Goal: Use online tool/utility: Use online tool/utility

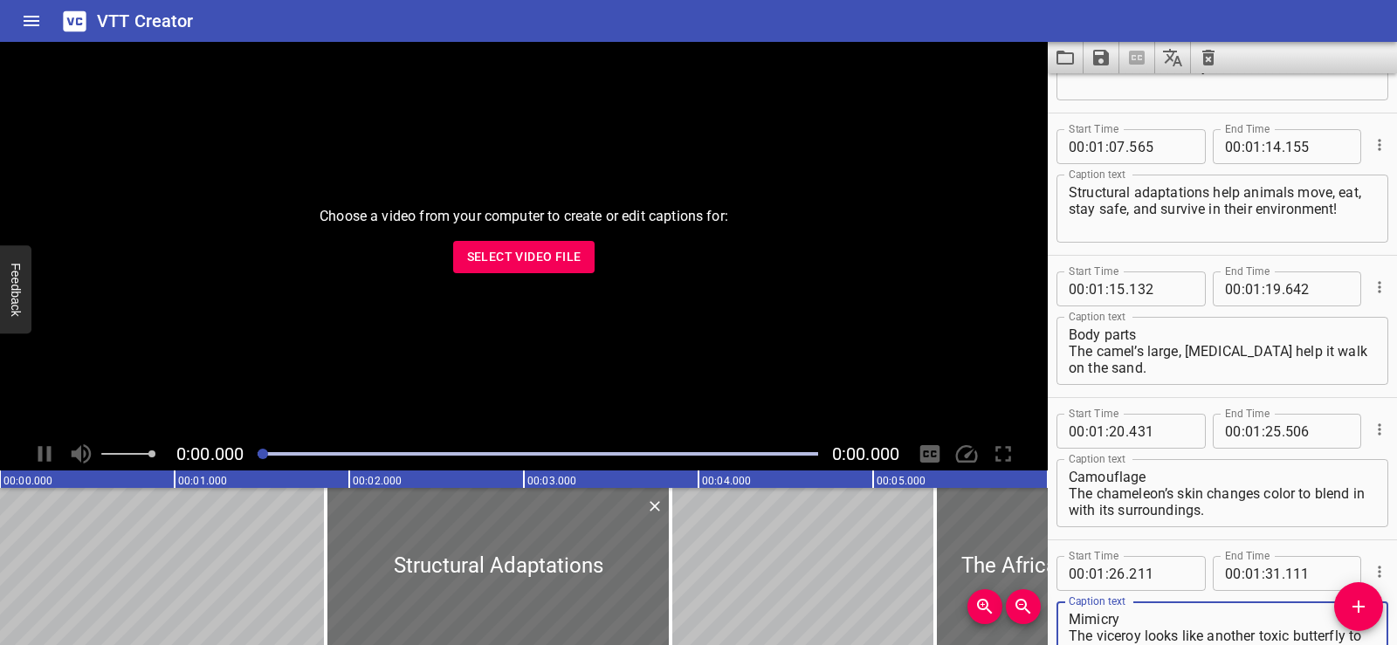
scroll to position [2073, 0]
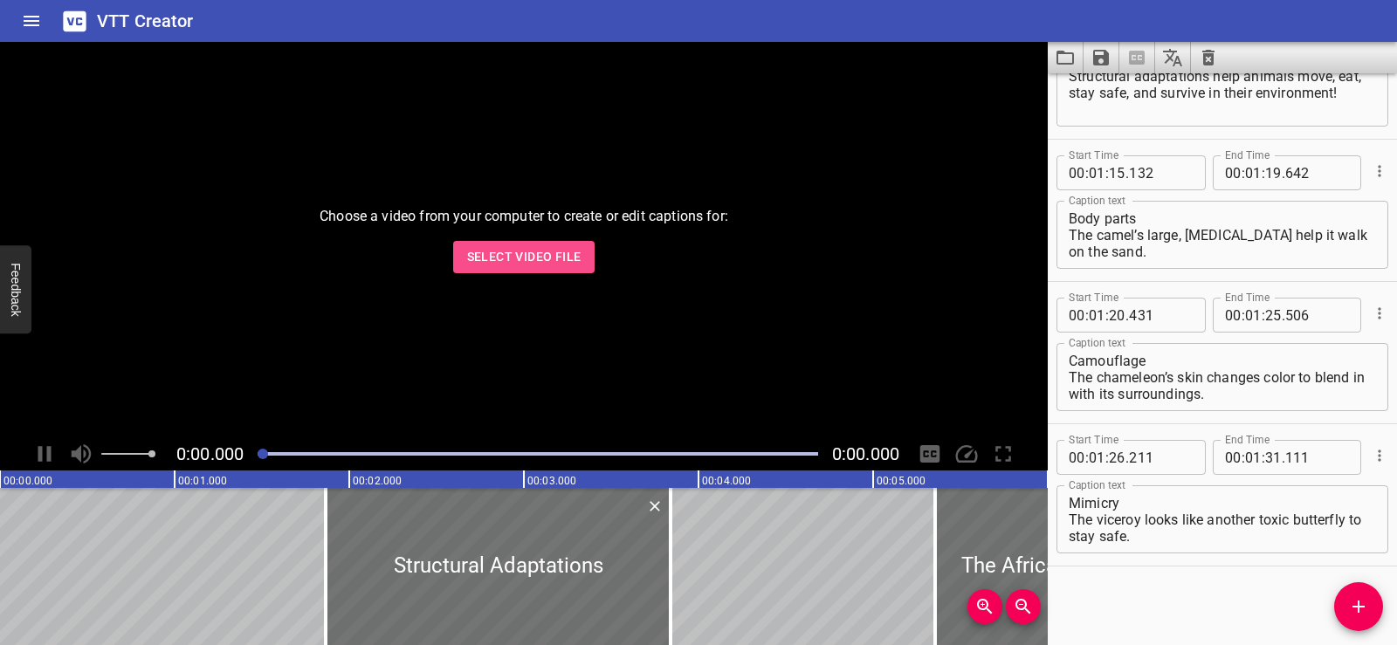
click at [538, 248] on span "Select Video File" at bounding box center [524, 257] width 114 height 22
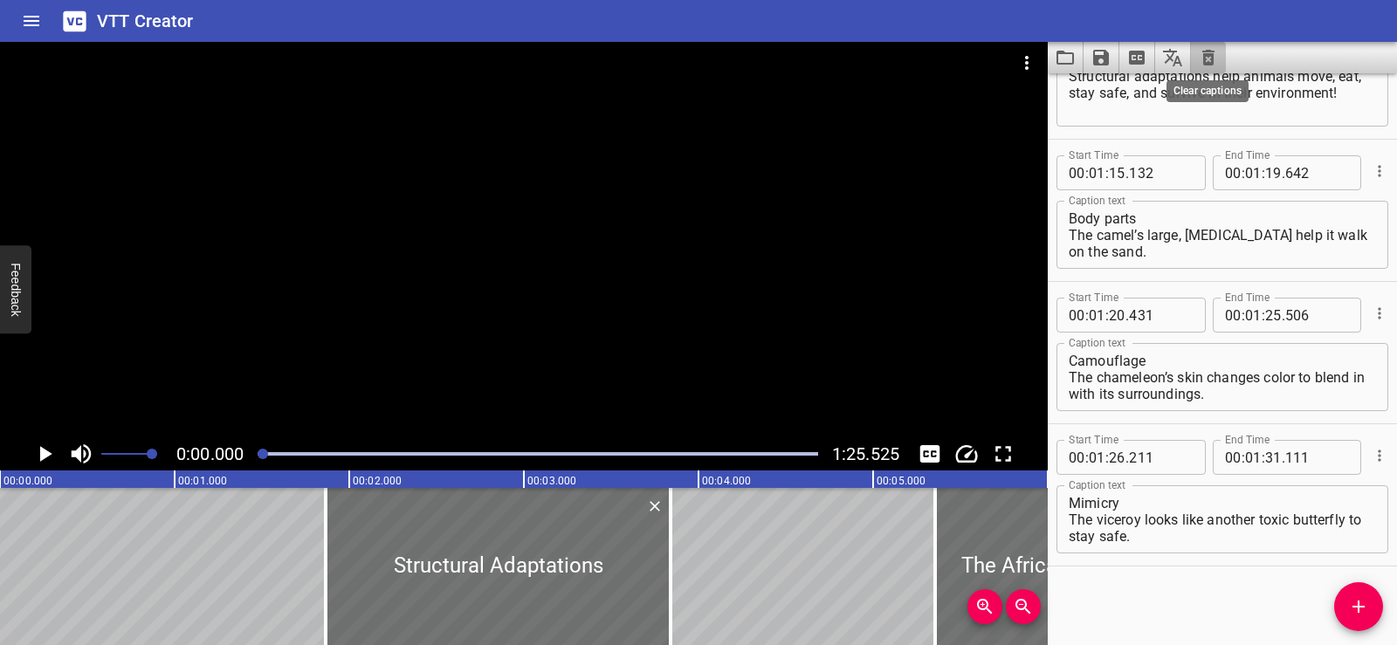
click at [1202, 58] on icon "Clear captions" at bounding box center [1208, 57] width 21 height 21
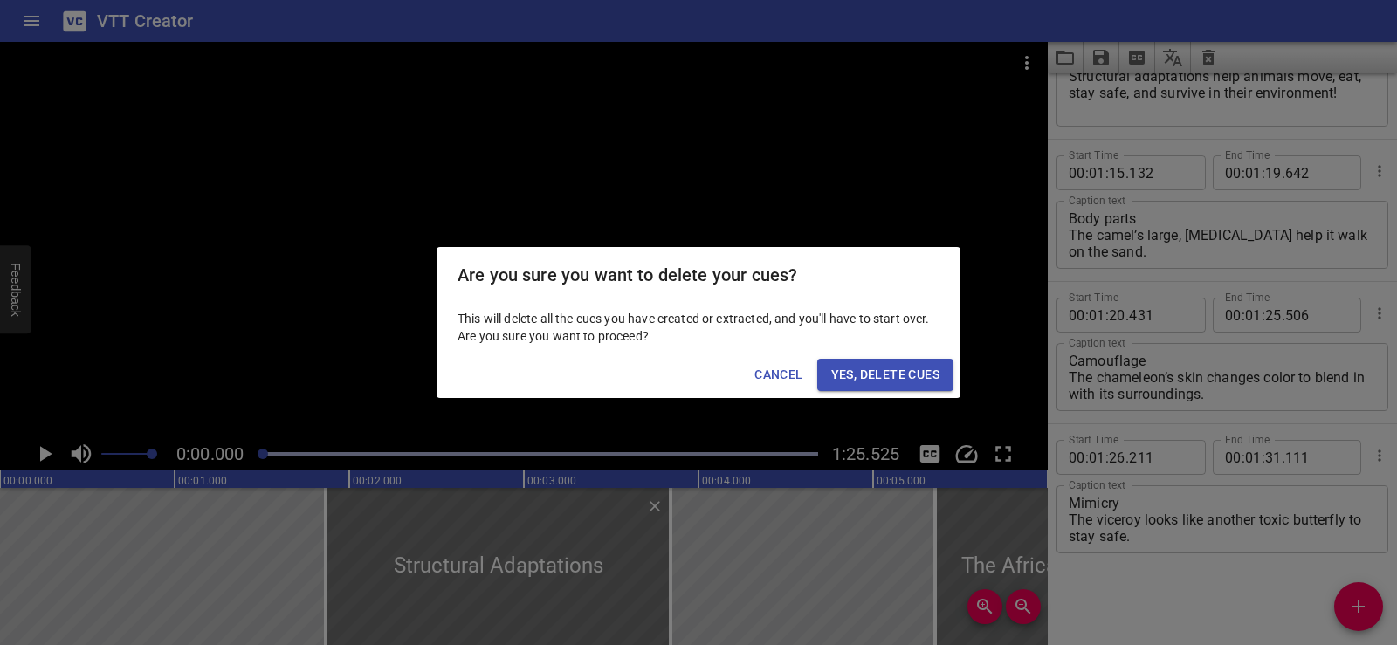
click at [889, 364] on span "Yes, Delete Cues" at bounding box center [885, 375] width 108 height 22
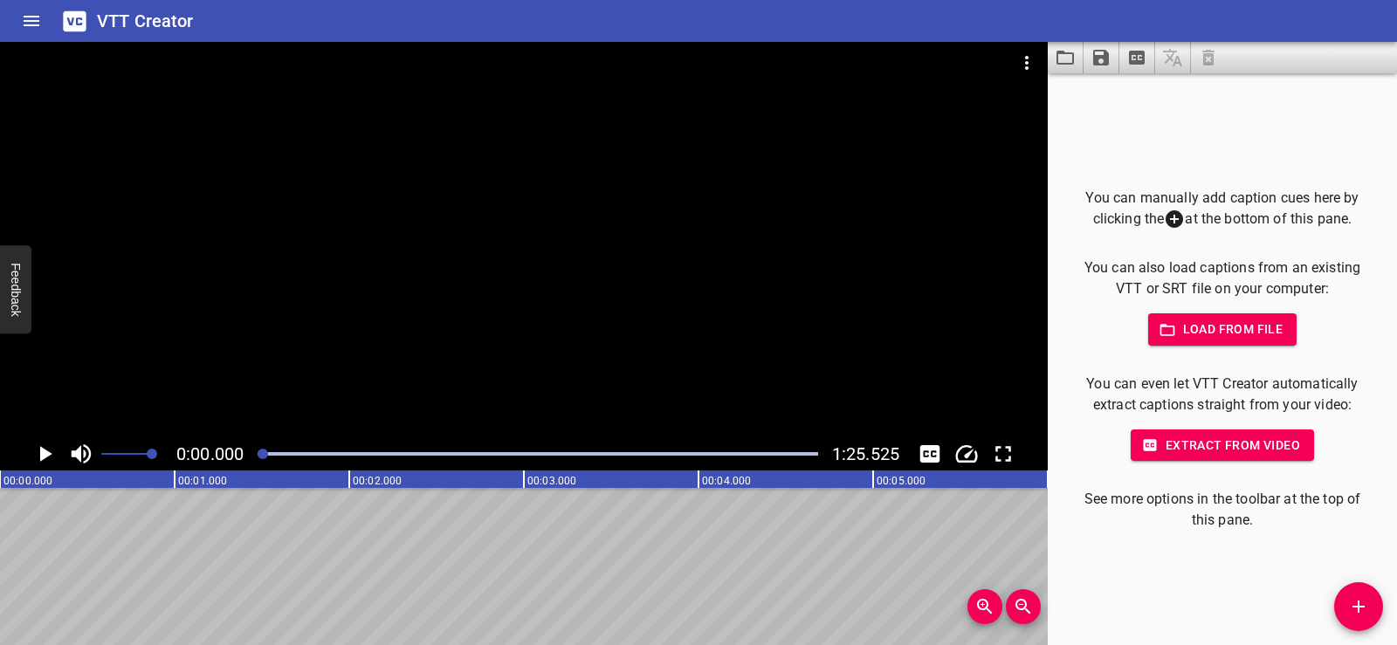
click at [1372, 620] on button "Add Cue" at bounding box center [1359, 607] width 49 height 49
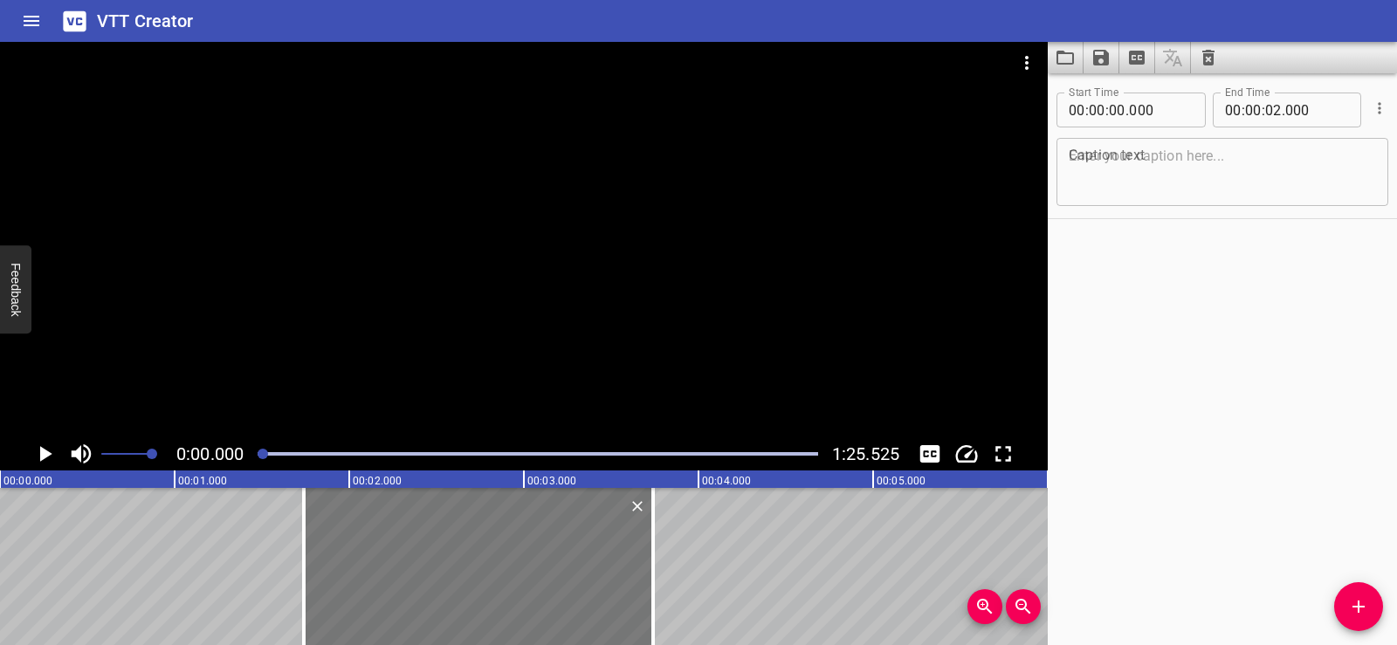
drag, startPoint x: 184, startPoint y: 566, endPoint x: 488, endPoint y: 573, distance: 304.0
click at [488, 573] on div at bounding box center [478, 566] width 349 height 157
type input "01"
type input "740"
type input "03"
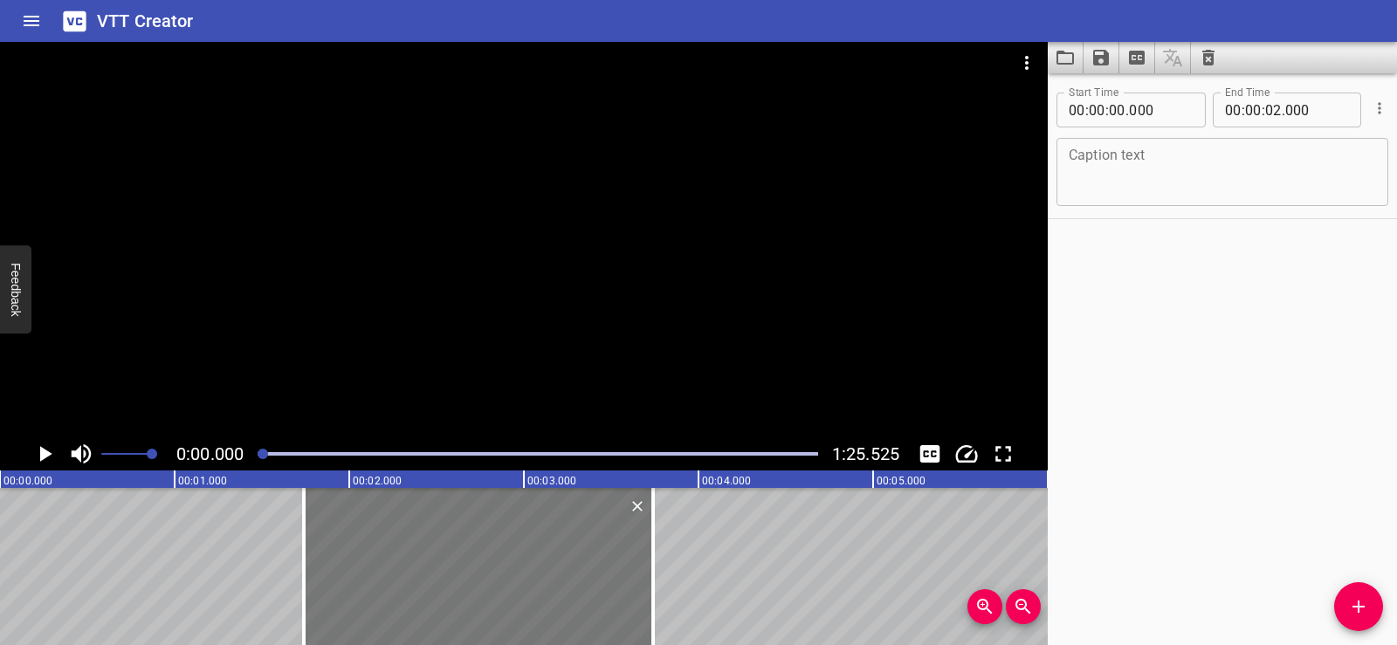
type input "740"
click at [1109, 165] on textarea at bounding box center [1222, 173] width 307 height 50
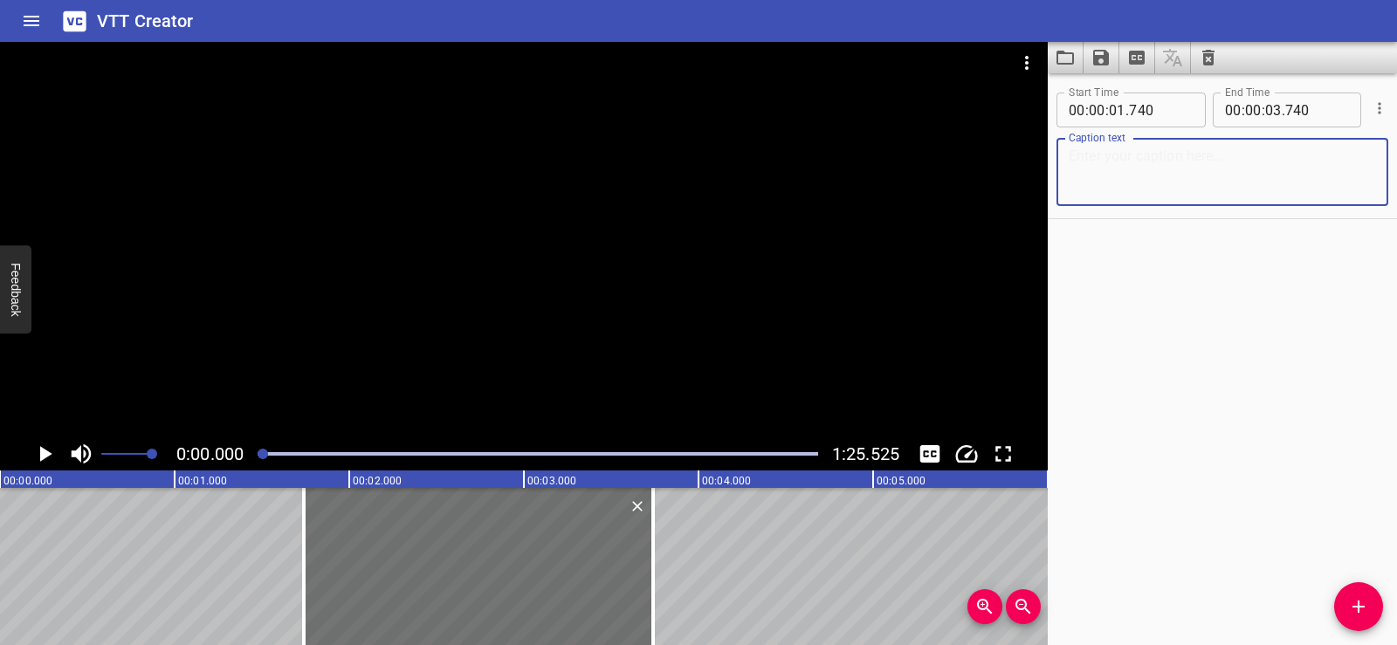
paste textarea "Blending words with sh"
type textarea "Blending words with sh"
click at [1190, 304] on div "Start Time 00 : 00 : 01 . 740 Start Time End Time 00 : 00 : 03 . 740 End Time C…" at bounding box center [1222, 359] width 349 height 572
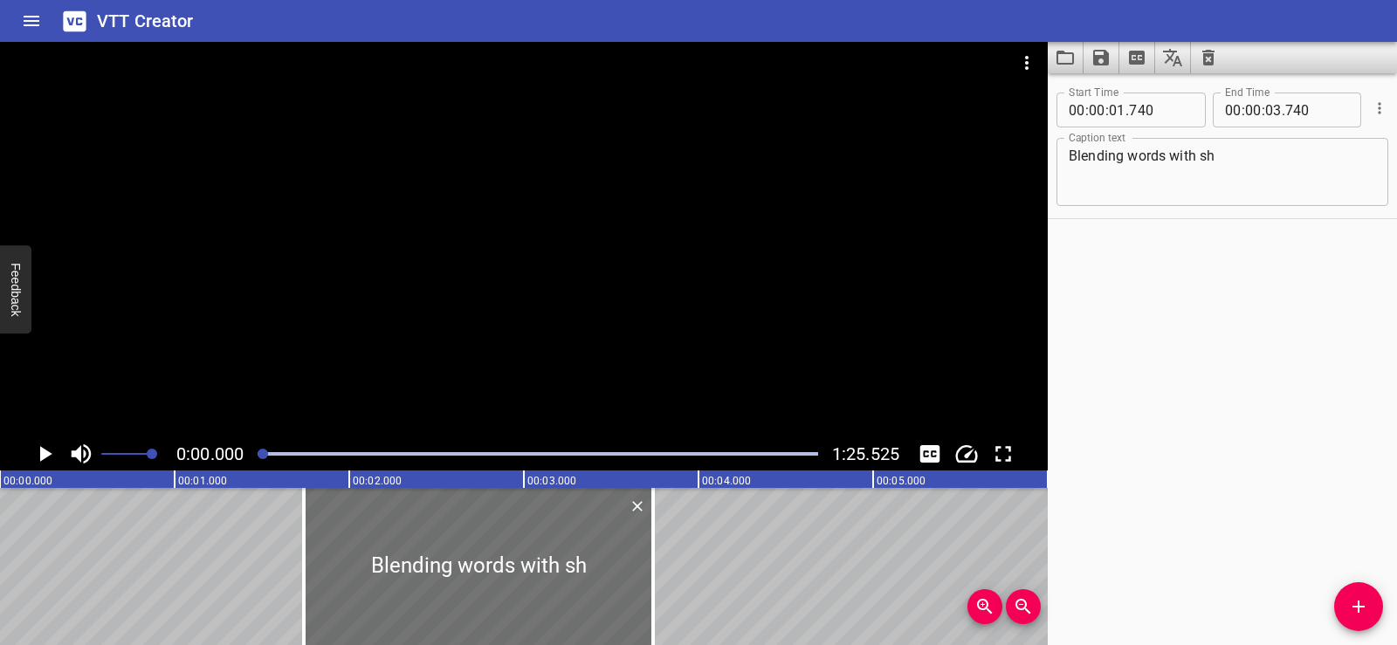
click at [385, 270] on div at bounding box center [524, 240] width 1048 height 396
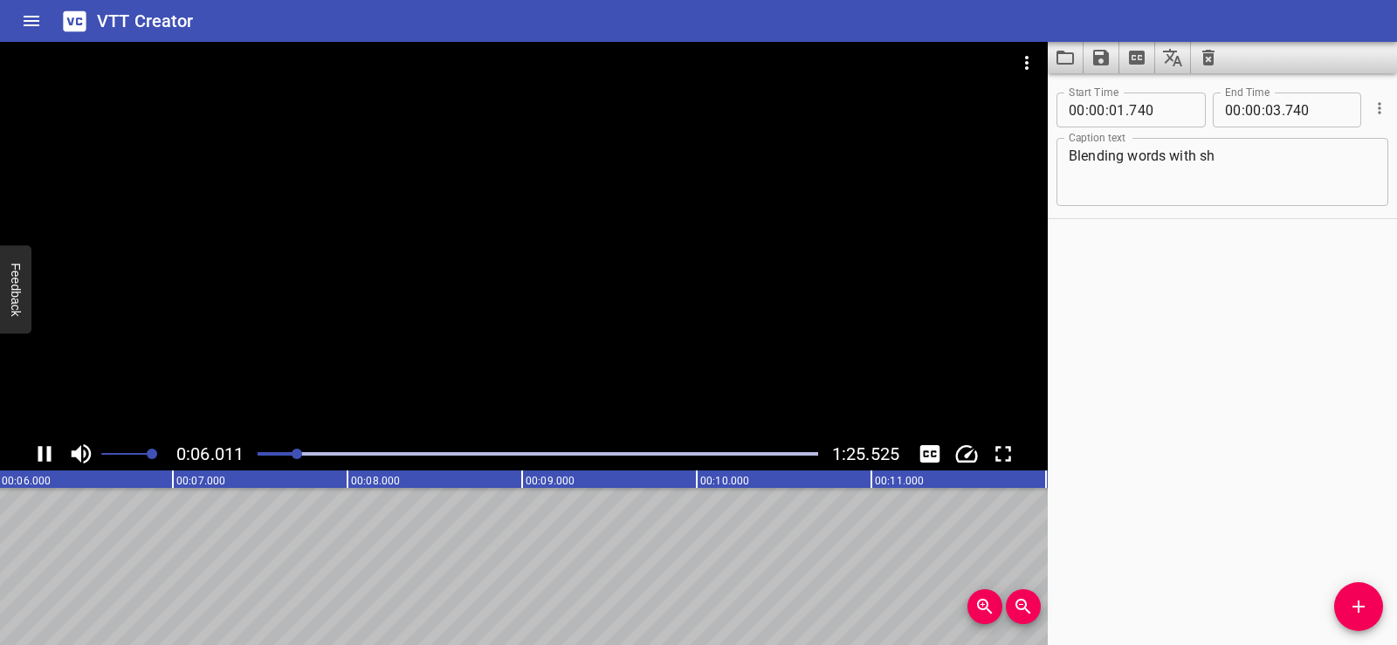
click at [564, 194] on div at bounding box center [524, 240] width 1048 height 396
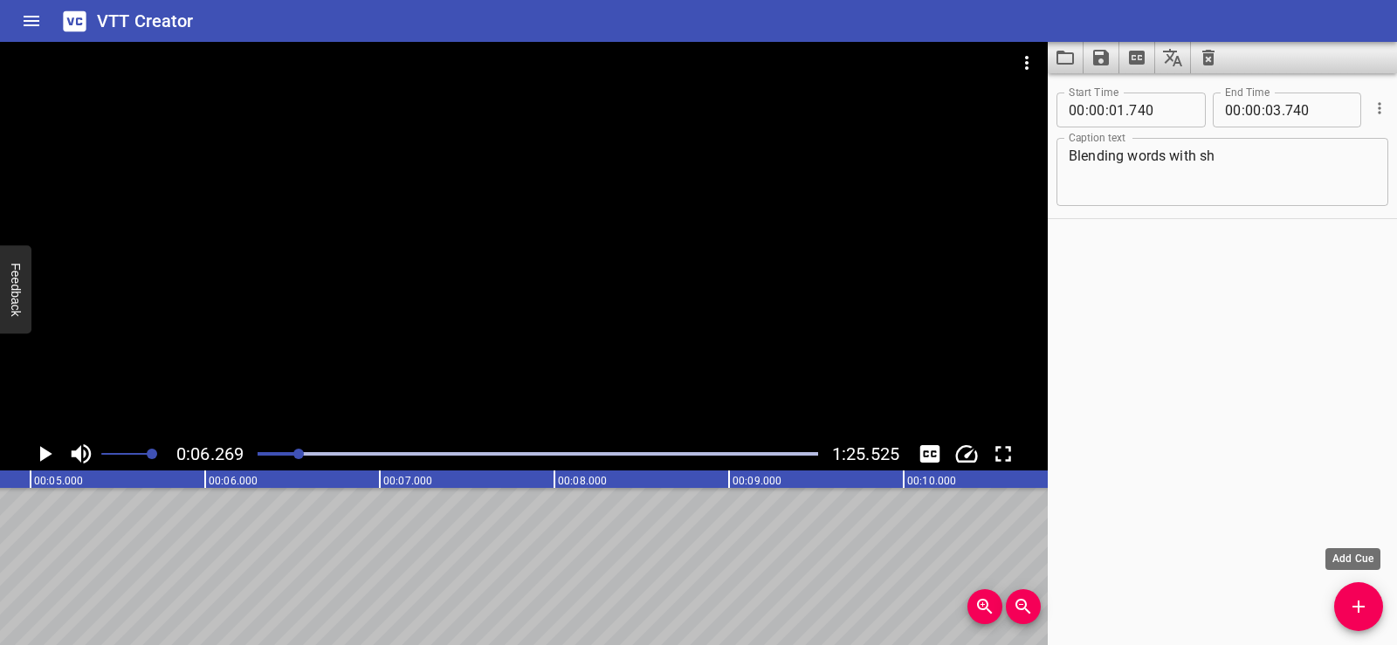
click at [1343, 603] on span "Add Cue" at bounding box center [1359, 607] width 49 height 21
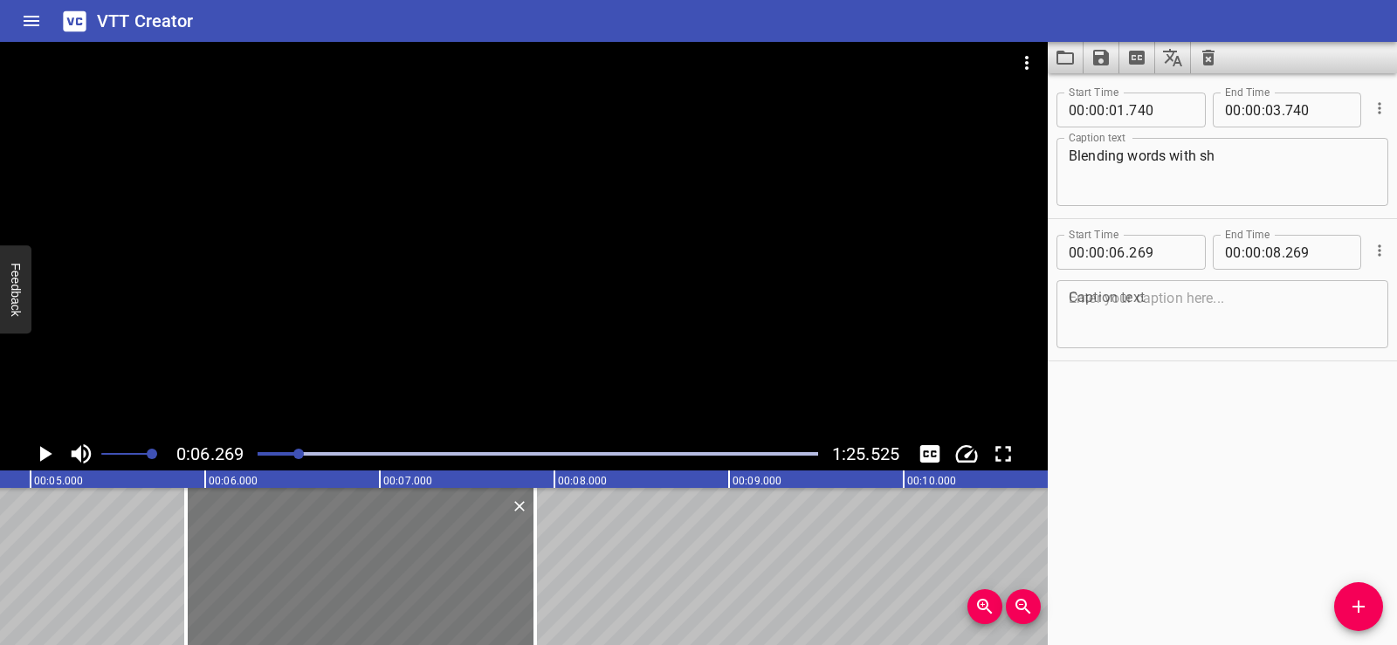
drag, startPoint x: 411, startPoint y: 573, endPoint x: 349, endPoint y: 571, distance: 62.0
click at [349, 571] on div at bounding box center [360, 566] width 349 height 157
type input "05"
type input "889"
type input "07"
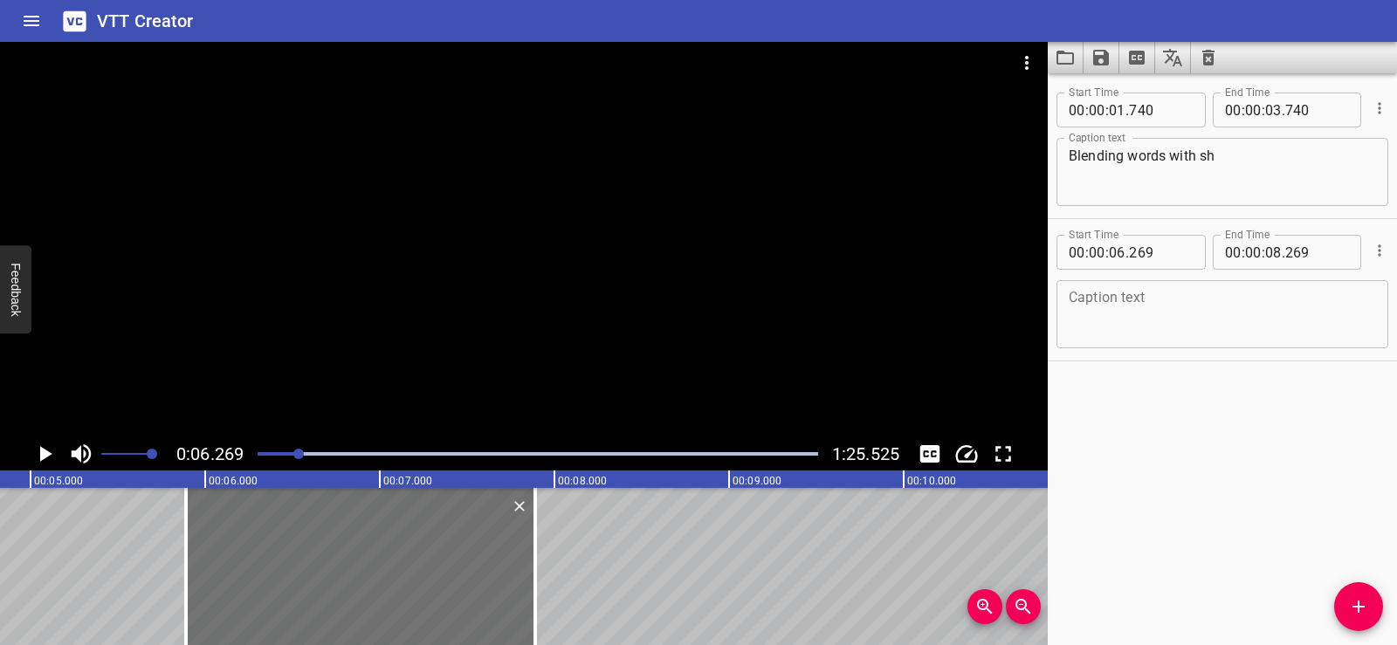
type input "889"
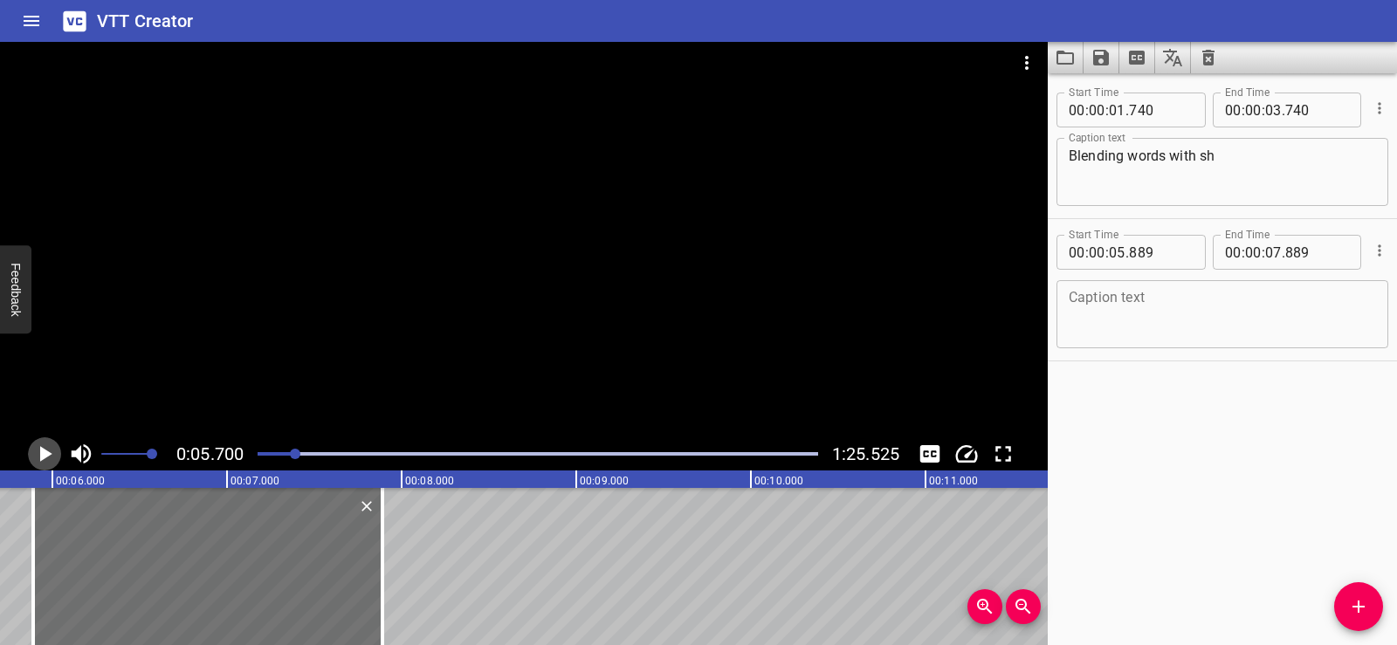
click at [41, 445] on icon "Play/Pause" at bounding box center [44, 454] width 26 height 26
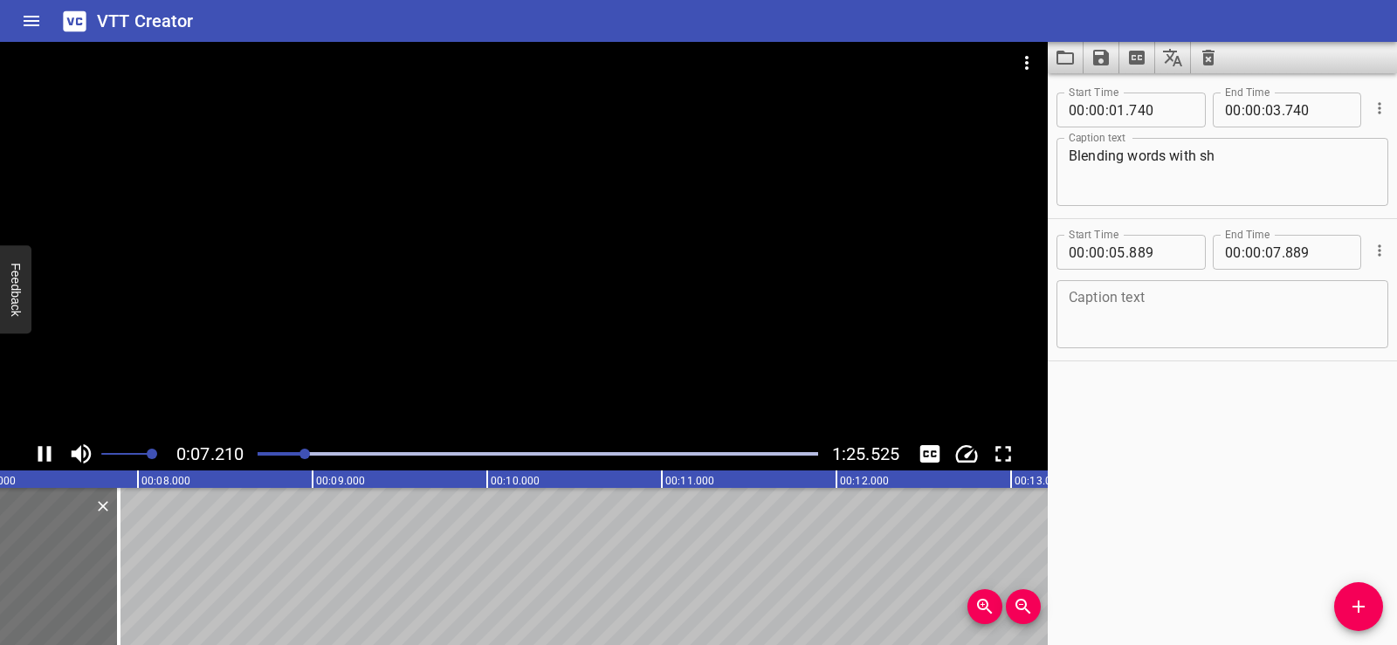
click at [45, 454] on icon "Play/Pause" at bounding box center [44, 454] width 26 height 26
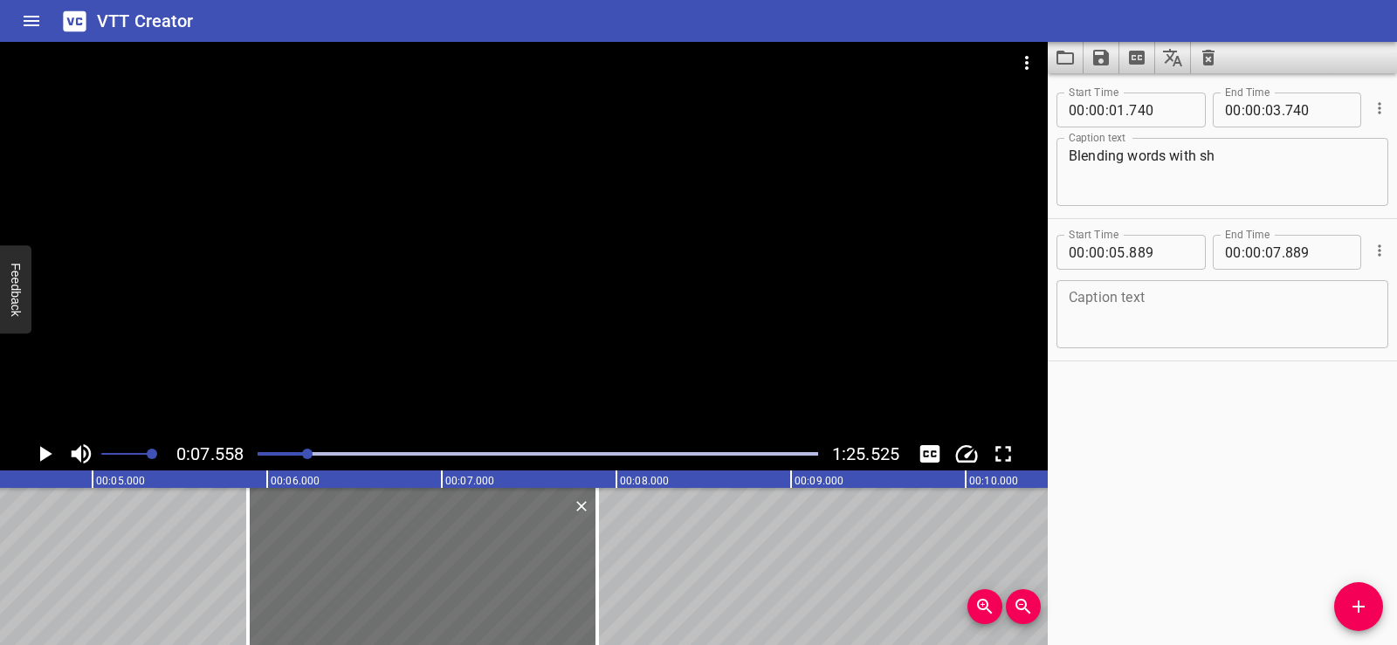
scroll to position [0, 727]
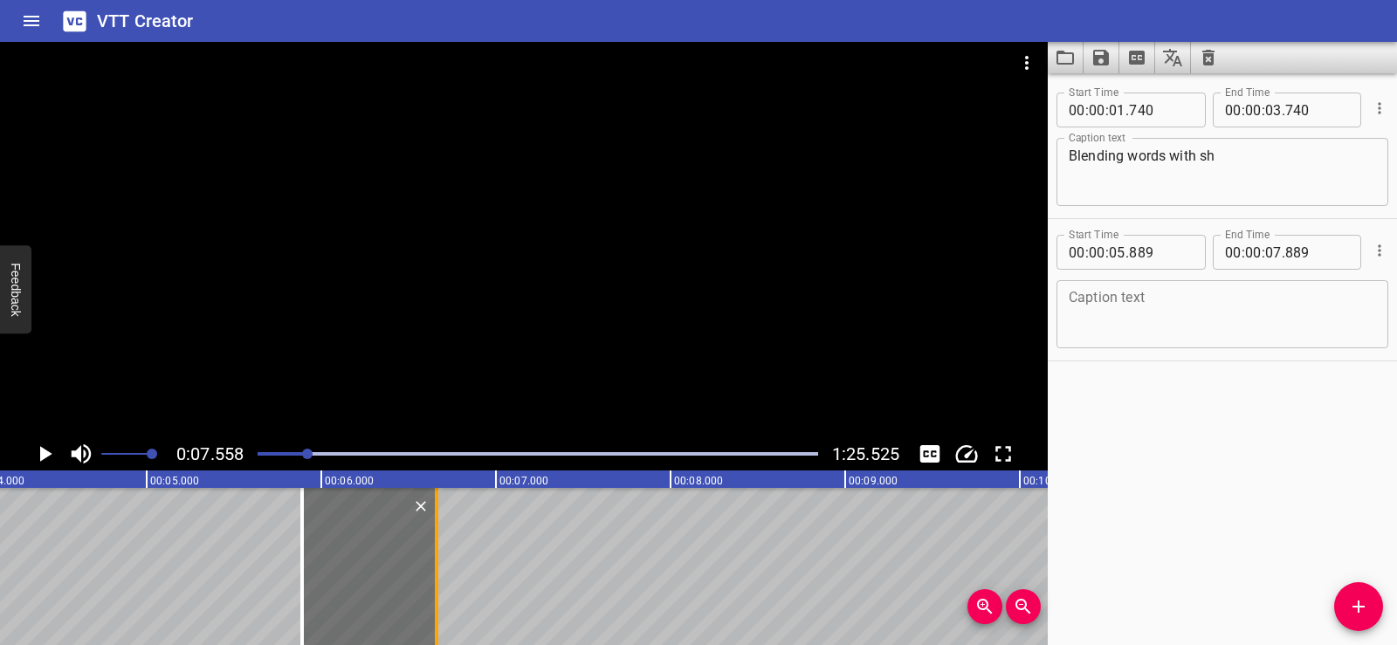
drag, startPoint x: 650, startPoint y: 554, endPoint x: 433, endPoint y: 555, distance: 216.6
click at [435, 555] on div at bounding box center [436, 566] width 3 height 157
type input "06"
type input "649"
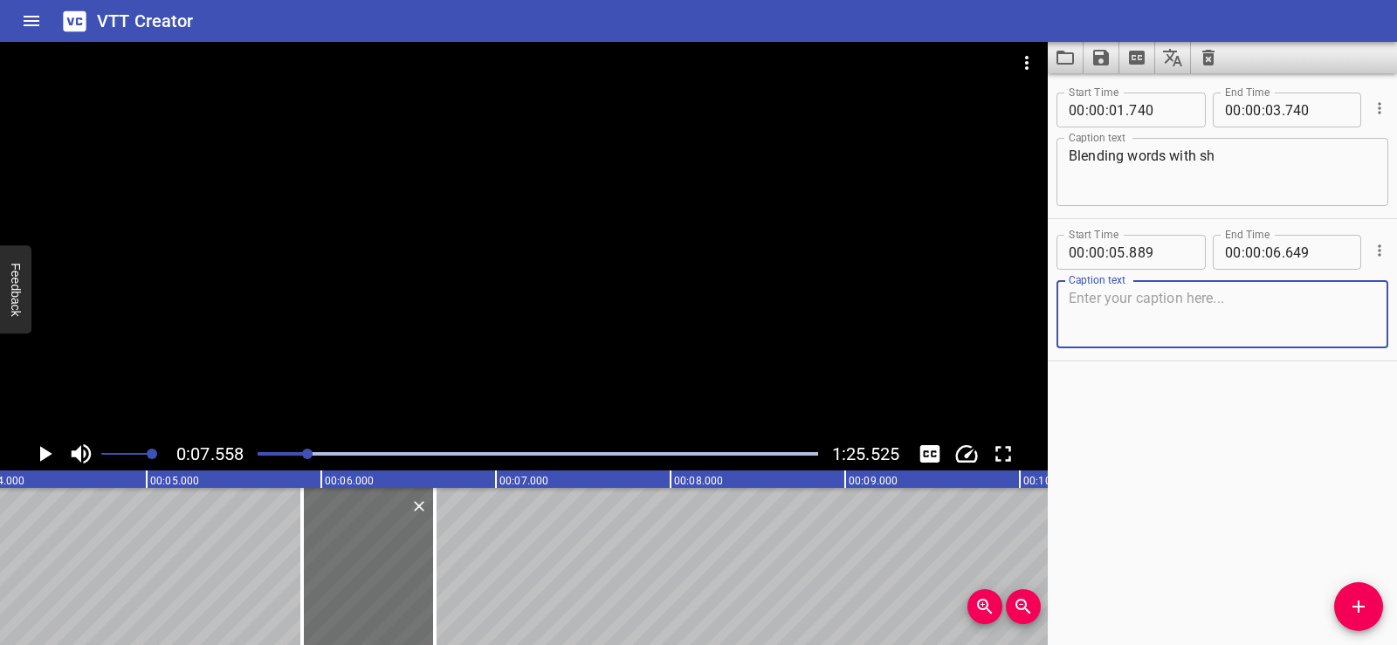
click at [1094, 308] on textarea at bounding box center [1222, 315] width 307 height 50
paste textarea "Ssshhhhhhh"
type textarea "Ssshhhhhhh"
click at [1190, 439] on div "Start Time 00 : 00 : 01 . 740 Start Time End Time 00 : 00 : 03 . 740 End Time C…" at bounding box center [1222, 359] width 349 height 572
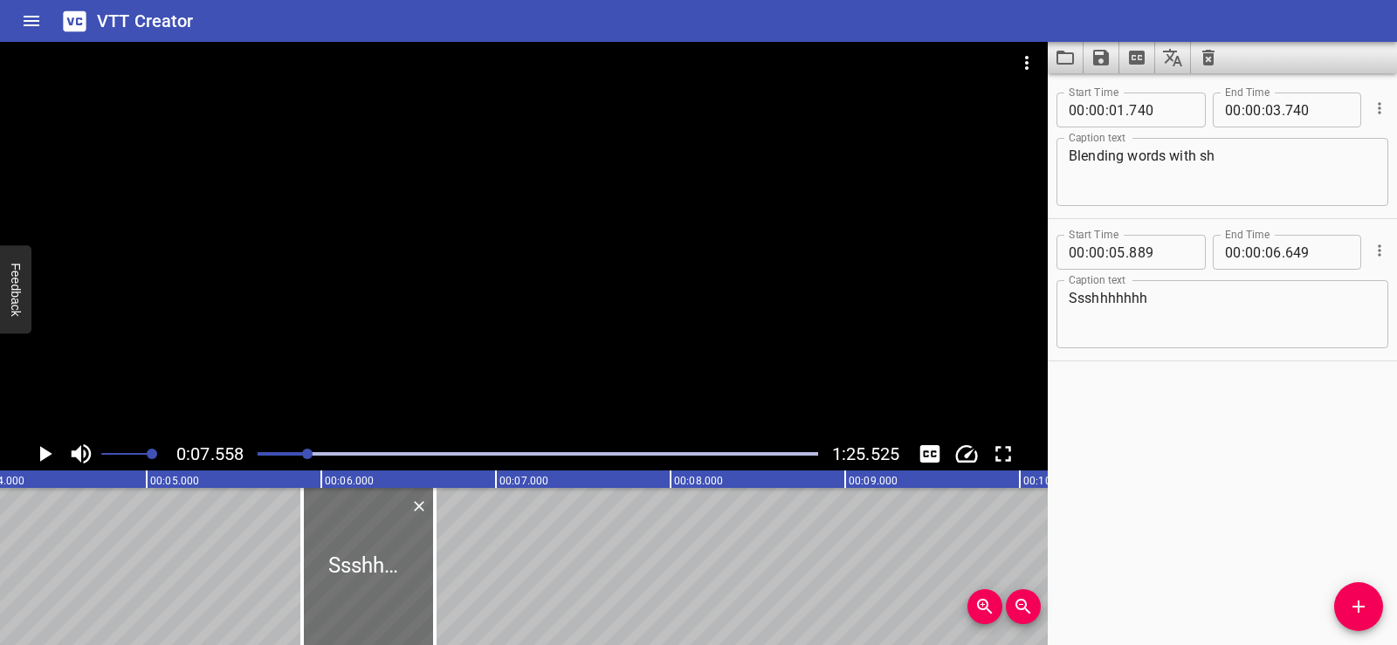
drag, startPoint x: 1066, startPoint y: 302, endPoint x: 1075, endPoint y: 300, distance: 9.8
click at [1075, 300] on div "Ssshhhhhhh Caption text" at bounding box center [1223, 314] width 332 height 68
click at [1072, 300] on textarea "Ssshhhhhhh" at bounding box center [1222, 315] width 307 height 50
drag, startPoint x: 1070, startPoint y: 303, endPoint x: 1059, endPoint y: 301, distance: 10.6
click at [1059, 301] on div "Ssshhhhhhh Caption text" at bounding box center [1223, 314] width 332 height 68
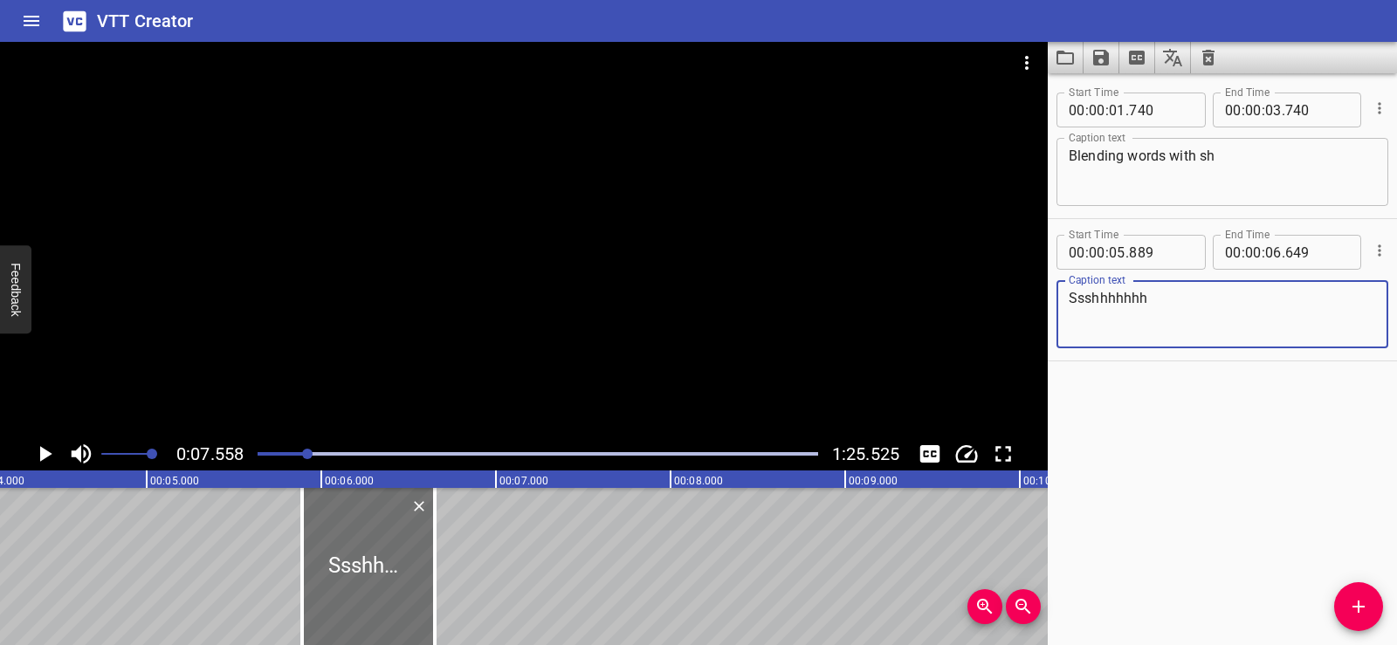
click at [1212, 439] on div "Start Time 00 : 00 : 01 . 740 Start Time End Time 00 : 00 : 03 . 740 End Time C…" at bounding box center [1222, 359] width 349 height 572
click at [1366, 606] on icon "Add Cue" at bounding box center [1359, 607] width 21 height 21
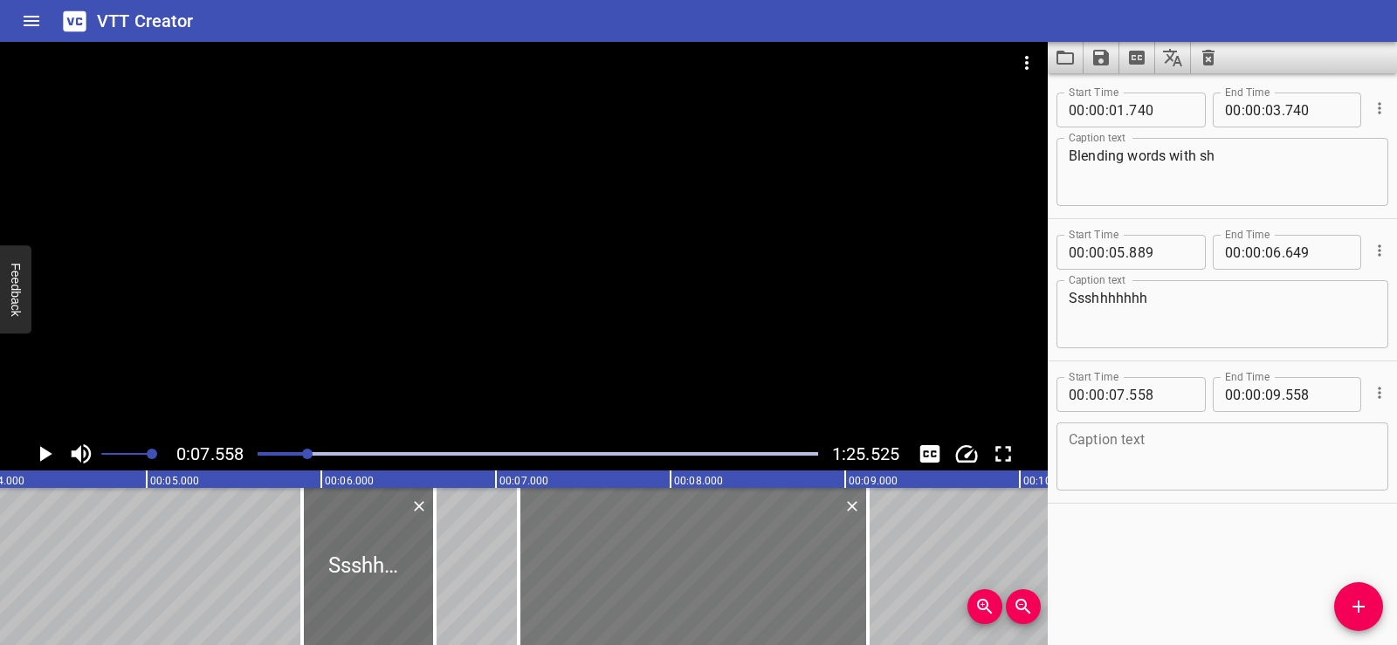
drag, startPoint x: 754, startPoint y: 555, endPoint x: 679, endPoint y: 553, distance: 75.2
click at [679, 553] on div at bounding box center [693, 566] width 349 height 157
type input "128"
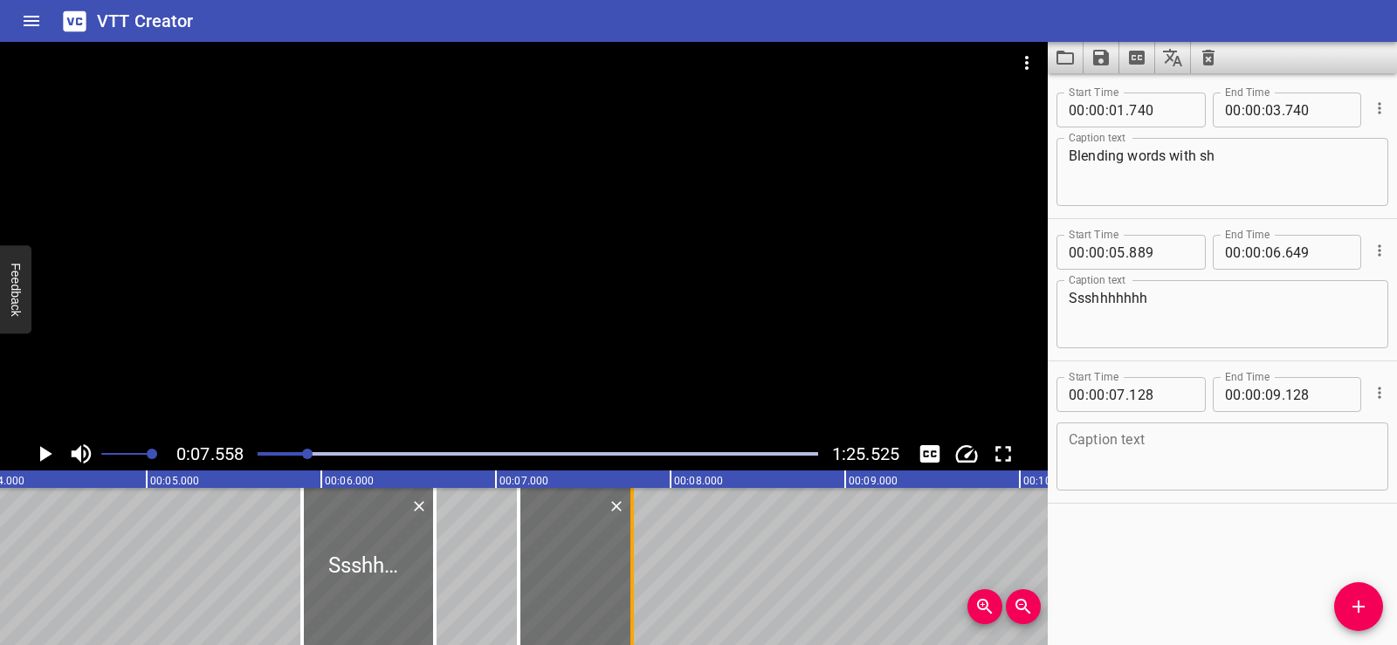
drag, startPoint x: 866, startPoint y: 580, endPoint x: 627, endPoint y: 584, distance: 239.4
click at [631, 584] on div at bounding box center [632, 566] width 3 height 157
type input "07"
type input "773"
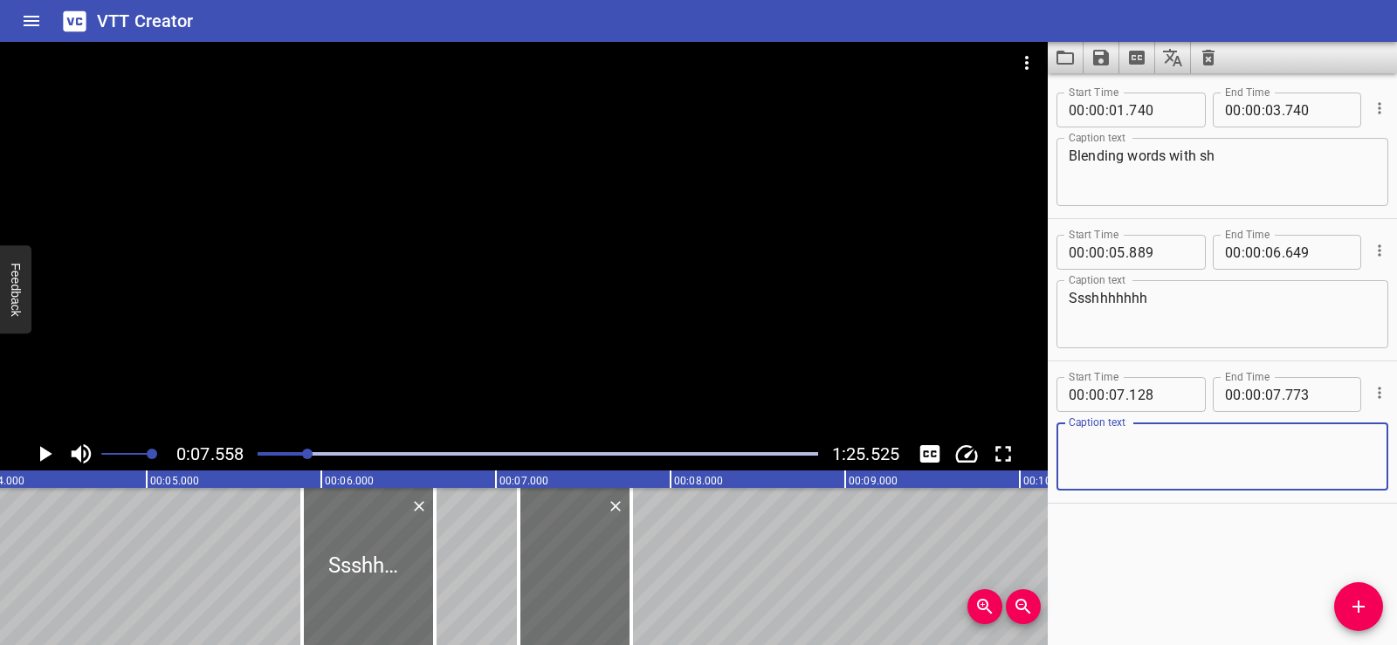
click at [1100, 434] on textarea at bounding box center [1222, 457] width 307 height 50
paste textarea "Listen."
type textarea "Listen."
click at [1196, 545] on div "Start Time 00 : 00 : 01 . 740 Start Time End Time 00 : 00 : 03 . 740 End Time C…" at bounding box center [1222, 359] width 349 height 572
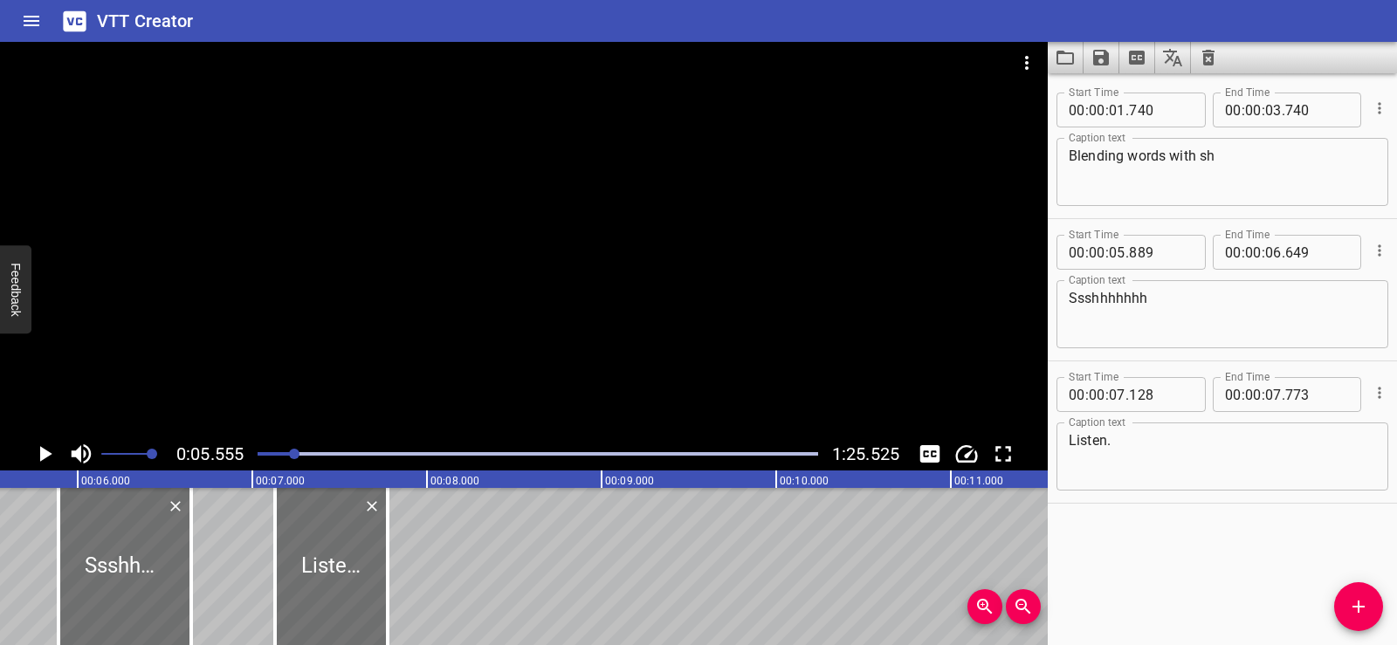
click at [502, 214] on div at bounding box center [524, 240] width 1048 height 396
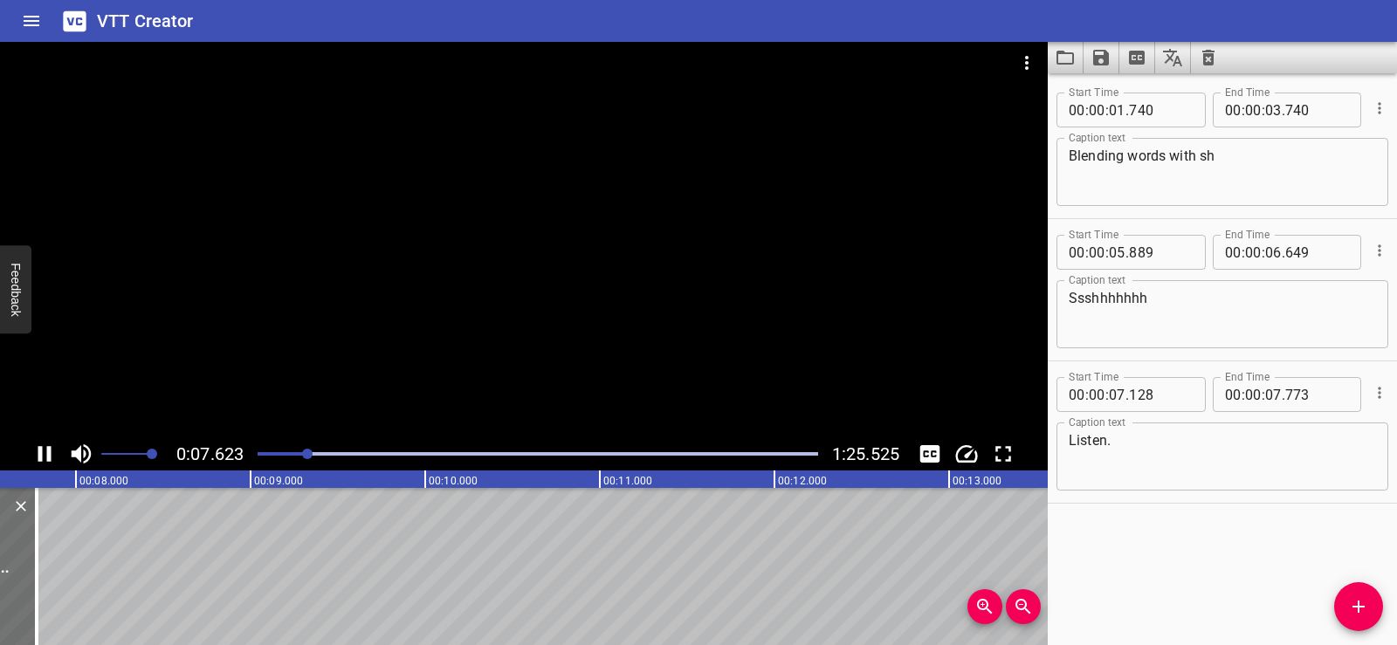
click at [537, 190] on div at bounding box center [524, 240] width 1048 height 396
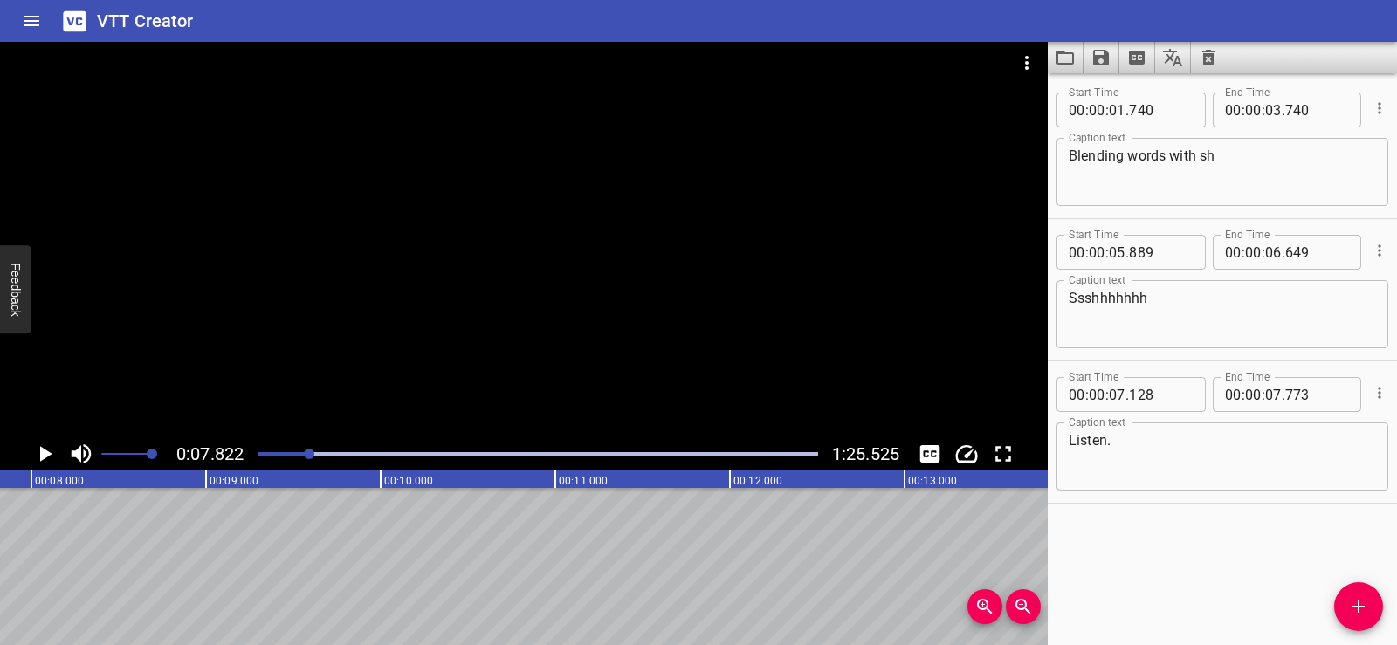
click at [1359, 602] on icon "Add Cue" at bounding box center [1359, 607] width 12 height 12
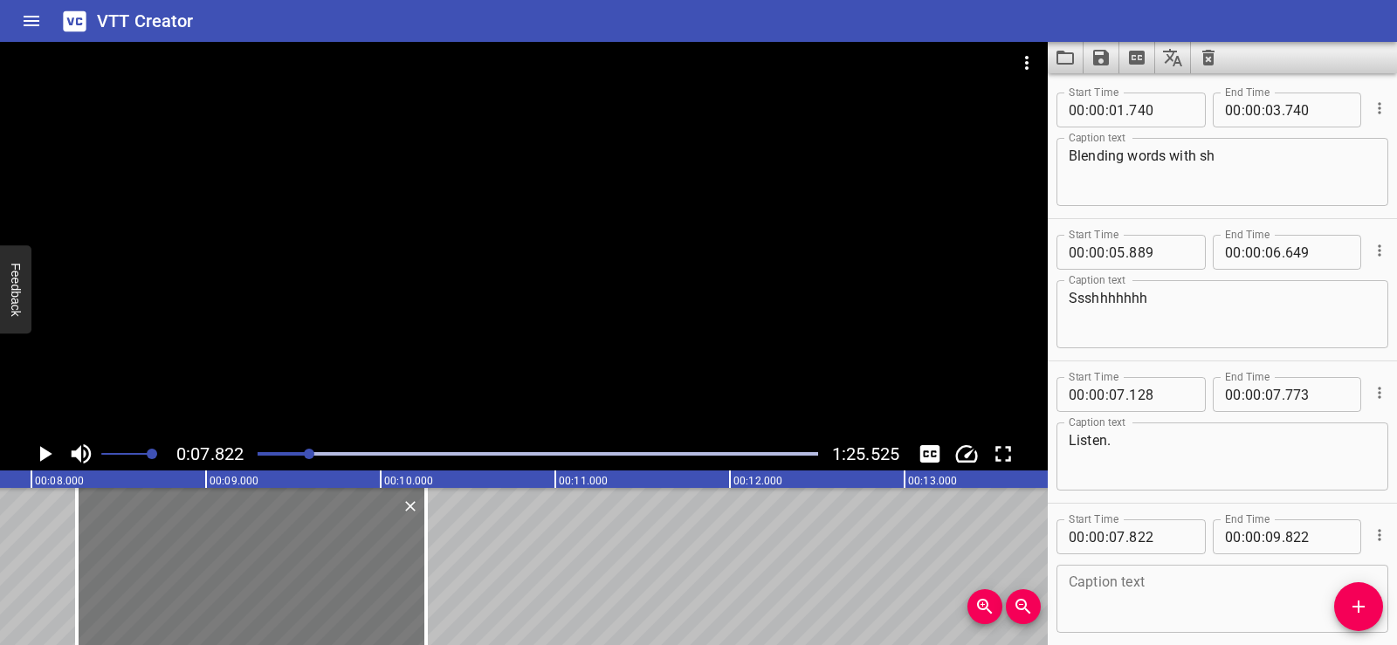
drag, startPoint x: 92, startPoint y: 616, endPoint x: 169, endPoint y: 605, distance: 77.6
click at [169, 605] on div at bounding box center [251, 566] width 349 height 157
type input "08"
type input "262"
type input "10"
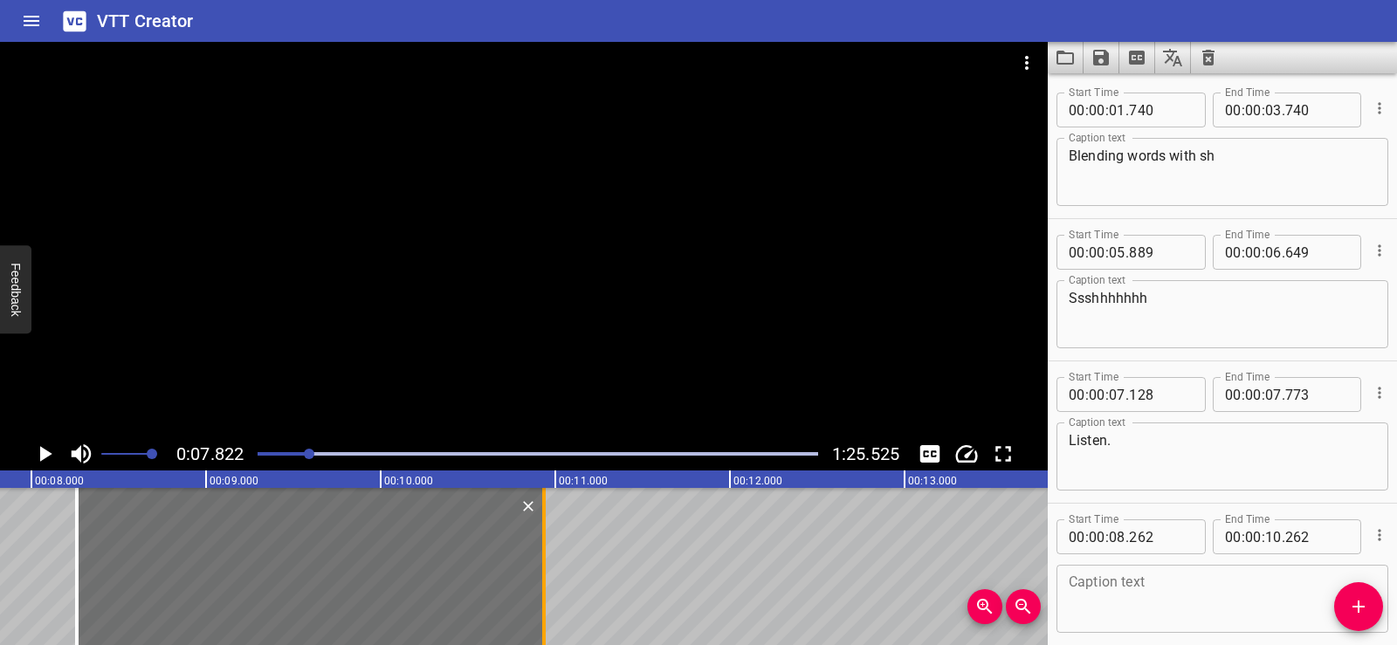
drag, startPoint x: 425, startPoint y: 608, endPoint x: 544, endPoint y: 600, distance: 119.0
click at [544, 600] on div at bounding box center [543, 566] width 3 height 157
type input "942"
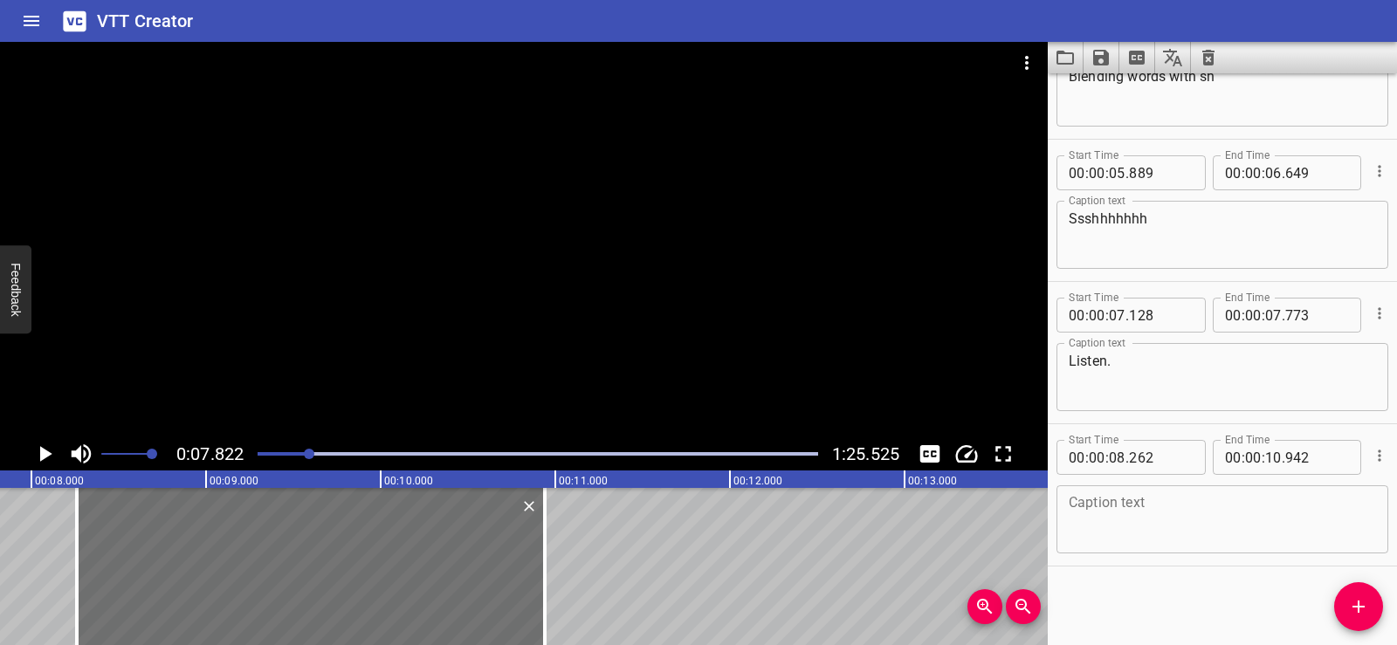
click at [1137, 506] on textarea at bounding box center [1222, 520] width 307 height 50
paste textarea "I’ve got a shiny new spelling for us: s-h,"
click at [1143, 585] on div "Start Time 00 : 00 : 01 . 740 Start Time End Time 00 : 00 : 03 . 740 End Time C…" at bounding box center [1222, 359] width 349 height 572
click at [526, 262] on div at bounding box center [524, 240] width 1048 height 396
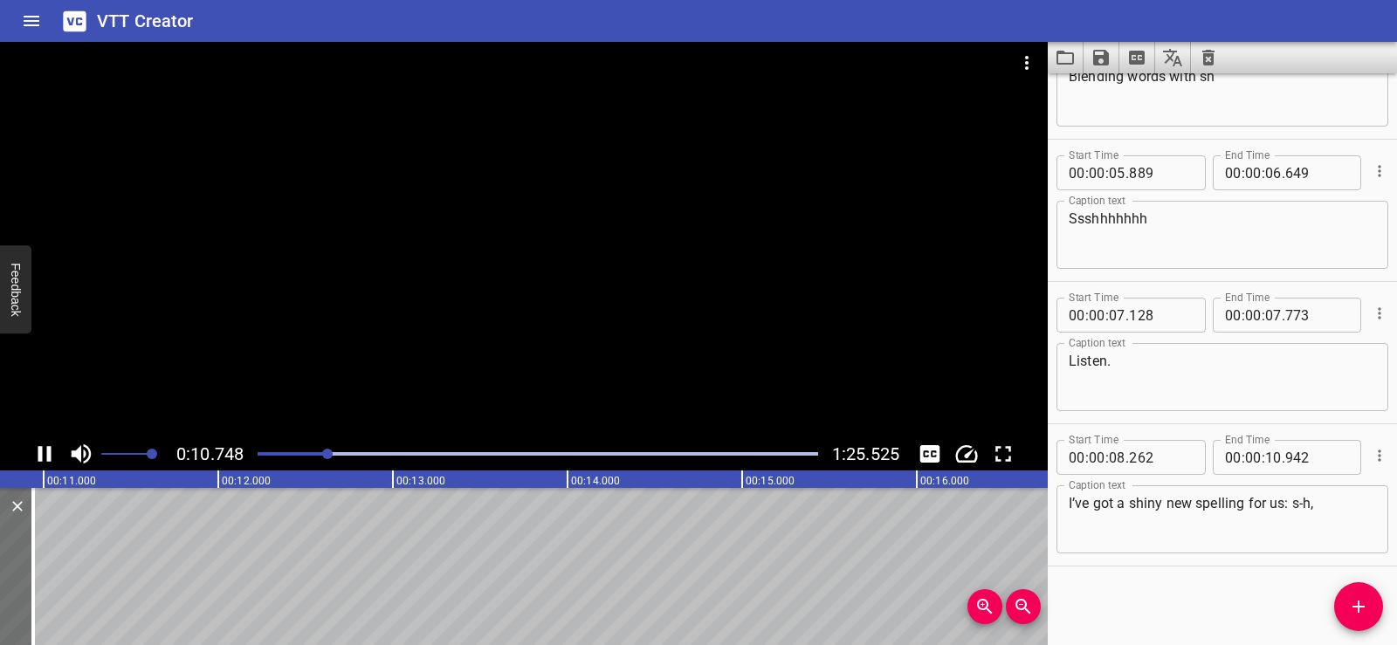
click at [524, 174] on div at bounding box center [524, 240] width 1048 height 396
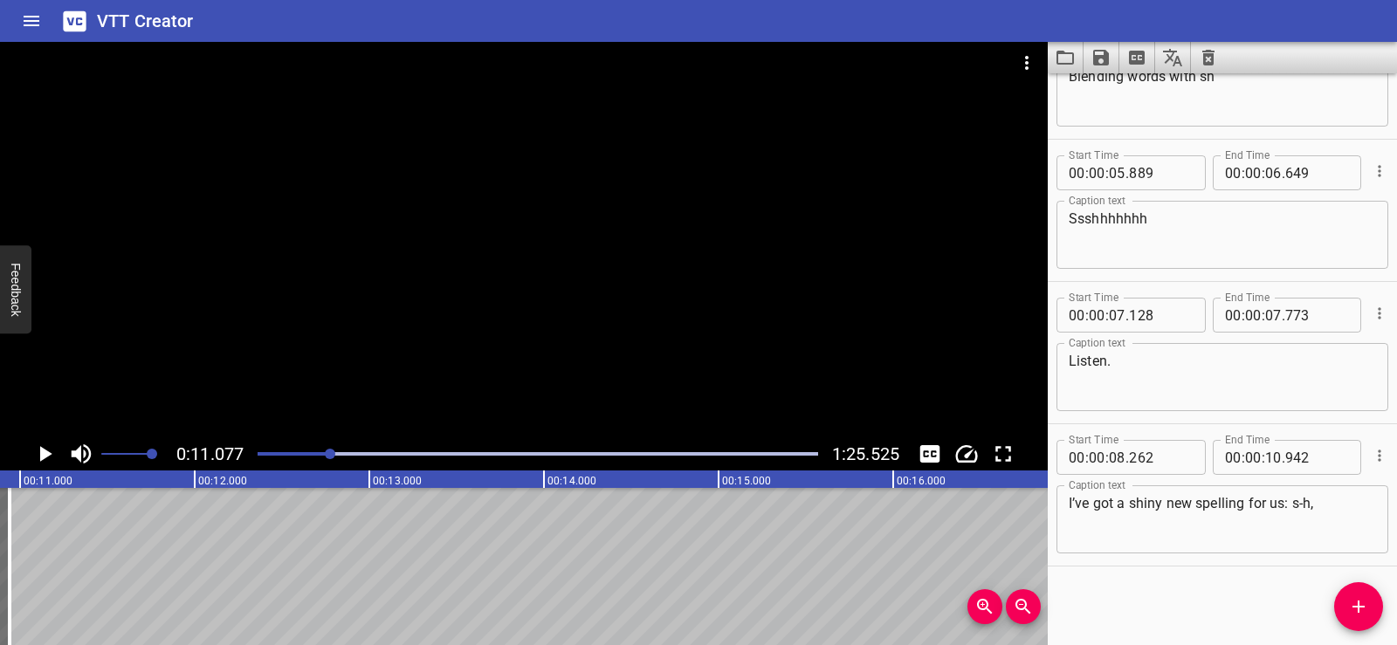
scroll to position [0, 1935]
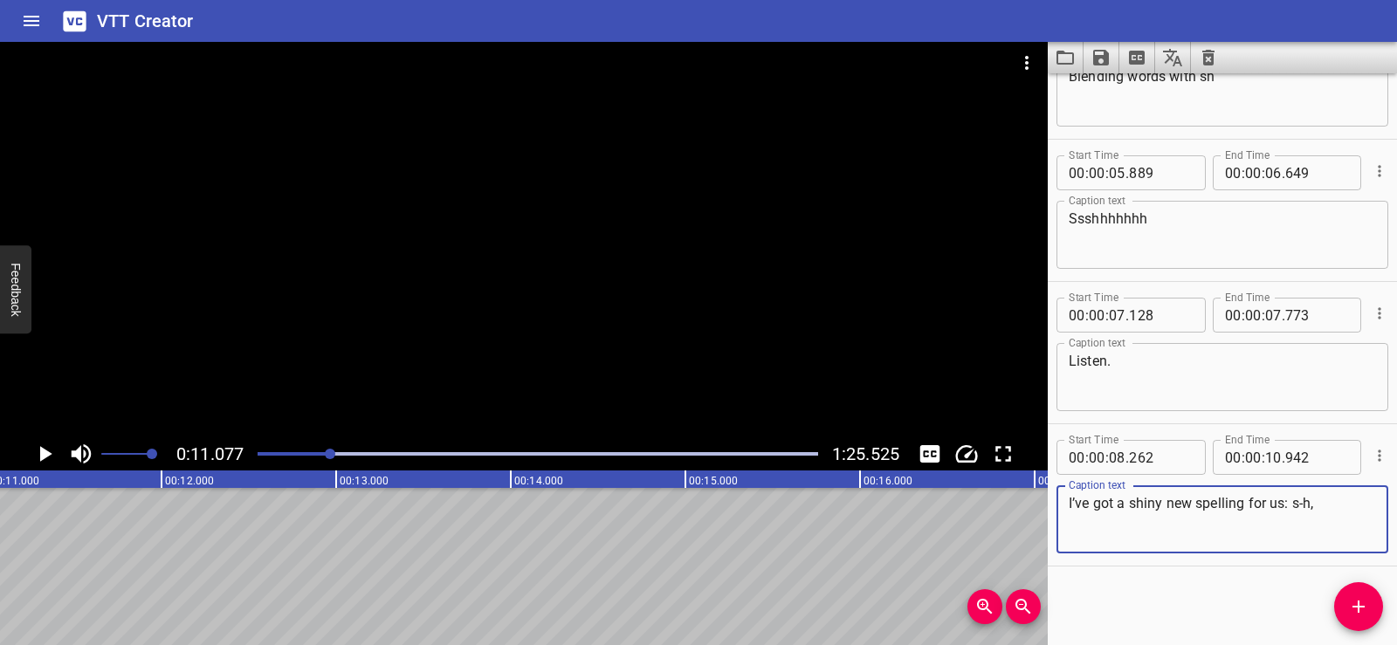
drag, startPoint x: 1289, startPoint y: 503, endPoint x: 1327, endPoint y: 502, distance: 37.6
click at [1327, 502] on textarea "I’ve got a shiny new spelling for us: s-h," at bounding box center [1222, 520] width 307 height 50
type textarea "I’ve got a shiny new spelling for us:"
click at [1244, 617] on div "Start Time 00 : 00 : 01 . 740 Start Time End Time 00 : 00 : 03 . 740 End Time C…" at bounding box center [1222, 359] width 349 height 572
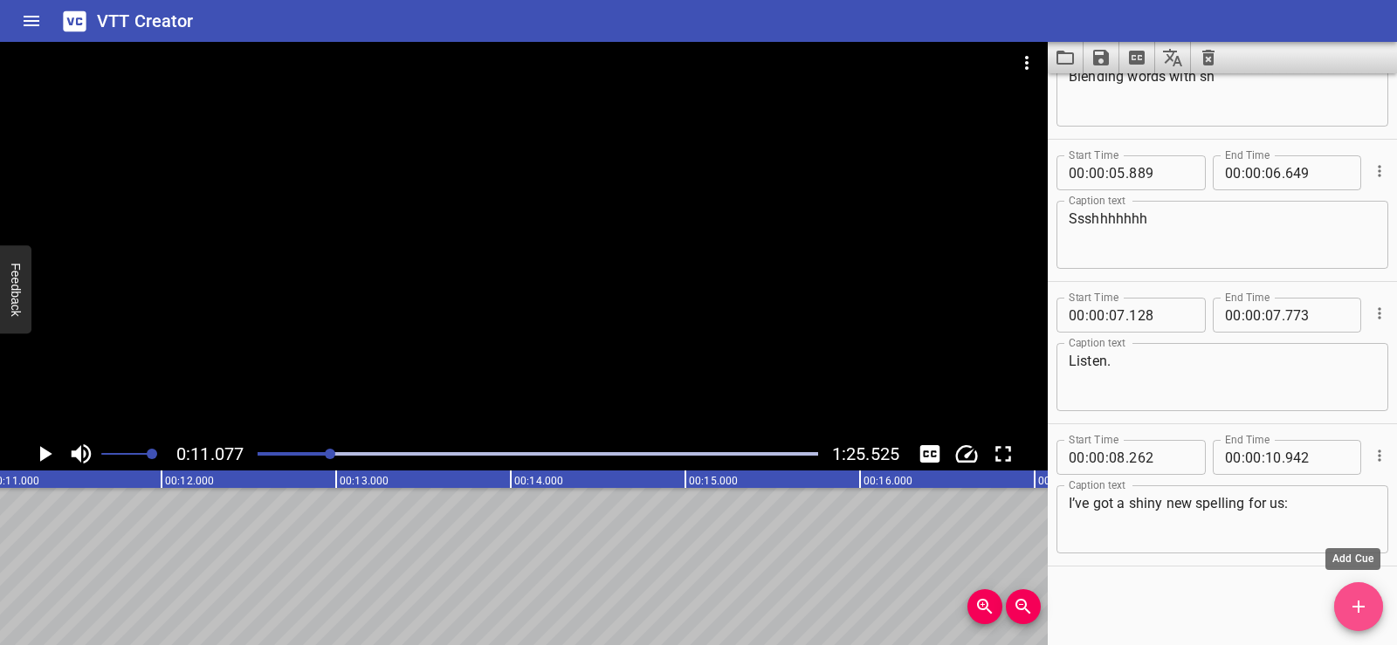
click at [1366, 609] on icon "Add Cue" at bounding box center [1359, 607] width 21 height 21
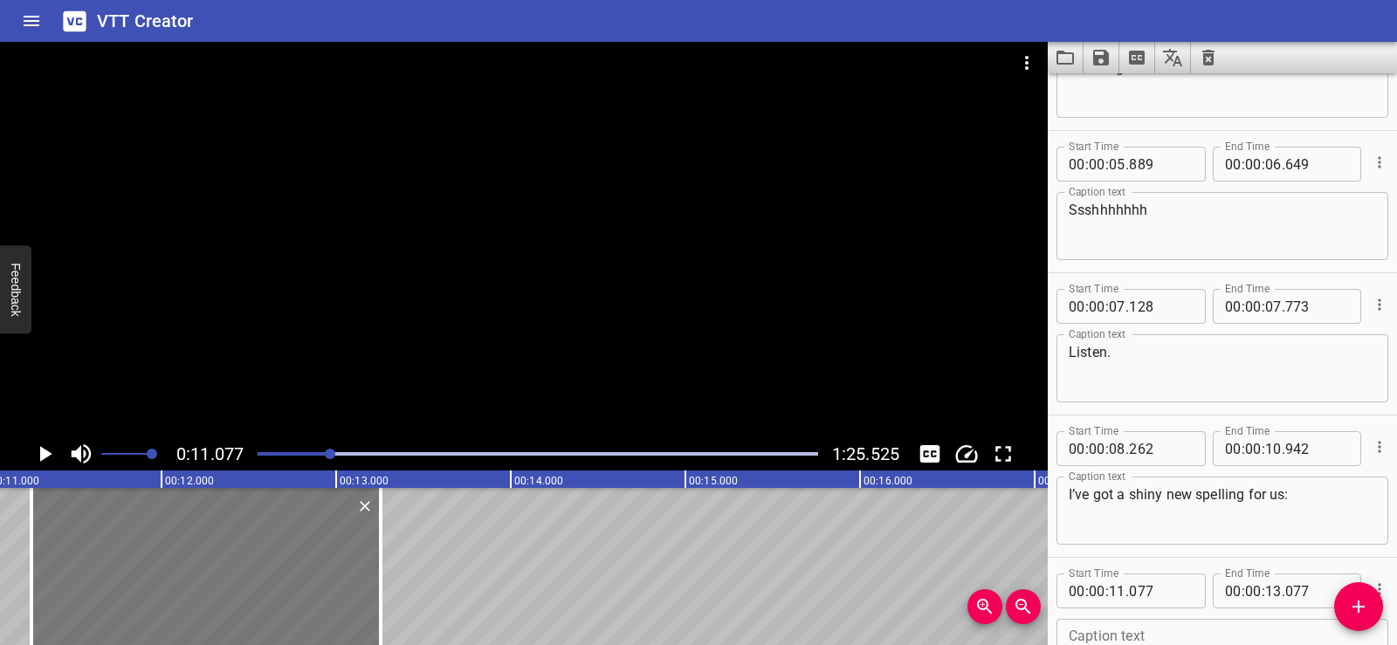
drag, startPoint x: 174, startPoint y: 557, endPoint x: 205, endPoint y: 558, distance: 31.5
click at [205, 558] on div at bounding box center [205, 566] width 349 height 157
type input "257"
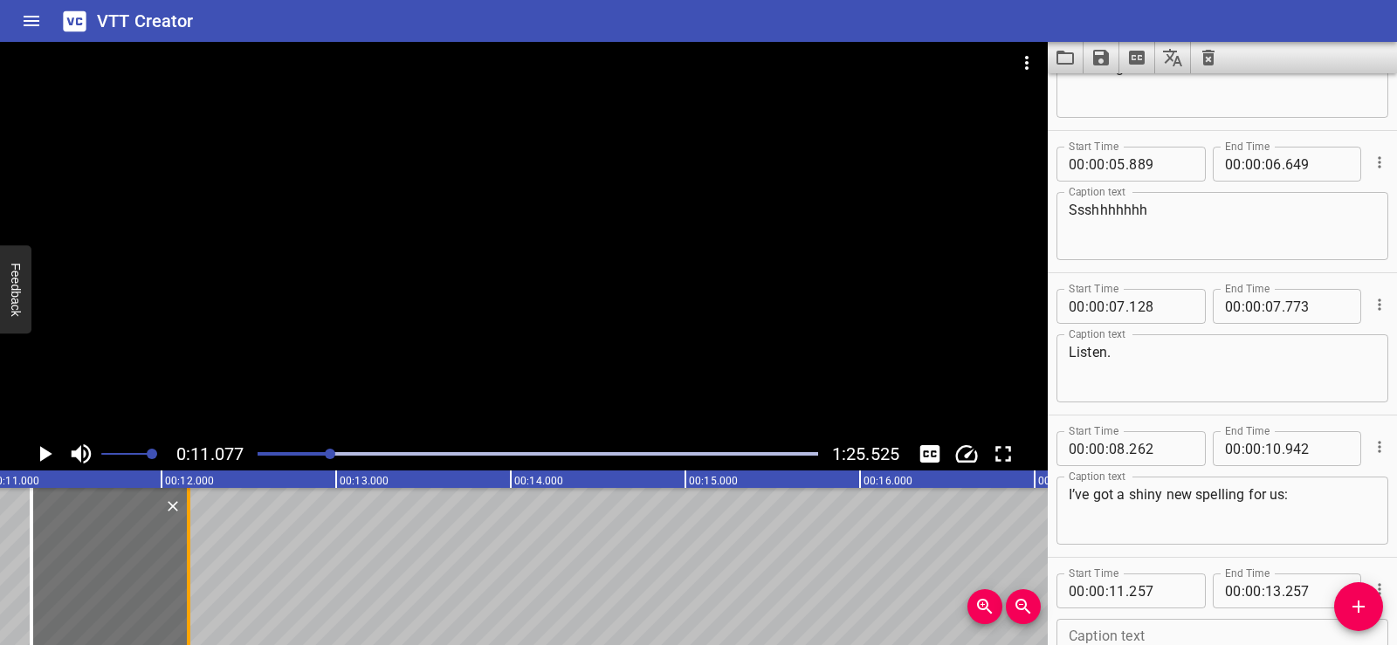
drag, startPoint x: 379, startPoint y: 594, endPoint x: 187, endPoint y: 592, distance: 192.2
click at [187, 592] on div at bounding box center [188, 566] width 3 height 157
type input "12"
type input "157"
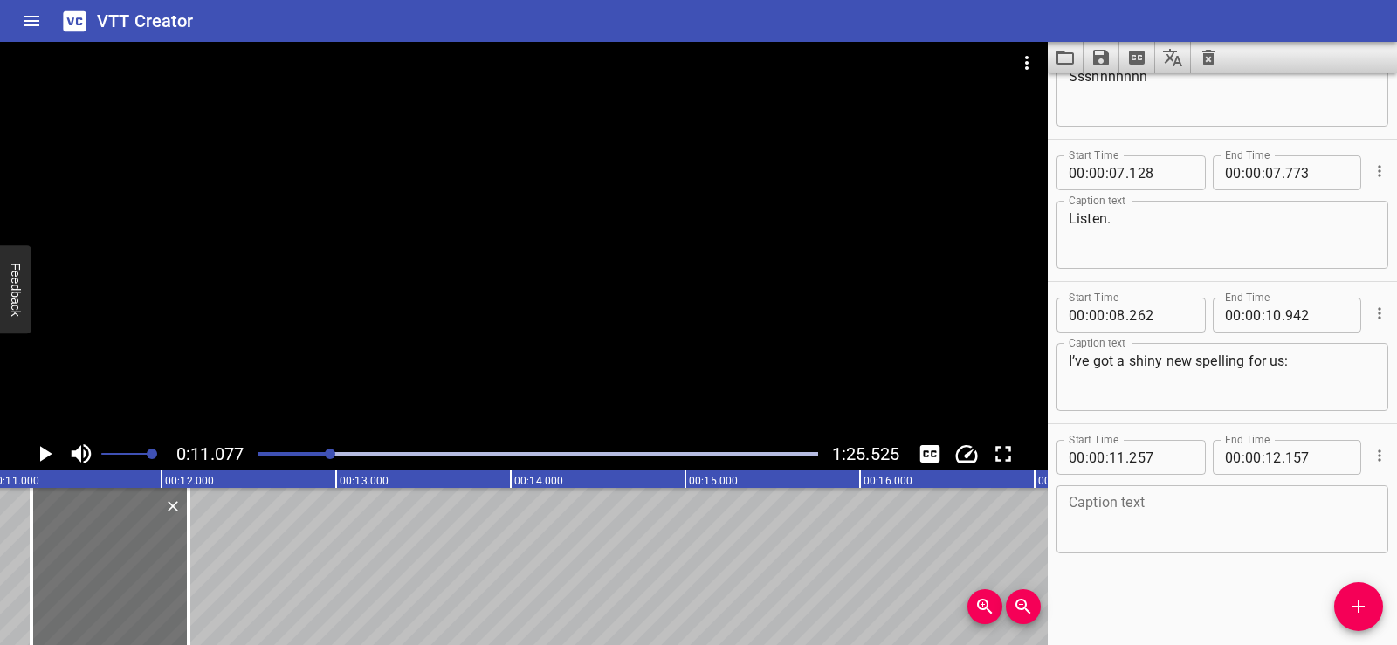
click at [1055, 521] on div "Start Time 00 : 00 : 11 . 257 Start Time End Time 00 : 00 : 12 . 157 End Time C…" at bounding box center [1222, 494] width 349 height 141
click at [1079, 500] on textarea at bounding box center [1222, 520] width 307 height 50
paste textarea "s-h,"
drag, startPoint x: 1097, startPoint y: 502, endPoint x: 1106, endPoint y: 503, distance: 8.8
click at [1106, 503] on textarea "s-h," at bounding box center [1222, 520] width 307 height 50
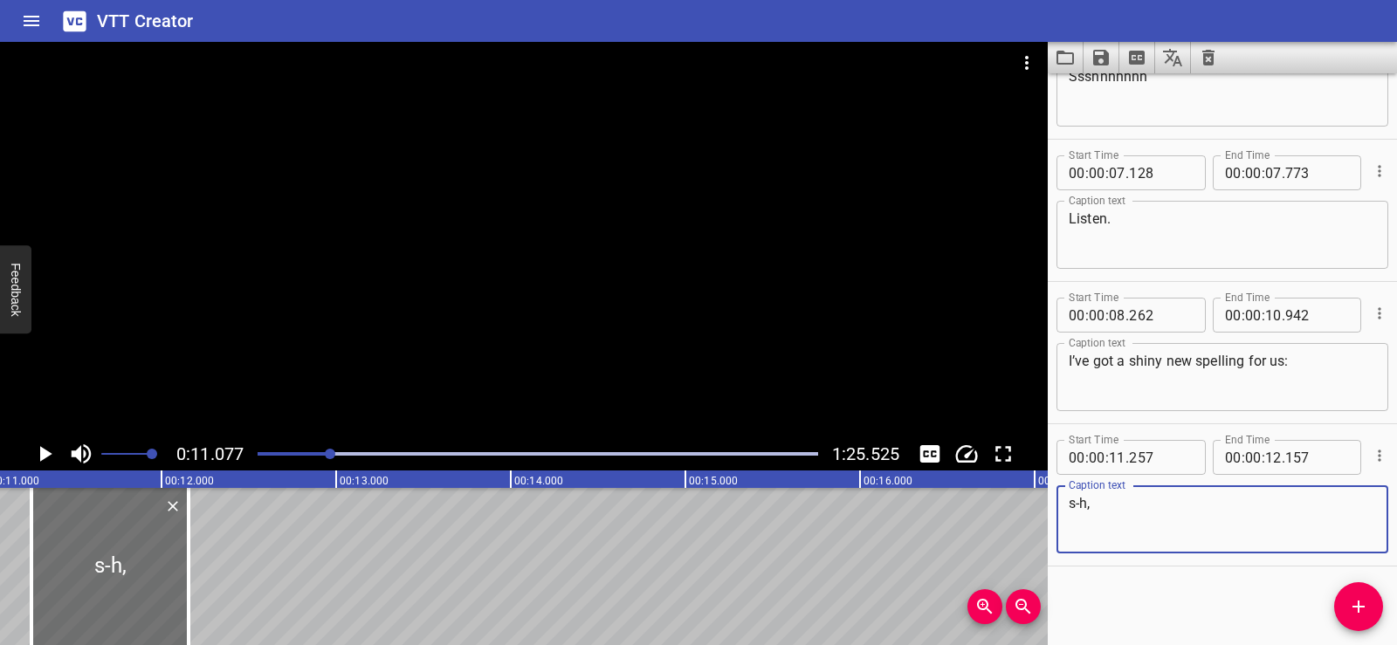
drag, startPoint x: 1095, startPoint y: 508, endPoint x: 1106, endPoint y: 506, distance: 10.8
click at [1106, 506] on textarea "s-h," at bounding box center [1222, 520] width 307 height 50
drag, startPoint x: 1074, startPoint y: 502, endPoint x: 1060, endPoint y: 505, distance: 14.2
click at [1060, 505] on div "s-h, Caption text" at bounding box center [1223, 520] width 332 height 68
type textarea "s-h,"
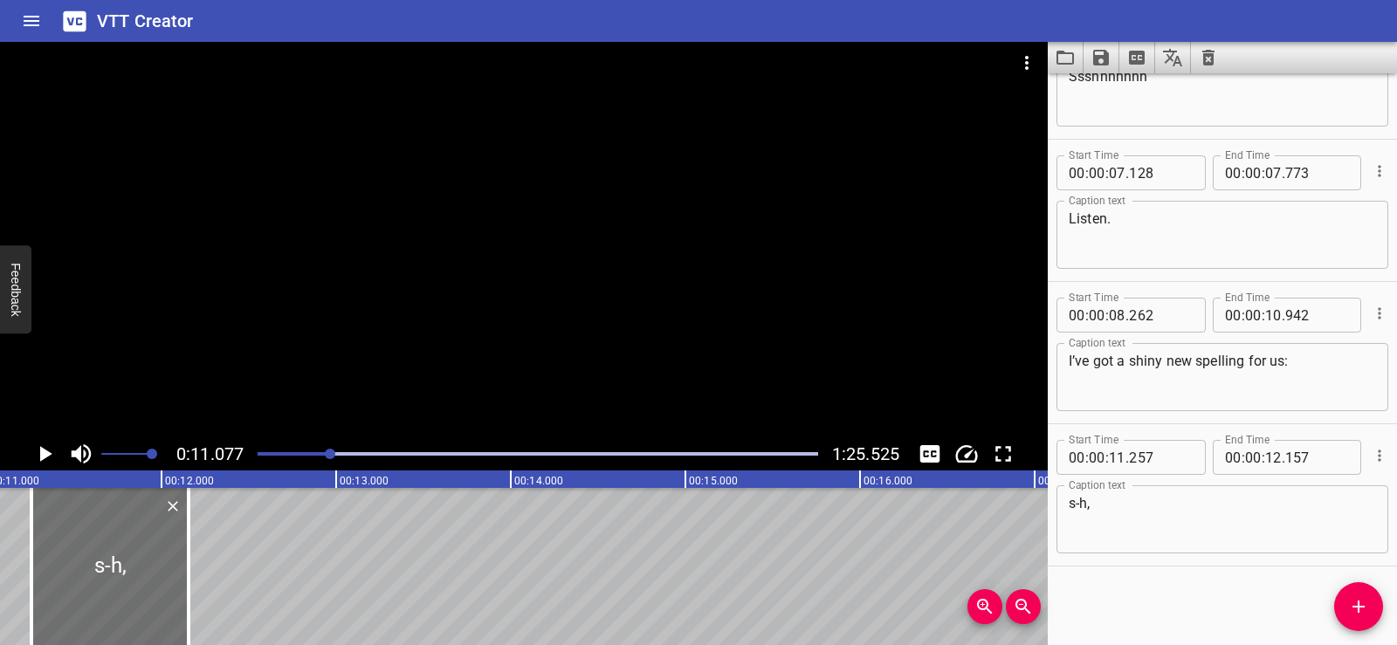
click at [1117, 569] on div "Start Time 00 : 00 : 01 . 740 Start Time End Time 00 : 00 : 03 . 740 End Time C…" at bounding box center [1222, 359] width 349 height 572
click at [44, 450] on icon "Play/Pause" at bounding box center [46, 454] width 12 height 16
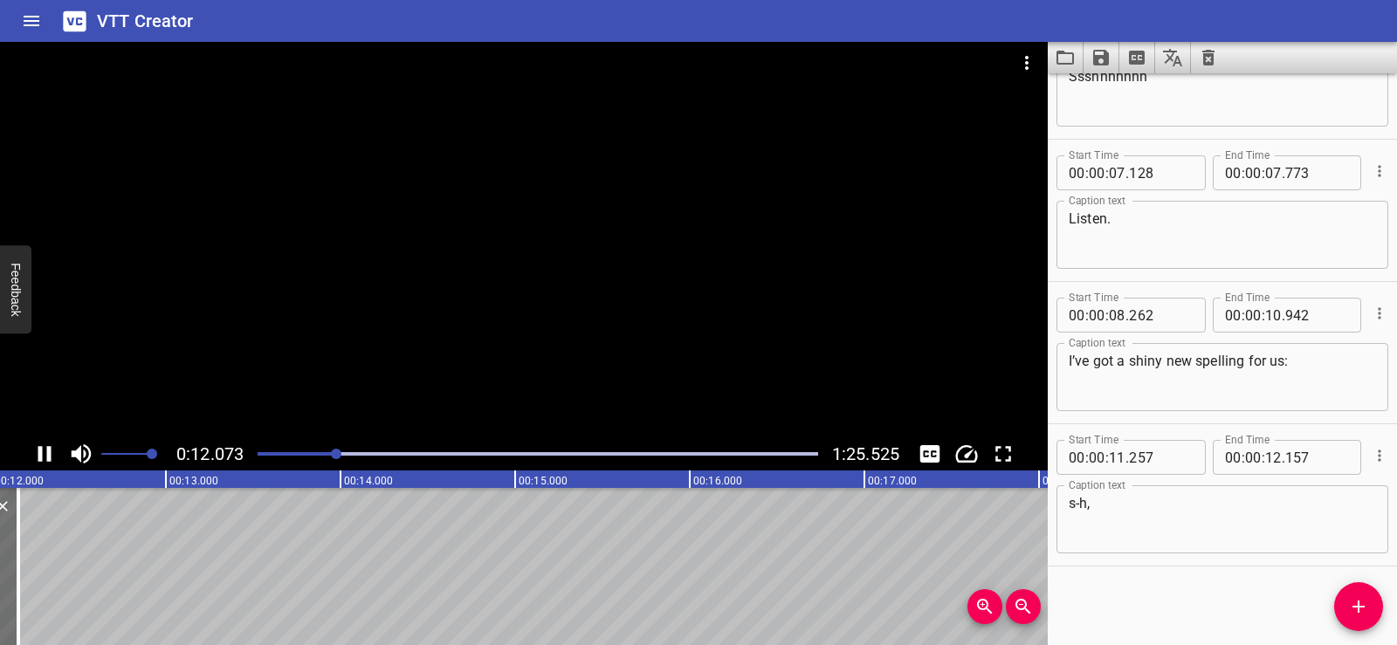
click at [541, 282] on div at bounding box center [524, 240] width 1048 height 396
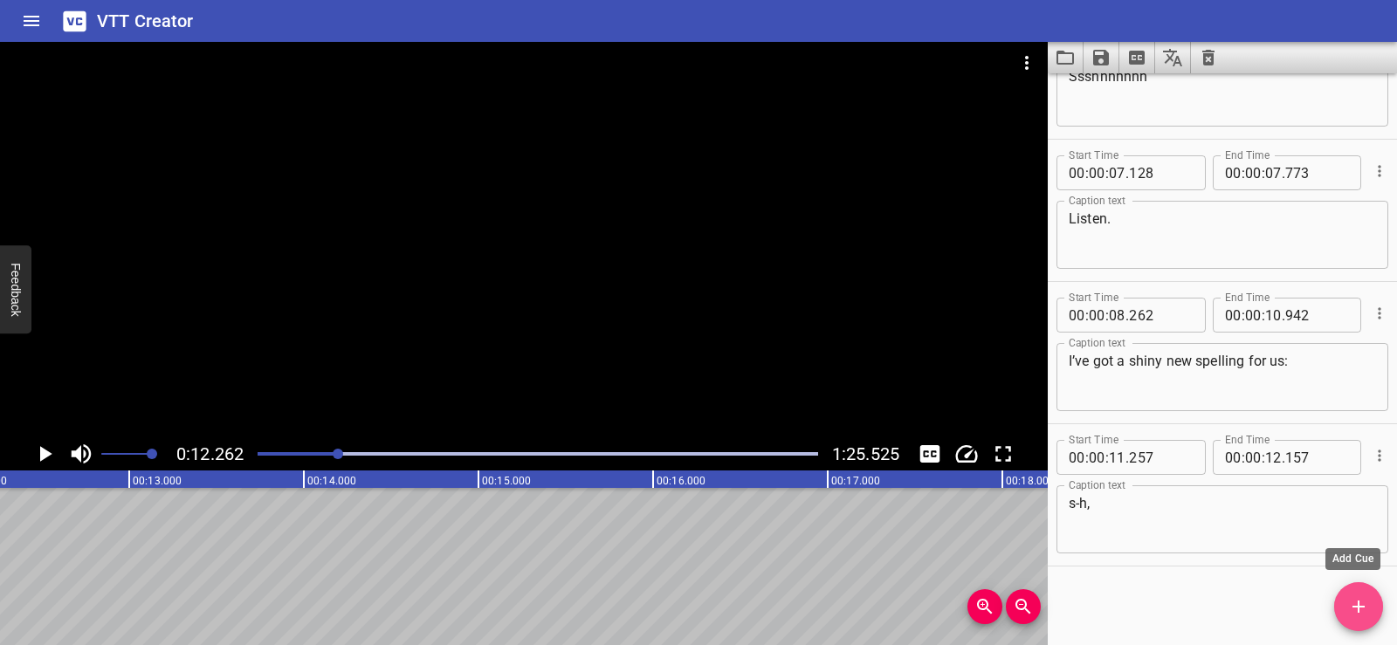
click at [1356, 610] on icon "Add Cue" at bounding box center [1359, 607] width 21 height 21
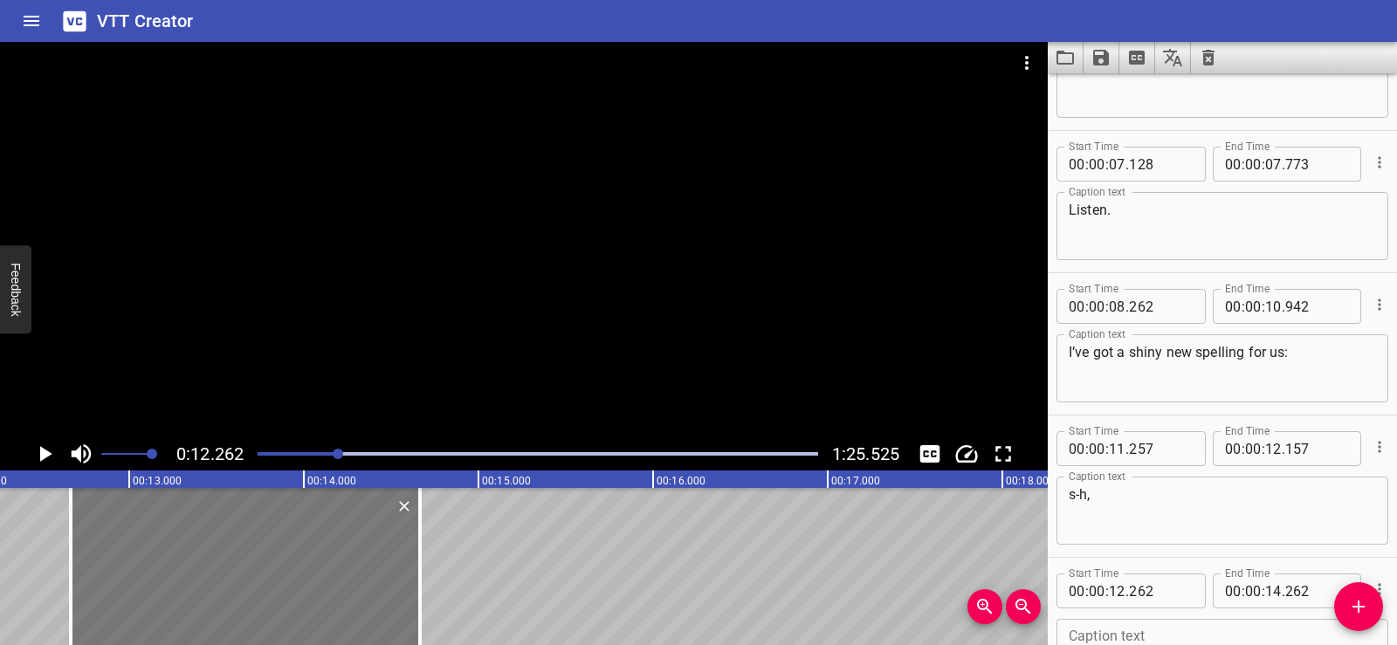
drag, startPoint x: 224, startPoint y: 585, endPoint x: 295, endPoint y: 579, distance: 71.0
click at [295, 579] on div at bounding box center [245, 566] width 349 height 157
type input "667"
drag, startPoint x: 424, startPoint y: 586, endPoint x: 370, endPoint y: 585, distance: 53.3
click at [370, 585] on div at bounding box center [366, 566] width 17 height 157
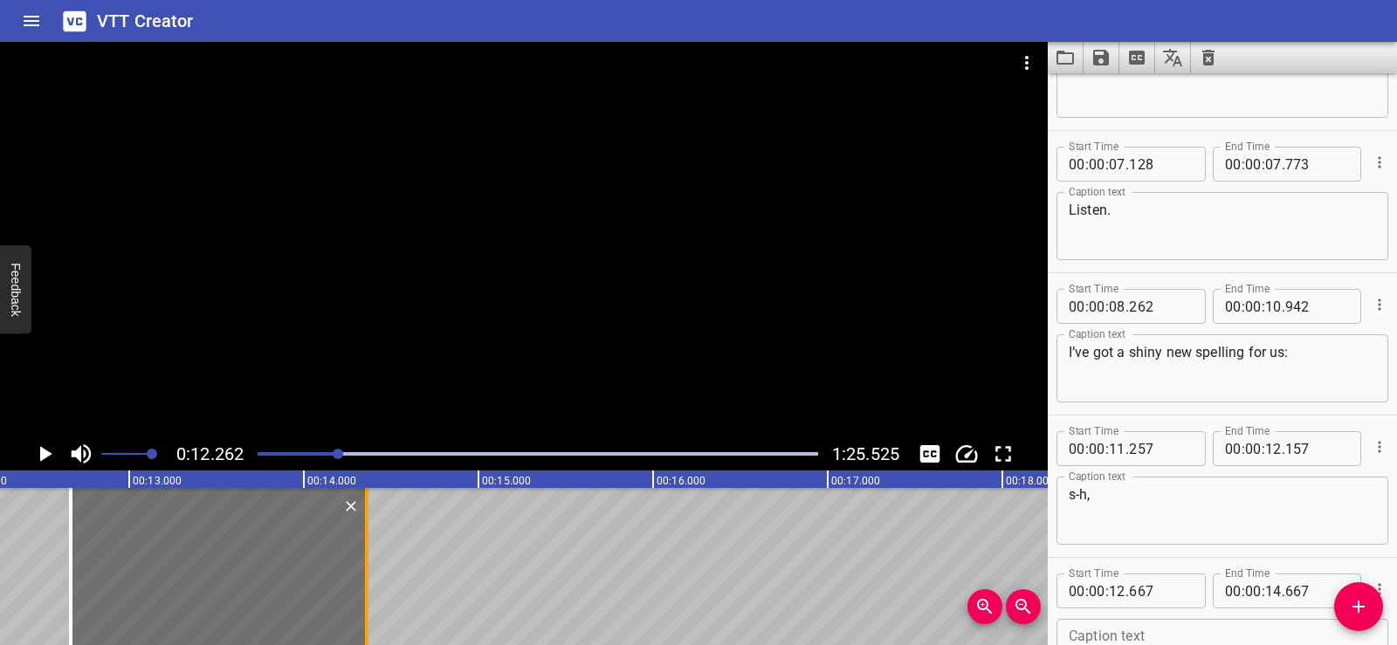
type input "362"
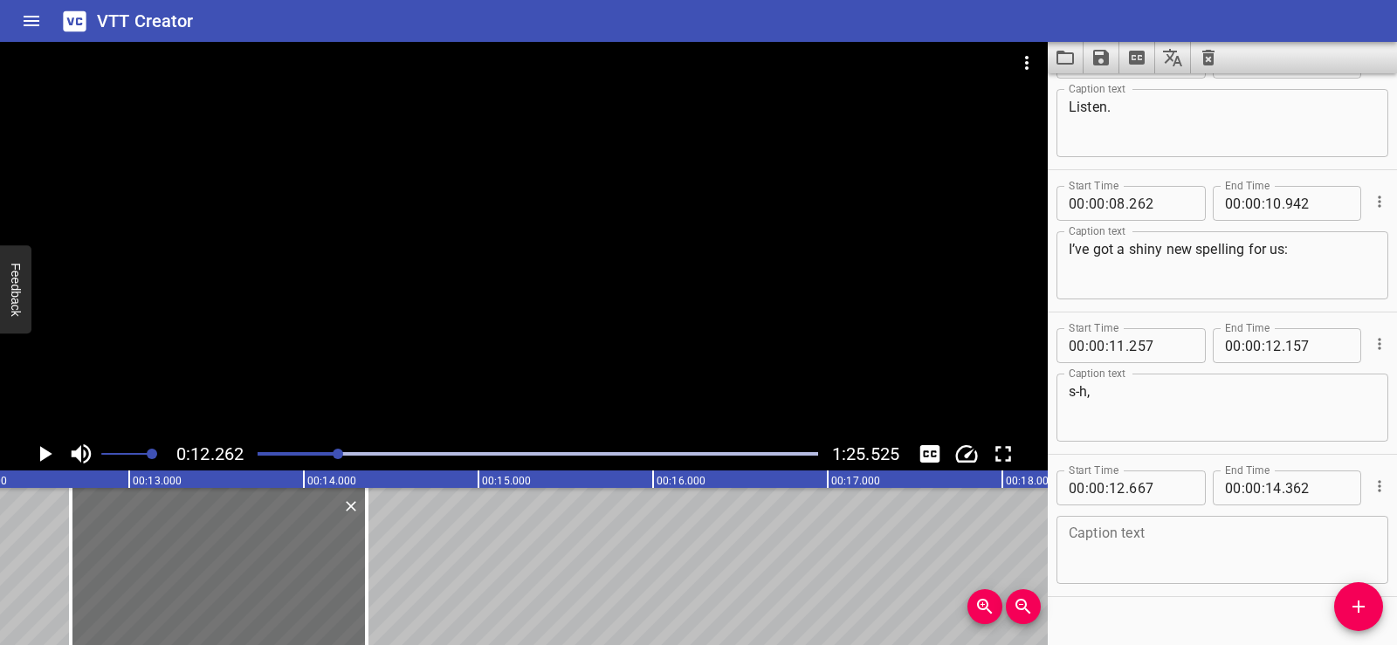
scroll to position [364, 0]
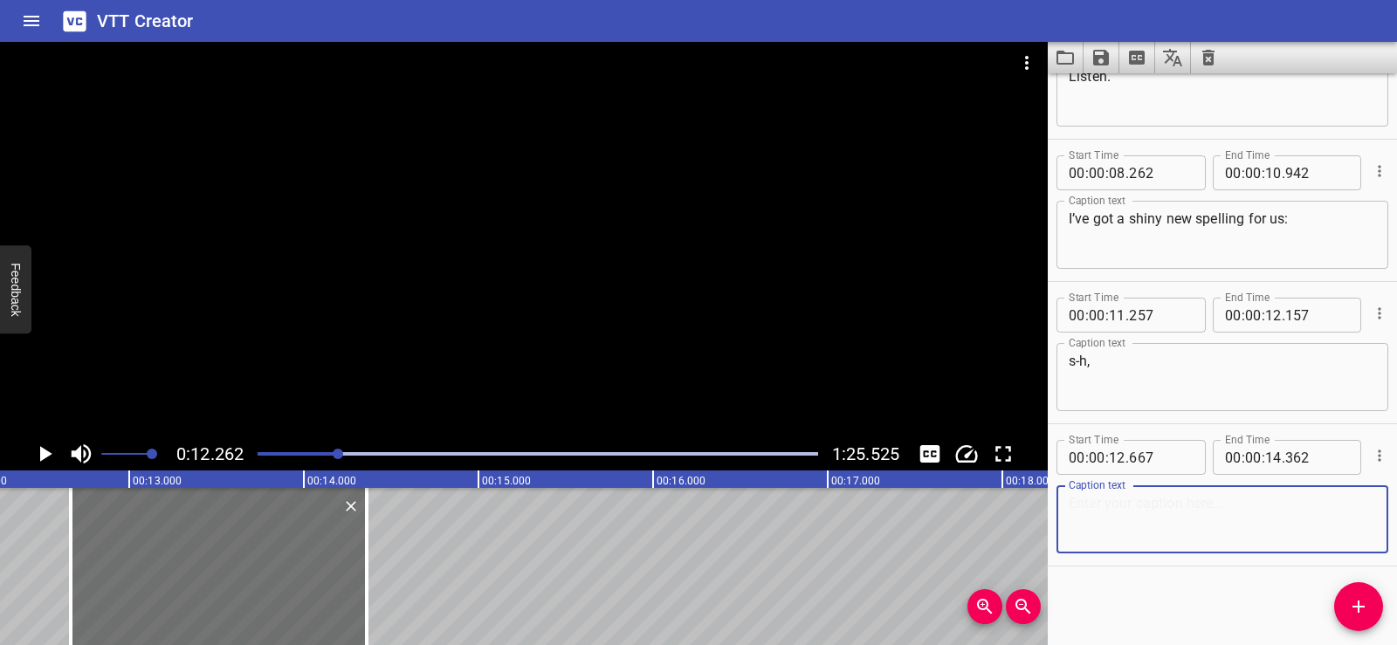
click at [1169, 519] on textarea at bounding box center [1222, 520] width 307 height 50
paste textarea "and it spells this sound:"
type textarea "and it spells this sound:"
click at [1152, 570] on div "Start Time 00 : 00 : 01 . 740 Start Time End Time 00 : 00 : 03 . 740 End Time C…" at bounding box center [1222, 359] width 349 height 572
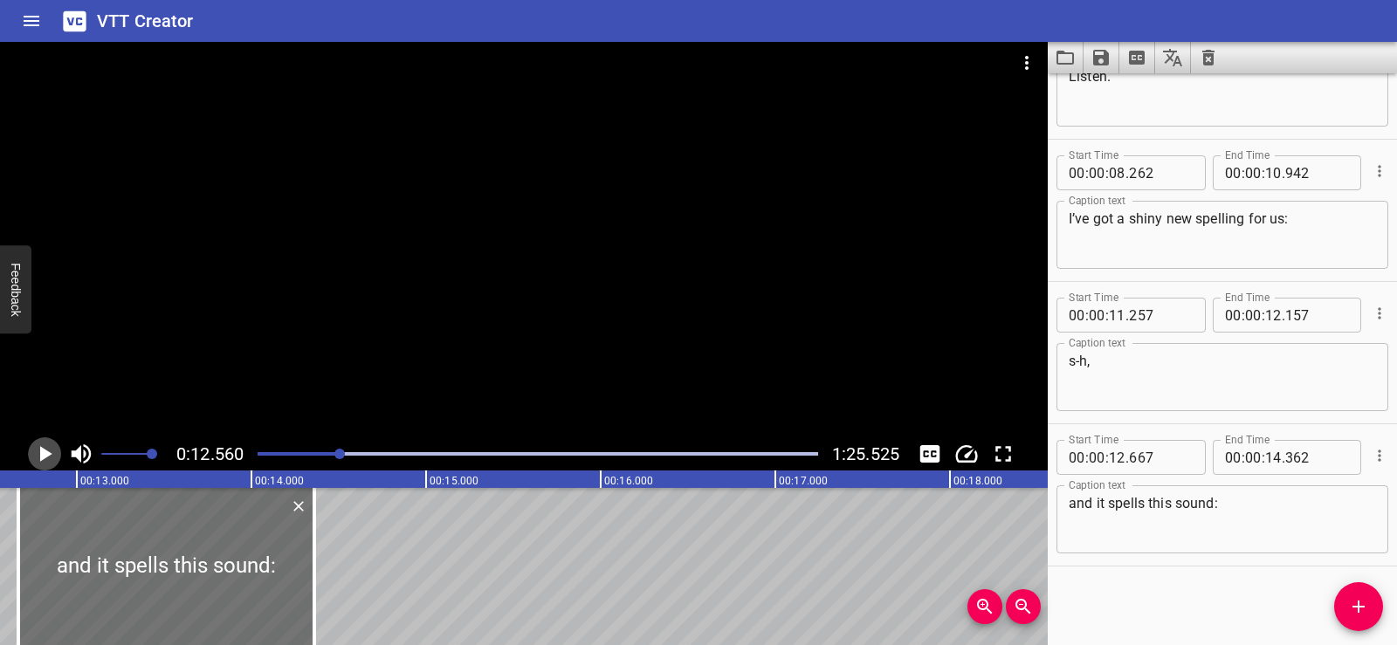
click at [49, 452] on icon "Play/Pause" at bounding box center [44, 454] width 26 height 26
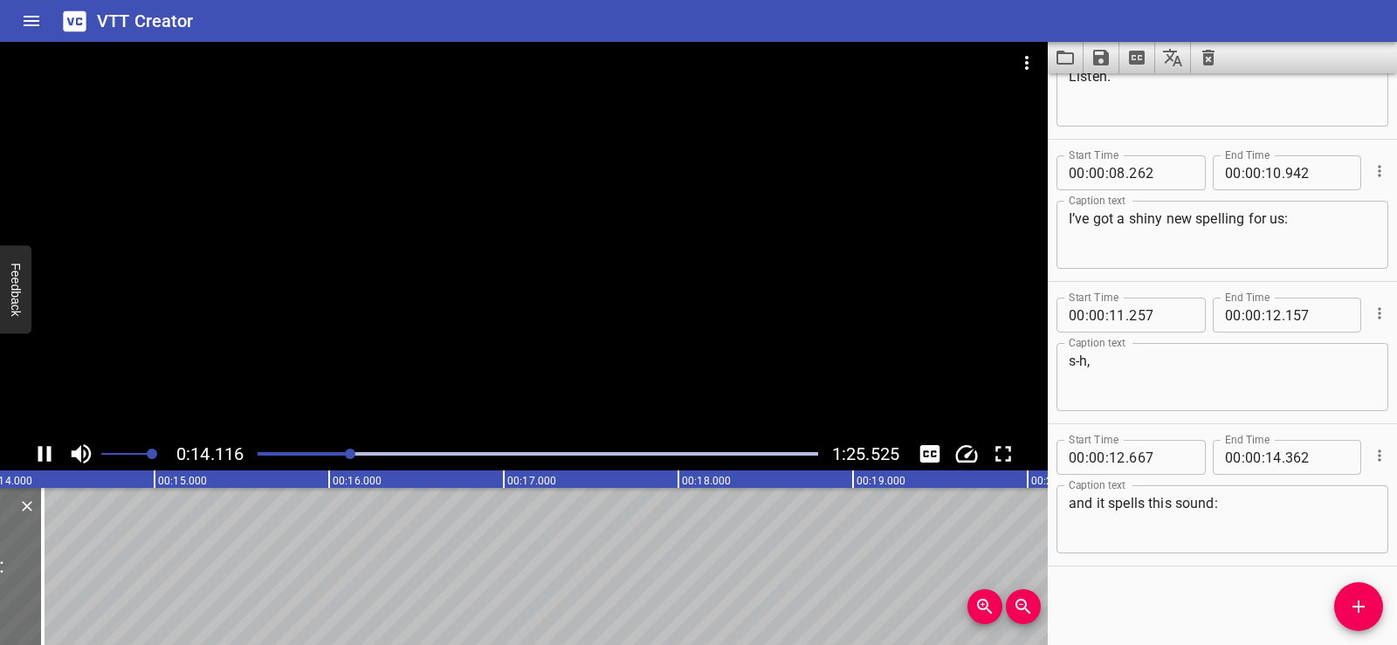
click at [601, 272] on div at bounding box center [524, 240] width 1048 height 396
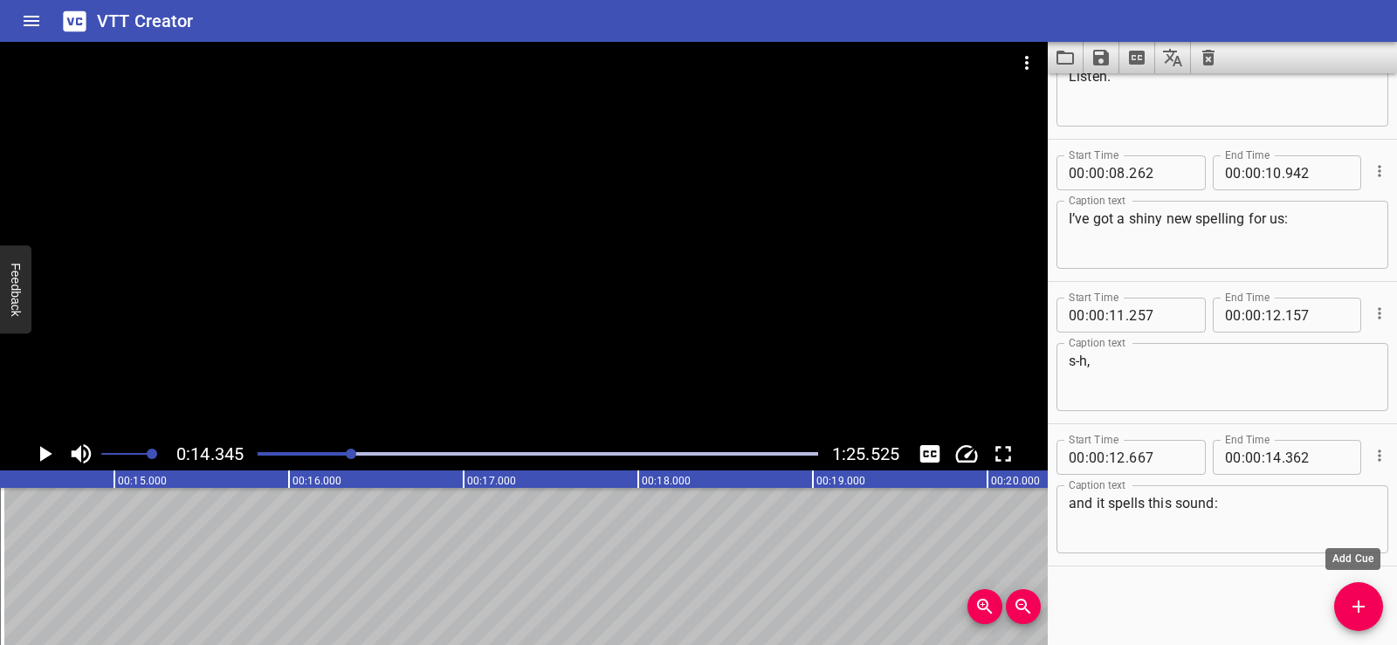
click at [1366, 605] on icon "Add Cue" at bounding box center [1359, 607] width 21 height 21
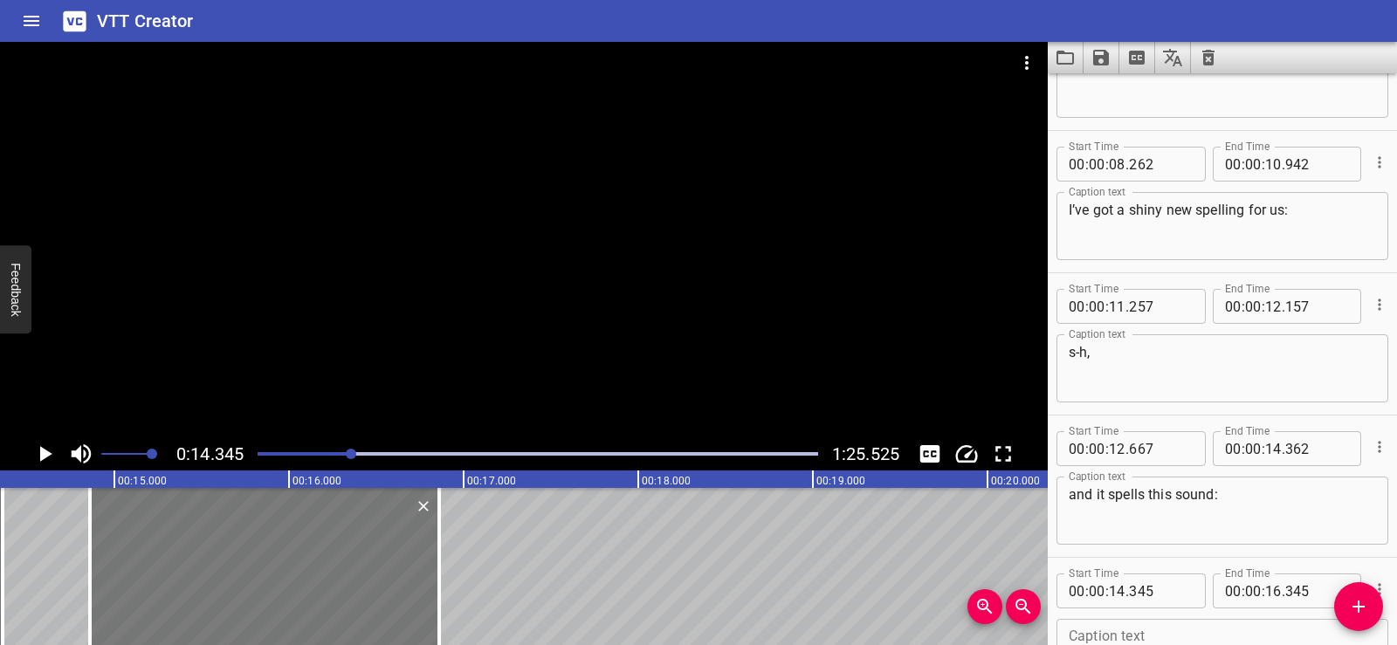
drag, startPoint x: 177, startPoint y: 600, endPoint x: 267, endPoint y: 592, distance: 90.3
click at [267, 592] on div at bounding box center [264, 566] width 349 height 157
type input "860"
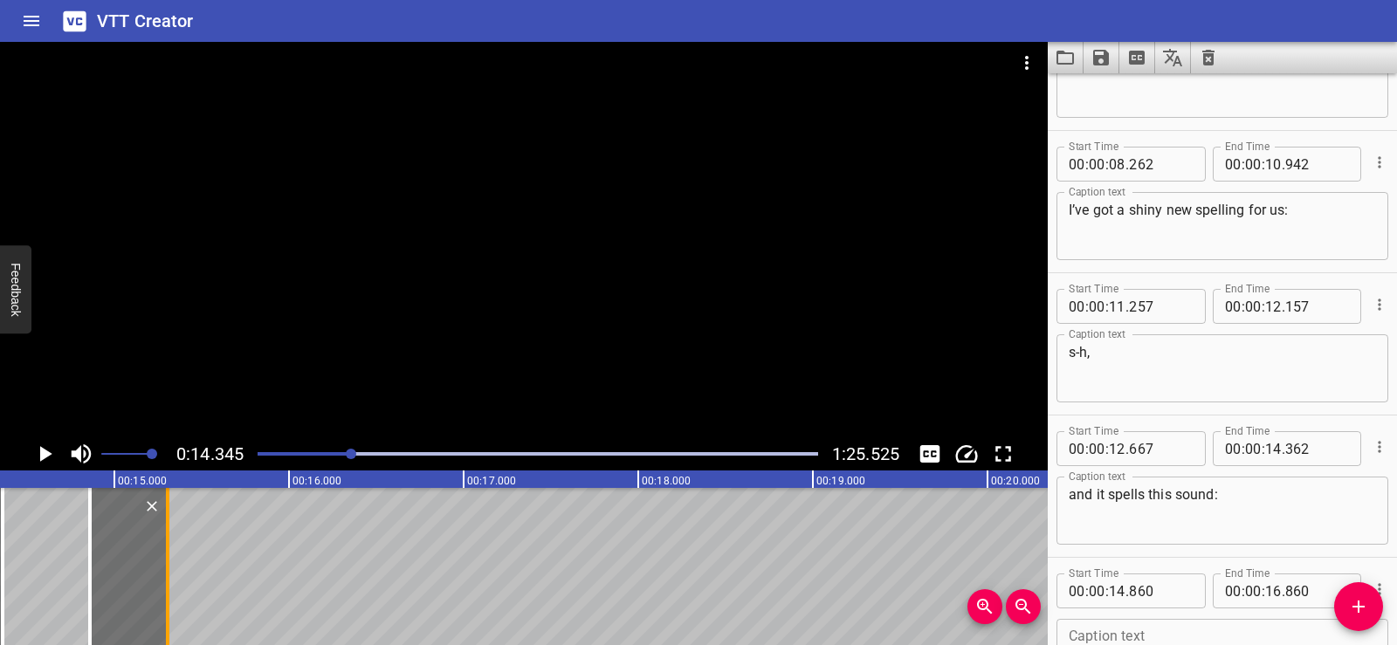
drag, startPoint x: 443, startPoint y: 609, endPoint x: 183, endPoint y: 600, distance: 260.4
click at [176, 596] on div at bounding box center [167, 566] width 17 height 157
type input "15"
type input "350"
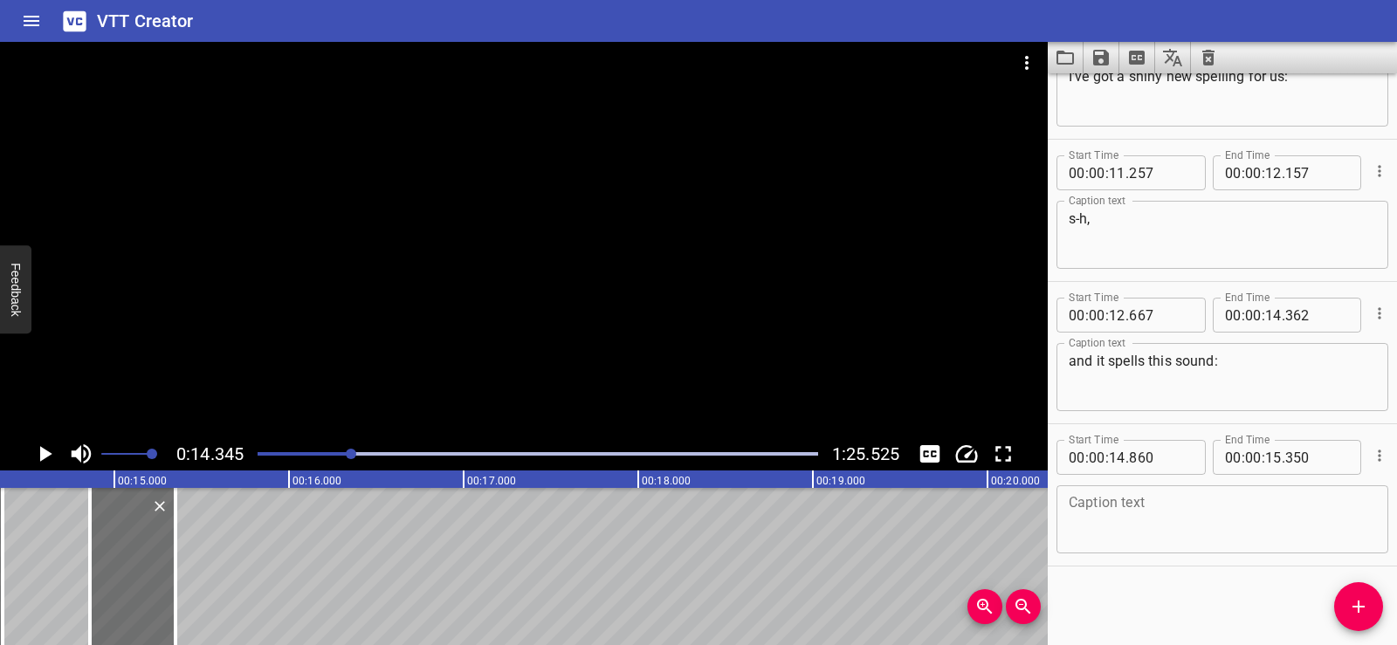
click at [1090, 509] on textarea at bounding box center [1222, 520] width 307 height 50
paste textarea "/sh/! Let’s give it a shot?"
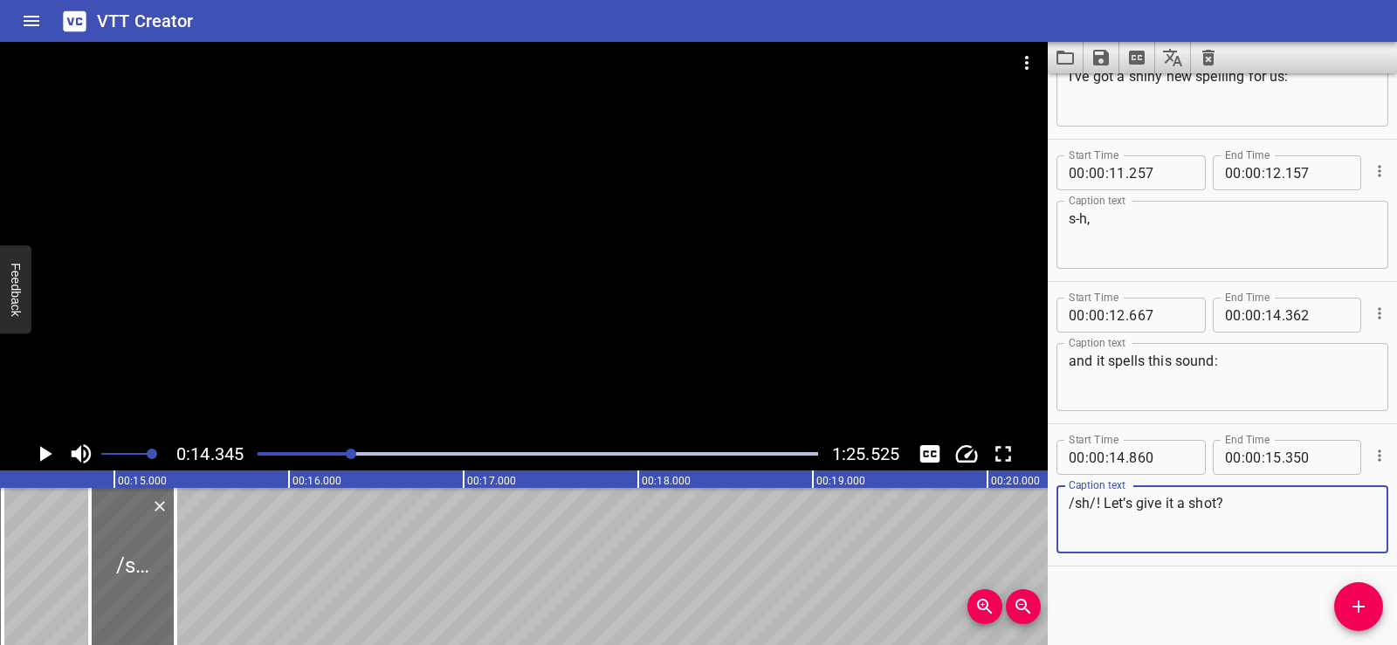
drag, startPoint x: 1104, startPoint y: 502, endPoint x: 1299, endPoint y: 489, distance: 195.2
click at [1299, 489] on div "/sh/! Let’s give it a shot? Caption text" at bounding box center [1223, 520] width 332 height 68
type textarea "/sh/!"
click at [1118, 602] on div "Start Time 00 : 00 : 01 . 740 Start Time End Time 00 : 00 : 03 . 740 End Time C…" at bounding box center [1222, 359] width 349 height 572
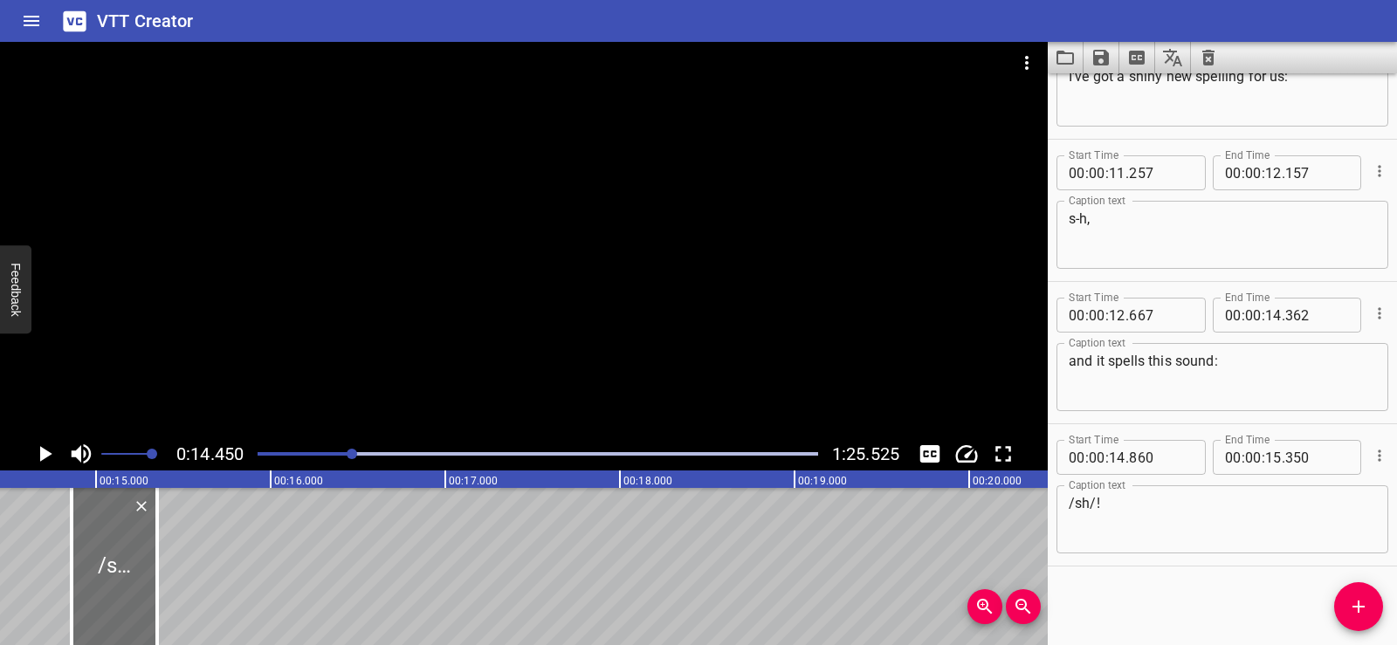
click at [45, 455] on icon "Play/Pause" at bounding box center [46, 454] width 12 height 16
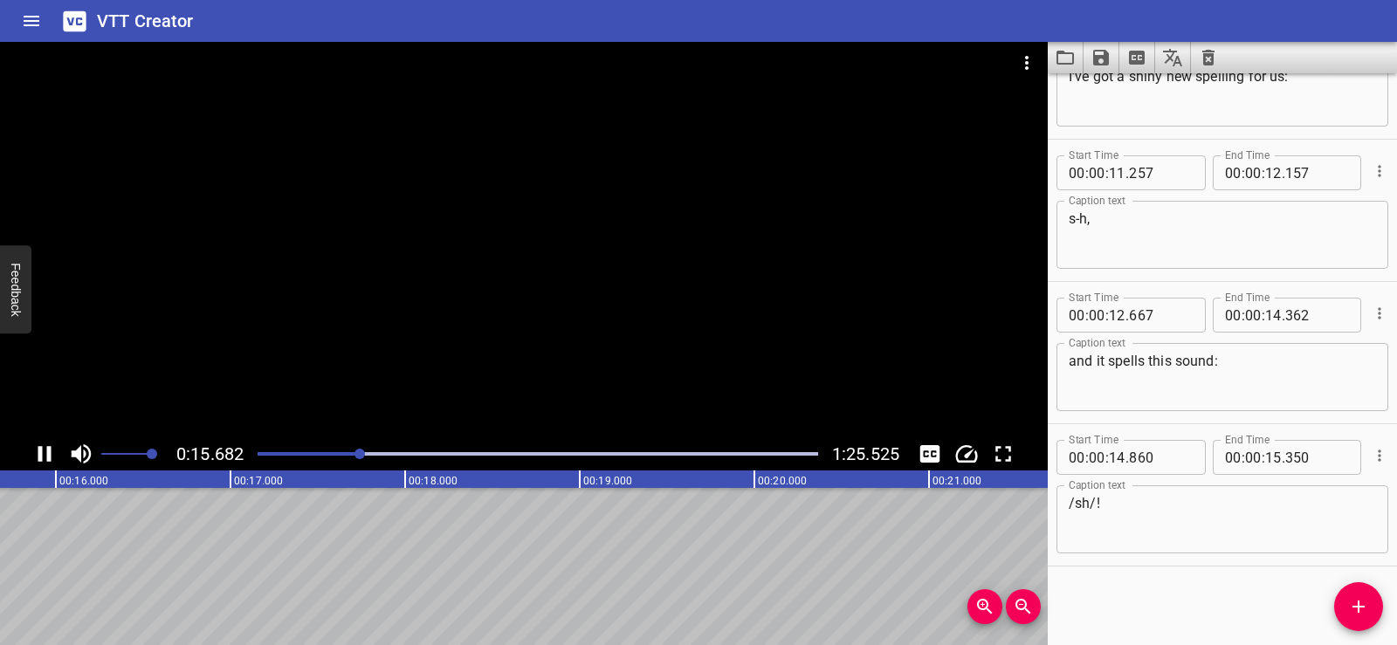
click at [48, 454] on icon "Play/Pause" at bounding box center [44, 454] width 13 height 16
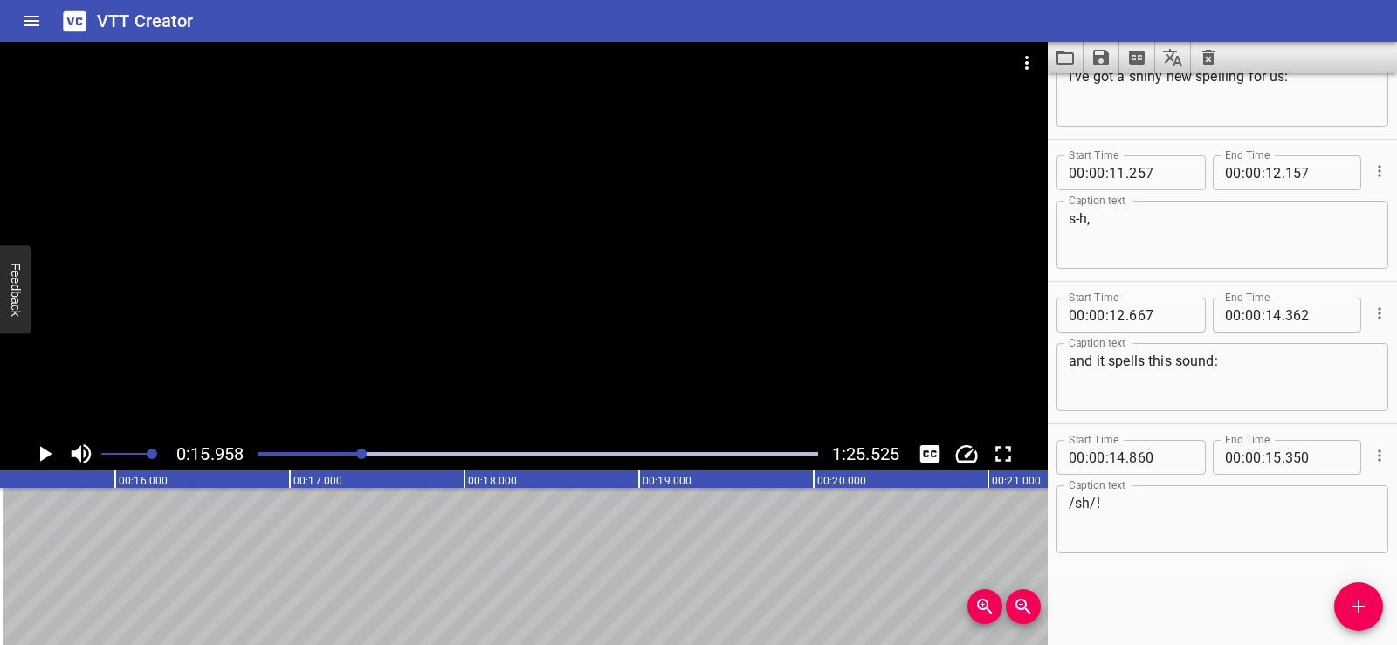
scroll to position [0, 2608]
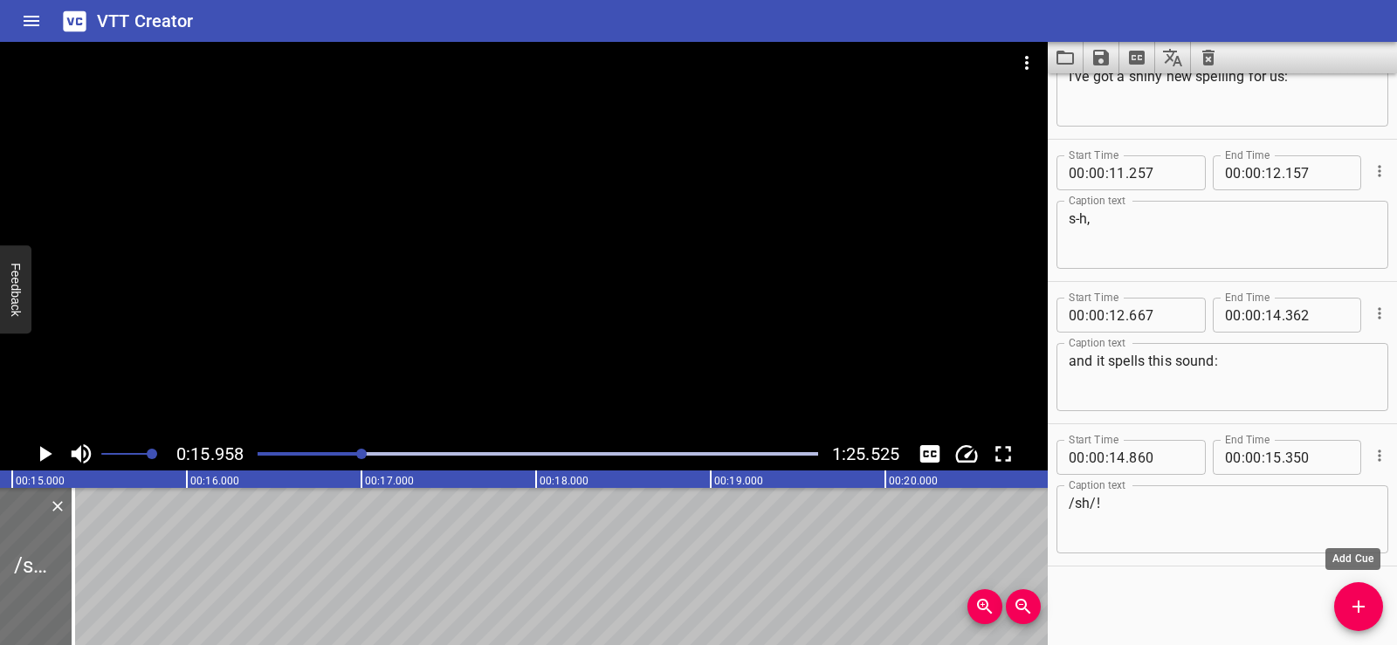
click at [1375, 604] on span "Add Cue" at bounding box center [1359, 607] width 49 height 21
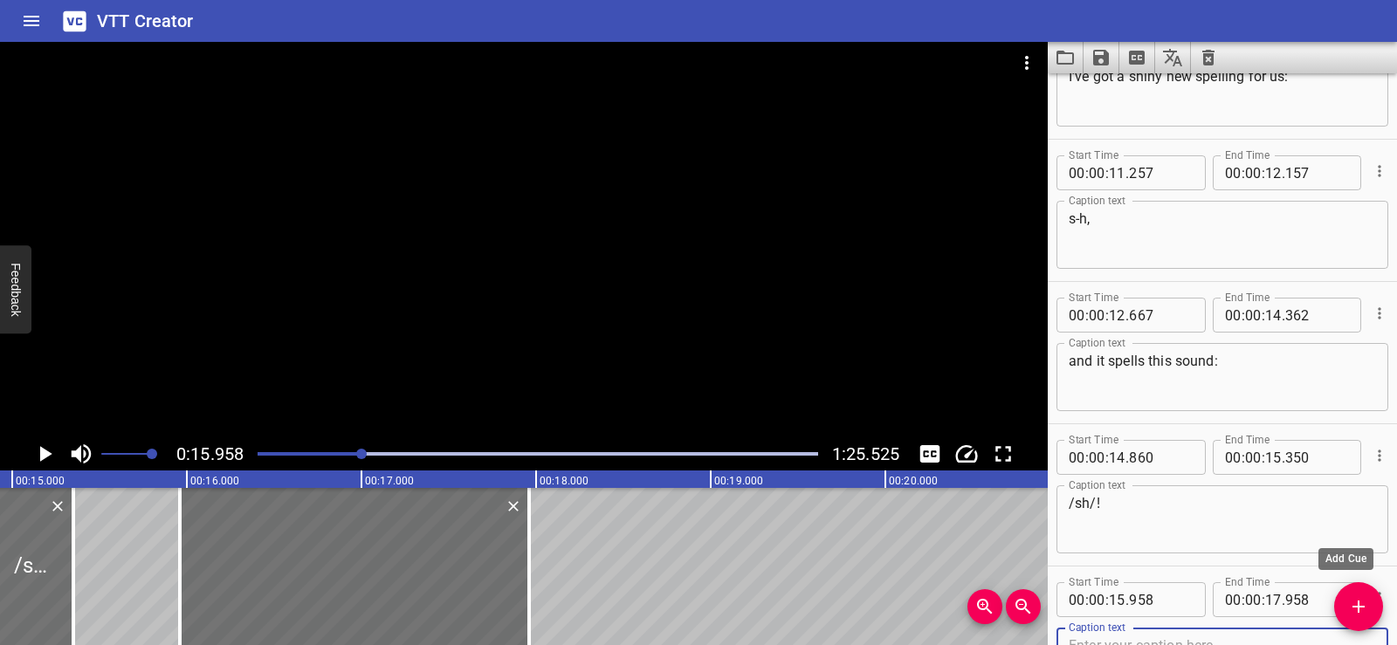
scroll to position [515, 0]
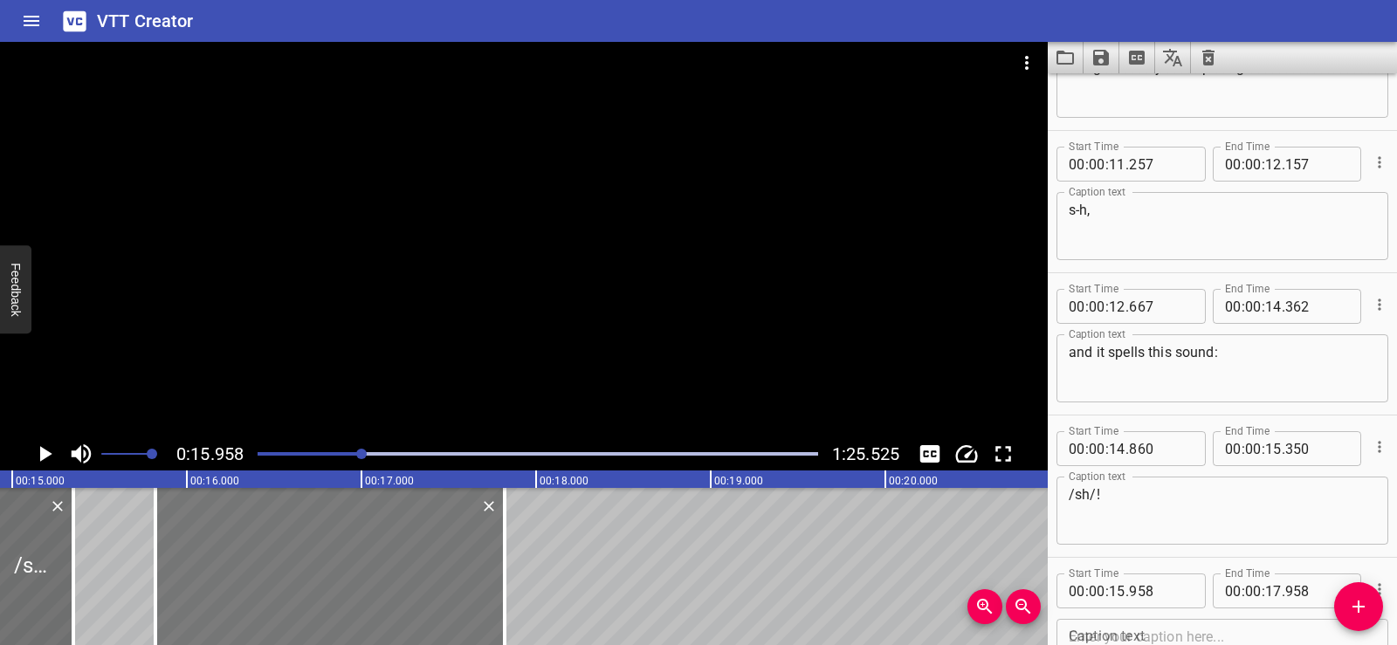
drag, startPoint x: 417, startPoint y: 588, endPoint x: 401, endPoint y: 590, distance: 15.8
click at [401, 590] on div at bounding box center [329, 566] width 349 height 157
type input "818"
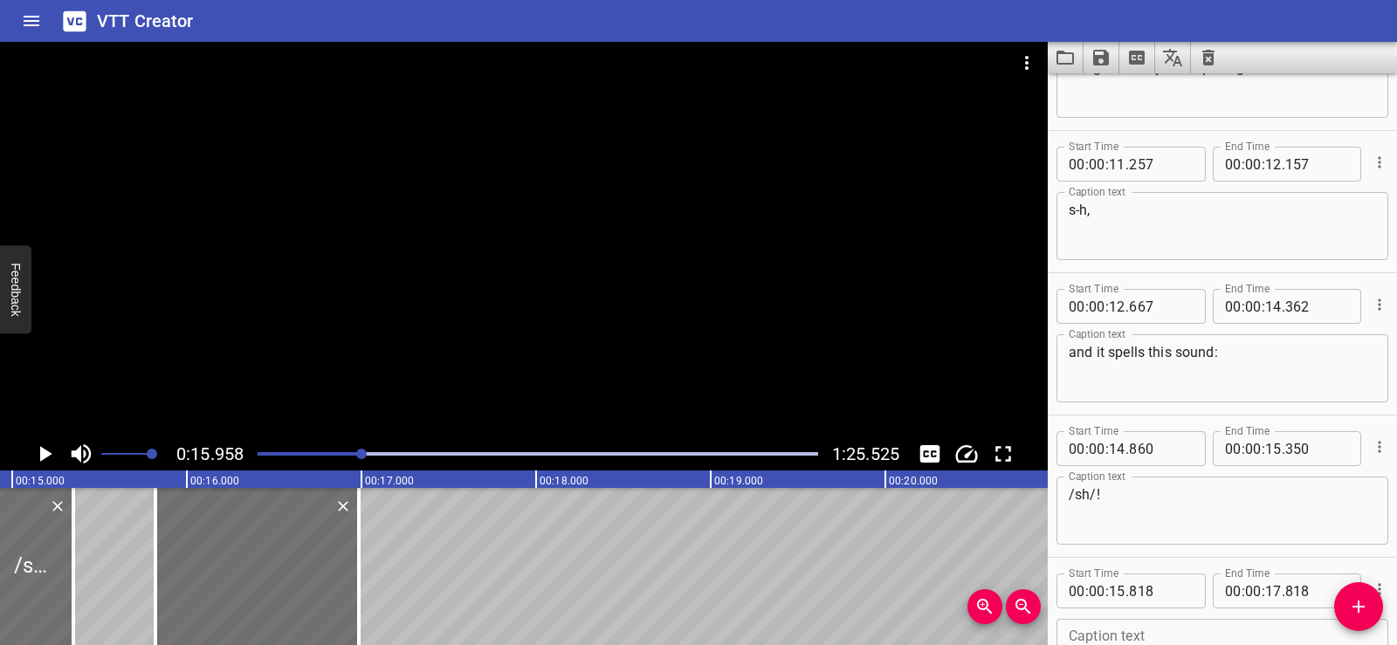
drag, startPoint x: 506, startPoint y: 589, endPoint x: 711, endPoint y: 590, distance: 205.2
click at [362, 591] on div at bounding box center [358, 566] width 17 height 157
type input "16"
type input "988"
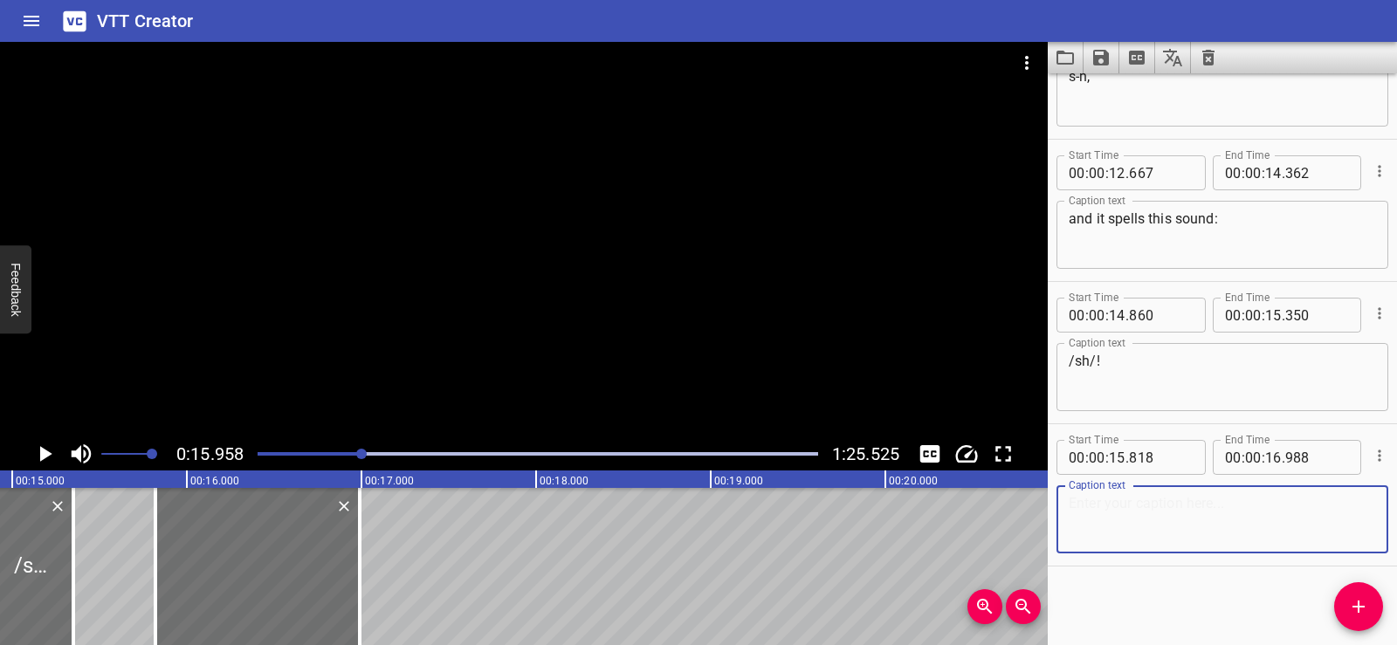
click at [1098, 495] on textarea at bounding box center [1222, 520] width 307 height 50
paste textarea "Let’s give it a shot?"
type textarea "Let’s give it a shot?"
click at [1122, 569] on div "Start Time 00 : 00 : 01 . 740 Start Time End Time 00 : 00 : 03 . 740 End Time C…" at bounding box center [1222, 359] width 349 height 572
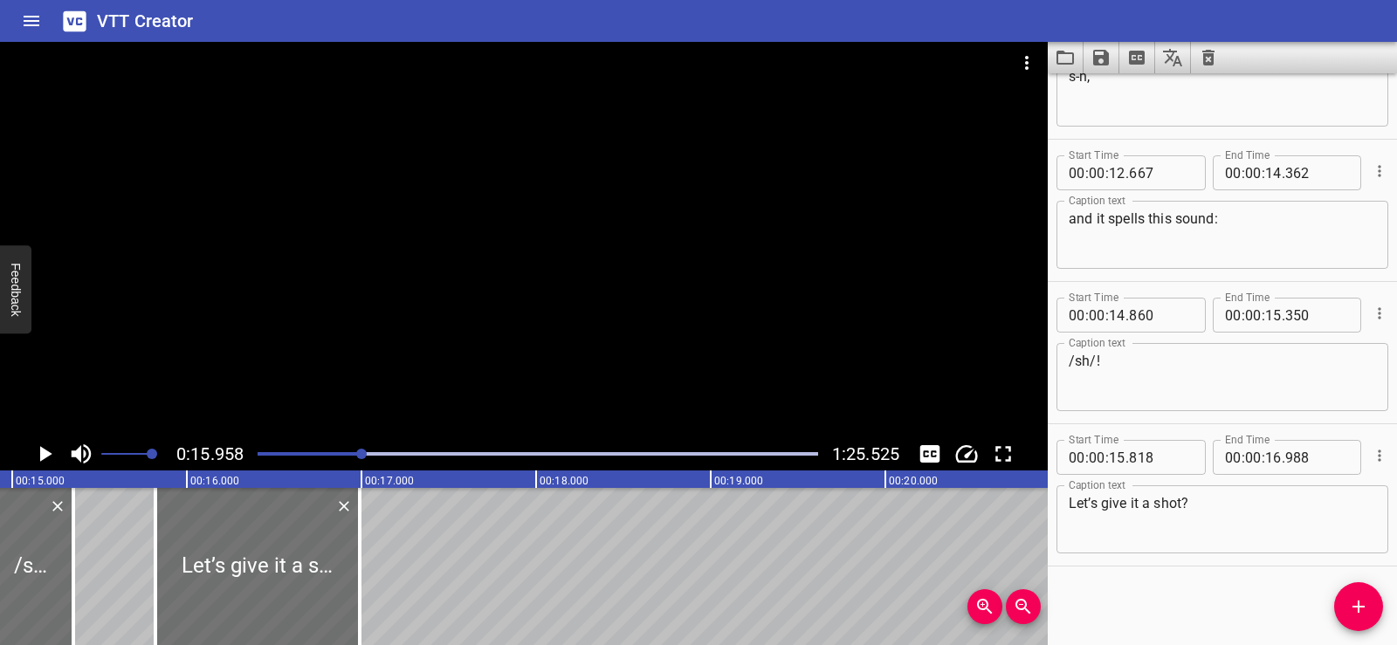
click at [542, 258] on div at bounding box center [524, 240] width 1048 height 396
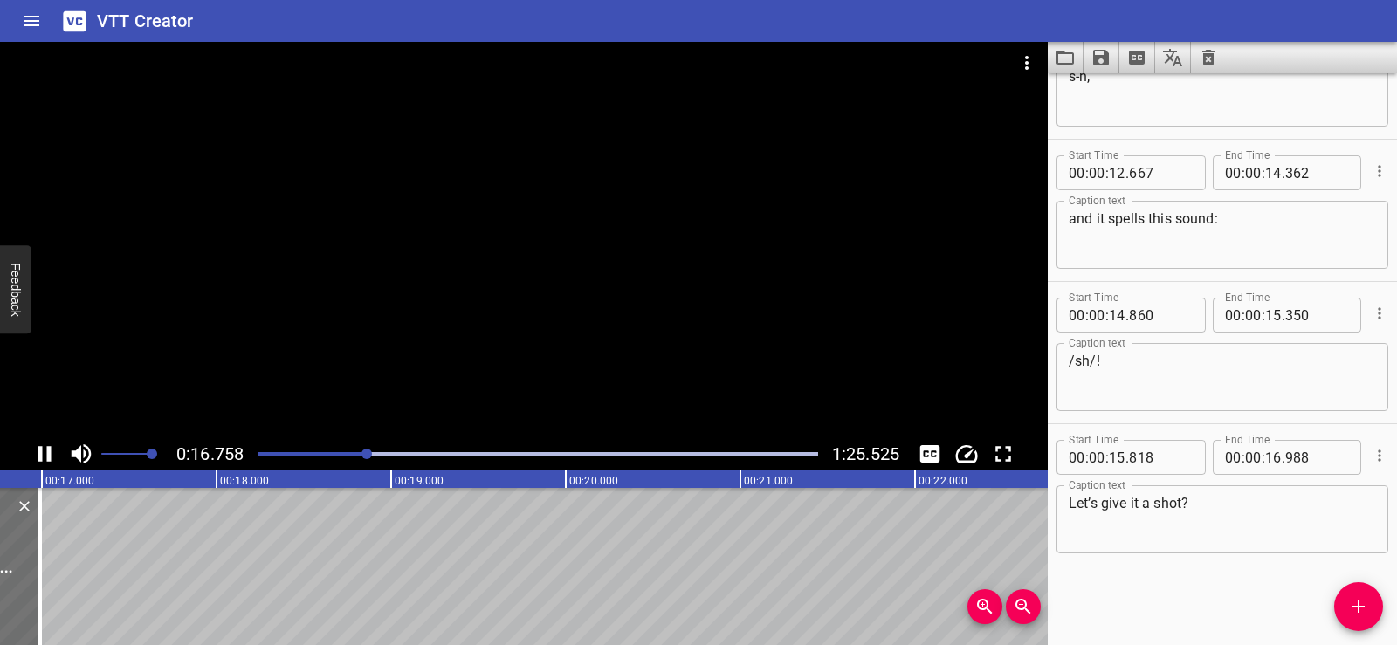
click at [497, 241] on div at bounding box center [524, 240] width 1048 height 396
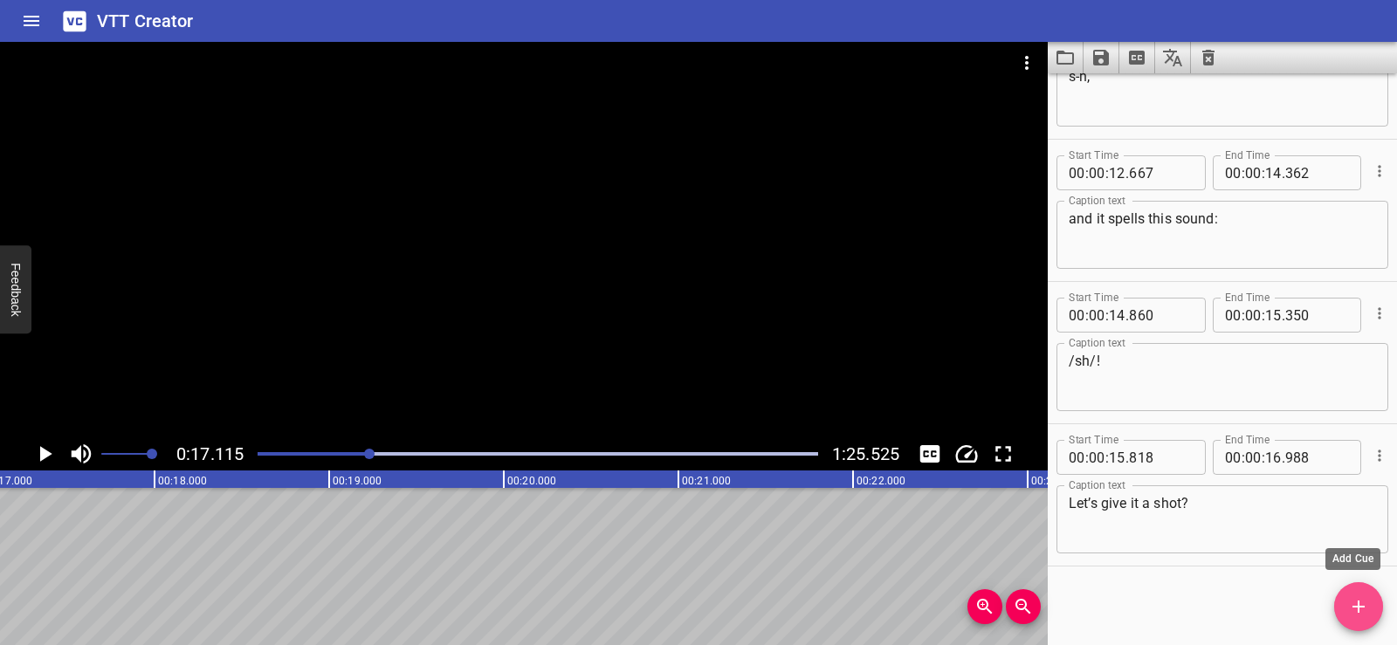
click at [1349, 613] on icon "Add Cue" at bounding box center [1359, 607] width 21 height 21
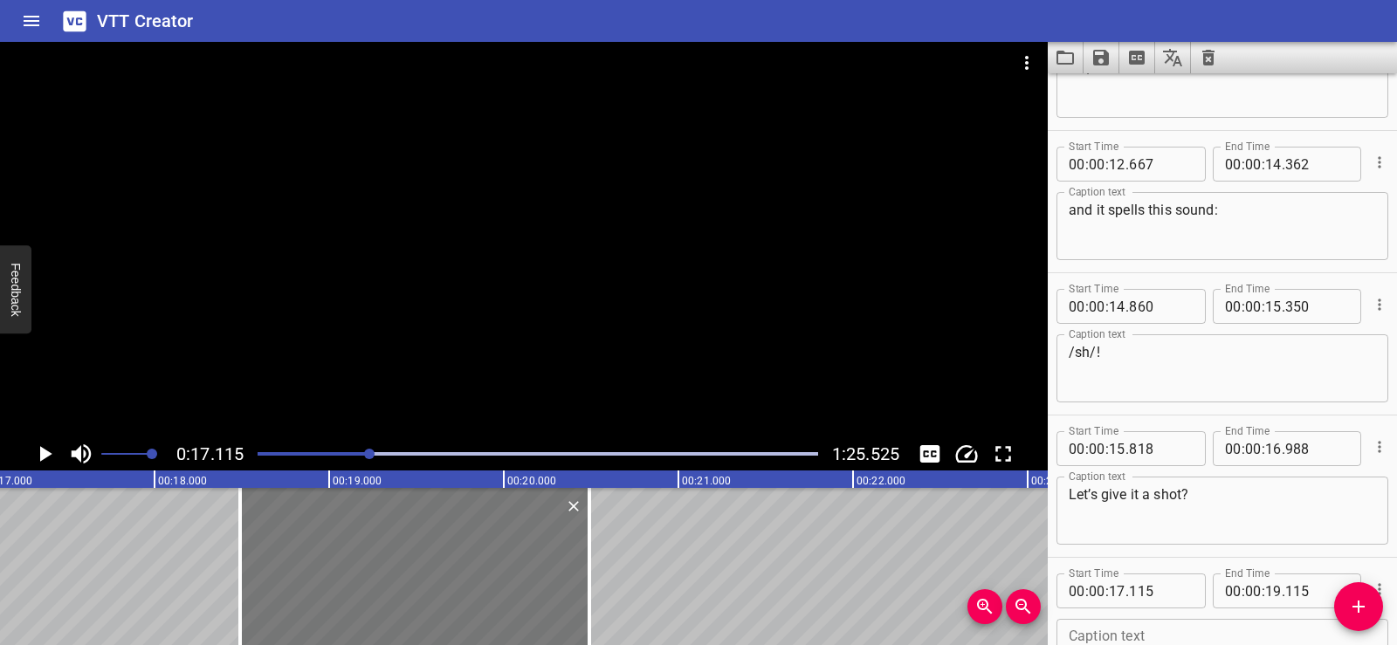
drag, startPoint x: 184, startPoint y: 587, endPoint x: 425, endPoint y: 587, distance: 241.1
click at [421, 585] on div at bounding box center [414, 566] width 349 height 157
type input "18"
type input "470"
type input "20"
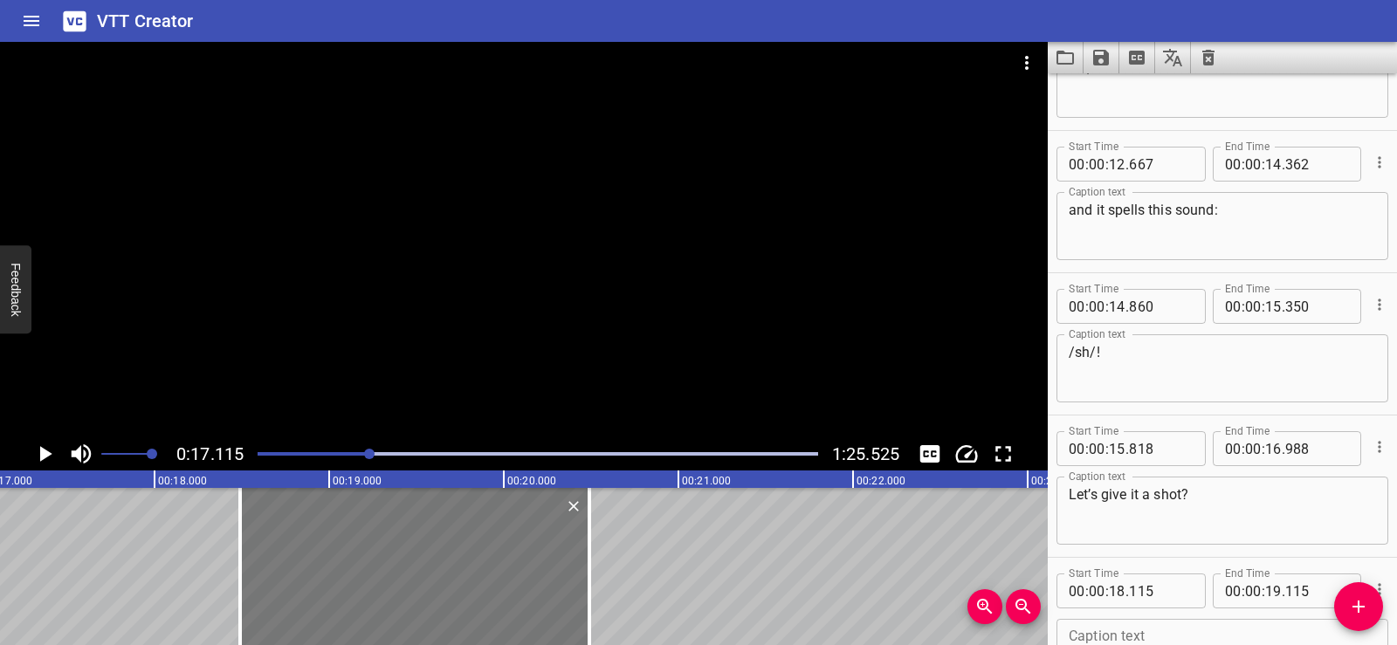
type input "470"
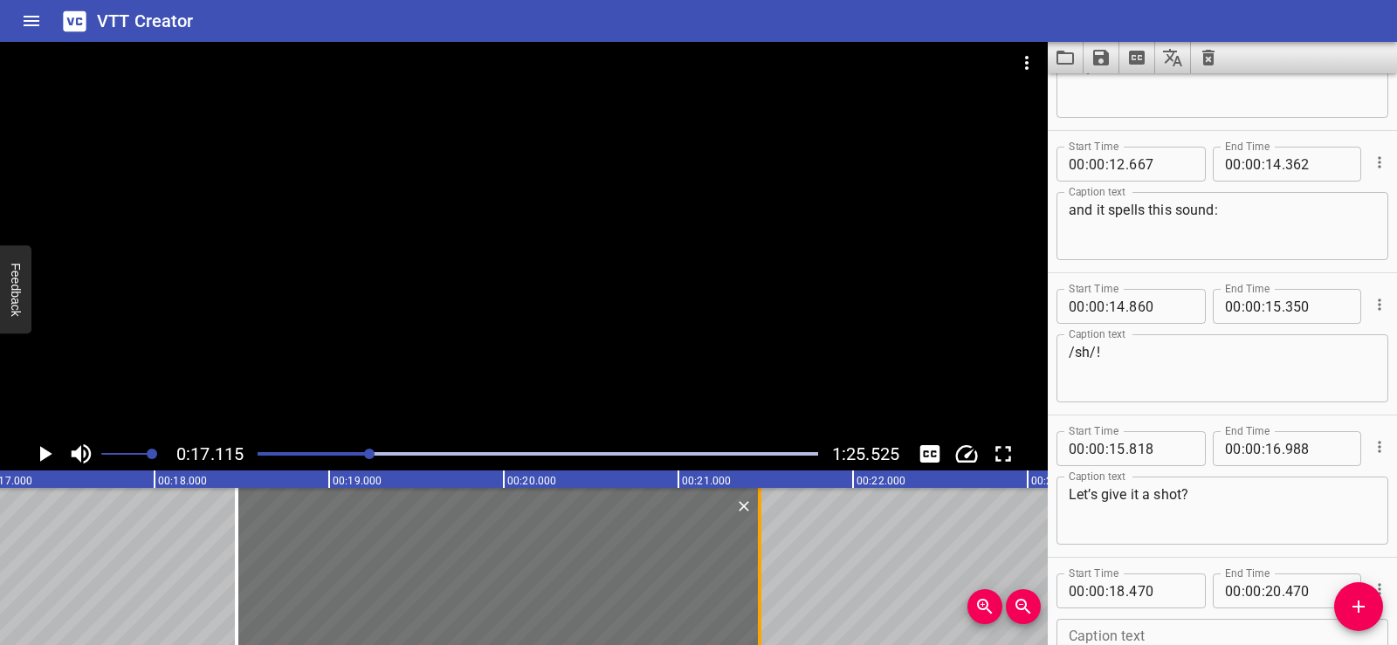
drag, startPoint x: 652, startPoint y: 594, endPoint x: 762, endPoint y: 583, distance: 110.5
click at [762, 583] on div at bounding box center [759, 566] width 17 height 157
type input "21"
type input "465"
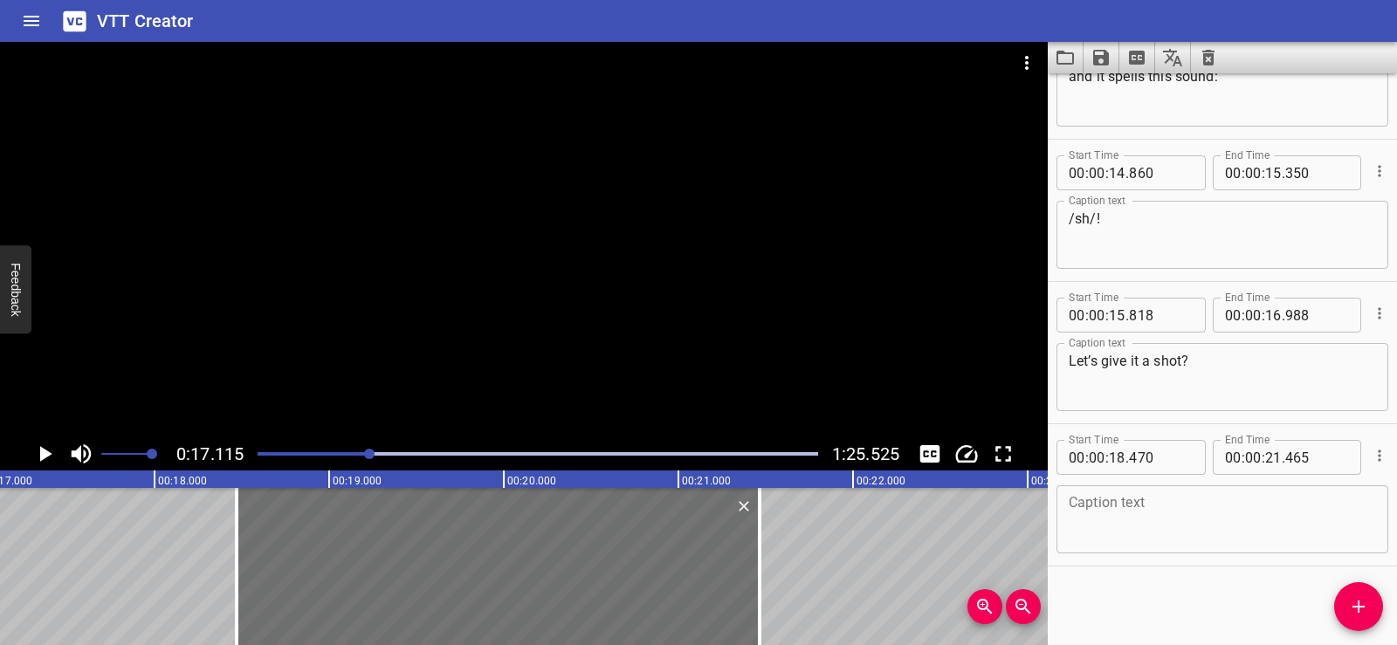
click at [1149, 514] on textarea at bounding box center [1222, 520] width 307 height 50
paste textarea "Sometimes, two letters spell one sound."
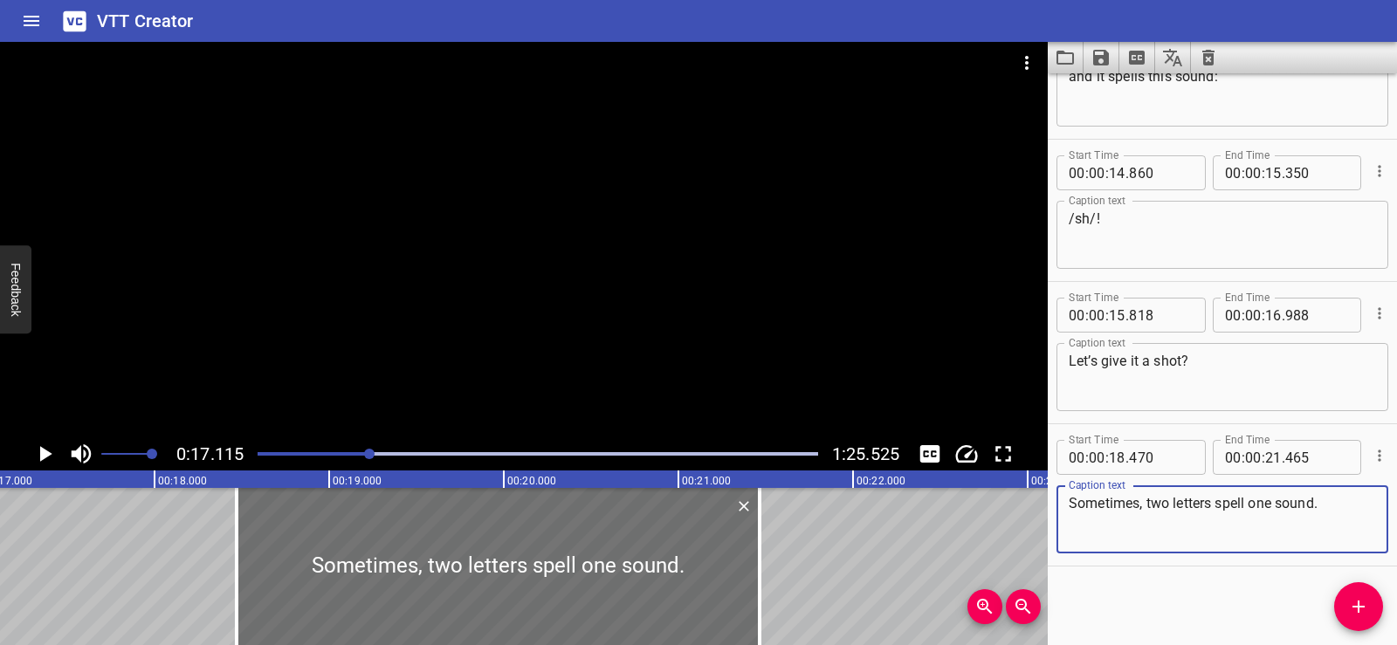
type textarea "Sometimes, two letters spell one sound."
click at [1149, 579] on div "Start Time 00 : 00 : 01 . 740 Start Time End Time 00 : 00 : 03 . 740 End Time C…" at bounding box center [1222, 359] width 349 height 572
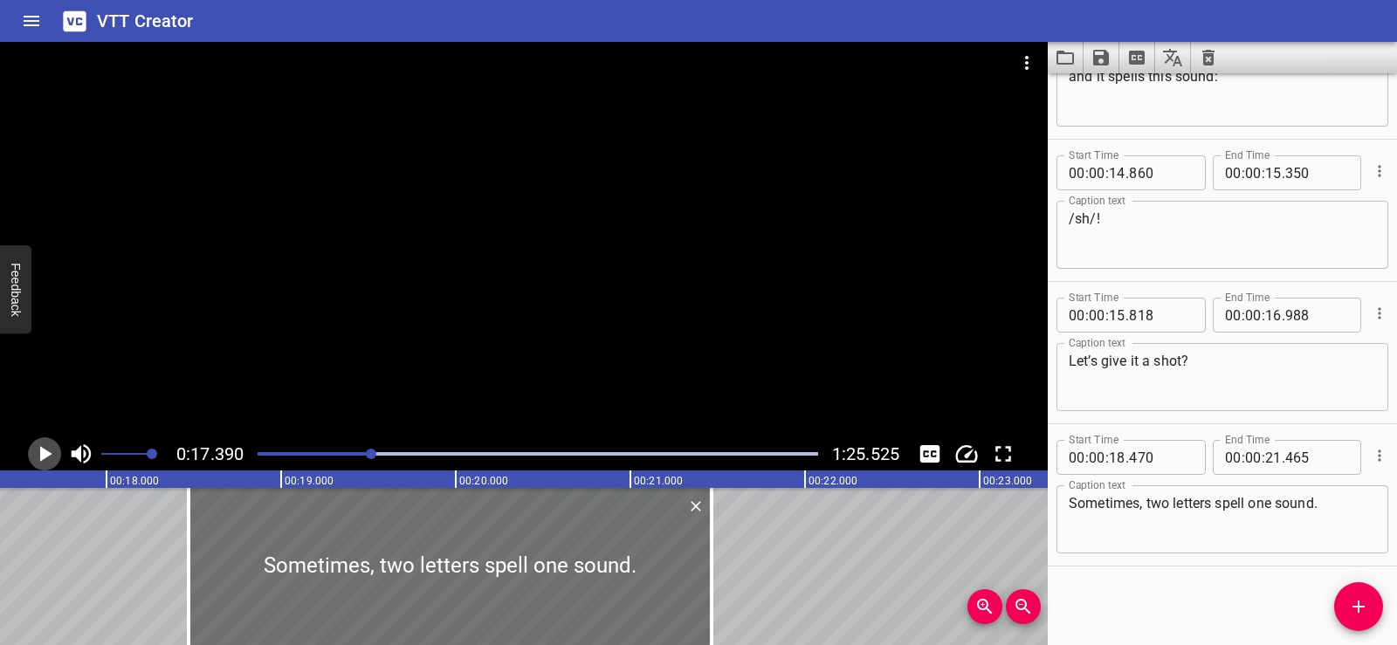
click at [43, 452] on icon "Play/Pause" at bounding box center [46, 454] width 12 height 16
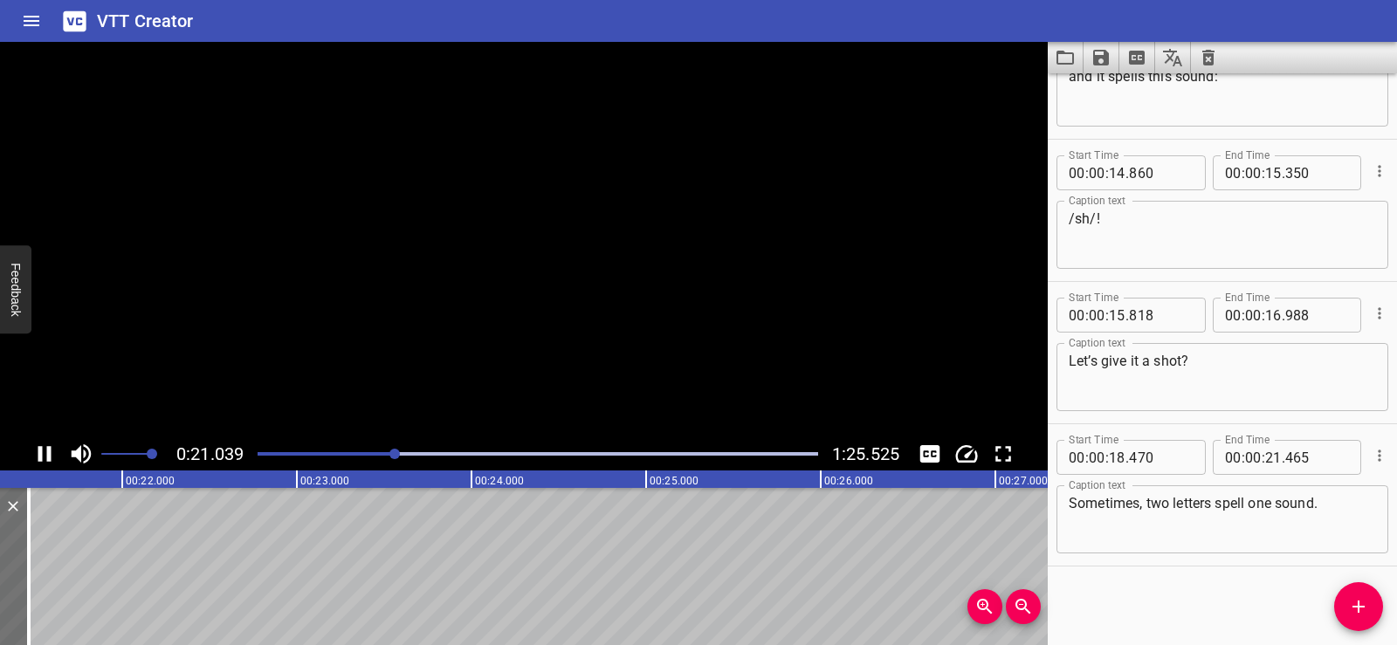
click at [43, 452] on icon "Play/Pause" at bounding box center [44, 454] width 26 height 26
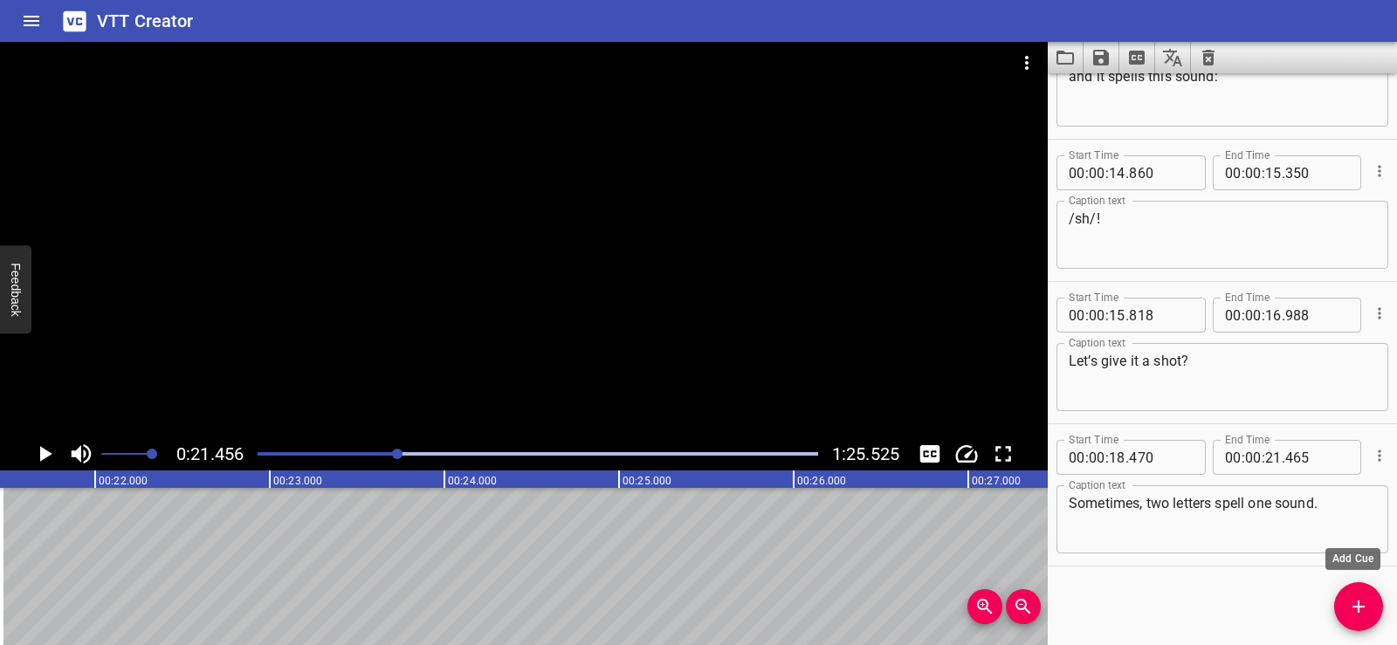
click at [1367, 602] on icon "Add Cue" at bounding box center [1359, 607] width 21 height 21
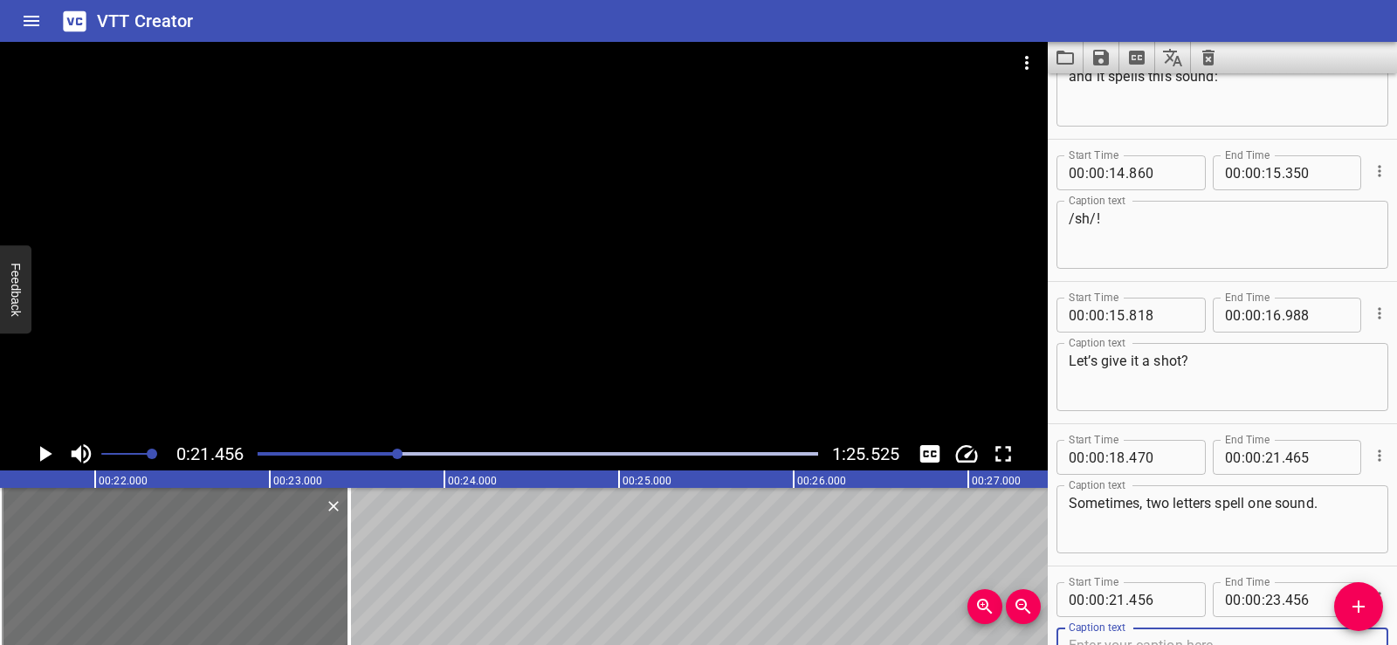
scroll to position [800, 0]
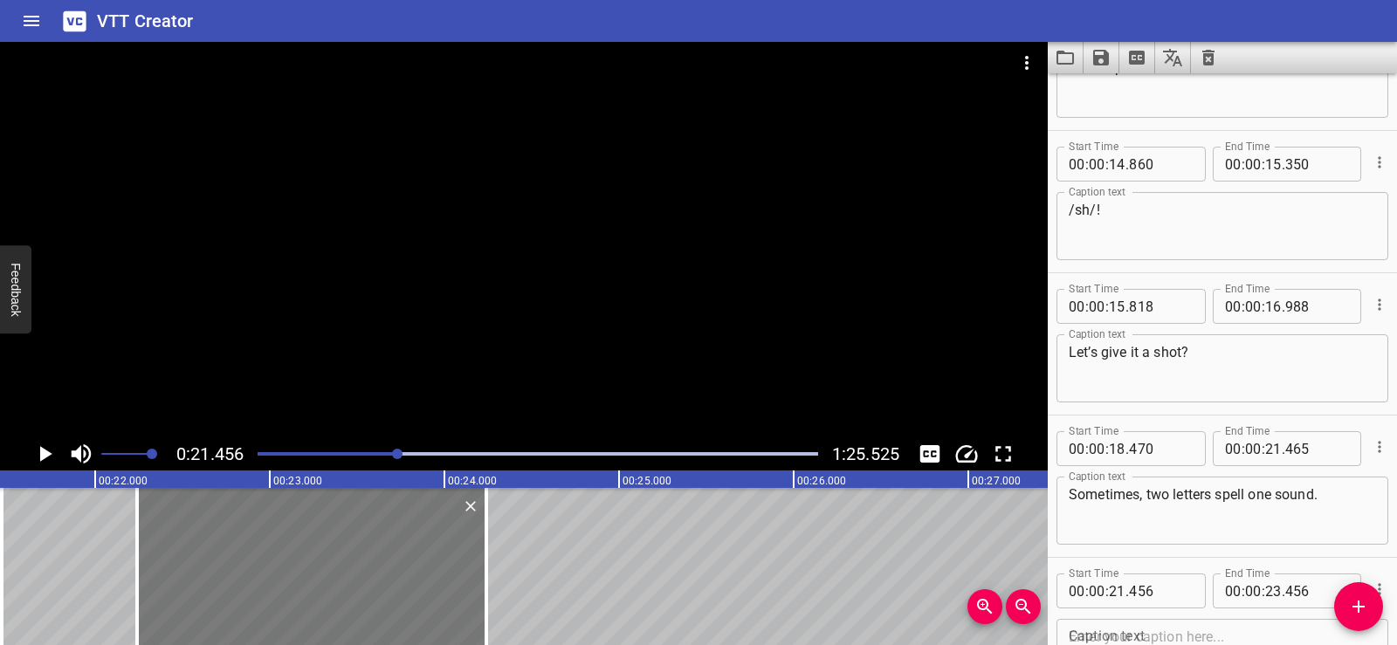
drag, startPoint x: 158, startPoint y: 599, endPoint x: 295, endPoint y: 583, distance: 138.0
click at [295, 583] on div at bounding box center [311, 566] width 349 height 157
type input "22"
type input "241"
type input "24"
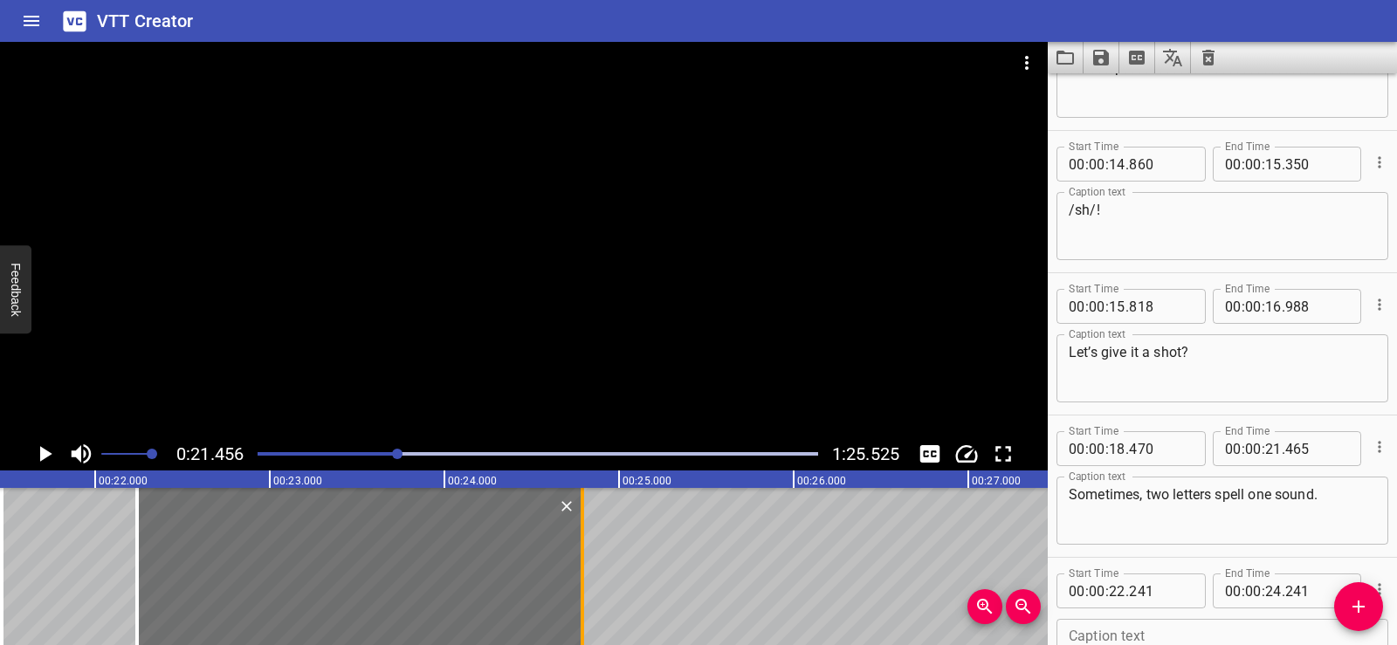
drag, startPoint x: 490, startPoint y: 598, endPoint x: 585, endPoint y: 595, distance: 95.3
click at [585, 595] on div at bounding box center [582, 566] width 17 height 157
type input "786"
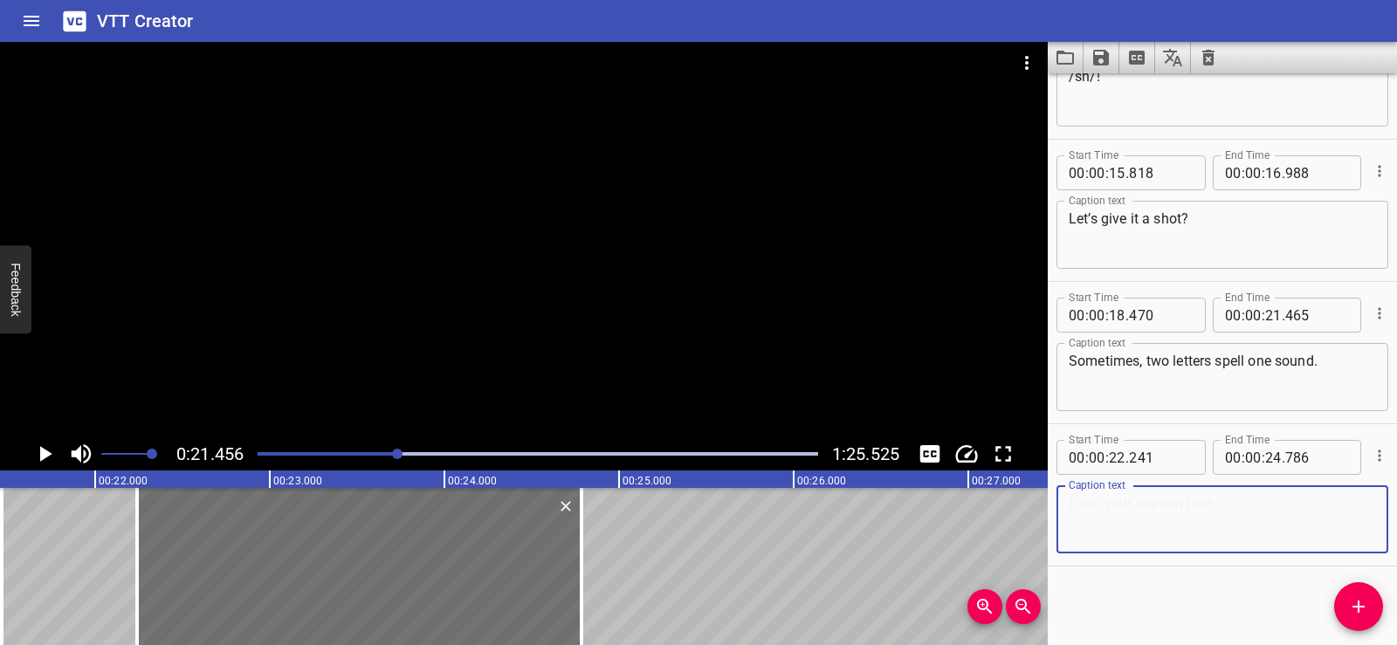
click at [1167, 502] on textarea at bounding box center [1222, 520] width 307 height 50
paste textarea "When the letters s-h are together, they spell one sound."
click at [1148, 572] on div "Start Time 00 : 00 : 01 . 740 Start Time End Time 00 : 00 : 03 . 740 End Time C…" at bounding box center [1222, 359] width 349 height 572
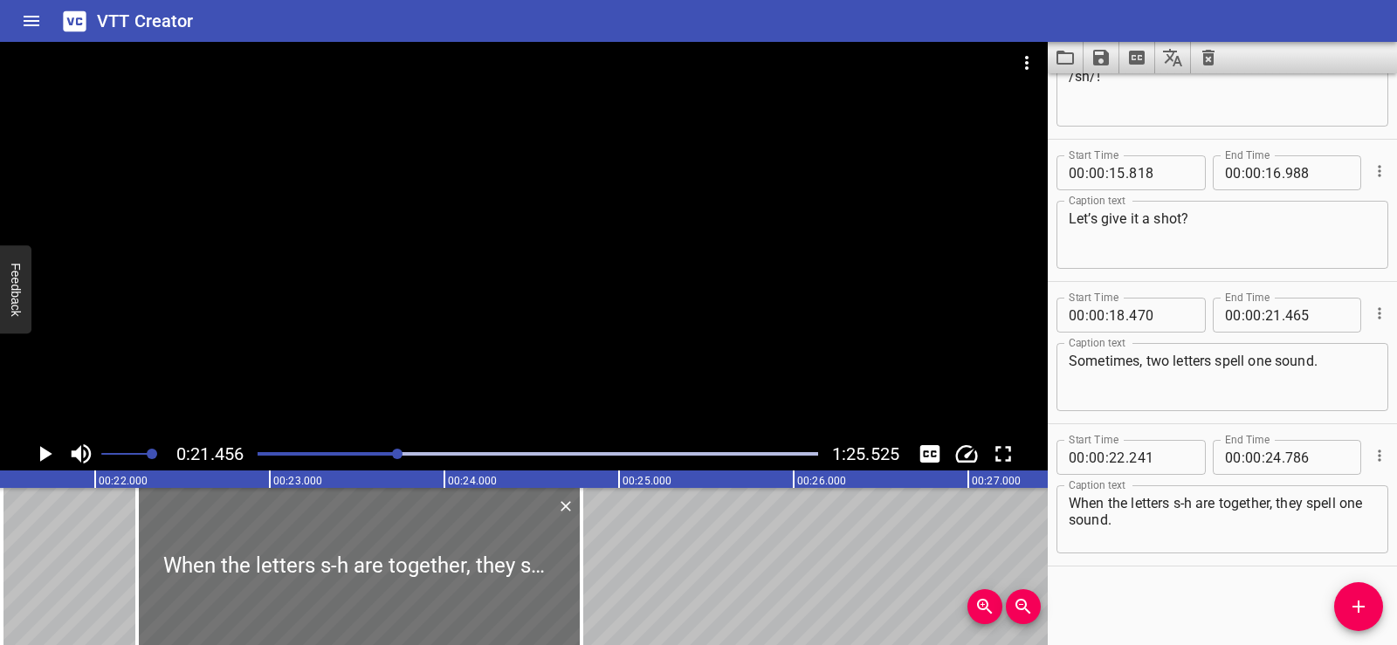
click at [495, 249] on div at bounding box center [524, 240] width 1048 height 396
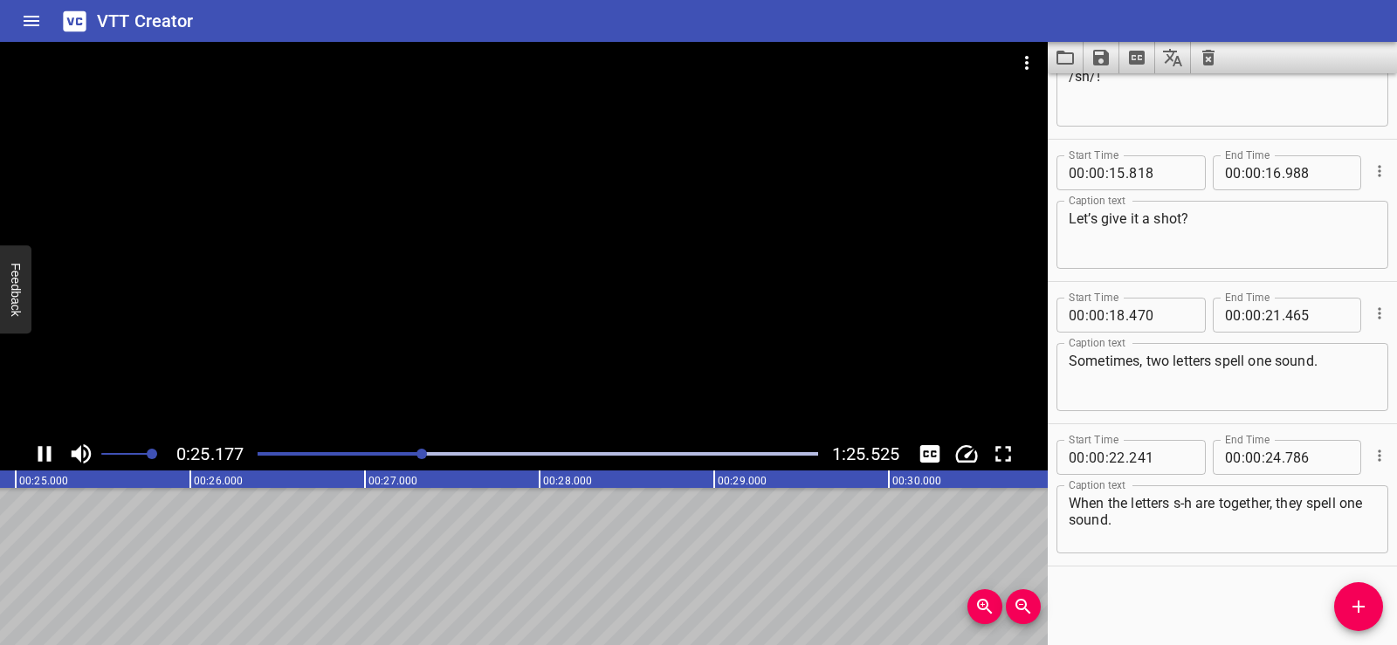
click at [535, 225] on div at bounding box center [524, 240] width 1048 height 396
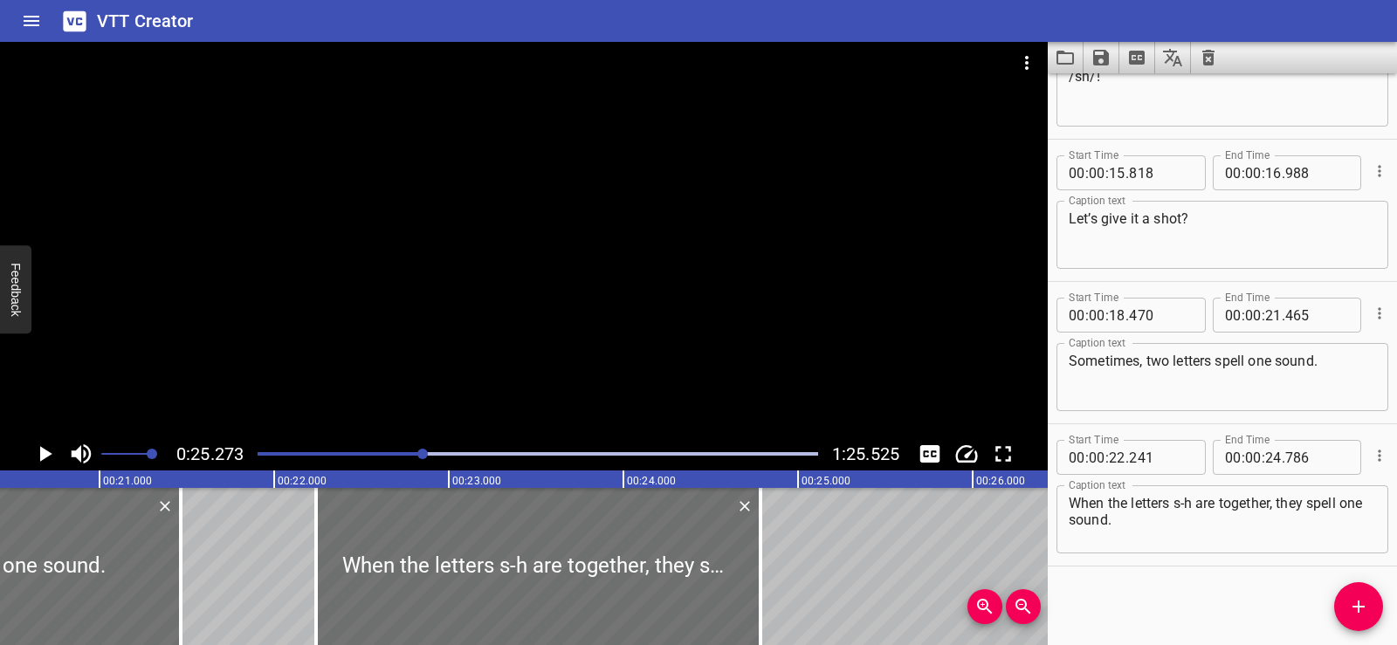
scroll to position [0, 3533]
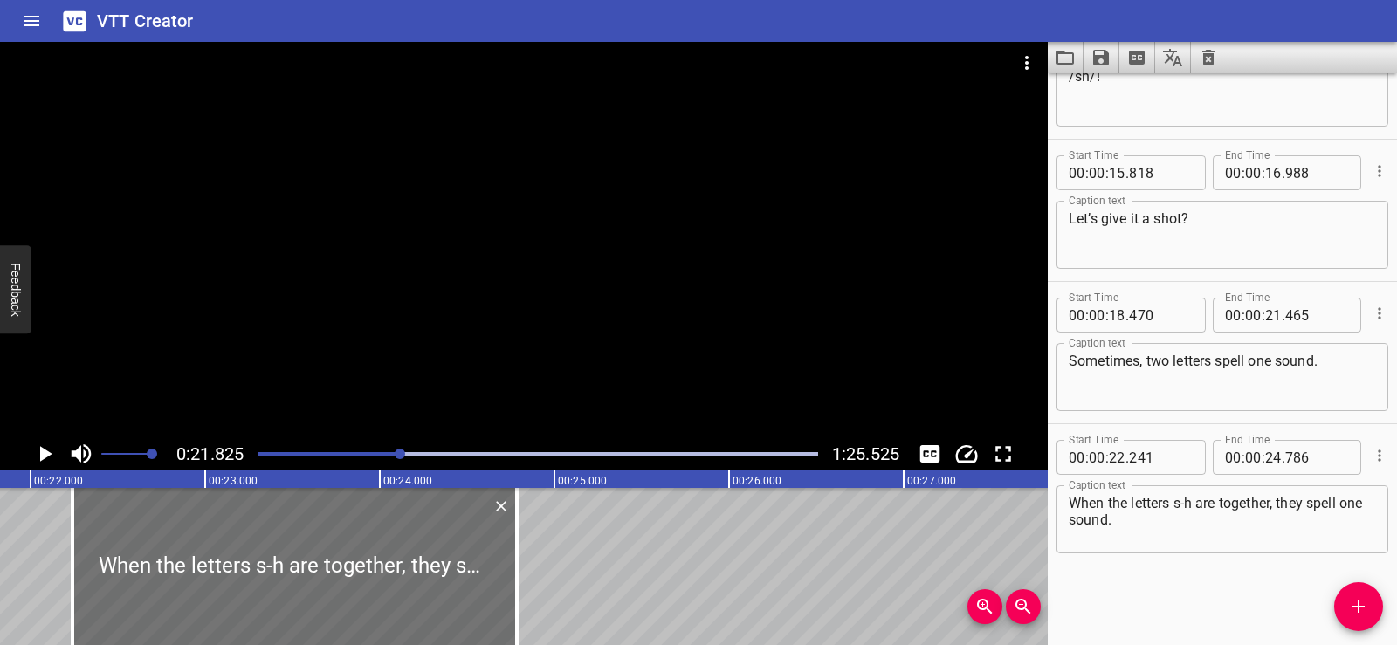
click at [384, 262] on div at bounding box center [524, 240] width 1048 height 396
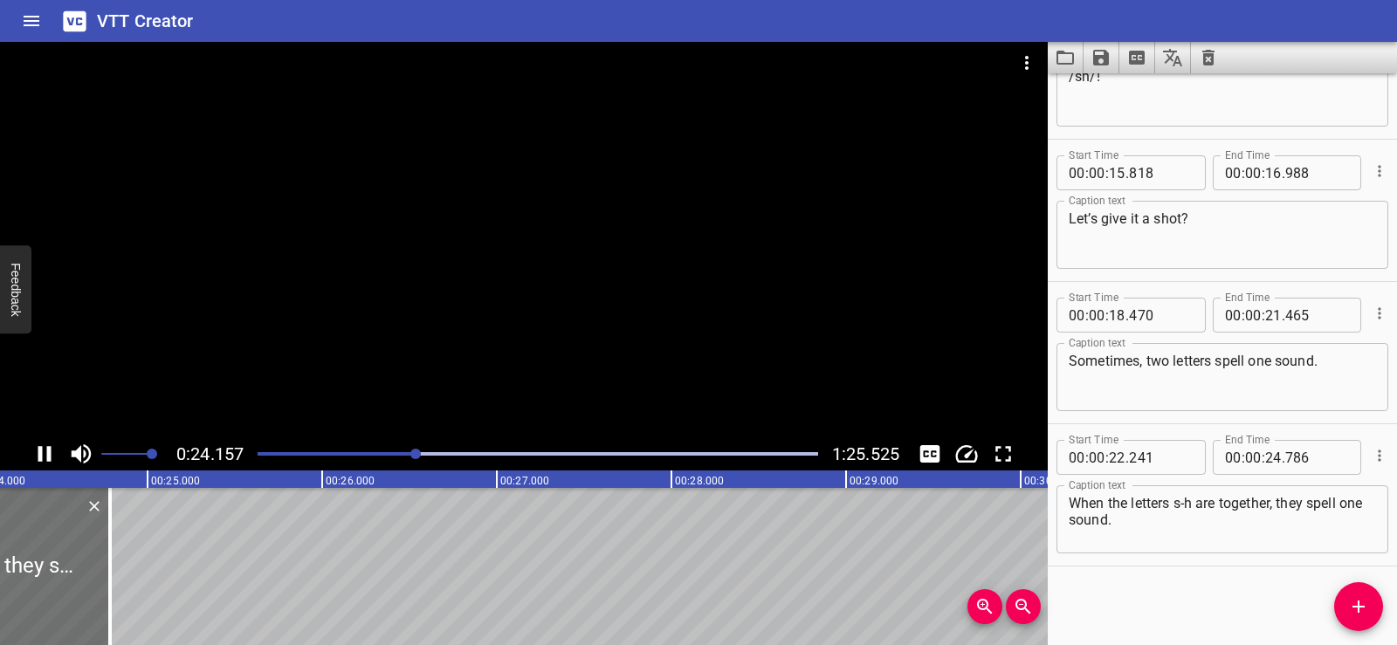
click at [471, 224] on div at bounding box center [524, 240] width 1048 height 396
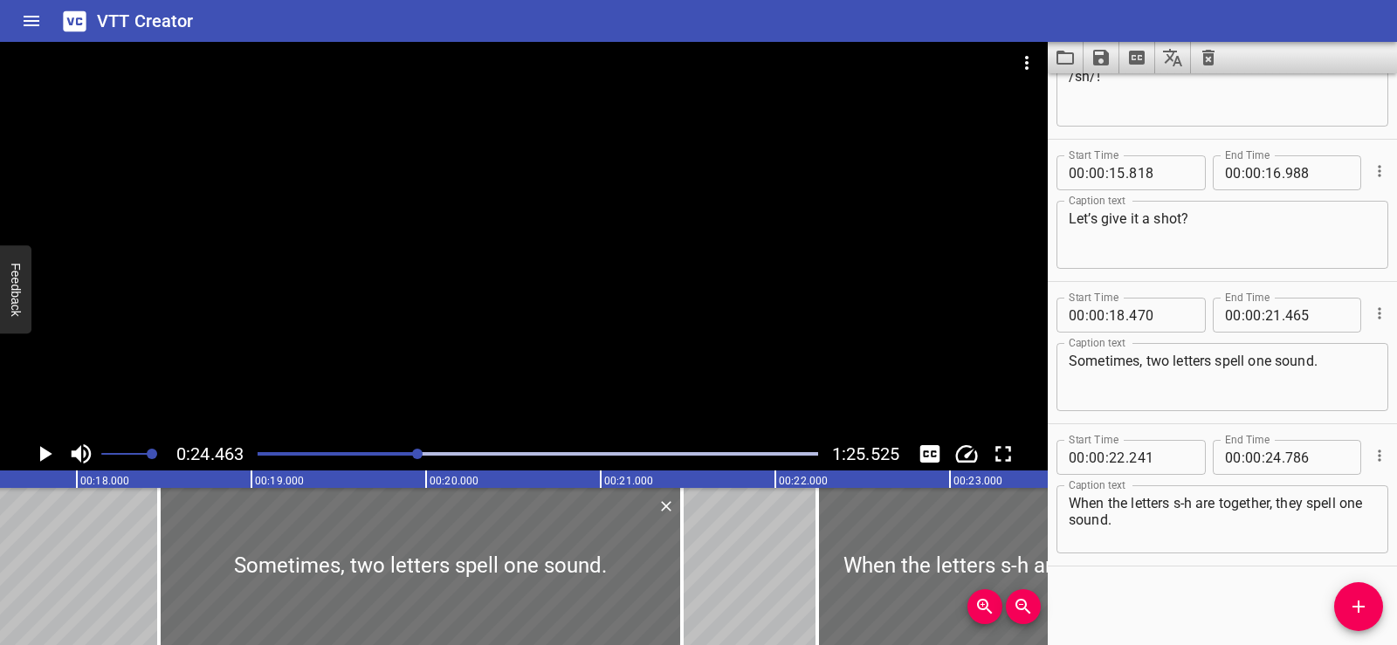
scroll to position [0, 2995]
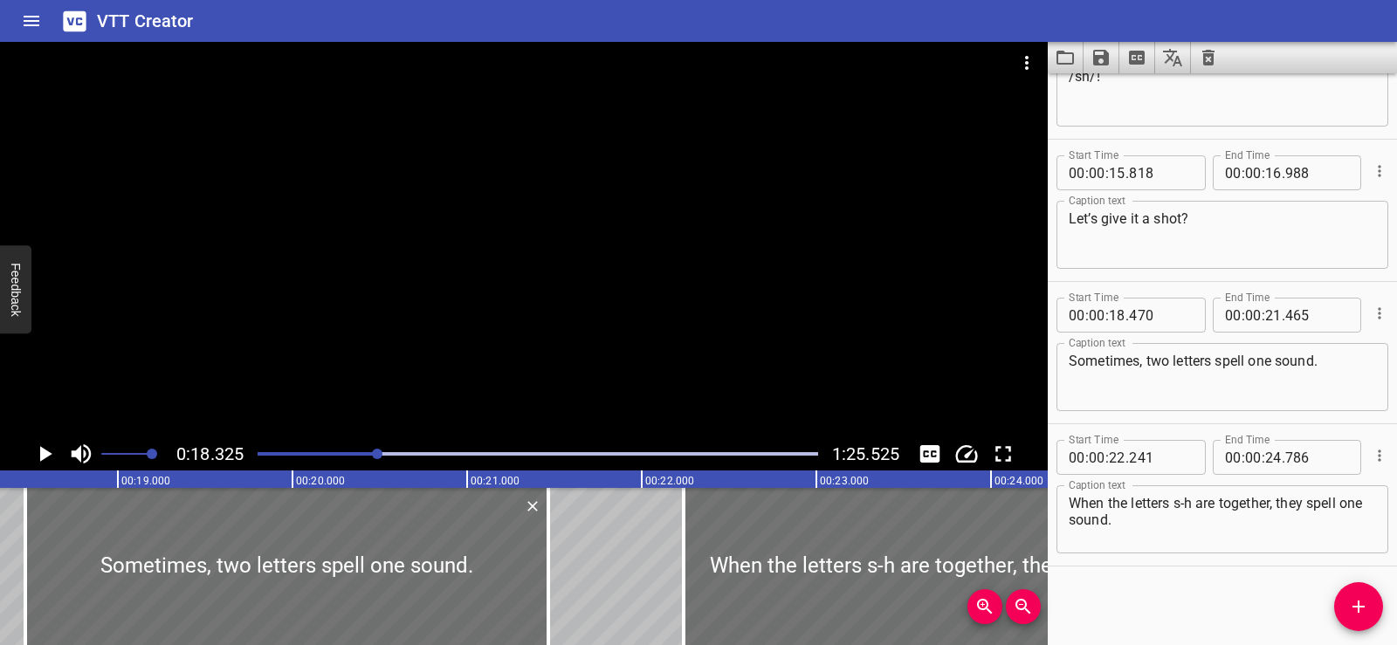
click at [569, 219] on div at bounding box center [524, 240] width 1048 height 396
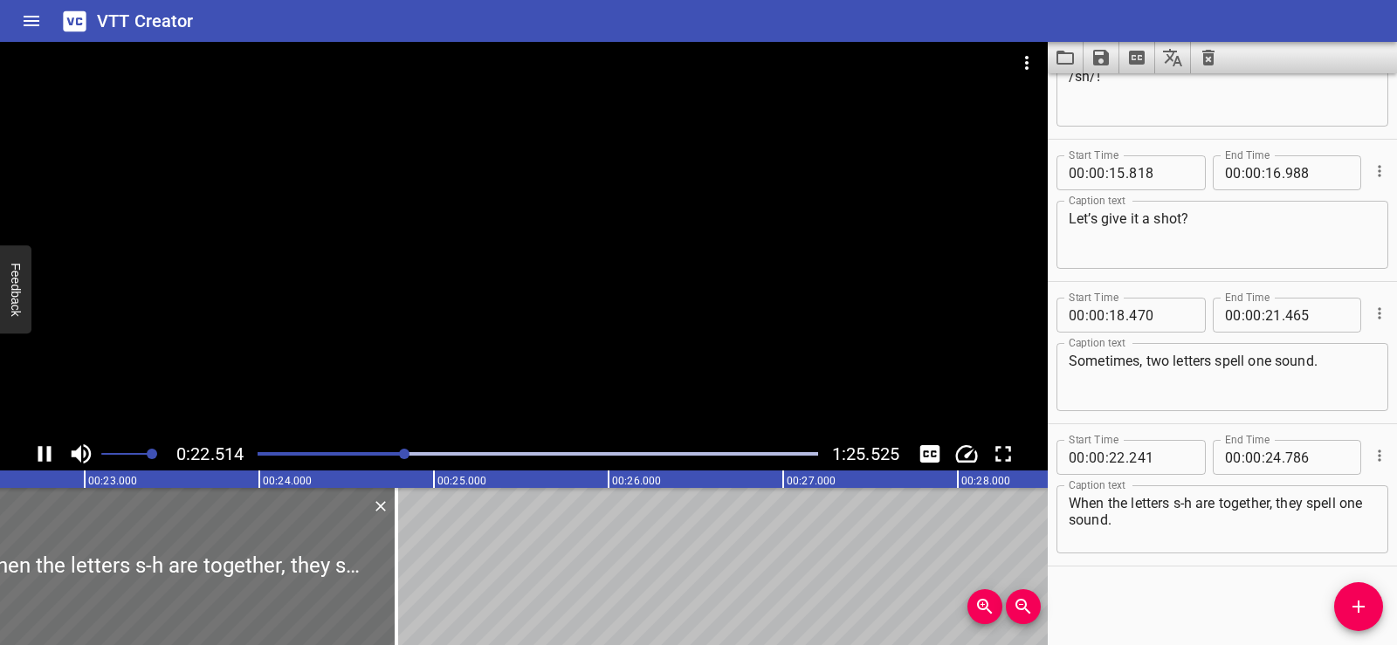
click at [569, 219] on div at bounding box center [524, 240] width 1048 height 396
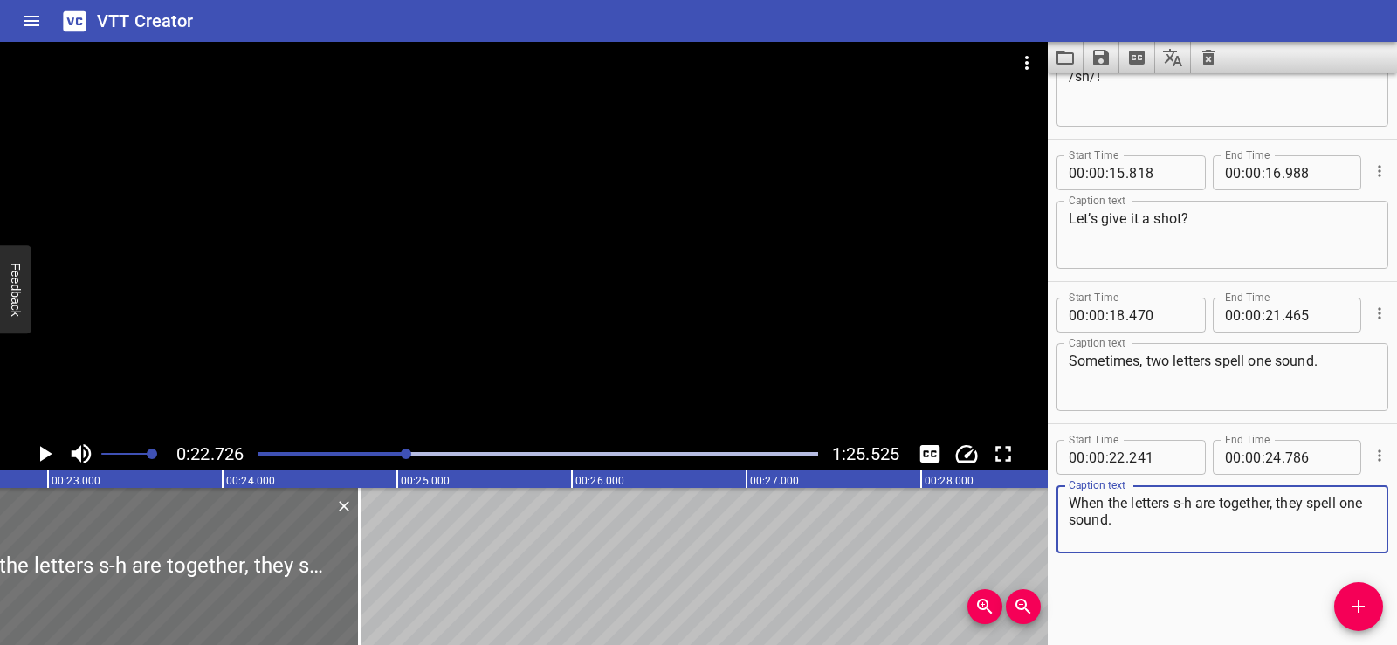
drag, startPoint x: 1108, startPoint y: 500, endPoint x: 1055, endPoint y: 511, distance: 54.3
click at [1055, 511] on div "Start Time 00 : 00 : 22 . 241 Start Time End Time 00 : 00 : 24 . 786 End Time C…" at bounding box center [1222, 494] width 349 height 141
drag, startPoint x: 1156, startPoint y: 505, endPoint x: 1273, endPoint y: 497, distance: 117.3
click at [1273, 497] on textarea "the letters s-h are together, they spell one sound." at bounding box center [1222, 520] width 307 height 50
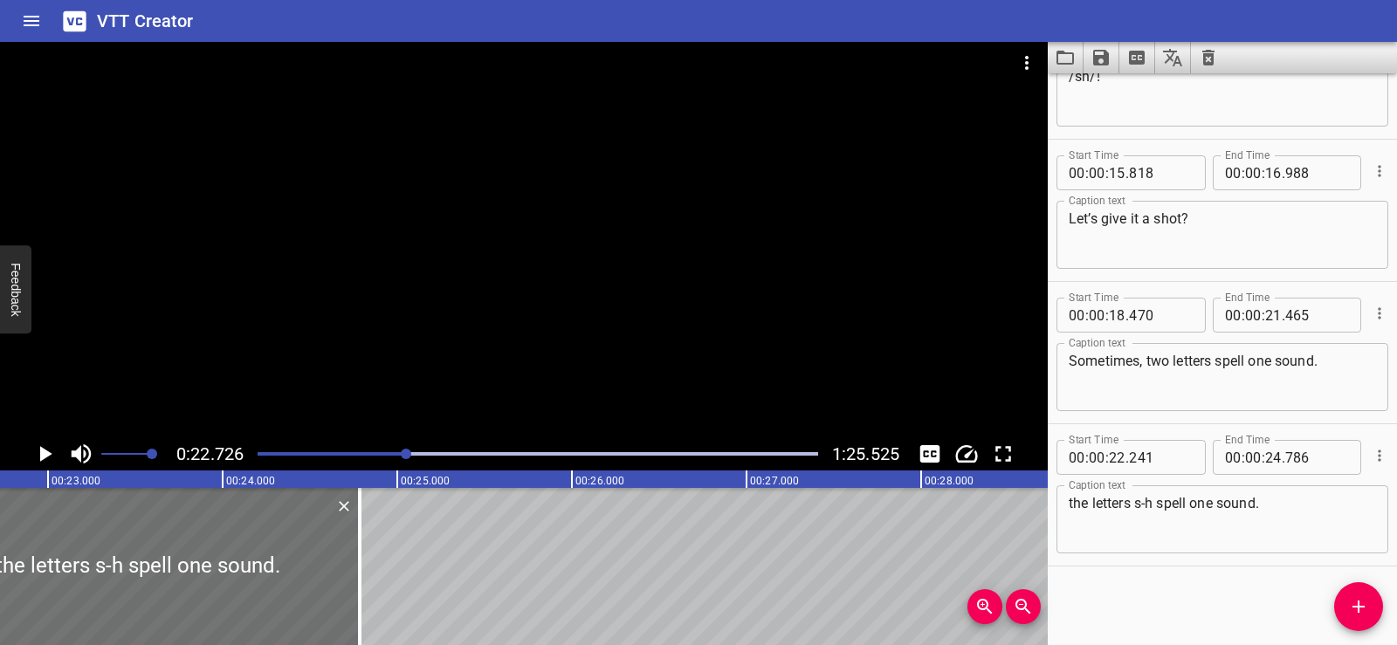
click at [1182, 620] on div "Start Time 00 : 00 : 01 . 740 Start Time End Time 00 : 00 : 03 . 740 End Time C…" at bounding box center [1222, 359] width 349 height 572
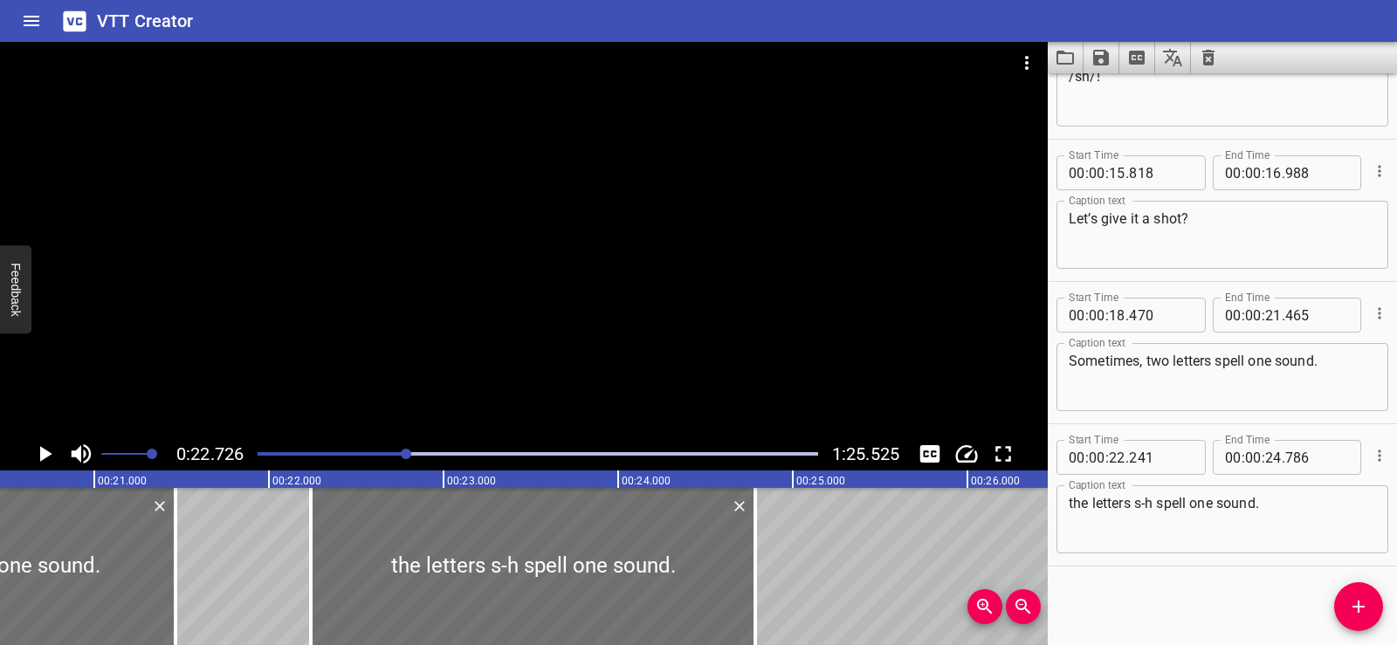
click at [589, 248] on div at bounding box center [524, 240] width 1048 height 396
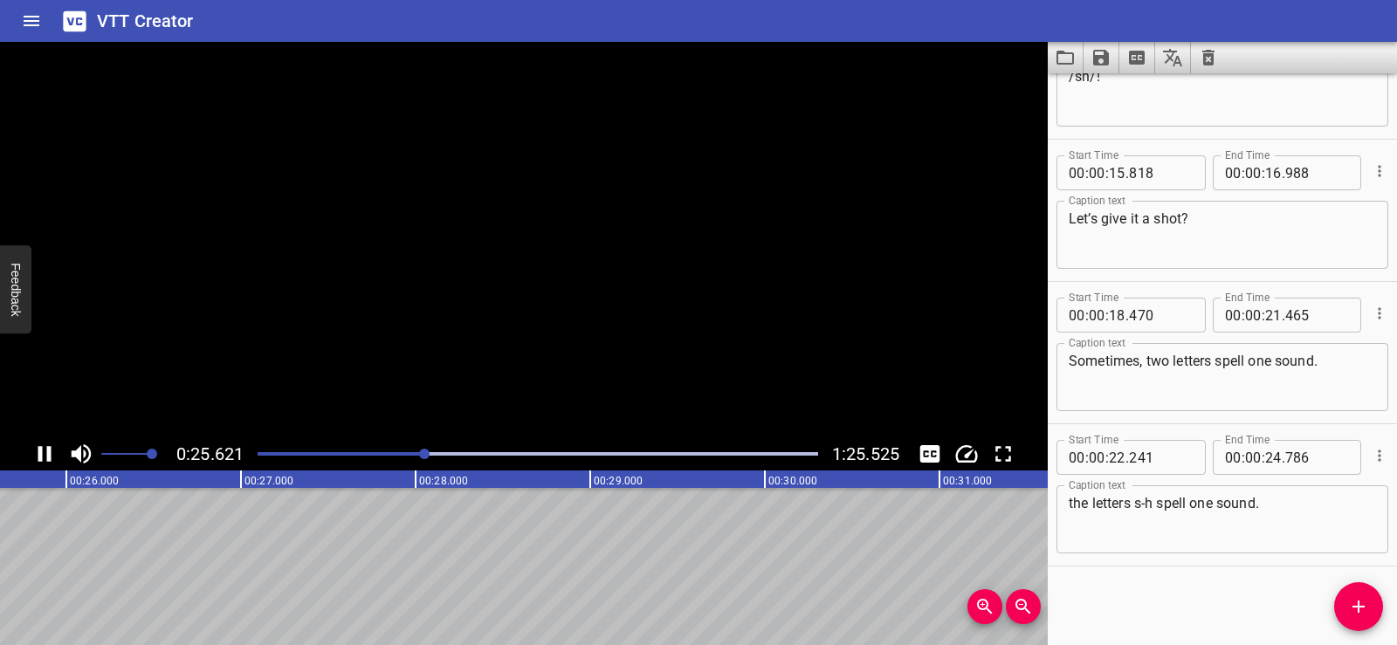
click at [589, 248] on video at bounding box center [524, 240] width 1048 height 396
click at [540, 273] on div at bounding box center [524, 240] width 1048 height 396
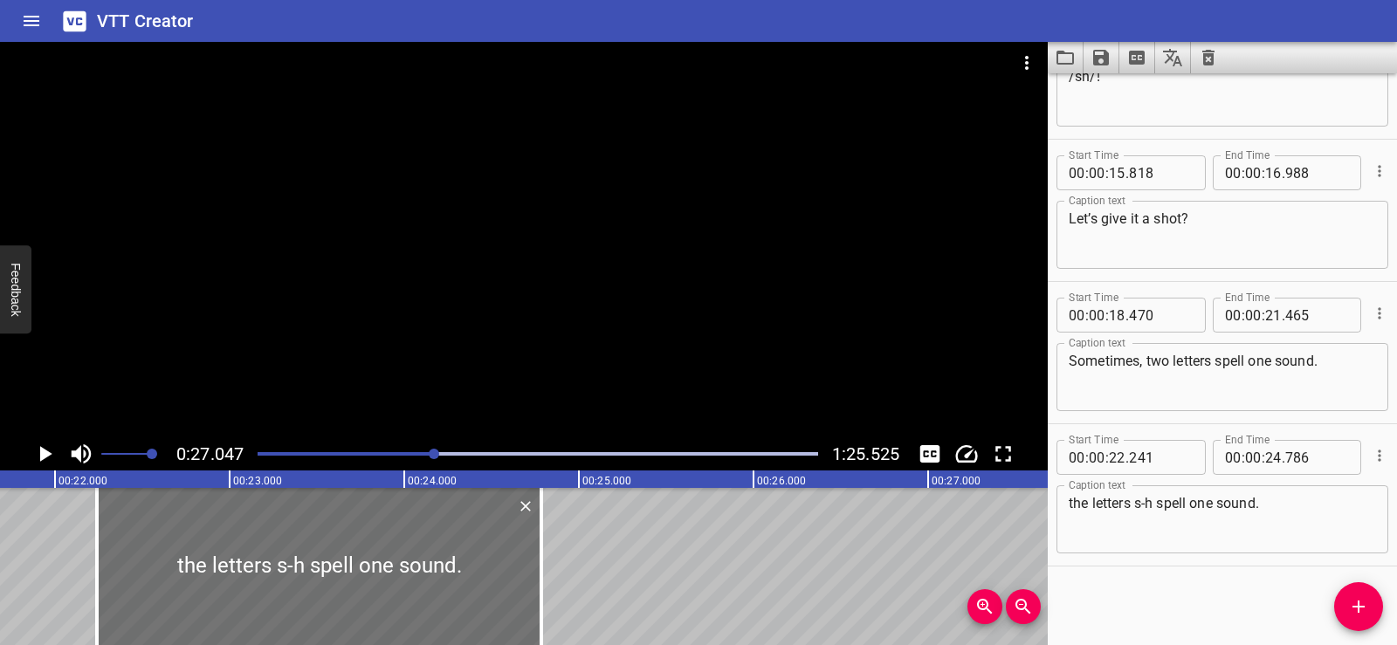
scroll to position [0, 3770]
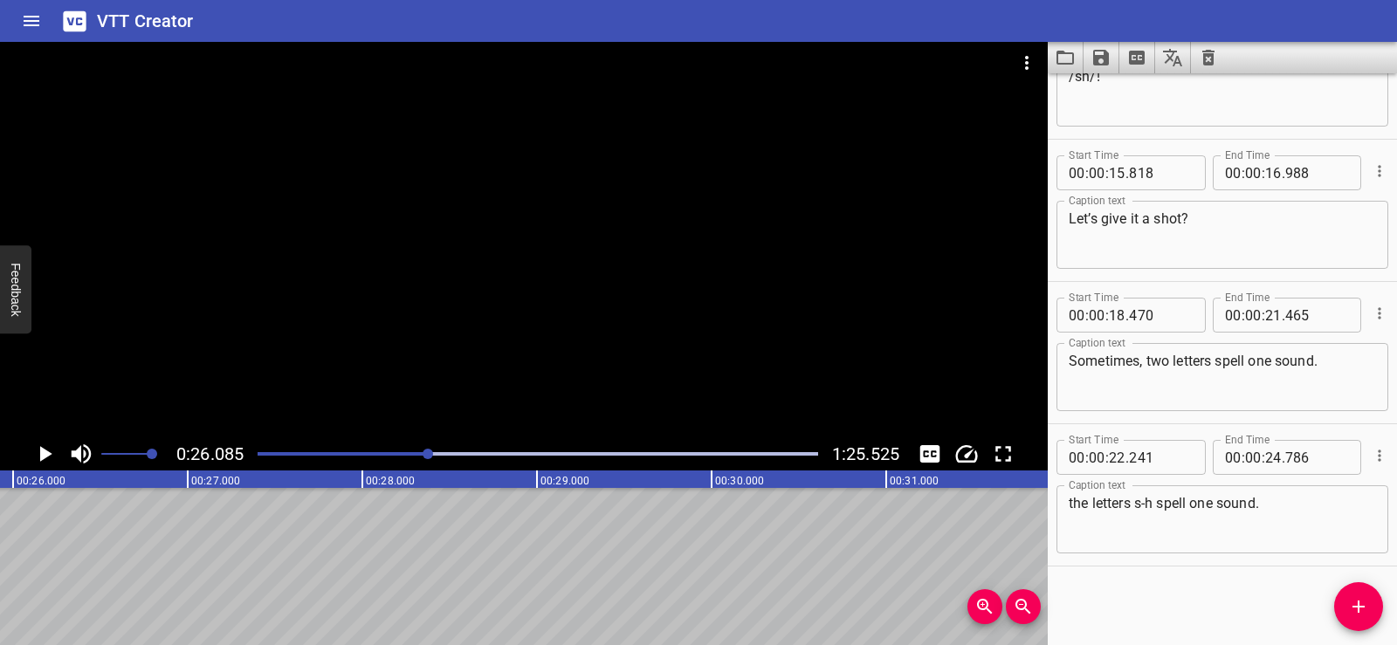
scroll to position [0, 4557]
click at [48, 452] on icon "Play/Pause" at bounding box center [46, 454] width 12 height 16
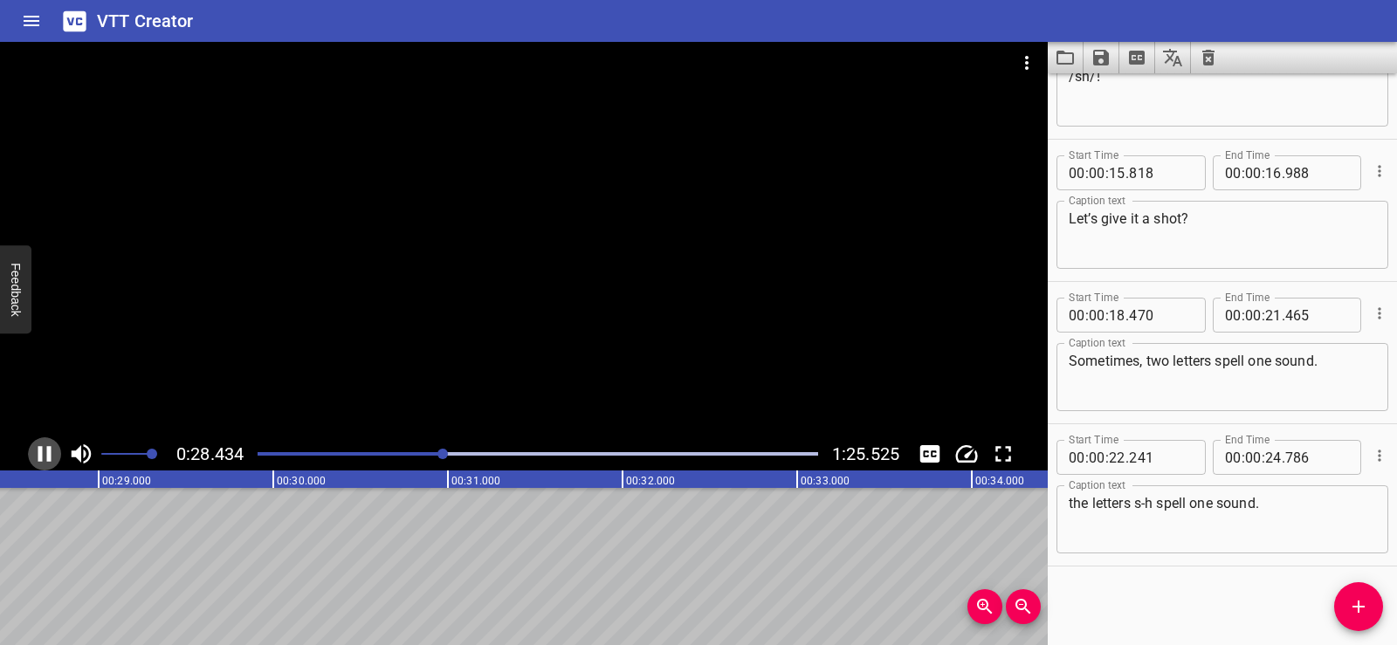
click at [47, 452] on icon "Play/Pause" at bounding box center [44, 454] width 13 height 16
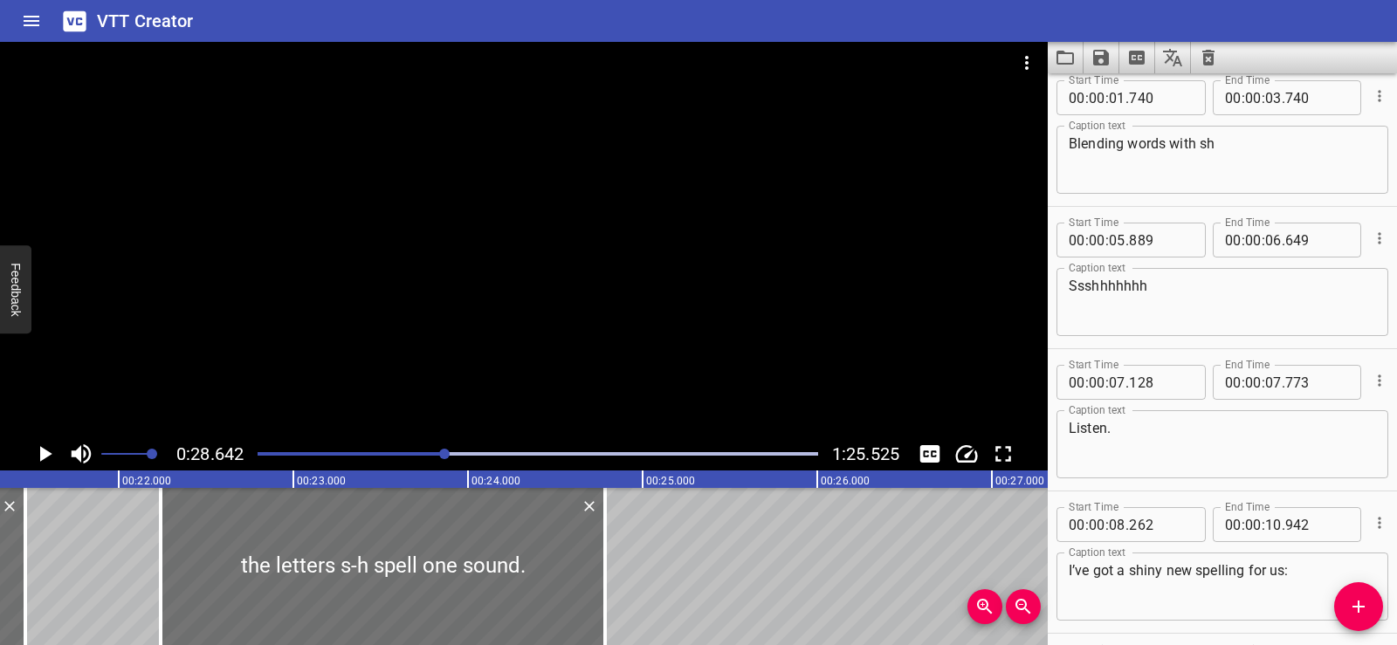
scroll to position [0, 0]
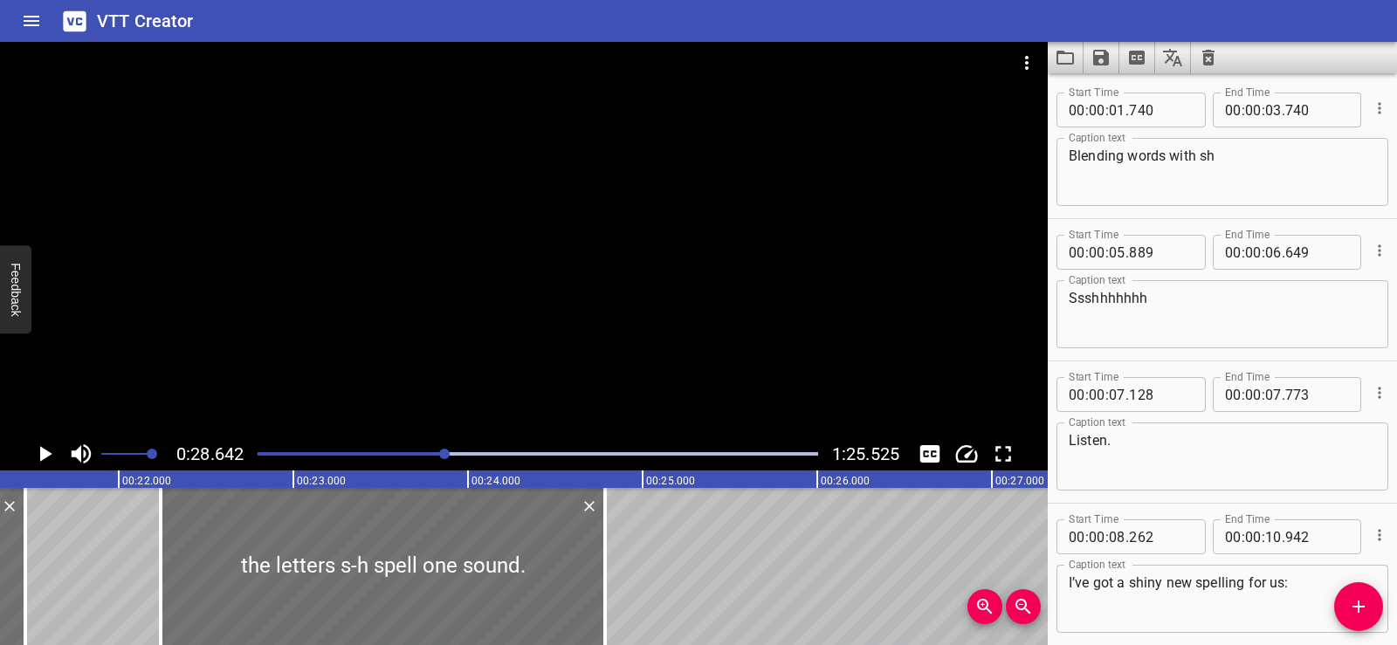
click at [1159, 301] on textarea "Ssshhhhhhh" at bounding box center [1222, 315] width 307 height 50
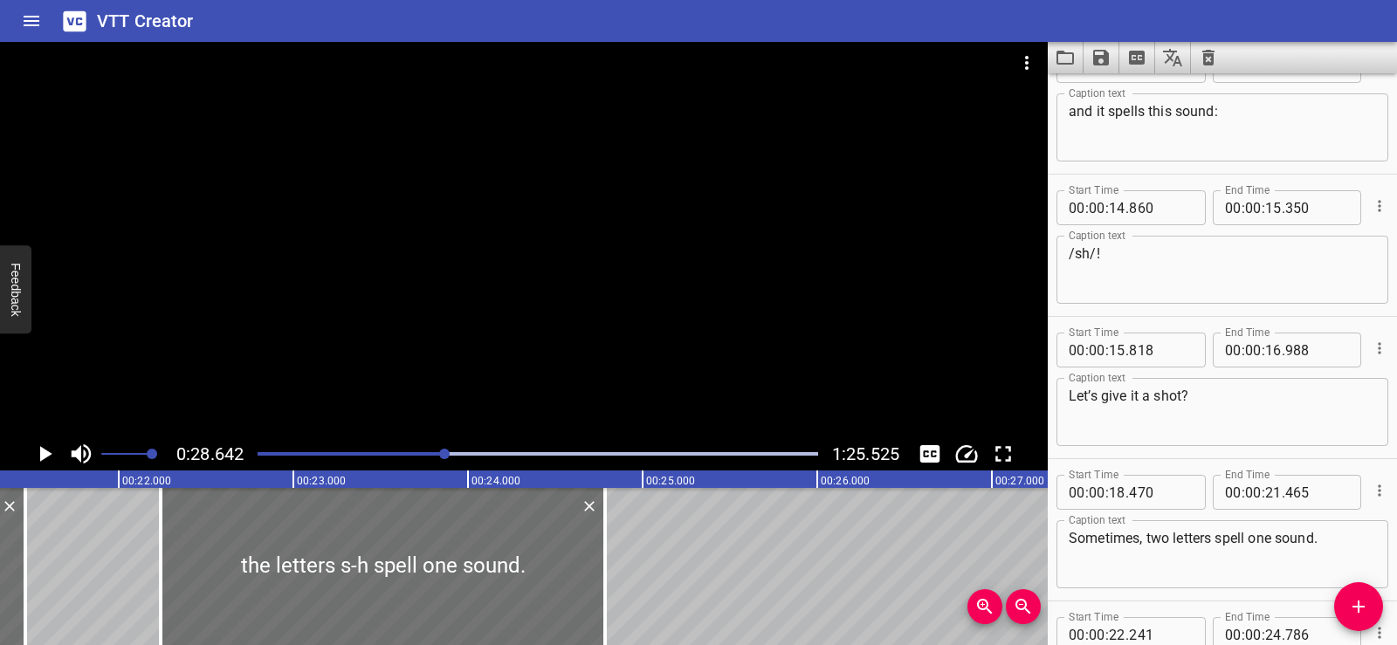
scroll to position [934, 0]
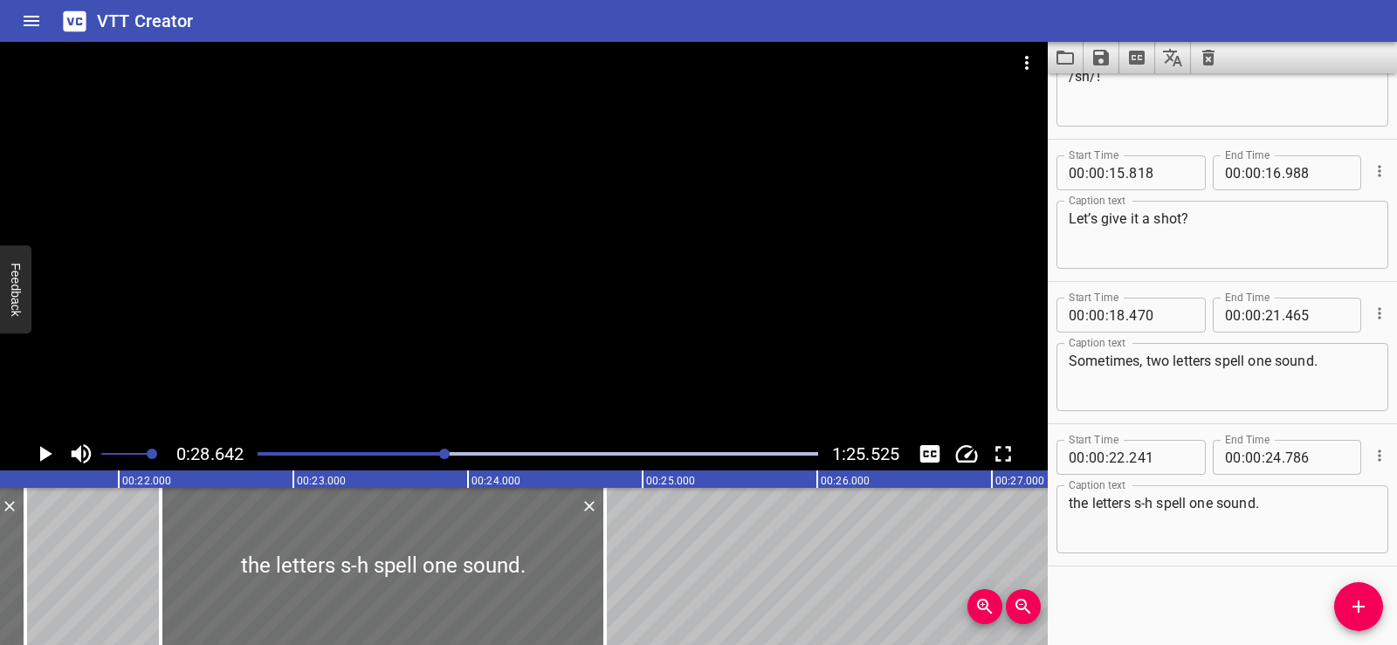
click at [1278, 518] on textarea "the letters s-h spell one sound." at bounding box center [1222, 520] width 307 height 50
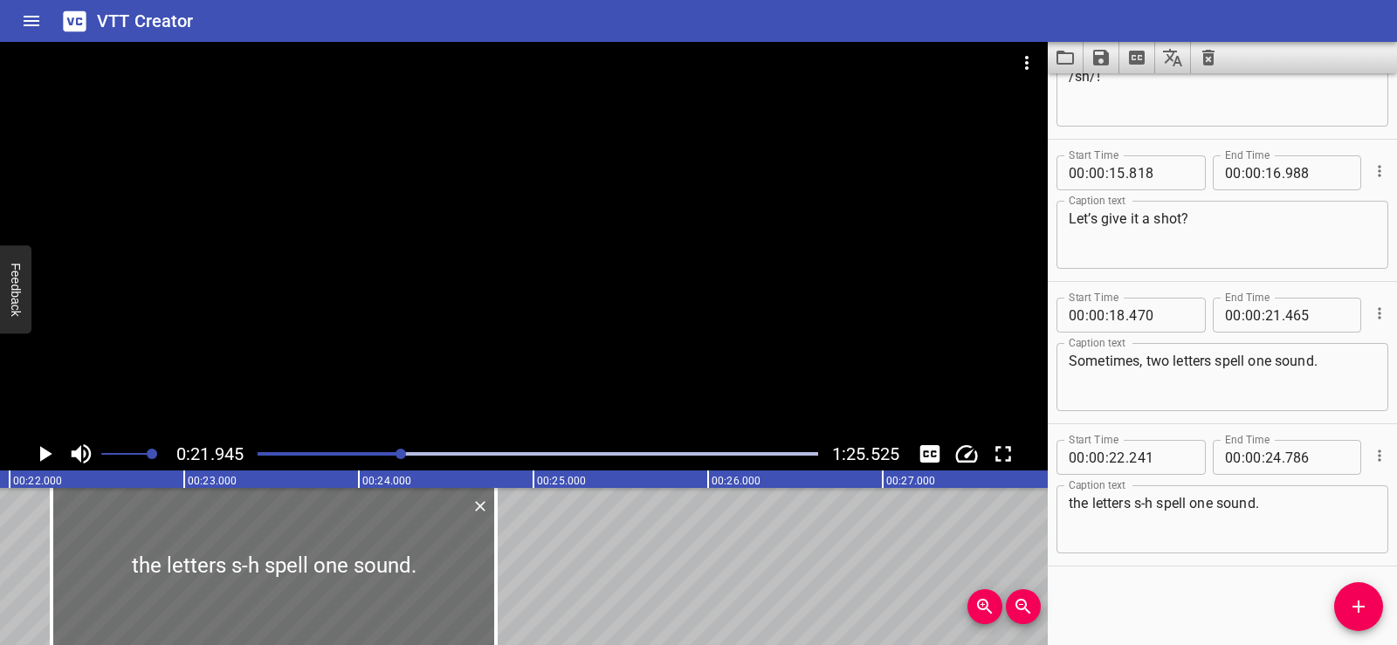
click at [48, 454] on icon "Play/Pause" at bounding box center [46, 454] width 12 height 16
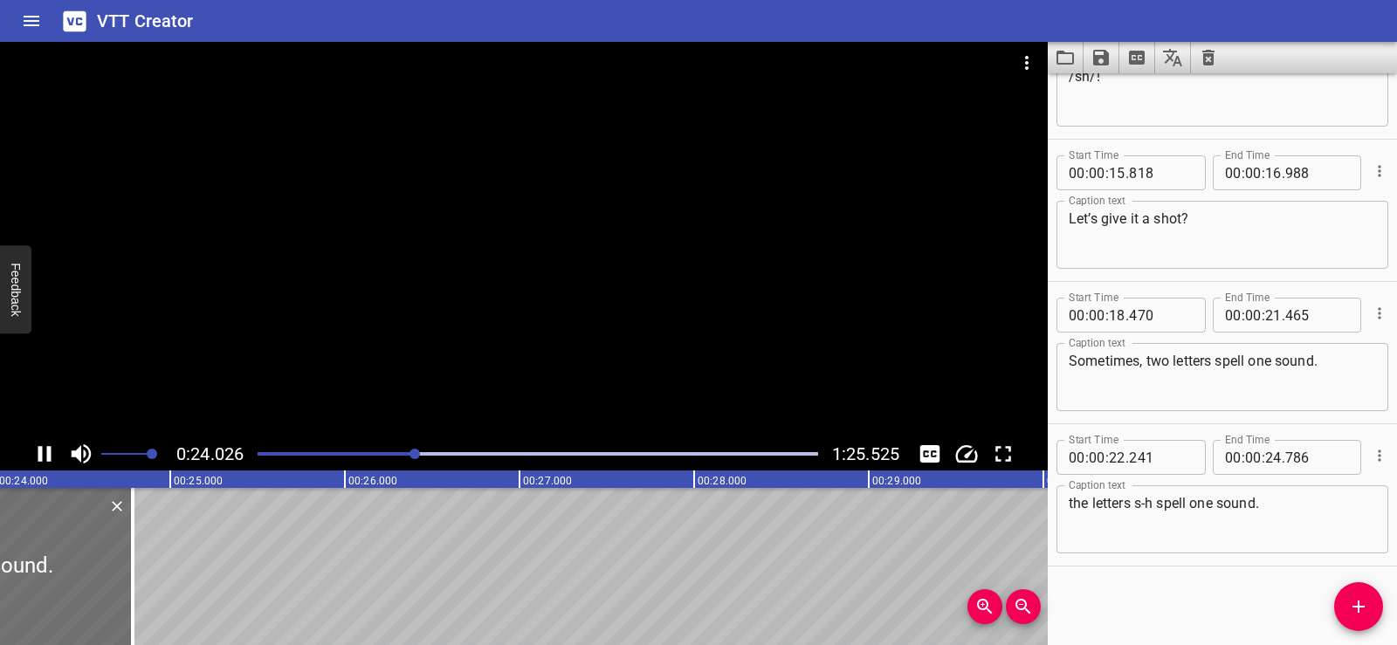
click at [554, 280] on div at bounding box center [524, 240] width 1048 height 396
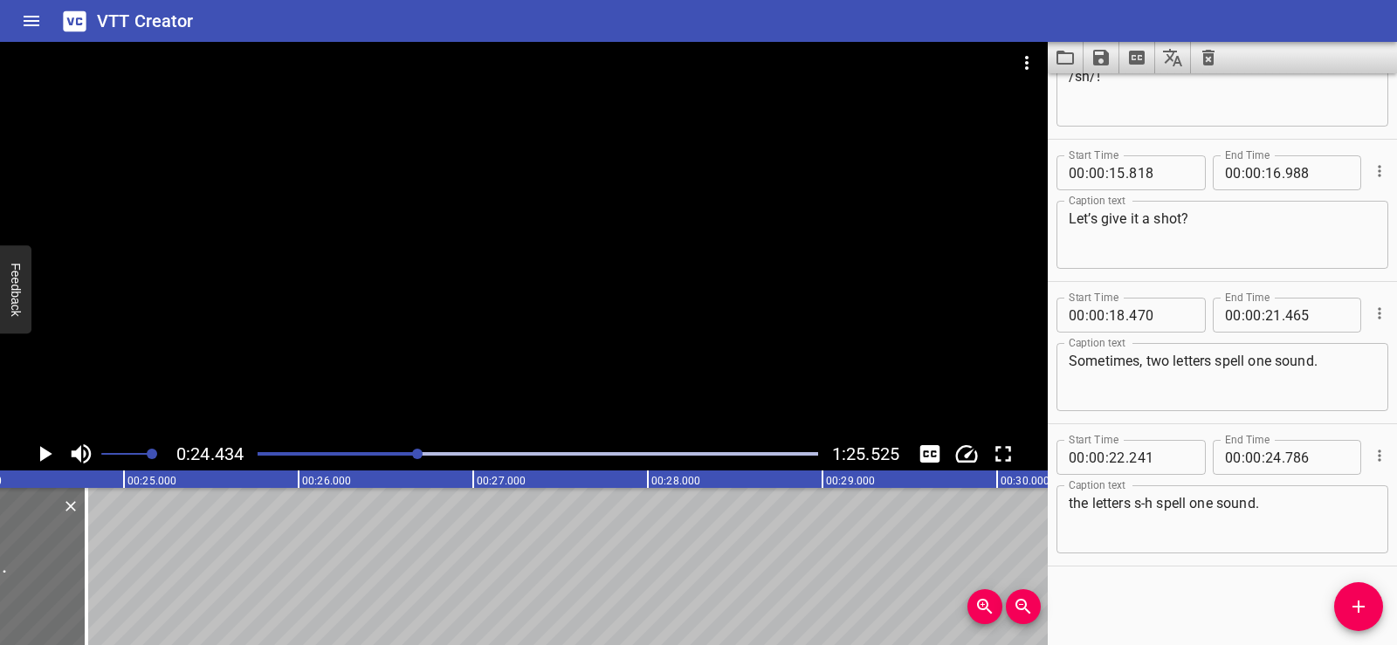
scroll to position [0, 4268]
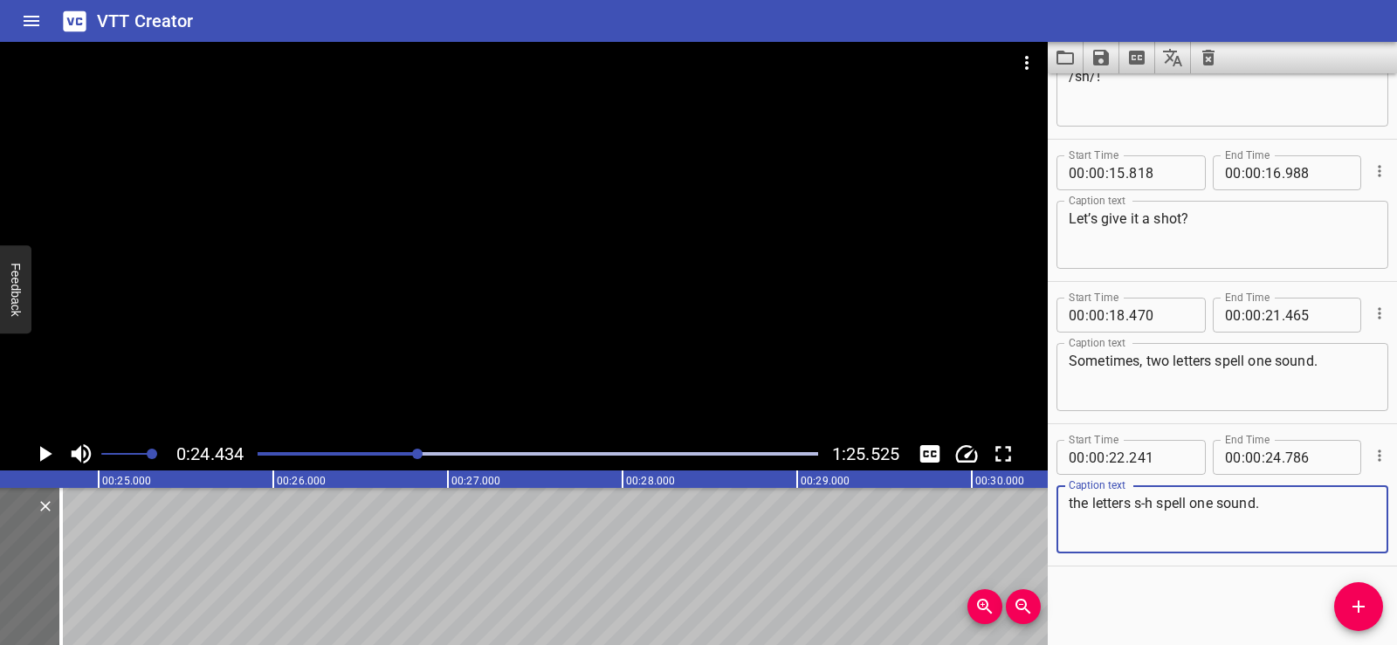
drag, startPoint x: 1195, startPoint y: 502, endPoint x: 1265, endPoint y: 504, distance: 69.9
click at [1264, 502] on textarea "the letters s-h spell one sound." at bounding box center [1222, 520] width 307 height 50
paste textarea "Ssshhhhhhh"
type textarea "the letters s-h spell Ssshhhhhhh"
click at [1224, 617] on div "Start Time 00 : 00 : 01 . 740 Start Time End Time 00 : 00 : 03 . 740 End Time C…" at bounding box center [1222, 359] width 349 height 572
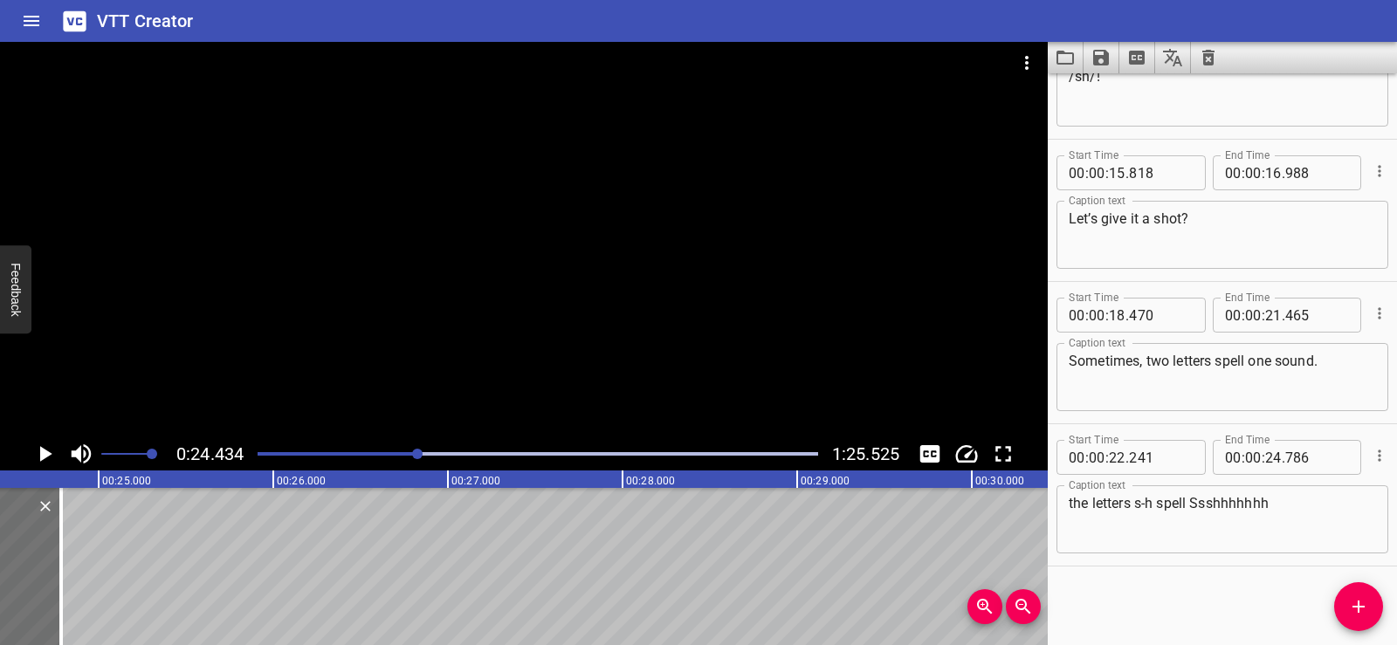
click at [511, 306] on div at bounding box center [524, 240] width 1048 height 396
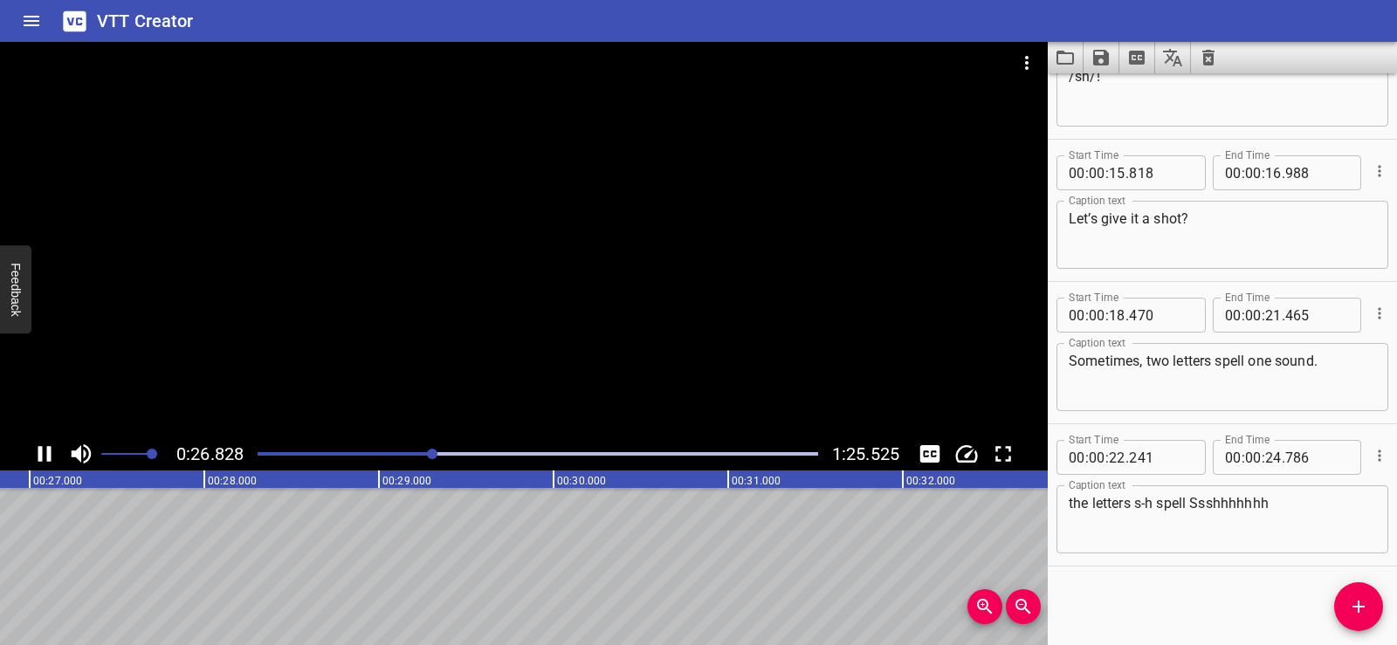
click at [550, 257] on div at bounding box center [524, 240] width 1048 height 396
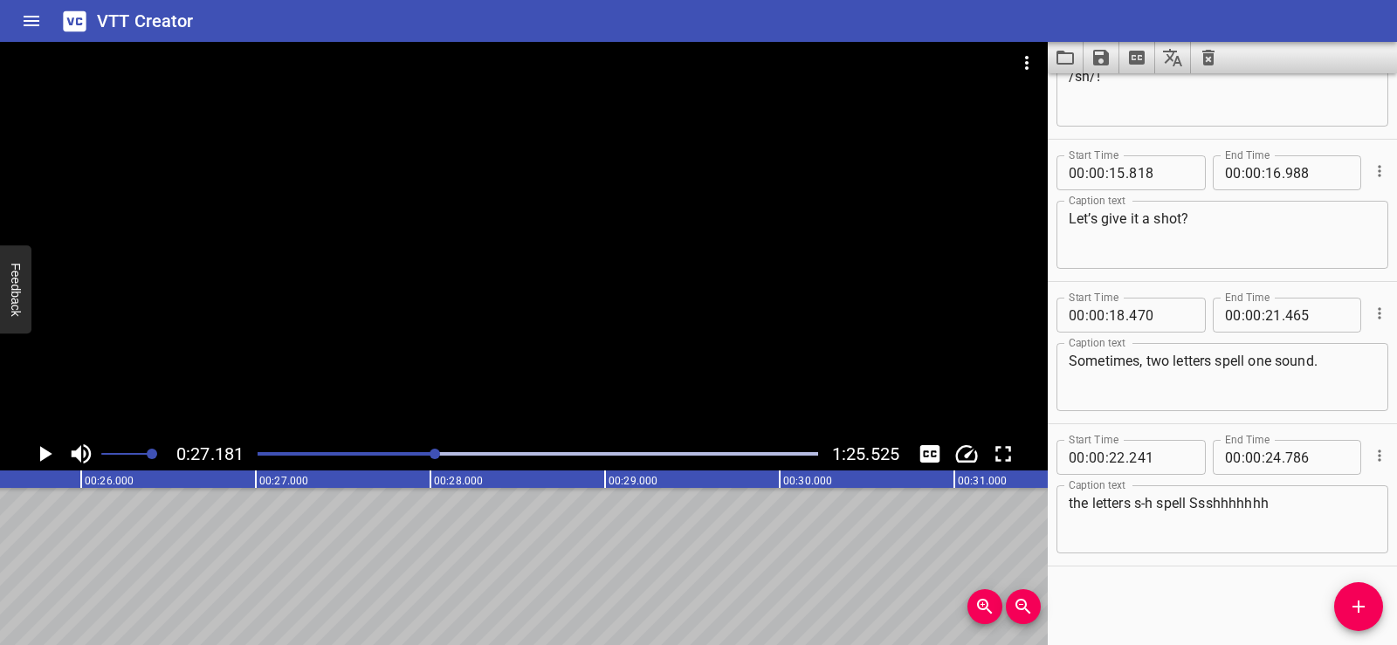
scroll to position [0, 4352]
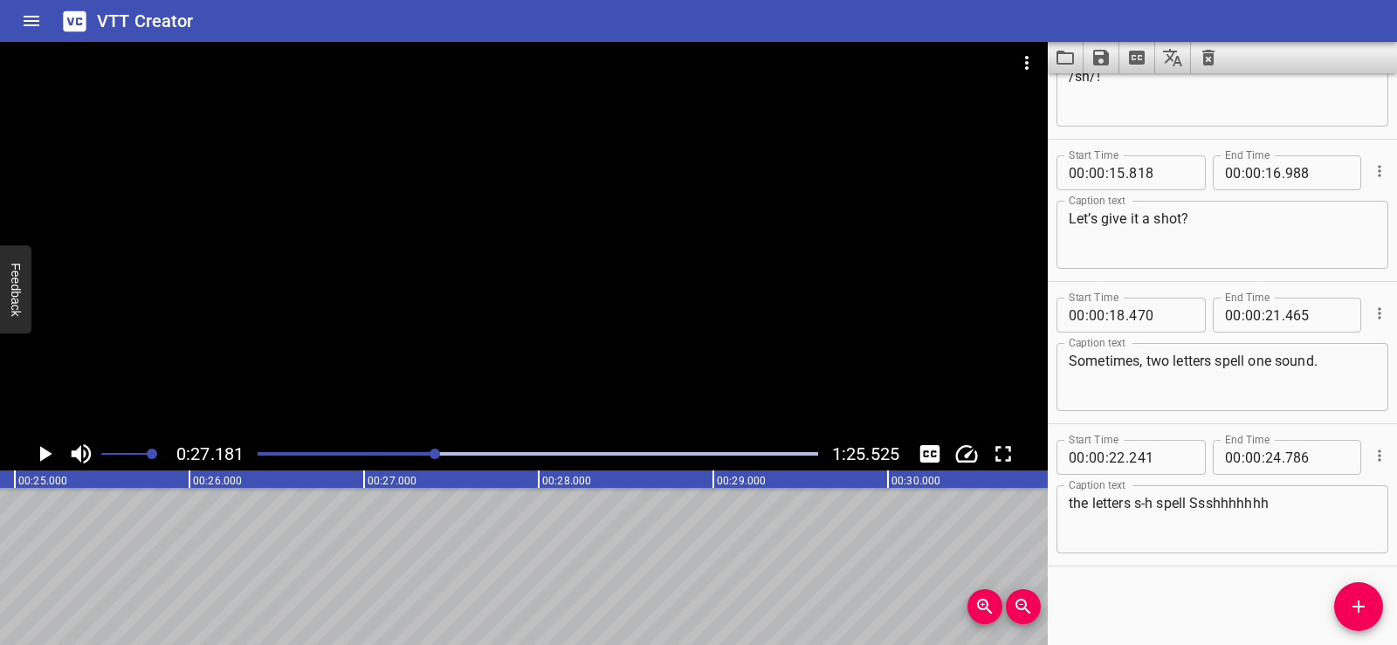
click at [1369, 604] on span "Add Cue" at bounding box center [1359, 607] width 49 height 21
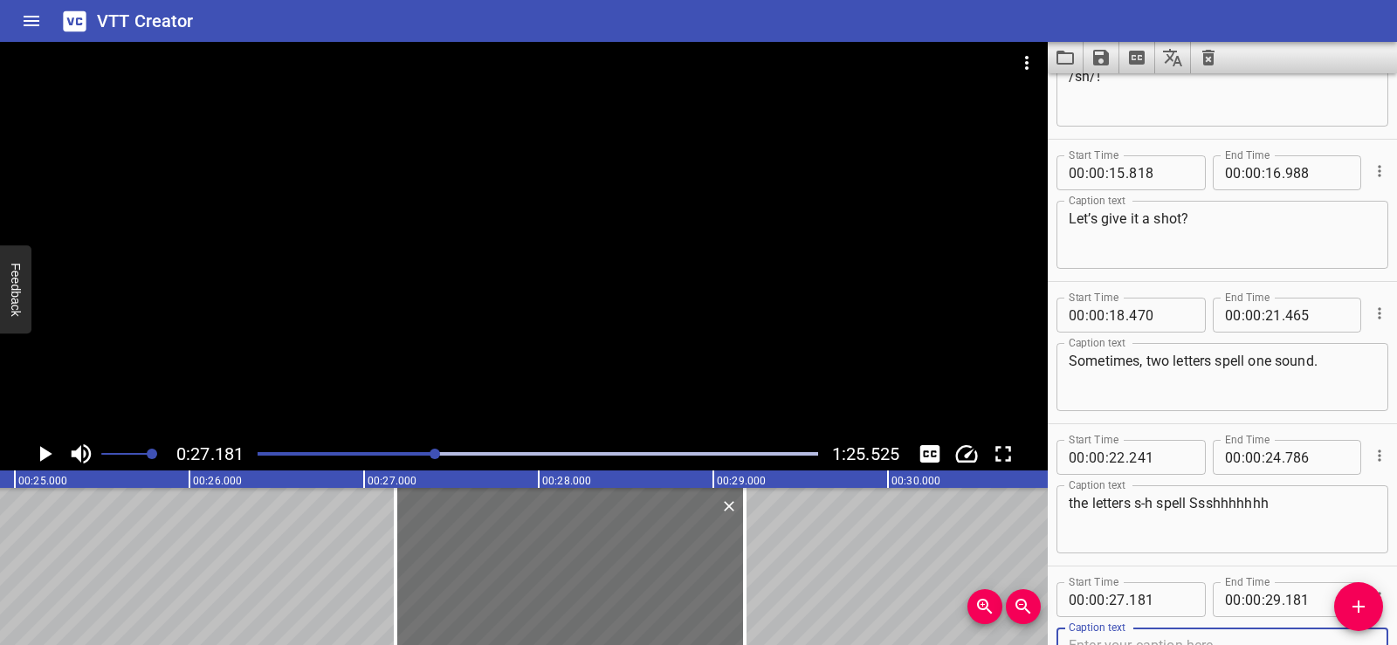
scroll to position [942, 0]
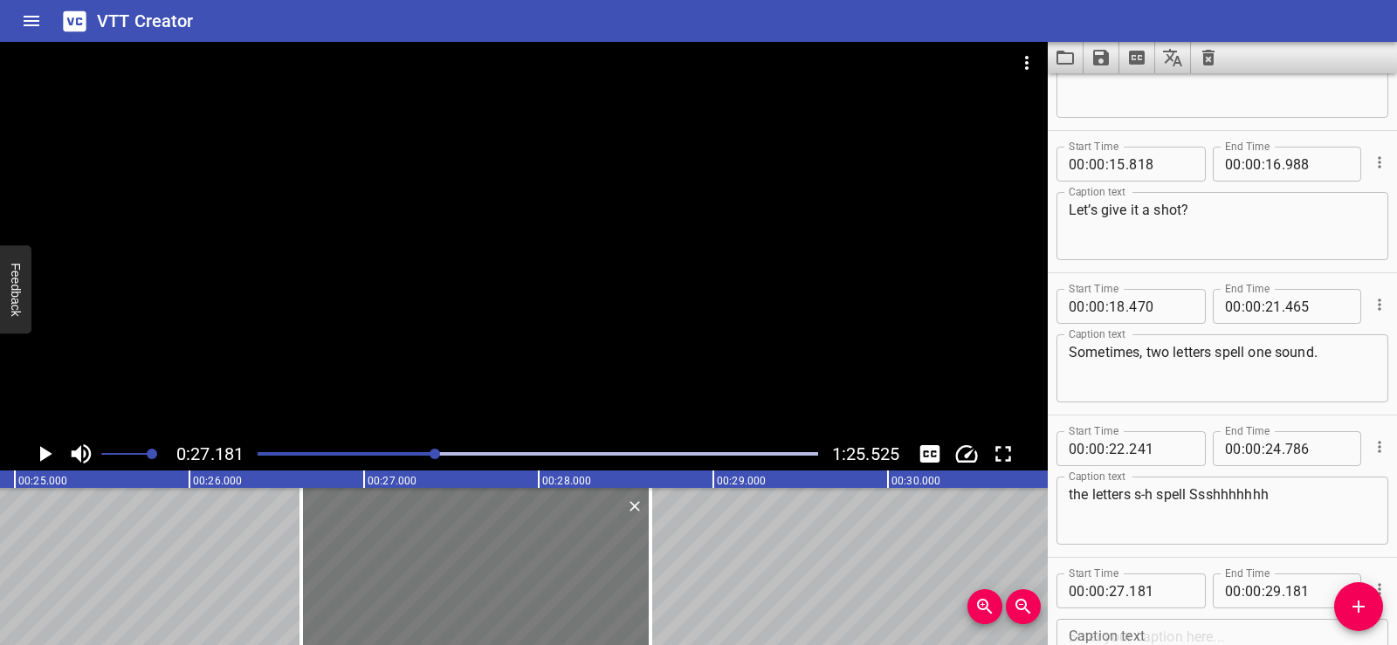
drag, startPoint x: 593, startPoint y: 570, endPoint x: 501, endPoint y: 572, distance: 91.7
click at [501, 572] on div at bounding box center [475, 566] width 349 height 157
type input "26"
type input "641"
type input "28"
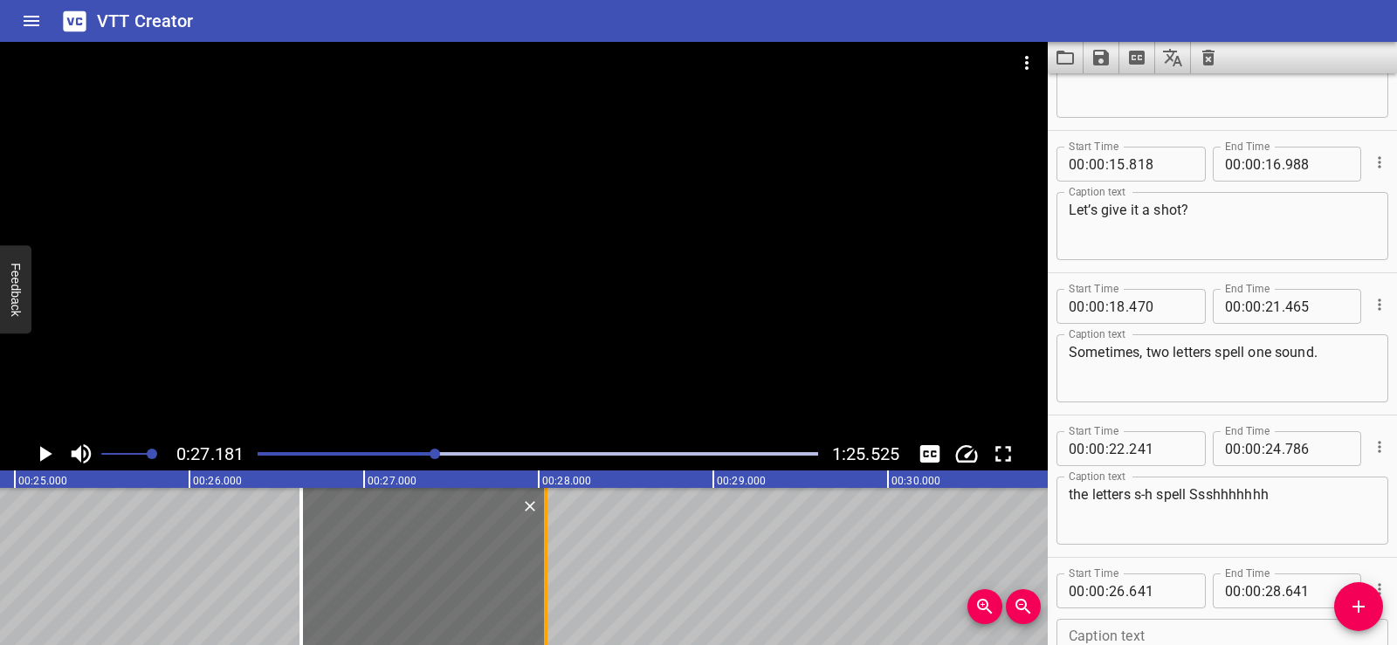
drag, startPoint x: 652, startPoint y: 575, endPoint x: 550, endPoint y: 569, distance: 102.3
click at [550, 569] on div at bounding box center [545, 566] width 17 height 157
type input "056"
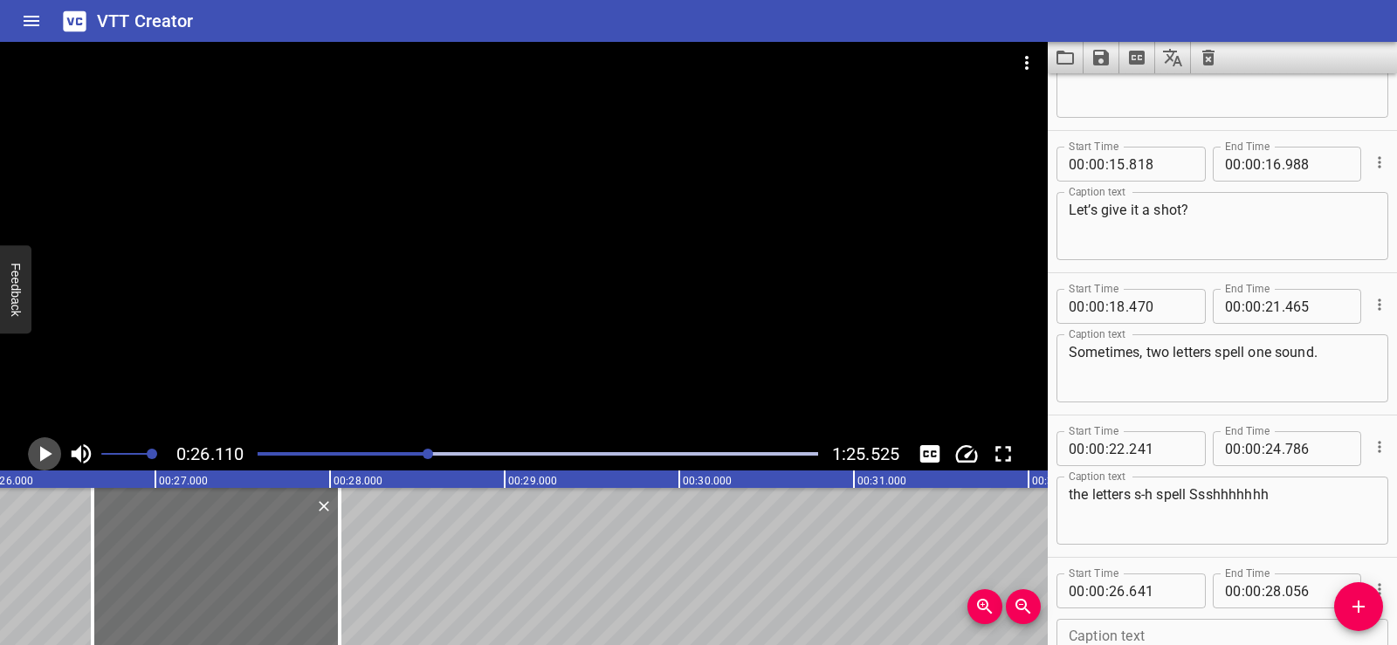
click at [48, 445] on icon "Play/Pause" at bounding box center [44, 454] width 26 height 26
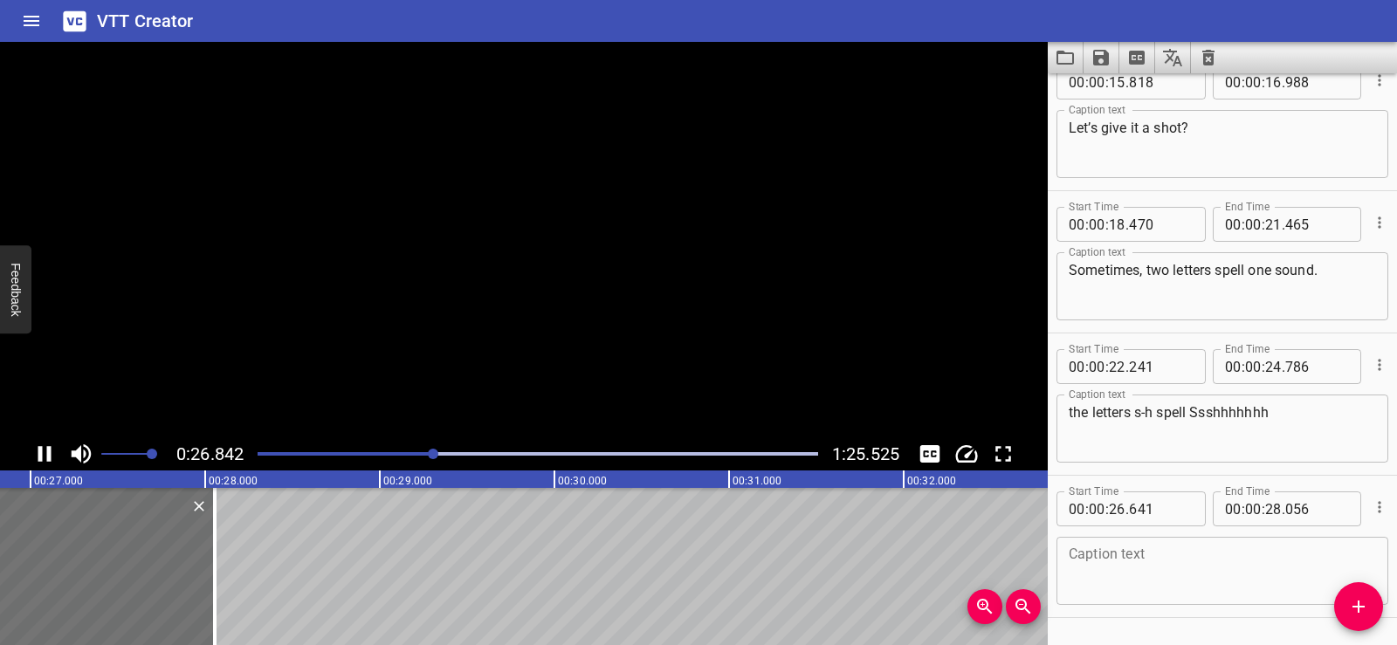
scroll to position [1076, 0]
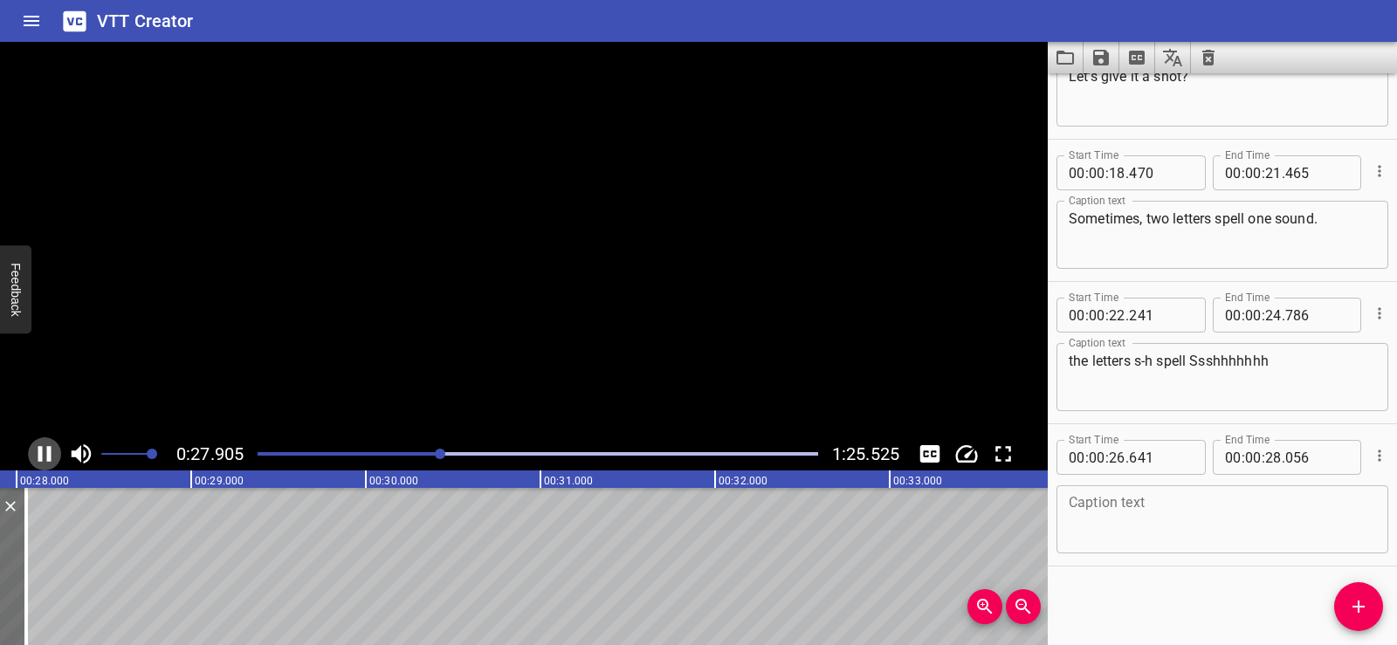
click at [48, 445] on icon "Play/Pause" at bounding box center [44, 454] width 26 height 26
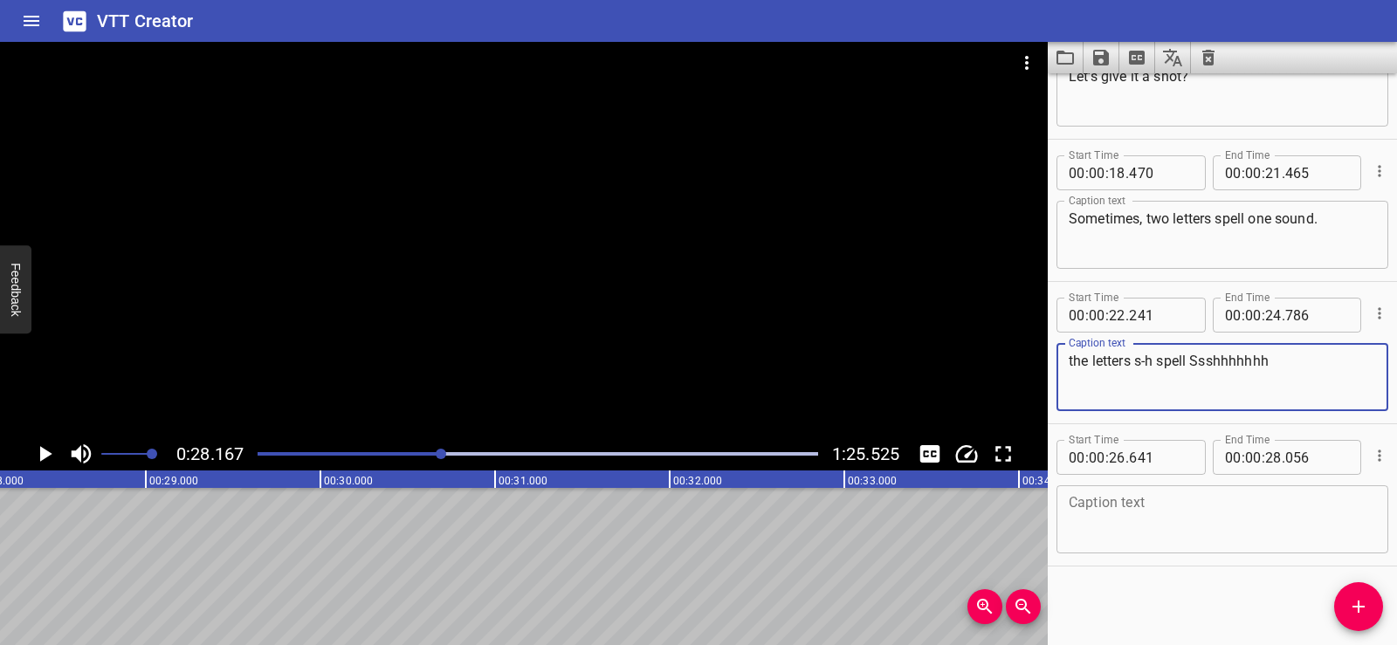
click at [1300, 361] on textarea "the letters s-h spell Ssshhhhhhh" at bounding box center [1222, 378] width 307 height 50
paste textarea "The letters s-h spell /sh/."
type textarea "The letters s-h spell /sh/."
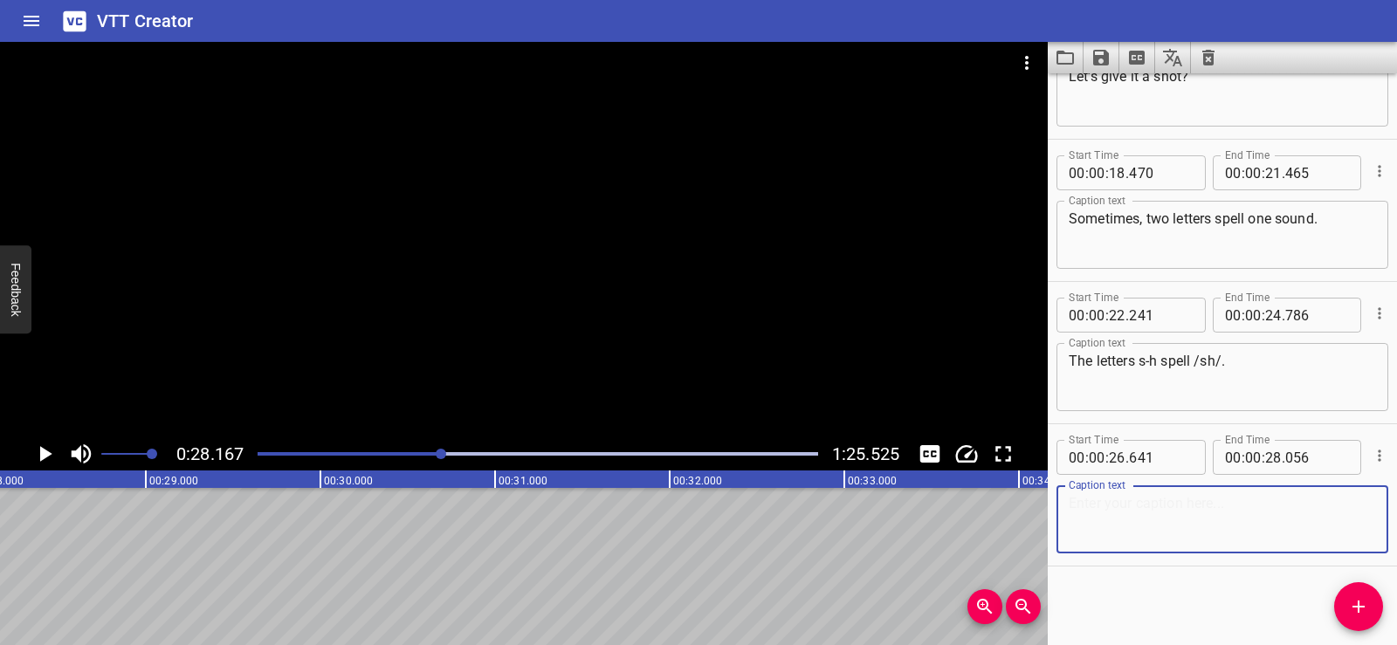
click at [1153, 512] on textarea at bounding box center [1222, 520] width 307 height 50
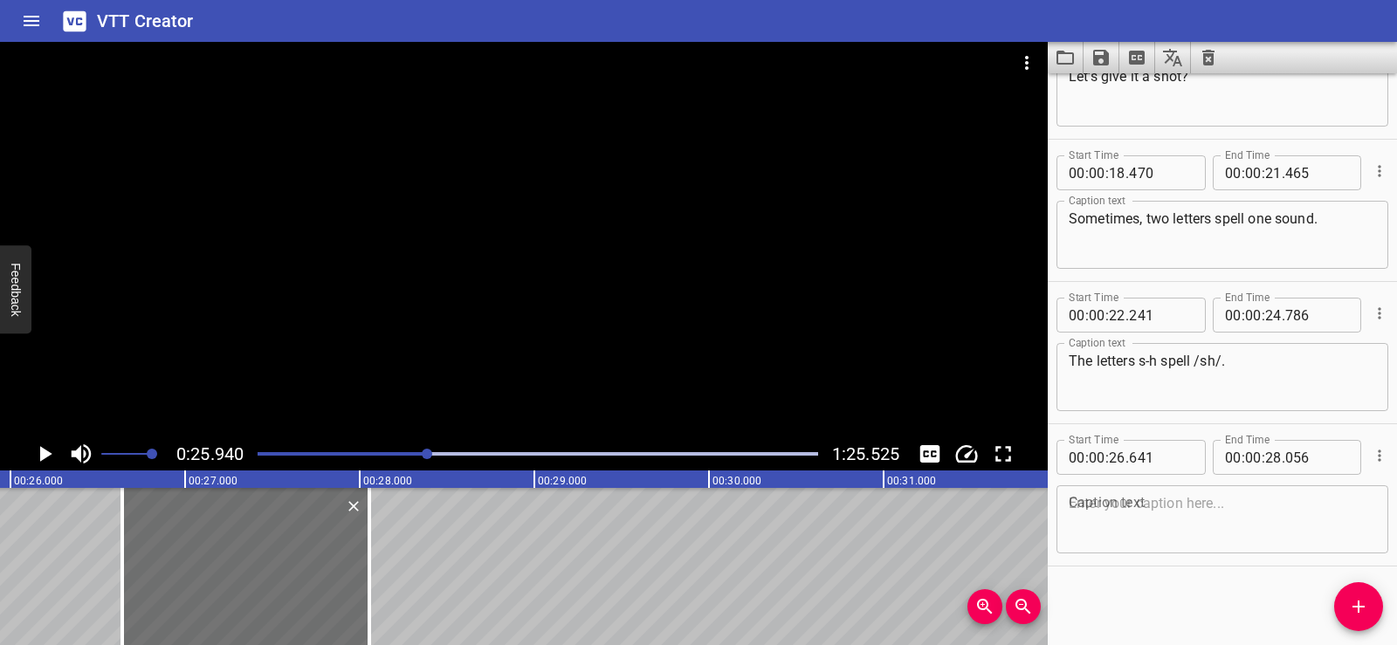
click at [578, 245] on div at bounding box center [524, 240] width 1048 height 396
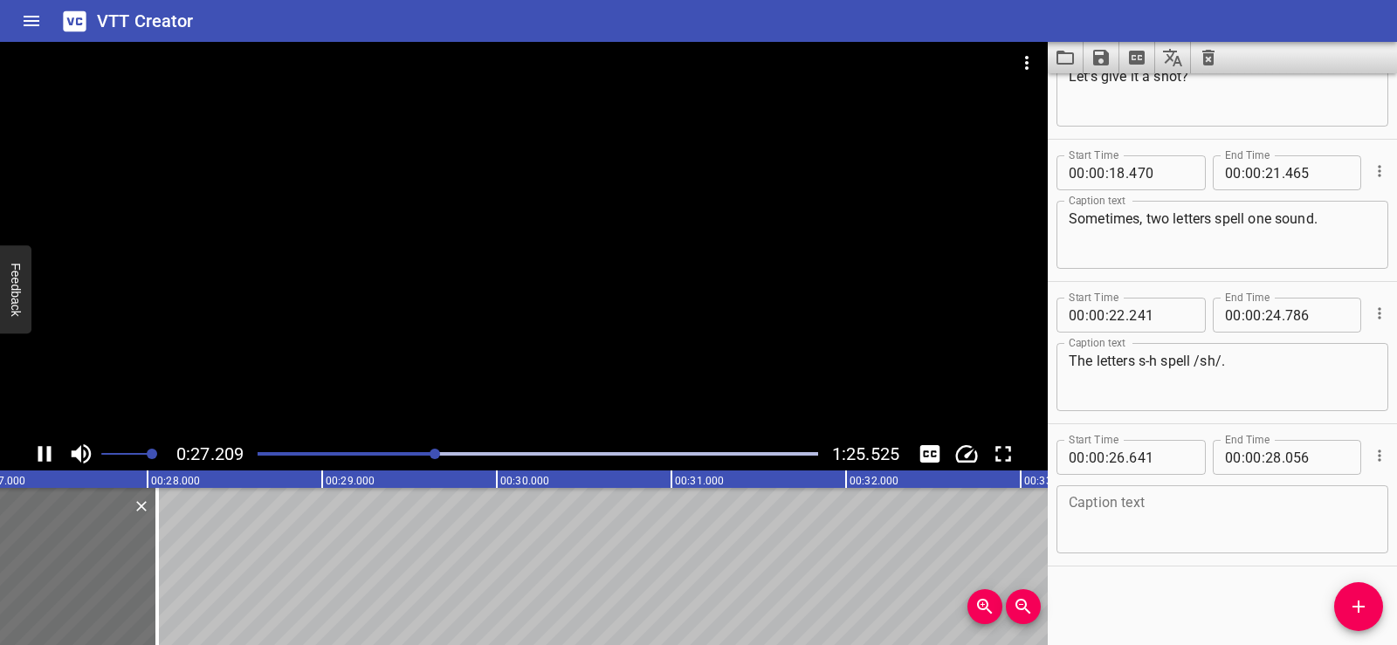
click at [674, 216] on div at bounding box center [524, 240] width 1048 height 396
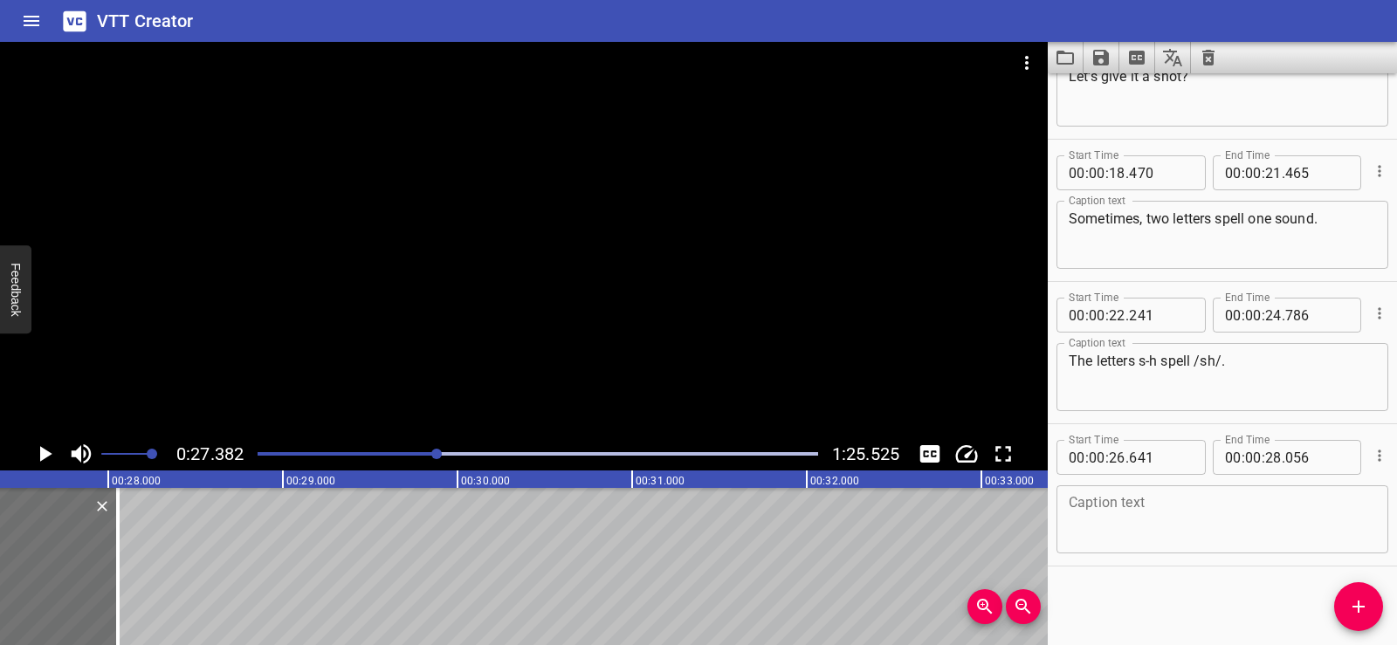
click at [1105, 503] on textarea at bounding box center [1222, 520] width 307 height 50
paste textarea "/sh/"
type textarea "/sh/"
click at [1115, 570] on div "Start Time 00 : 00 : 01 . 740 Start Time End Time 00 : 00 : 03 . 740 End Time C…" at bounding box center [1222, 359] width 349 height 572
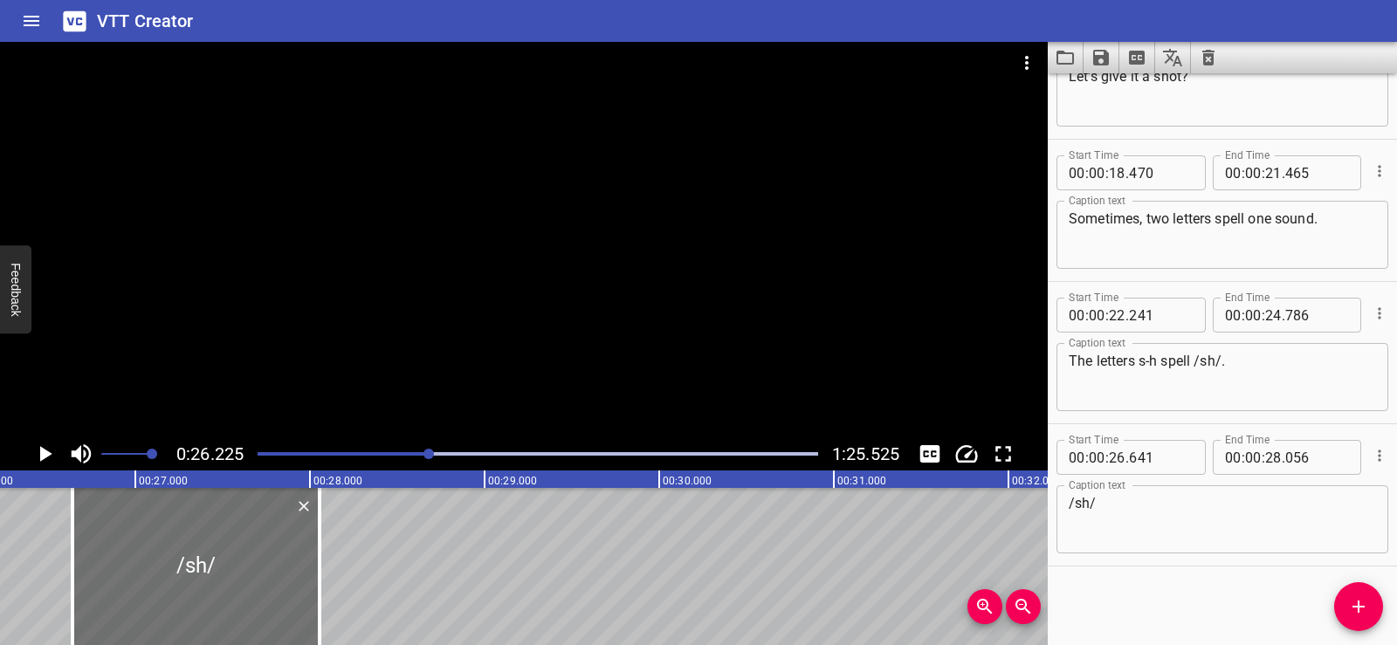
click at [576, 202] on div at bounding box center [524, 240] width 1048 height 396
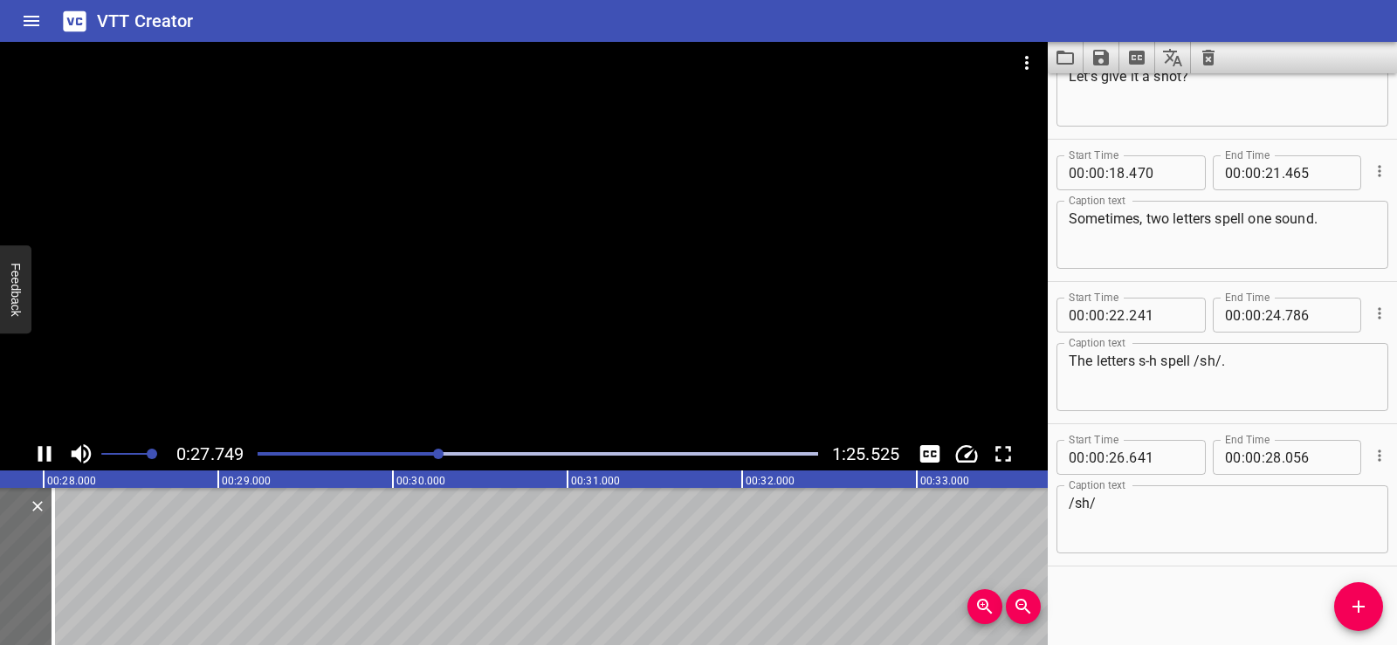
click at [660, 189] on div at bounding box center [524, 240] width 1048 height 396
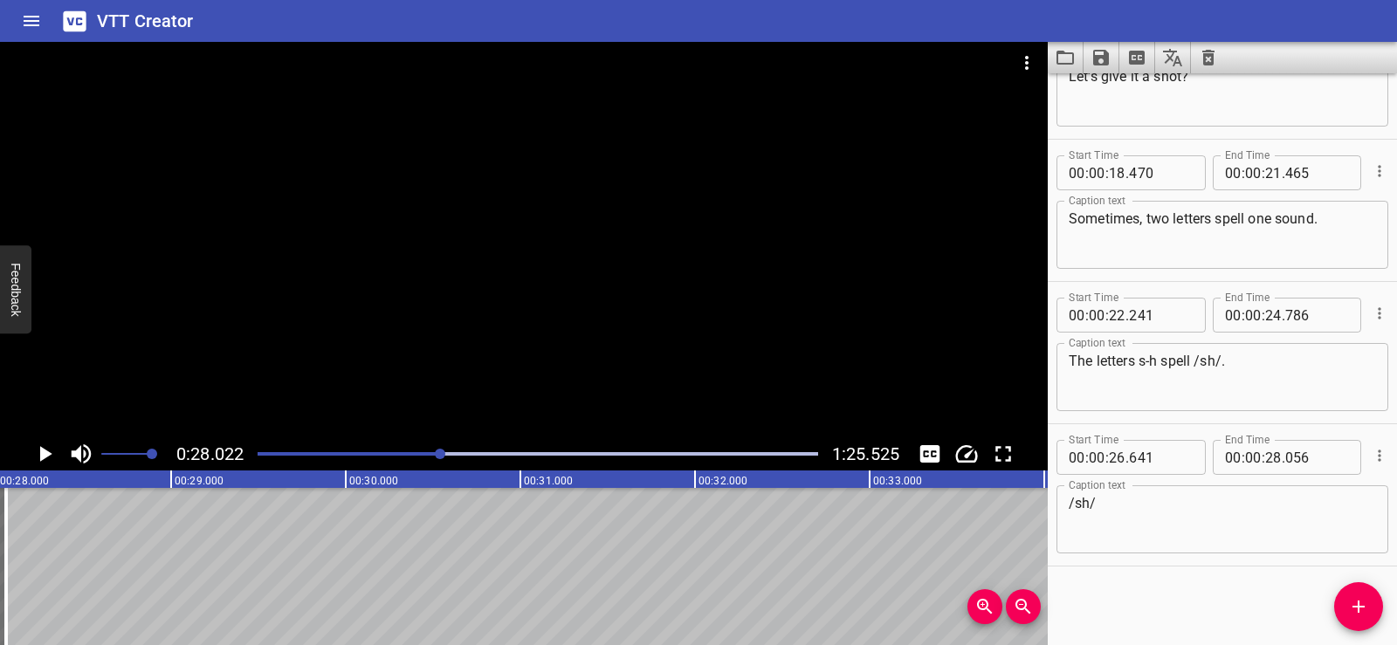
click at [666, 226] on div at bounding box center [524, 240] width 1048 height 396
click at [666, 226] on video at bounding box center [524, 240] width 1048 height 396
click at [530, 301] on div at bounding box center [524, 240] width 1048 height 396
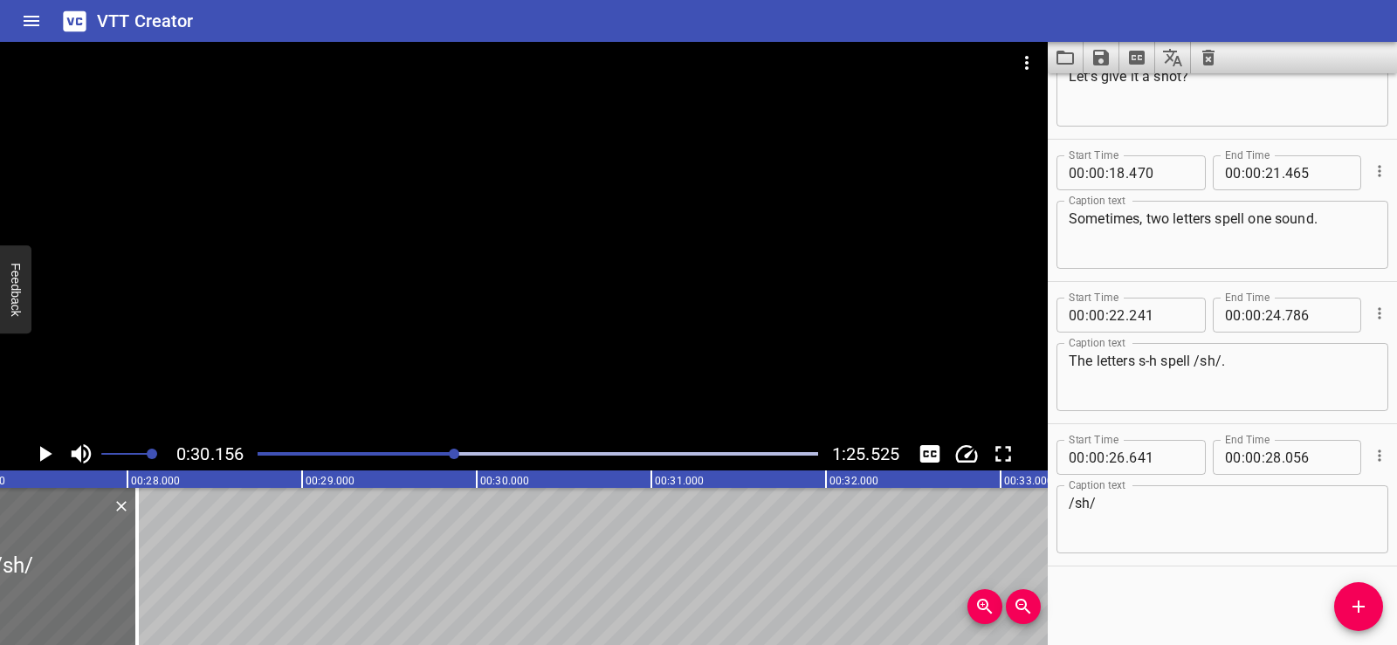
scroll to position [0, 4655]
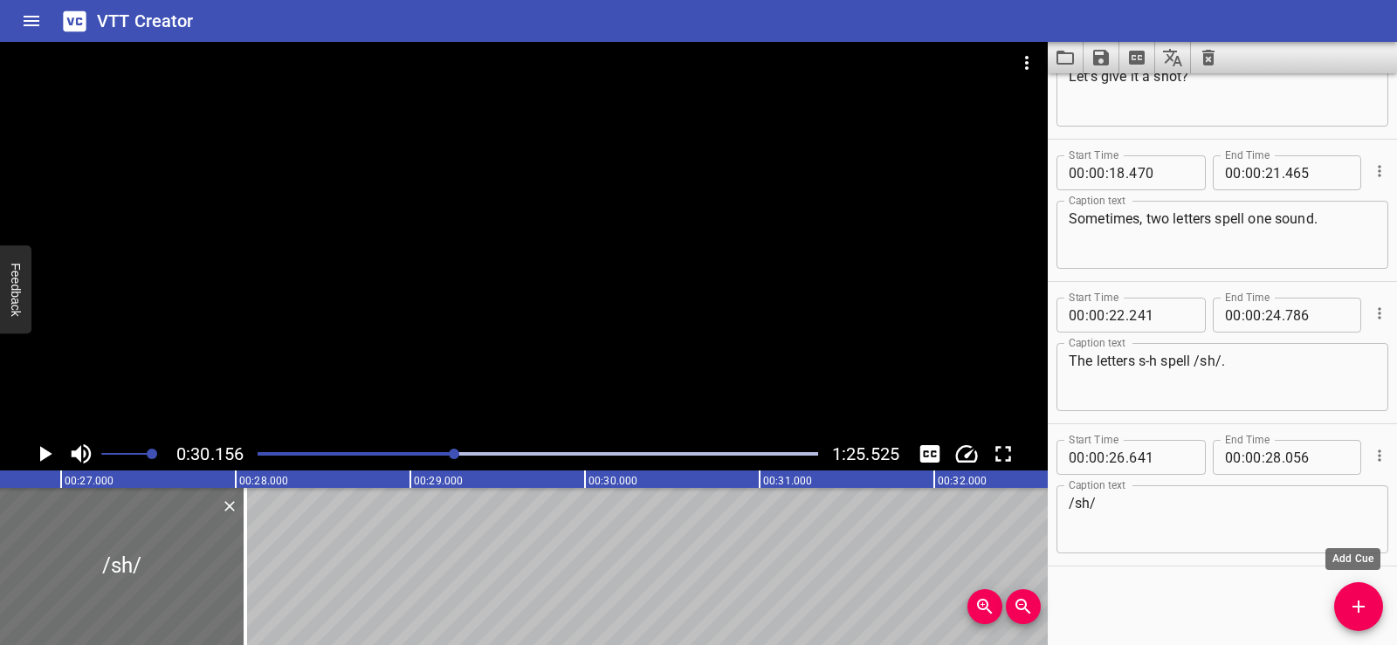
click at [1369, 609] on span "Add Cue" at bounding box center [1359, 607] width 49 height 21
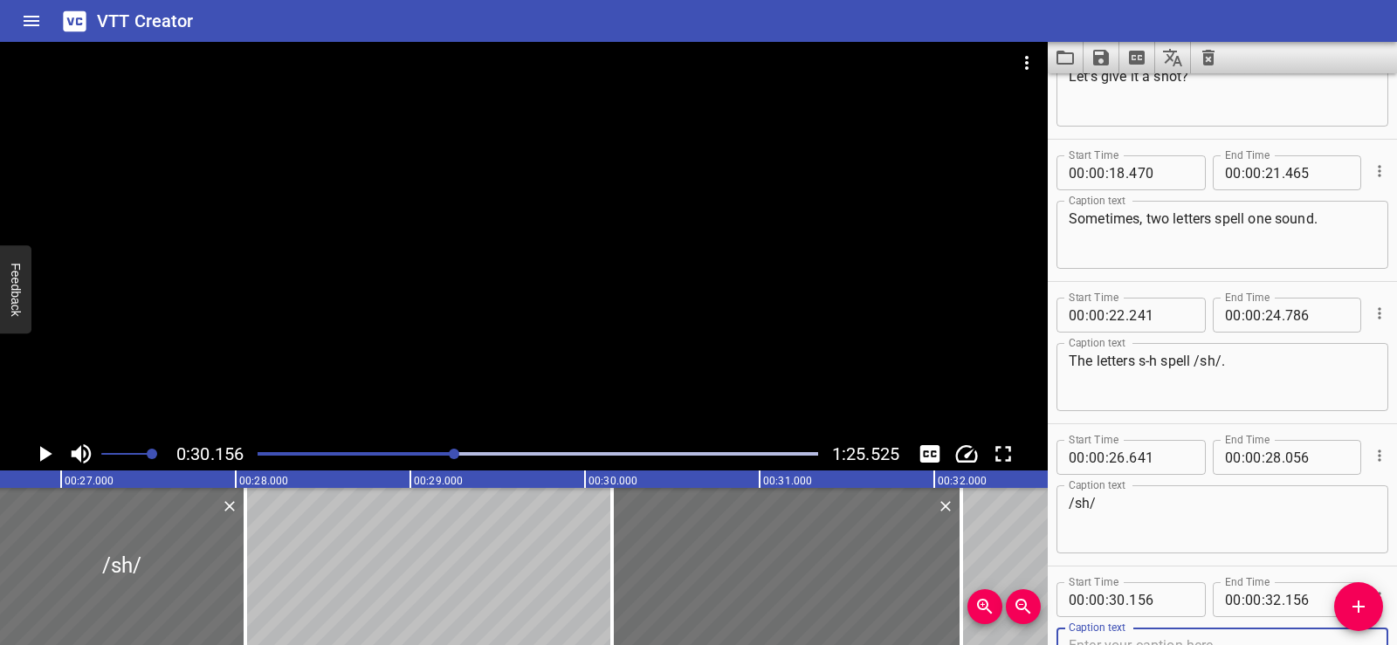
scroll to position [1085, 0]
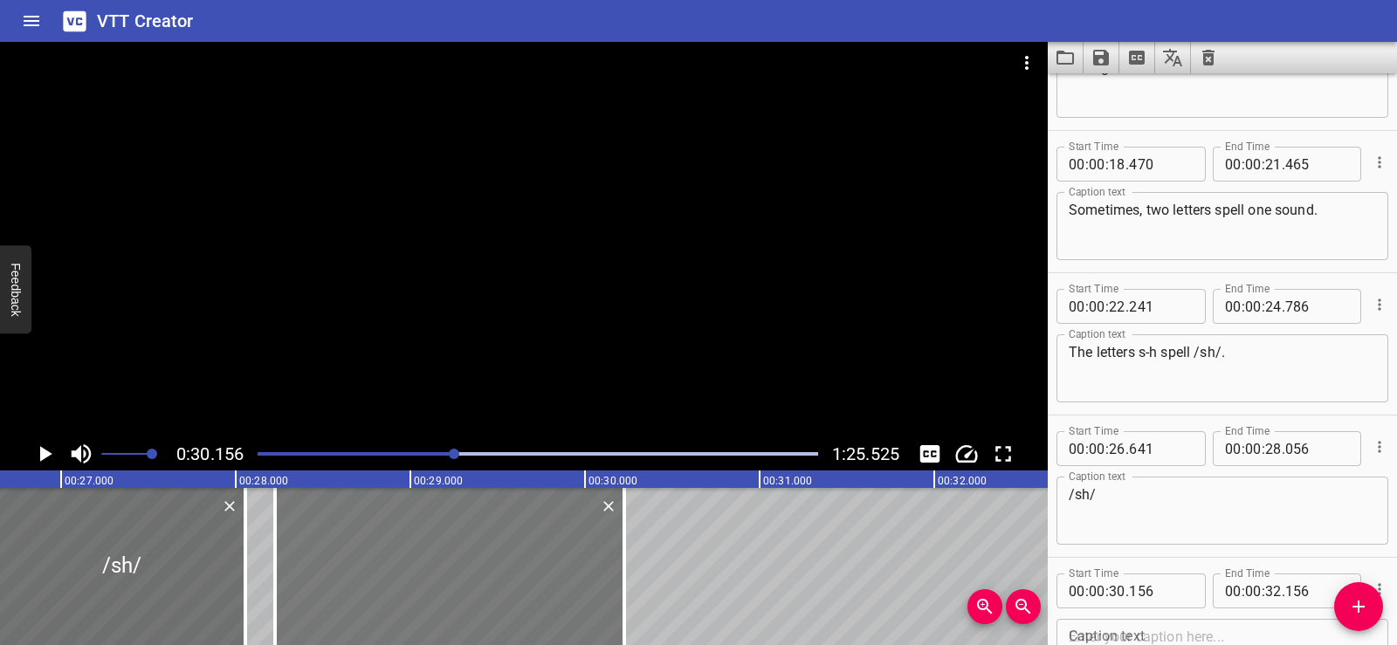
drag, startPoint x: 684, startPoint y: 576, endPoint x: 352, endPoint y: 583, distance: 331.9
click at [352, 583] on div at bounding box center [449, 566] width 349 height 157
type input "28"
type input "226"
type input "30"
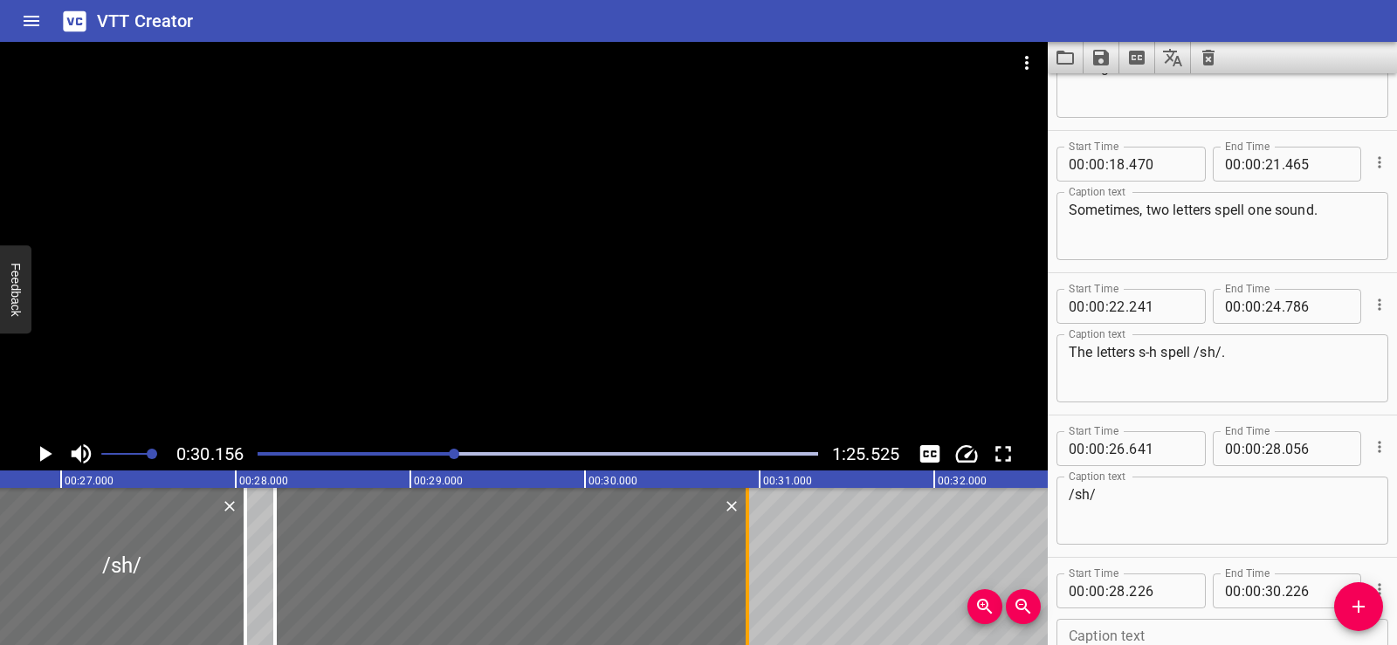
drag, startPoint x: 629, startPoint y: 598, endPoint x: 752, endPoint y: 598, distance: 123.1
click at [752, 598] on div at bounding box center [747, 566] width 17 height 157
type input "931"
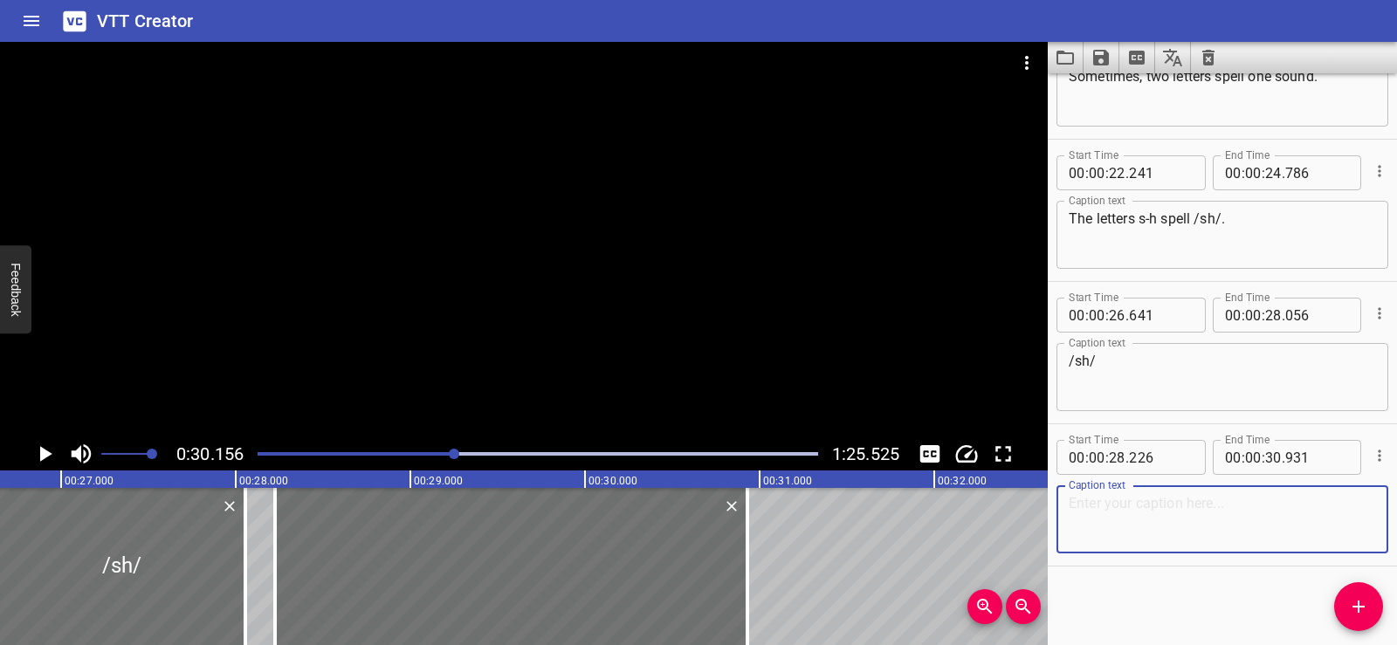
click at [1077, 524] on textarea at bounding box center [1222, 520] width 307 height 50
paste textarea "No, you be quiet."
type textarea "No, you be quiet."
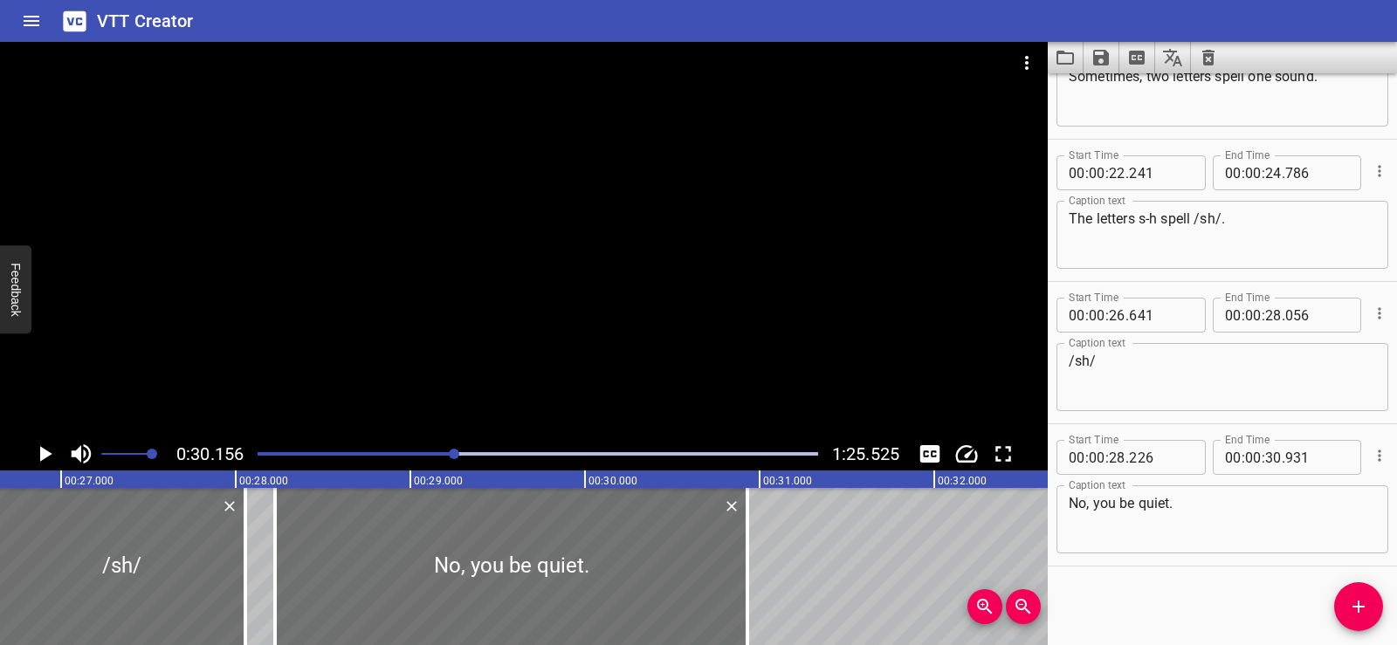
click at [1191, 613] on div "Start Time 00 : 00 : 01 . 740 Start Time End Time 00 : 00 : 03 . 740 End Time C…" at bounding box center [1222, 359] width 349 height 572
click at [562, 215] on div at bounding box center [524, 240] width 1048 height 396
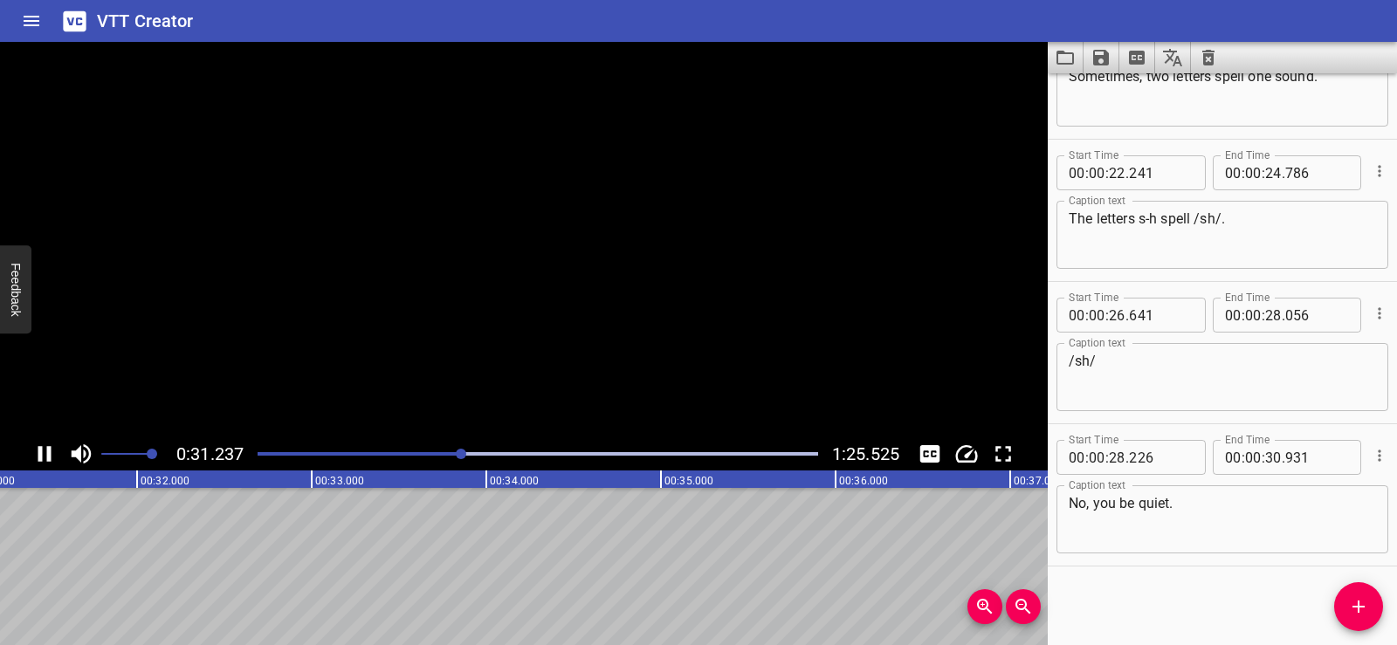
click at [562, 215] on video at bounding box center [524, 240] width 1048 height 396
click at [524, 330] on div at bounding box center [524, 240] width 1048 height 396
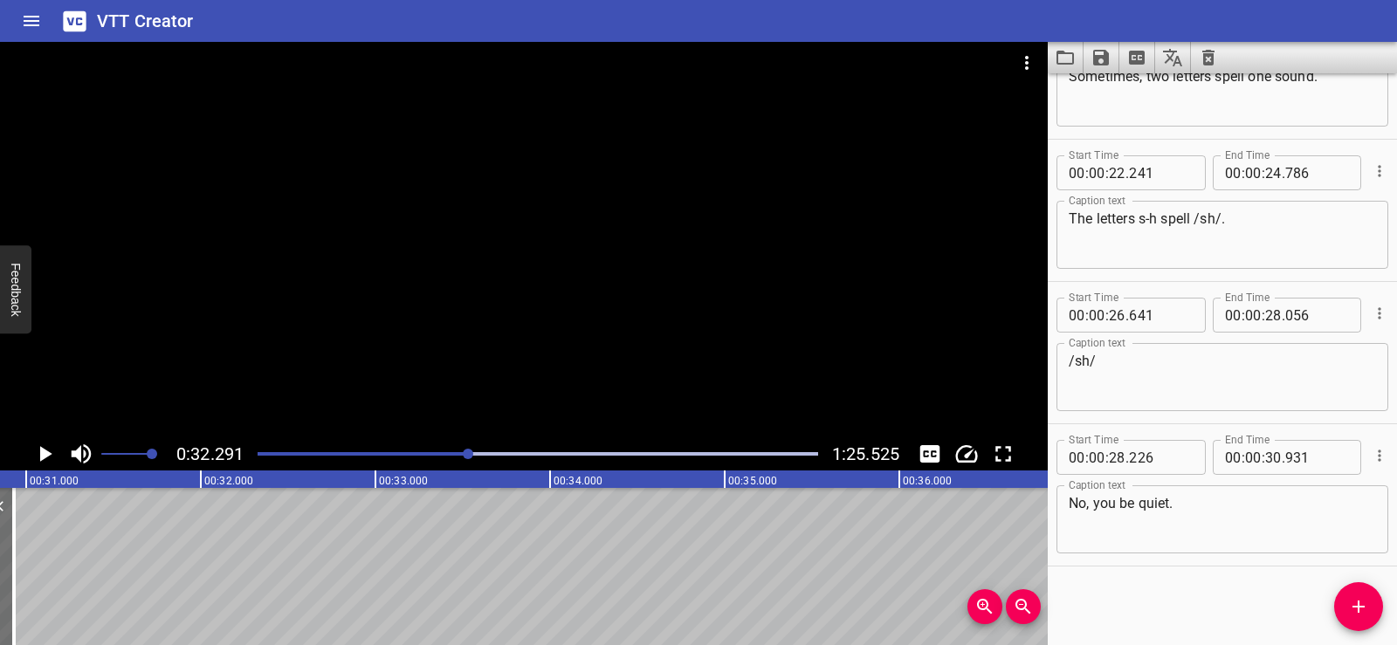
scroll to position [0, 5208]
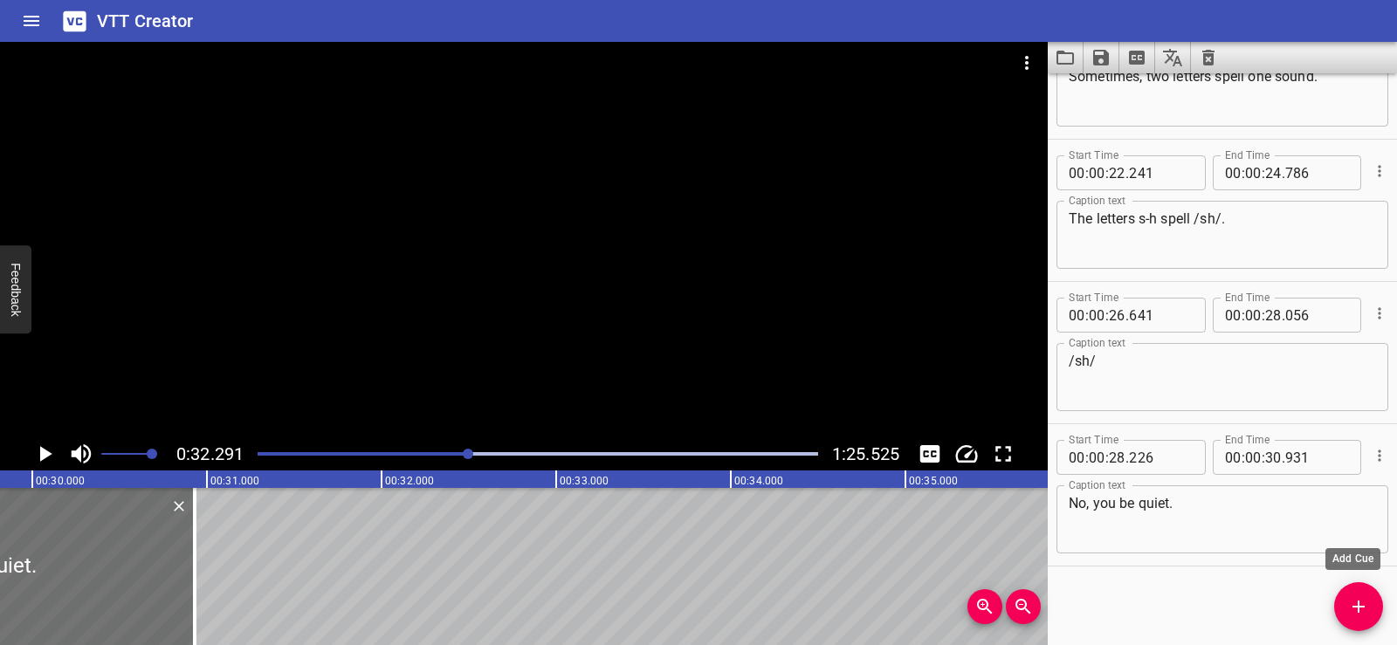
click at [1375, 614] on span "Add Cue" at bounding box center [1359, 607] width 49 height 21
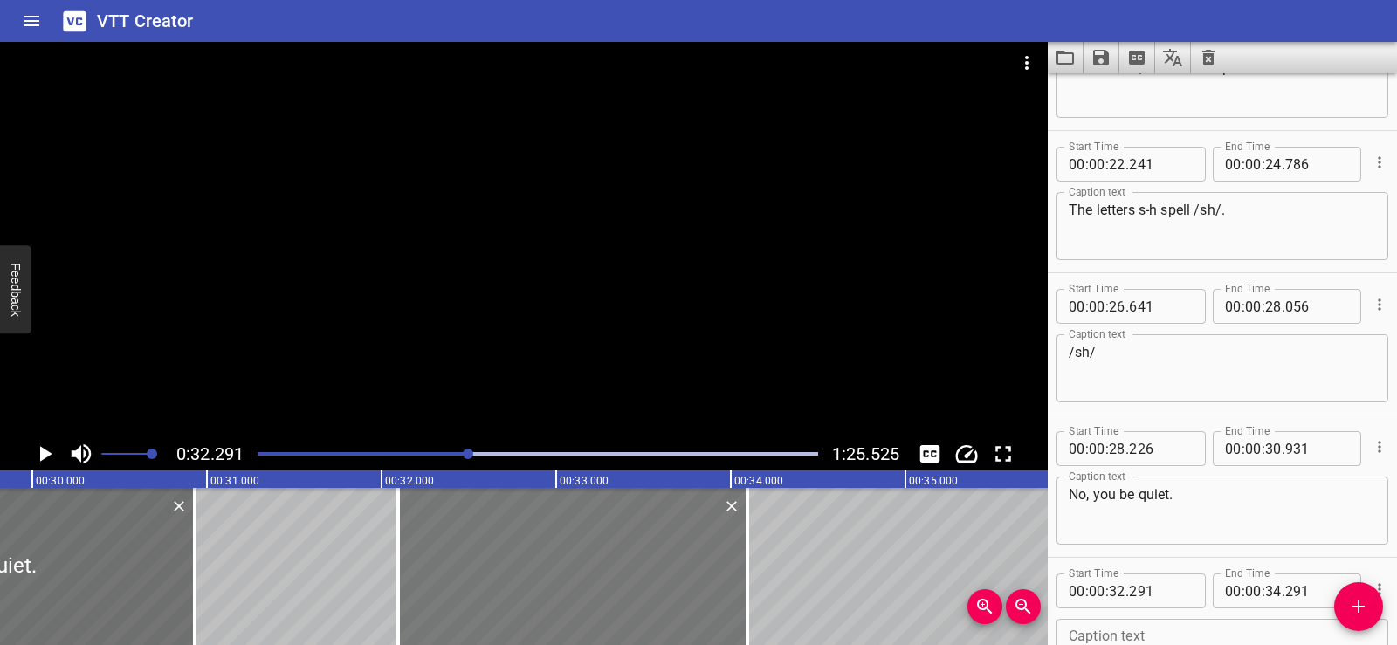
drag, startPoint x: 562, startPoint y: 574, endPoint x: 521, endPoint y: 574, distance: 40.2
click at [521, 574] on div at bounding box center [572, 566] width 349 height 157
type input "061"
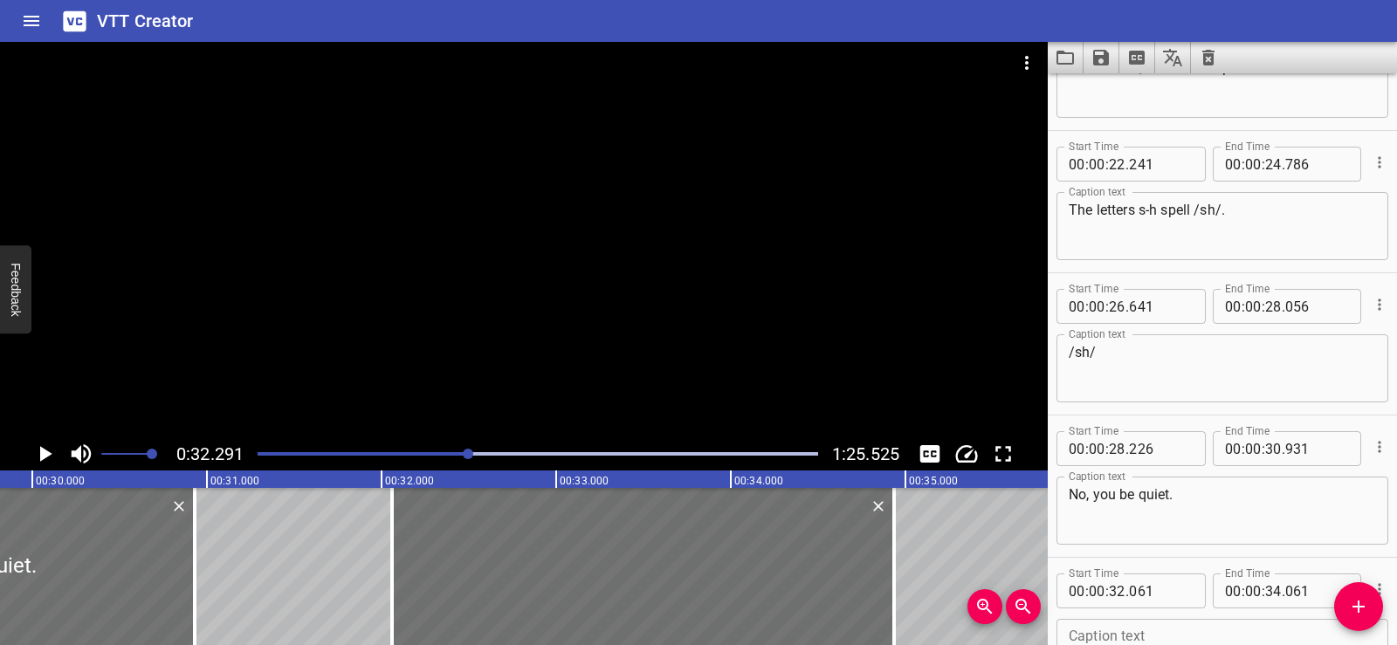
drag, startPoint x: 742, startPoint y: 586, endPoint x: 911, endPoint y: 592, distance: 169.5
click at [893, 591] on div at bounding box center [894, 566] width 3 height 157
type input "921"
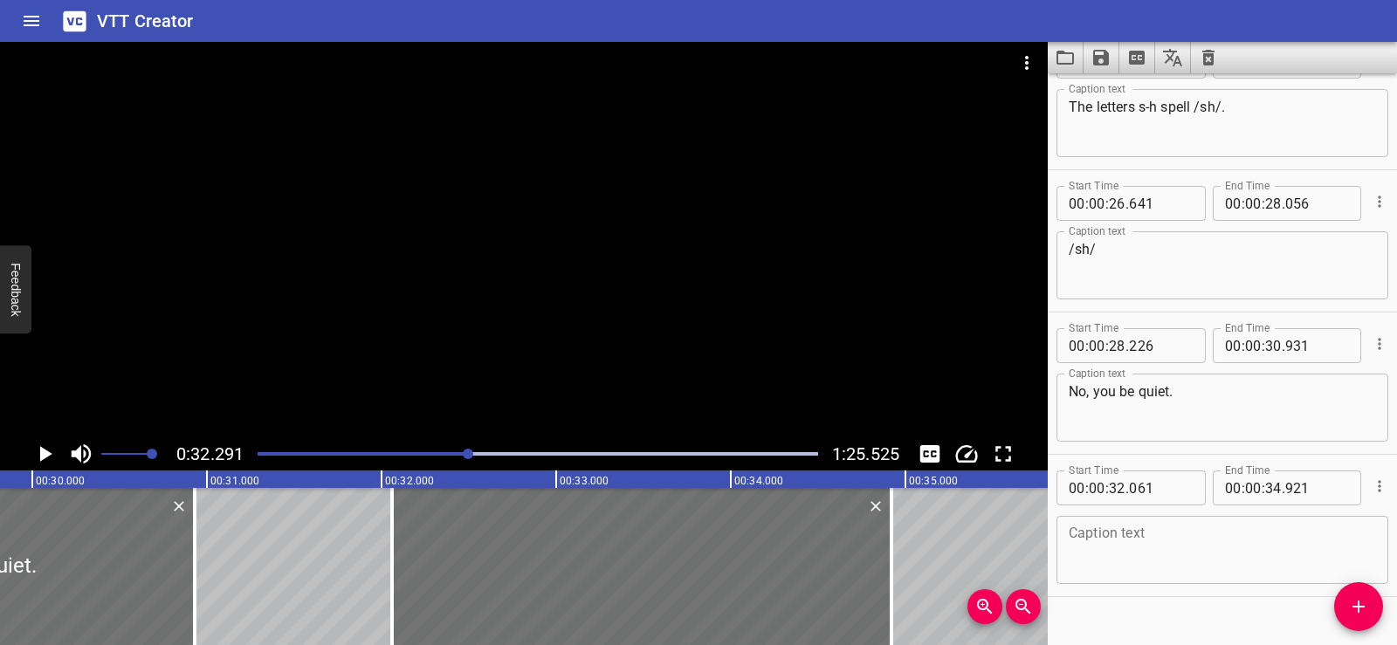
scroll to position [1361, 0]
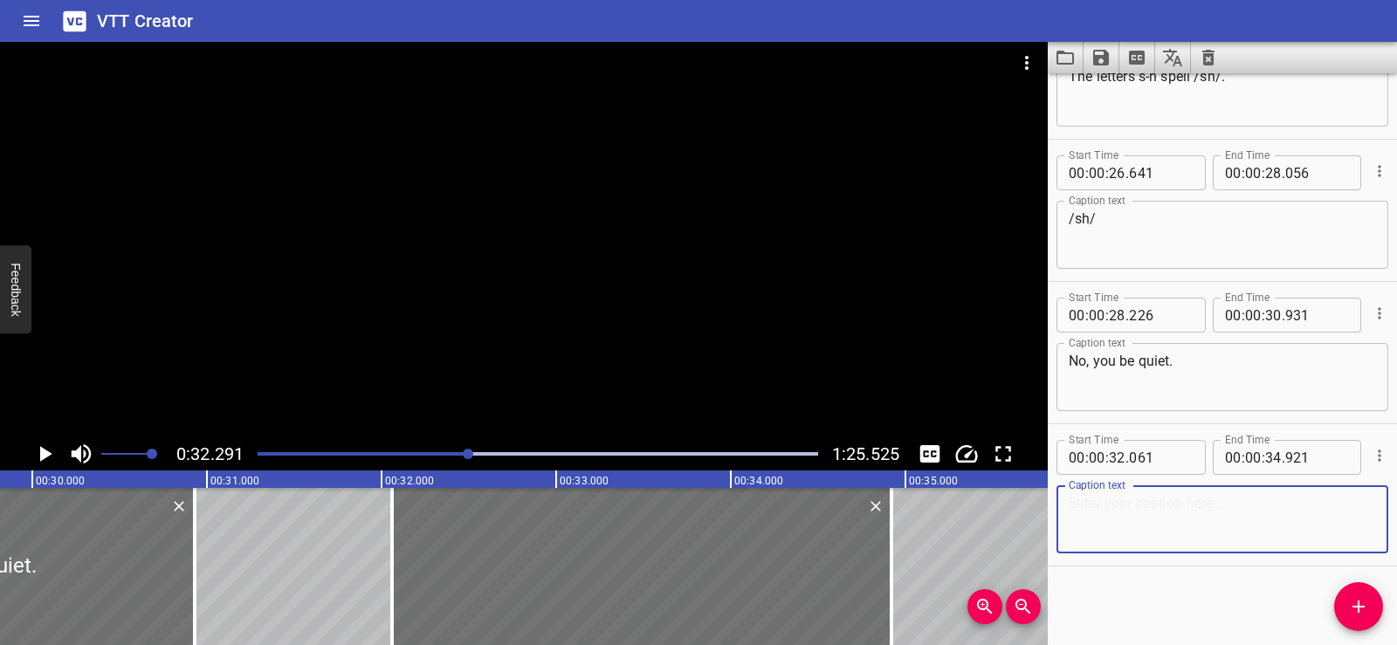
click at [1109, 514] on textarea at bounding box center [1222, 520] width 307 height 50
paste textarea "Let’s read new words that begin with s-h to spell the sound: /sh/"
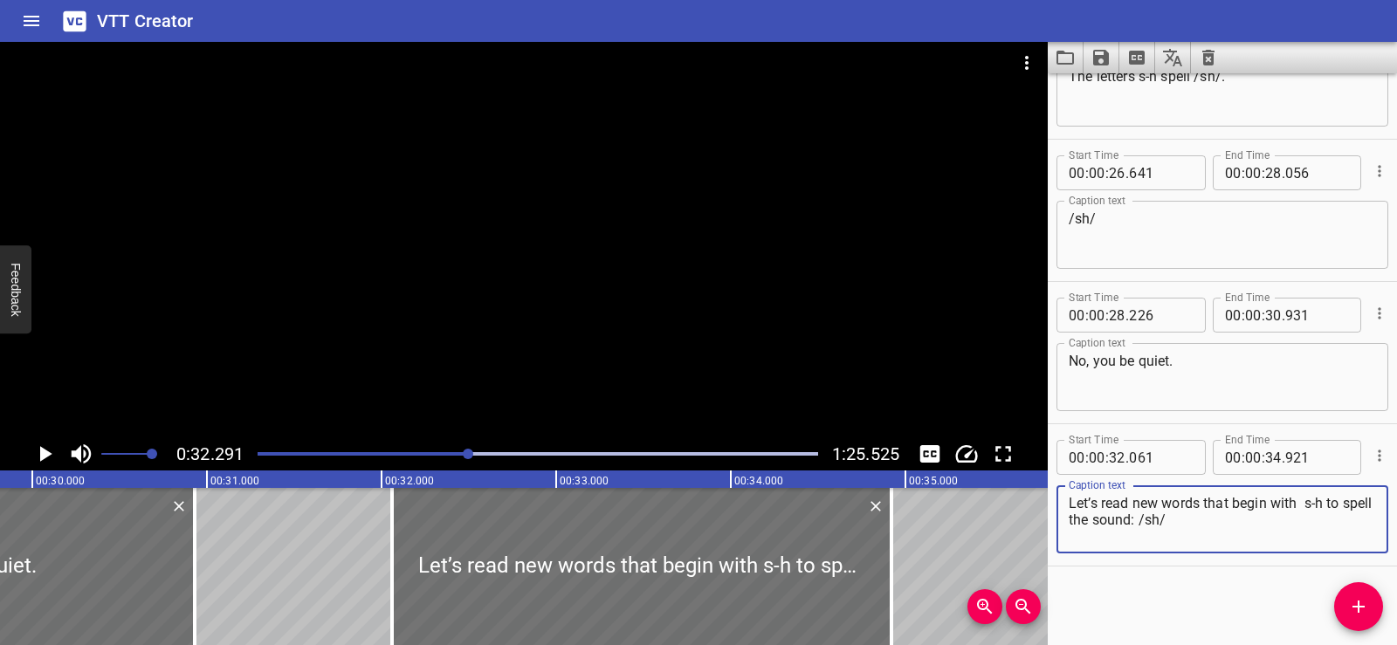
drag, startPoint x: 1176, startPoint y: 592, endPoint x: 1138, endPoint y: 569, distance: 43.9
click at [1176, 591] on div "Start Time 00 : 00 : 01 . 740 Start Time End Time 00 : 00 : 03 . 740 End Time C…" at bounding box center [1222, 359] width 349 height 572
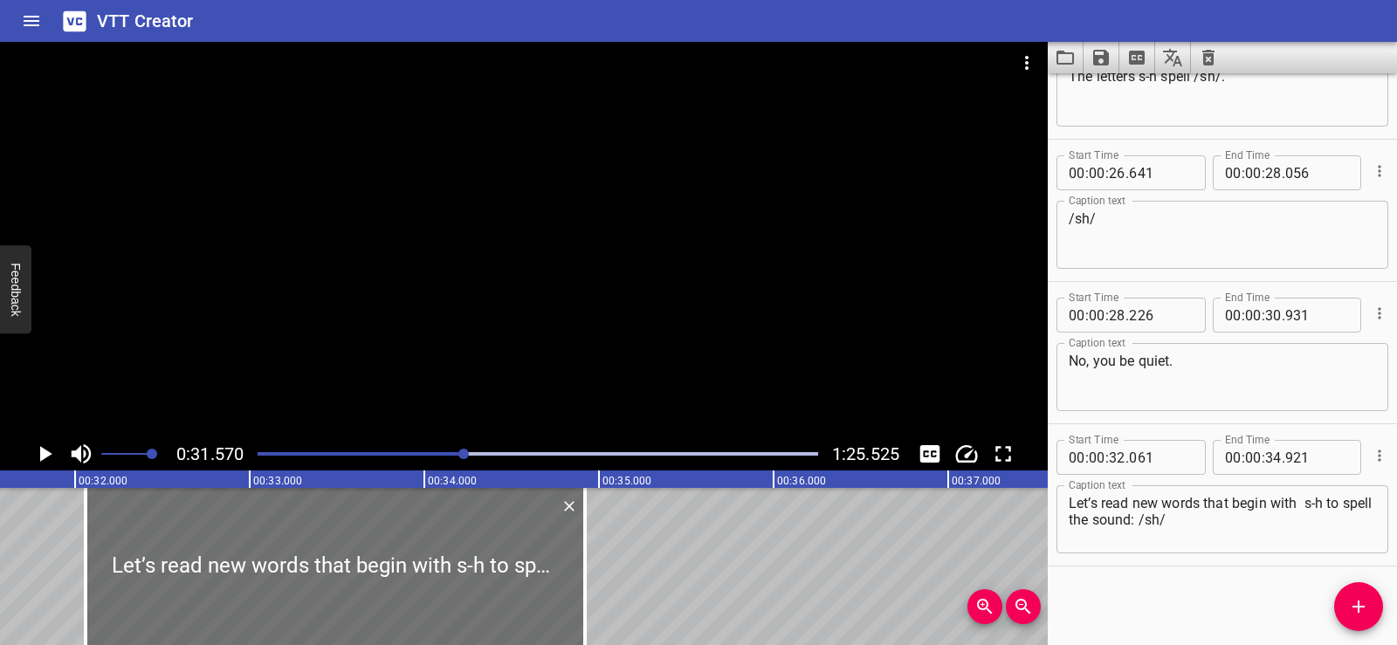
click at [467, 197] on div at bounding box center [524, 240] width 1048 height 396
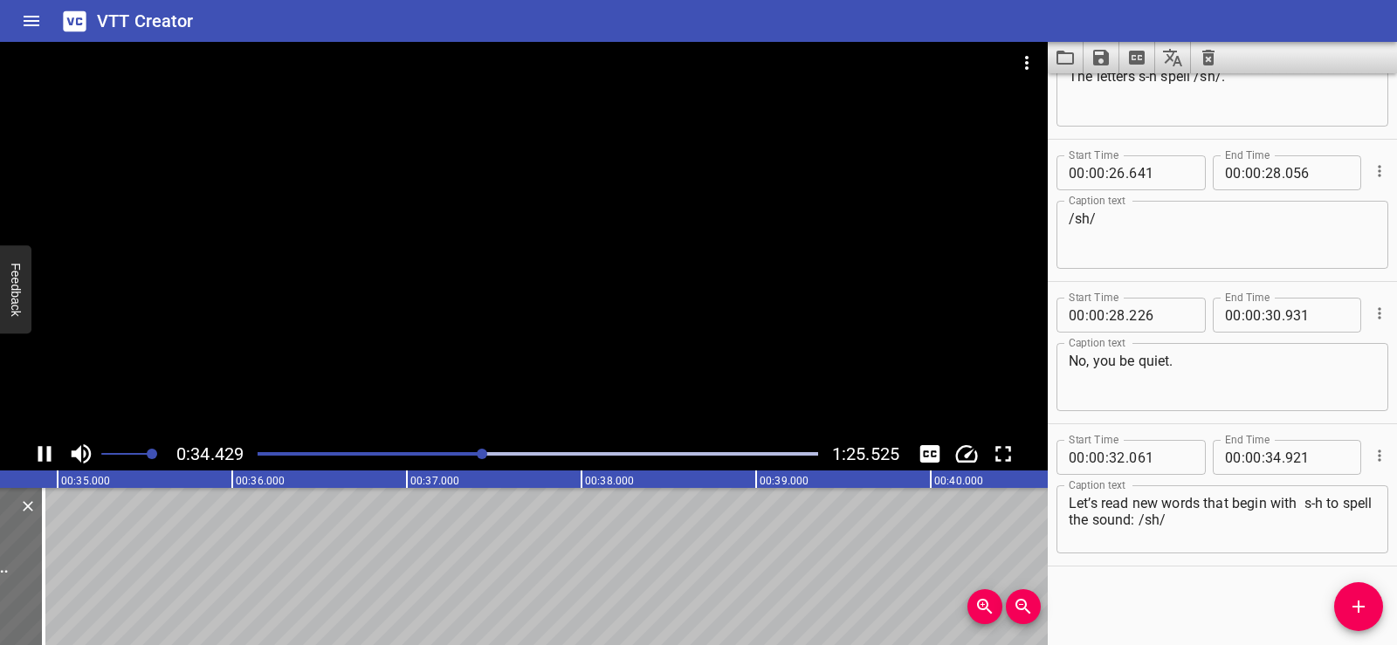
click at [485, 195] on div at bounding box center [524, 240] width 1048 height 396
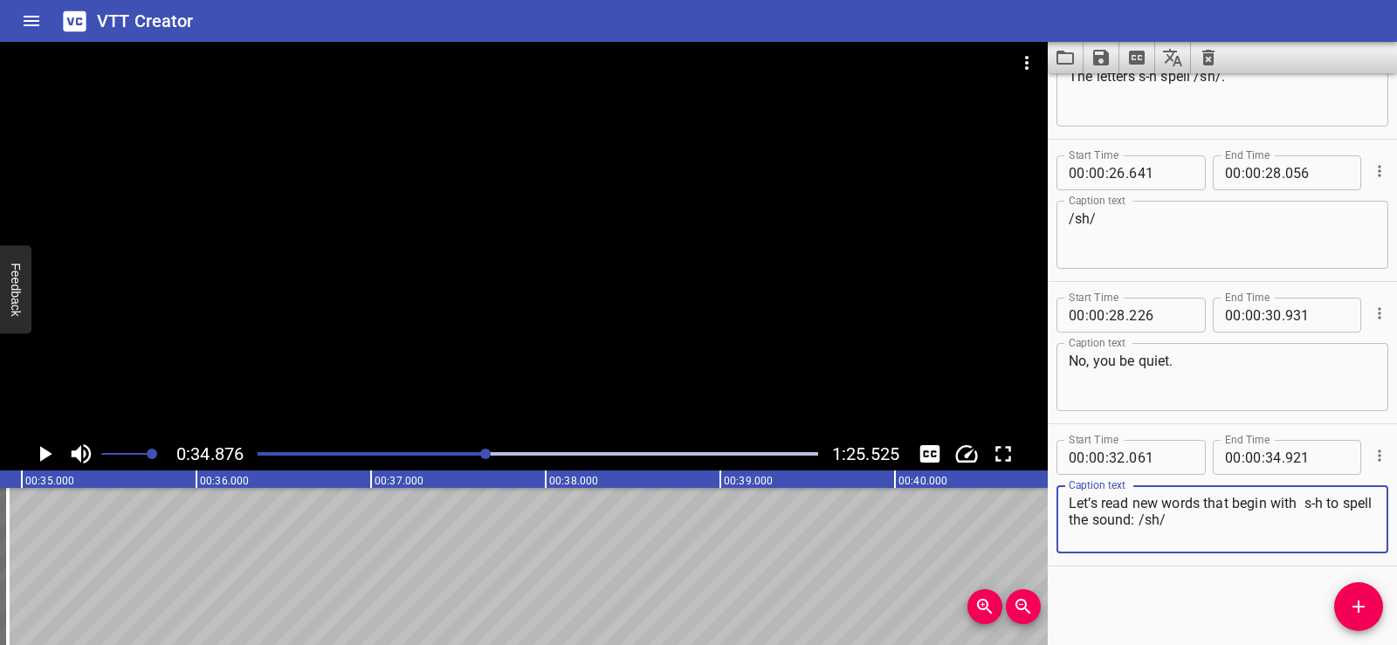
drag, startPoint x: 1209, startPoint y: 521, endPoint x: 1328, endPoint y: 505, distance: 120.7
click at [1328, 505] on textarea "Let’s read new words that begin with s-h to spell the sound: /sh/" at bounding box center [1222, 520] width 307 height 50
click at [1245, 599] on div "Start Time 00 : 00 : 01 . 740 Start Time End Time 00 : 00 : 03 . 740 End Time C…" at bounding box center [1222, 359] width 349 height 572
click at [1307, 507] on textarea "Let’s read new words that begin with s-h" at bounding box center [1222, 520] width 307 height 50
type textarea "Let’s read new words that begin with s-h"
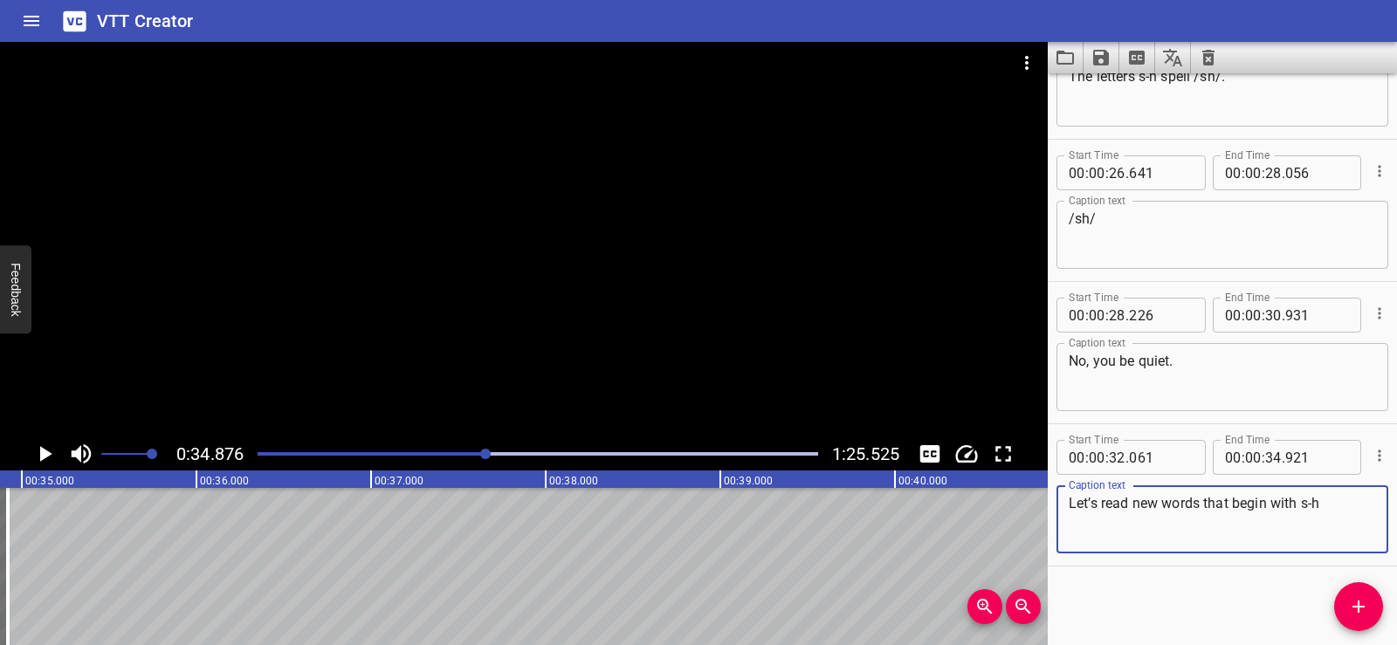
click at [1287, 583] on div "Start Time 00 : 00 : 01 . 740 Start Time End Time 00 : 00 : 03 . 740 End Time C…" at bounding box center [1222, 359] width 349 height 572
click at [1348, 604] on span "Add Cue" at bounding box center [1359, 607] width 49 height 21
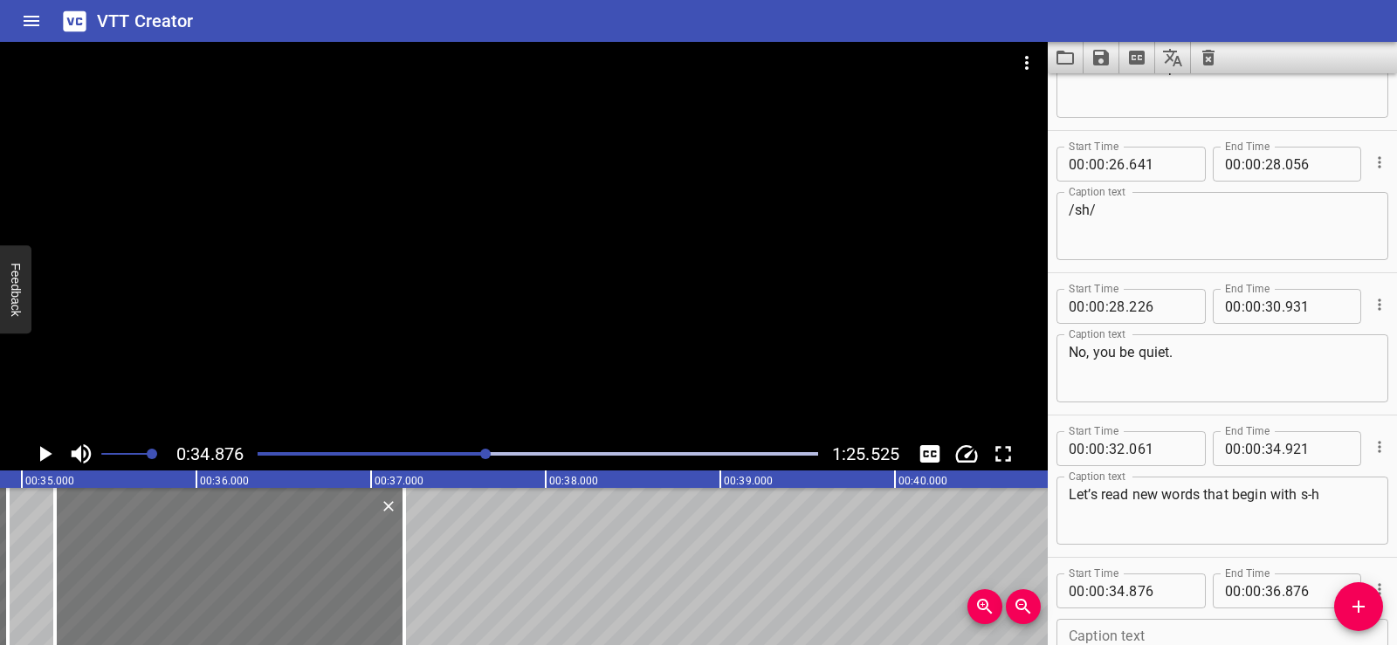
drag, startPoint x: 180, startPoint y: 576, endPoint x: 235, endPoint y: 575, distance: 55.0
click at [235, 575] on div at bounding box center [229, 566] width 349 height 157
type input "35"
type input "191"
type input "37"
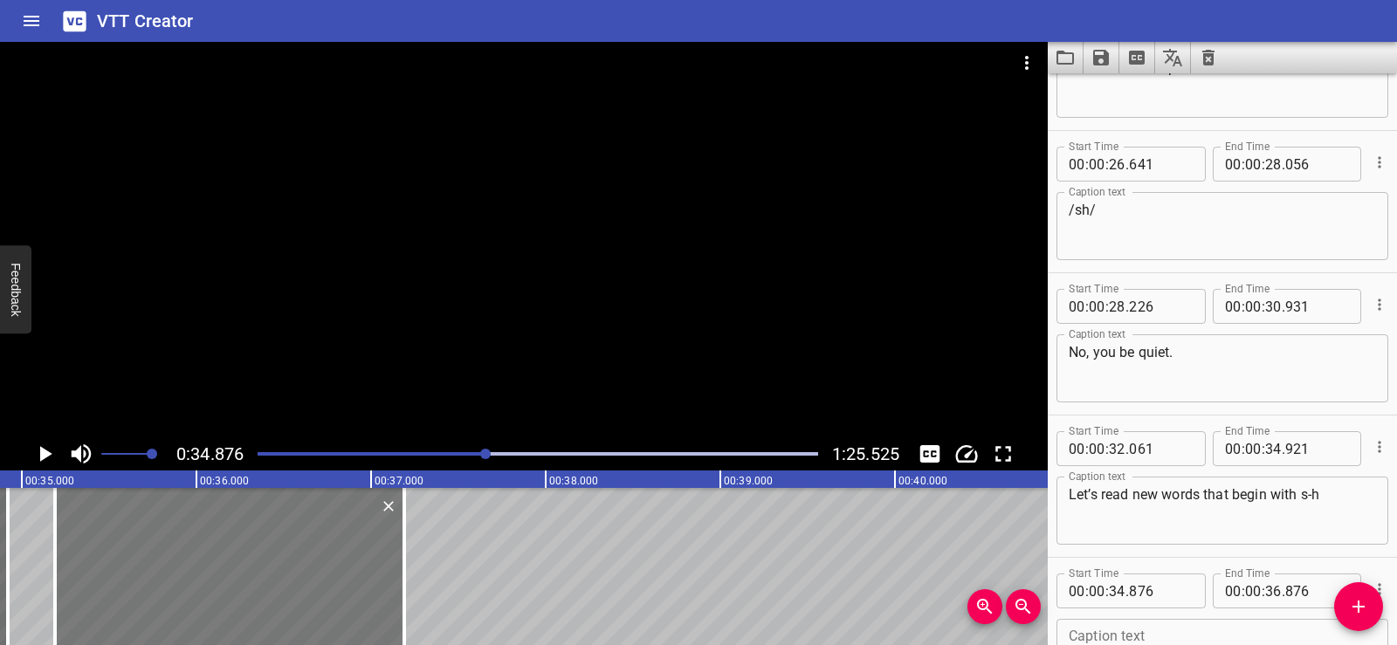
type input "191"
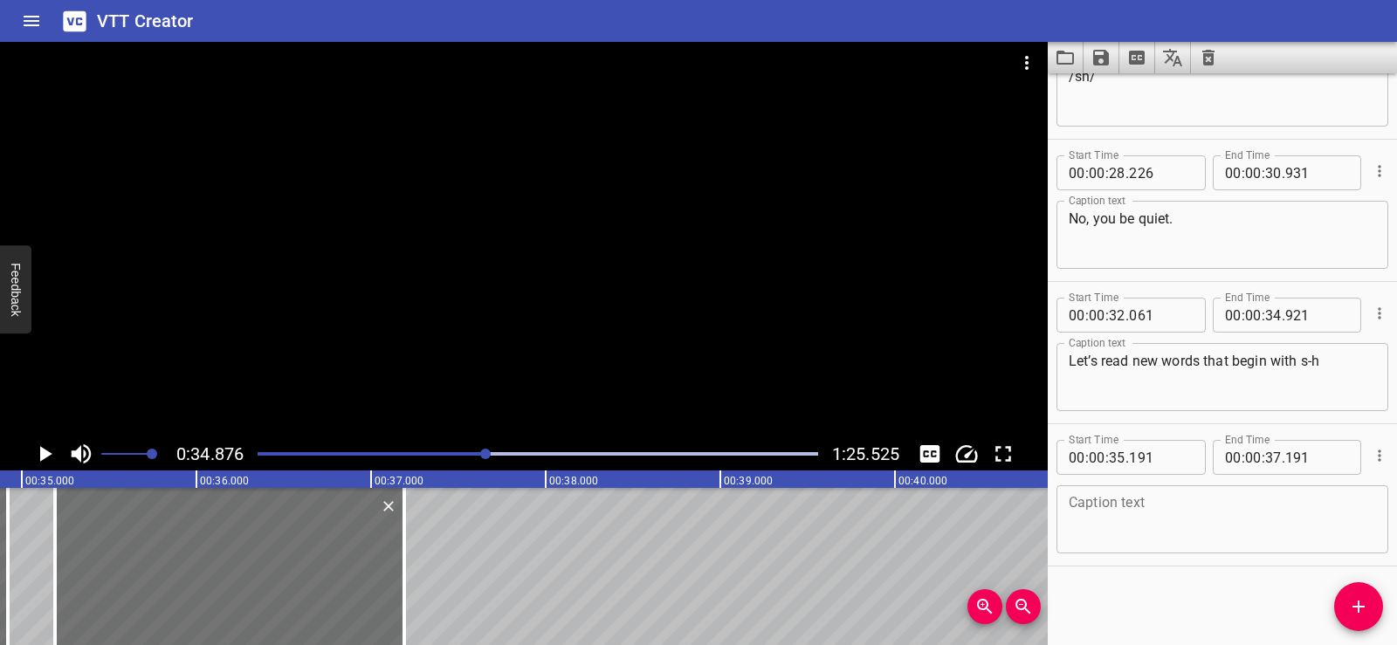
click at [1095, 516] on textarea at bounding box center [1222, 520] width 307 height 50
paste textarea "to spell the sound: /sh/"
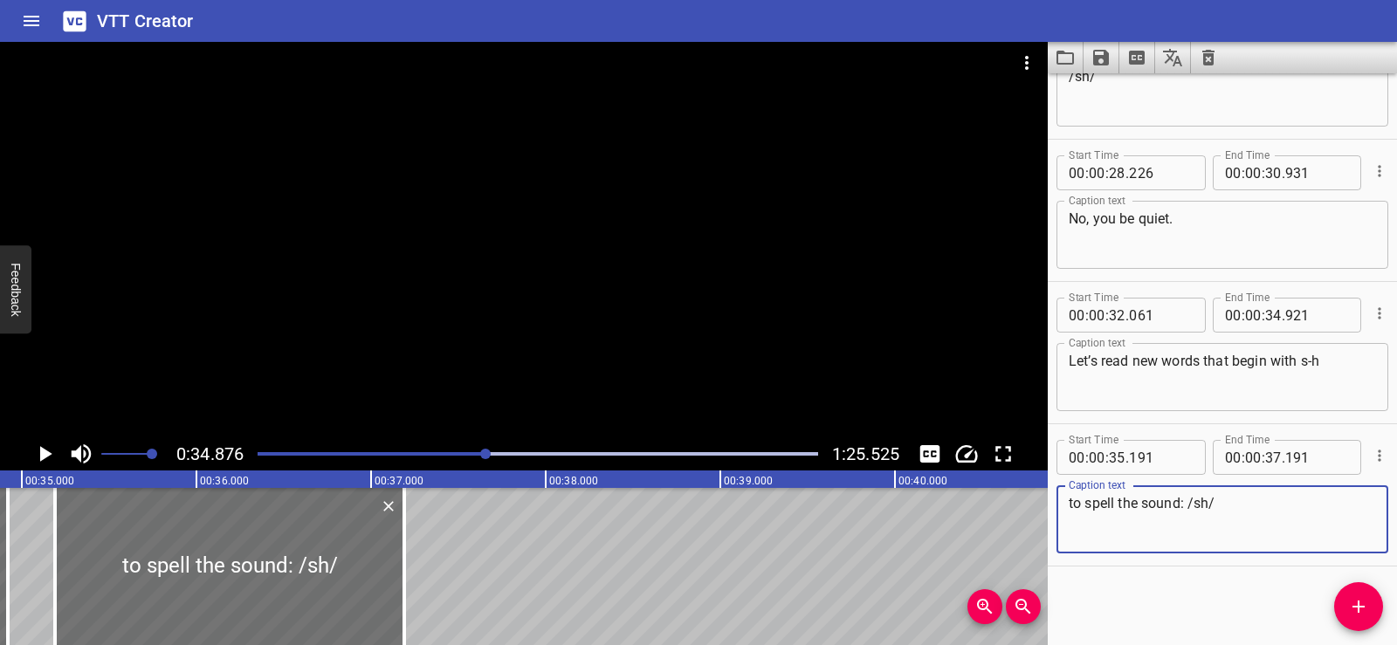
type textarea "to spell the sound: /sh/"
click at [1184, 572] on div "Start Time 00 : 00 : 01 . 740 Start Time End Time 00 : 00 : 03 . 740 End Time C…" at bounding box center [1222, 359] width 349 height 572
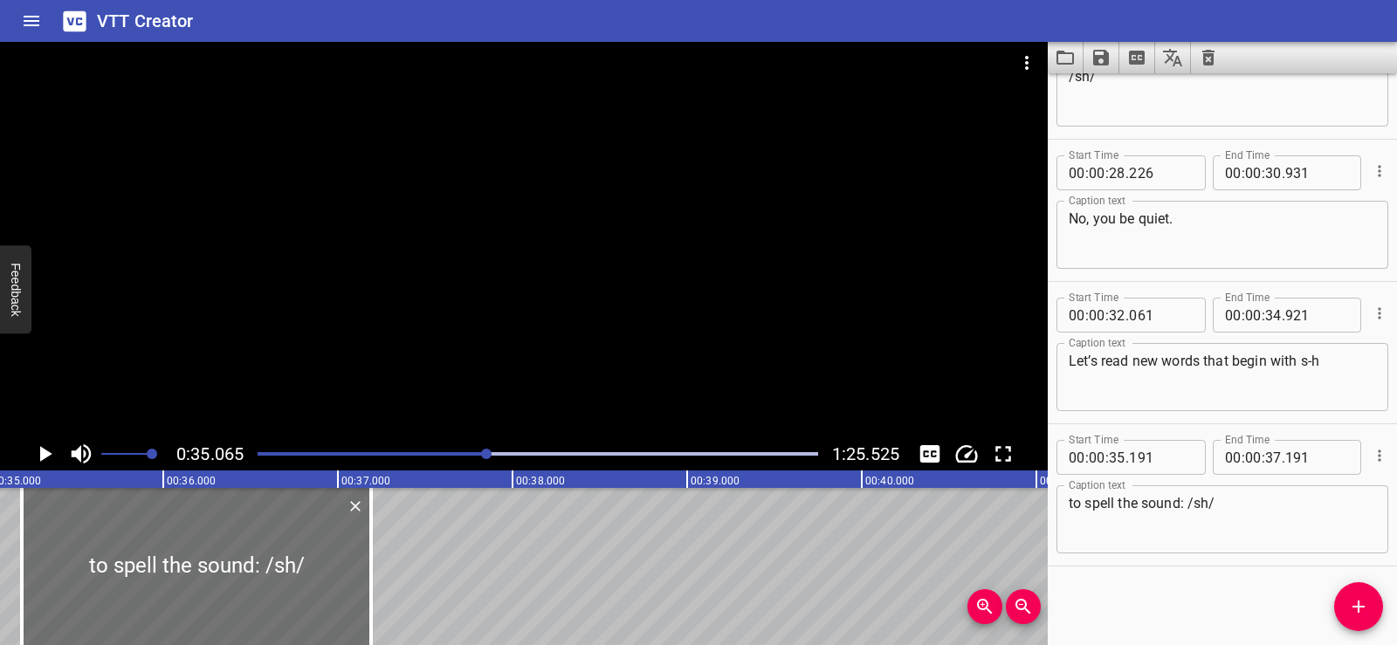
click at [40, 459] on icon "Play/Pause" at bounding box center [46, 454] width 12 height 16
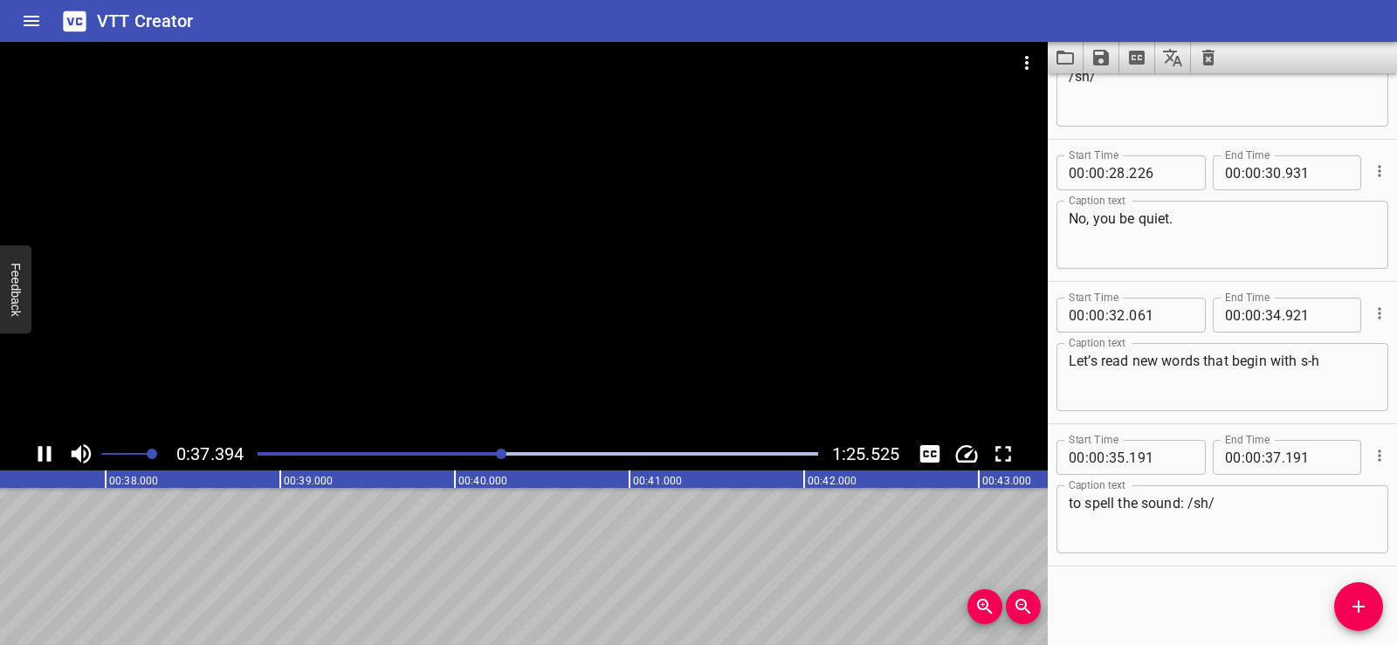
click at [524, 312] on div at bounding box center [524, 240] width 1048 height 396
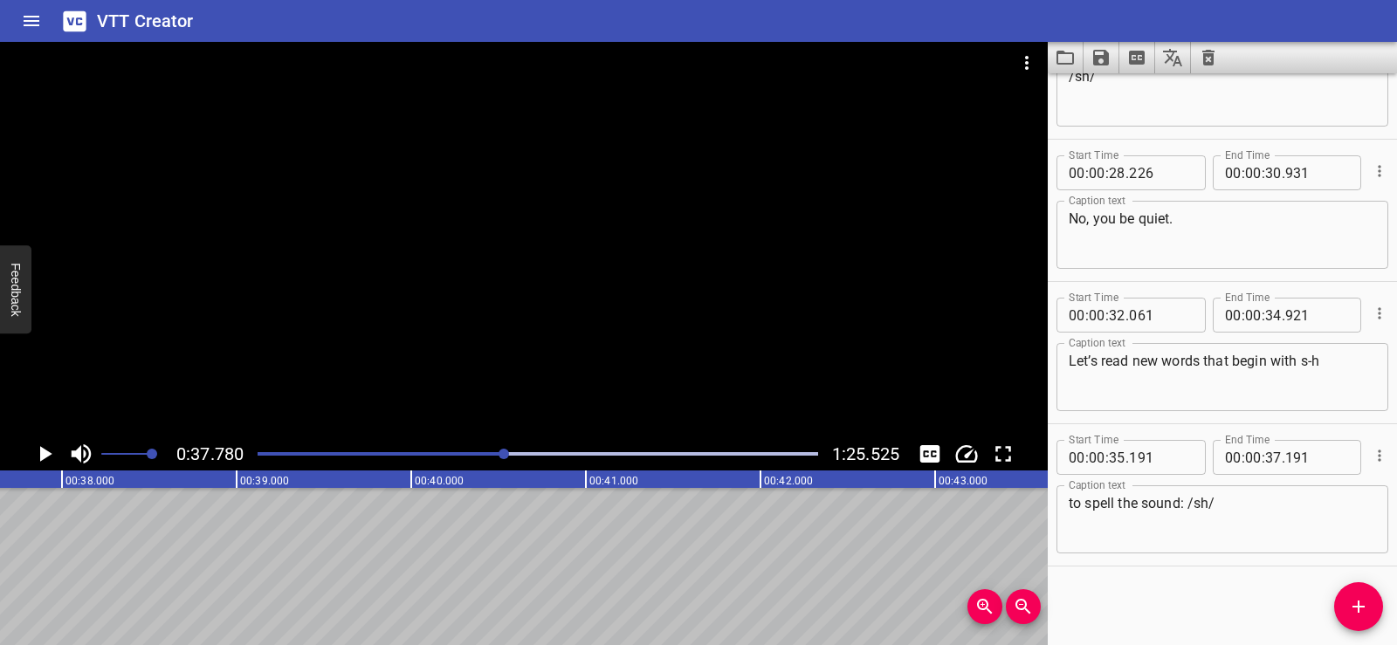
scroll to position [0, 6599]
click at [1364, 604] on icon "Add Cue" at bounding box center [1359, 607] width 21 height 21
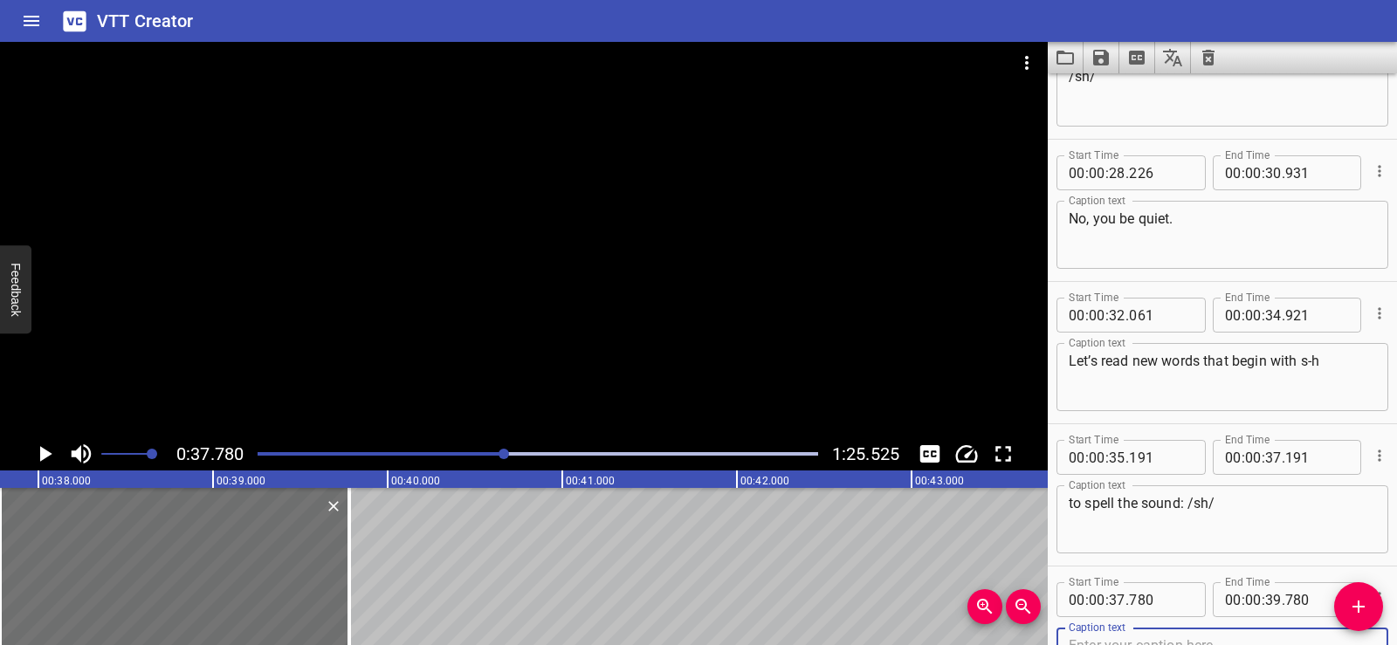
scroll to position [1512, 0]
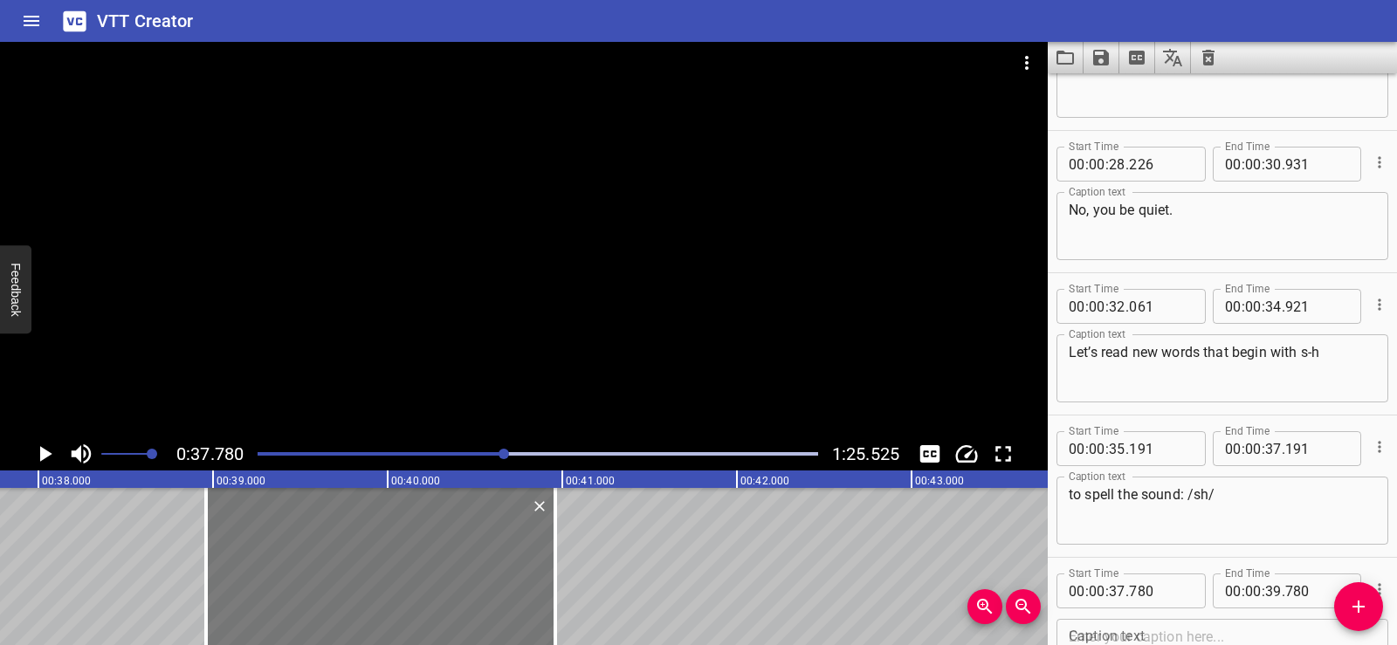
drag, startPoint x: 190, startPoint y: 531, endPoint x: 396, endPoint y: 547, distance: 206.7
click at [396, 547] on div at bounding box center [380, 566] width 349 height 157
type input "38"
type input "960"
type input "40"
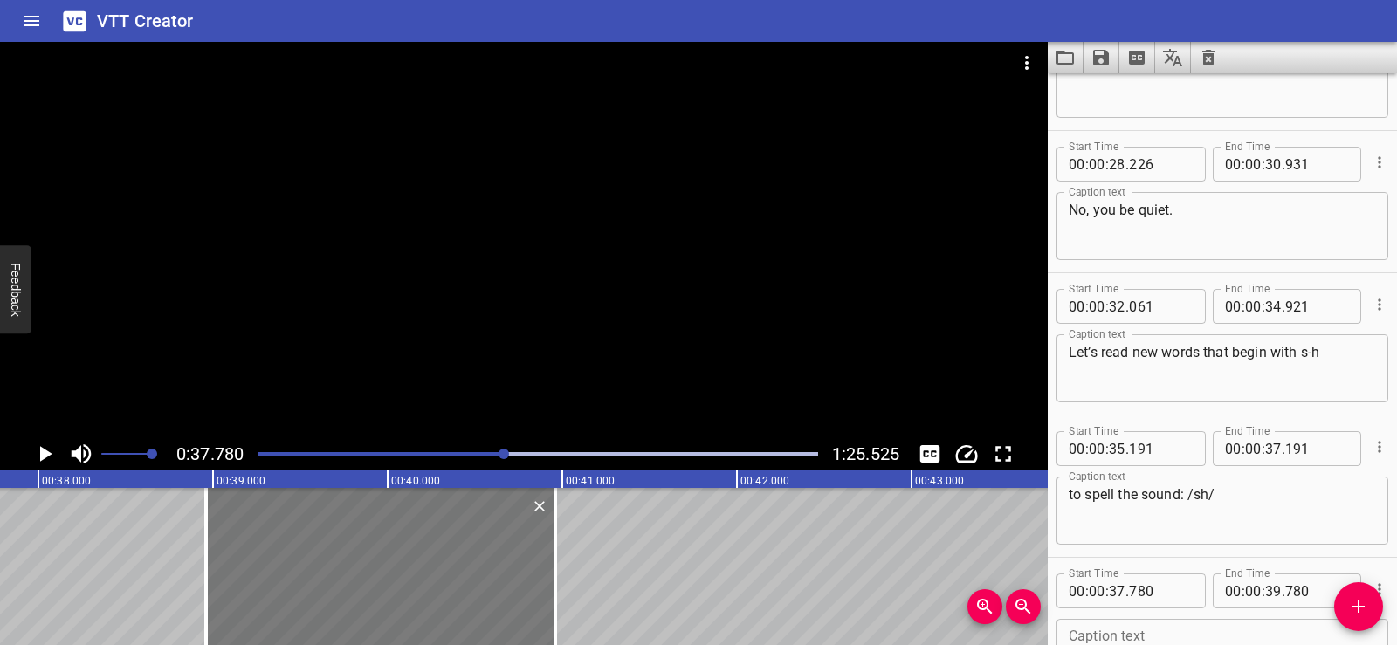
type input "960"
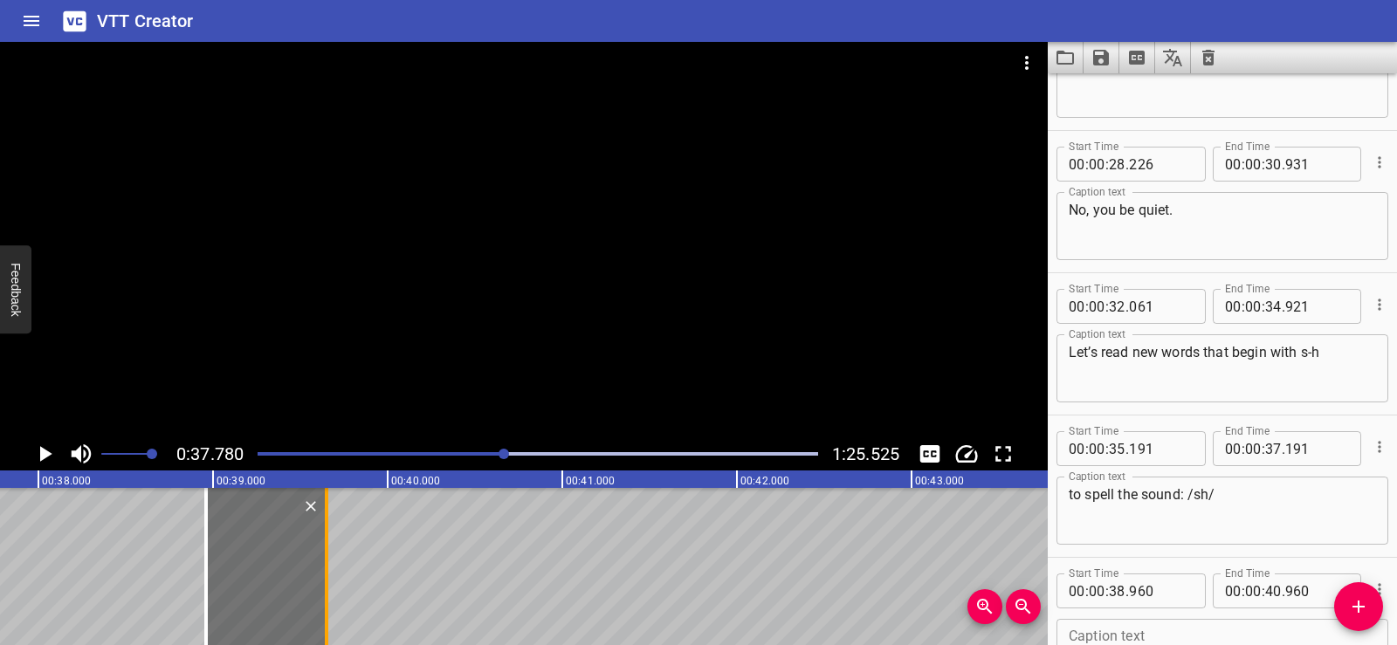
drag, startPoint x: 559, startPoint y: 569, endPoint x: 330, endPoint y: 556, distance: 229.2
click at [330, 556] on div at bounding box center [326, 566] width 17 height 157
type input "39"
type input "650"
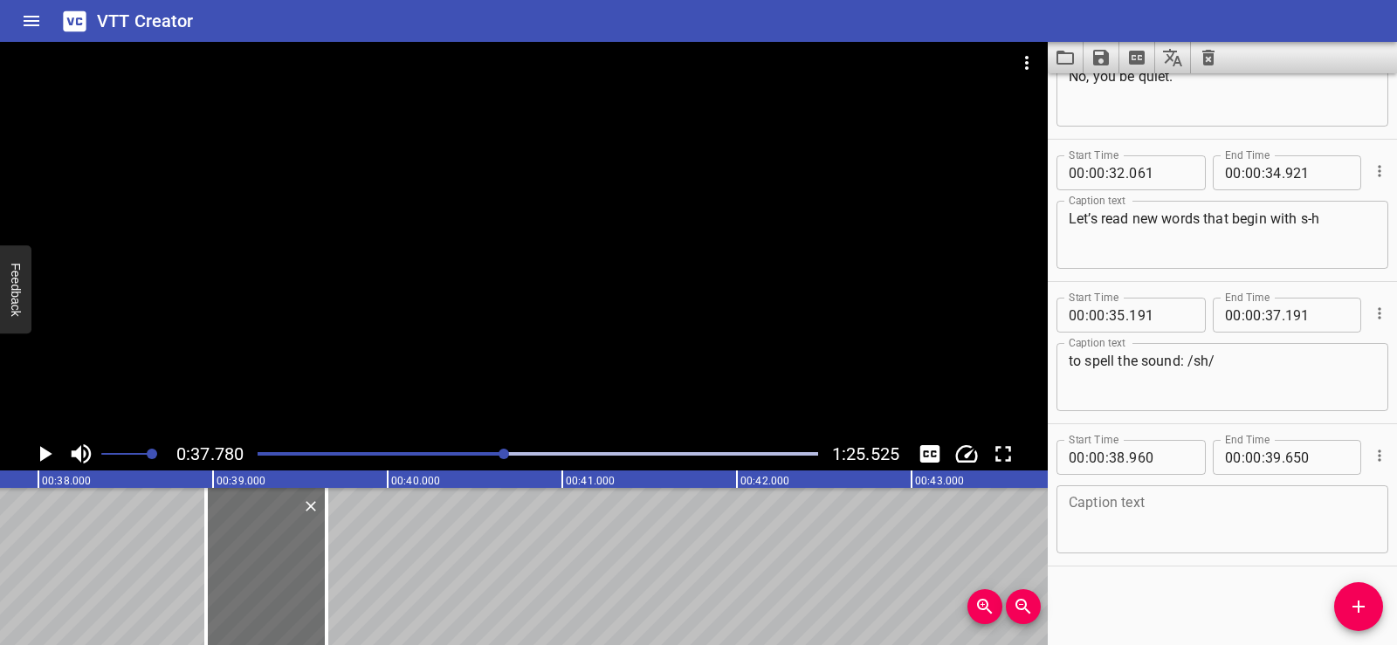
click at [1103, 498] on textarea at bounding box center [1222, 520] width 307 height 50
paste textarea "Shirt."
type textarea "Shirt."
click at [1135, 602] on div "Start Time 00 : 00 : 01 . 740 Start Time End Time 00 : 00 : 03 . 740 End Time C…" at bounding box center [1222, 359] width 349 height 572
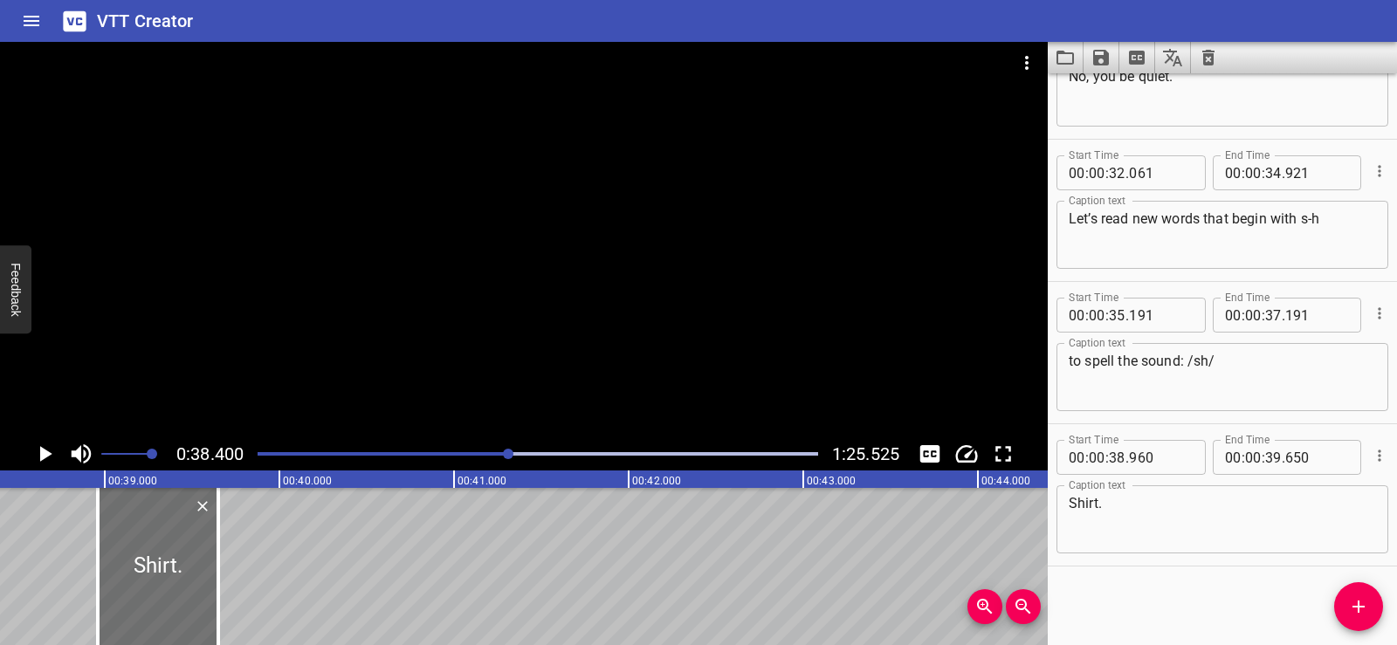
click at [38, 454] on icon "Play/Pause" at bounding box center [44, 454] width 26 height 26
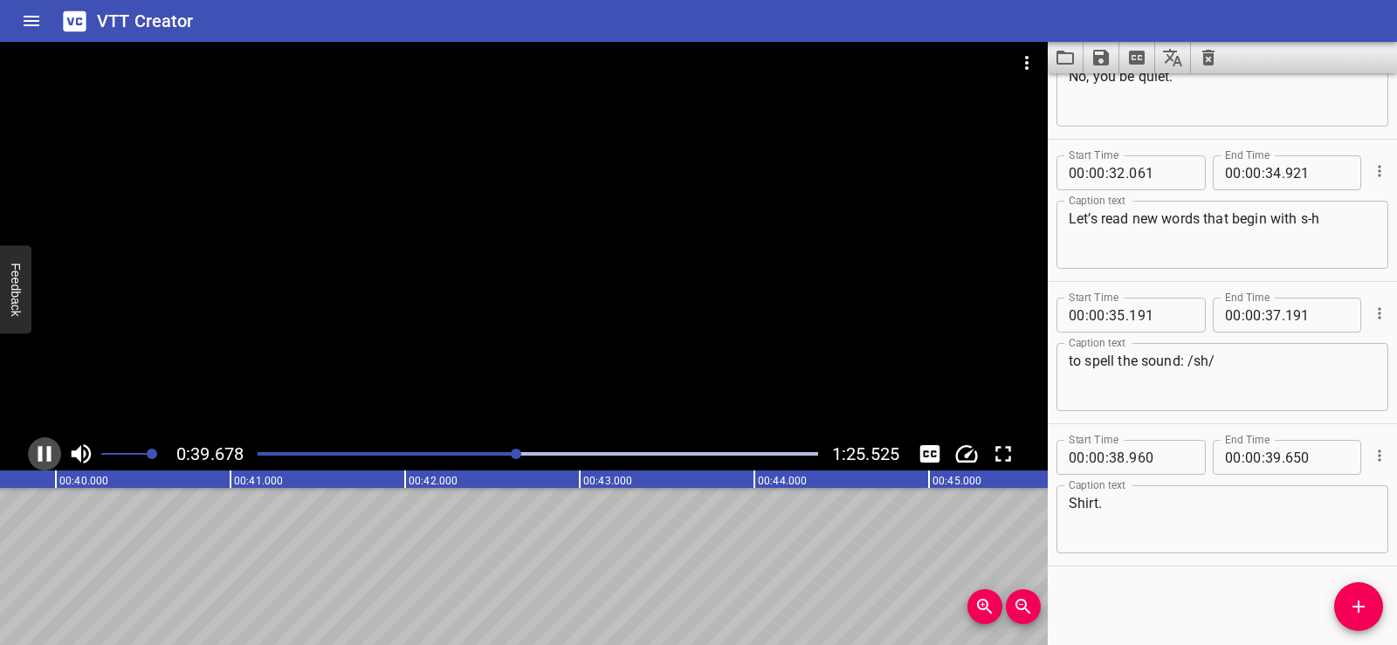
click at [39, 454] on icon "Play/Pause" at bounding box center [44, 454] width 13 height 16
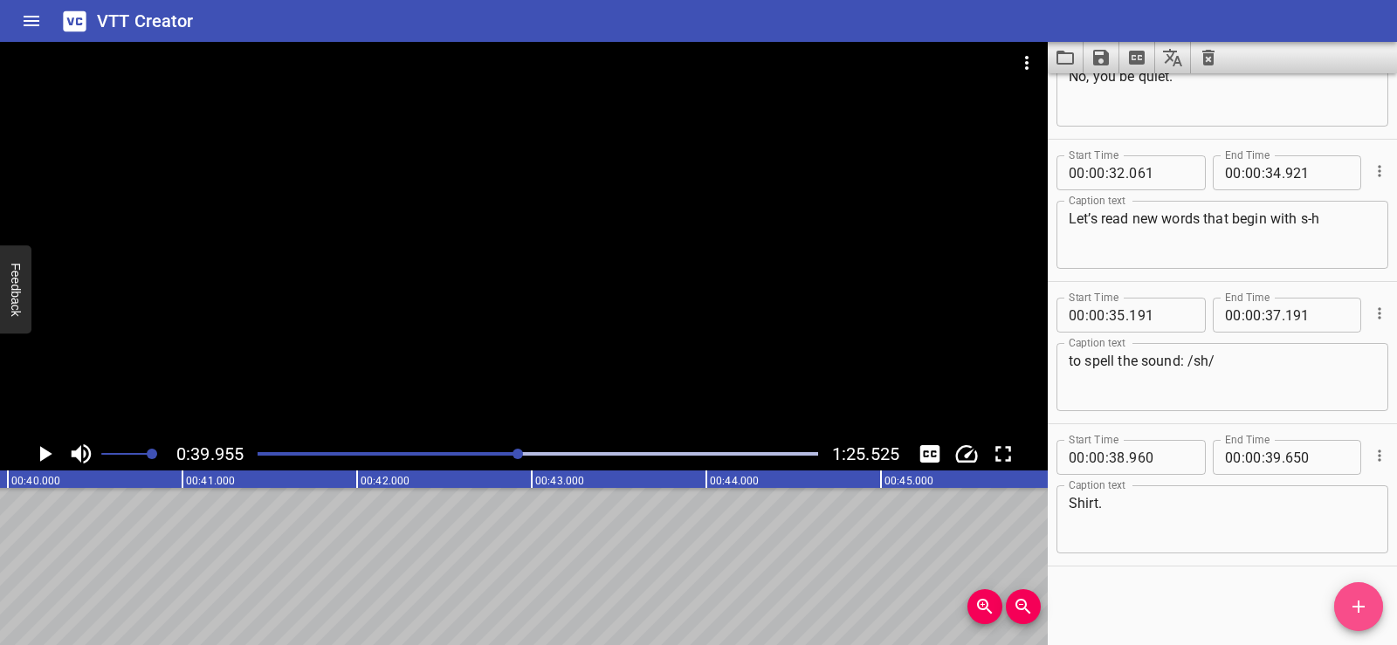
click at [1357, 604] on icon "Add Cue" at bounding box center [1359, 607] width 21 height 21
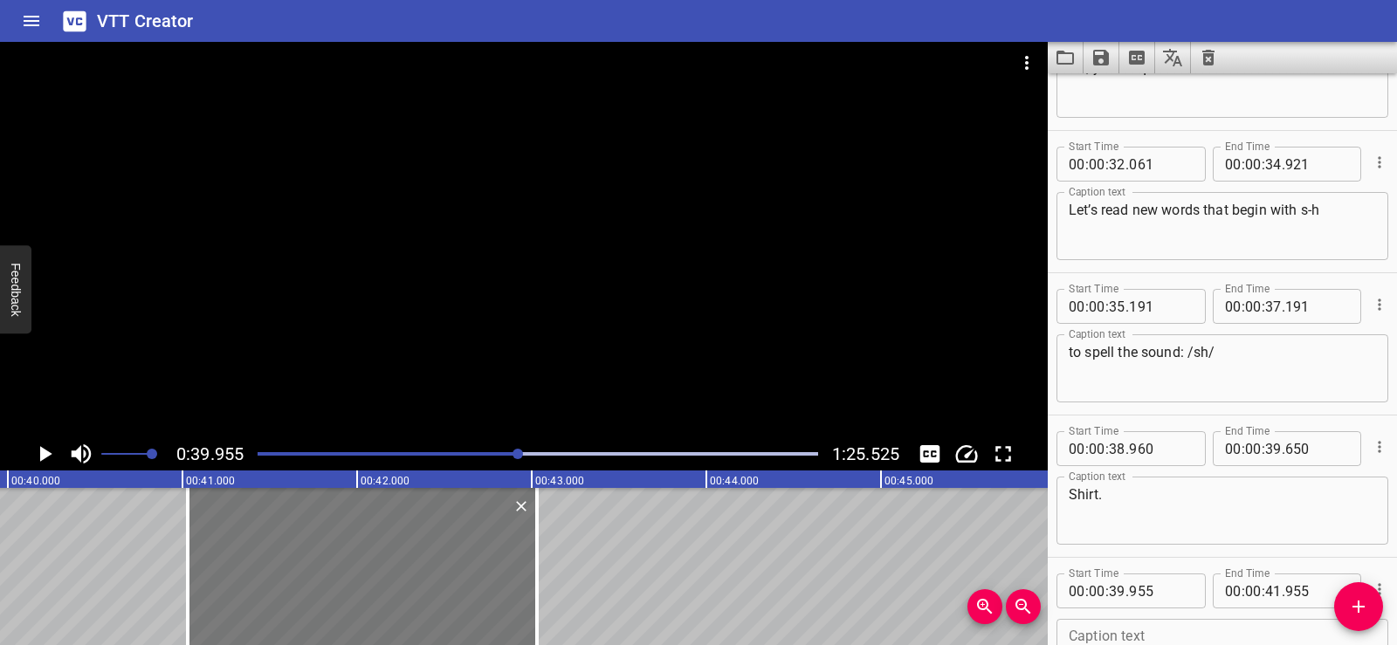
drag, startPoint x: 215, startPoint y: 572, endPoint x: 379, endPoint y: 599, distance: 166.4
click at [379, 599] on div at bounding box center [362, 566] width 349 height 157
type input "41"
type input "040"
type input "43"
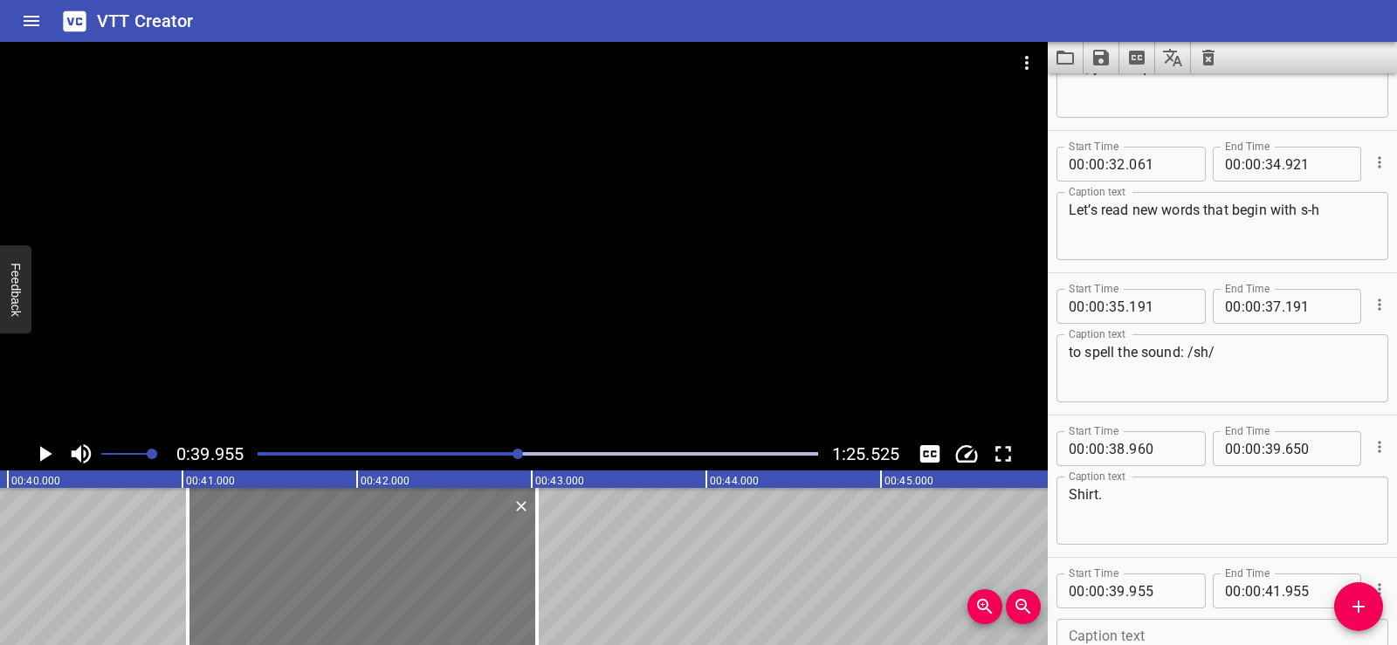
type input "040"
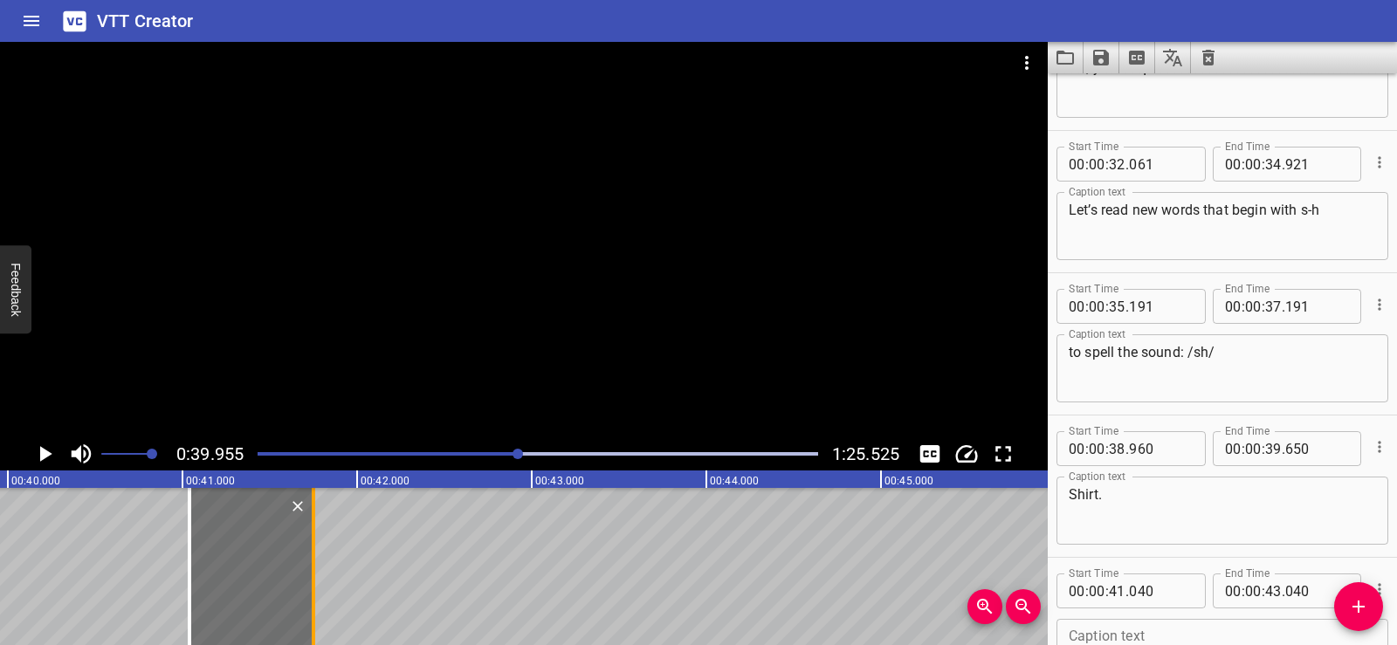
drag, startPoint x: 537, startPoint y: 595, endPoint x: 314, endPoint y: 573, distance: 223.8
click at [314, 573] on div at bounding box center [313, 566] width 3 height 157
type input "41"
type input "765"
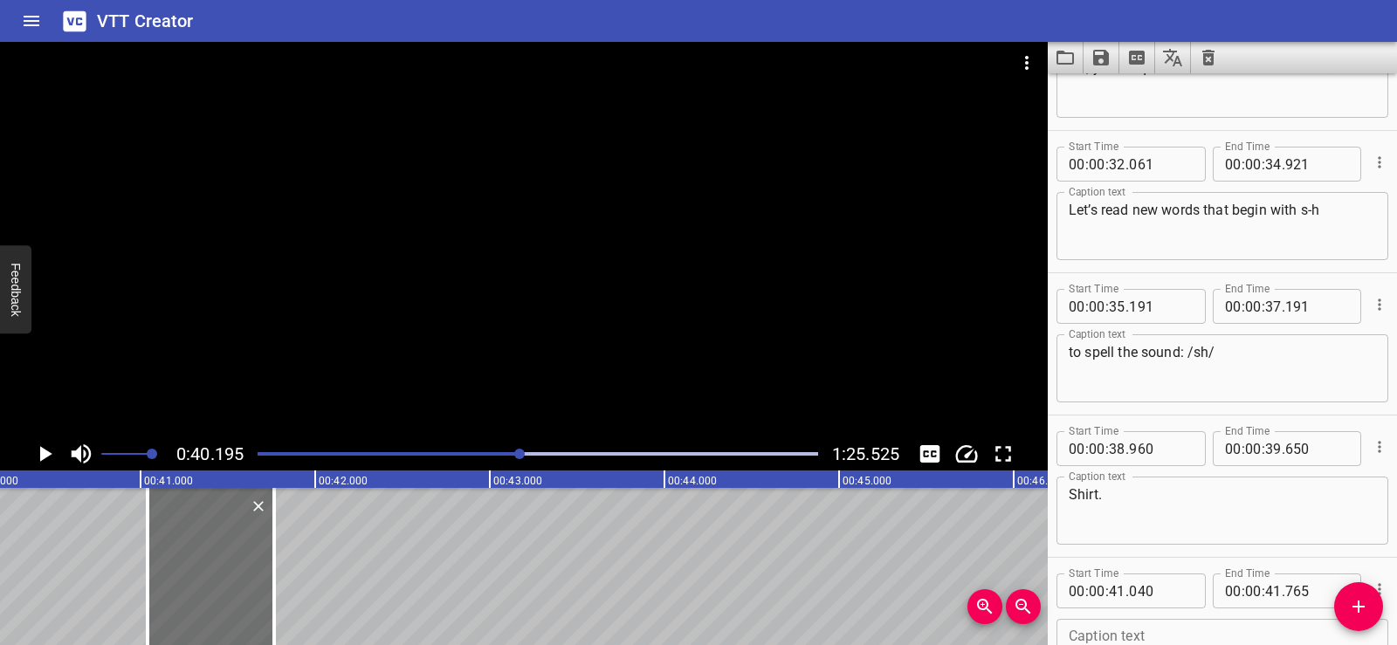
scroll to position [1788, 0]
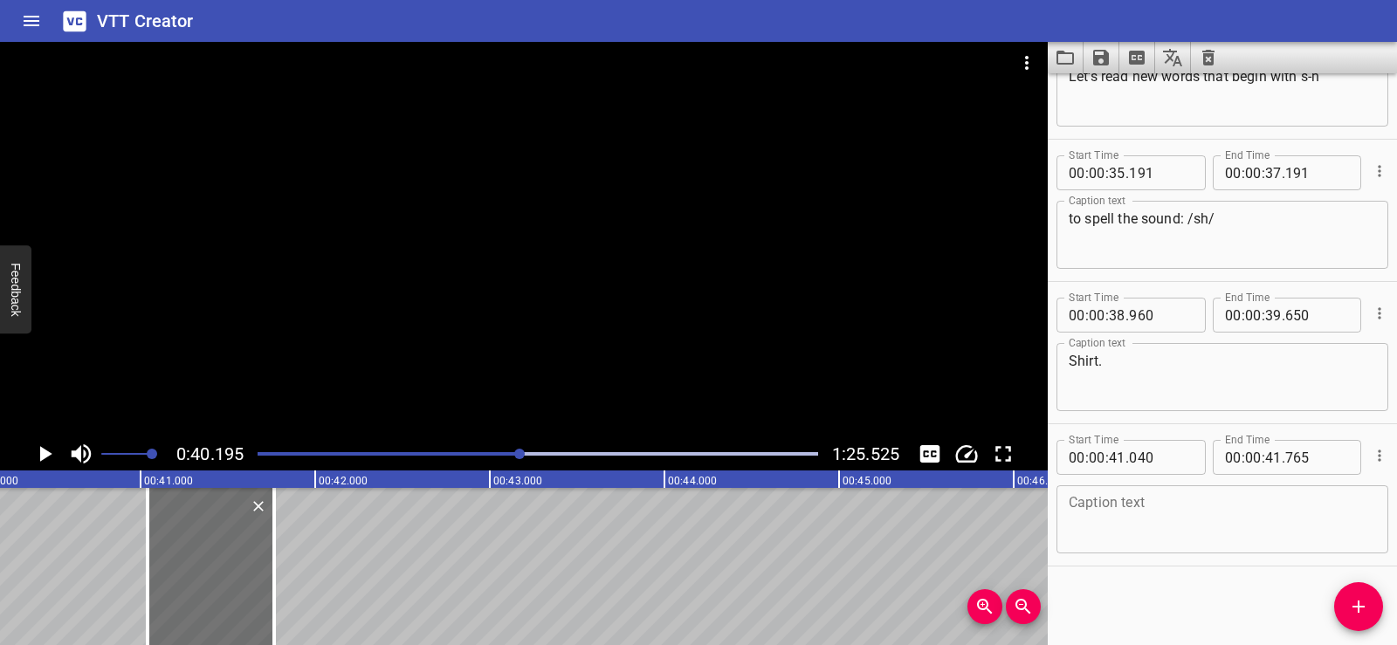
click at [1053, 508] on div "Start Time 00 : 00 : 41 . 040 Start Time End Time 00 : 00 : 41 . 765 End Time C…" at bounding box center [1222, 494] width 349 height 141
click at [1094, 505] on textarea at bounding box center [1222, 520] width 307 height 50
paste textarea "Shirt."
type textarea "Shirt."
click at [1133, 602] on div "Start Time 00 : 00 : 01 . 740 Start Time End Time 00 : 00 : 03 . 740 End Time C…" at bounding box center [1222, 359] width 349 height 572
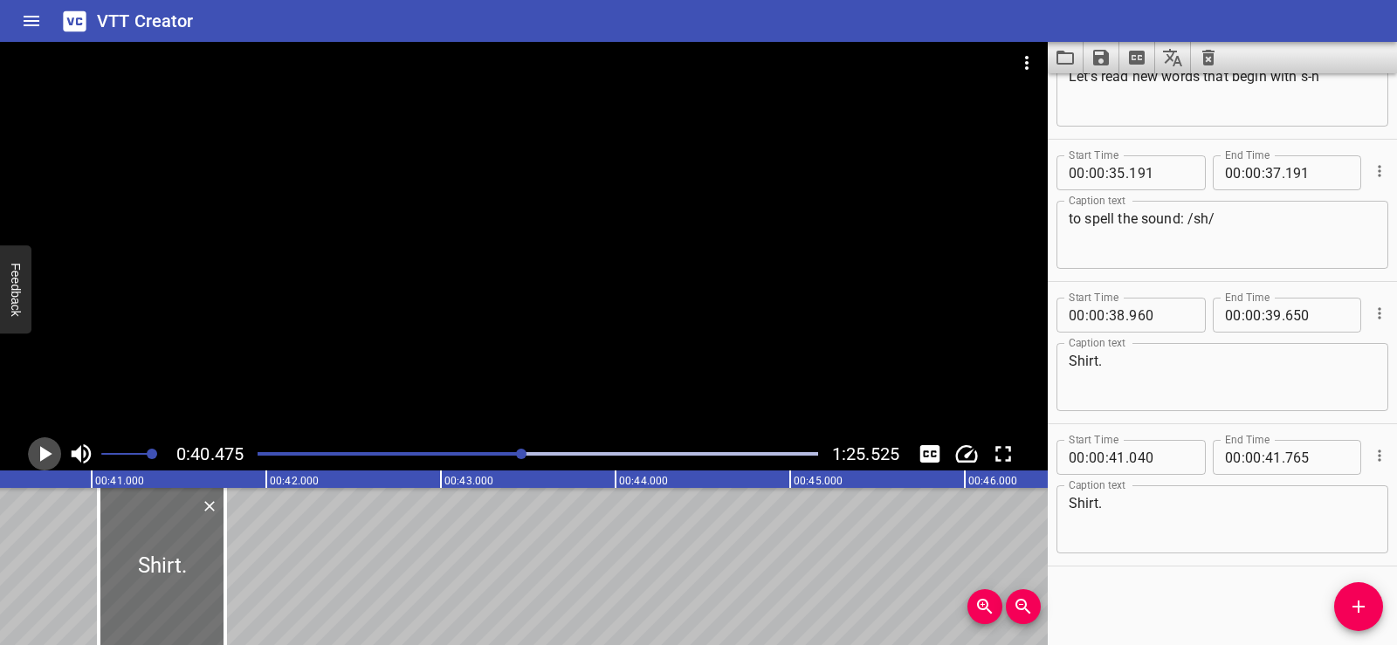
click at [47, 463] on icon "Play/Pause" at bounding box center [44, 454] width 26 height 26
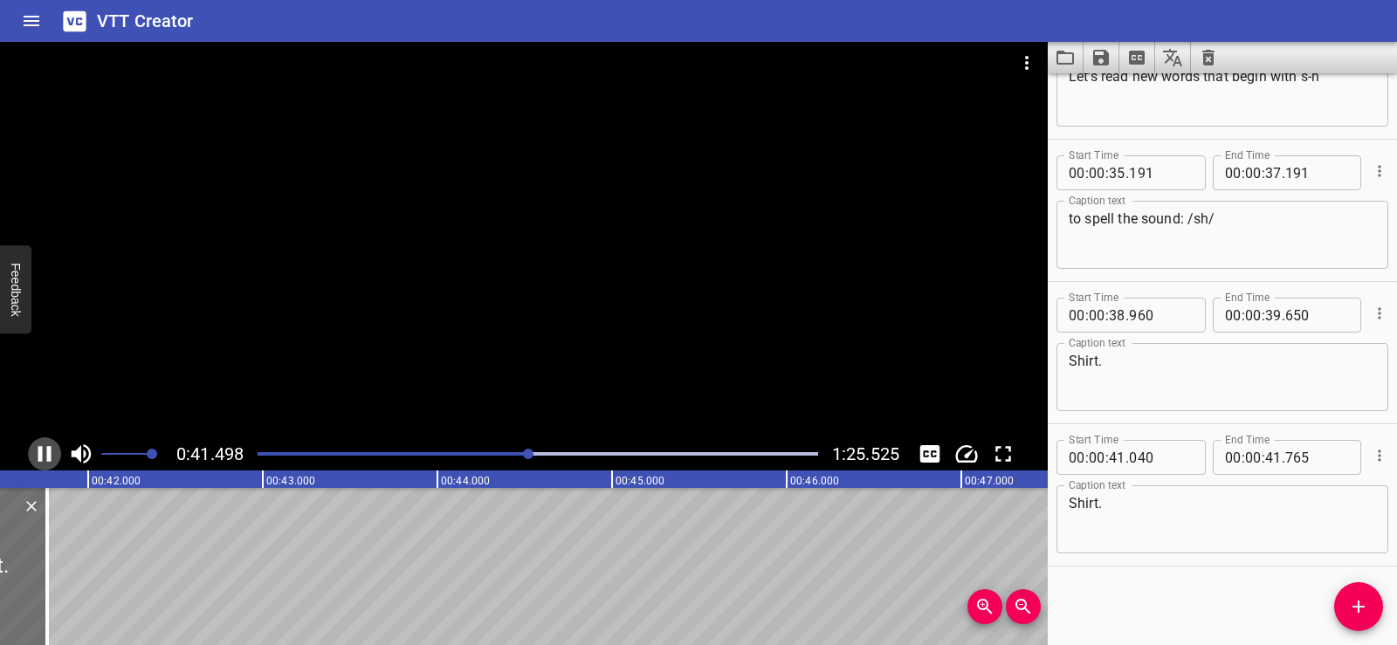
click at [47, 451] on icon "Play/Pause" at bounding box center [44, 454] width 13 height 16
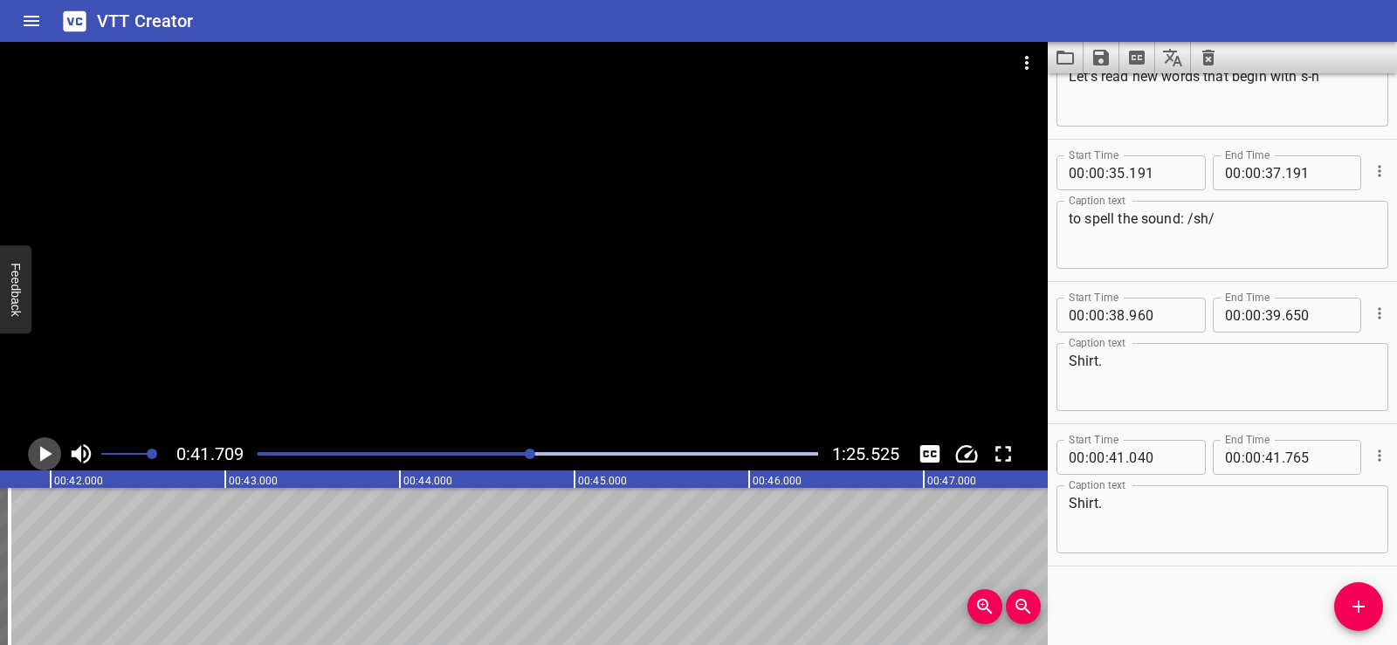
click at [52, 451] on icon "Play/Pause" at bounding box center [44, 454] width 26 height 26
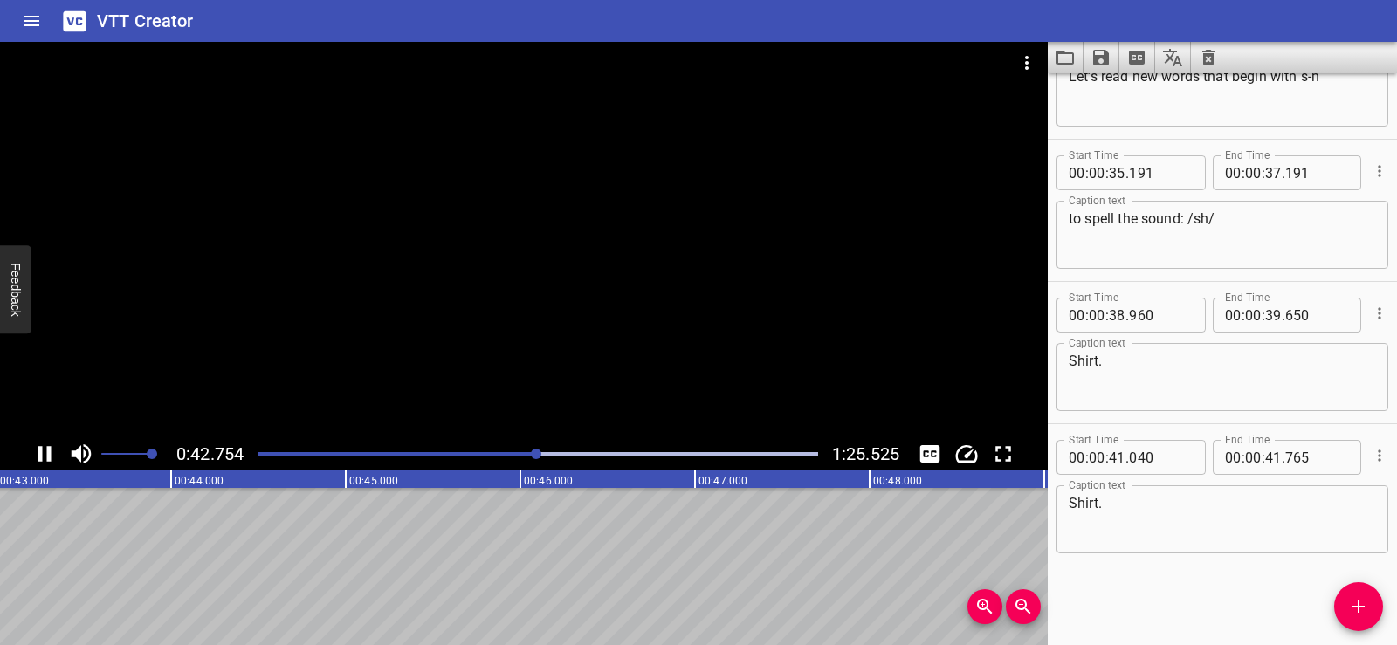
click at [47, 449] on icon "Play/Pause" at bounding box center [44, 454] width 13 height 16
click at [1364, 599] on icon "Add Cue" at bounding box center [1359, 607] width 21 height 21
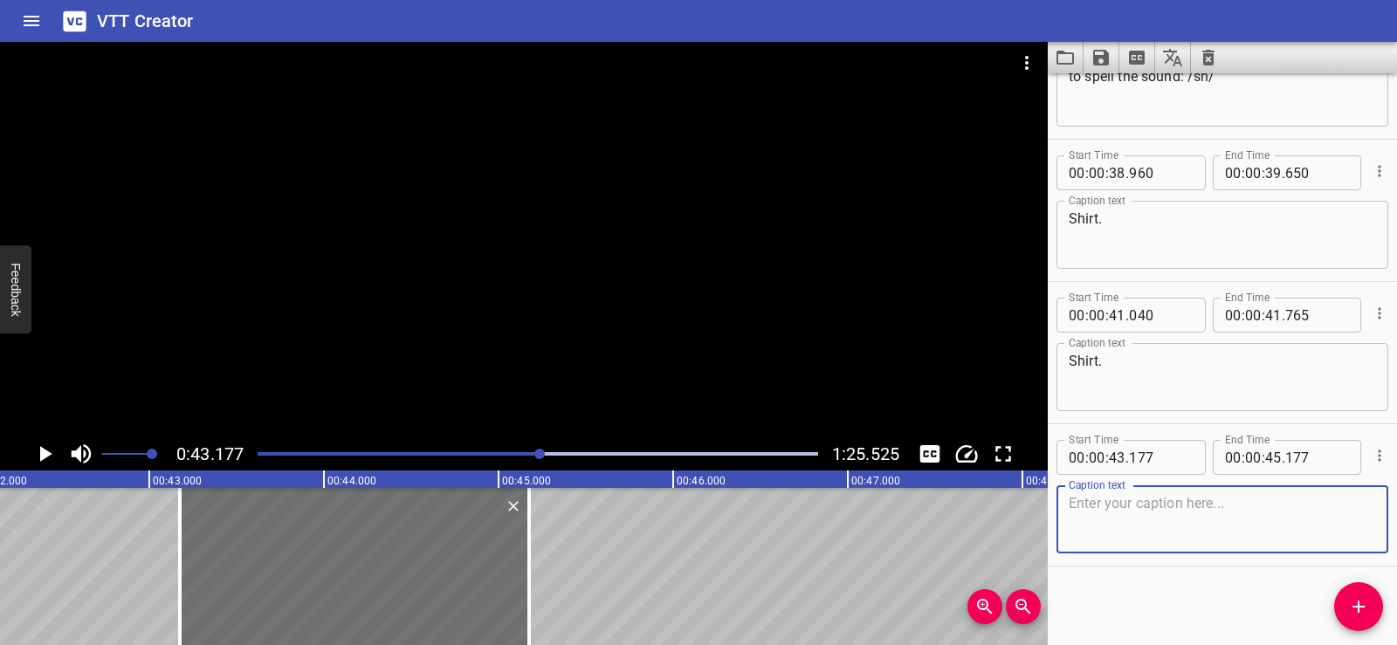
scroll to position [0, 7254]
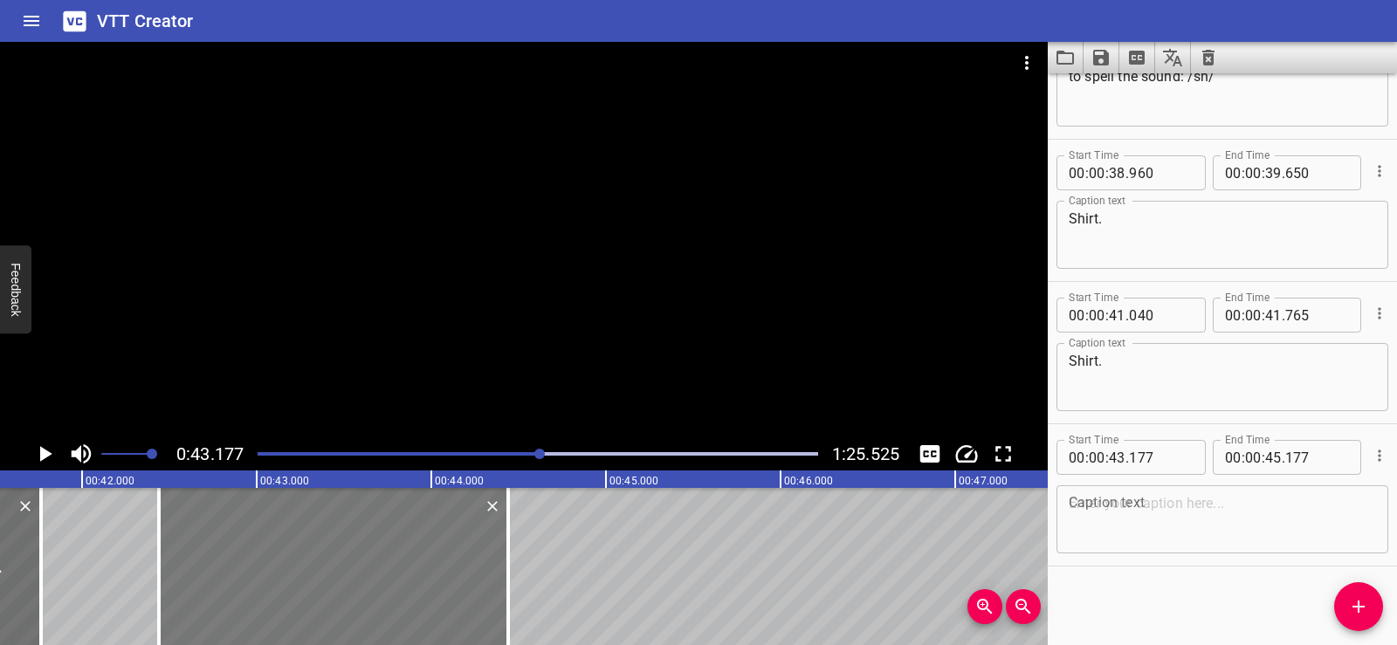
drag, startPoint x: 454, startPoint y: 570, endPoint x: 326, endPoint y: 571, distance: 128.4
click at [326, 571] on div at bounding box center [333, 566] width 349 height 157
type input "42"
type input "442"
type input "44"
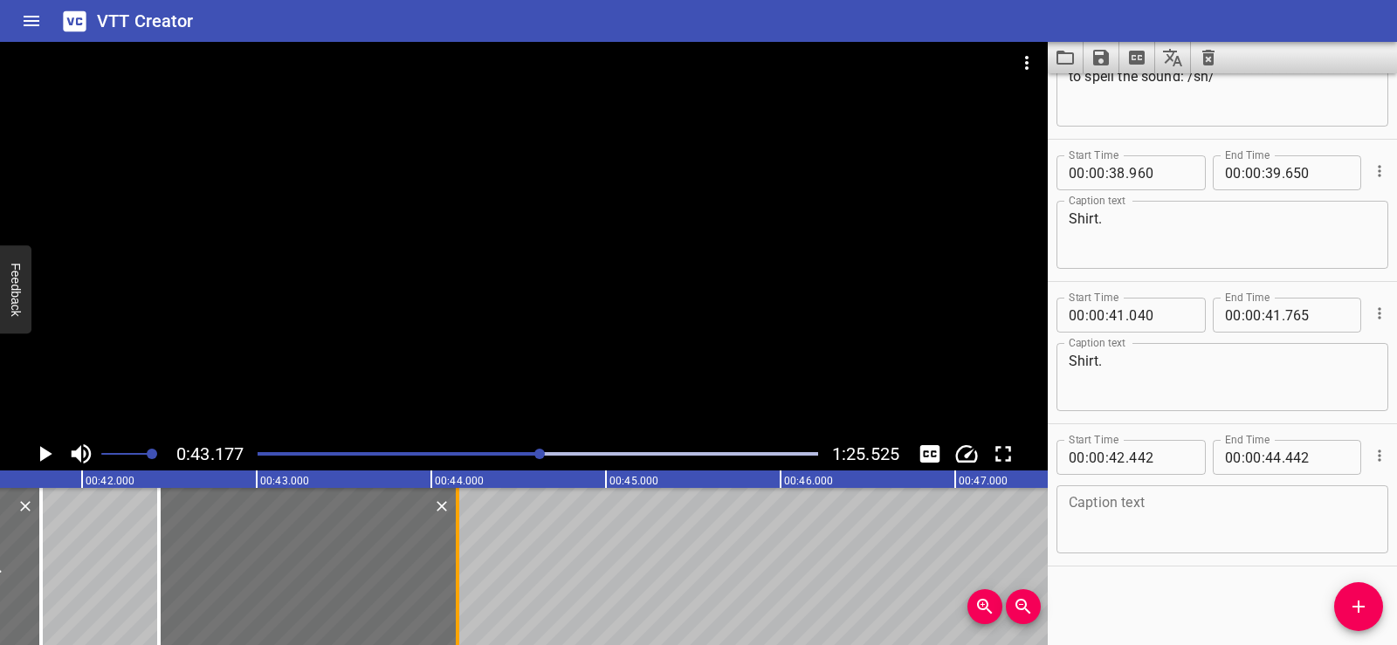
drag, startPoint x: 511, startPoint y: 580, endPoint x: 460, endPoint y: 572, distance: 51.3
click at [460, 572] on div at bounding box center [457, 566] width 17 height 157
type input "152"
click at [1099, 516] on textarea at bounding box center [1222, 520] width 307 height 50
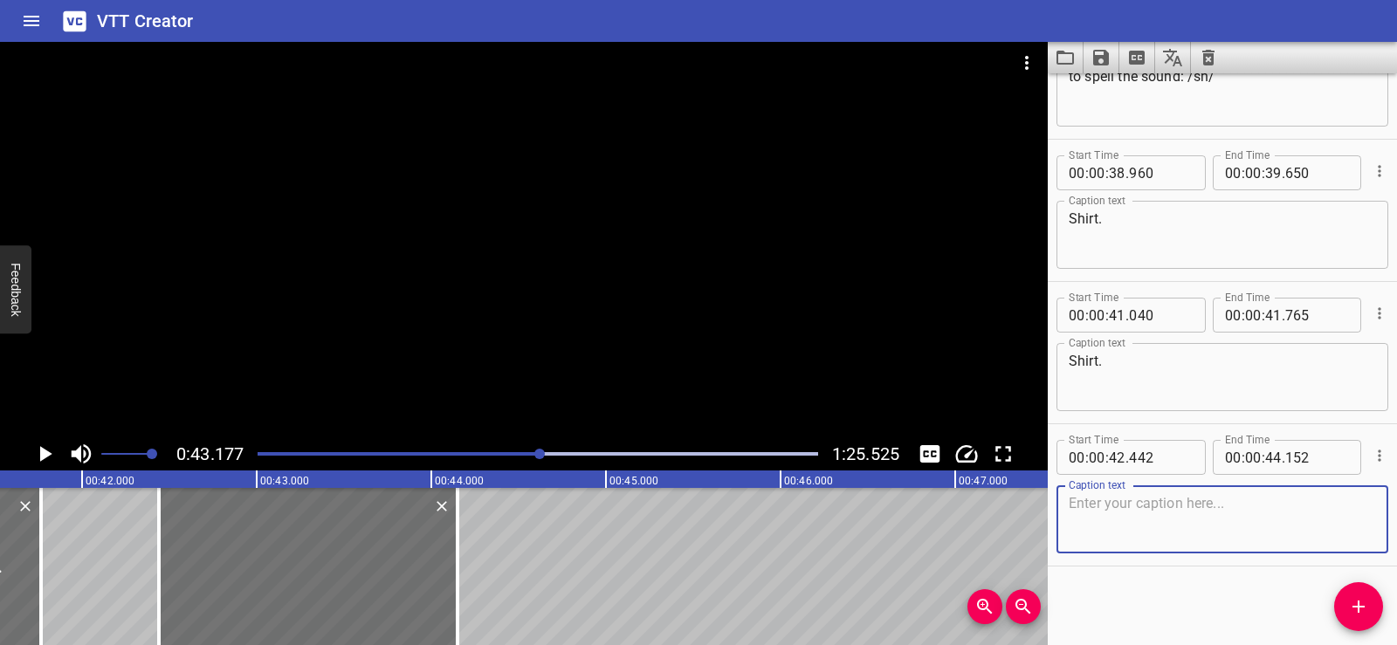
paste textarea "A shirt is clothing."
type textarea "A shirt is clothing."
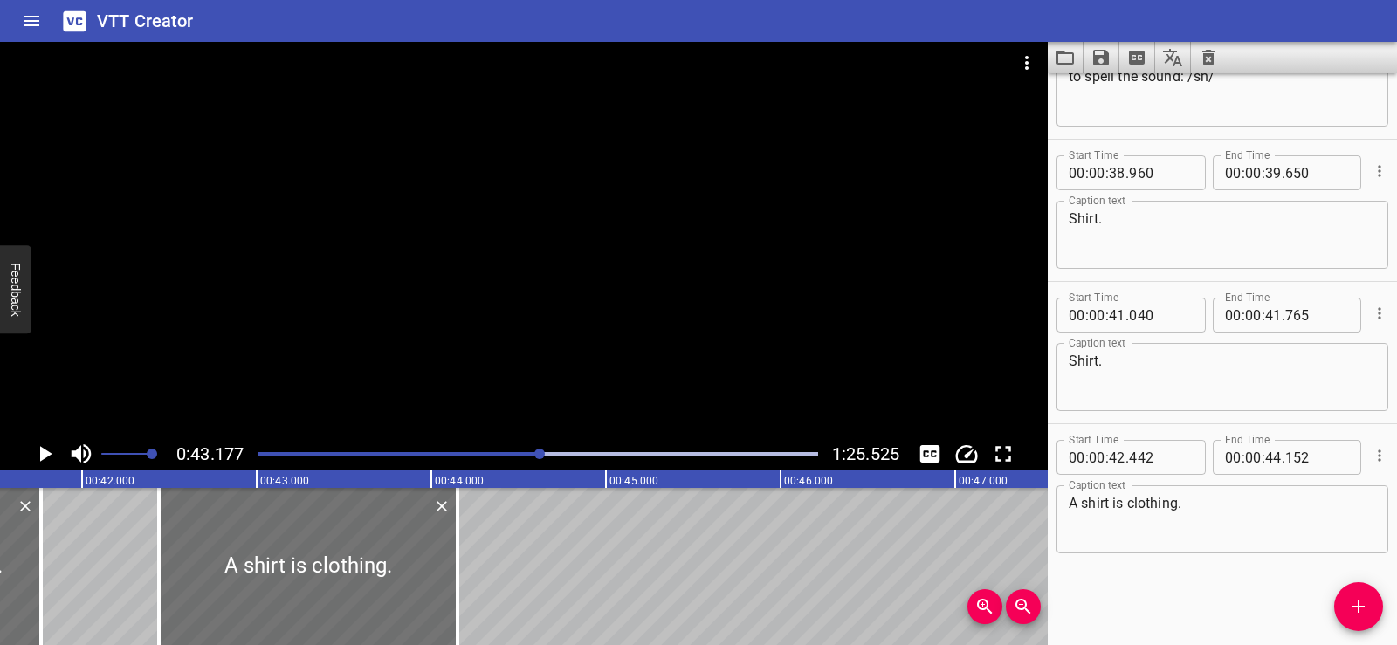
click at [1170, 602] on div "Start Time 00 : 00 : 01 . 740 Start Time End Time 00 : 00 : 03 . 740 End Time C…" at bounding box center [1222, 359] width 349 height 572
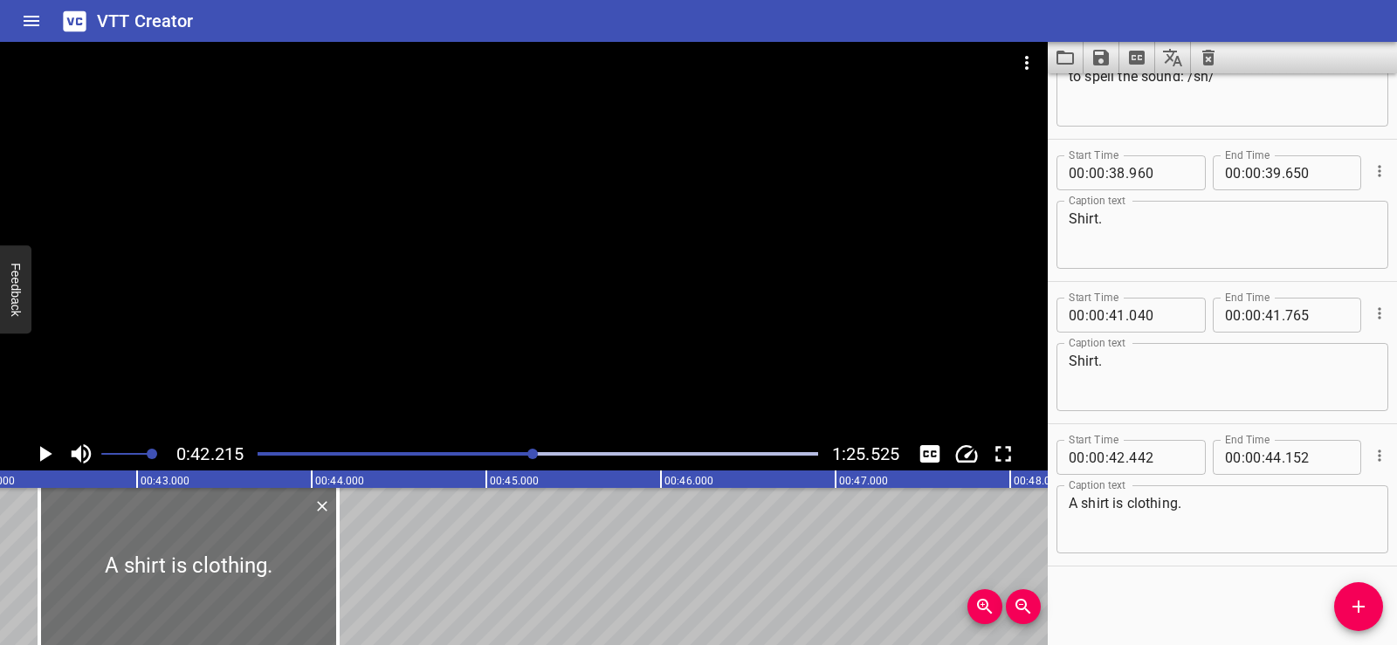
click at [45, 448] on icon "Play/Pause" at bounding box center [44, 454] width 26 height 26
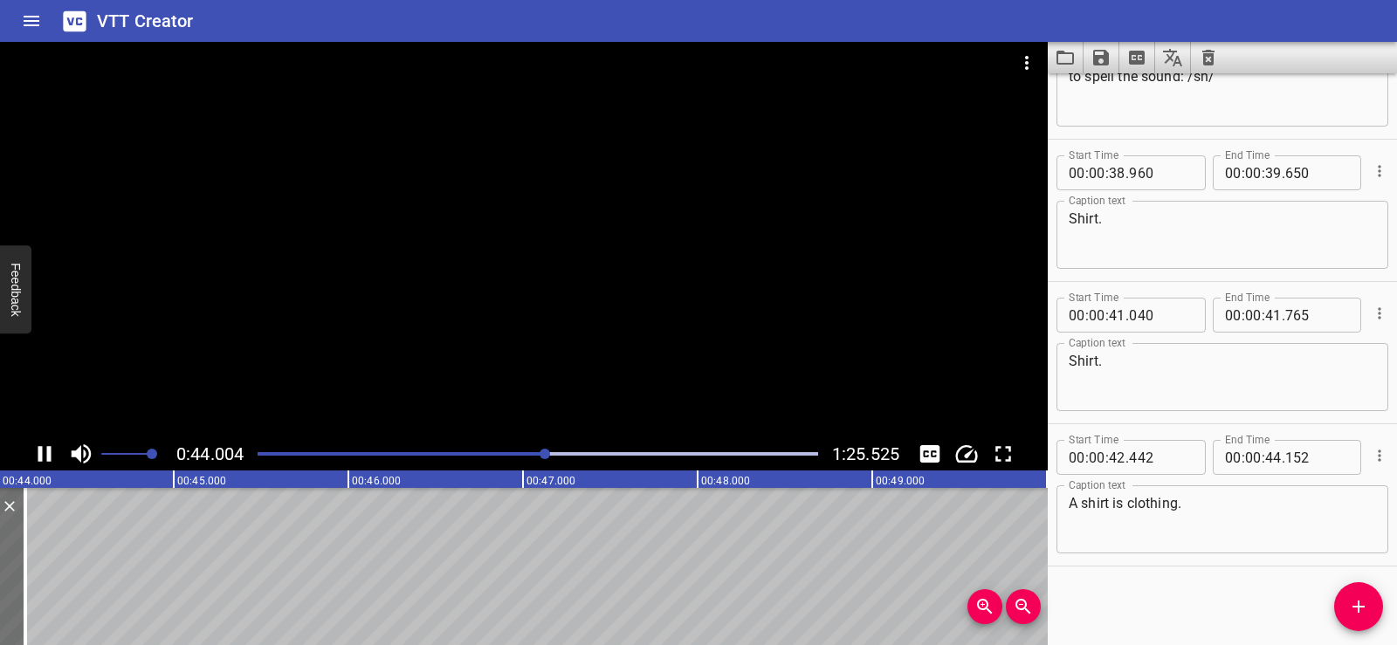
click at [577, 276] on div at bounding box center [524, 240] width 1048 height 396
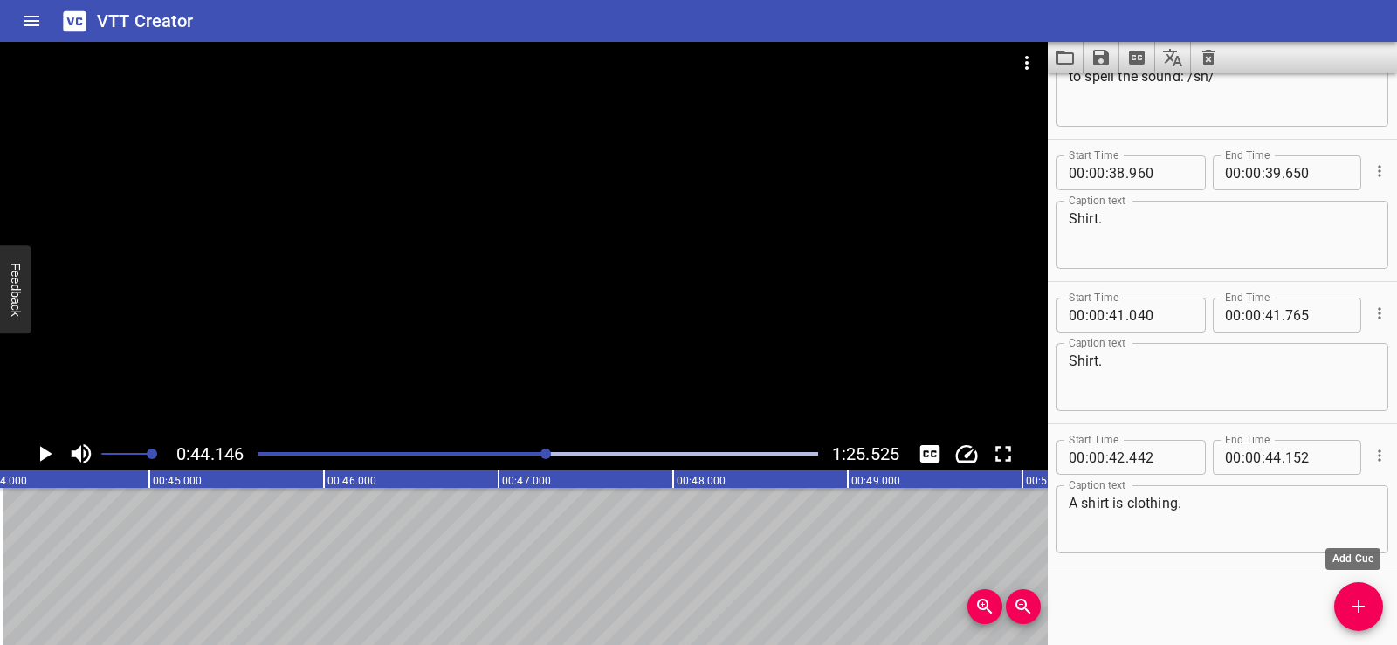
click at [1367, 613] on icon "Add Cue" at bounding box center [1359, 607] width 21 height 21
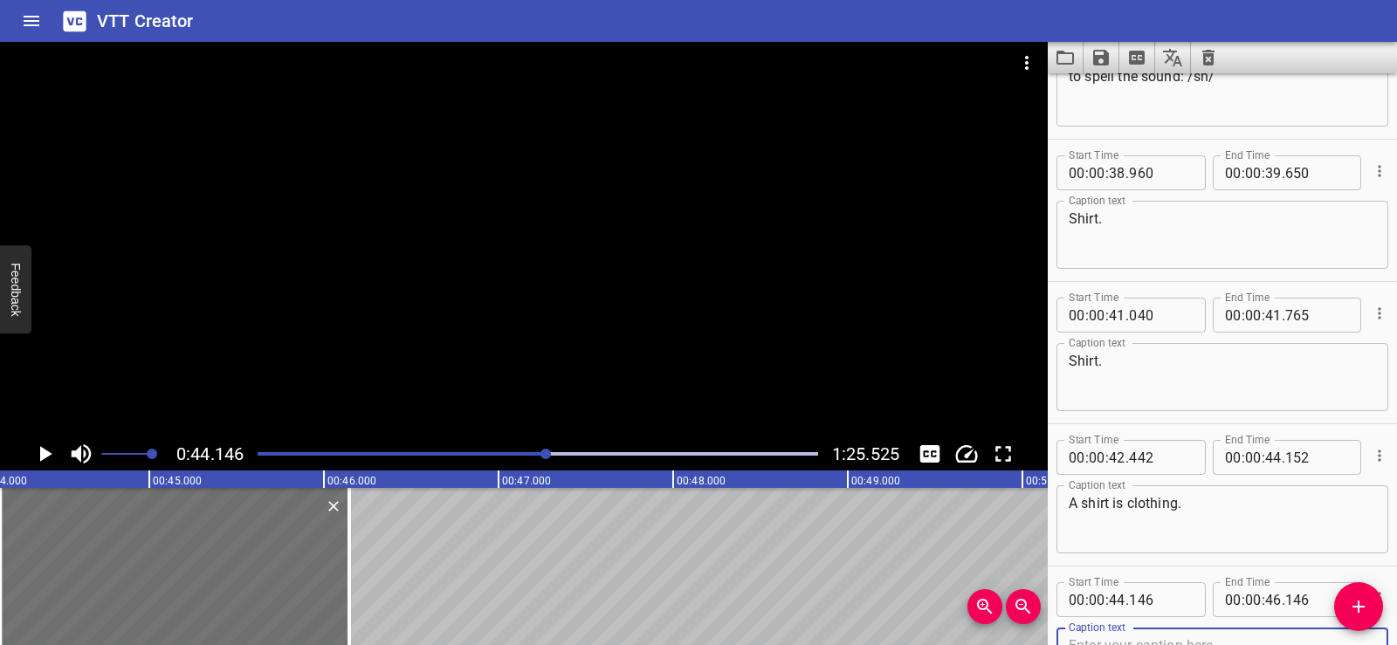
scroll to position [1939, 0]
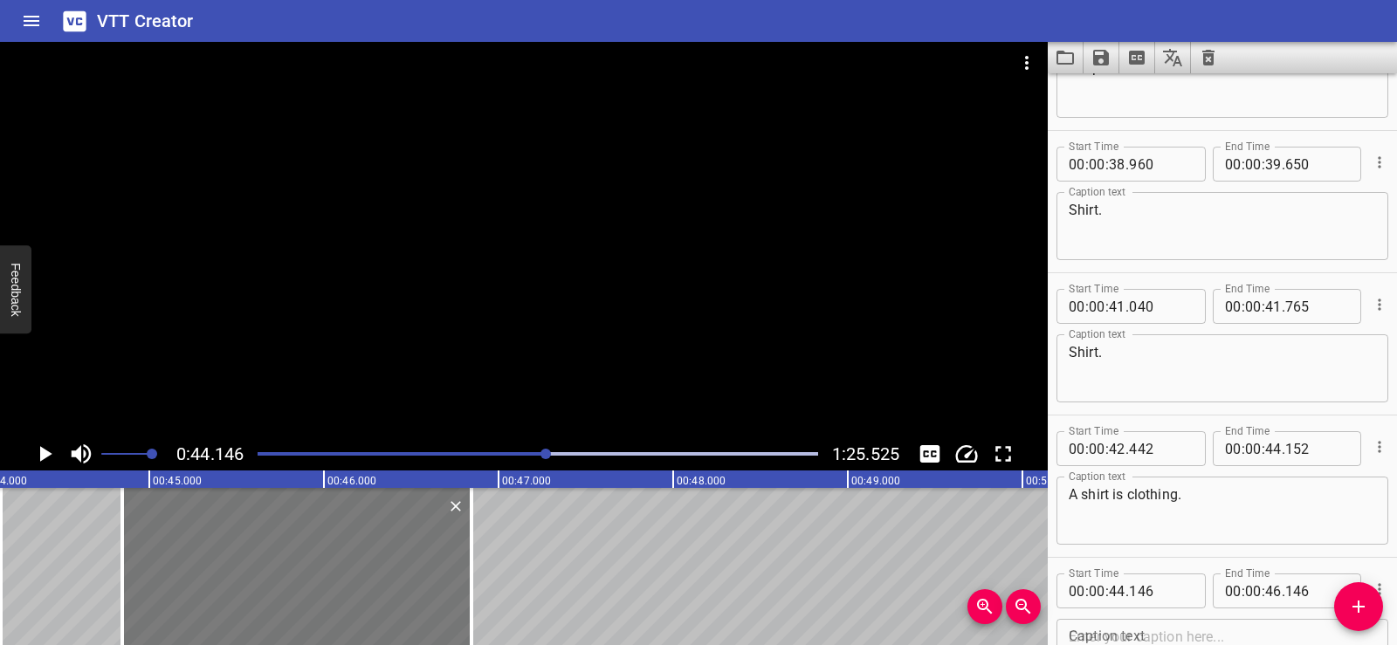
drag, startPoint x: 189, startPoint y: 565, endPoint x: 312, endPoint y: 578, distance: 123.8
click at [312, 578] on div at bounding box center [296, 566] width 349 height 157
type input "851"
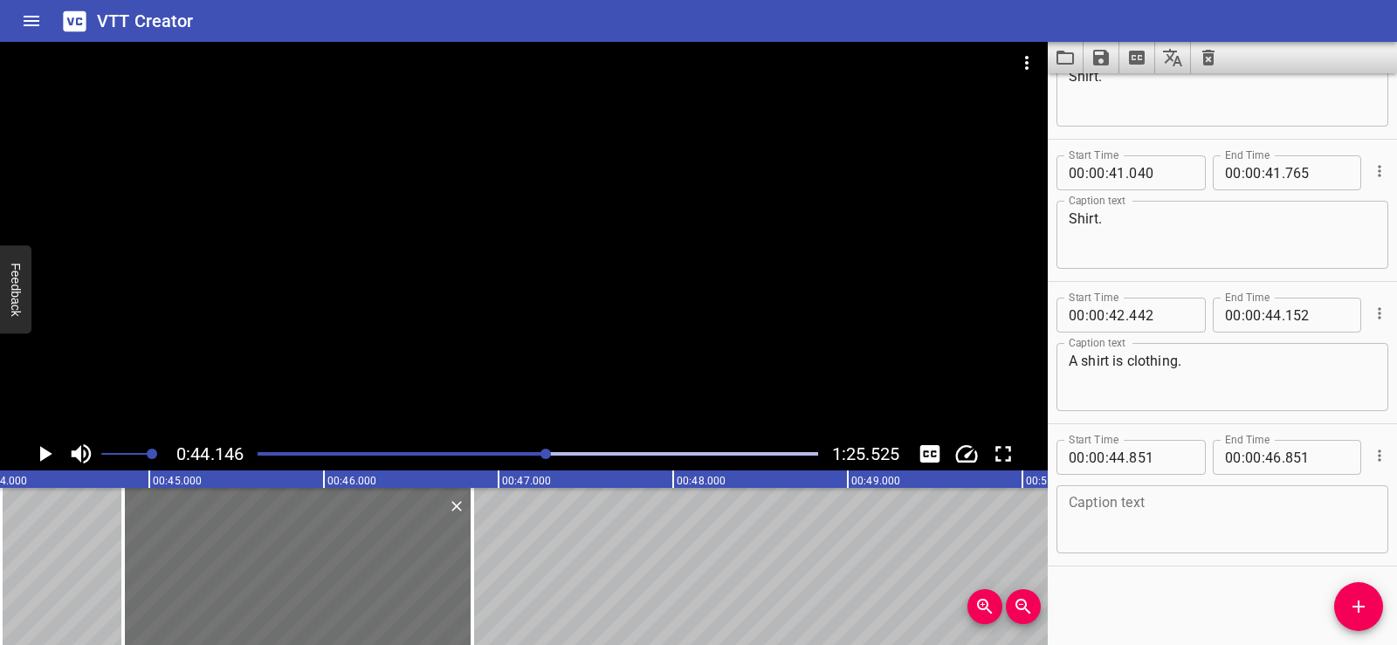
click at [1133, 508] on textarea at bounding box center [1222, 520] width 307 height 50
paste textarea "This is my shark shirt."
type textarea "This is my shark shirt."
click at [1135, 605] on div "Start Time 00 : 00 : 01 . 740 Start Time End Time 00 : 00 : 03 . 740 End Time C…" at bounding box center [1222, 359] width 349 height 572
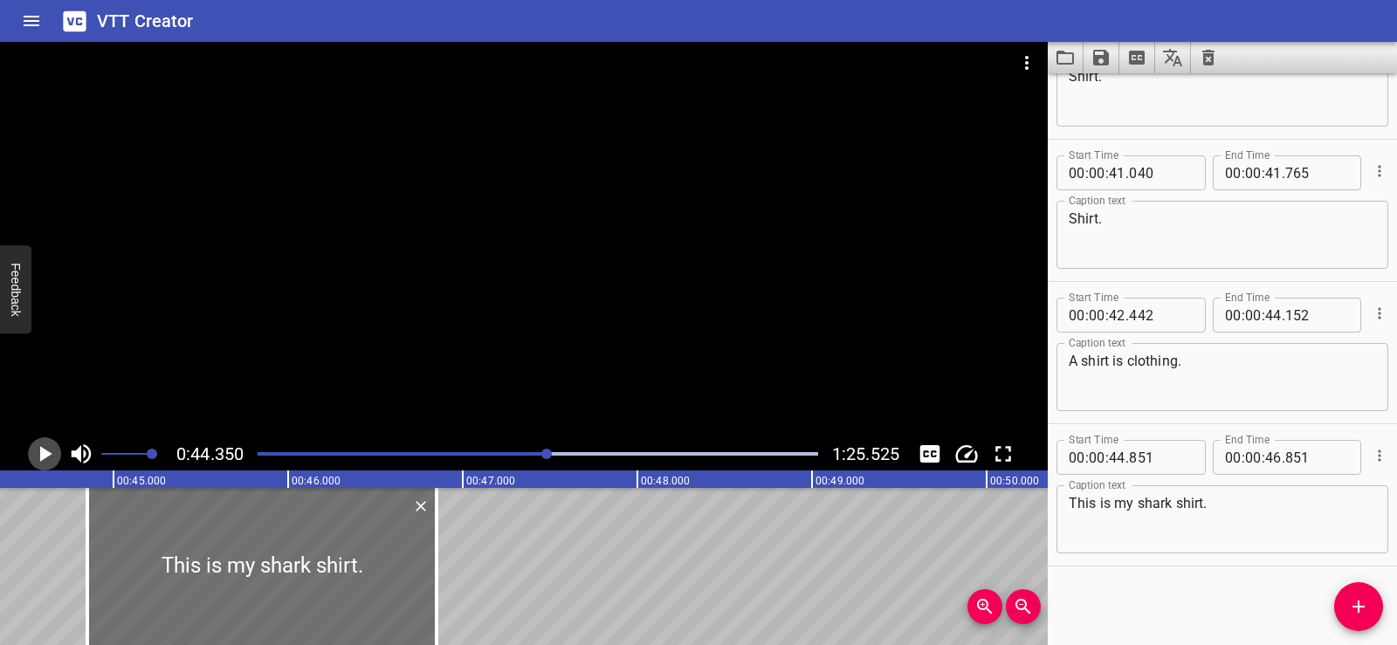
click at [44, 455] on icon "Play/Pause" at bounding box center [46, 454] width 12 height 16
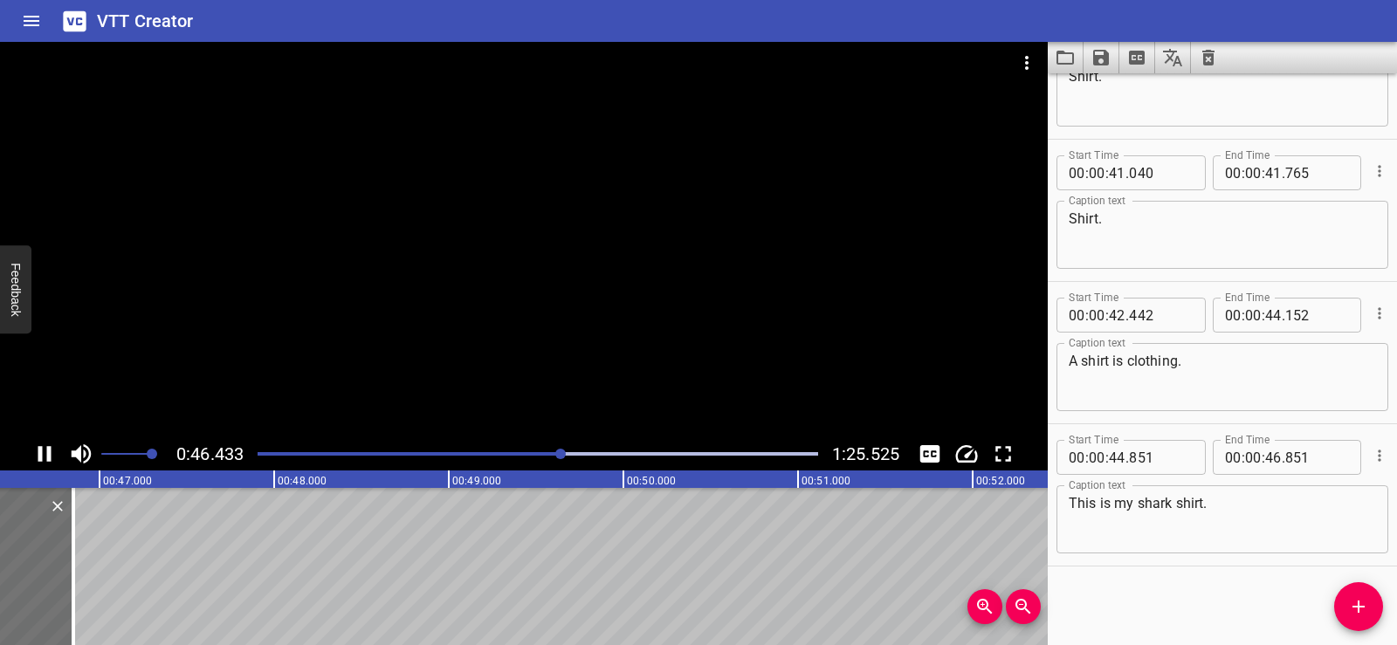
click at [609, 284] on div at bounding box center [524, 240] width 1048 height 396
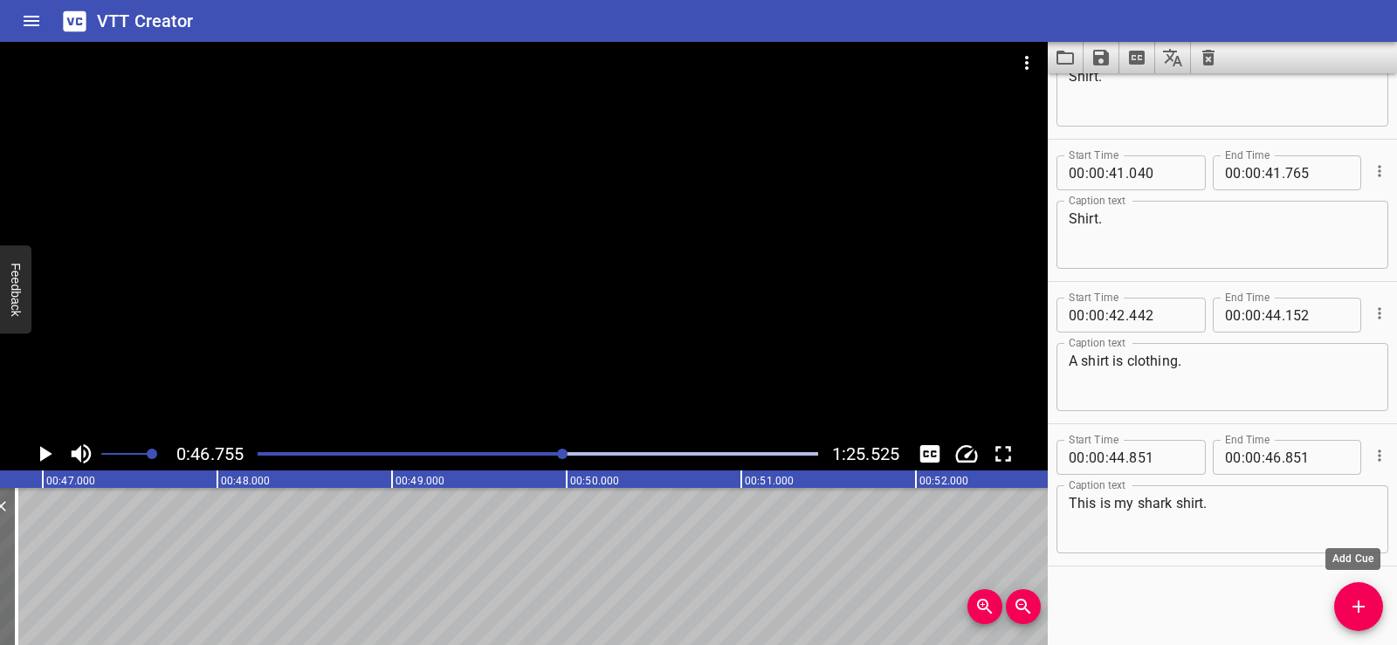
click at [1355, 612] on icon "Add Cue" at bounding box center [1359, 607] width 21 height 21
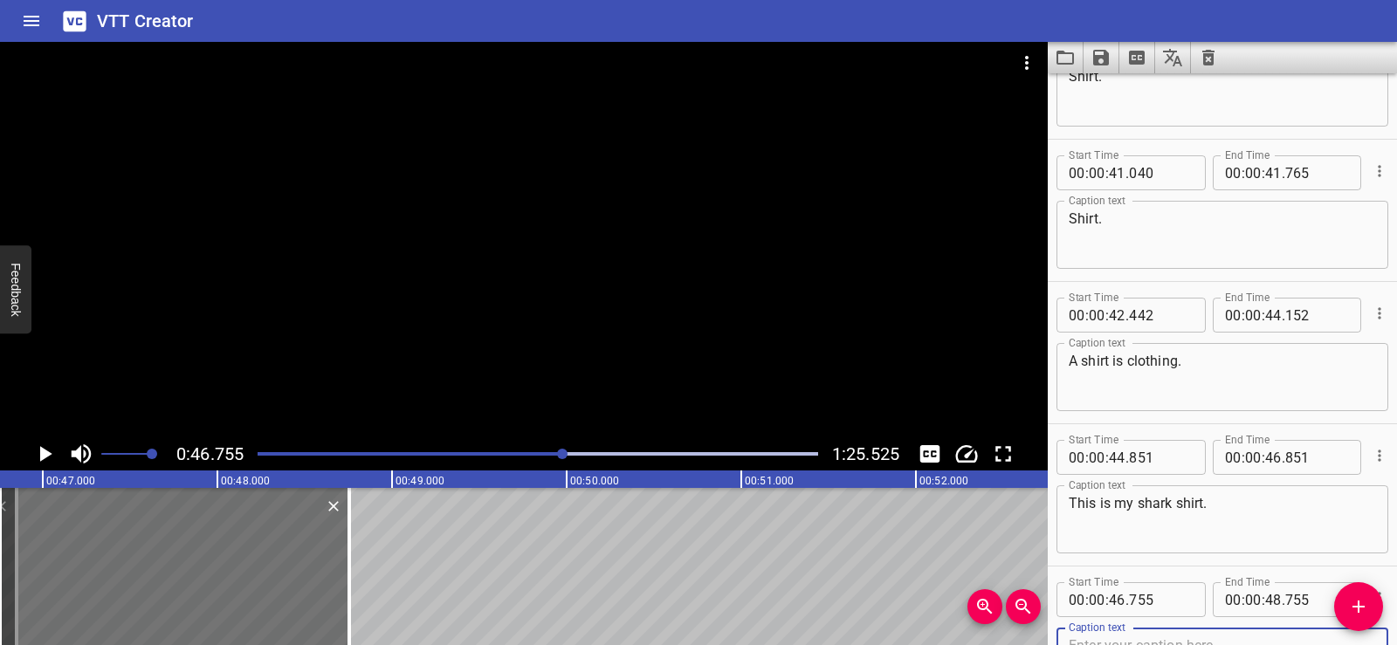
scroll to position [2081, 0]
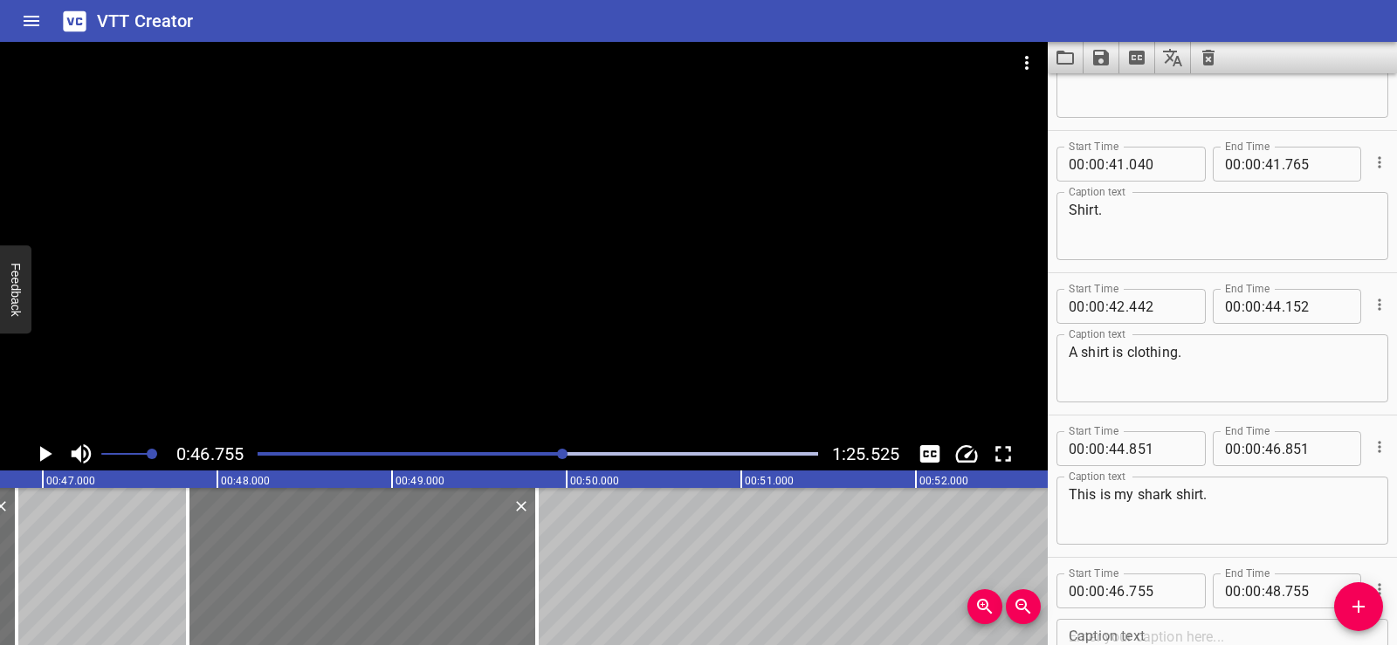
drag, startPoint x: 197, startPoint y: 594, endPoint x: 379, endPoint y: 592, distance: 181.7
click at [379, 592] on div at bounding box center [362, 566] width 349 height 157
type input "47"
type input "830"
type input "49"
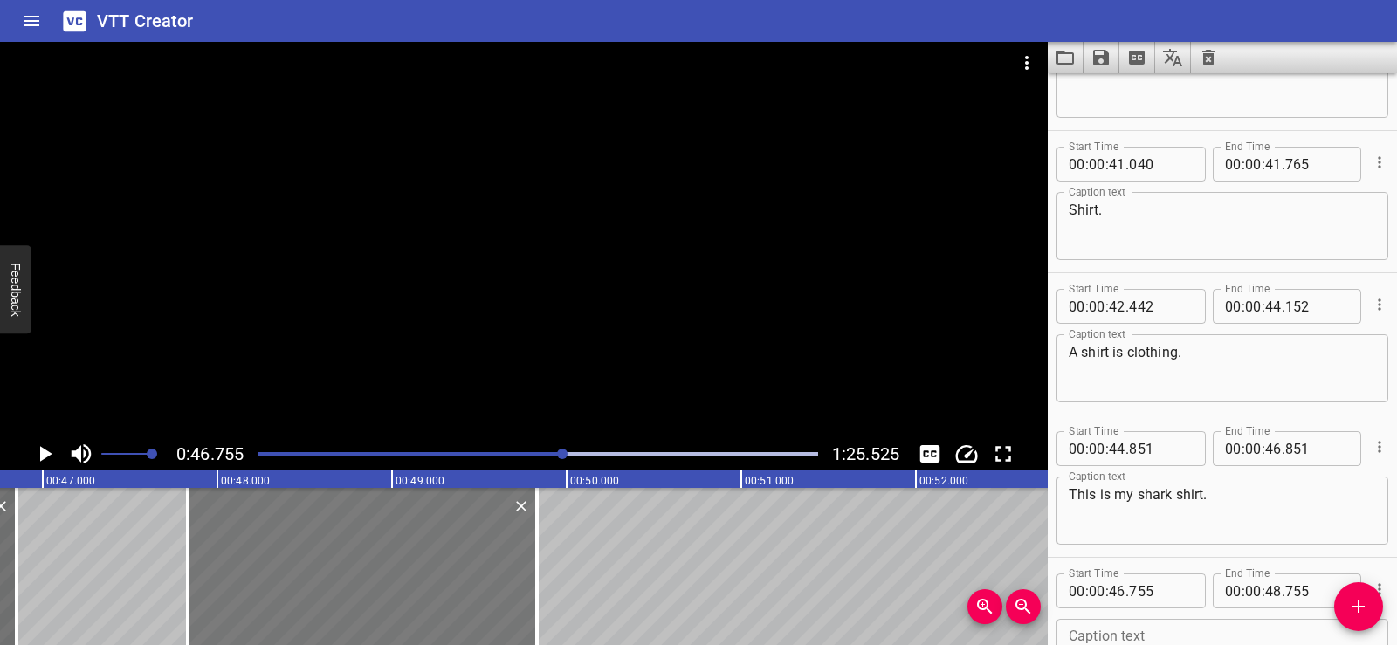
type input "830"
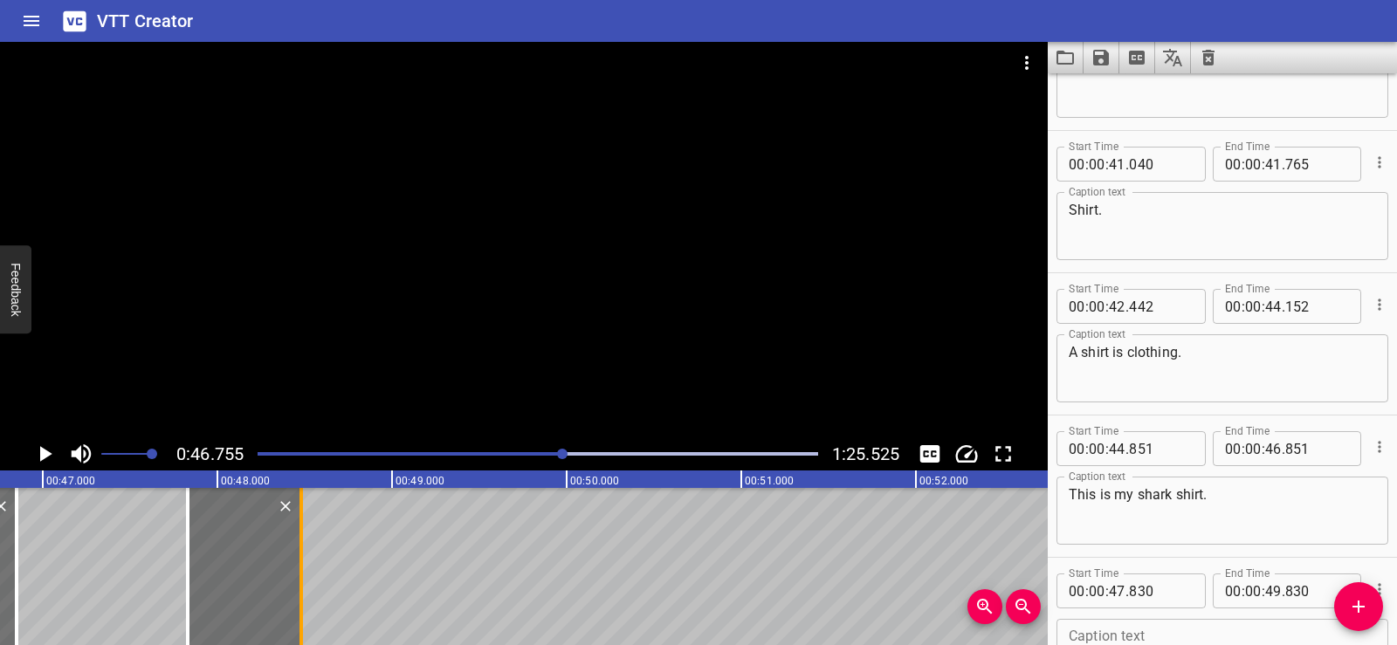
drag, startPoint x: 536, startPoint y: 600, endPoint x: 300, endPoint y: 586, distance: 236.2
click at [300, 586] on div at bounding box center [301, 566] width 3 height 157
type input "48"
type input "480"
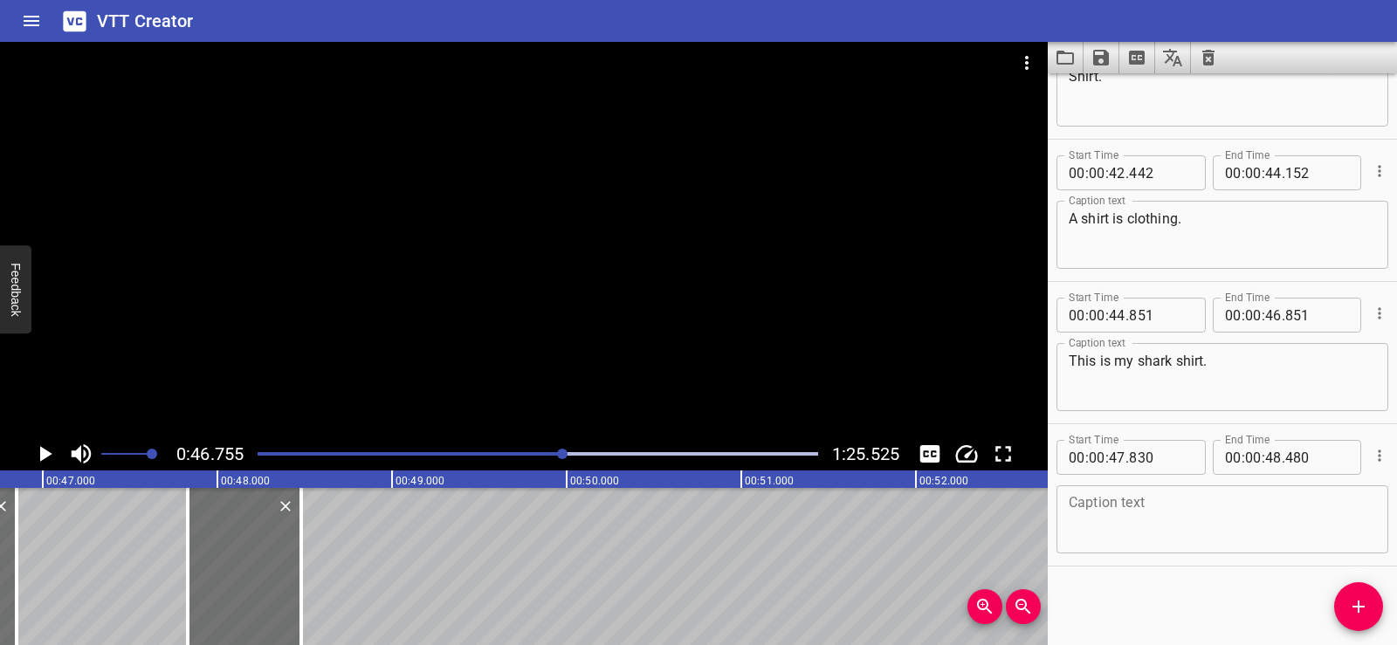
click at [1104, 508] on textarea at bounding box center [1222, 520] width 307 height 50
paste textarea "Shoe."
type textarea "Shoe."
click at [1134, 571] on div "Start Time 00 : 00 : 01 . 740 Start Time End Time 00 : 00 : 03 . 740 End Time C…" at bounding box center [1222, 359] width 349 height 572
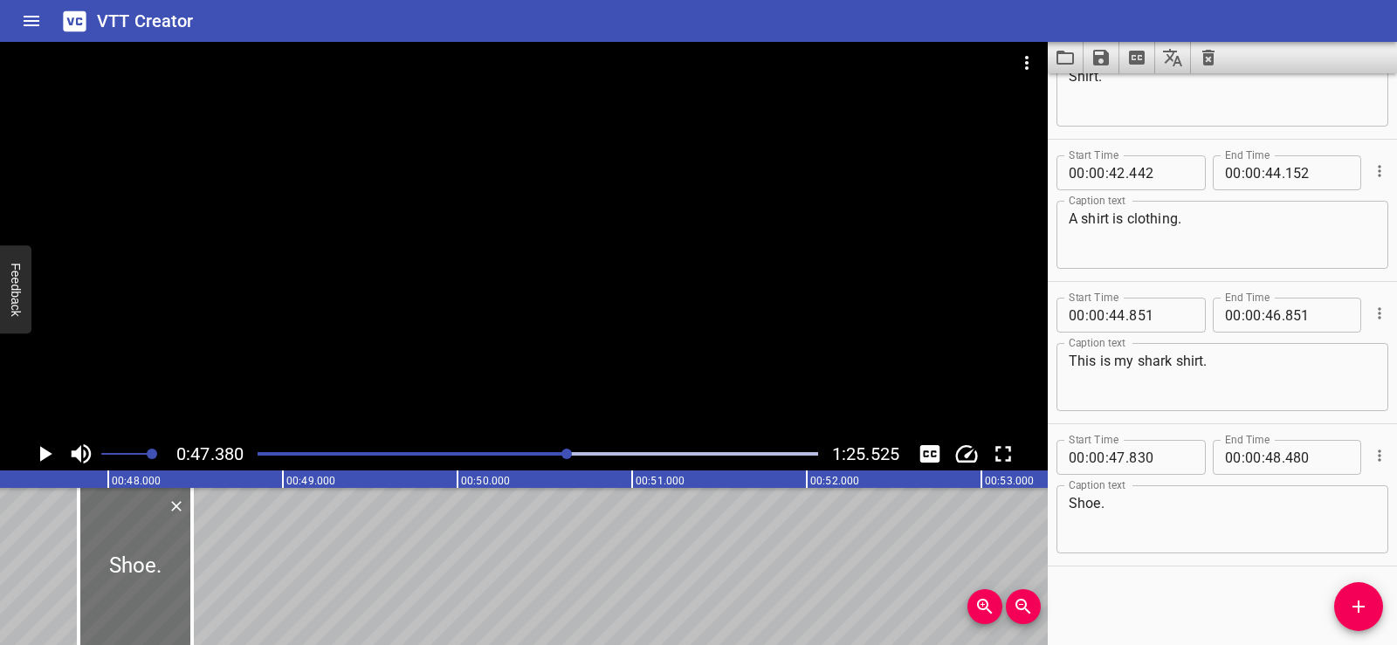
click at [42, 452] on icon "Play/Pause" at bounding box center [46, 454] width 12 height 16
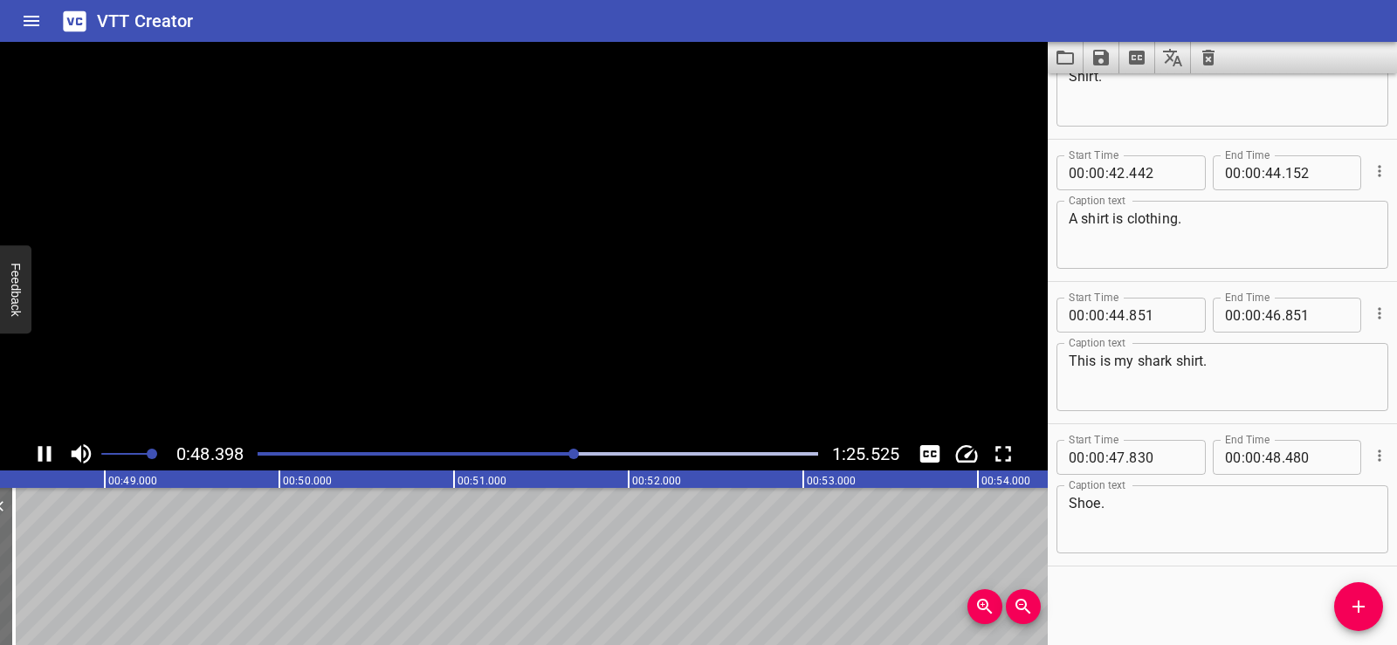
click at [41, 452] on icon "Play/Pause" at bounding box center [44, 454] width 13 height 16
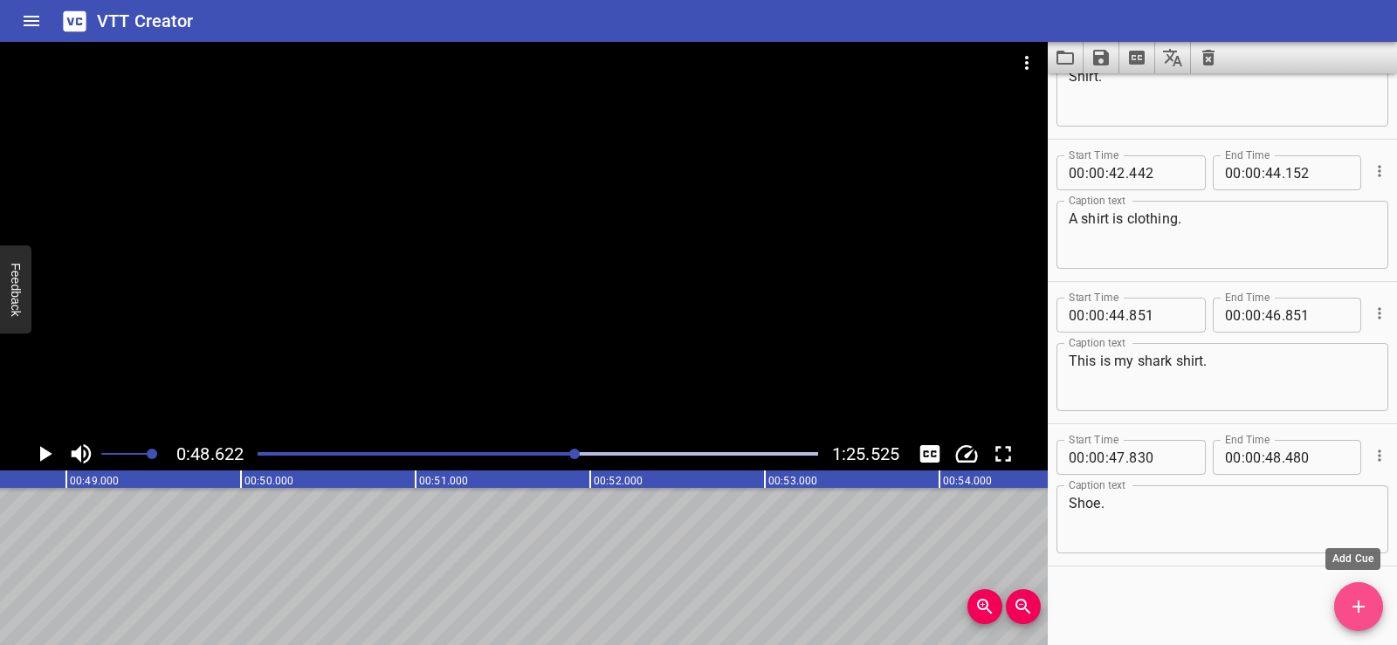
click at [1356, 605] on icon "Add Cue" at bounding box center [1359, 607] width 21 height 21
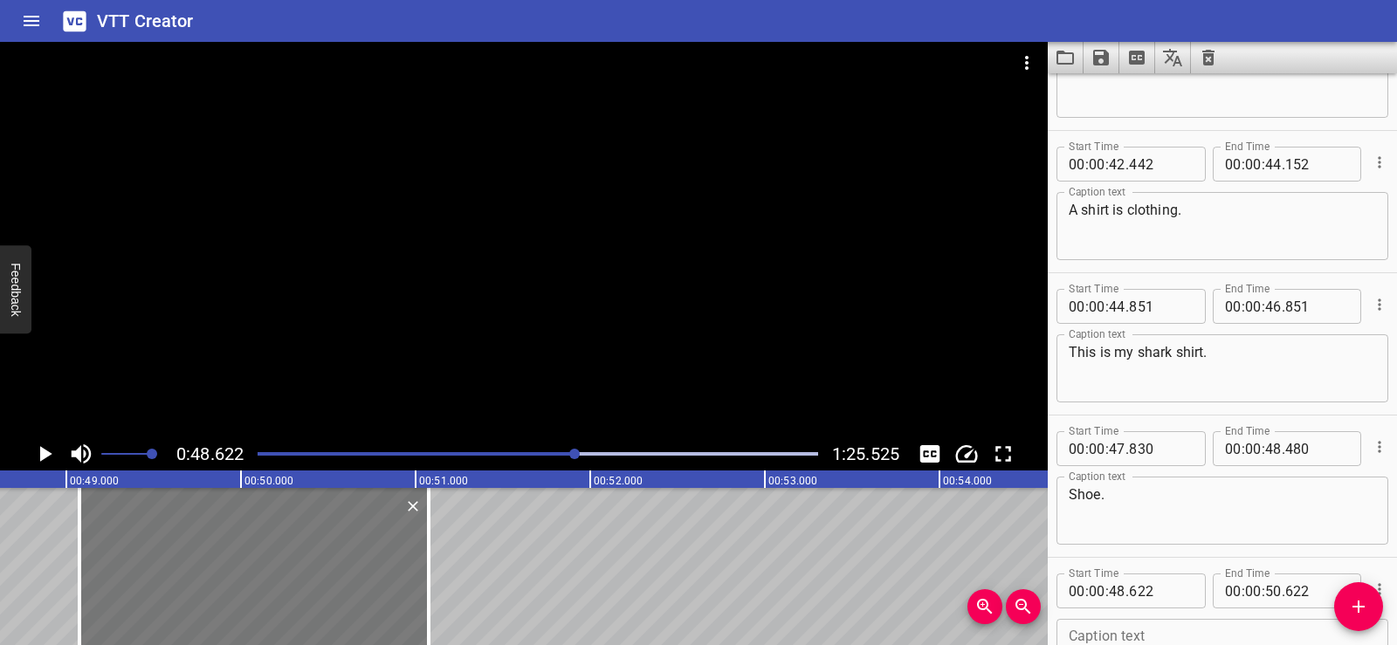
drag, startPoint x: 177, startPoint y: 556, endPoint x: 257, endPoint y: 562, distance: 79.7
click at [257, 562] on div at bounding box center [253, 566] width 349 height 157
type input "49"
type input "077"
type input "51"
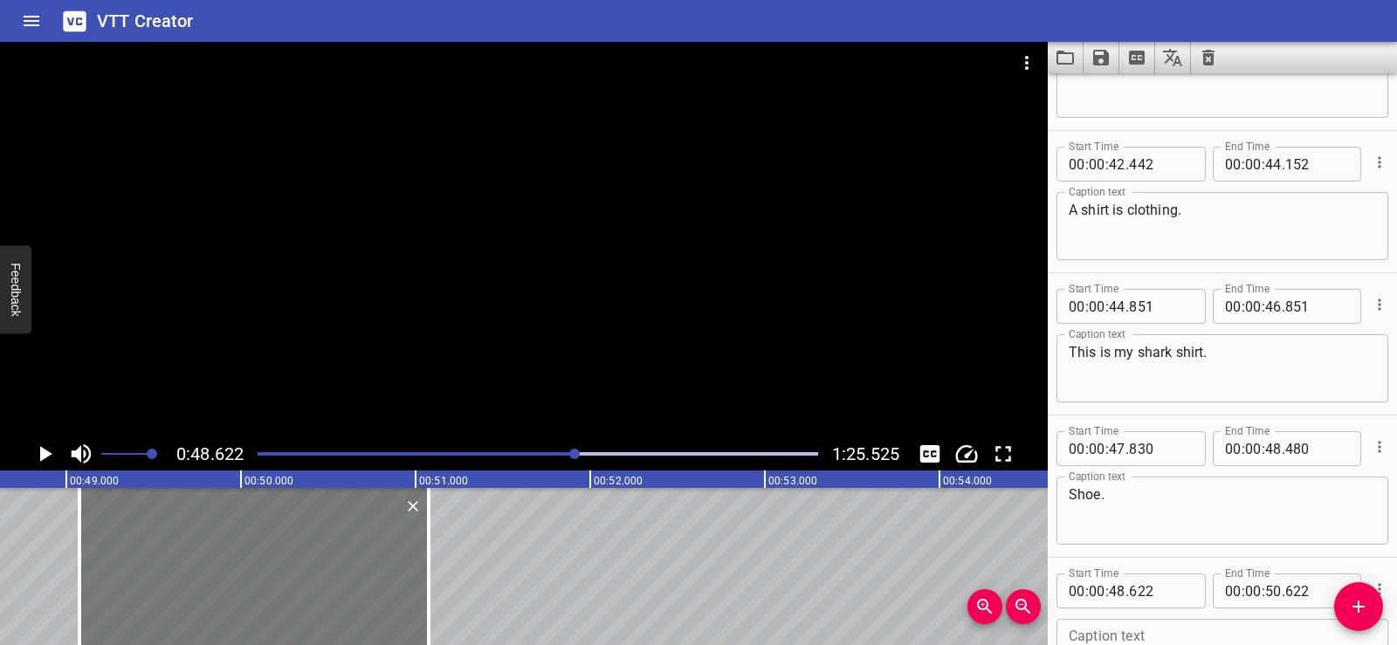
type input "077"
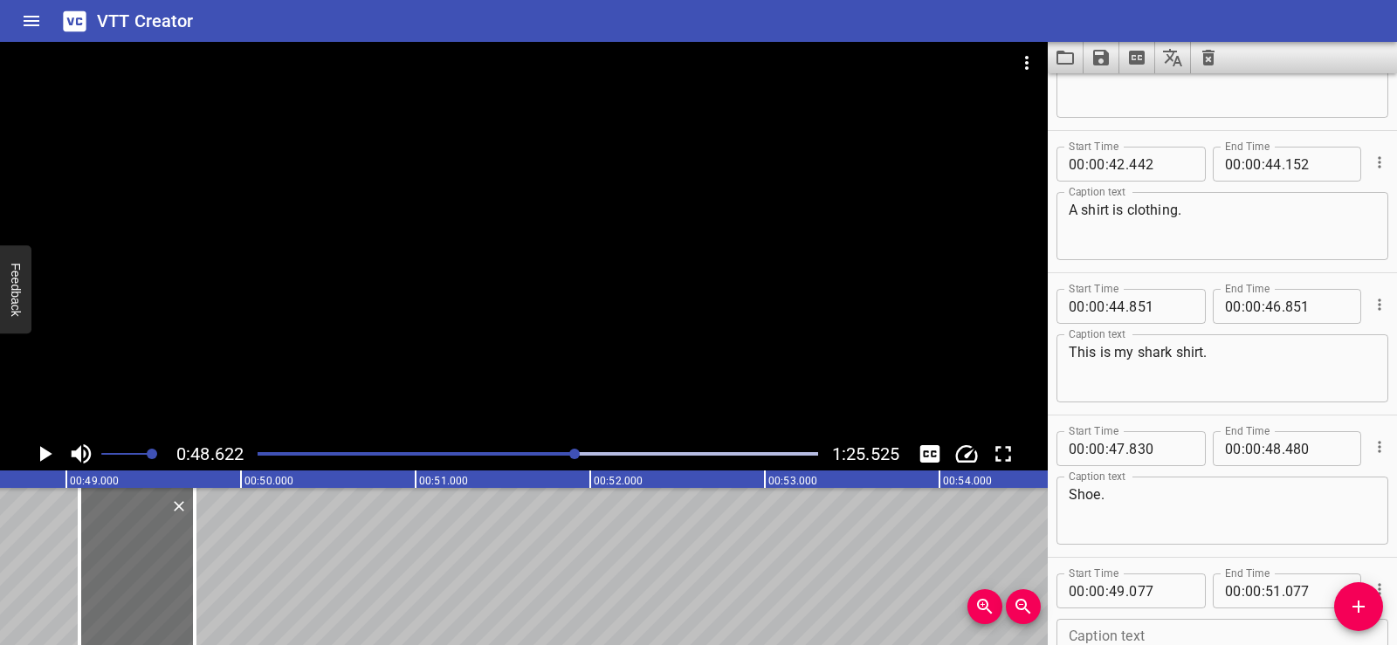
drag, startPoint x: 435, startPoint y: 615, endPoint x: 213, endPoint y: 589, distance: 223.4
click at [196, 581] on div at bounding box center [194, 566] width 17 height 157
type input "49"
type input "707"
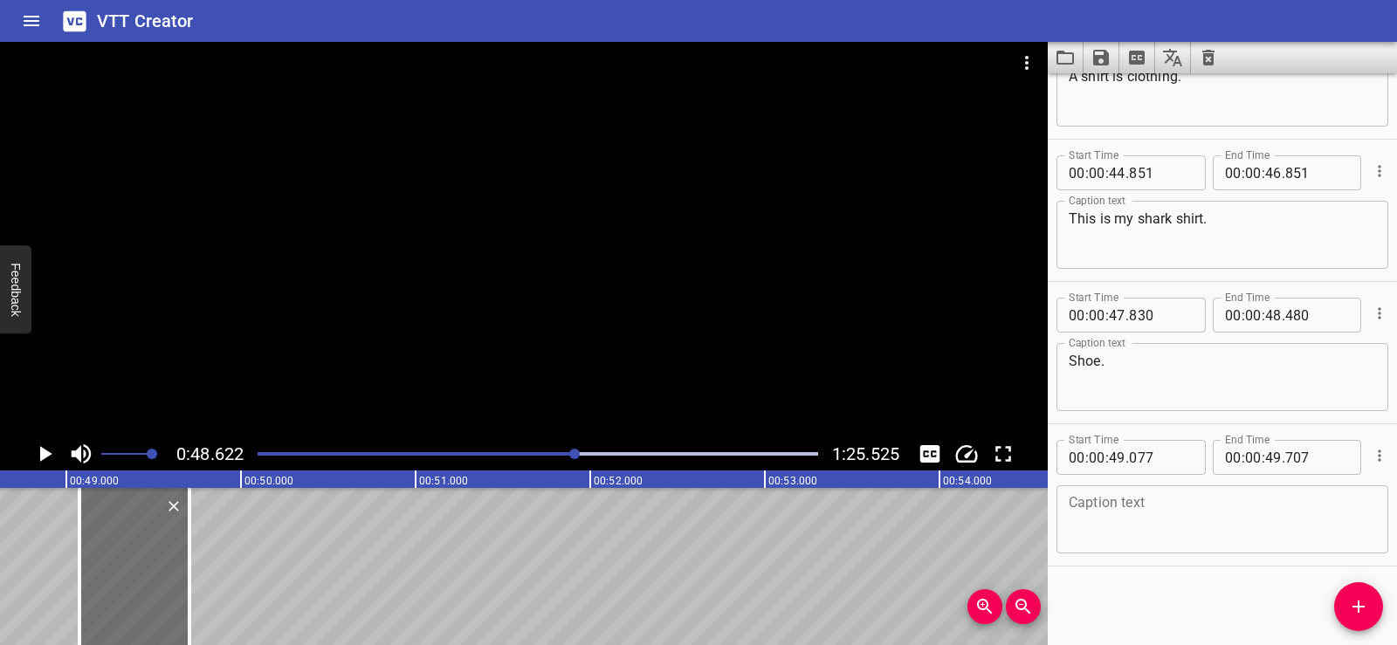
click at [1140, 518] on textarea at bounding box center [1222, 520] width 307 height 50
paste textarea "Shoe."
type textarea "Shoe."
drag, startPoint x: 1177, startPoint y: 588, endPoint x: 1158, endPoint y: 588, distance: 19.2
click at [1175, 588] on div "Start Time 00 : 00 : 01 . 740 Start Time End Time 00 : 00 : 03 . 740 End Time C…" at bounding box center [1222, 359] width 349 height 572
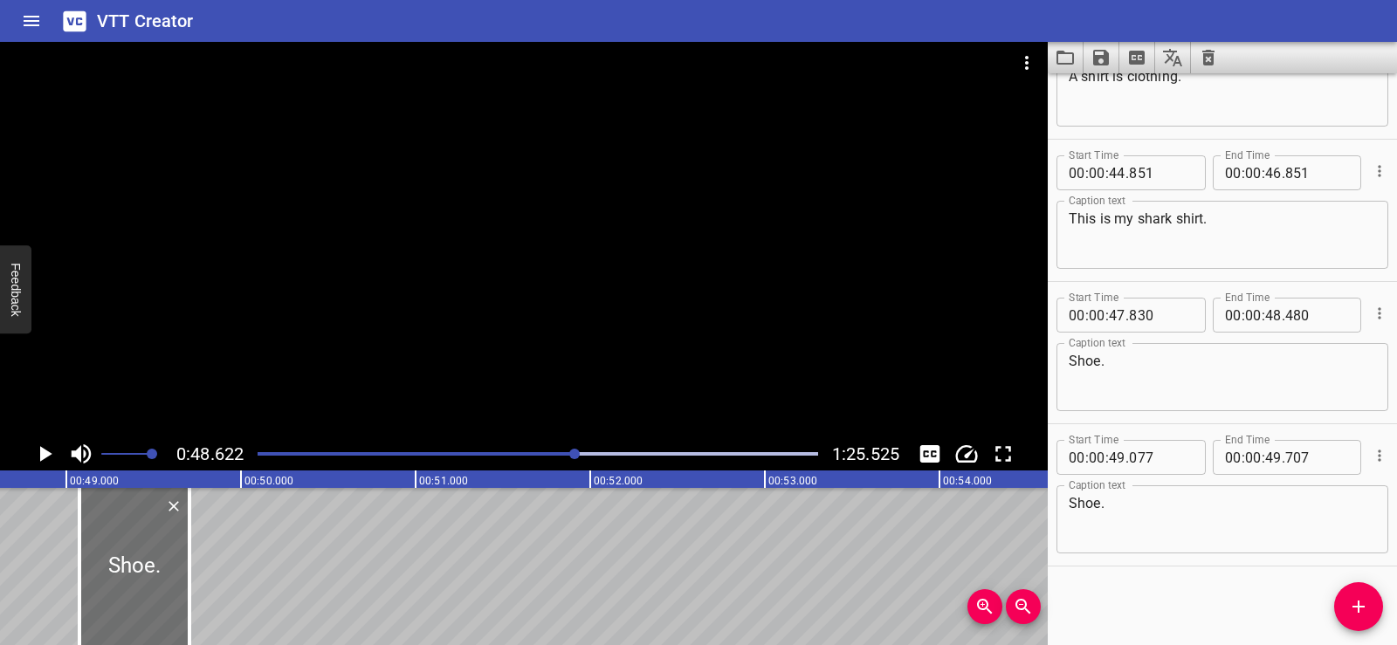
click at [496, 266] on div at bounding box center [524, 240] width 1048 height 396
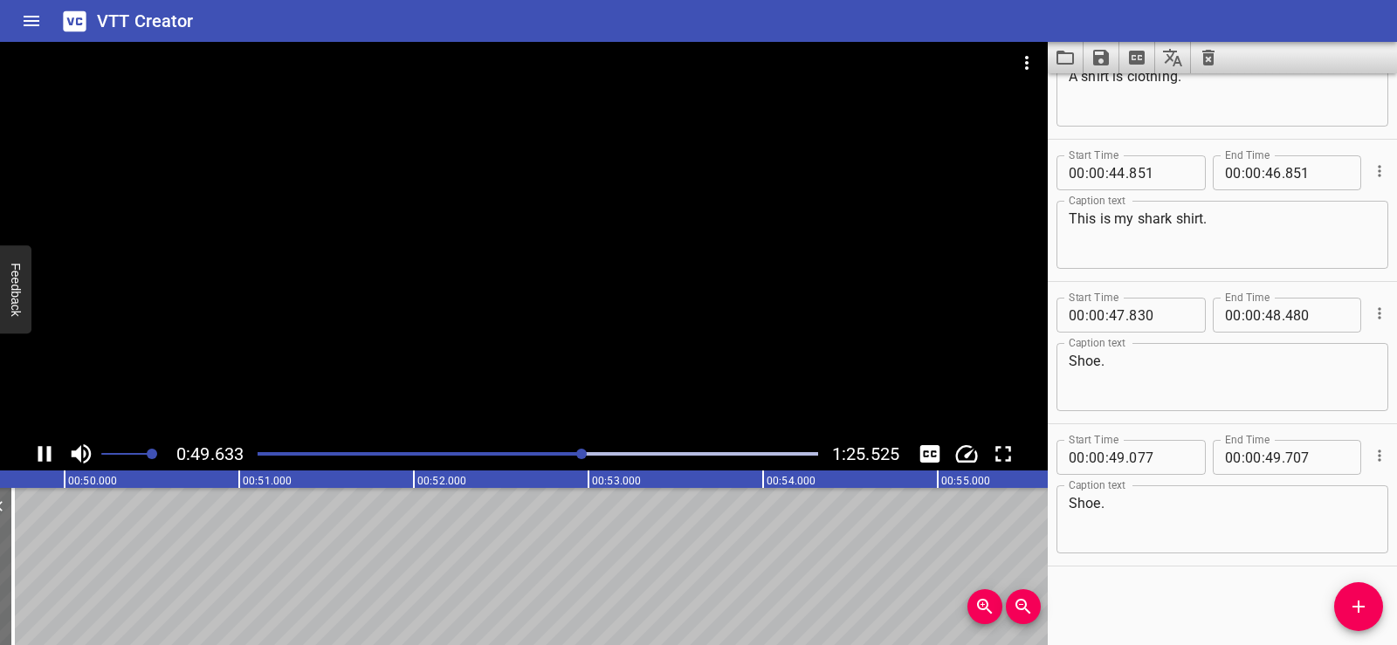
click at [628, 238] on div at bounding box center [524, 240] width 1048 height 396
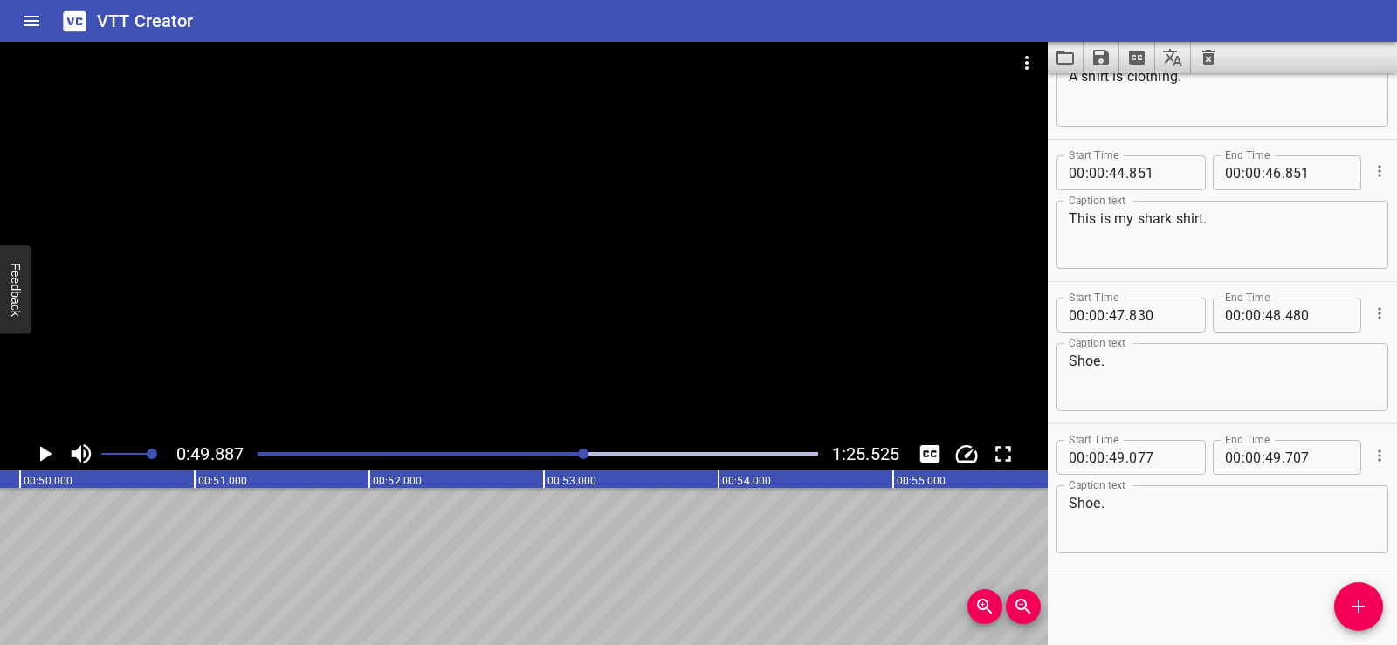
click at [459, 286] on div at bounding box center [524, 240] width 1048 height 396
click at [551, 231] on div at bounding box center [524, 240] width 1048 height 396
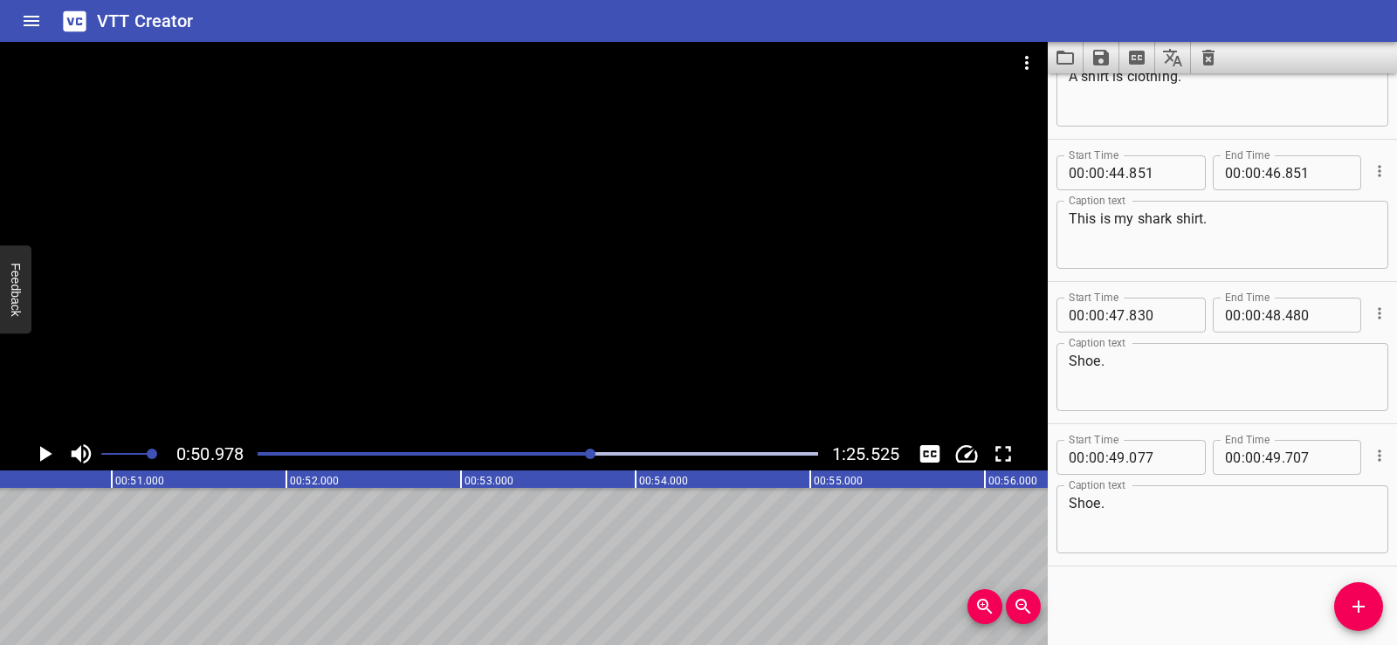
scroll to position [0, 8617]
click at [1362, 603] on icon "Add Cue" at bounding box center [1359, 607] width 21 height 21
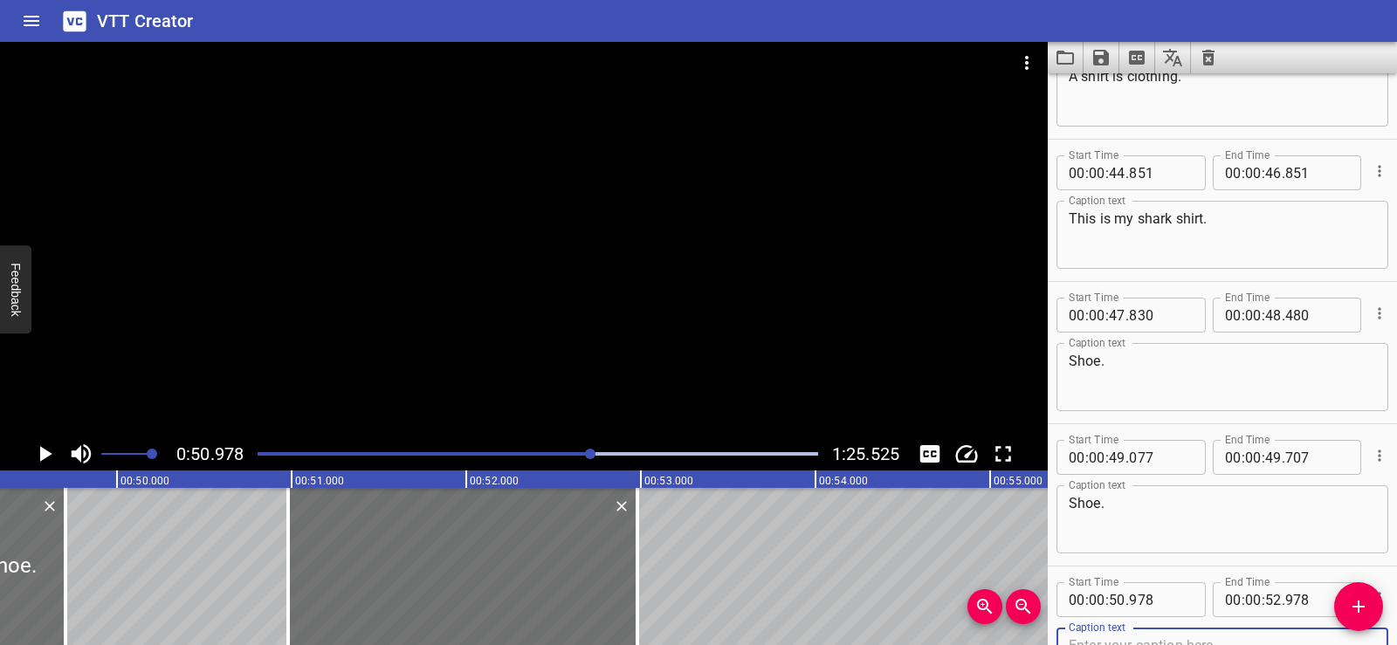
scroll to position [2366, 0]
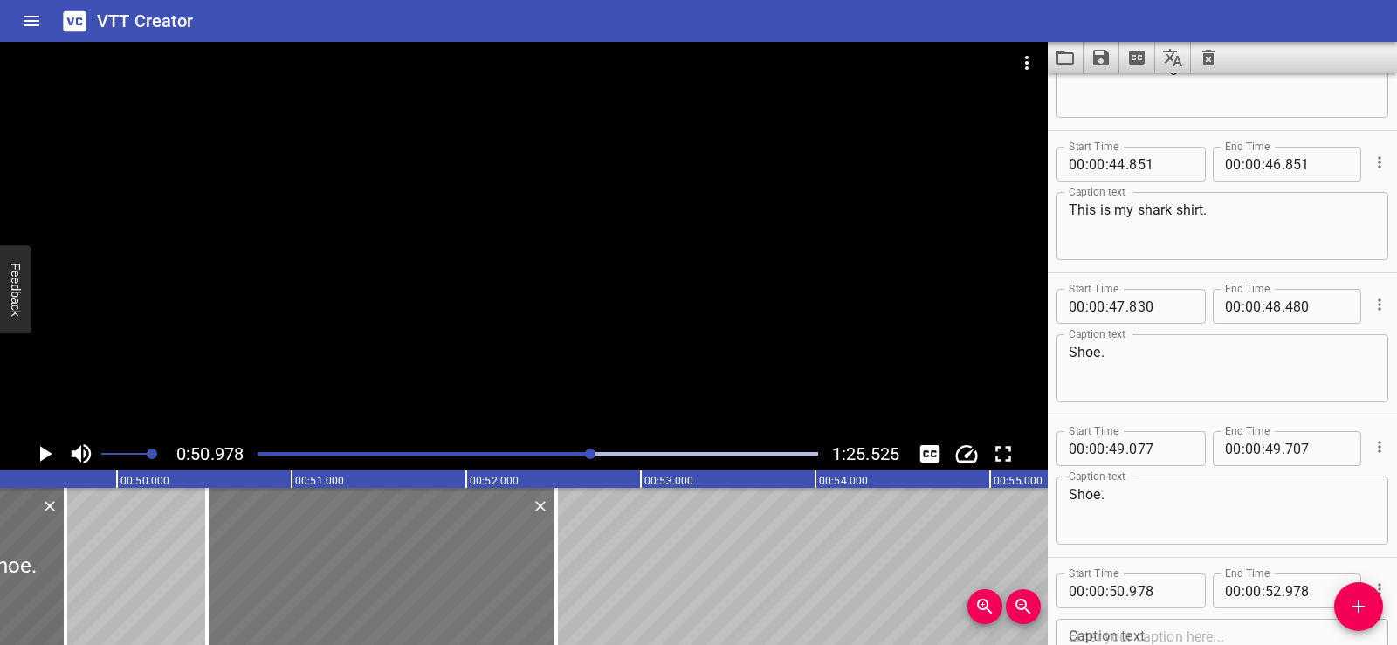
drag, startPoint x: 621, startPoint y: 567, endPoint x: 544, endPoint y: 565, distance: 76.9
click at [544, 565] on div at bounding box center [381, 566] width 349 height 157
type input "513"
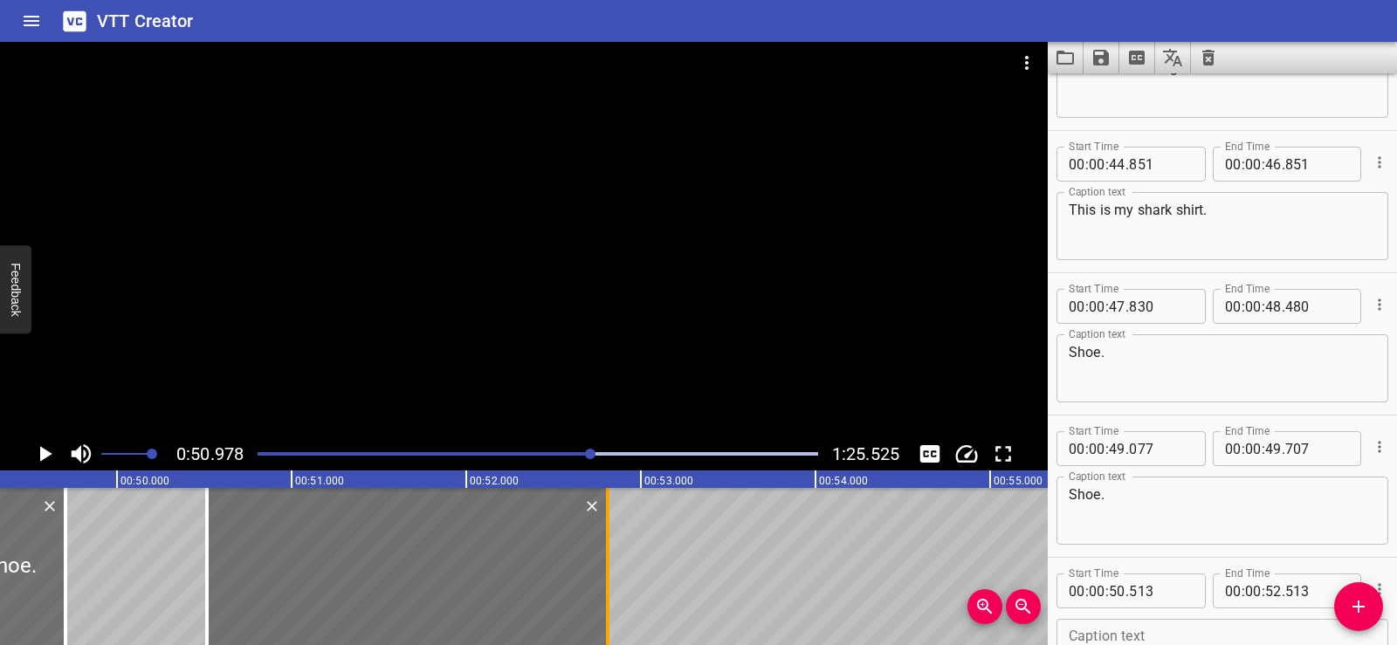
drag, startPoint x: 555, startPoint y: 583, endPoint x: 606, endPoint y: 583, distance: 51.5
click at [606, 583] on div at bounding box center [607, 566] width 3 height 157
type input "808"
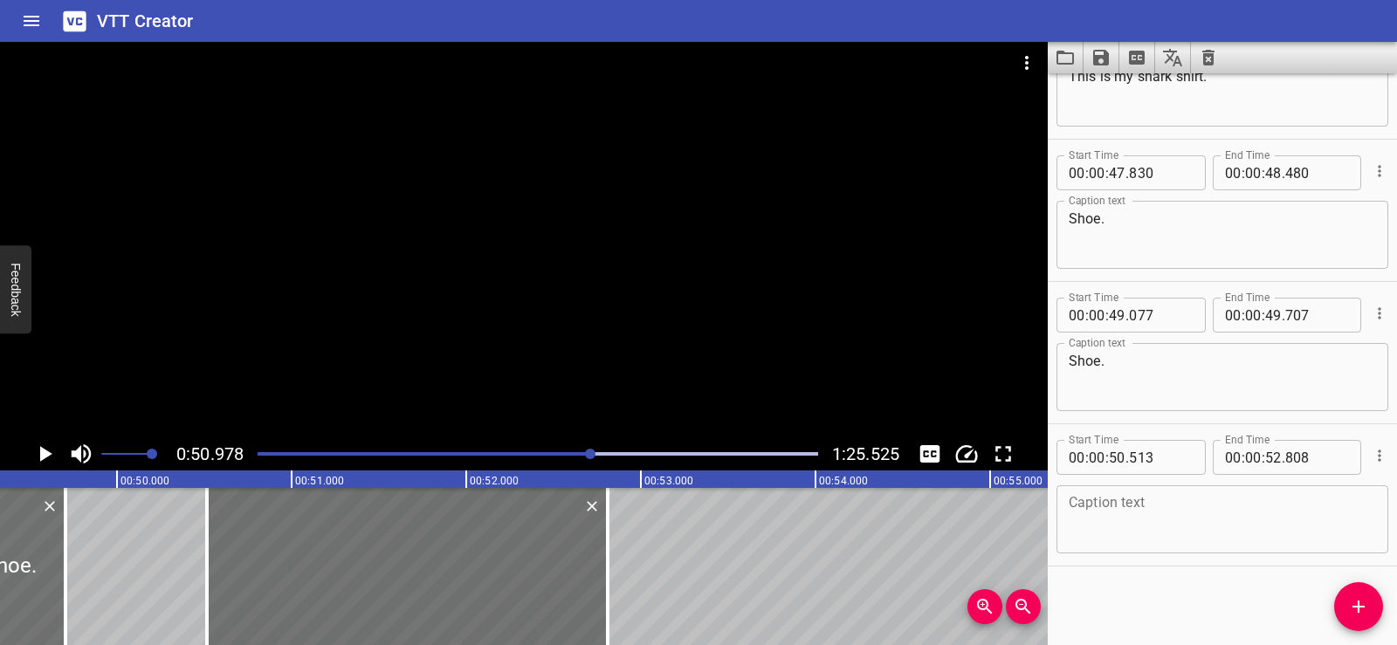
click at [1131, 519] on textarea at bounding box center [1222, 520] width 307 height 50
paste textarea "I have a shoe on my foot."
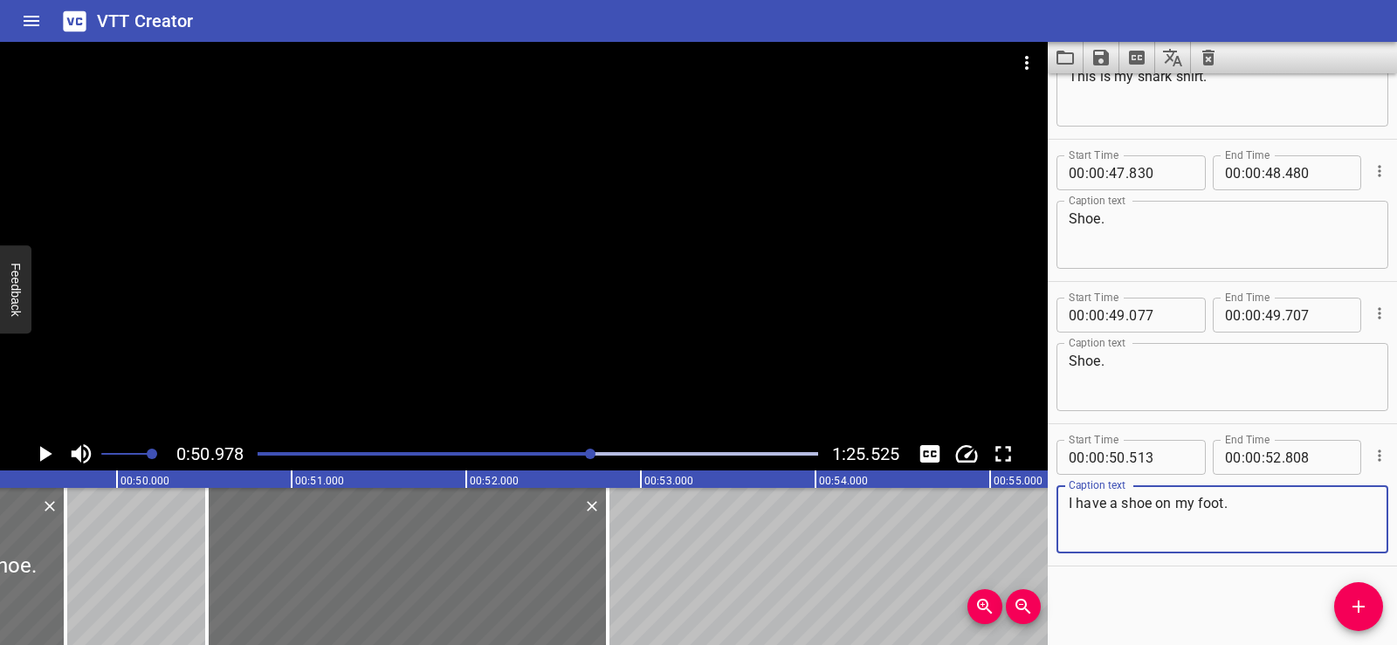
type textarea "I have a shoe on my foot."
click at [1142, 585] on div "Start Time 00 : 00 : 01 . 740 Start Time End Time 00 : 00 : 03 . 740 End Time C…" at bounding box center [1222, 359] width 349 height 572
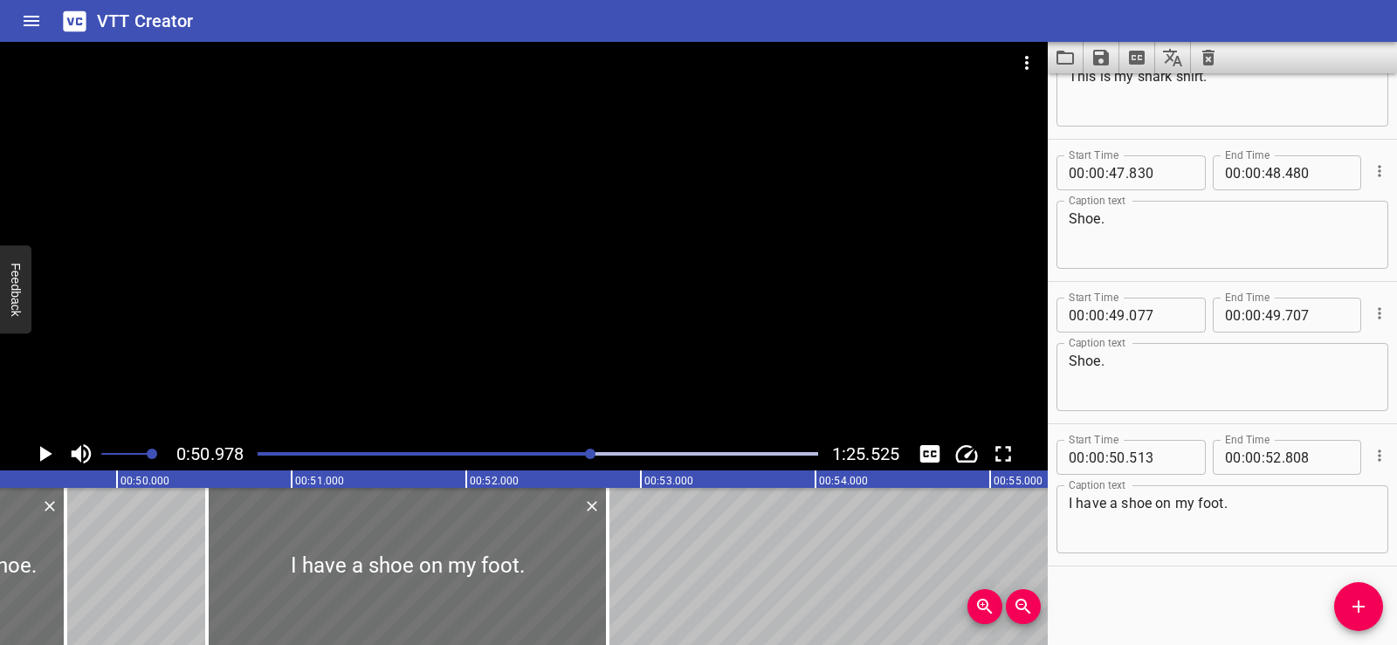
click at [424, 223] on div at bounding box center [524, 240] width 1048 height 396
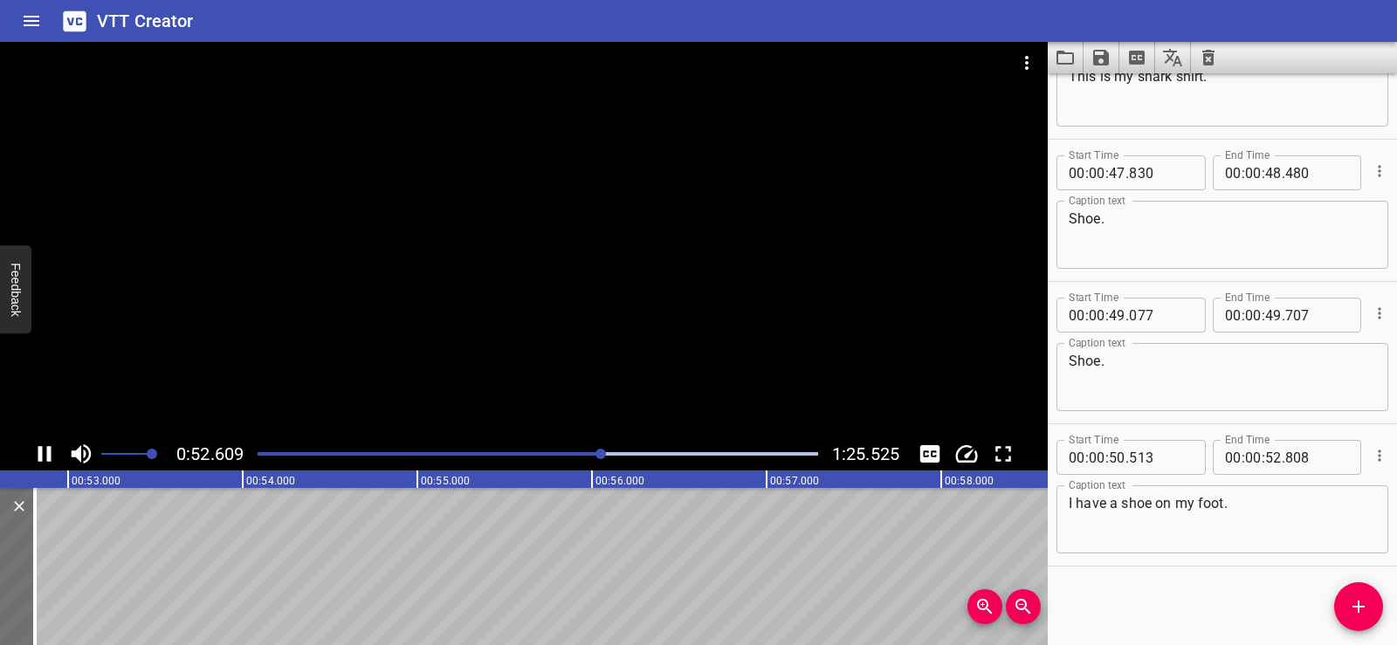
click at [488, 217] on div at bounding box center [524, 240] width 1048 height 396
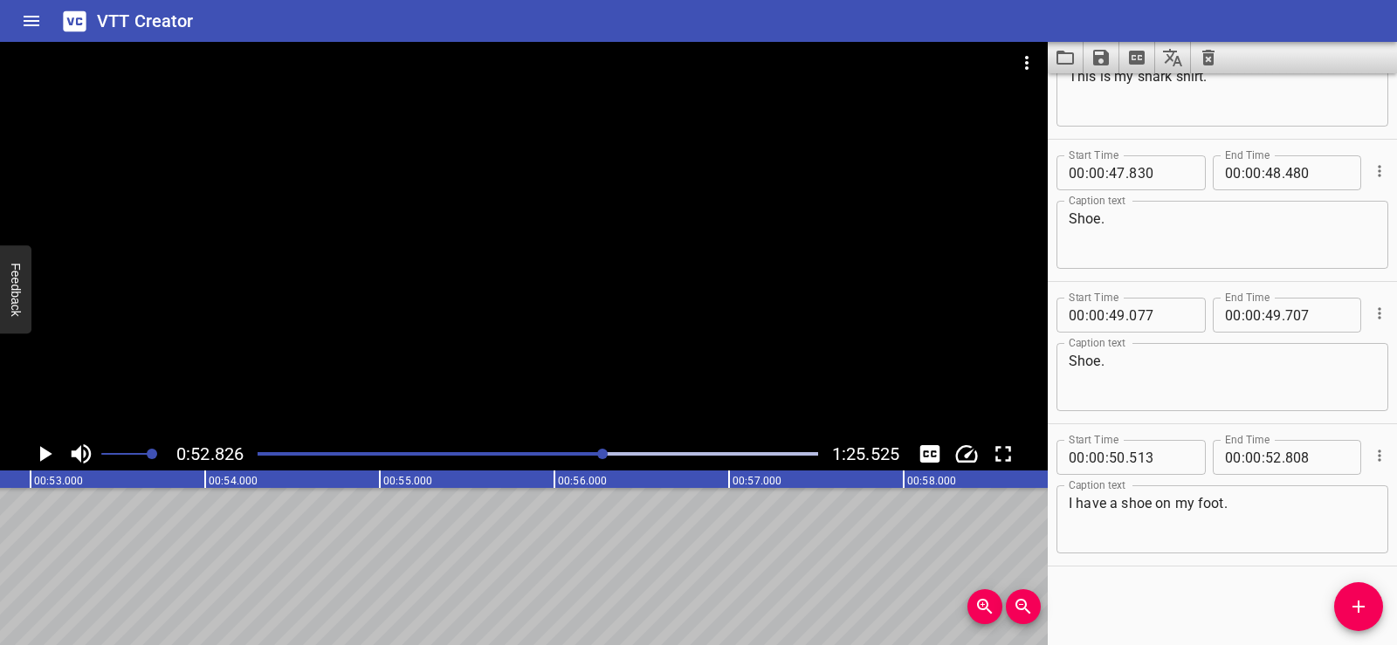
click at [617, 268] on div at bounding box center [524, 240] width 1048 height 396
click at [570, 238] on div at bounding box center [524, 240] width 1048 height 396
click at [1368, 604] on icon "Add Cue" at bounding box center [1359, 607] width 21 height 21
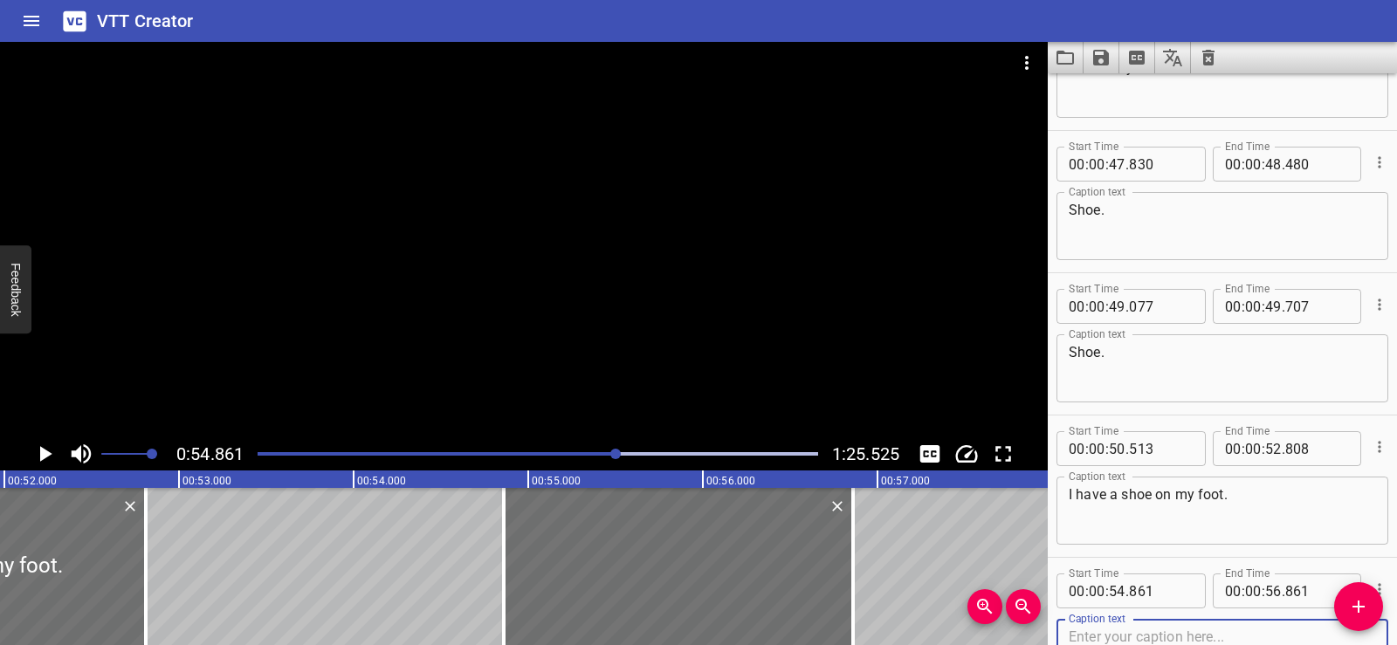
scroll to position [0, 8935]
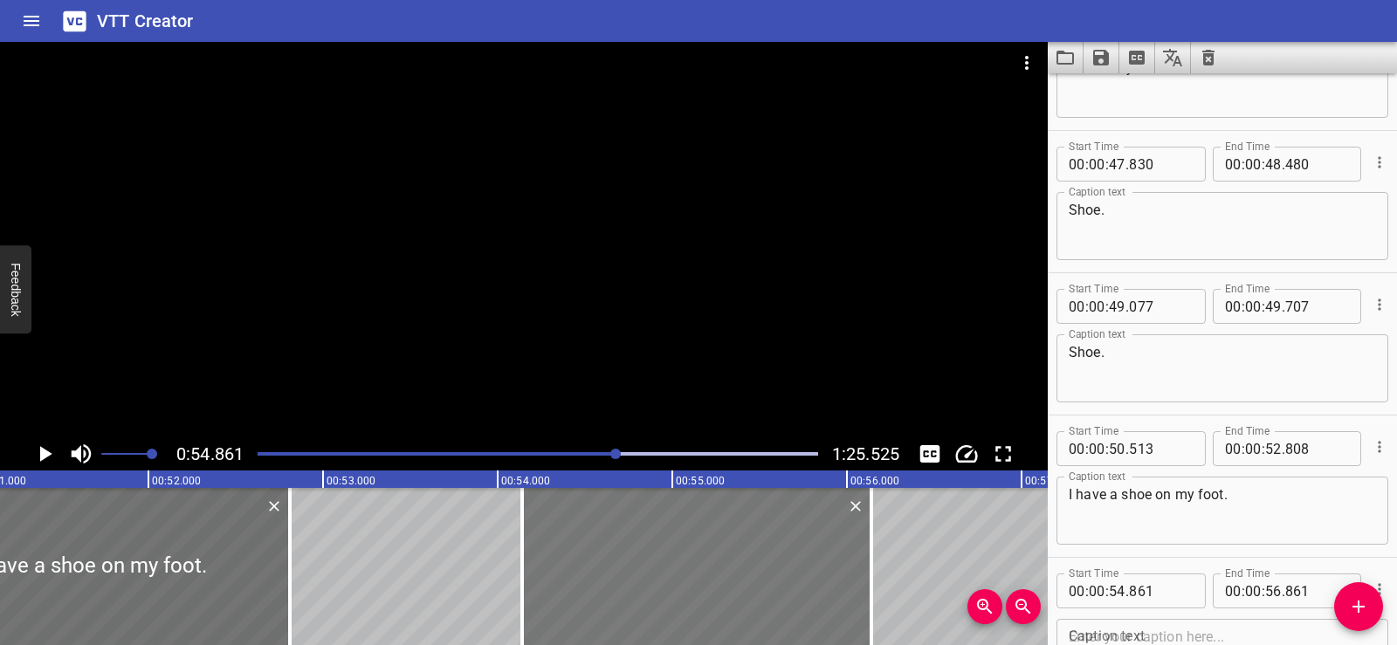
drag, startPoint x: 757, startPoint y: 583, endPoint x: 631, endPoint y: 564, distance: 127.1
click at [631, 564] on div at bounding box center [696, 566] width 349 height 157
type input "141"
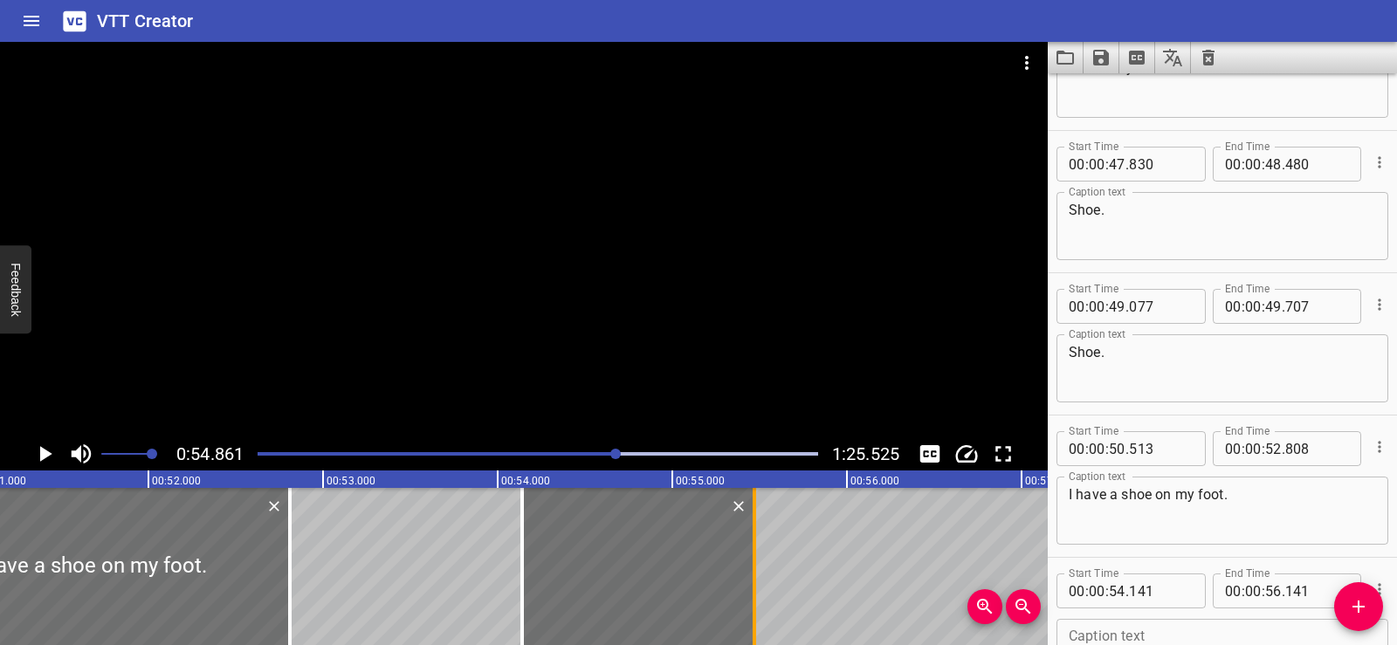
drag, startPoint x: 873, startPoint y: 583, endPoint x: 755, endPoint y: 583, distance: 117.0
click at [755, 583] on div at bounding box center [754, 566] width 3 height 157
type input "55"
type input "471"
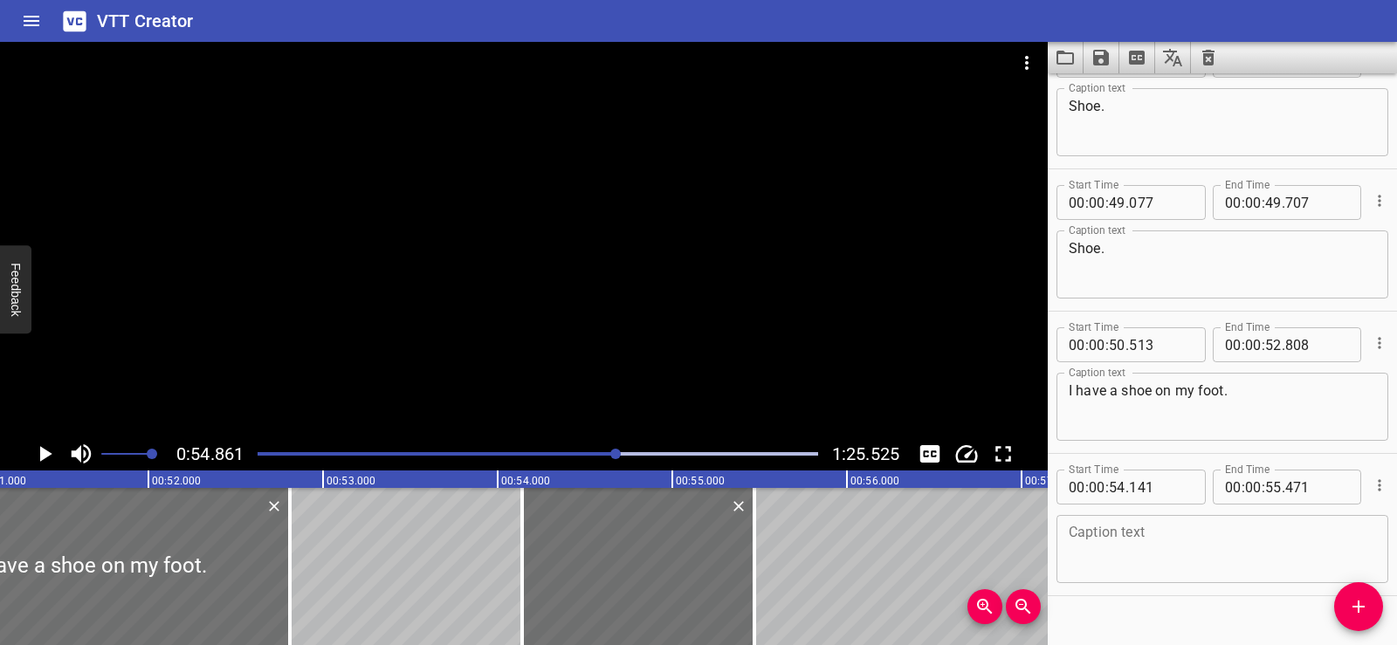
scroll to position [2642, 0]
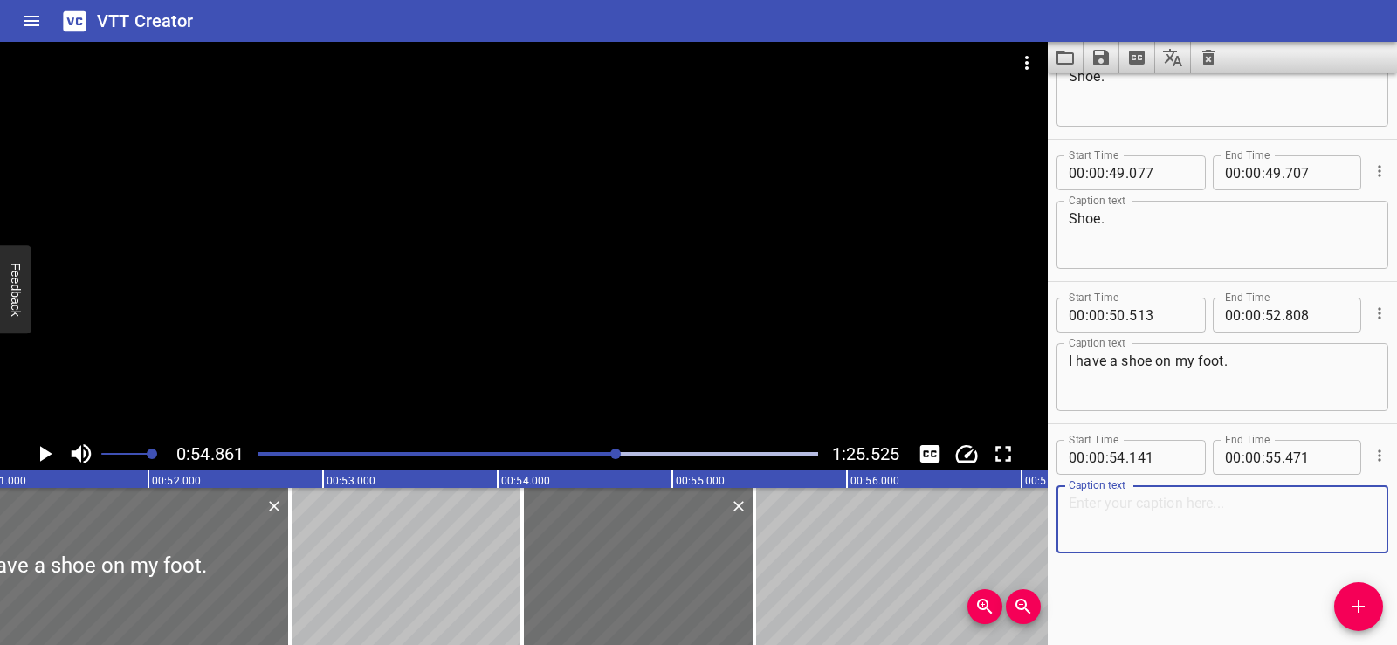
click at [1107, 515] on textarea at bounding box center [1222, 520] width 307 height 50
paste textarea "I think you’re getting it!"
type textarea "I think you’re getting it!"
click at [1149, 601] on div "Start Time 00 : 00 : 01 . 740 Start Time End Time 00 : 00 : 03 . 740 End Time C…" at bounding box center [1222, 359] width 349 height 572
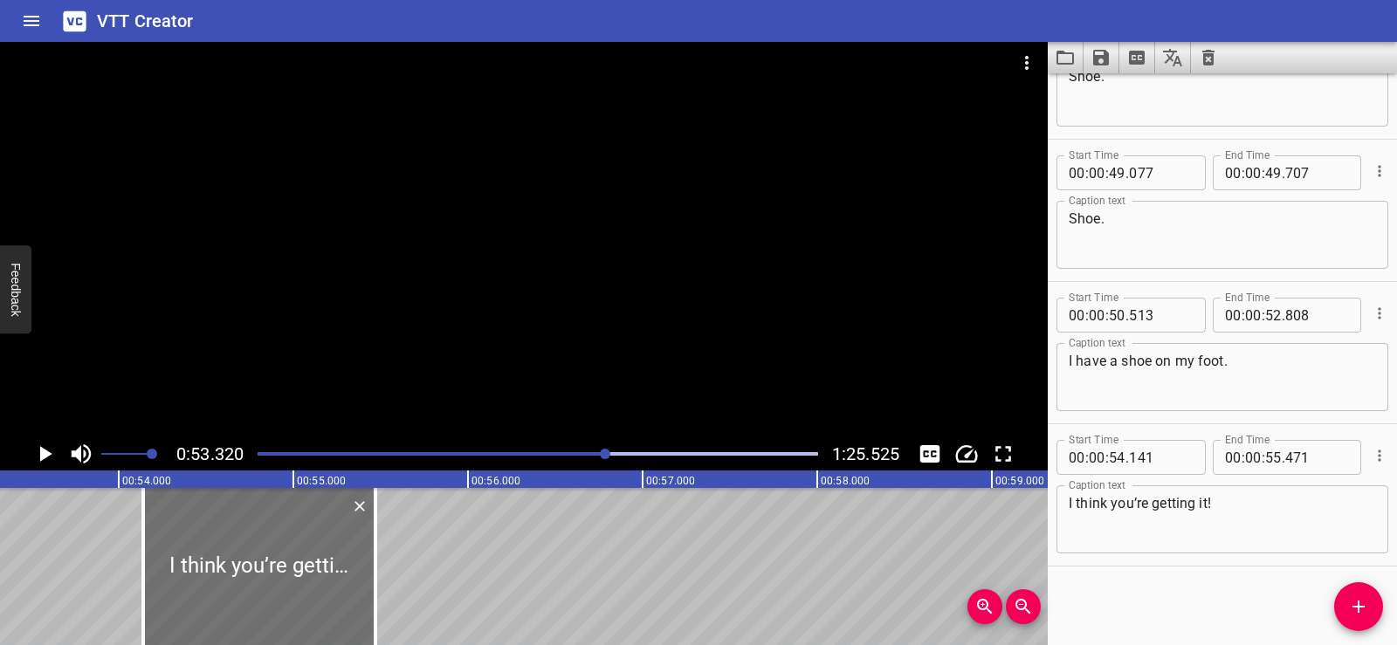
click at [580, 170] on div at bounding box center [524, 240] width 1048 height 396
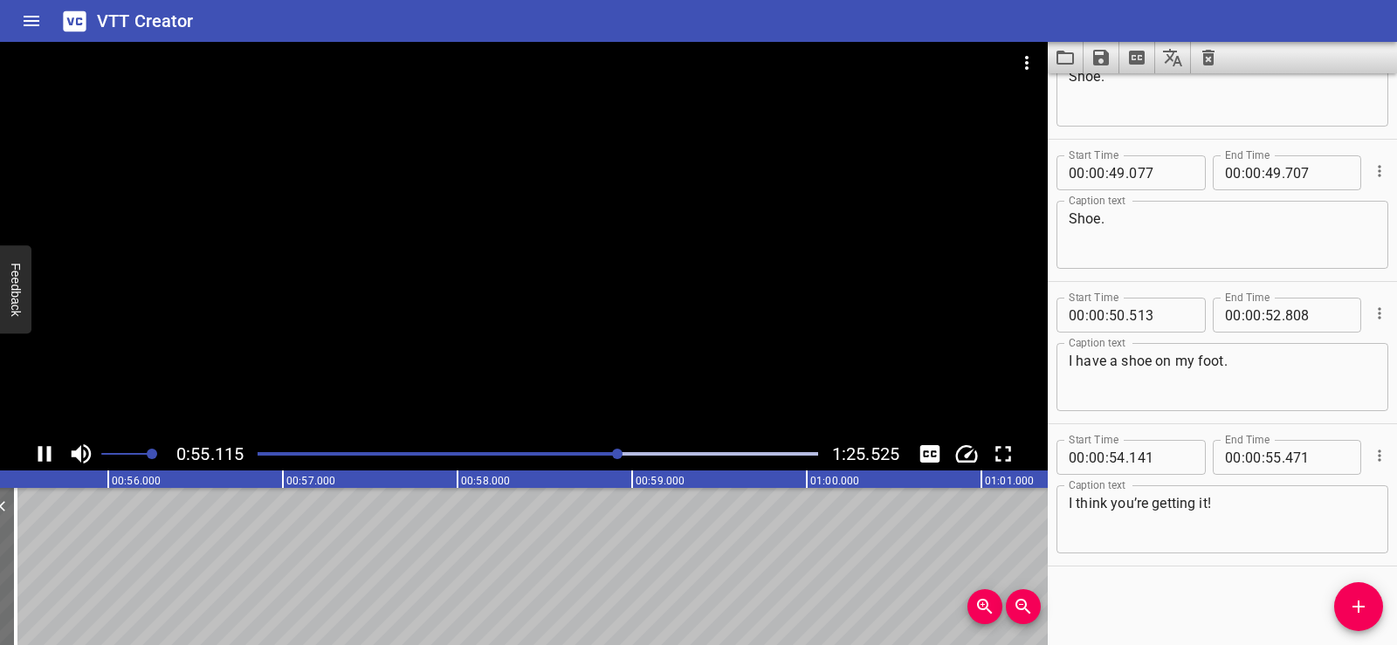
click at [643, 234] on div at bounding box center [524, 240] width 1048 height 396
click at [449, 246] on div at bounding box center [524, 240] width 1048 height 396
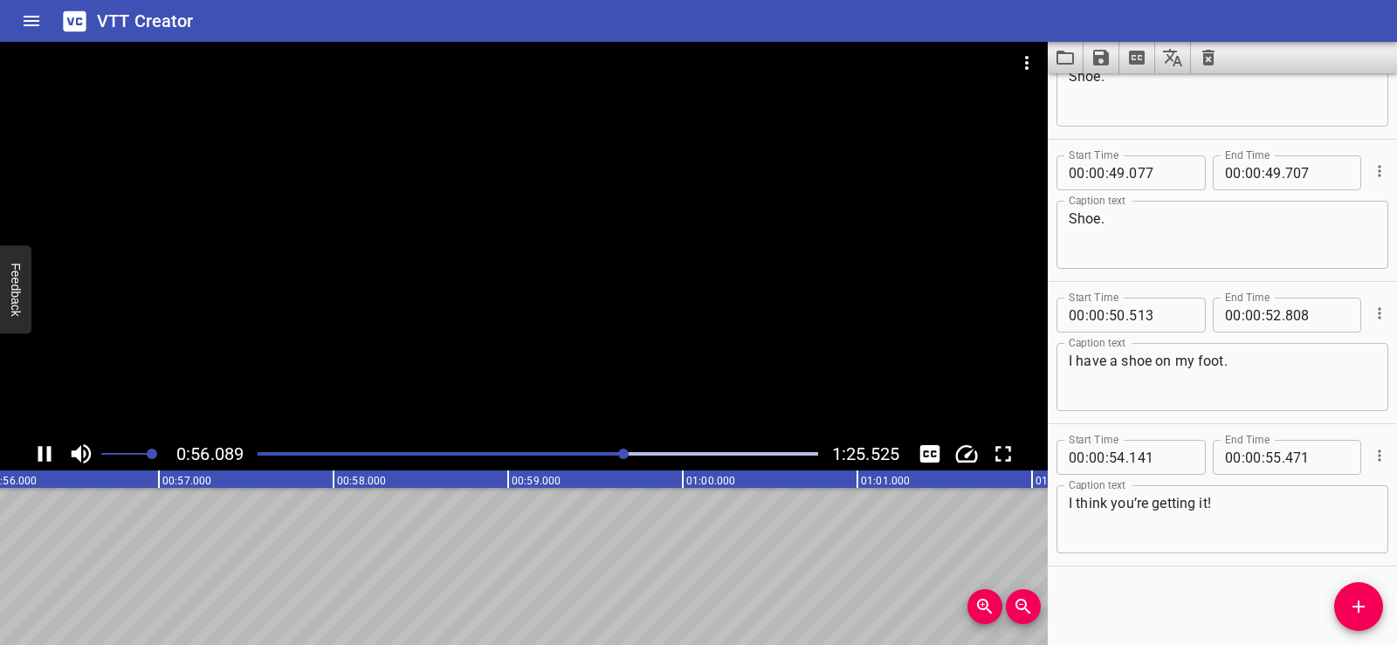
click at [518, 234] on div at bounding box center [524, 240] width 1048 height 396
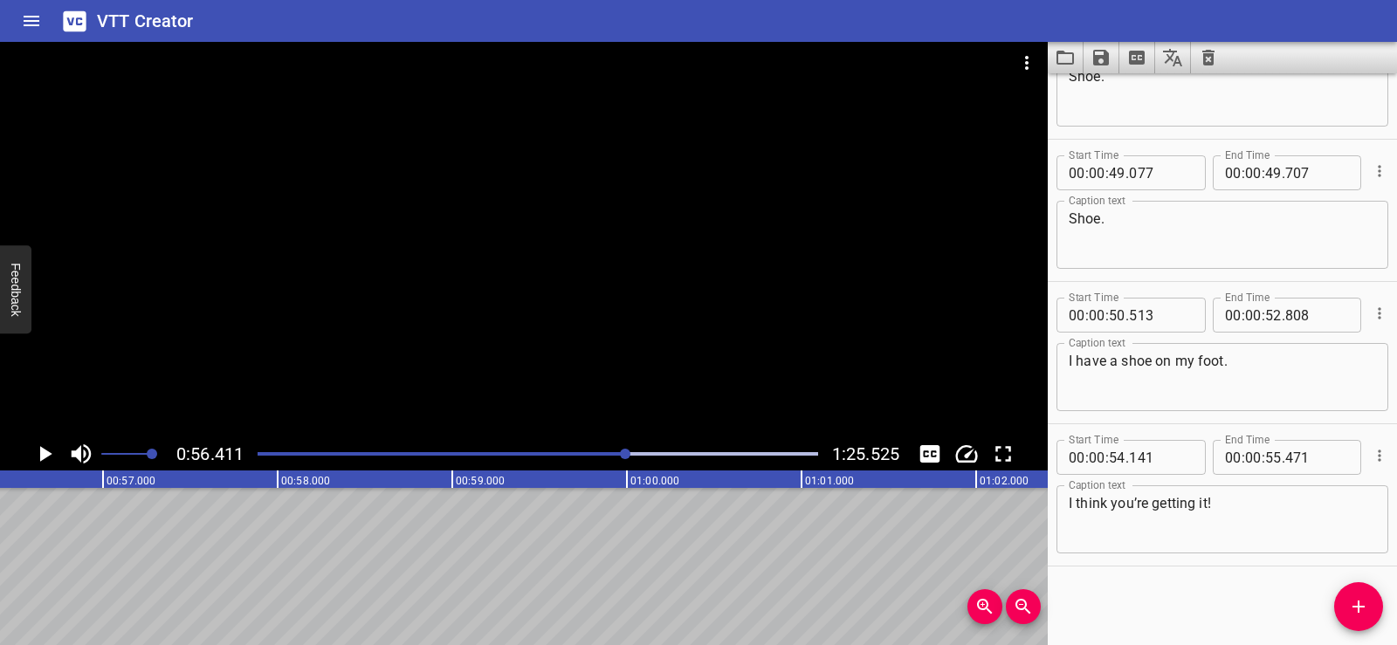
click at [1360, 604] on icon "Add Cue" at bounding box center [1359, 607] width 12 height 12
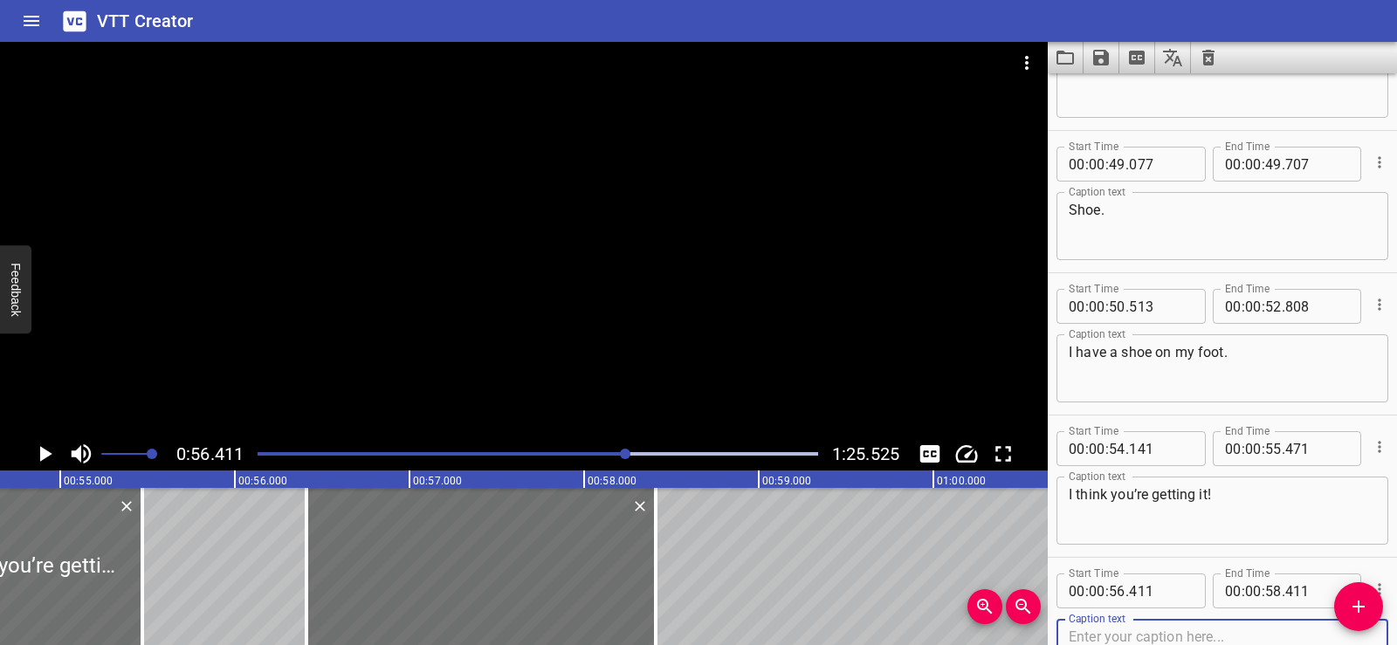
scroll to position [0, 9475]
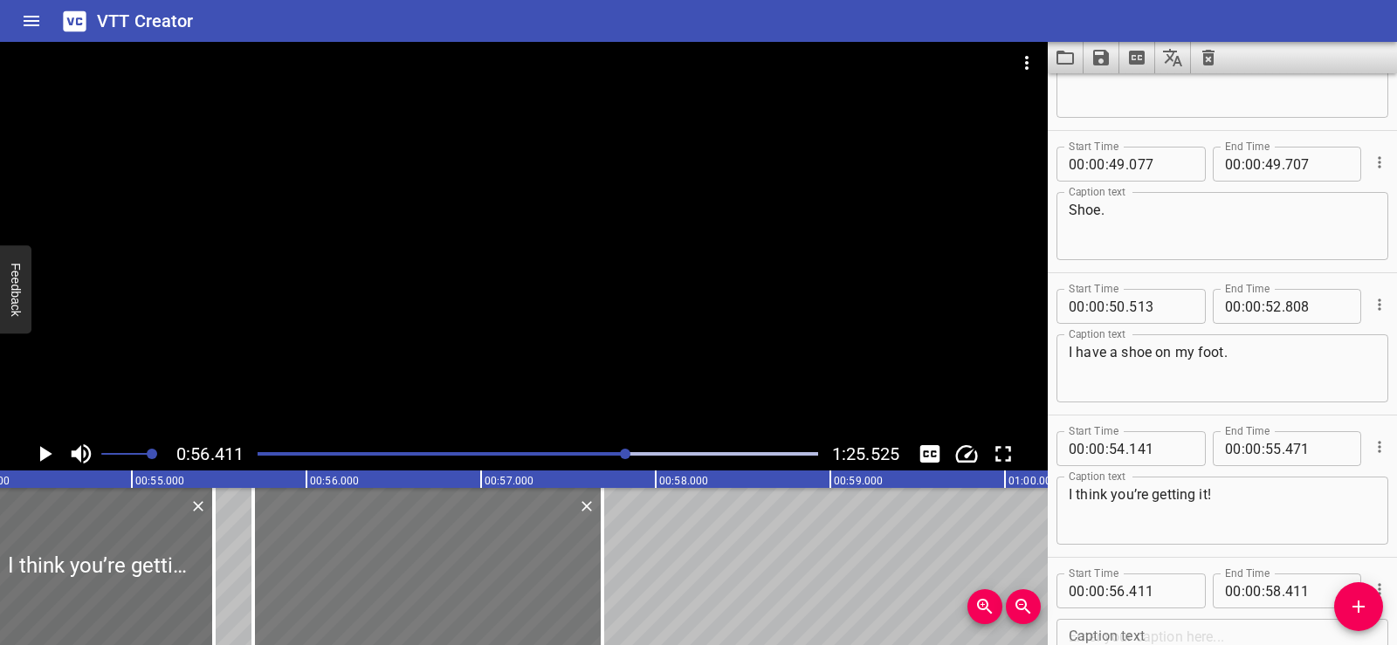
drag, startPoint x: 559, startPoint y: 565, endPoint x: 434, endPoint y: 561, distance: 125.0
click at [434, 561] on div at bounding box center [427, 566] width 349 height 157
type input "55"
type input "696"
type input "57"
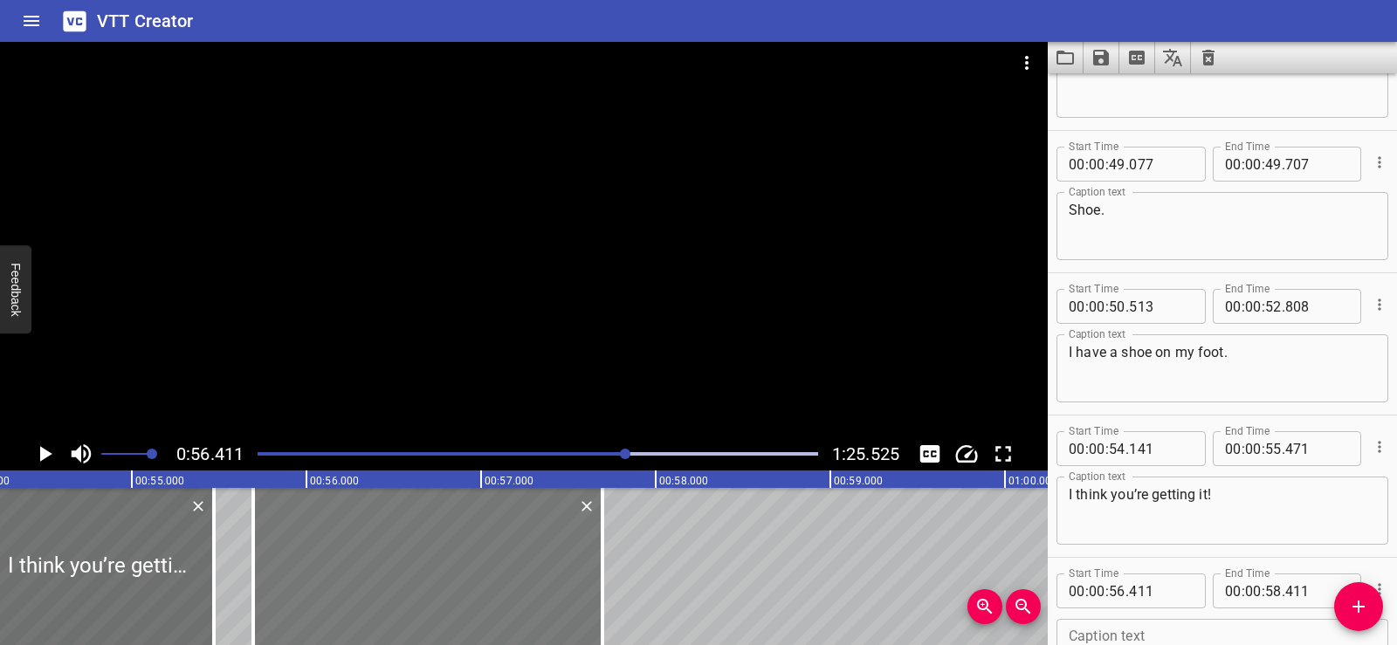
type input "696"
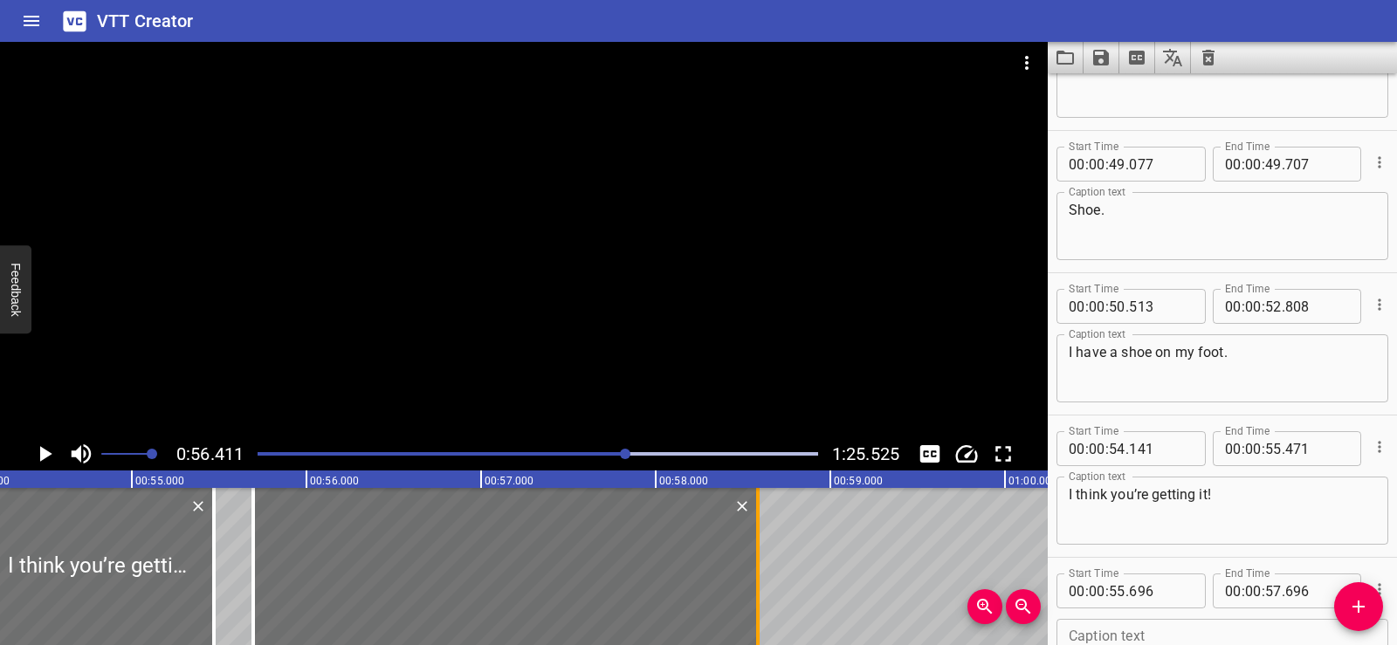
drag, startPoint x: 604, startPoint y: 576, endPoint x: 759, endPoint y: 575, distance: 155.5
click at [759, 575] on div at bounding box center [757, 566] width 3 height 157
type input "58"
type input "586"
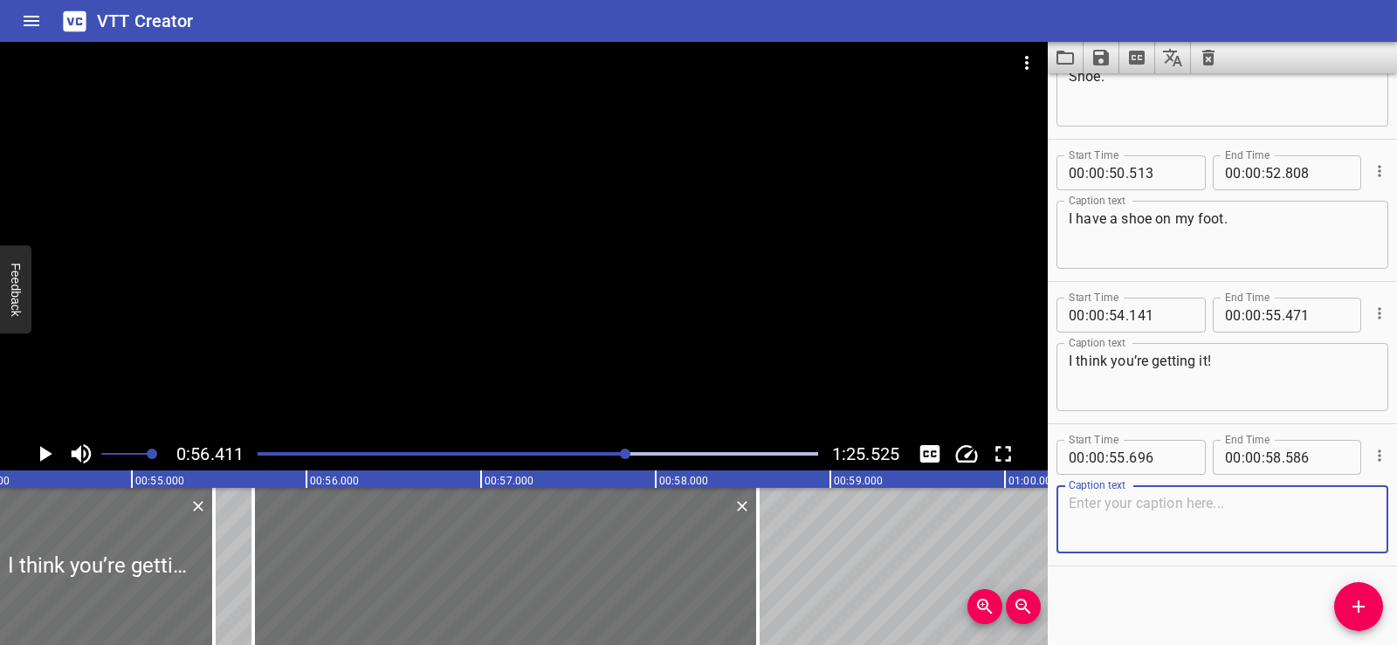
click at [1119, 521] on textarea at bounding box center [1222, 520] width 307 height 50
paste textarea "Say as many/sh/ words as you can."
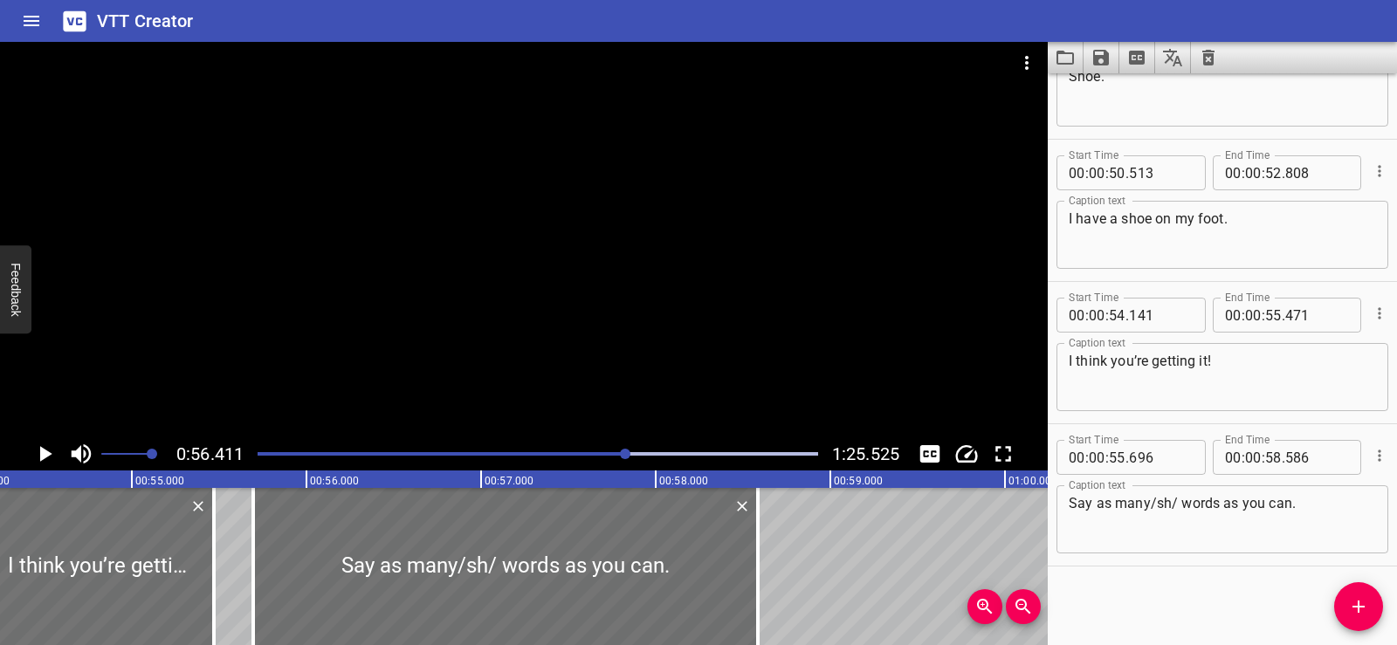
click at [1135, 589] on div "Start Time 00 : 00 : 01 . 740 Start Time End Time 00 : 00 : 03 . 740 End Time C…" at bounding box center [1222, 359] width 349 height 572
click at [64, 547] on div at bounding box center [98, 566] width 232 height 157
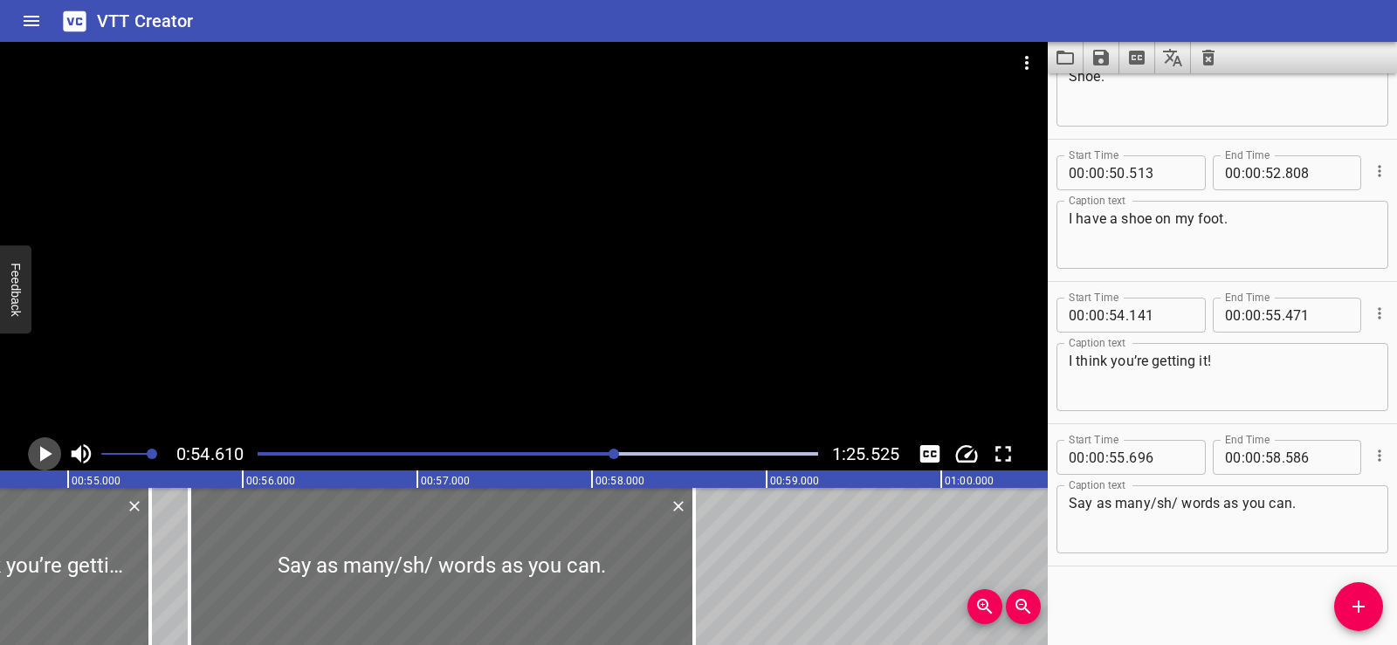
click at [45, 451] on icon "Play/Pause" at bounding box center [46, 454] width 12 height 16
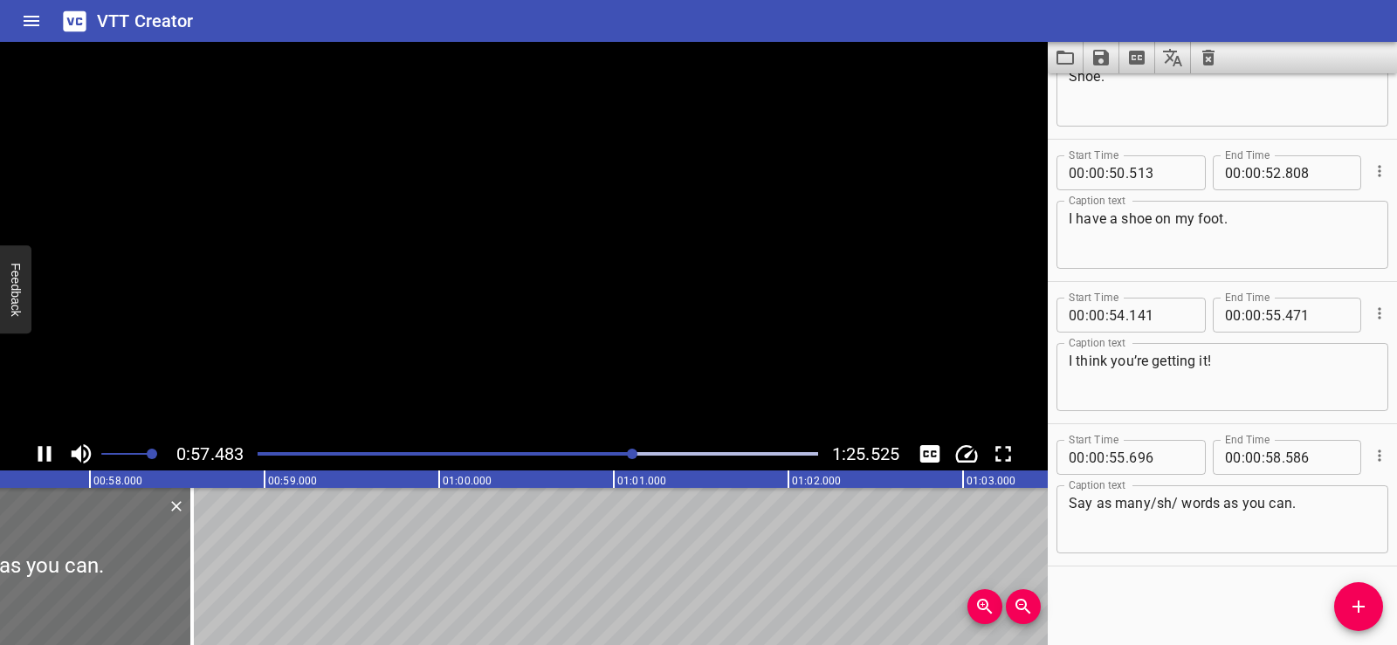
click at [45, 451] on icon "Play/Pause" at bounding box center [44, 454] width 26 height 26
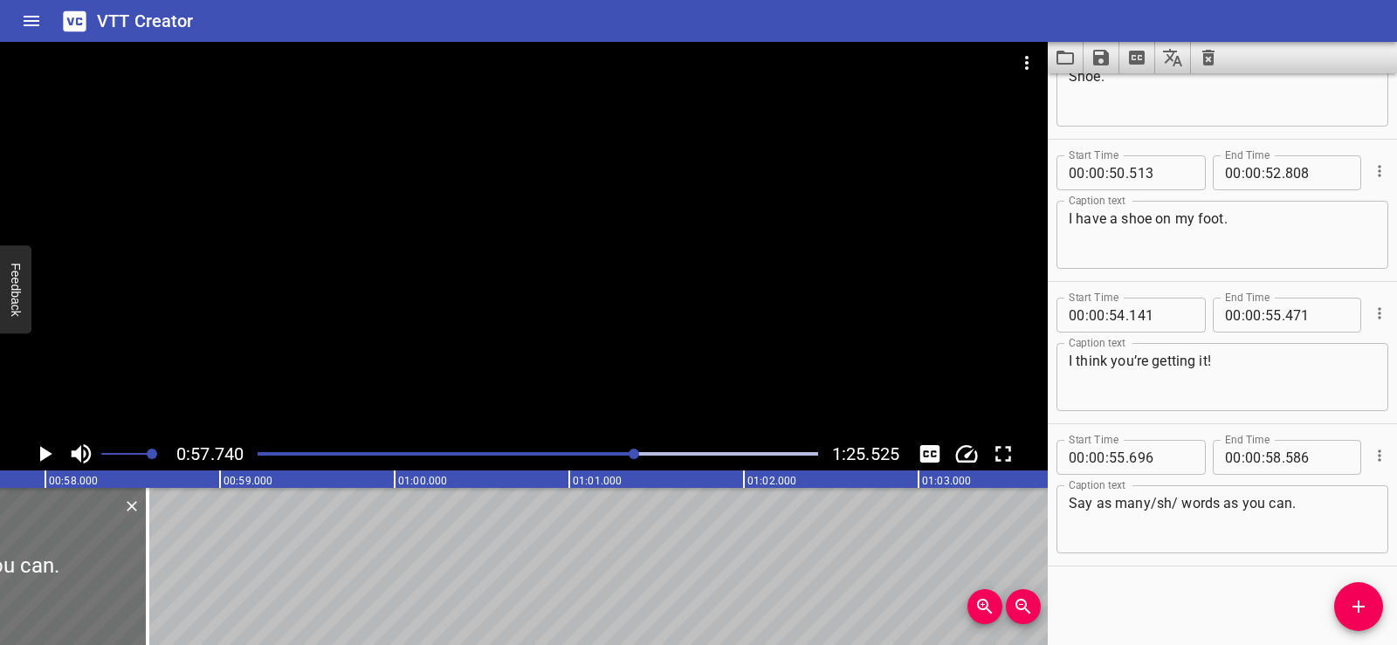
click at [1148, 498] on textarea "Say as many/sh/ words as you can." at bounding box center [1222, 520] width 307 height 50
type textarea "Say as many /sh/ words as you can."
click at [347, 242] on div at bounding box center [524, 240] width 1048 height 396
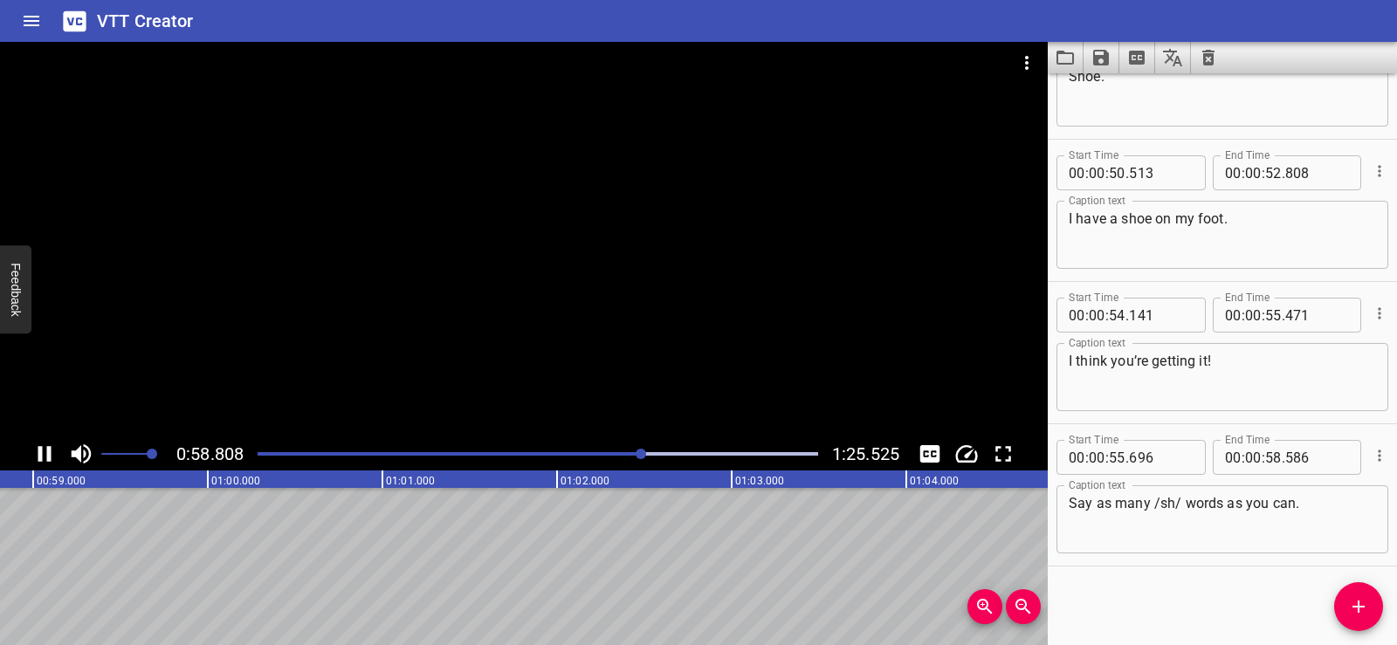
click at [469, 232] on div at bounding box center [524, 240] width 1048 height 396
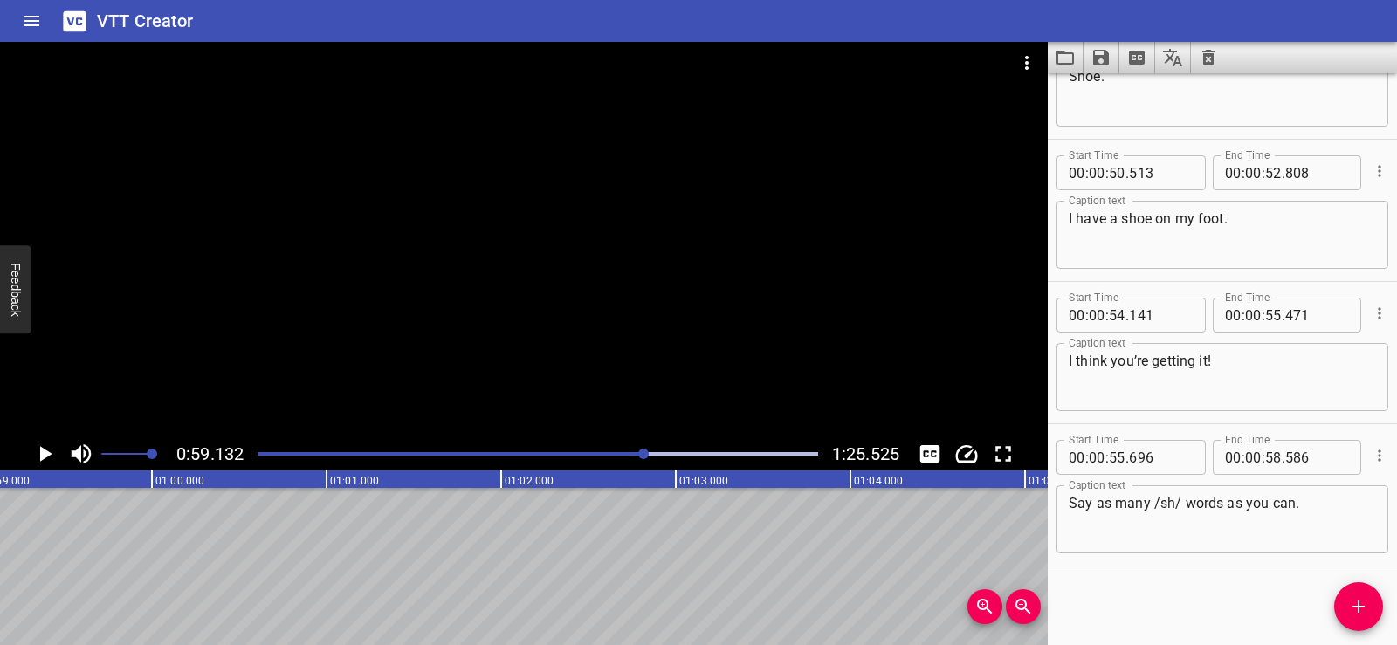
click at [1364, 604] on icon "Add Cue" at bounding box center [1359, 607] width 21 height 21
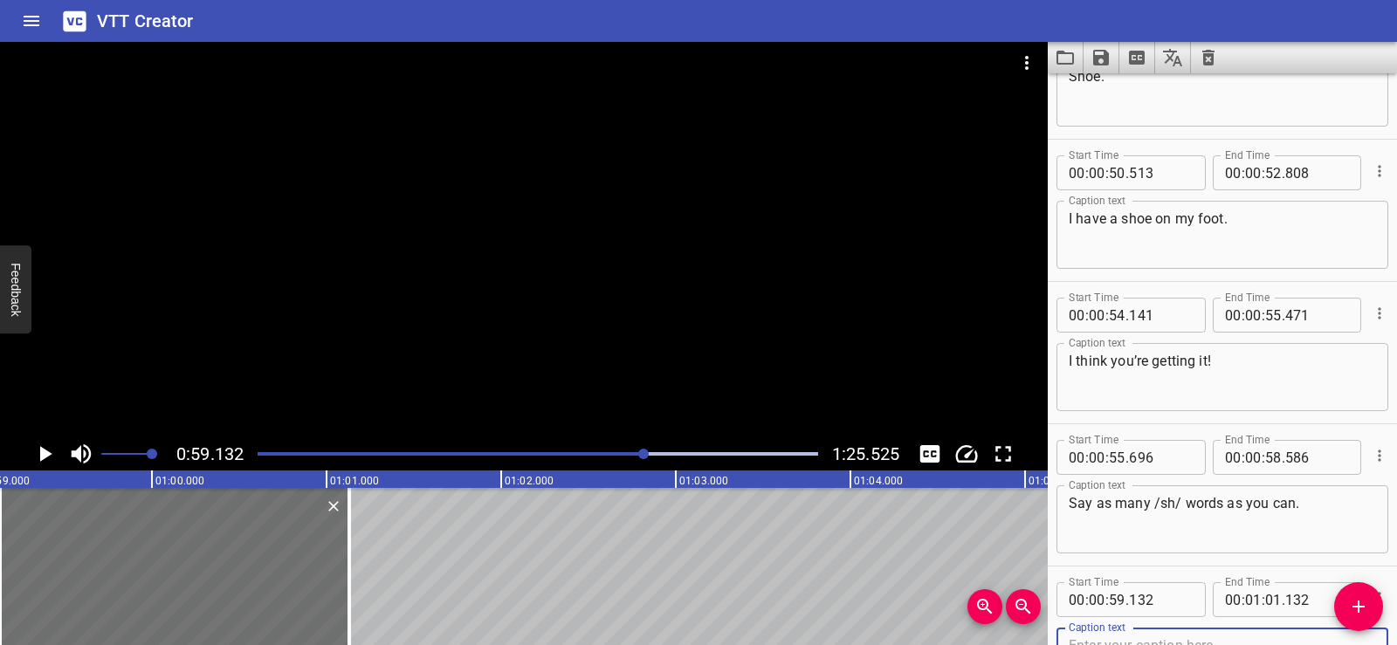
scroll to position [2793, 0]
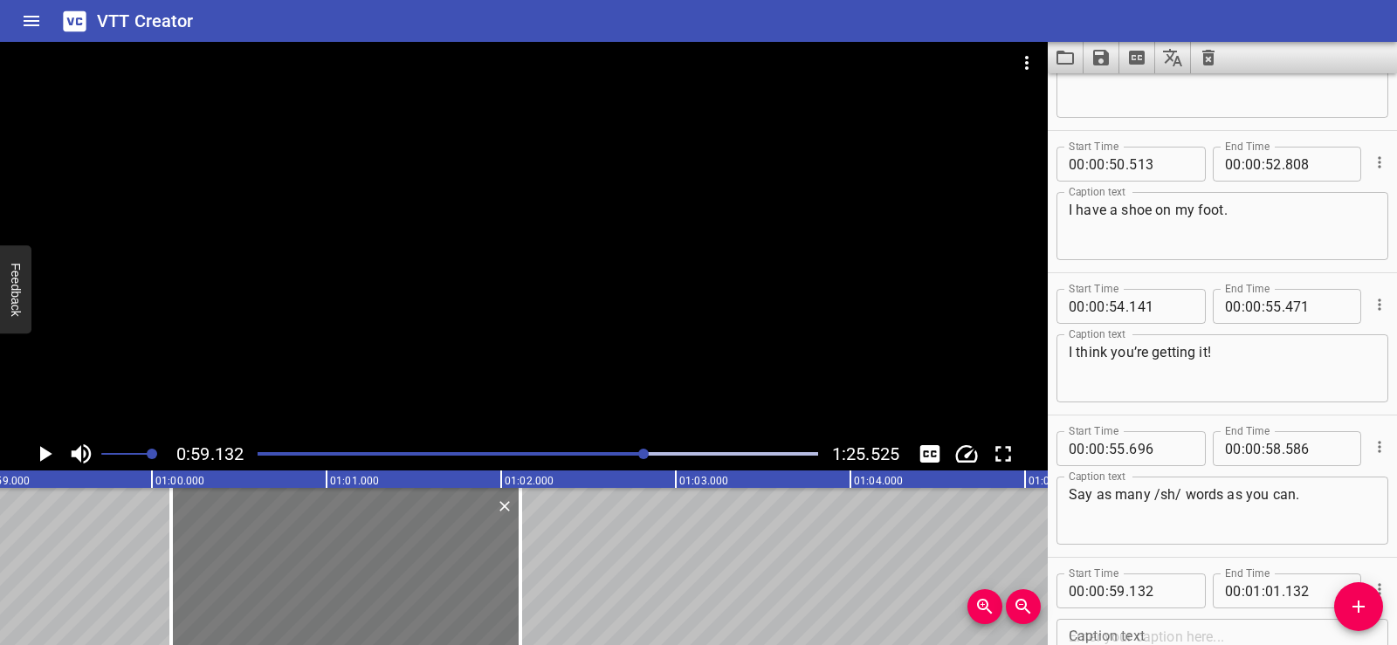
drag, startPoint x: 160, startPoint y: 553, endPoint x: 308, endPoint y: 557, distance: 148.5
click at [308, 557] on div at bounding box center [345, 566] width 349 height 157
type input "01"
type input "00"
type input "112"
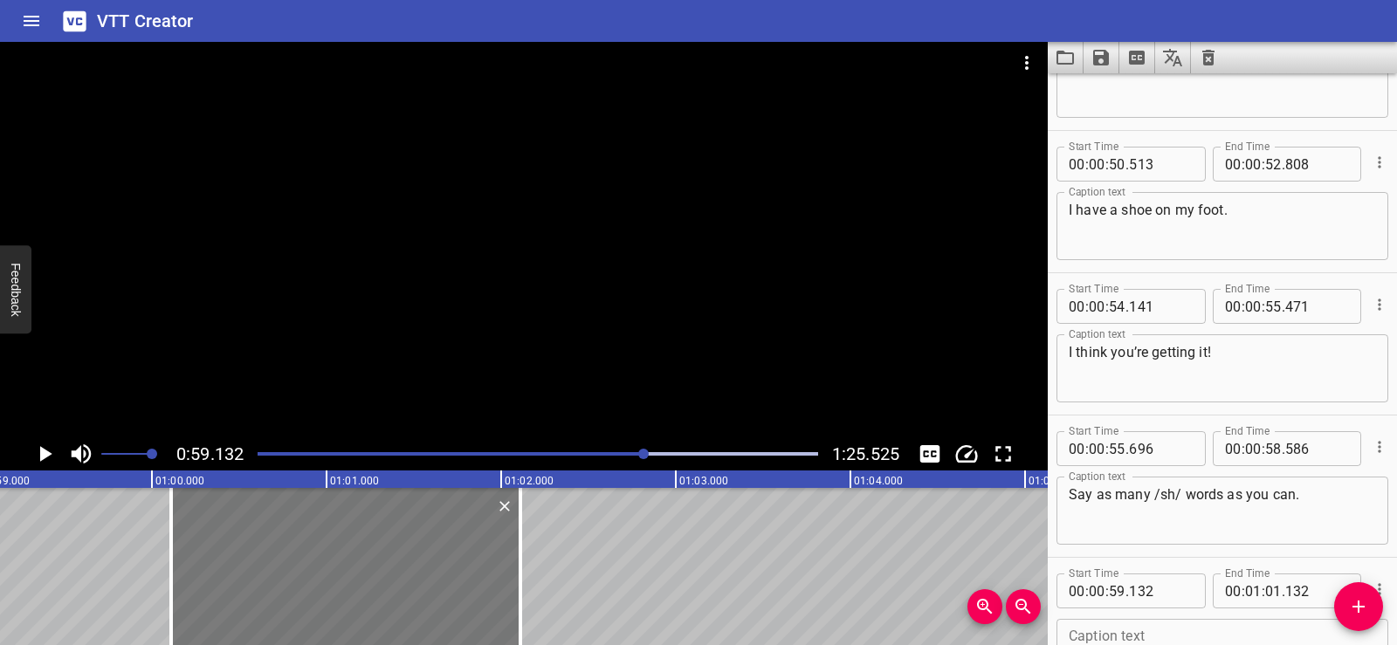
type input "02"
type input "112"
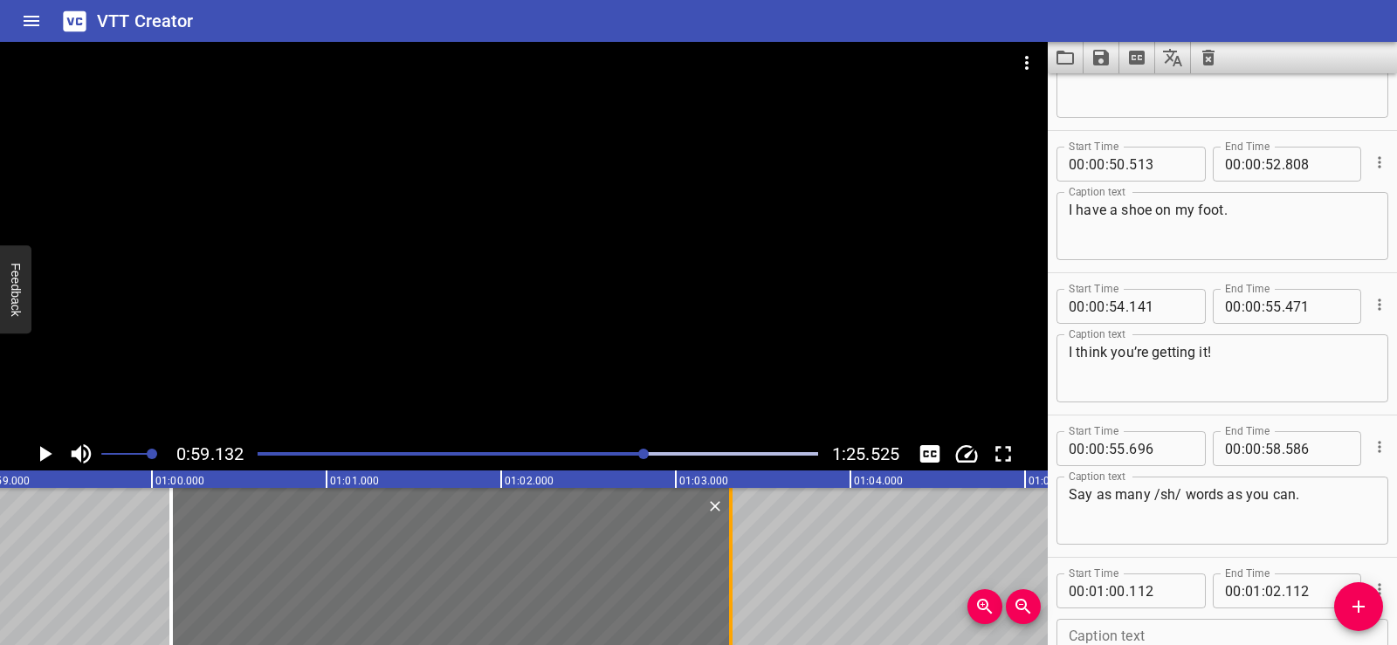
drag, startPoint x: 521, startPoint y: 608, endPoint x: 732, endPoint y: 607, distance: 210.5
click at [732, 607] on div at bounding box center [730, 566] width 3 height 157
type input "03"
type input "317"
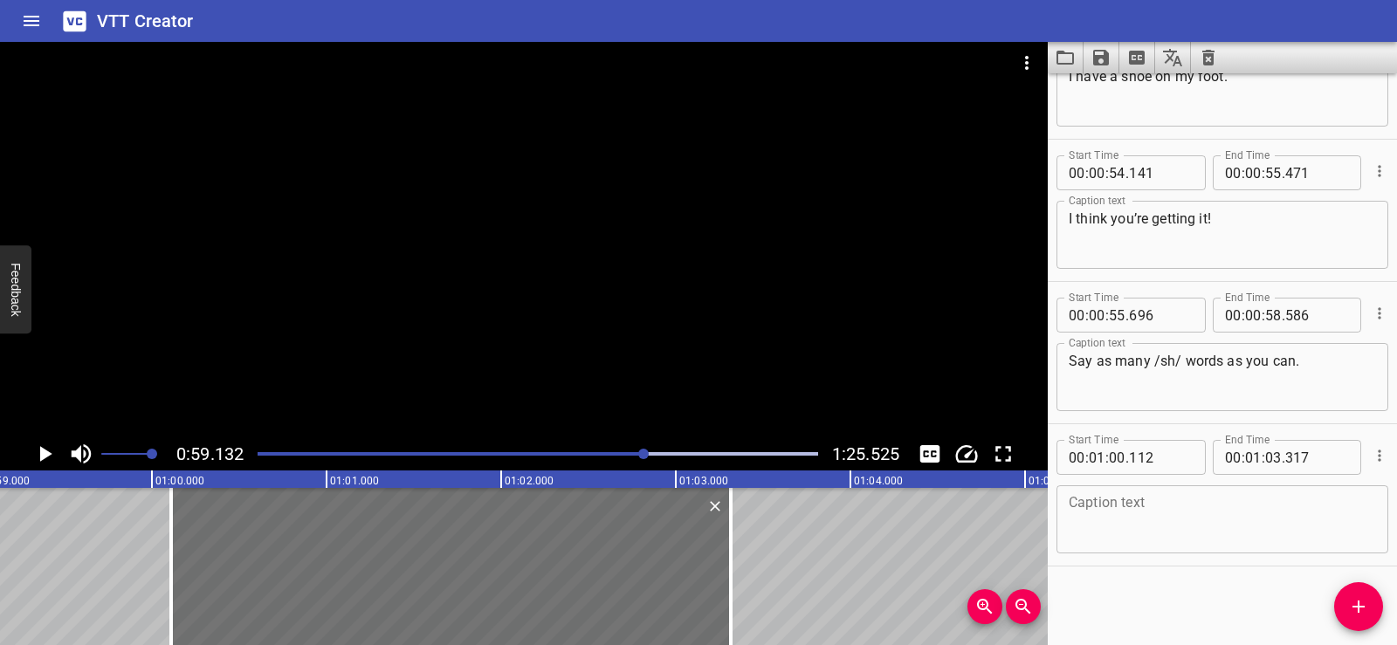
click at [1103, 517] on textarea at bounding box center [1222, 520] width 307 height 50
paste textarea "Let’s look closely at the s-h spelling."
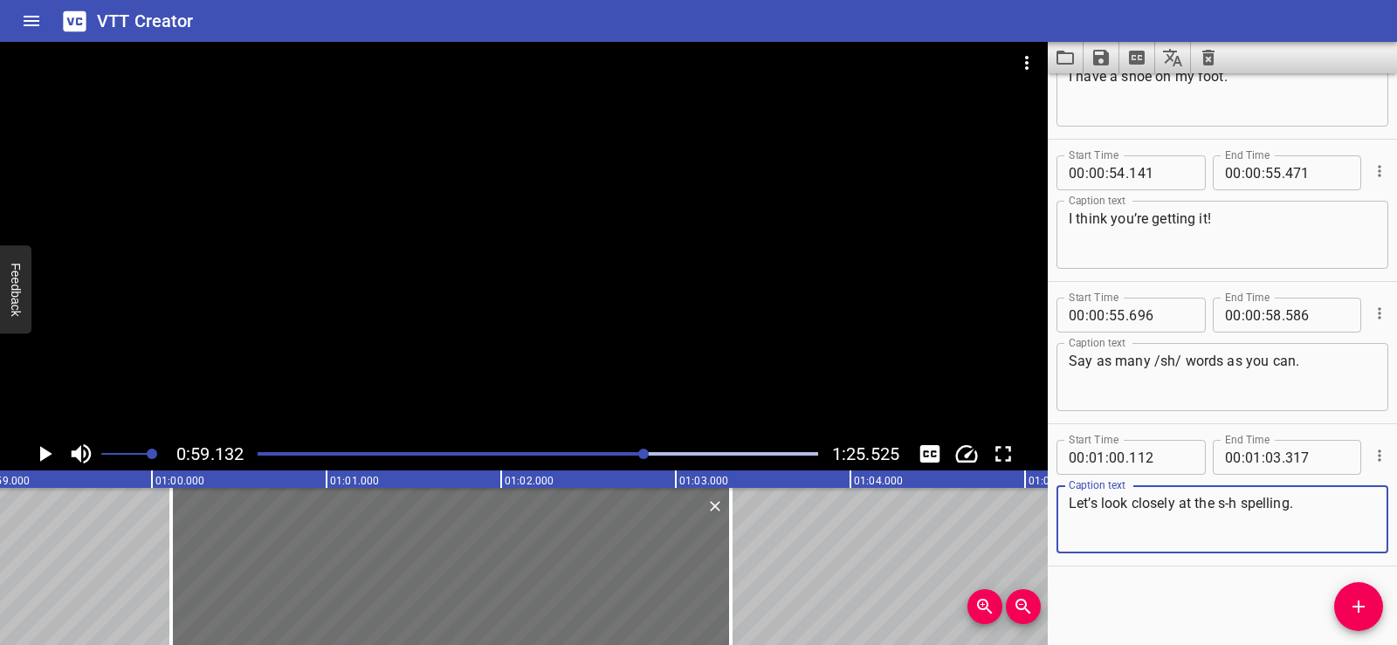
click at [1139, 590] on div "Start Time 00 : 00 : 01 . 740 Start Time End Time 00 : 00 : 03 . 740 End Time C…" at bounding box center [1222, 359] width 349 height 572
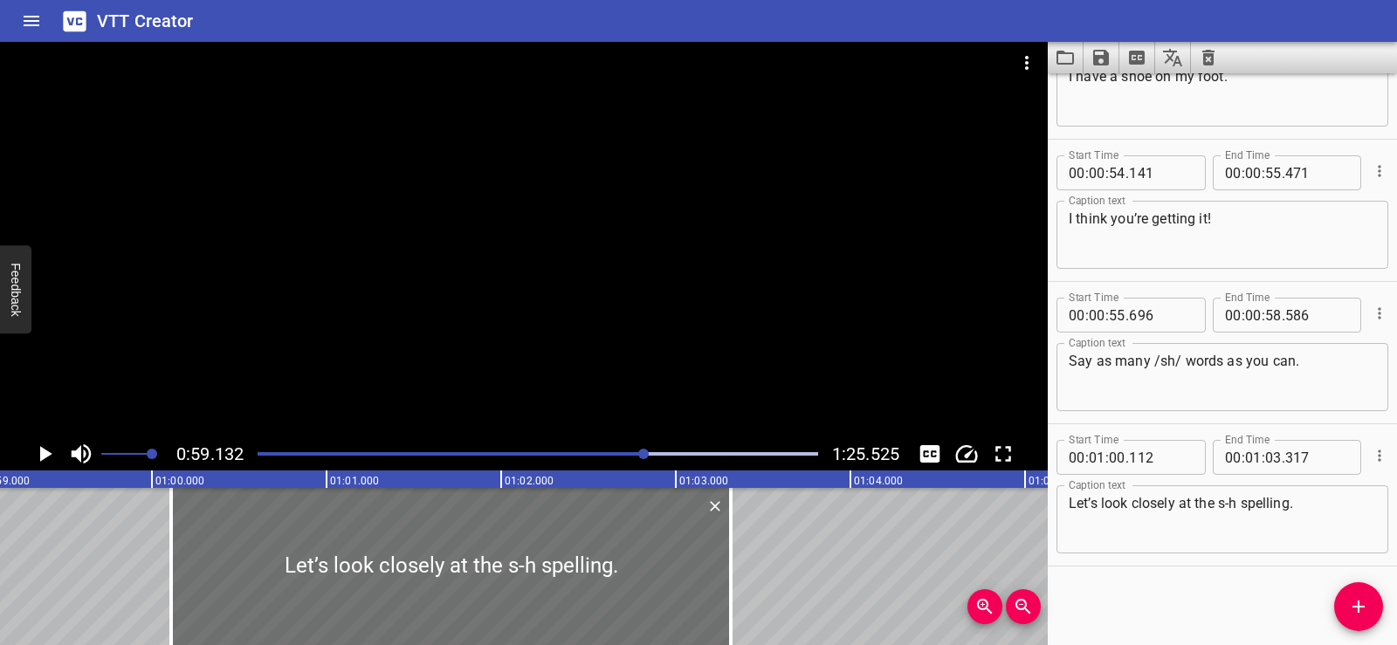
click at [560, 275] on div at bounding box center [524, 240] width 1048 height 396
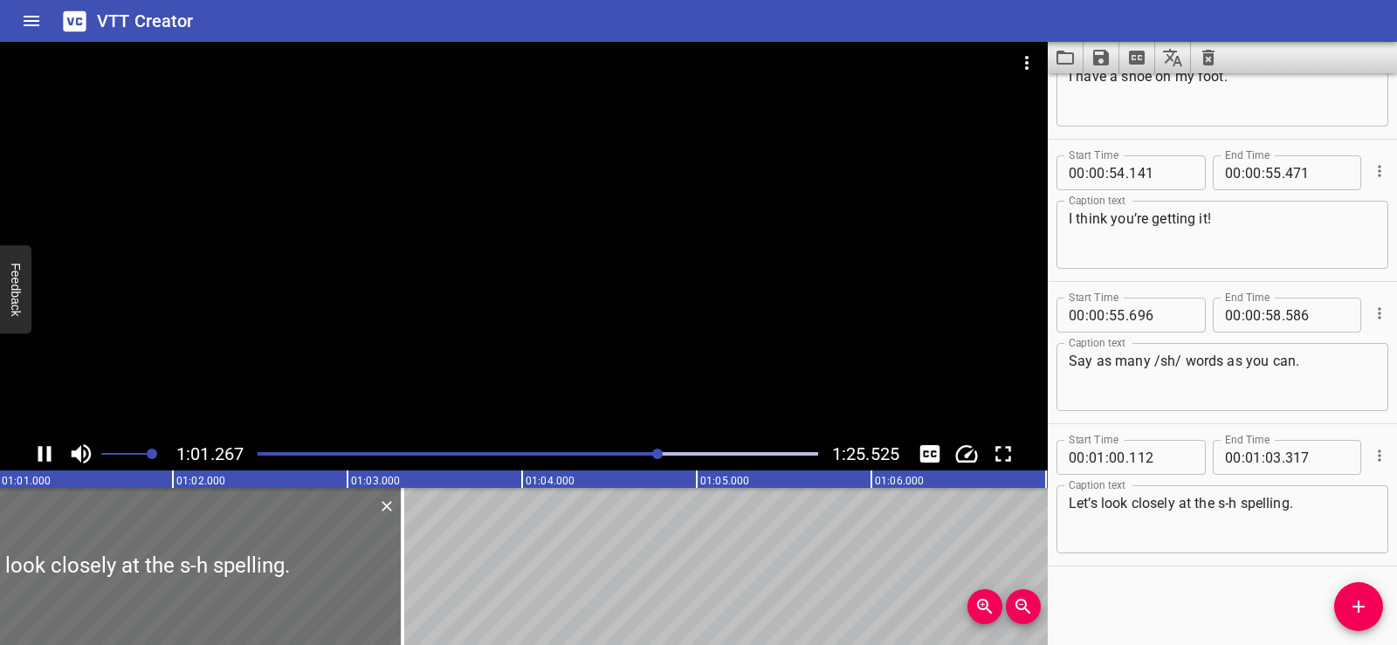
click at [549, 268] on div at bounding box center [524, 240] width 1048 height 396
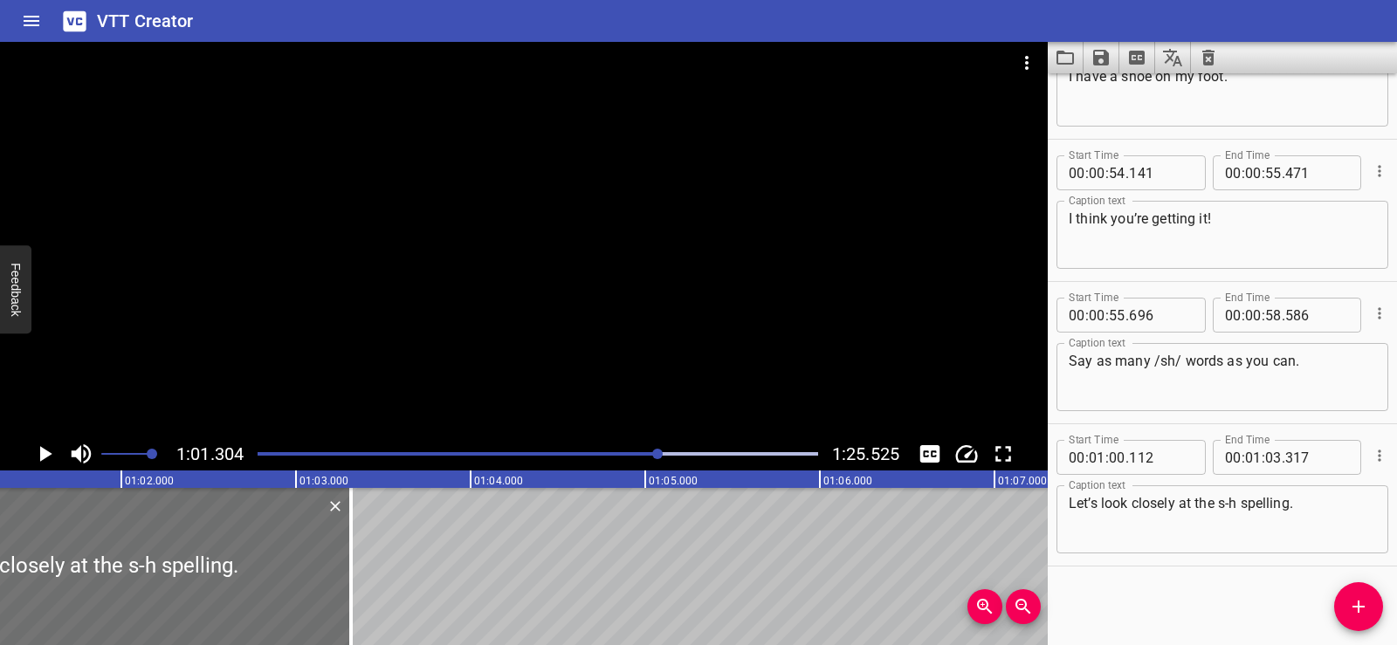
click at [1158, 499] on textarea "Let’s look closely at the s-h spelling." at bounding box center [1222, 520] width 307 height 50
paste textarea "Shell. A crab’s house is its shell."
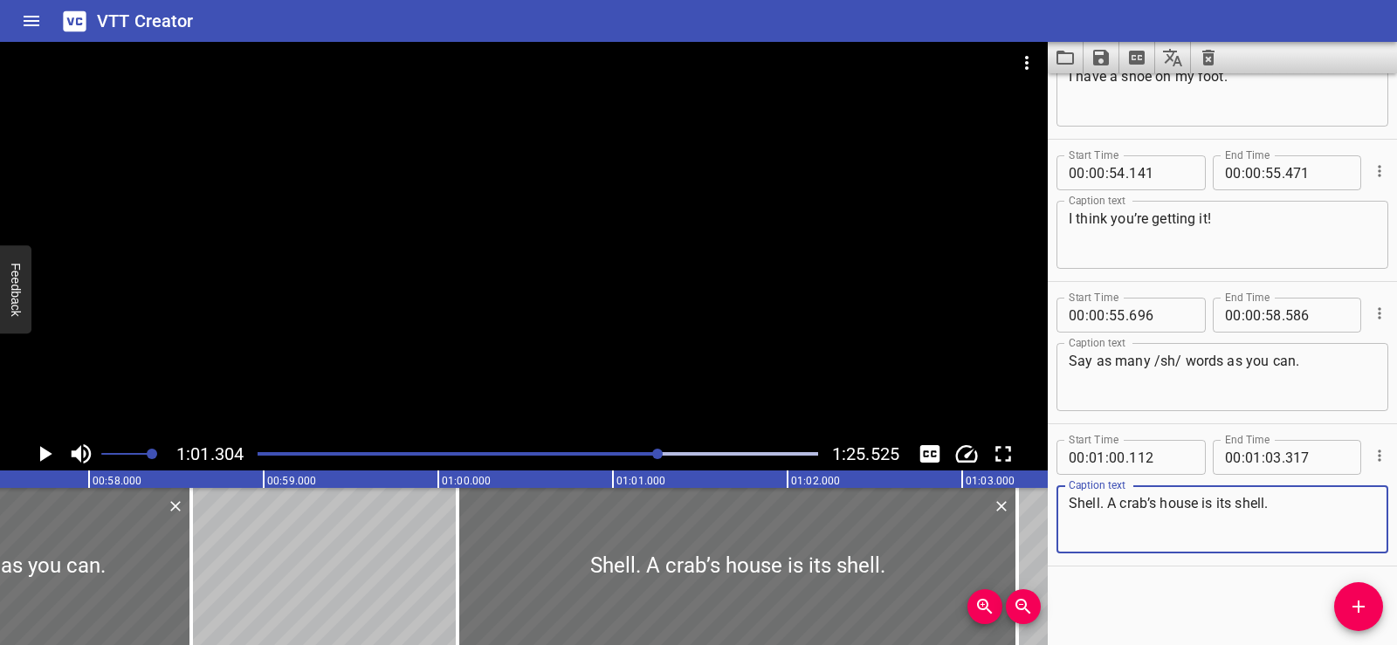
type textarea "Shell. A crab’s house is its shell."
click at [345, 533] on div "Blending words with sh Ssshhhhhhh Listen. I’ve got a shiny new spelling for us:…" at bounding box center [438, 566] width 20961 height 157
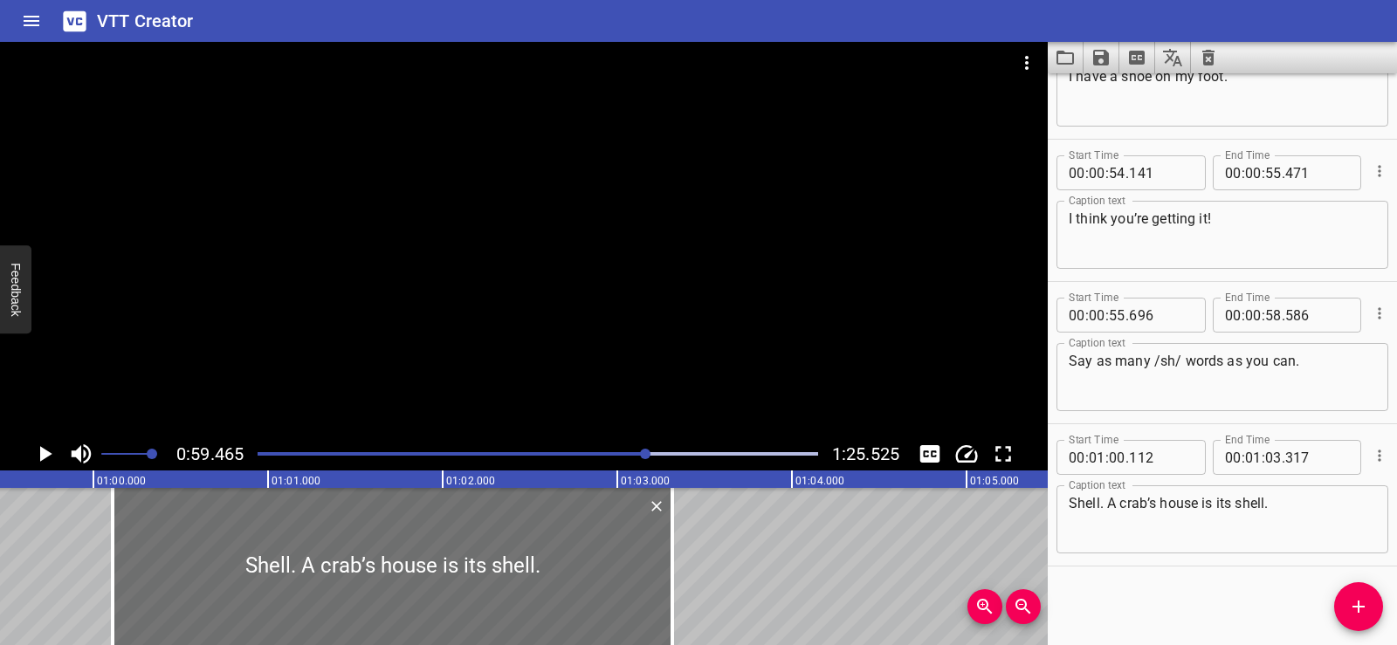
click at [587, 229] on div at bounding box center [524, 240] width 1048 height 396
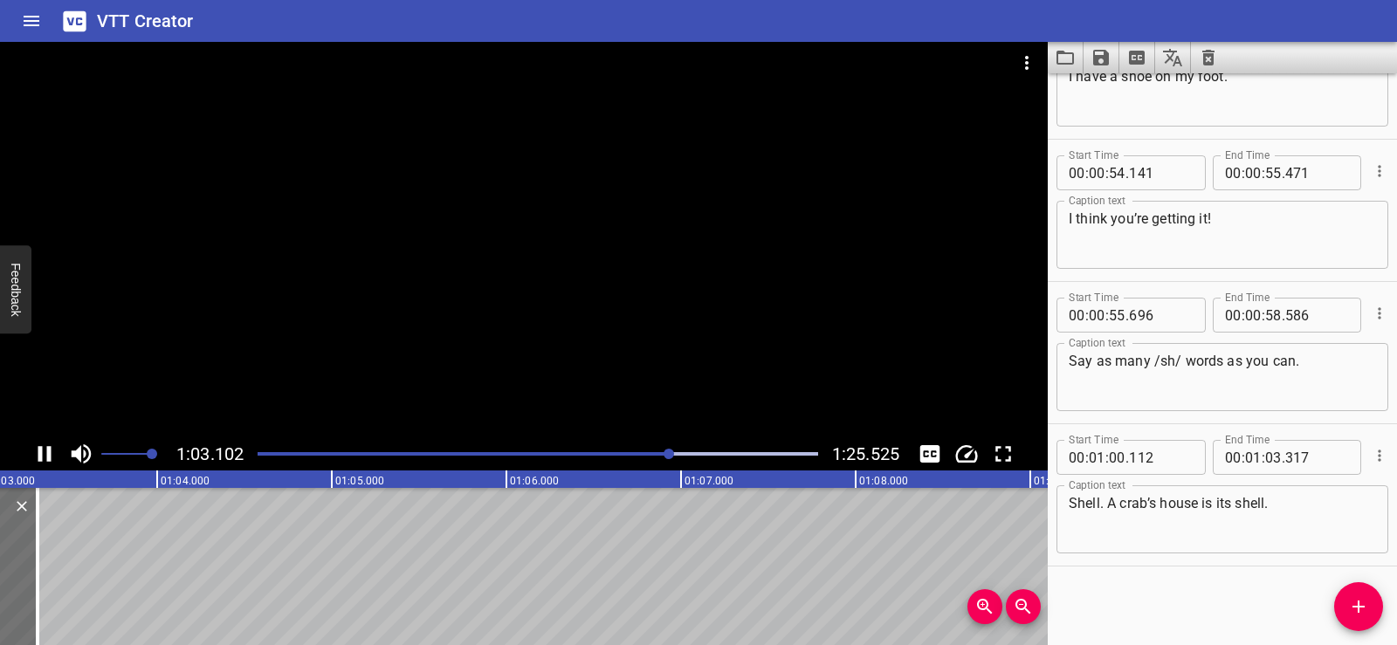
click at [562, 239] on div at bounding box center [524, 240] width 1048 height 396
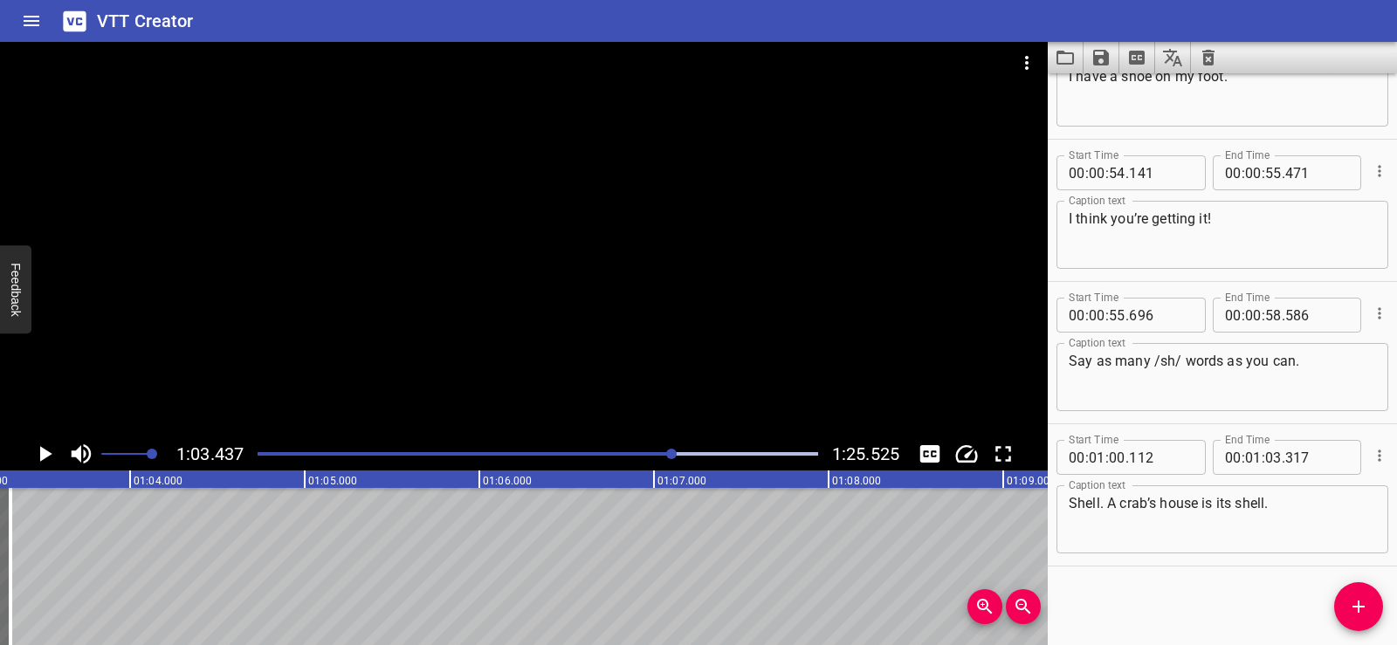
scroll to position [0, 11081]
click at [42, 456] on icon "Play/Pause" at bounding box center [46, 454] width 12 height 16
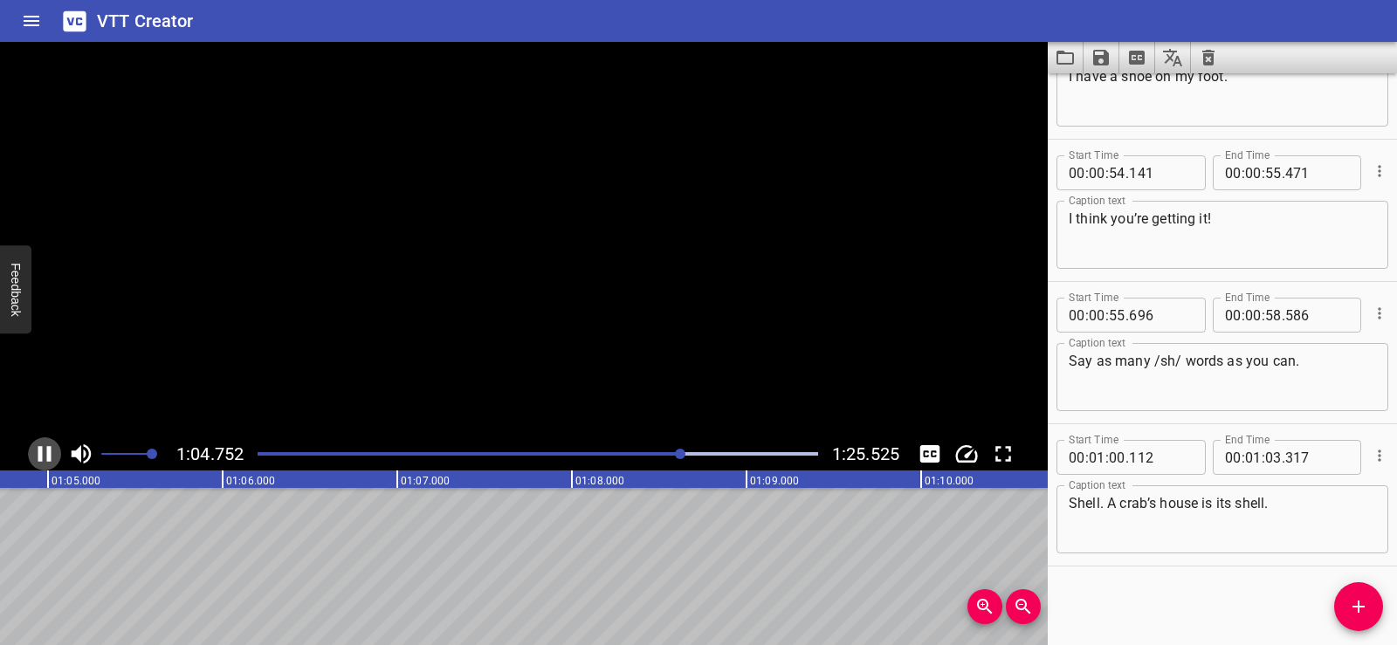
click at [42, 456] on icon "Play/Pause" at bounding box center [44, 454] width 13 height 16
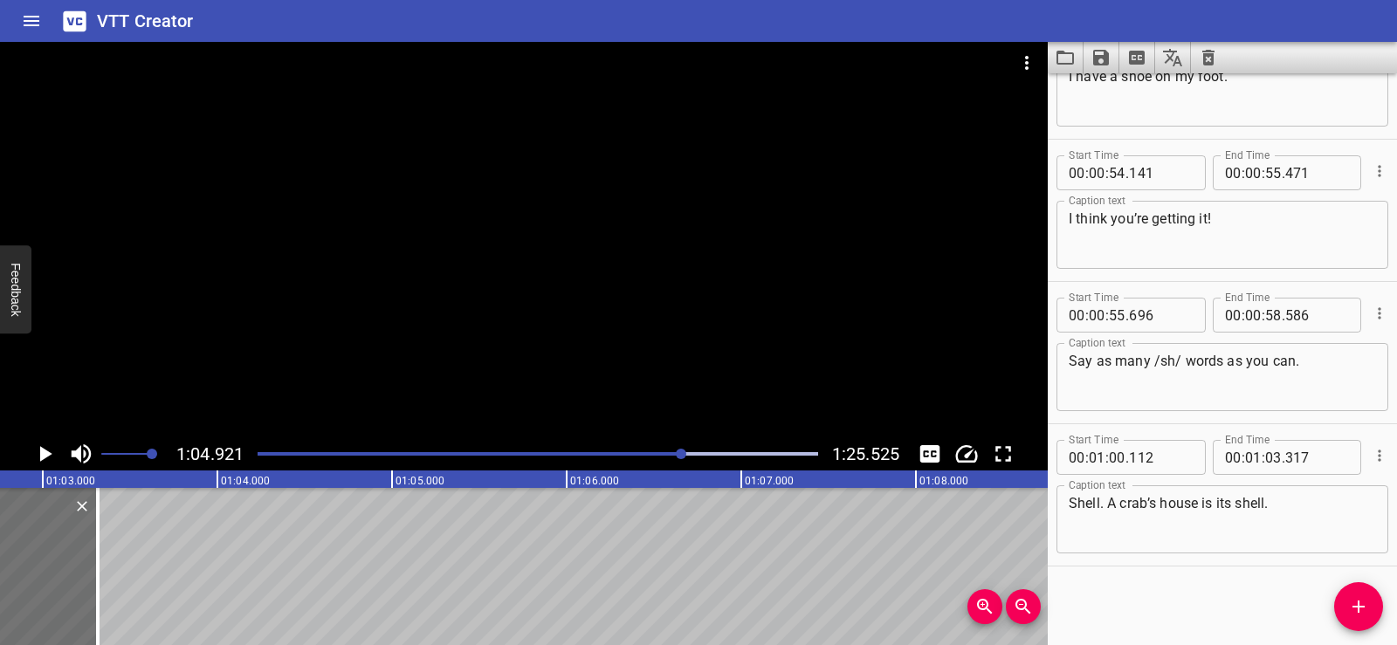
scroll to position [0, 10890]
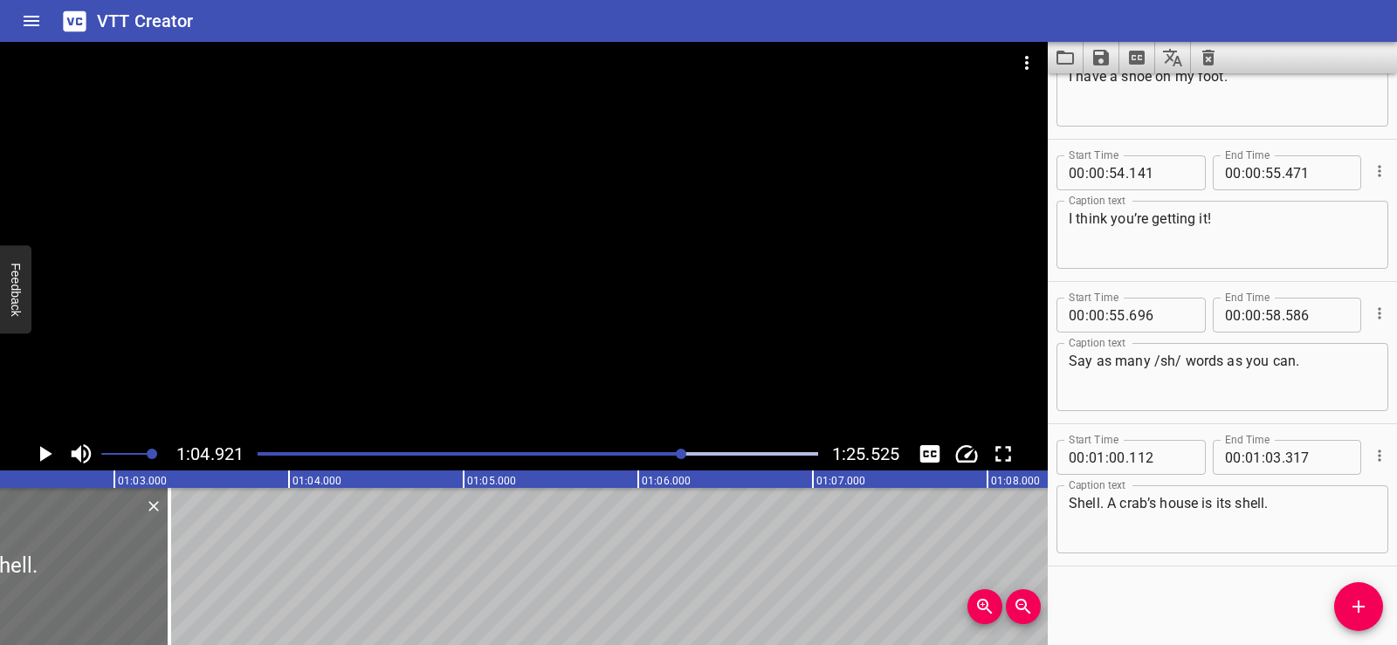
click at [1353, 598] on icon "Add Cue" at bounding box center [1359, 607] width 21 height 21
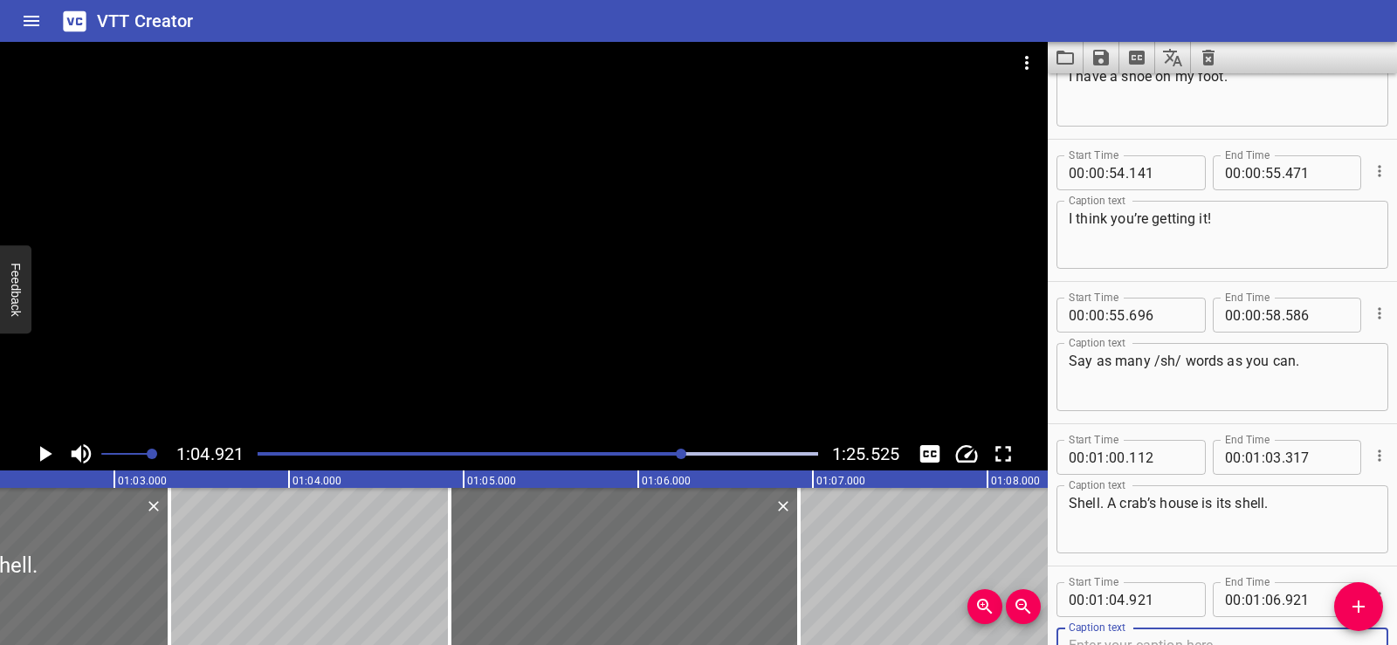
scroll to position [2935, 0]
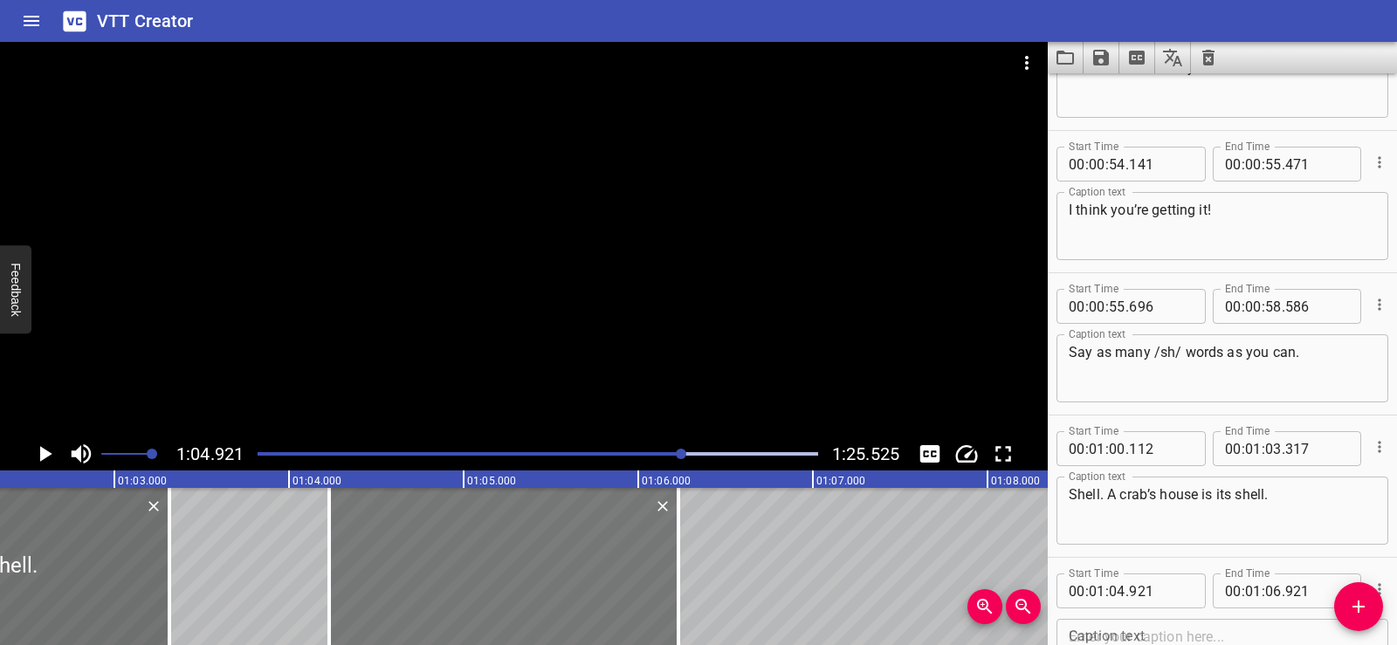
drag, startPoint x: 581, startPoint y: 558, endPoint x: 505, endPoint y: 563, distance: 76.2
click at [505, 563] on div at bounding box center [503, 566] width 349 height 157
type input "231"
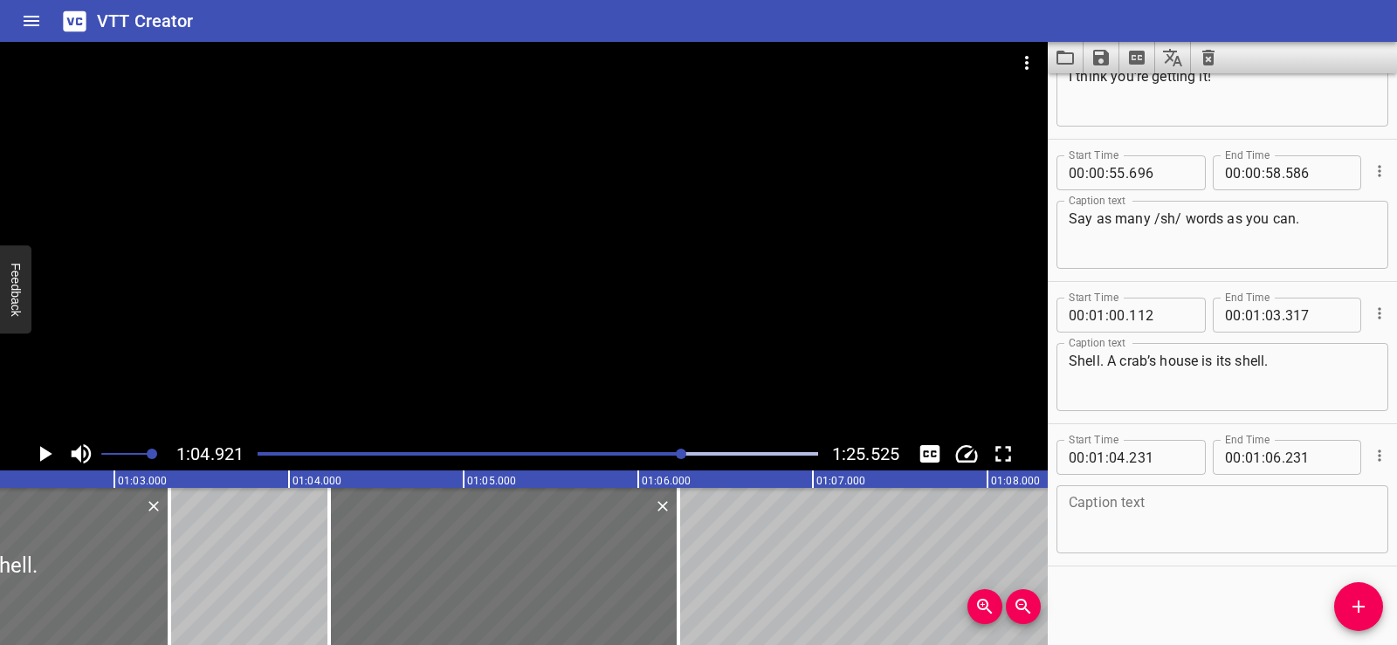
click at [1115, 498] on textarea at bounding box center [1222, 520] width 307 height 50
paste textarea "You can spell the sound /sh/ at the end of words."
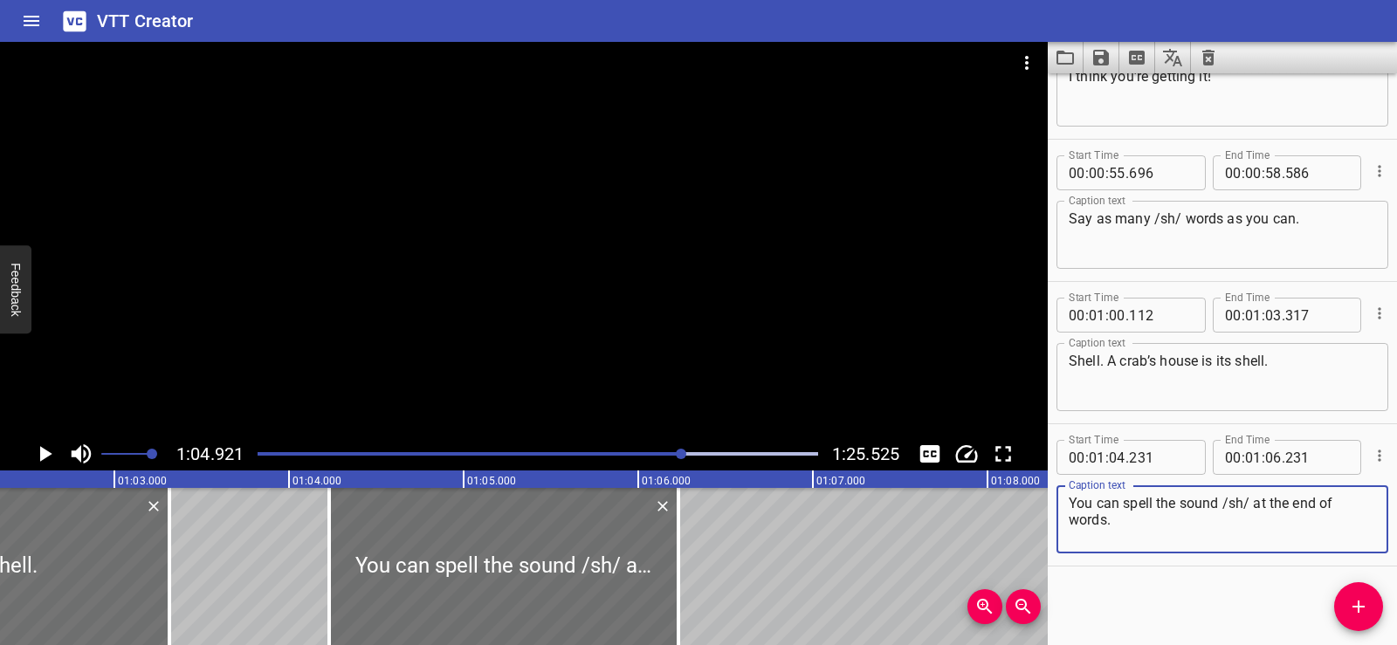
click at [1171, 582] on div "Start Time 00 : 00 : 01 . 740 Start Time End Time 00 : 00 : 03 . 740 End Time C…" at bounding box center [1222, 359] width 349 height 572
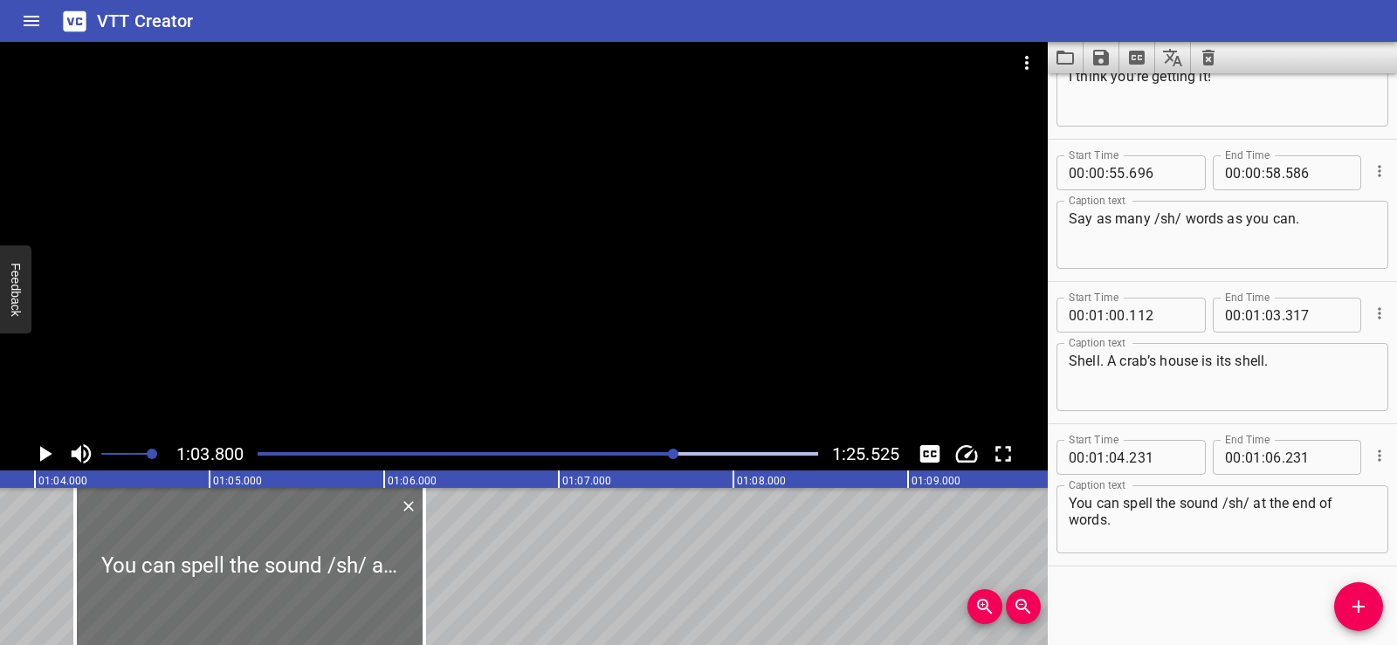
click at [45, 452] on icon "Play/Pause" at bounding box center [46, 454] width 12 height 16
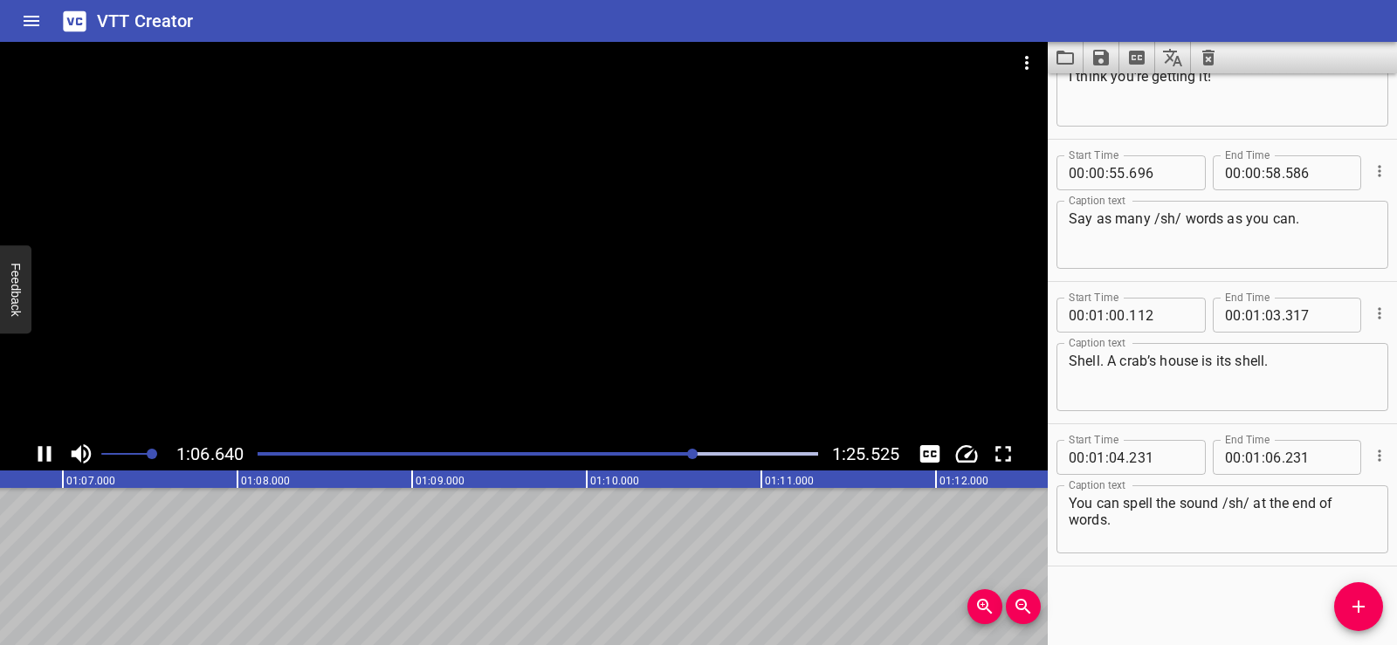
click at [599, 307] on div at bounding box center [524, 240] width 1048 height 396
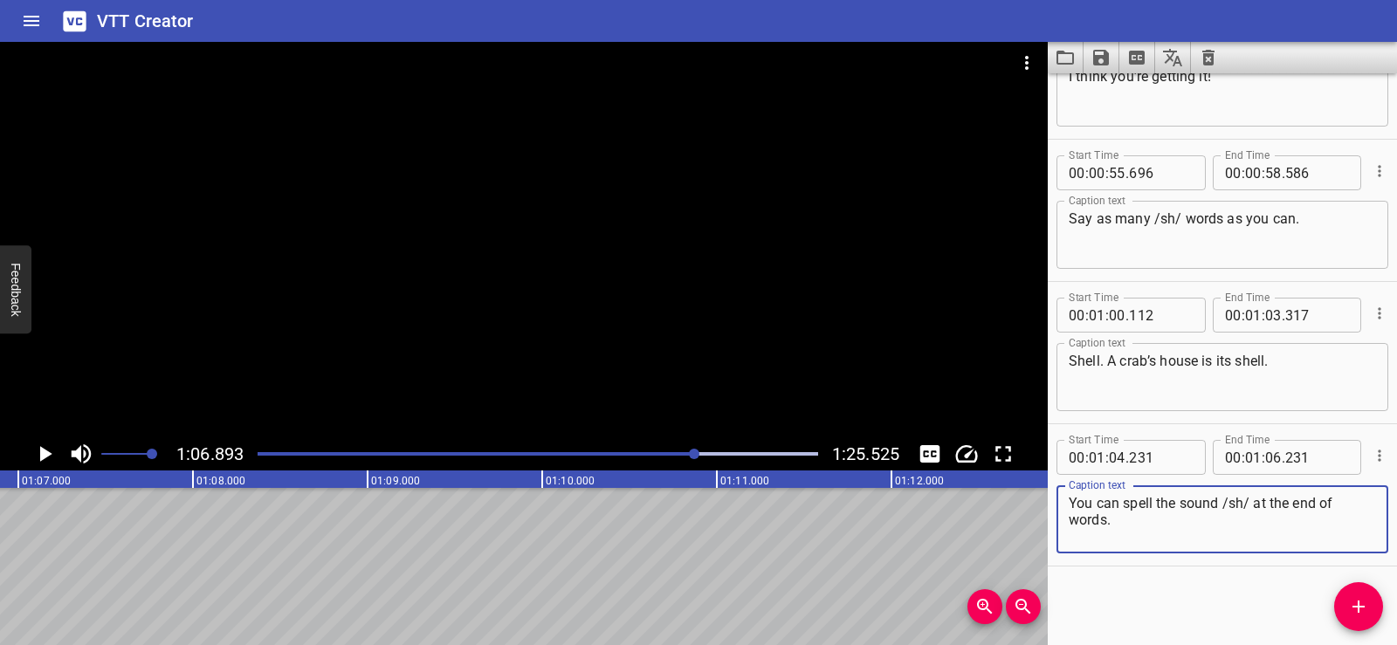
drag, startPoint x: 1252, startPoint y: 500, endPoint x: 1308, endPoint y: 529, distance: 62.9
click at [1308, 529] on textarea "You can spell the sound /sh/ at the end of words." at bounding box center [1222, 520] width 307 height 50
type textarea "You can spell the sound /sh/"
click at [1221, 608] on div "Start Time 00 : 00 : 01 . 740 Start Time End Time 00 : 00 : 03 . 740 End Time C…" at bounding box center [1222, 359] width 349 height 572
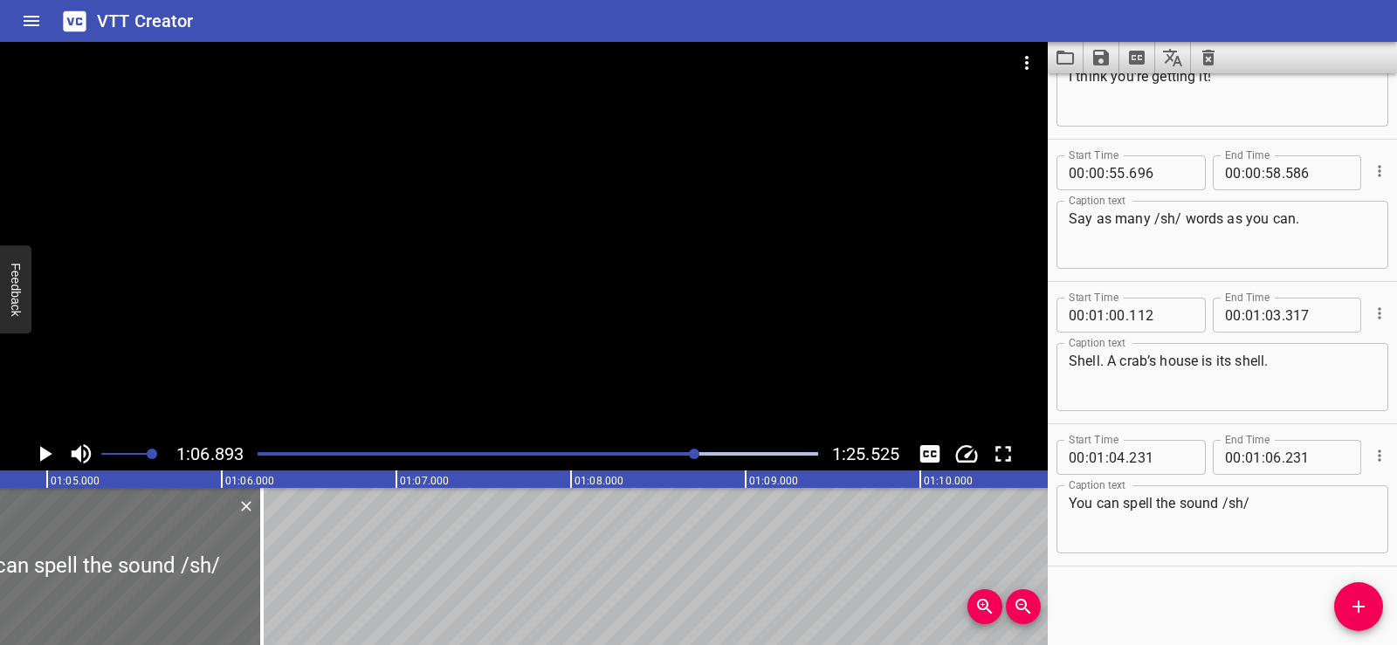
scroll to position [0, 11163]
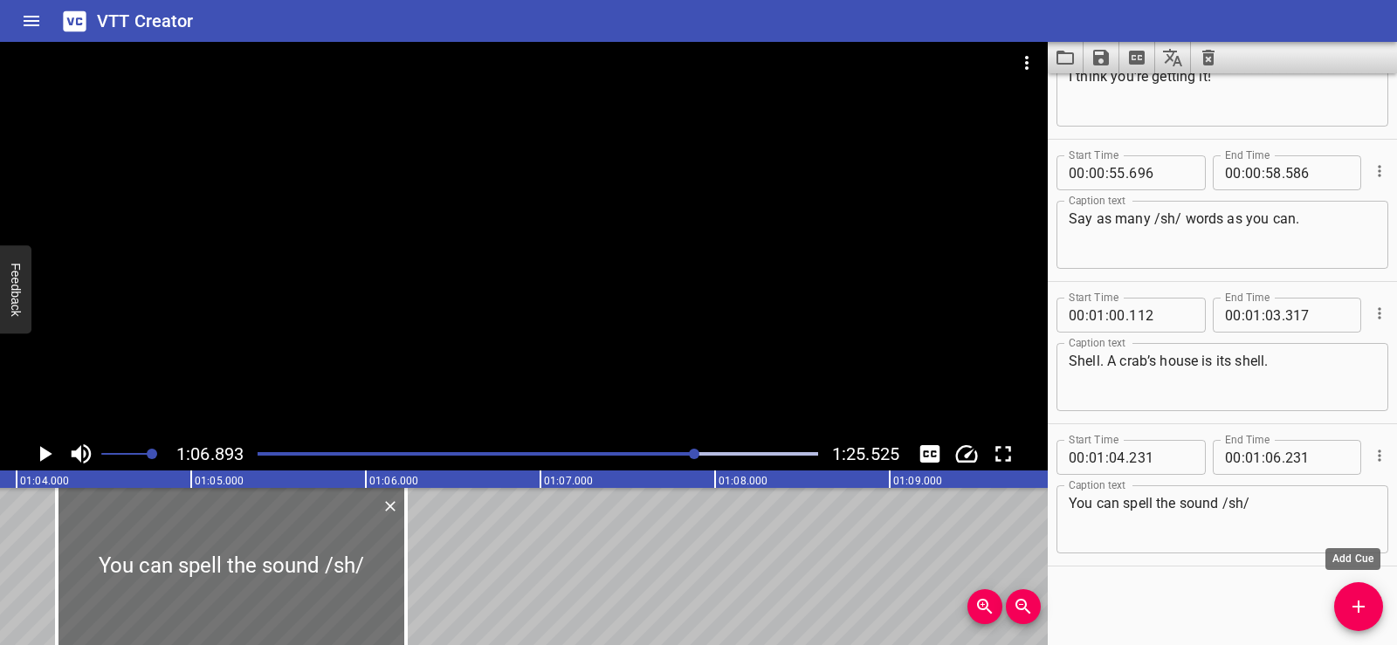
click at [1347, 616] on span "Add Cue" at bounding box center [1359, 607] width 49 height 21
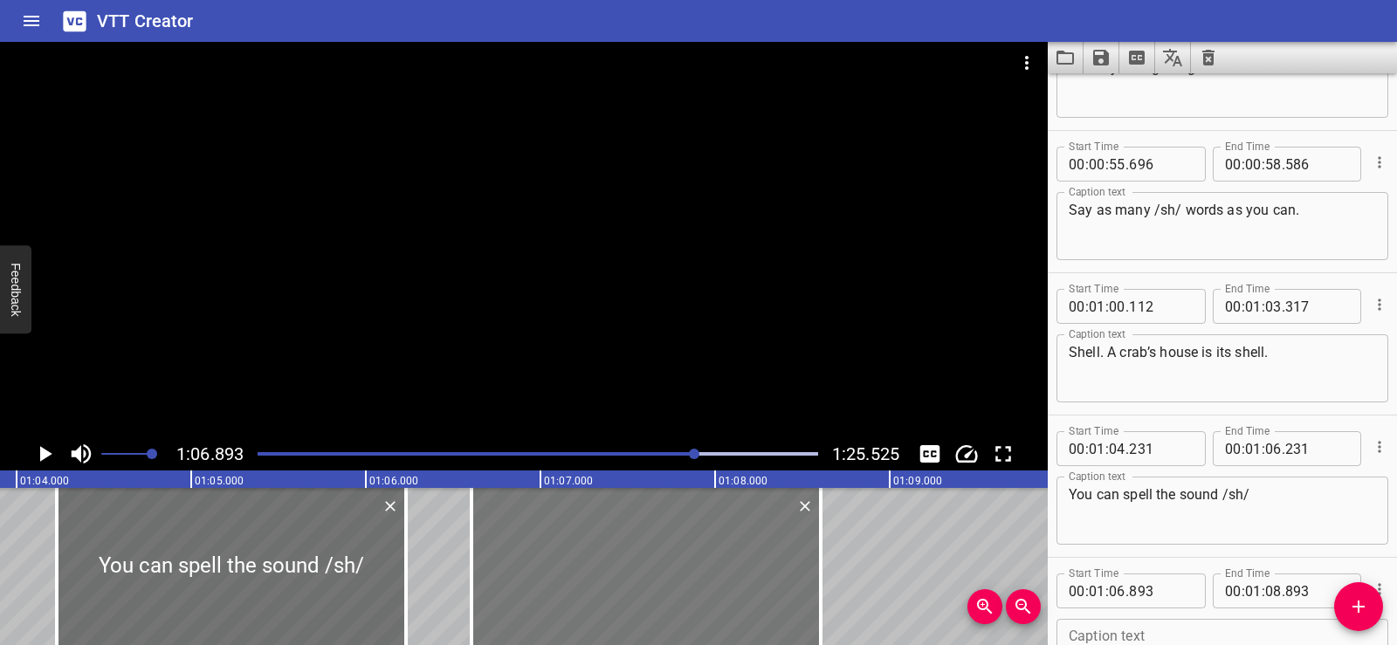
drag, startPoint x: 702, startPoint y: 591, endPoint x: 652, endPoint y: 587, distance: 50.8
click at [652, 587] on div at bounding box center [646, 566] width 349 height 157
type input "603"
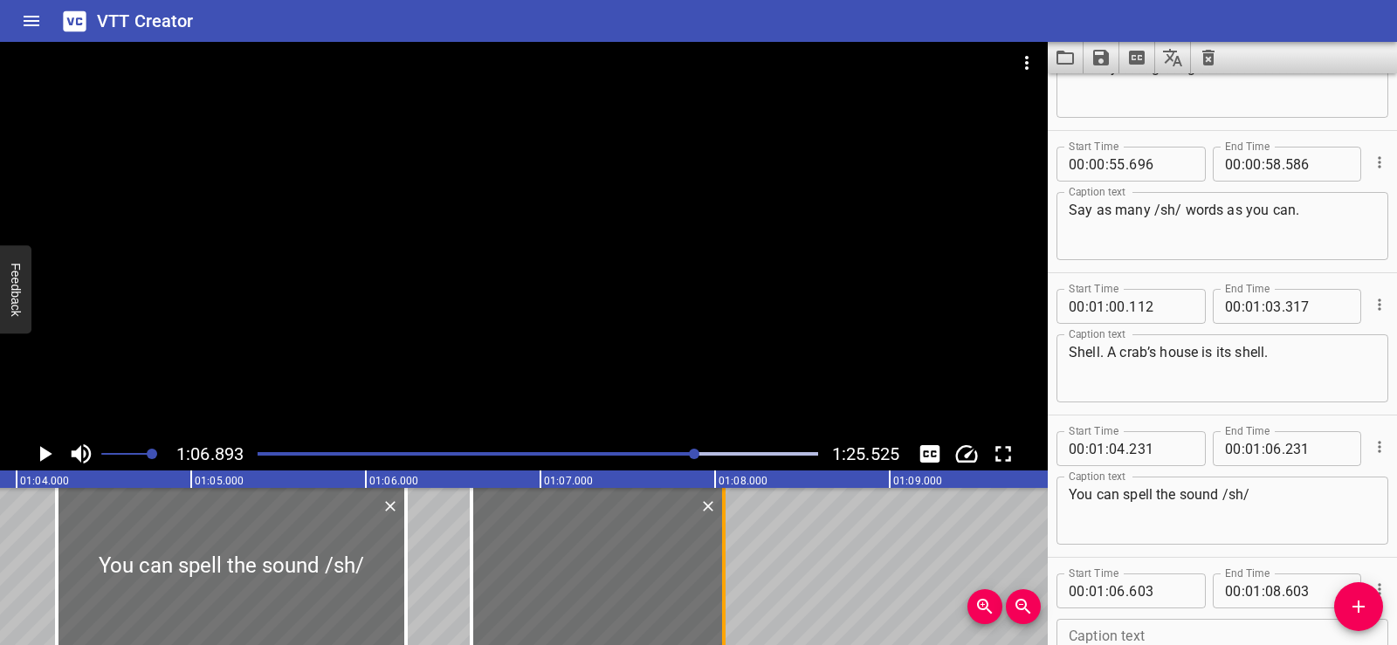
drag, startPoint x: 820, startPoint y: 596, endPoint x: 723, endPoint y: 596, distance: 96.9
click at [723, 596] on div at bounding box center [723, 566] width 3 height 157
type input "048"
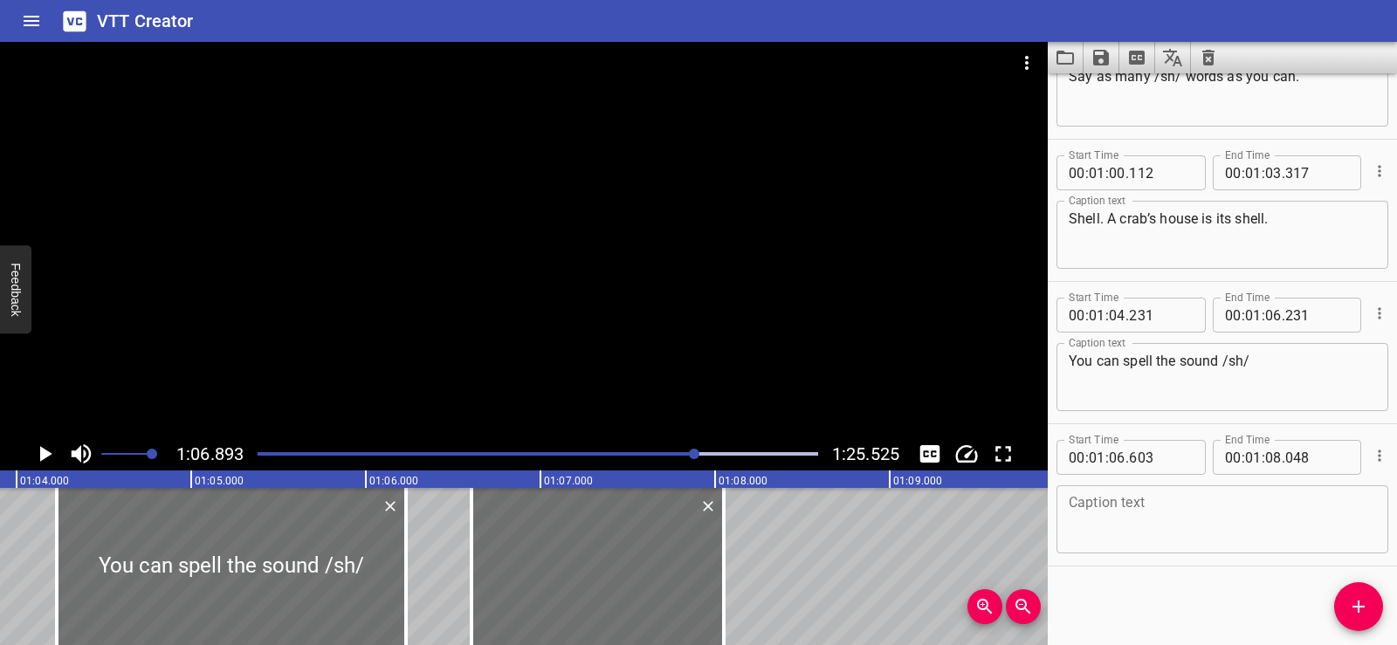
click at [1109, 512] on textarea at bounding box center [1222, 520] width 307 height 50
paste textarea "at the end of words."
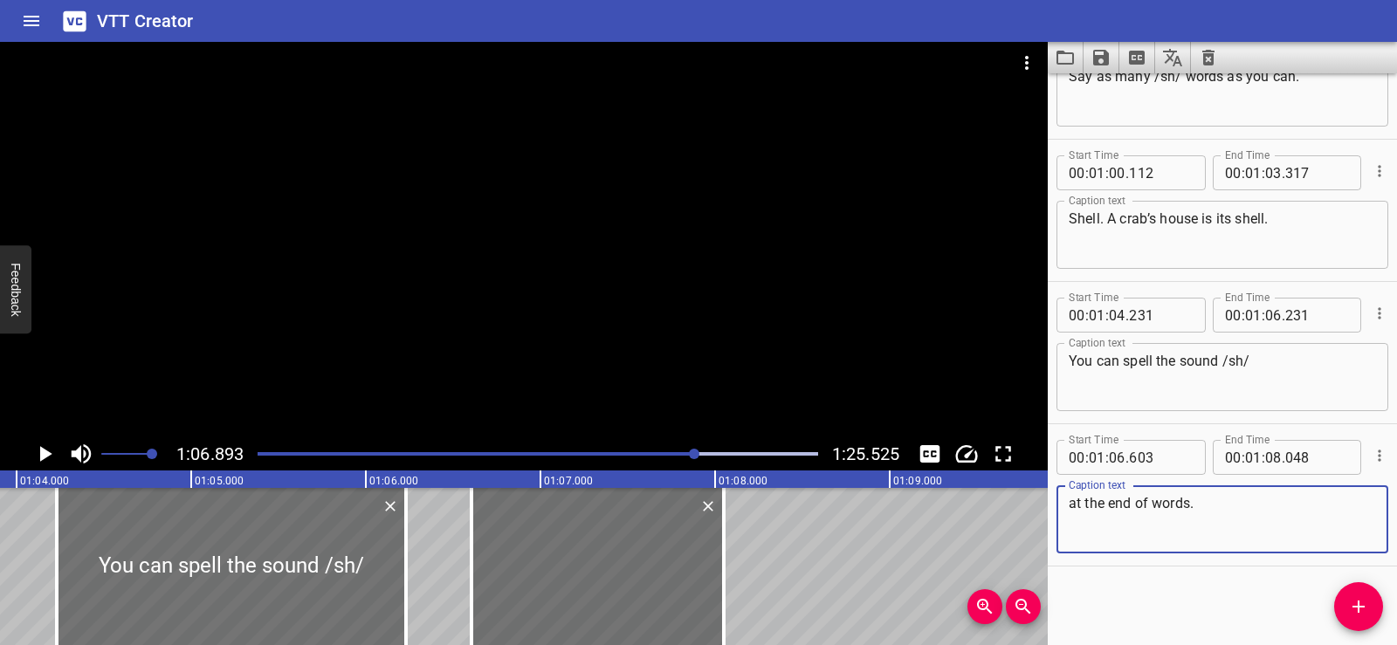
type textarea "at the end of words."
click at [1152, 602] on div "Start Time 00 : 00 : 01 . 740 Start Time End Time 00 : 00 : 03 . 740 End Time C…" at bounding box center [1222, 359] width 349 height 572
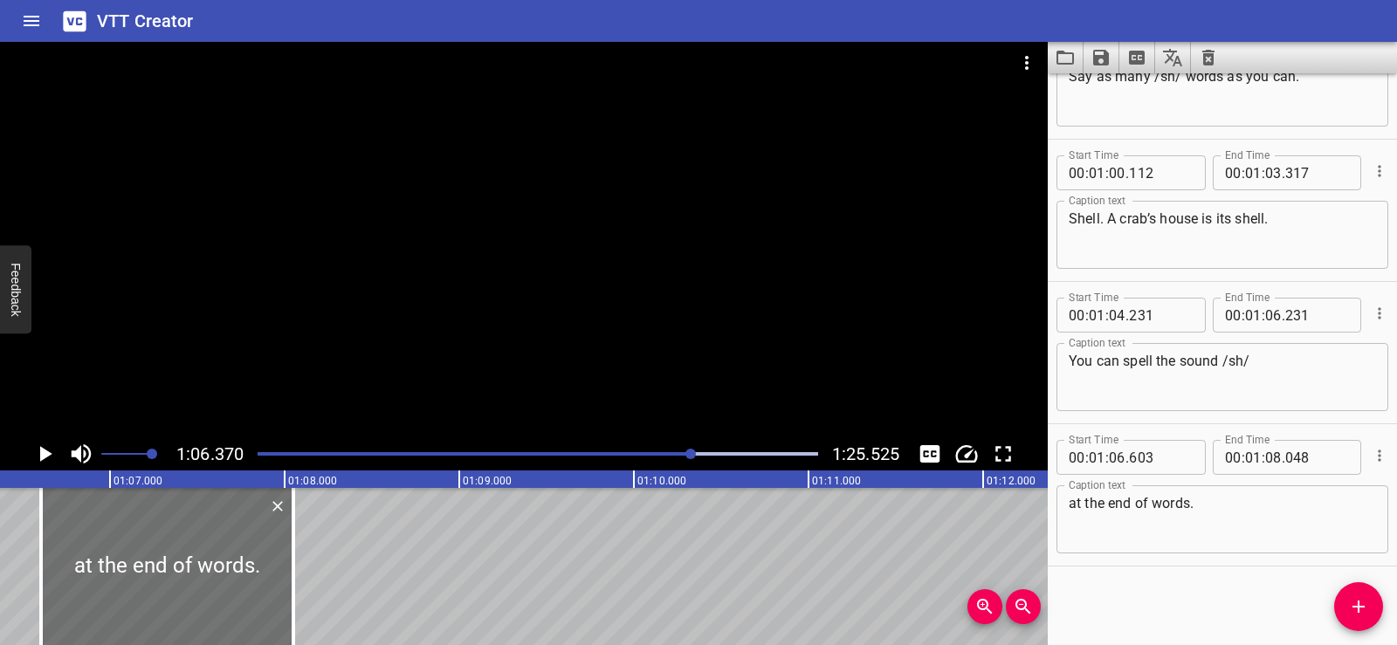
click at [671, 274] on div at bounding box center [524, 240] width 1048 height 396
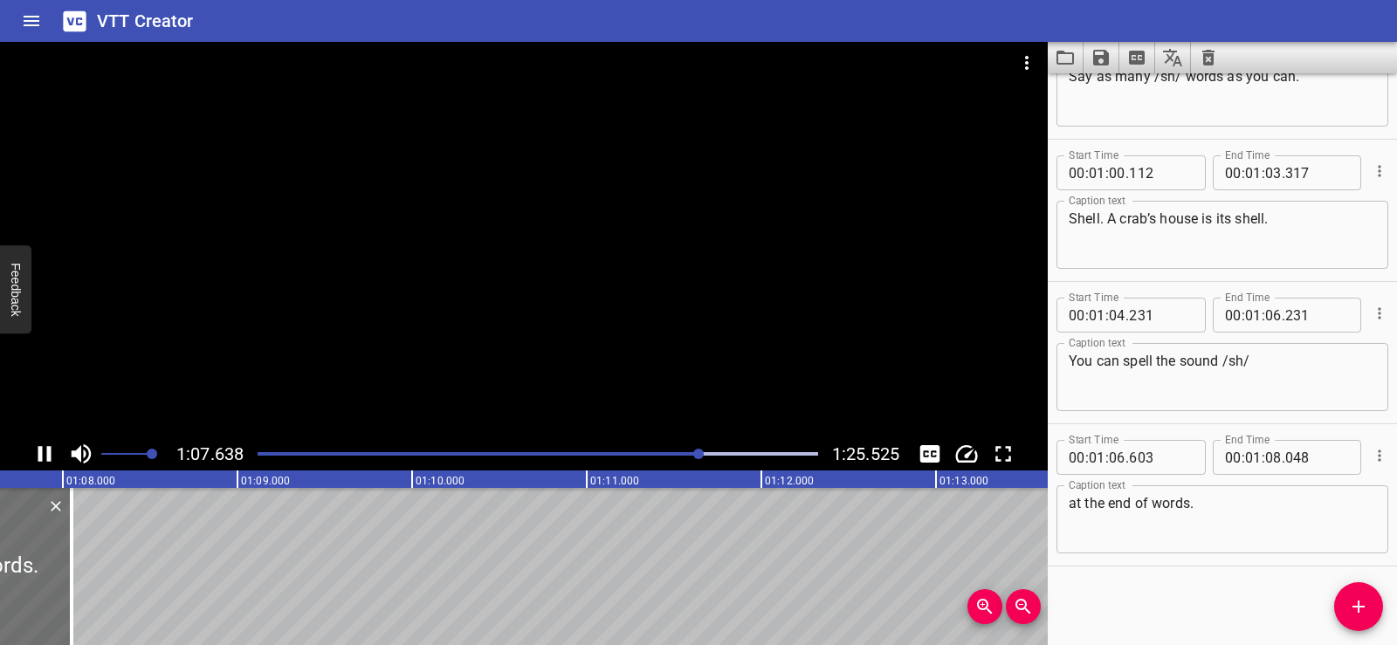
click at [690, 242] on div at bounding box center [524, 240] width 1048 height 396
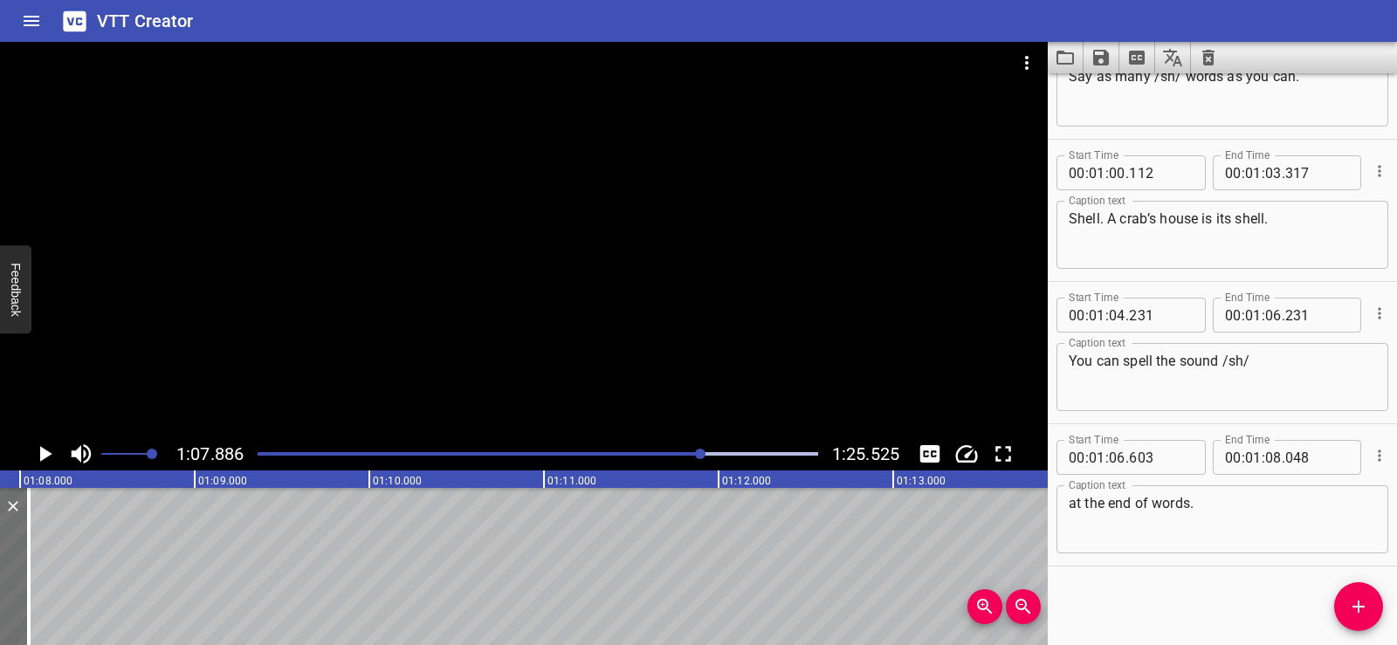
click at [594, 272] on div at bounding box center [524, 240] width 1048 height 396
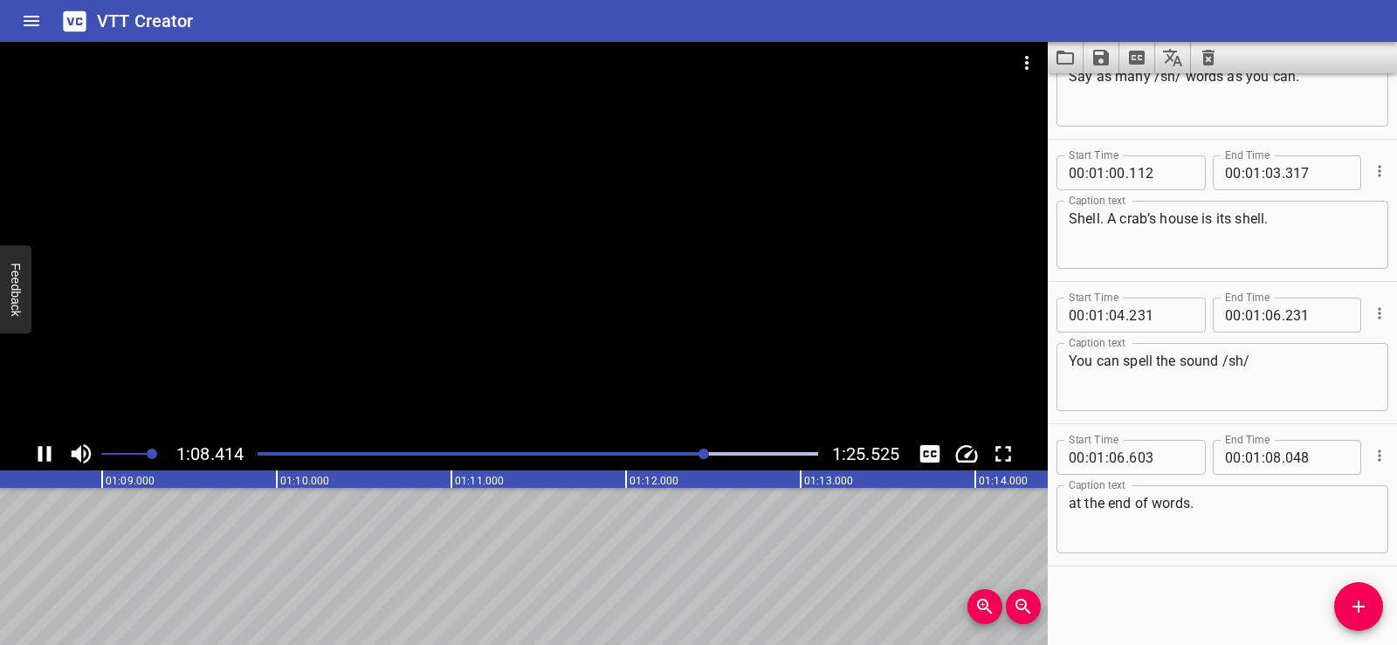
click at [591, 229] on div at bounding box center [524, 240] width 1048 height 396
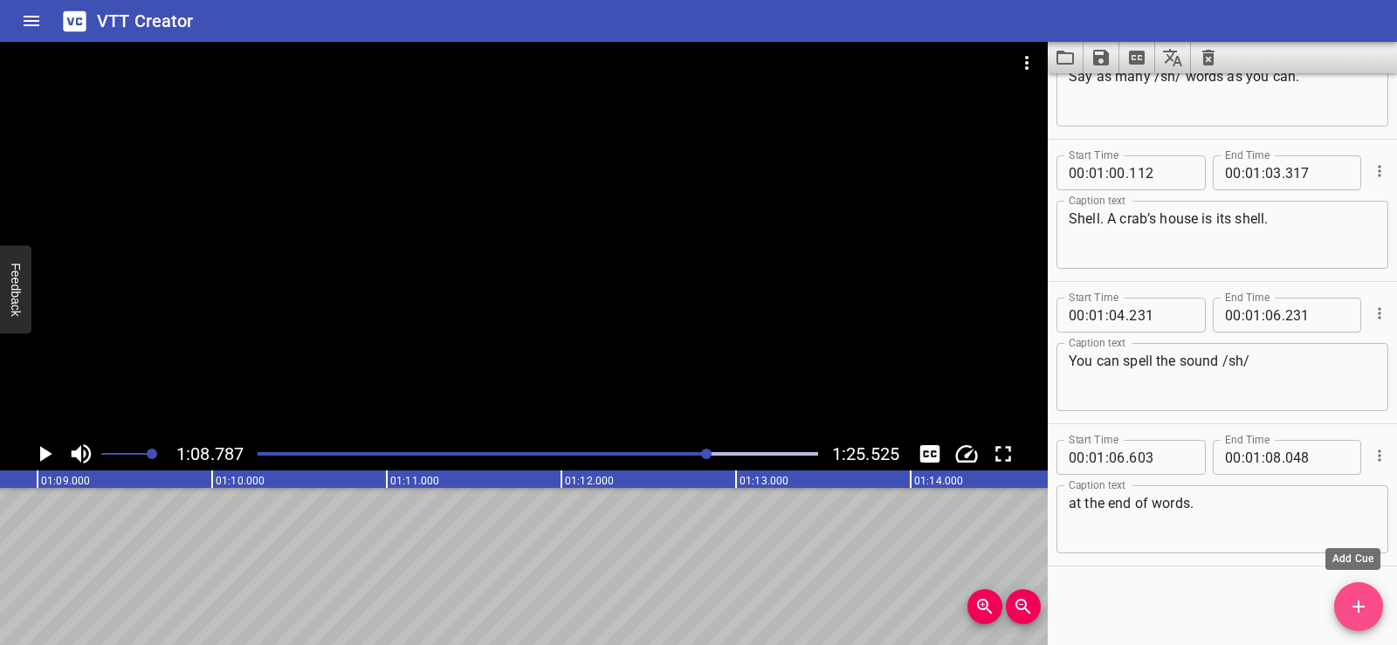
click at [1351, 608] on icon "Add Cue" at bounding box center [1359, 607] width 21 height 21
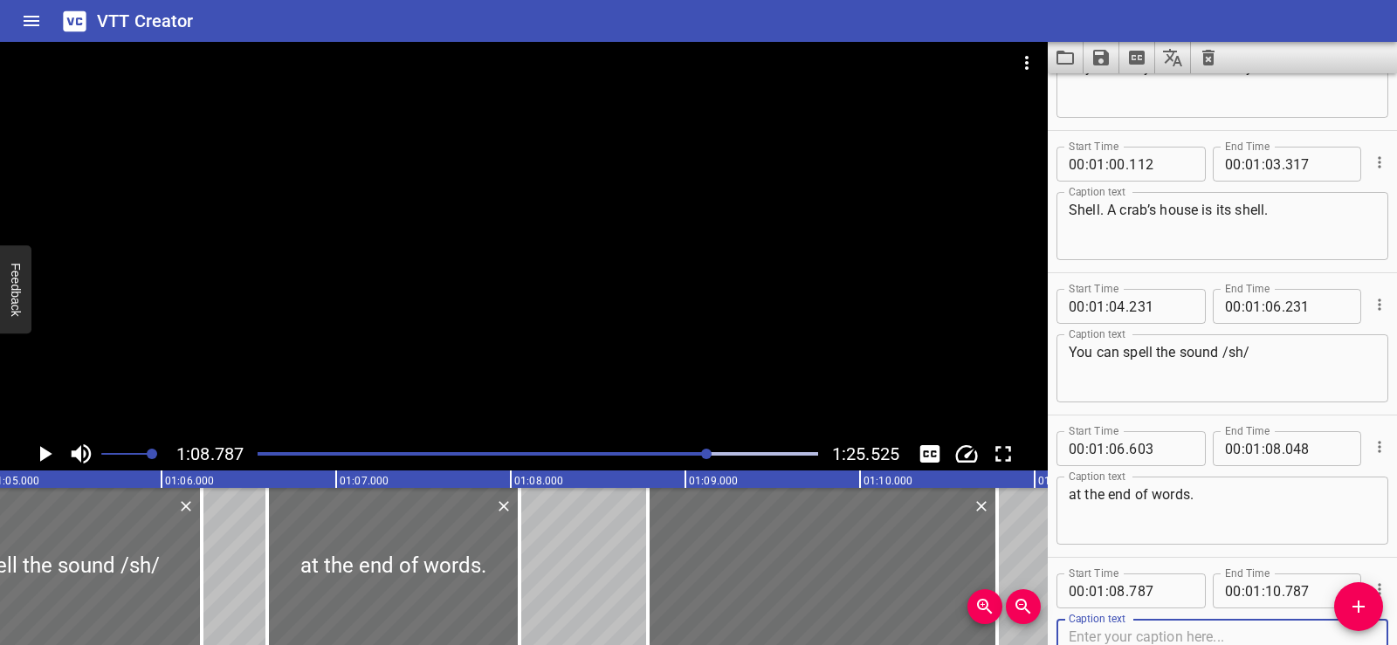
scroll to position [0, 11349]
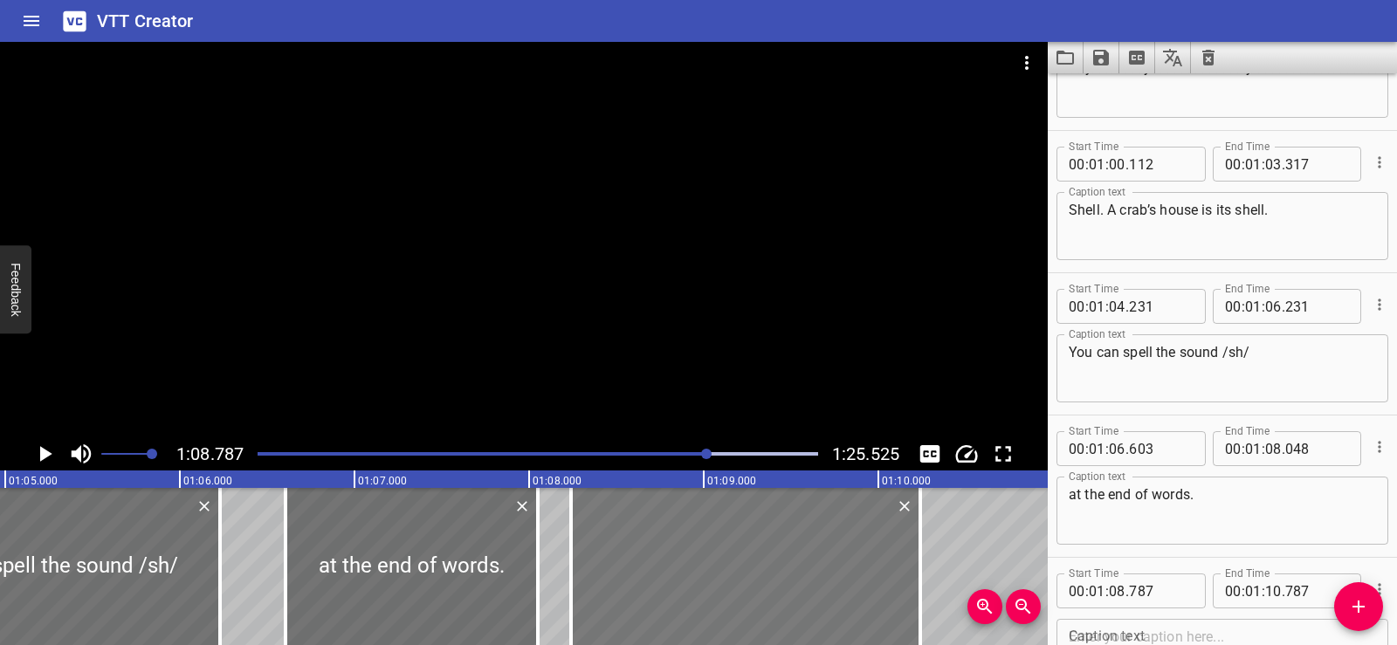
drag, startPoint x: 804, startPoint y: 584, endPoint x: 788, endPoint y: 591, distance: 18.0
click at [723, 582] on div at bounding box center [745, 566] width 349 height 157
type input "242"
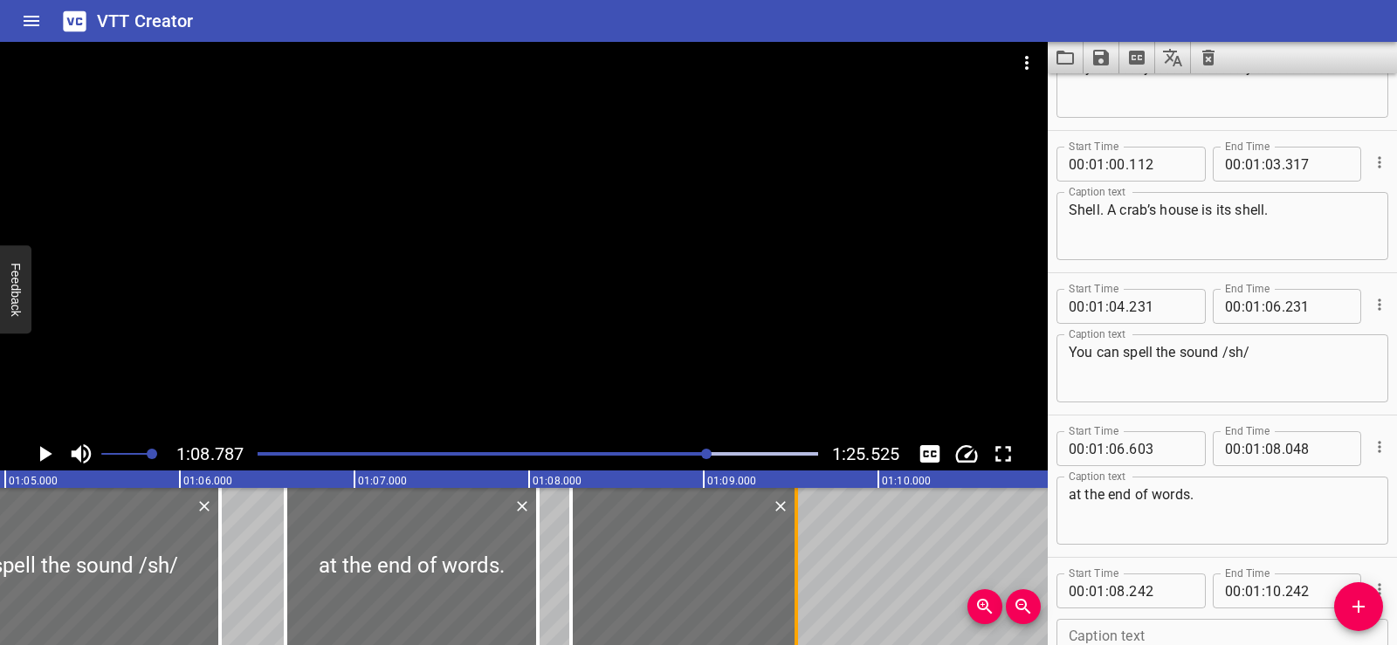
drag, startPoint x: 917, startPoint y: 583, endPoint x: 790, endPoint y: 586, distance: 126.7
click at [790, 586] on div at bounding box center [796, 566] width 17 height 157
type input "09"
type input "517"
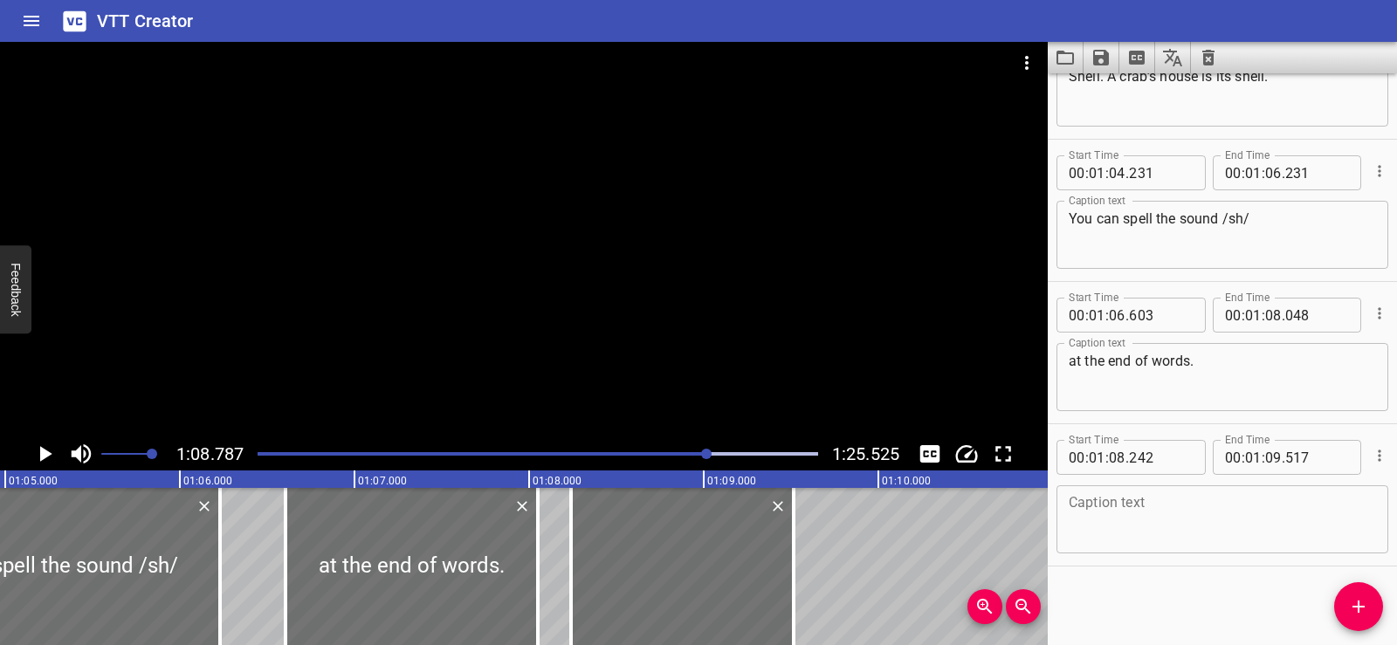
click at [1107, 507] on textarea at bounding box center [1222, 520] width 307 height 50
paste textarea "See if you can hear it."
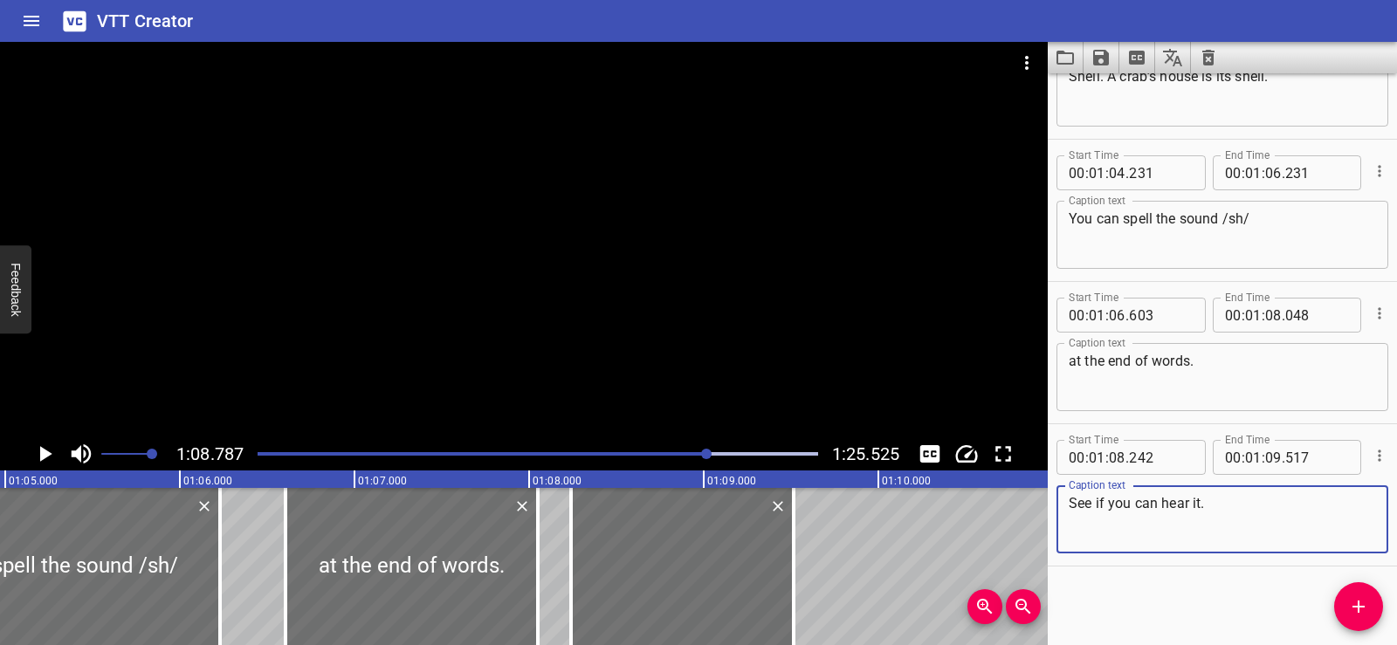
type textarea "See if you can hear it."
click at [1180, 590] on div "Start Time 00 : 00 : 01 . 740 Start Time End Time 00 : 00 : 03 . 740 End Time C…" at bounding box center [1222, 359] width 349 height 572
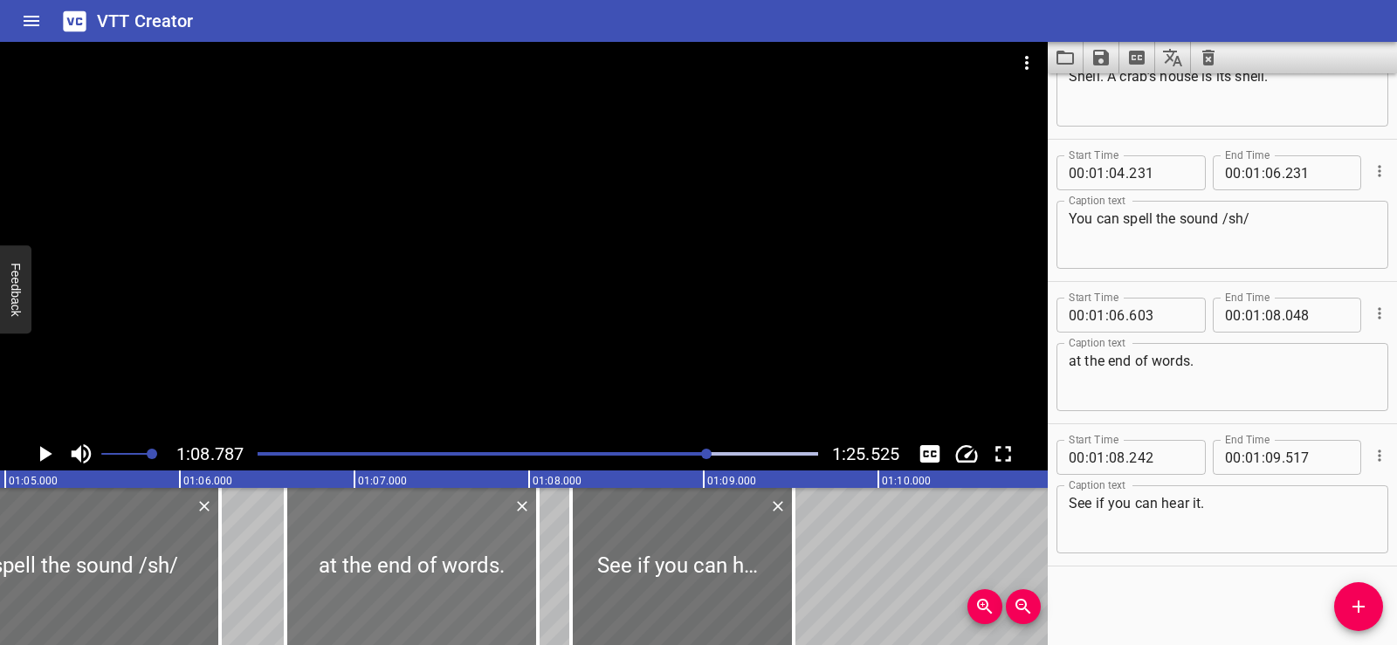
click at [368, 552] on div at bounding box center [412, 566] width 252 height 157
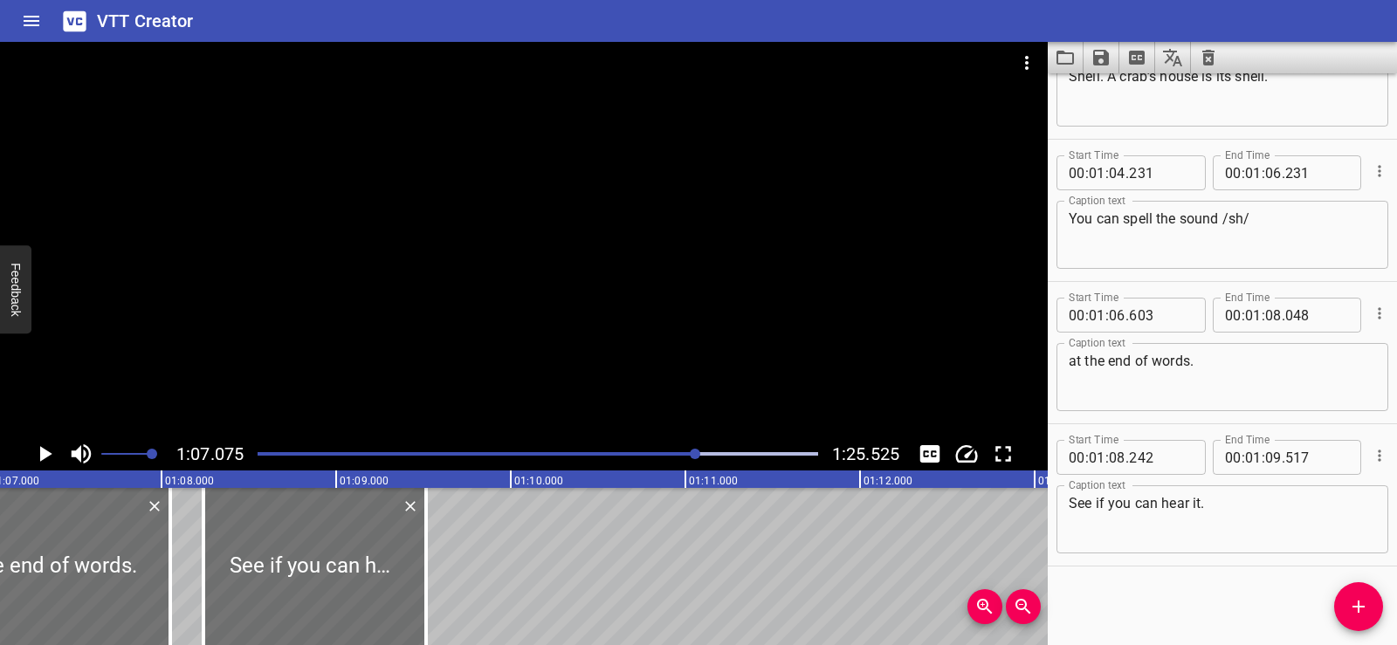
click at [607, 235] on div at bounding box center [524, 240] width 1048 height 396
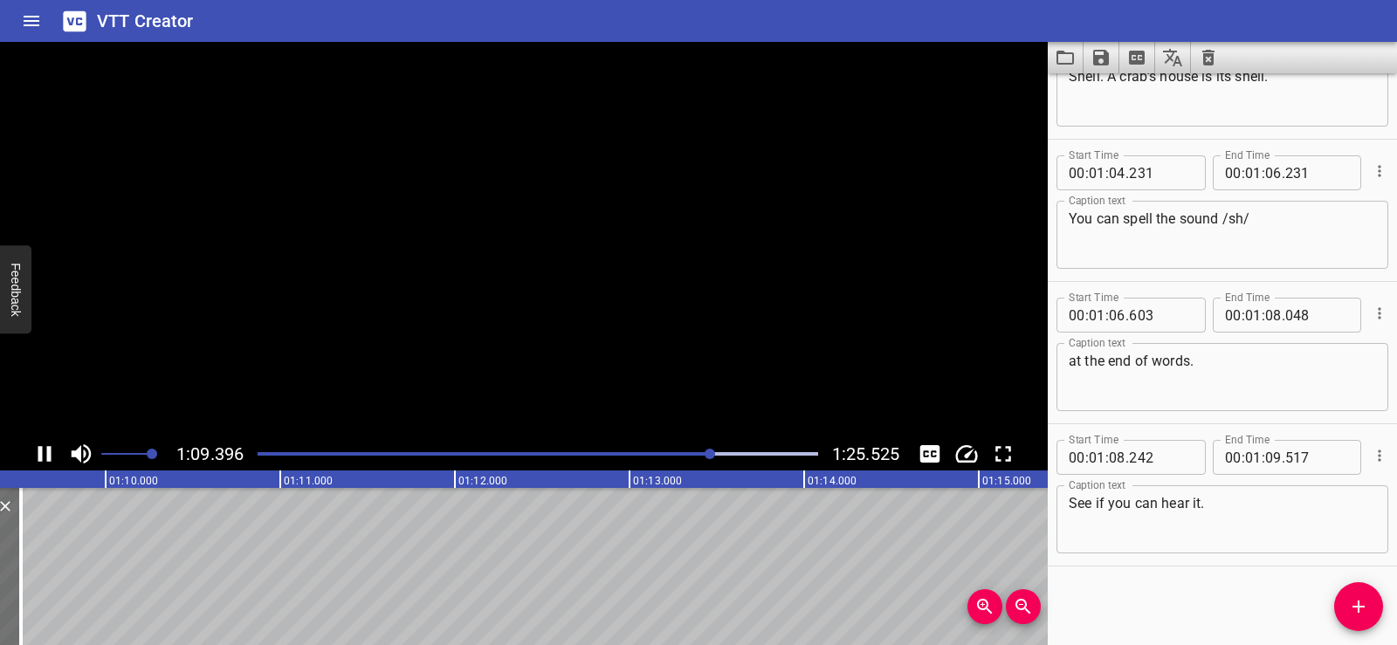
click at [607, 235] on video at bounding box center [524, 240] width 1048 height 396
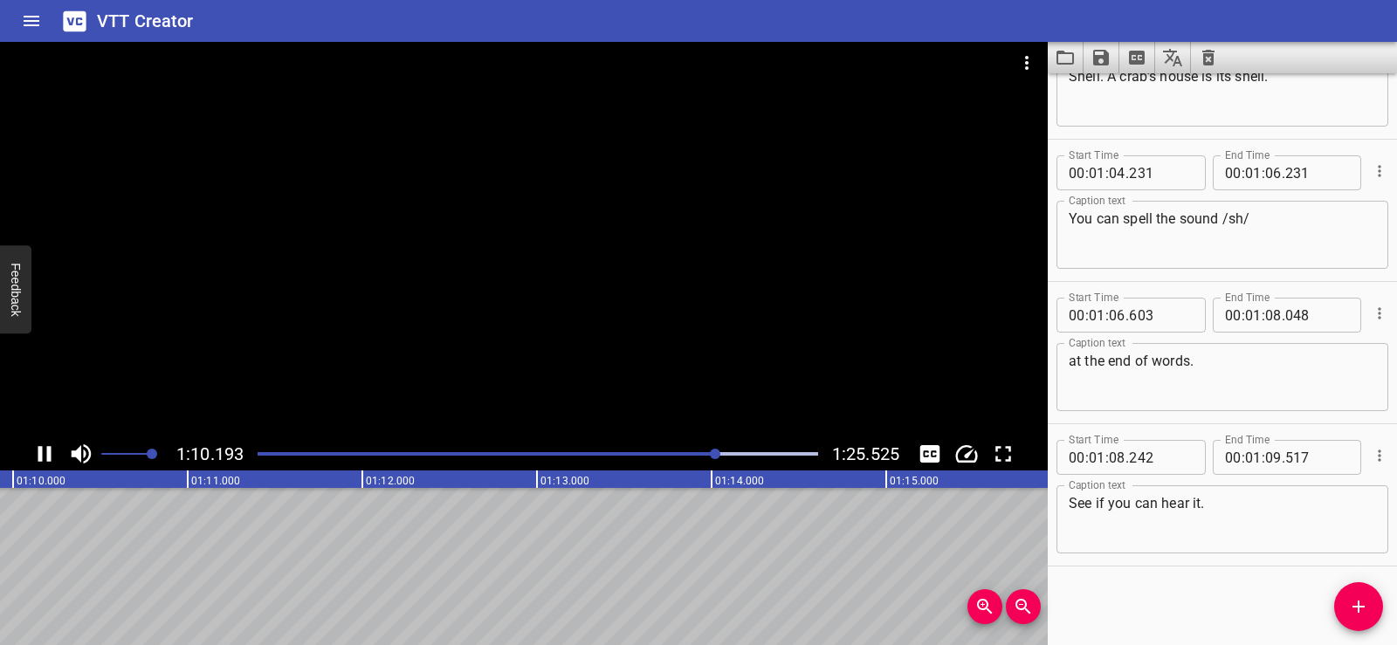
scroll to position [0, 12261]
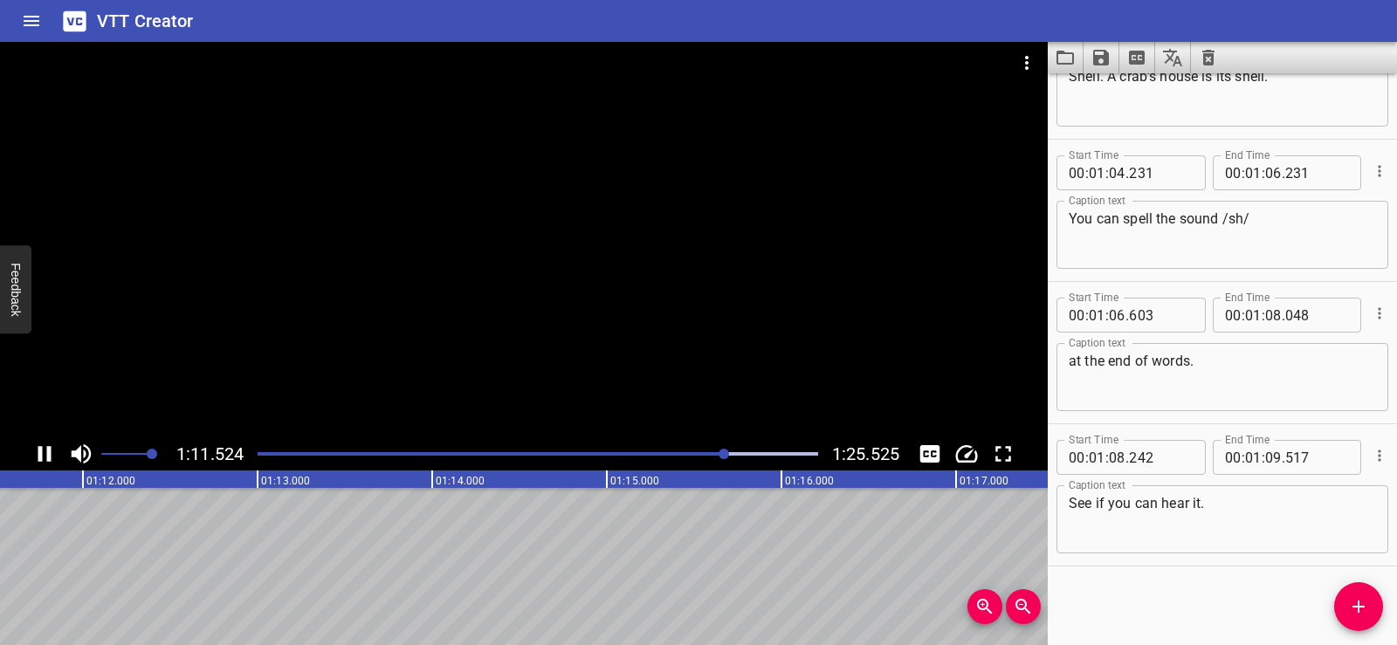
click at [483, 322] on div at bounding box center [524, 240] width 1048 height 396
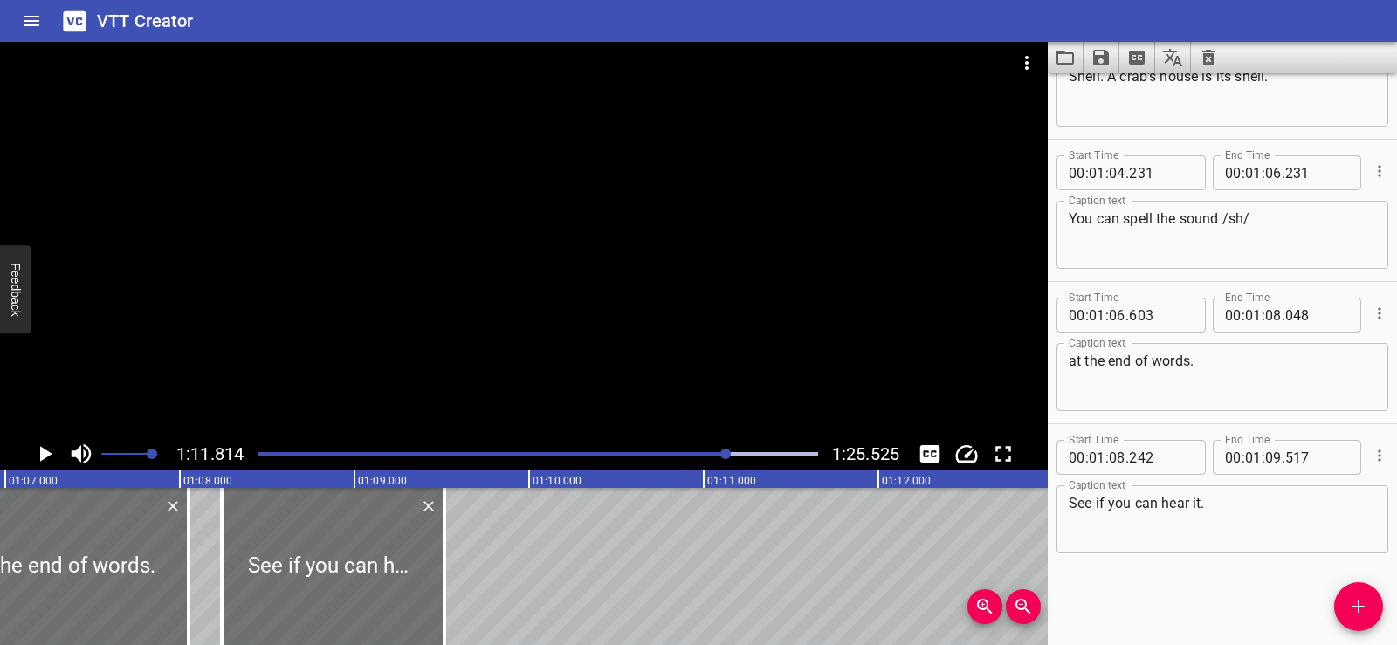
scroll to position [0, 11662]
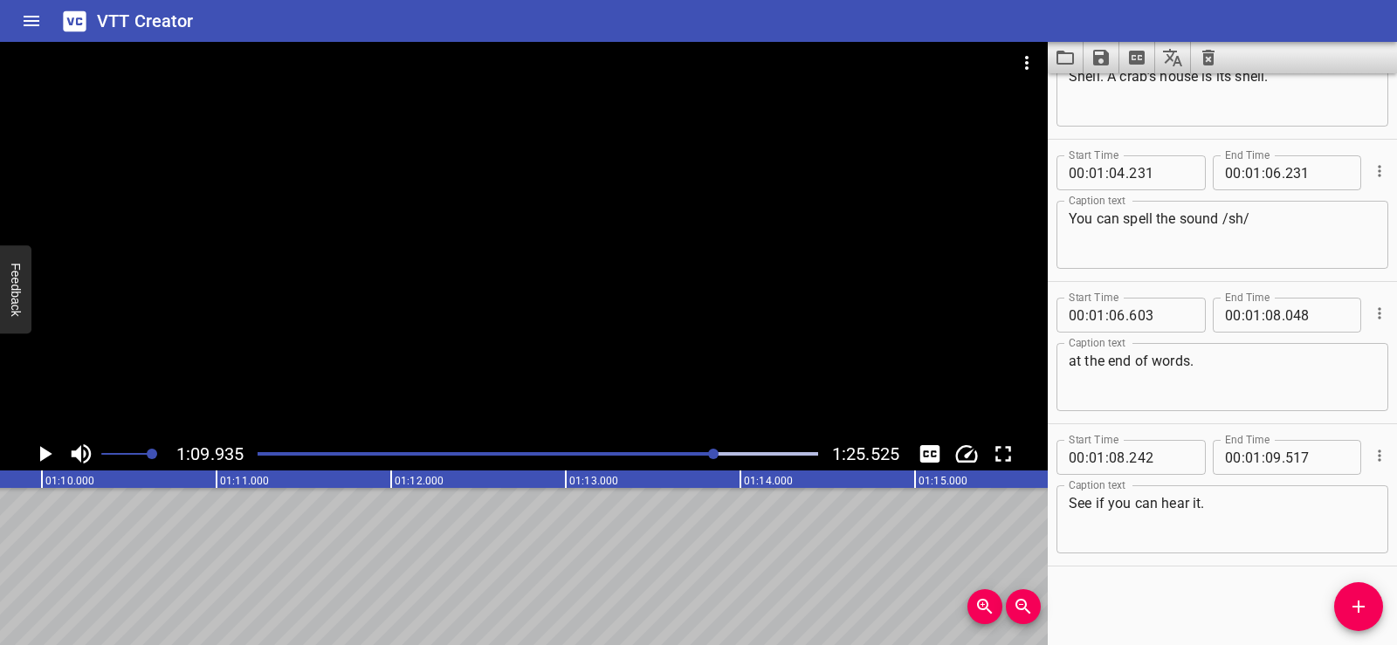
scroll to position [0, 12216]
click at [1357, 616] on icon "Add Cue" at bounding box center [1359, 607] width 21 height 21
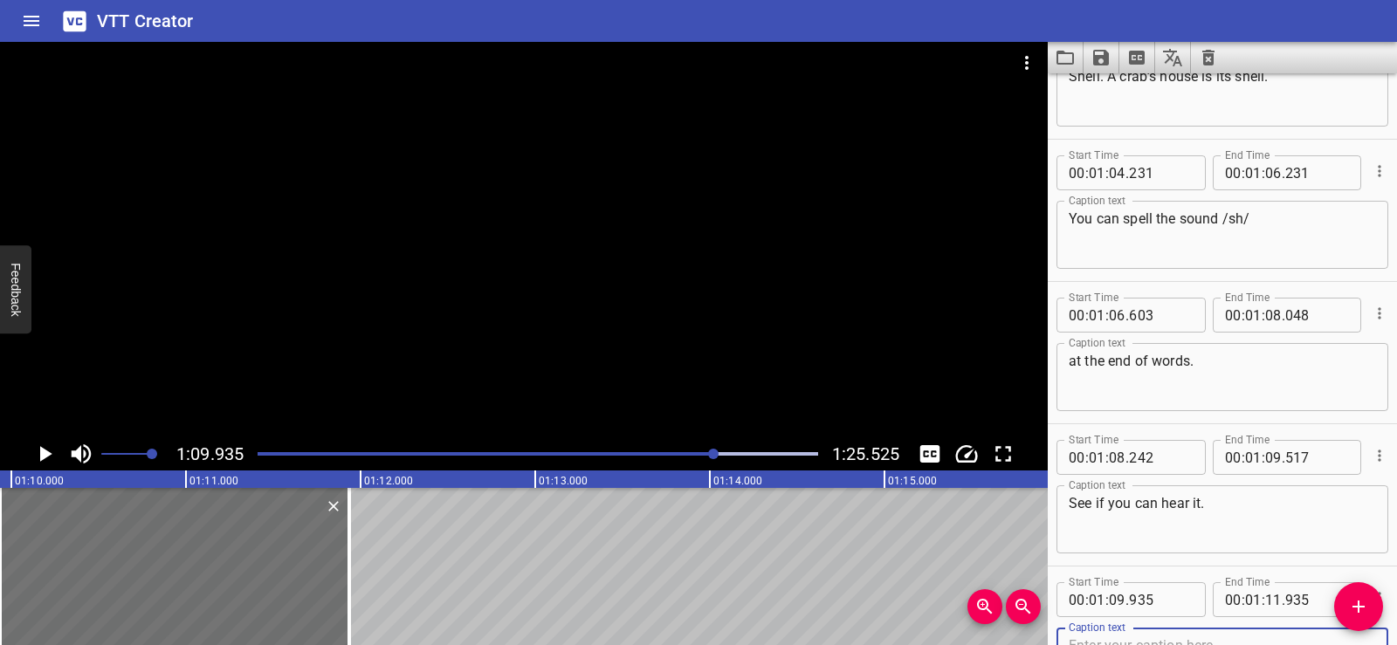
scroll to position [3363, 0]
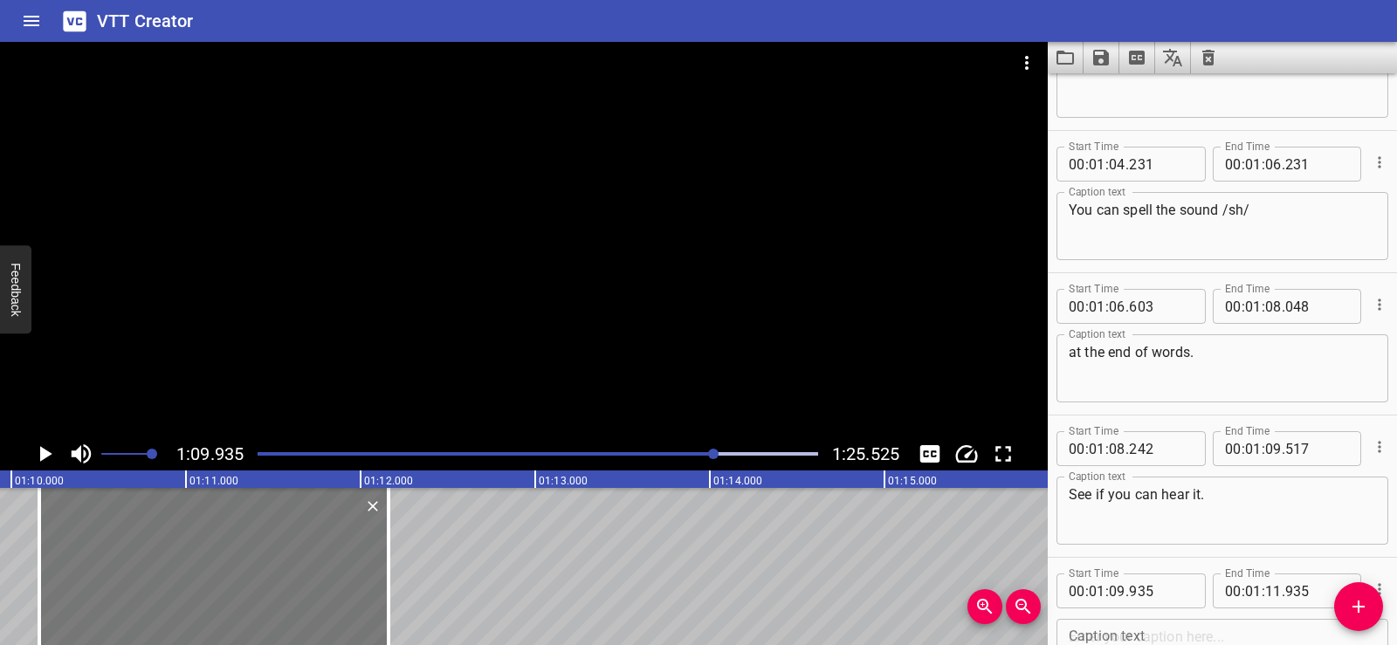
drag, startPoint x: 209, startPoint y: 560, endPoint x: 230, endPoint y: 560, distance: 21.0
click at [230, 560] on div at bounding box center [213, 566] width 349 height 157
type input "10"
type input "160"
type input "12"
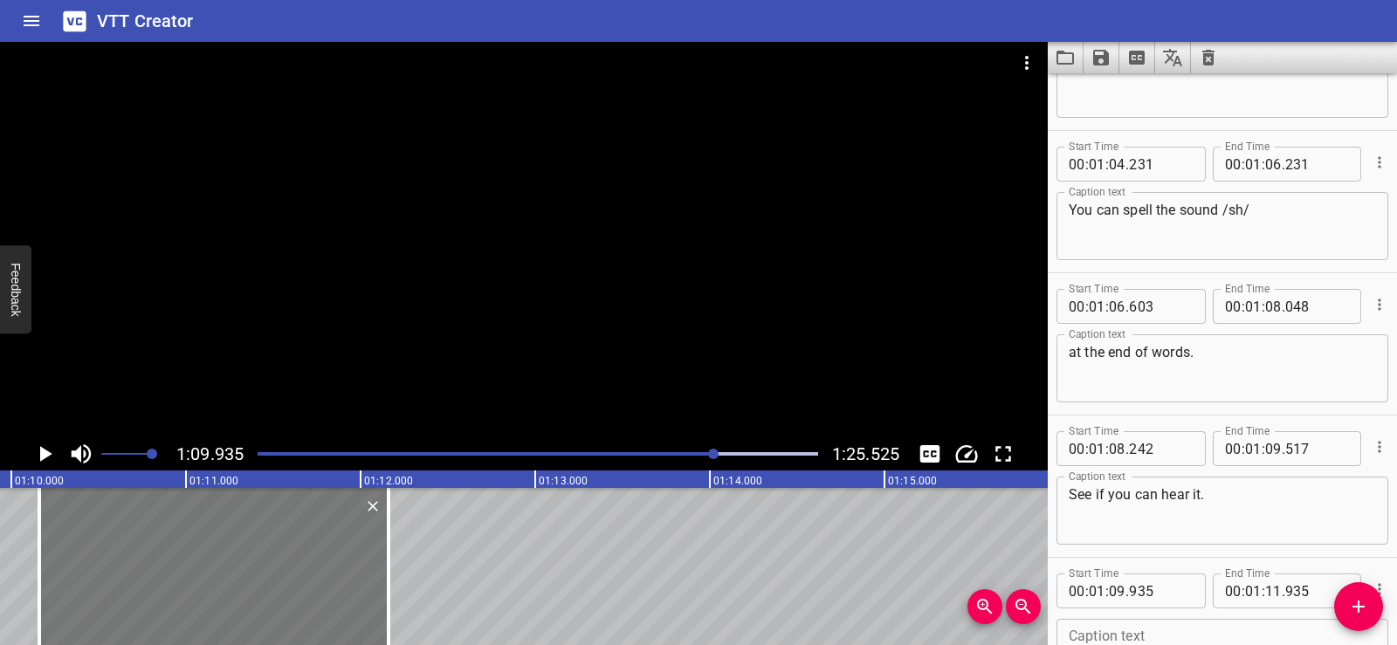
type input "160"
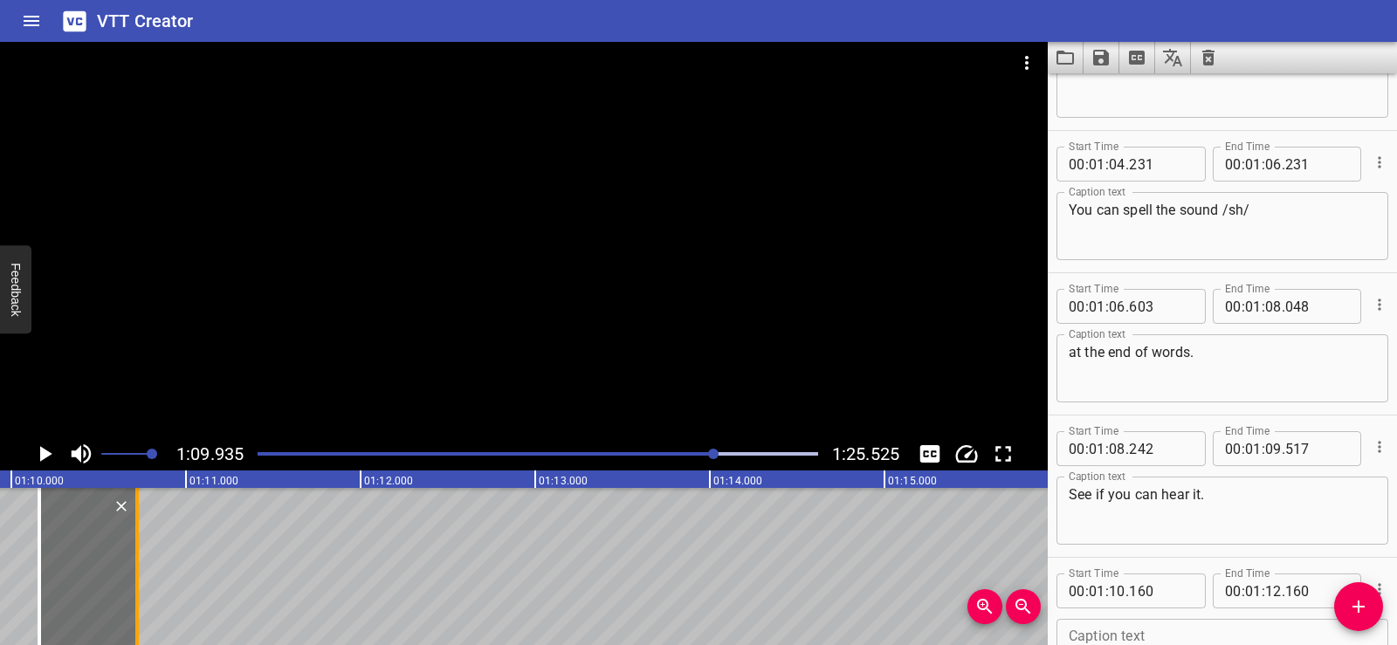
drag, startPoint x: 386, startPoint y: 604, endPoint x: 137, endPoint y: 568, distance: 251.5
click at [137, 568] on div at bounding box center [136, 566] width 3 height 157
type input "10"
type input "720"
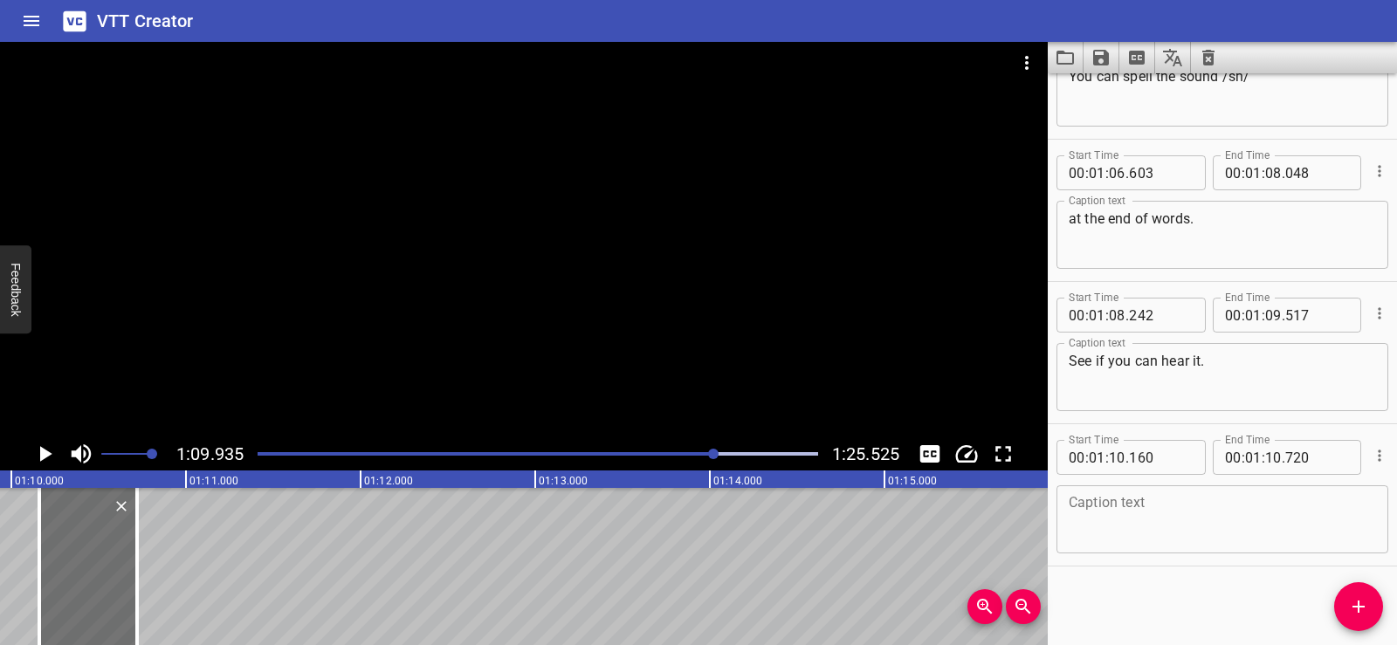
click at [1091, 510] on textarea at bounding box center [1222, 520] width 307 height 50
paste textarea "Listen:"
type textarea "Listen:"
click at [1176, 598] on div "Start Time 00 : 00 : 01 . 740 Start Time End Time 00 : 00 : 03 . 740 End Time C…" at bounding box center [1222, 359] width 349 height 572
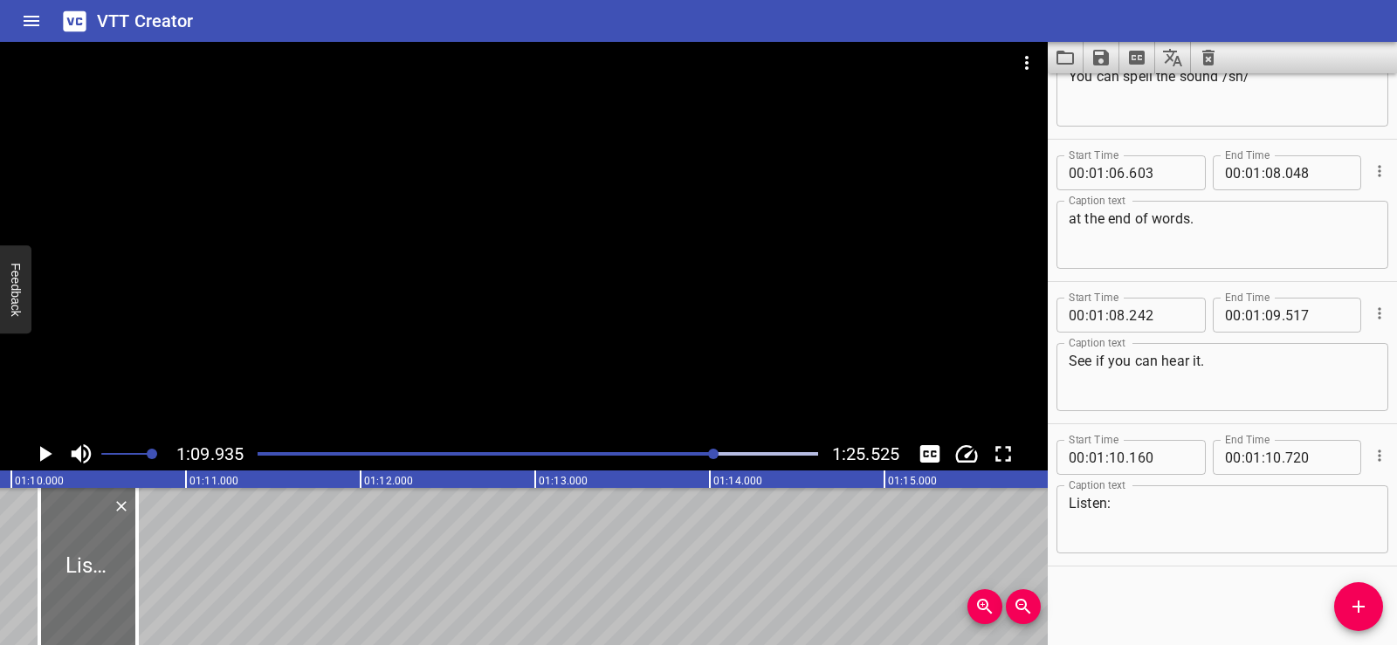
click at [38, 454] on icon "Play/Pause" at bounding box center [44, 454] width 26 height 26
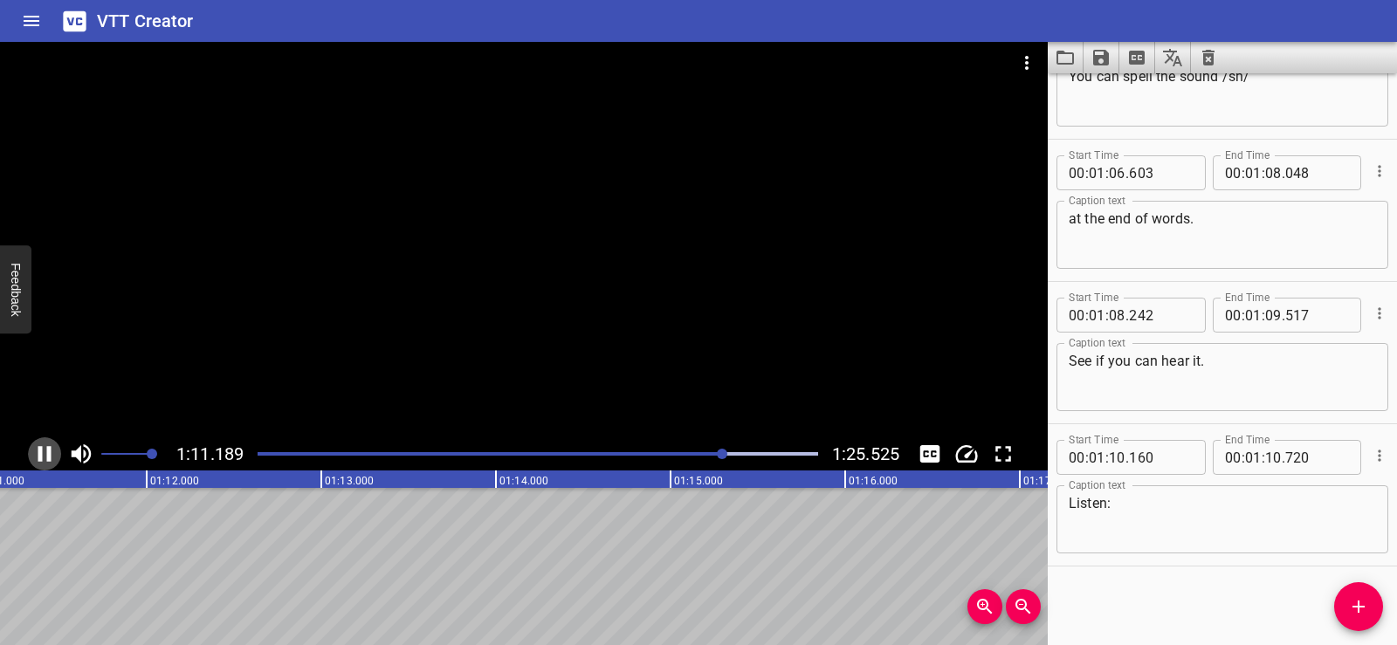
click at [43, 457] on icon "Play/Pause" at bounding box center [44, 454] width 26 height 26
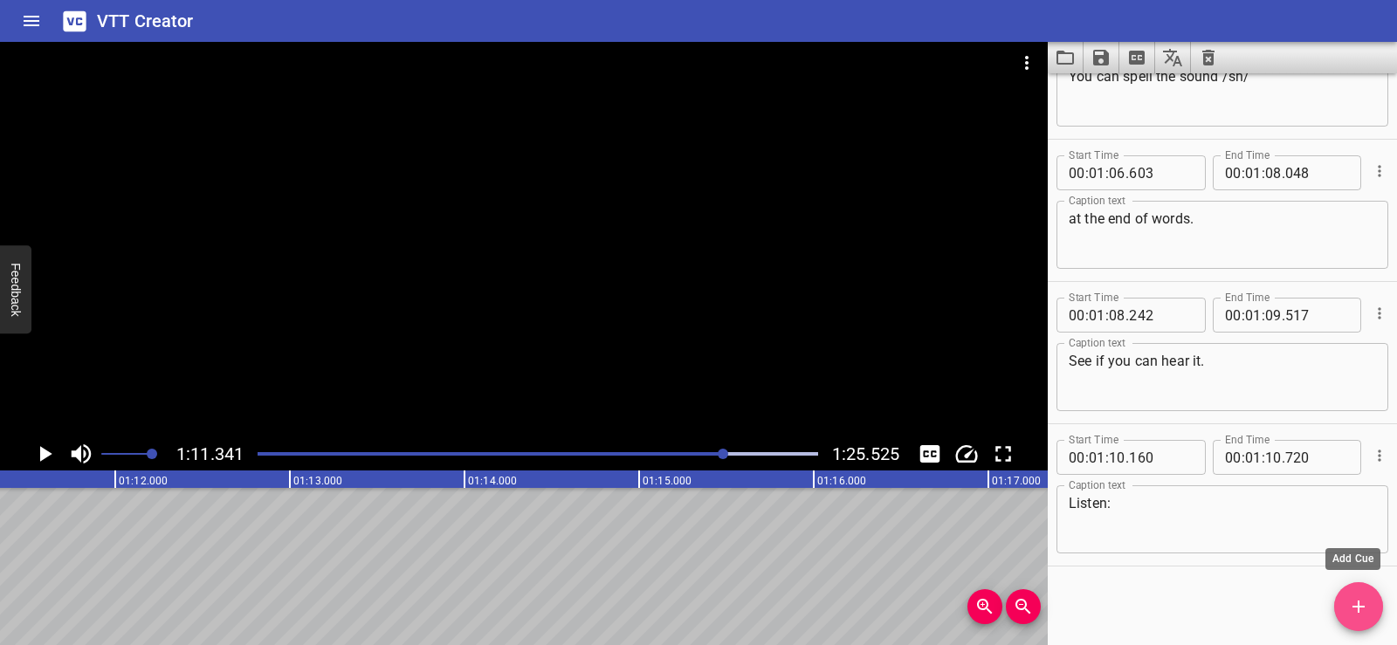
click at [1349, 612] on icon "Add Cue" at bounding box center [1359, 607] width 21 height 21
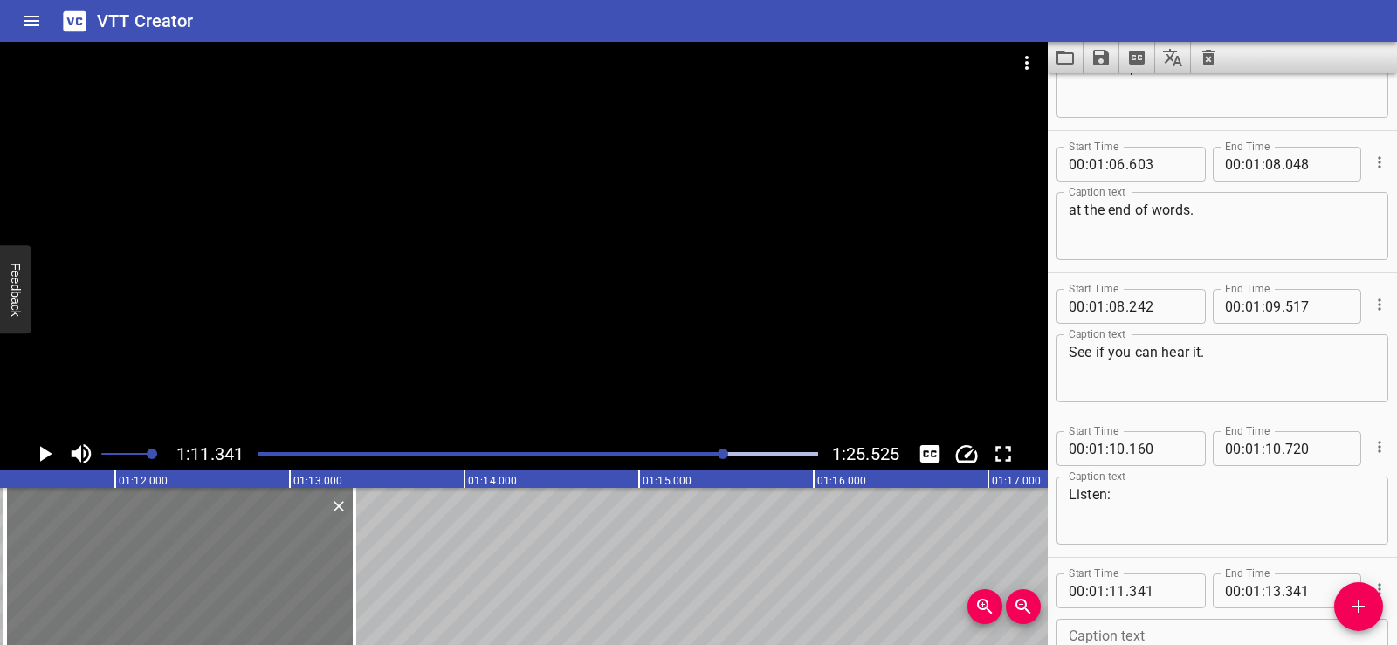
click at [171, 536] on div at bounding box center [179, 566] width 349 height 157
type input "371"
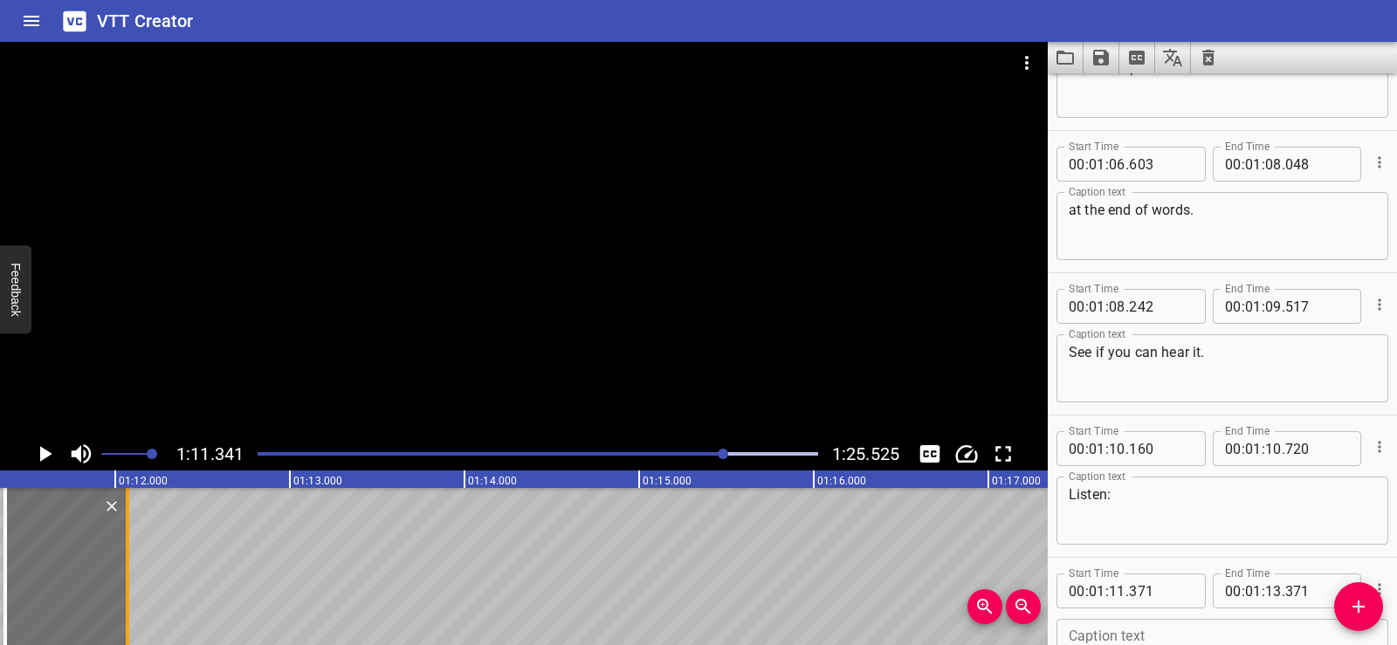
drag, startPoint x: 353, startPoint y: 593, endPoint x: 126, endPoint y: 586, distance: 227.2
click at [126, 586] on div at bounding box center [127, 566] width 3 height 157
type input "12"
type input "071"
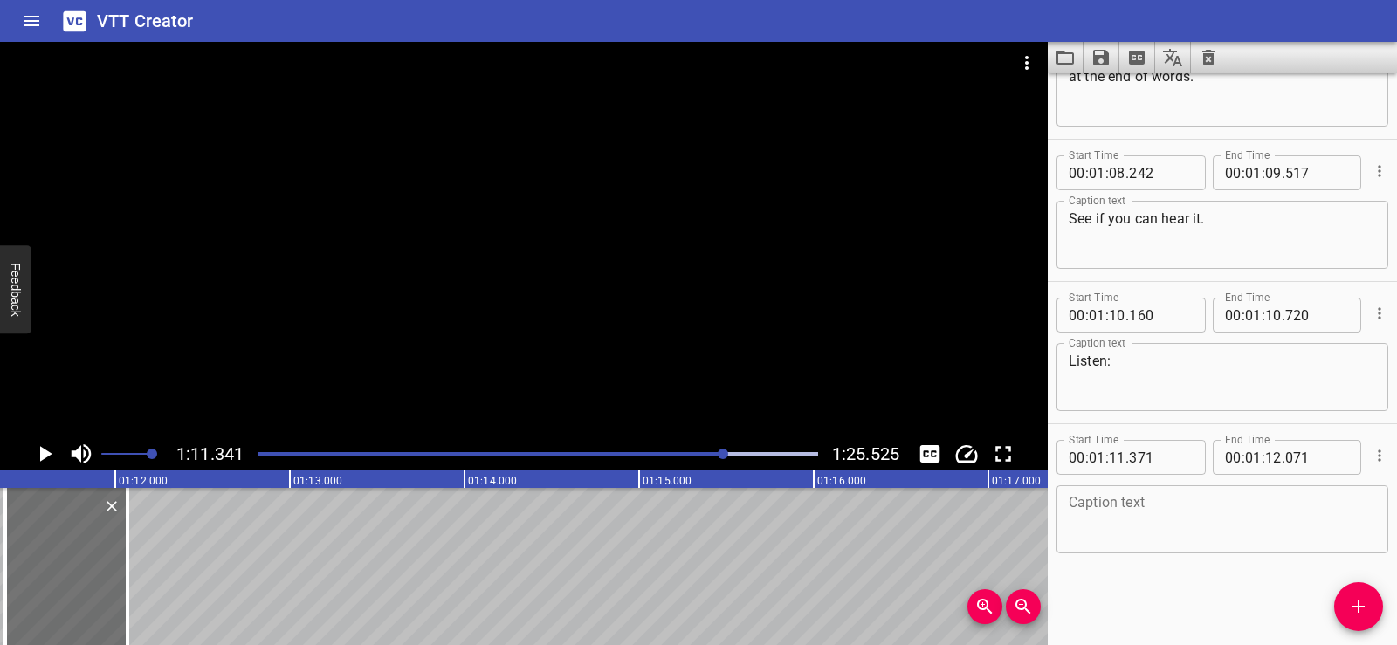
click at [1130, 514] on textarea at bounding box center [1222, 520] width 307 height 50
paste textarea "fish"
type textarea "fish"
click at [1171, 592] on div "Start Time 00 : 00 : 01 . 740 Start Time End Time 00 : 00 : 03 . 740 End Time C…" at bounding box center [1222, 359] width 349 height 572
click at [597, 231] on div at bounding box center [524, 240] width 1048 height 396
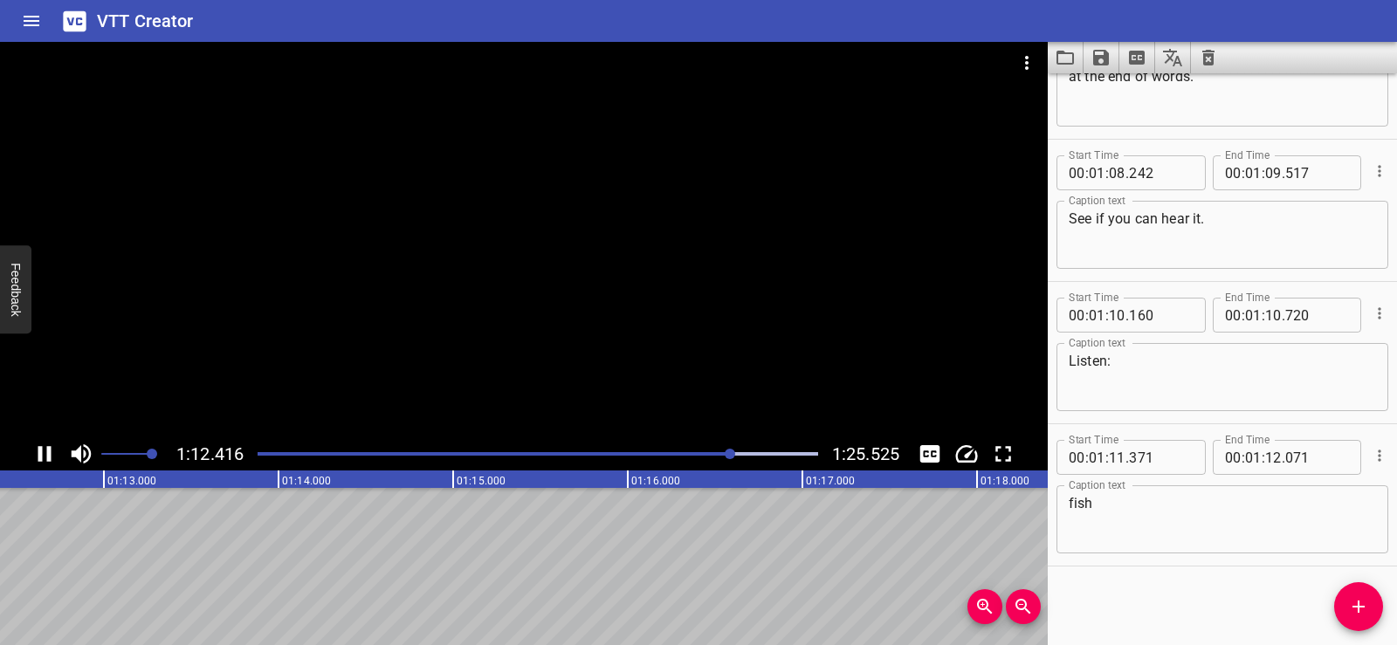
click at [645, 197] on div at bounding box center [524, 240] width 1048 height 396
click at [1371, 604] on span "Add Cue" at bounding box center [1359, 607] width 49 height 21
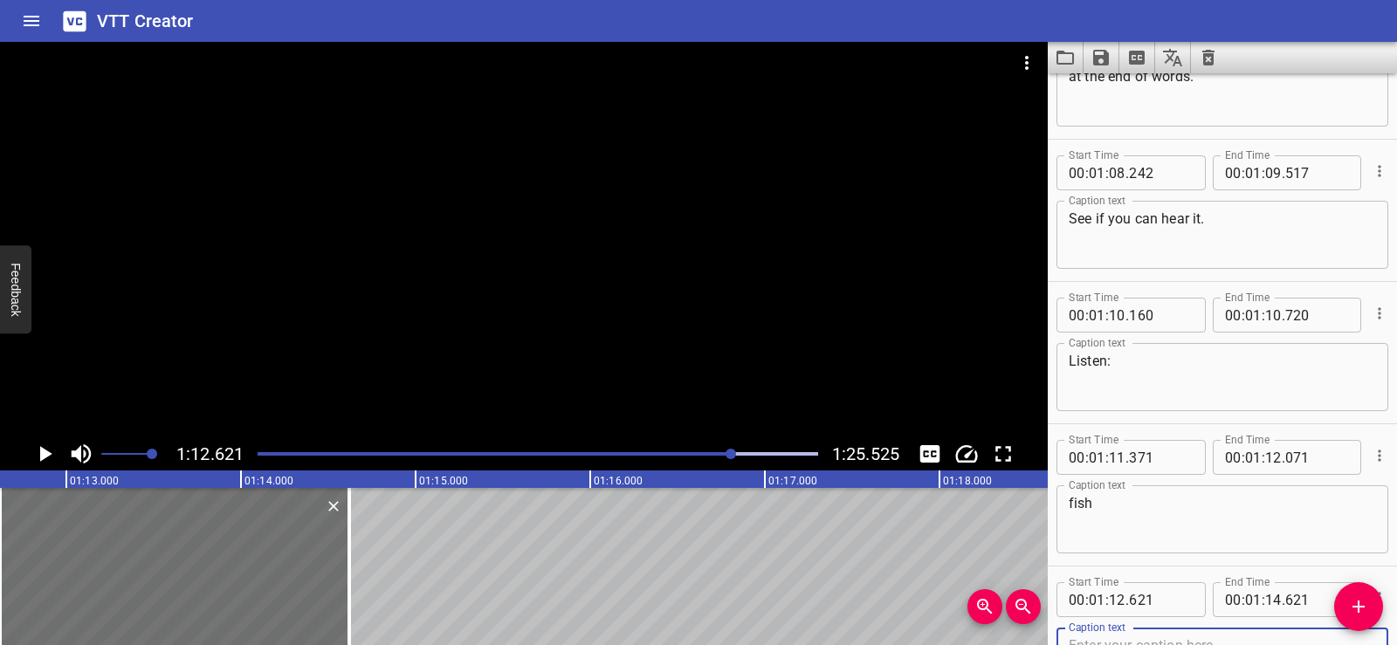
scroll to position [3647, 0]
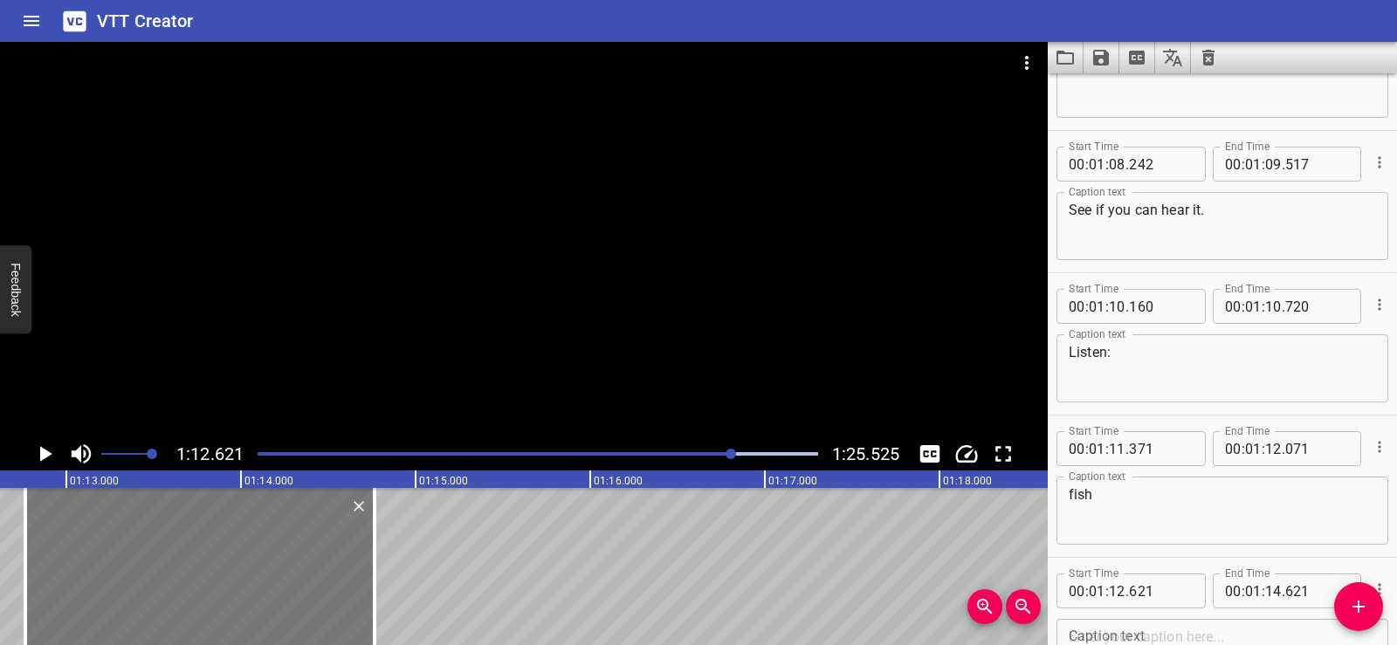
drag, startPoint x: 153, startPoint y: 562, endPoint x: 178, endPoint y: 558, distance: 25.7
click at [178, 558] on div at bounding box center [199, 566] width 349 height 157
type input "766"
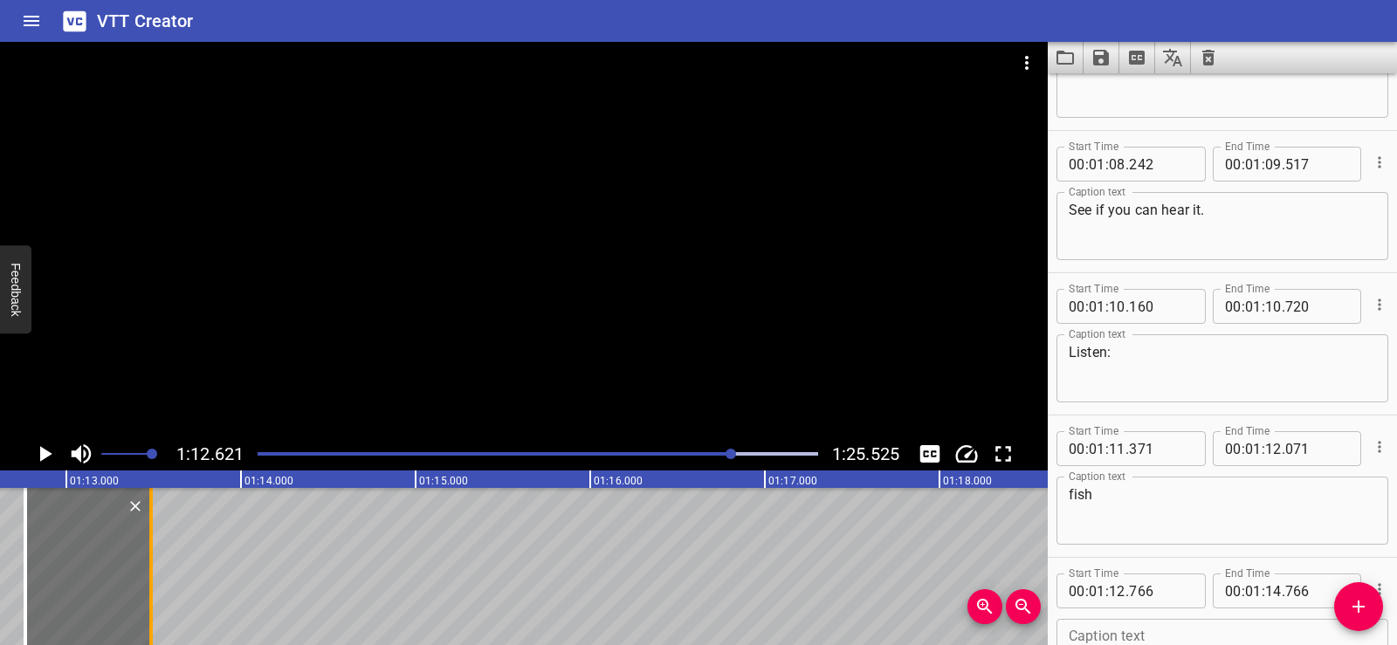
drag, startPoint x: 370, startPoint y: 591, endPoint x: 147, endPoint y: 597, distance: 223.7
click at [147, 597] on div at bounding box center [150, 566] width 17 height 157
type input "13"
type input "486"
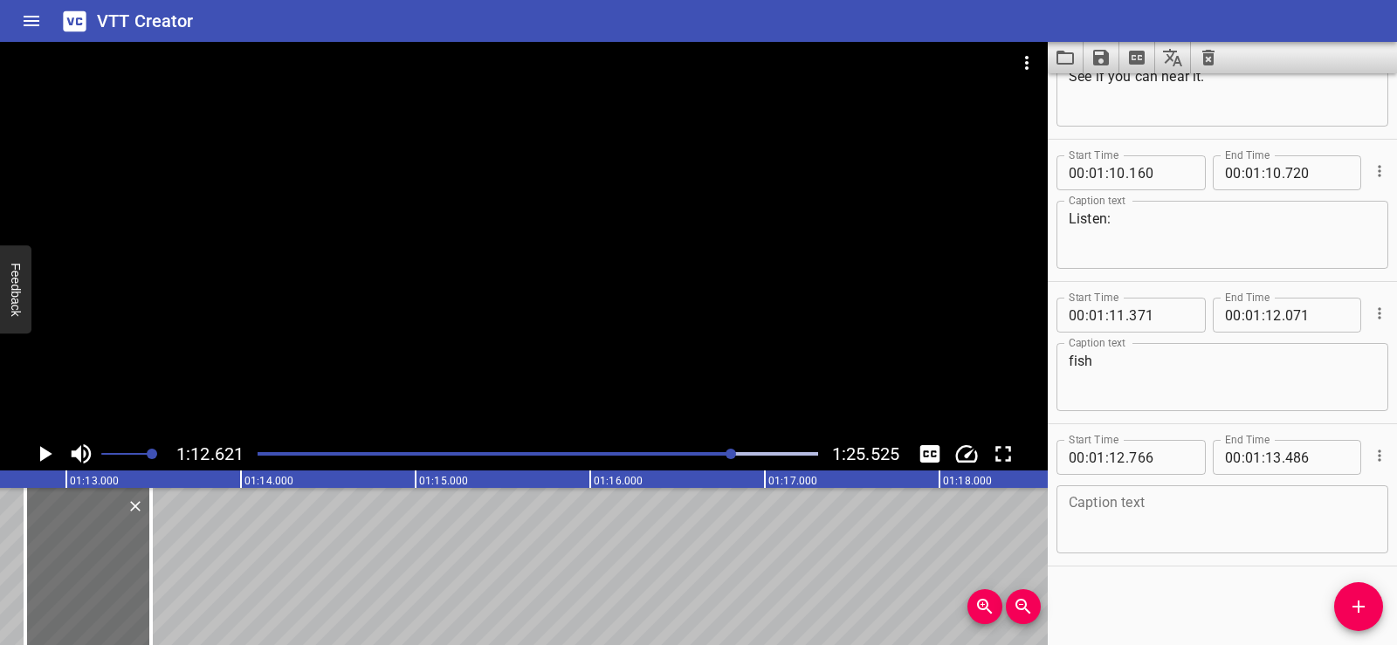
click at [1093, 520] on textarea at bounding box center [1222, 520] width 307 height 50
paste textarea "fish"
type textarea "fish"
click at [1234, 596] on div "Start Time 00 : 00 : 01 . 740 Start Time End Time 00 : 00 : 03 . 740 End Time C…" at bounding box center [1222, 359] width 349 height 572
click at [661, 257] on div at bounding box center [524, 240] width 1048 height 396
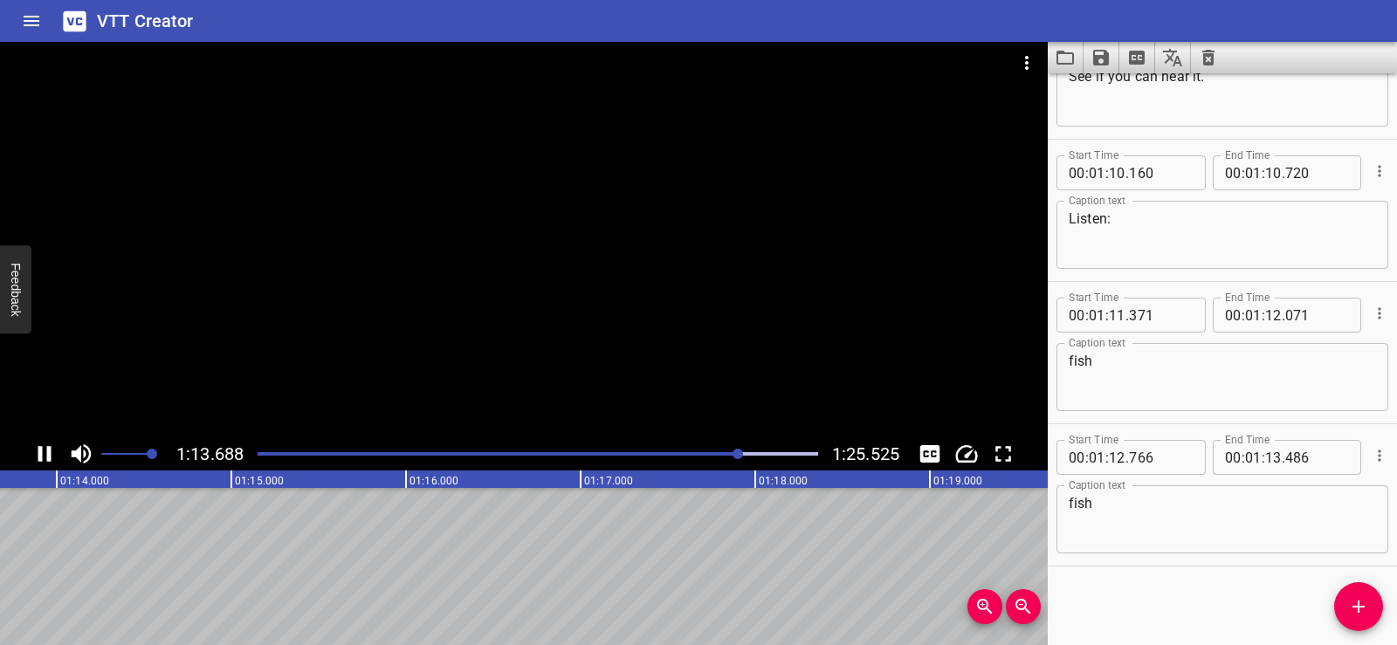
click at [578, 232] on div at bounding box center [524, 240] width 1048 height 396
click at [469, 330] on div at bounding box center [524, 240] width 1048 height 396
click at [529, 278] on div at bounding box center [524, 240] width 1048 height 396
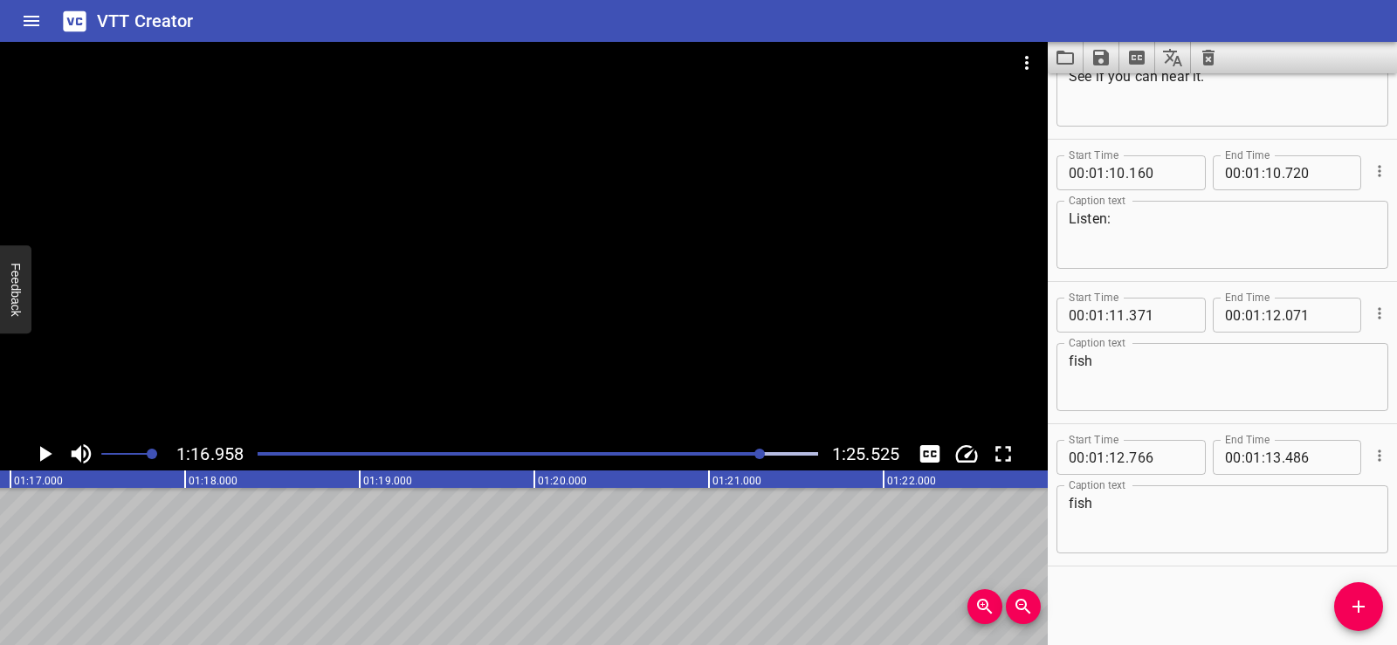
scroll to position [0, 13443]
click at [1349, 607] on icon "Add Cue" at bounding box center [1359, 607] width 21 height 21
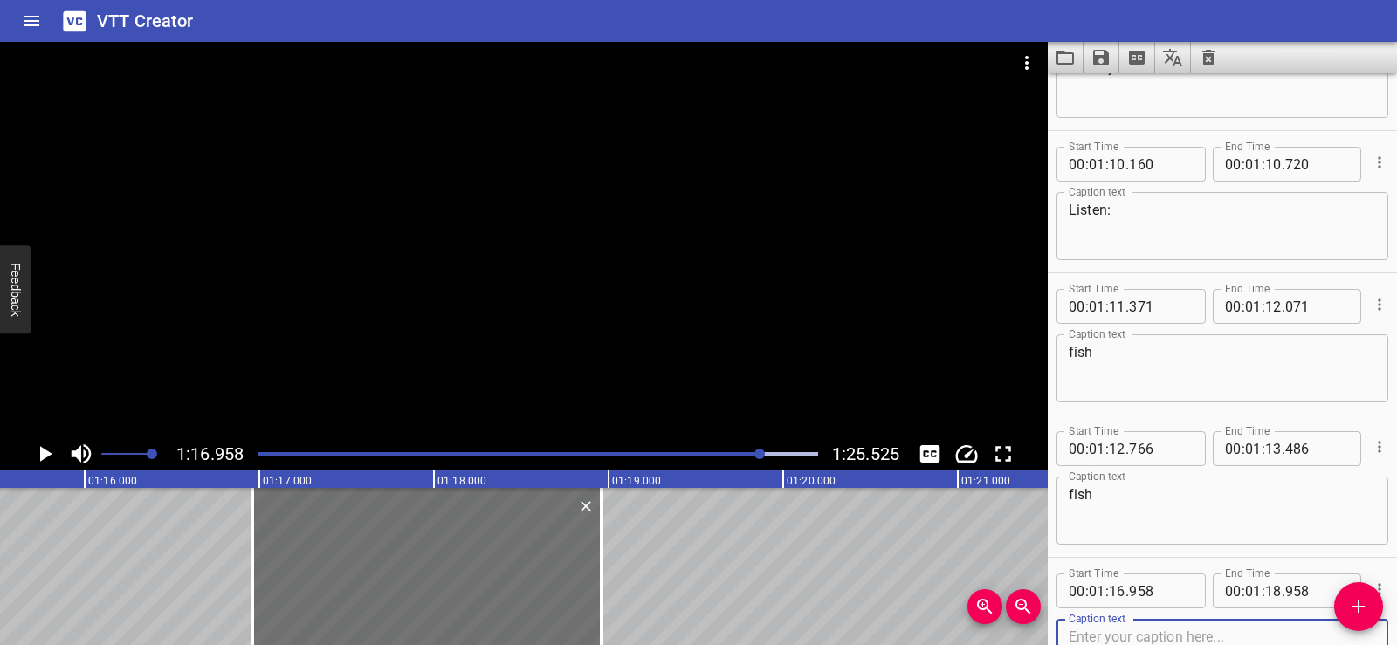
scroll to position [0, 13155]
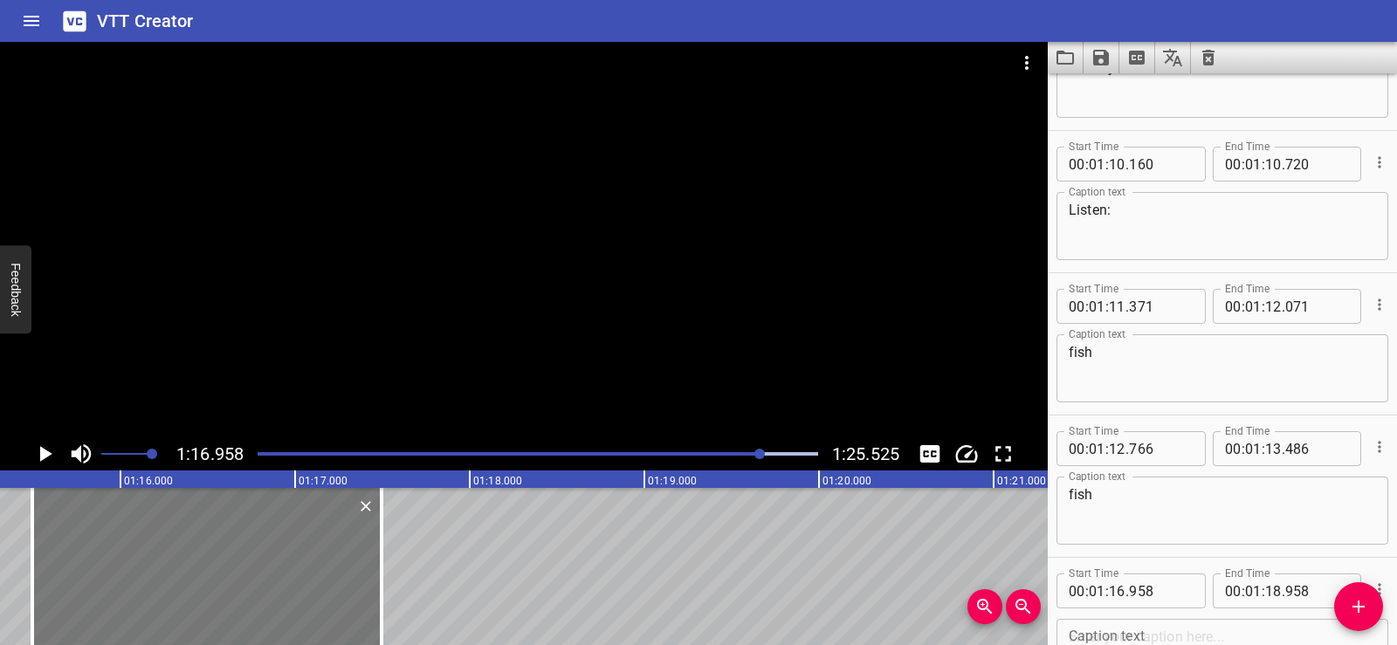
drag, startPoint x: 451, startPoint y: 556, endPoint x: 211, endPoint y: 578, distance: 240.3
click at [211, 578] on div at bounding box center [206, 566] width 349 height 157
type input "15"
type input "493"
type input "17"
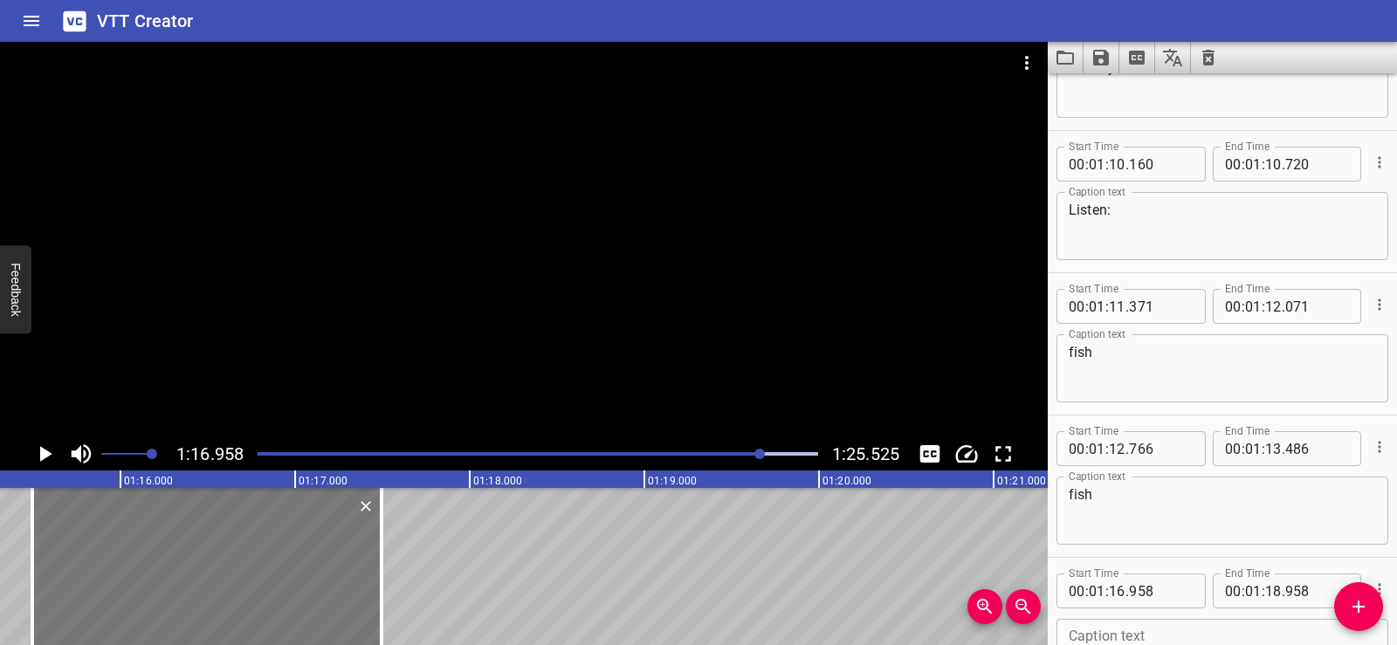
type input "493"
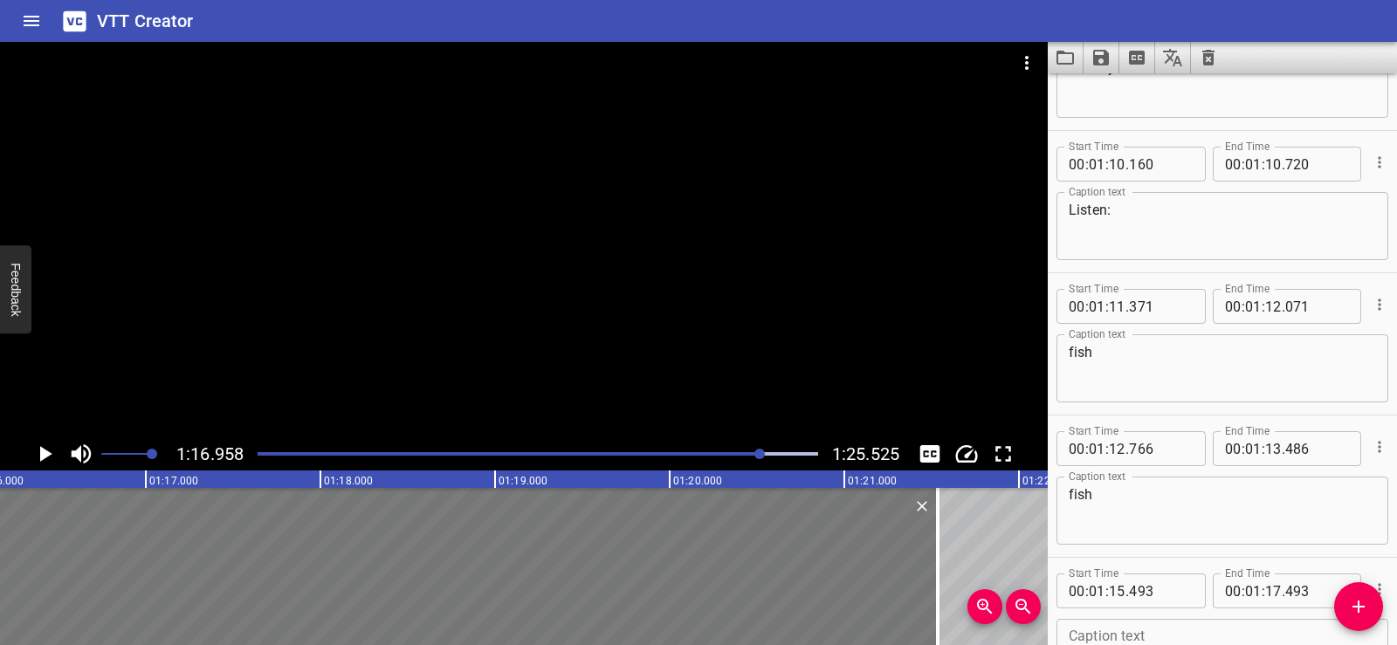
scroll to position [0, 13369]
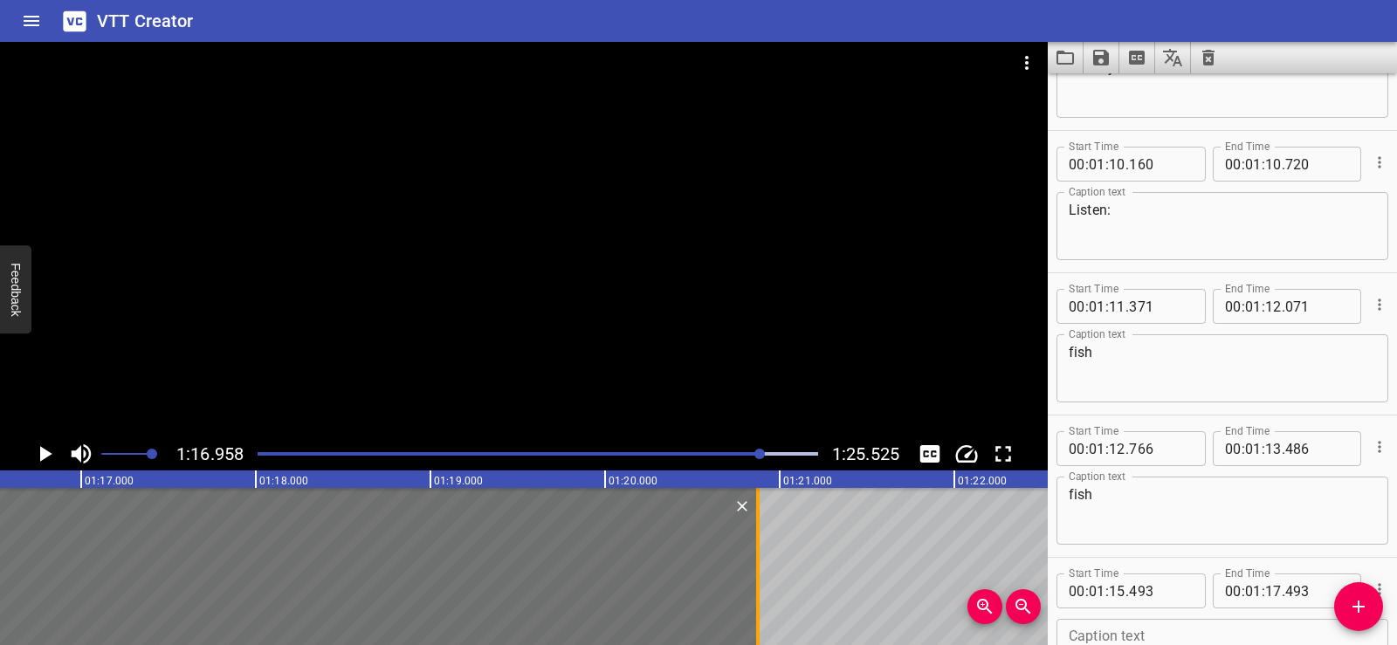
drag, startPoint x: 382, startPoint y: 611, endPoint x: 755, endPoint y: 570, distance: 375.1
click at [756, 570] on div at bounding box center [757, 566] width 3 height 157
type input "20"
type input "853"
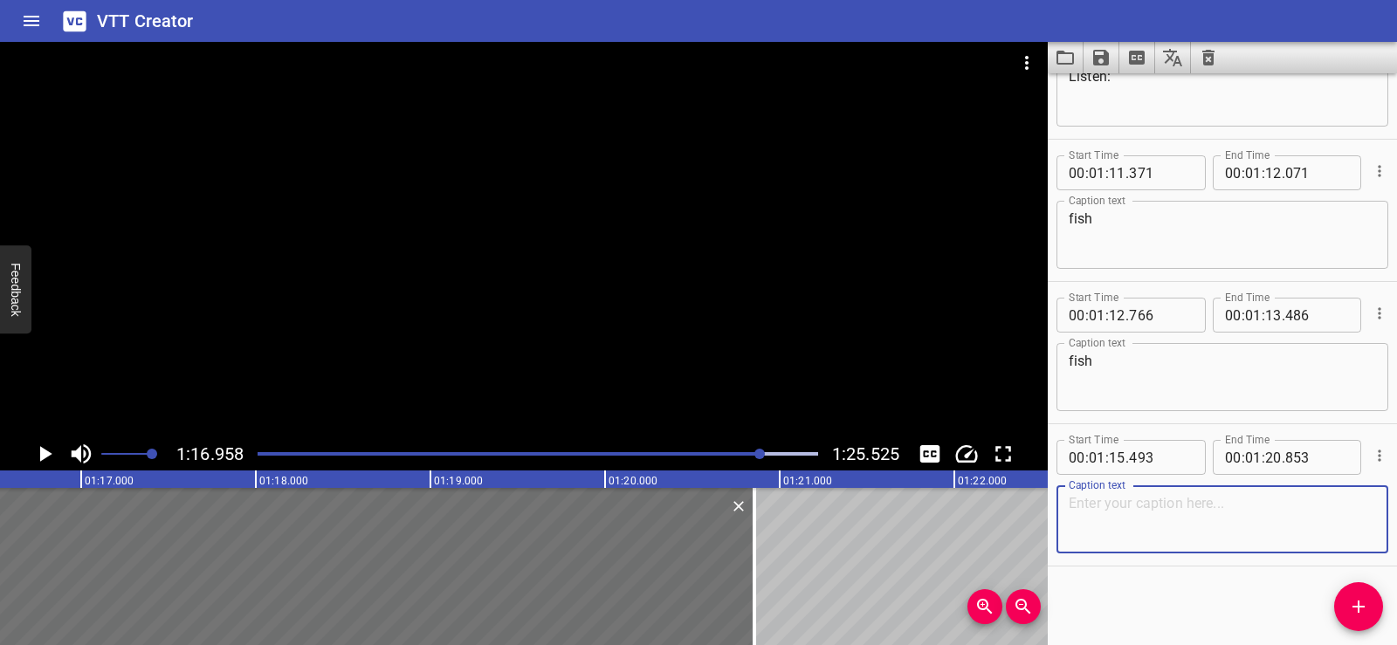
click at [1099, 503] on textarea at bounding box center [1222, 520] width 307 height 50
paste textarea "Remember! When s and h are together they spell the sound /sh/. You’ll find it i…"
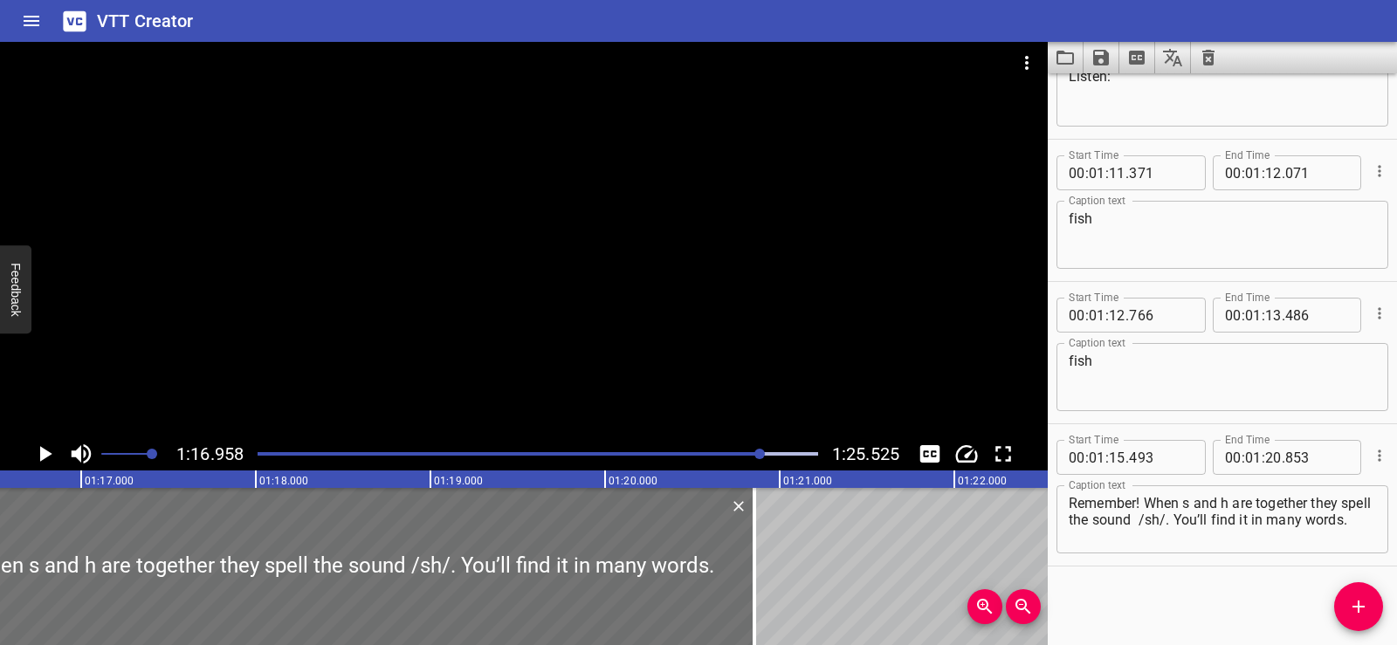
click at [1140, 591] on div "Start Time 00 : 00 : 01 . 740 Start Time End Time 00 : 00 : 03 . 740 End Time C…" at bounding box center [1222, 359] width 349 height 572
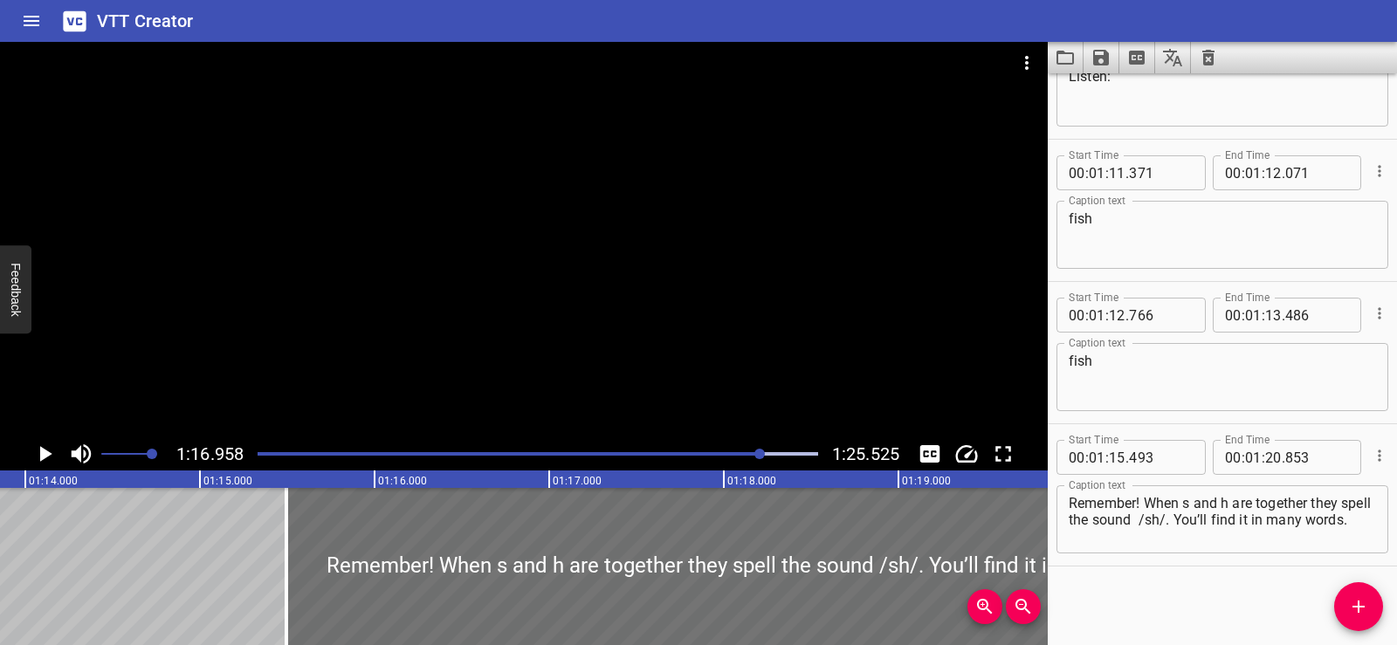
scroll to position [0, 12793]
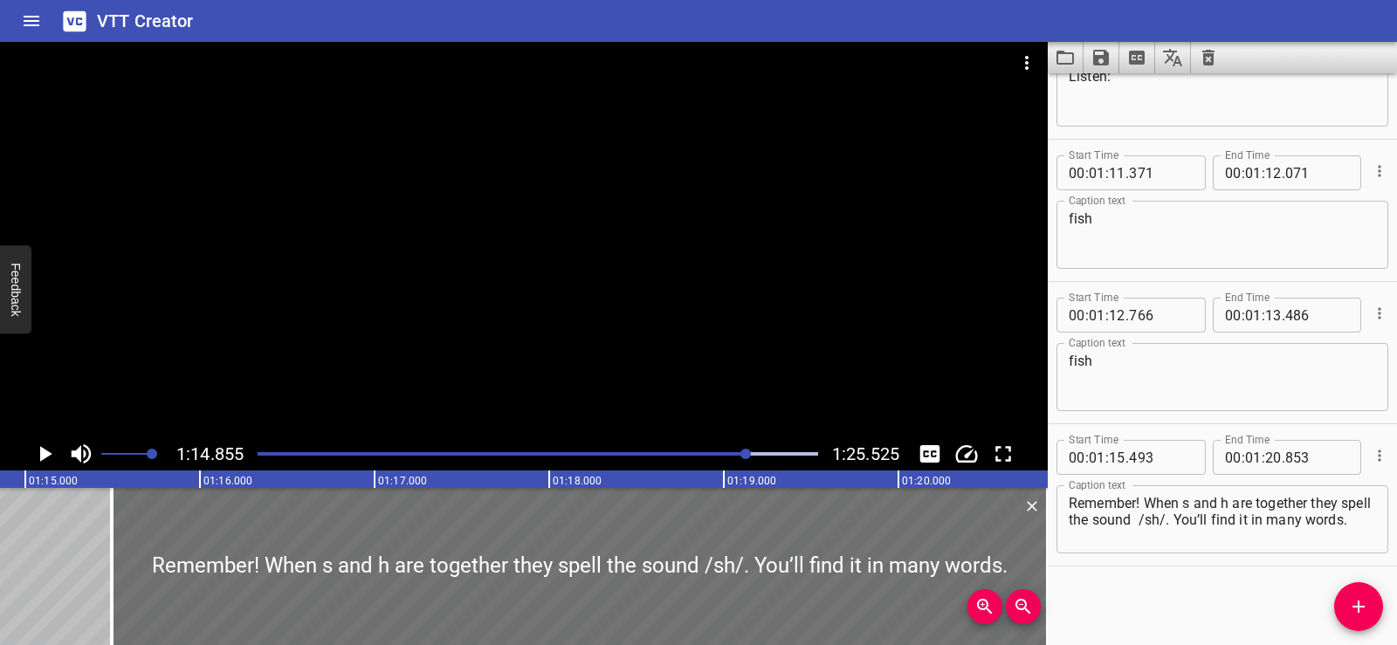
click at [567, 232] on div at bounding box center [524, 240] width 1048 height 396
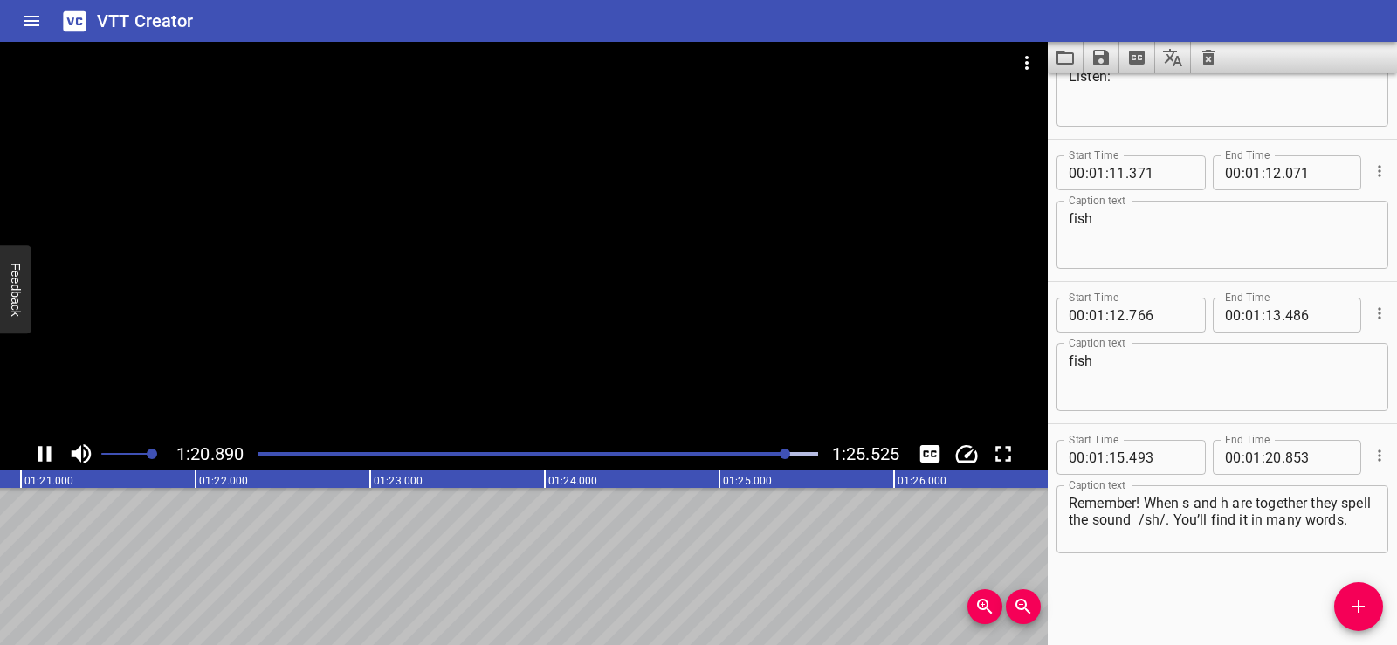
click at [625, 230] on div at bounding box center [524, 240] width 1048 height 396
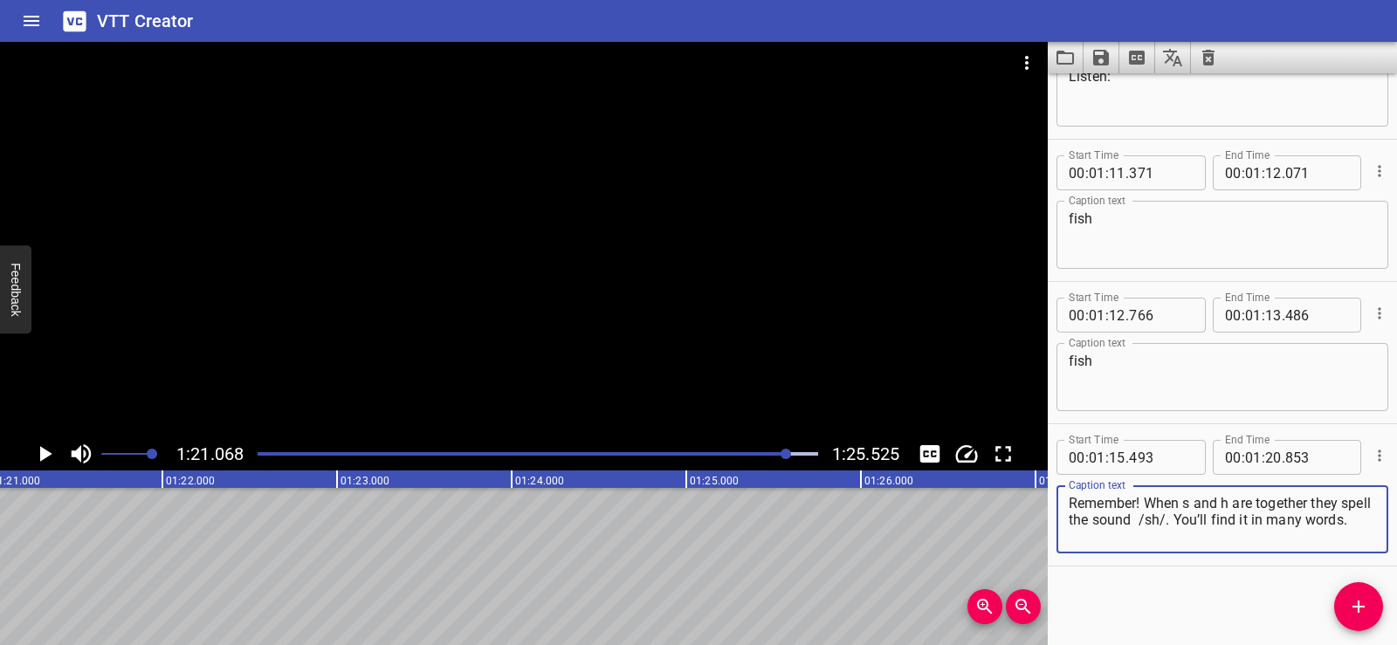
drag, startPoint x: 1204, startPoint y: 516, endPoint x: 1252, endPoint y: 538, distance: 53.6
click at [1252, 538] on textarea "Remember! When s and h are together they spell the sound /sh/. You’ll find it i…" at bounding box center [1222, 520] width 307 height 50
type textarea "Remember! When s and h are together they spell the sound /sh/."
click at [1200, 598] on div "Start Time 00 : 00 : 01 . 740 Start Time End Time 00 : 00 : 03 . 740 End Time C…" at bounding box center [1222, 359] width 349 height 572
click at [1355, 613] on icon "Add Cue" at bounding box center [1359, 607] width 21 height 21
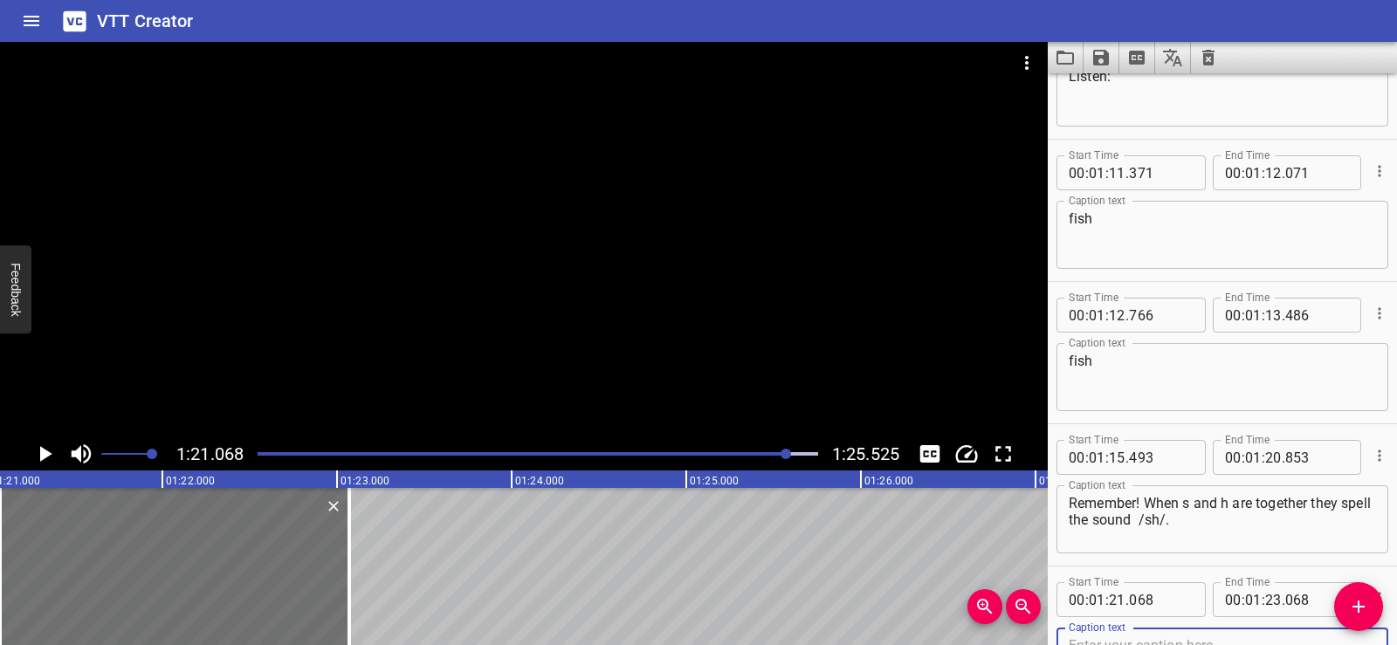
scroll to position [3932, 0]
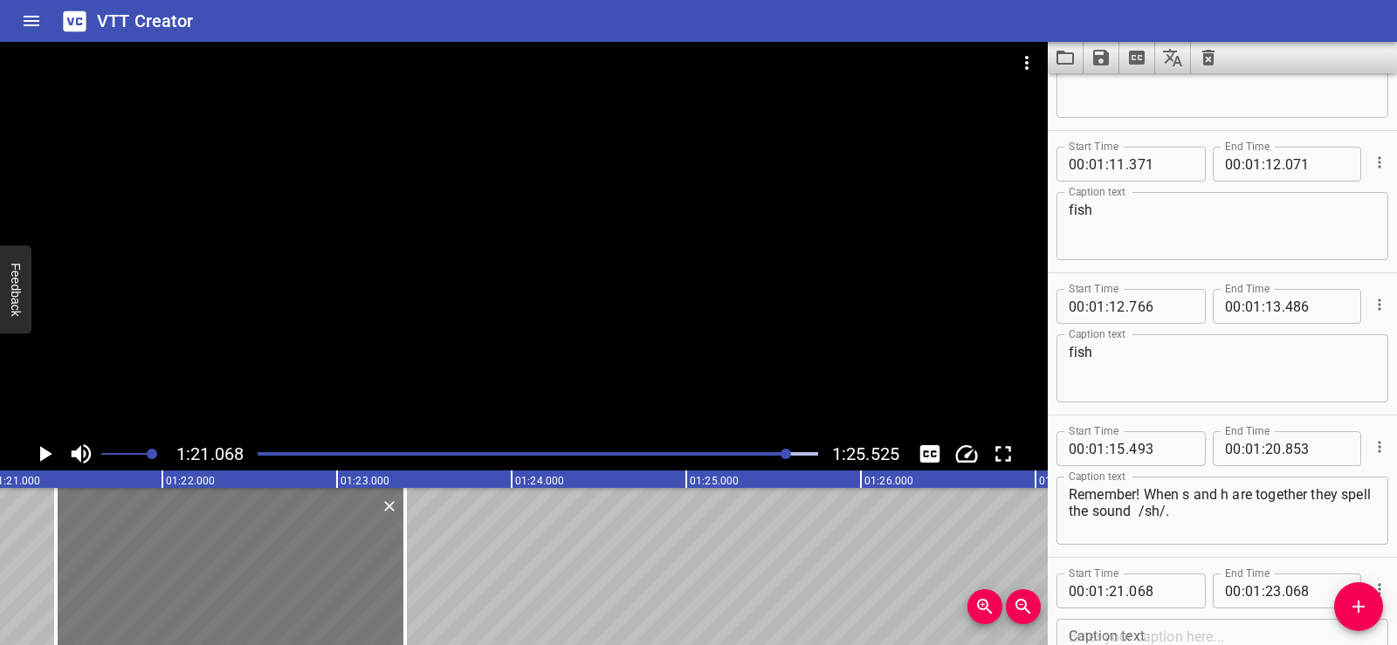
drag, startPoint x: 182, startPoint y: 592, endPoint x: 237, endPoint y: 597, distance: 55.3
click at [237, 597] on div at bounding box center [230, 566] width 349 height 157
type input "383"
drag, startPoint x: 405, startPoint y: 590, endPoint x: 382, endPoint y: 590, distance: 23.6
click at [382, 590] on div at bounding box center [380, 566] width 3 height 157
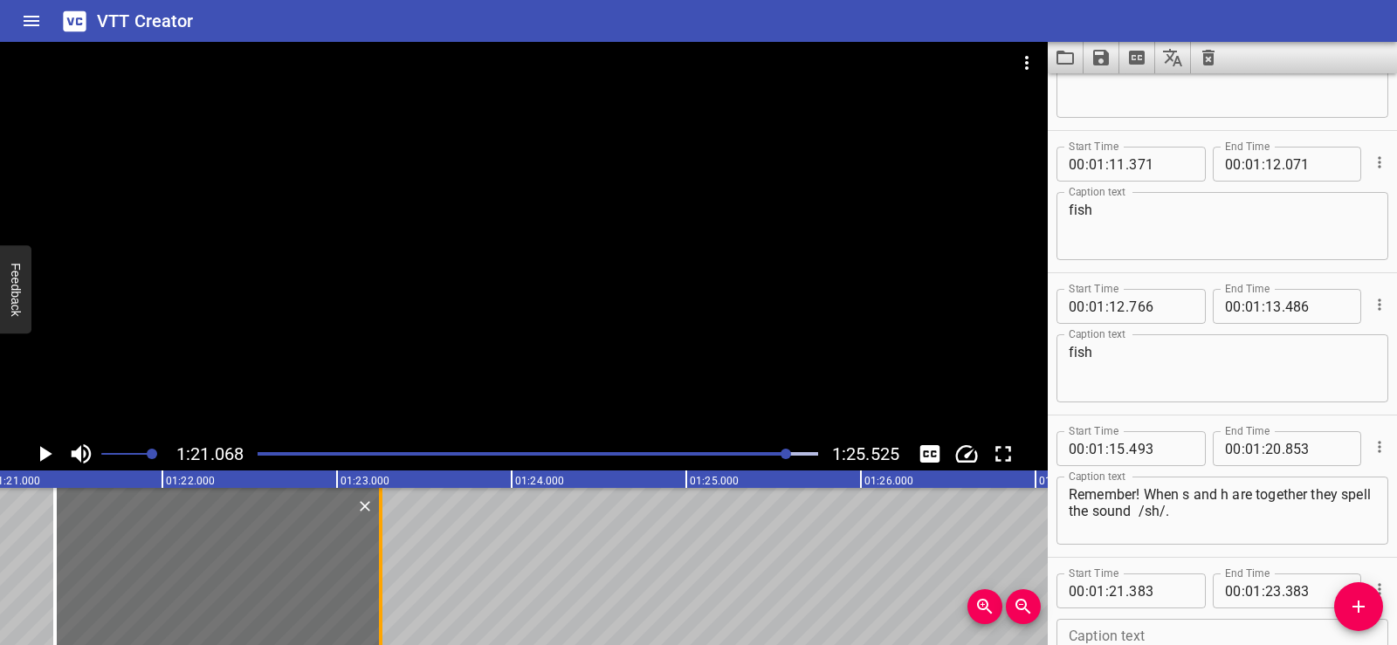
type input "248"
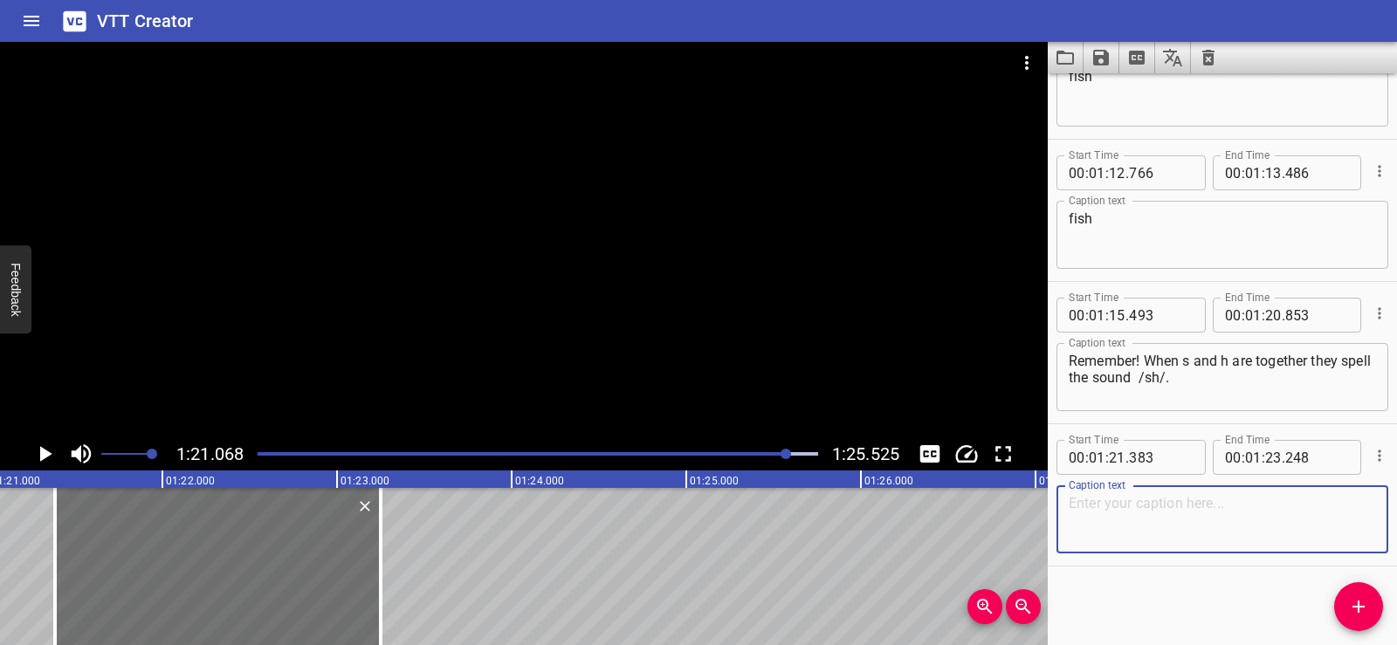
click at [1085, 514] on textarea at bounding box center [1222, 520] width 307 height 50
paste textarea "You’ll find it in many words."
click at [1188, 608] on div "Start Time 00 : 00 : 01 . 740 Start Time End Time 00 : 00 : 03 . 740 End Time C…" at bounding box center [1222, 359] width 349 height 572
drag, startPoint x: 1075, startPoint y: 500, endPoint x: 1052, endPoint y: 500, distance: 22.7
click at [1052, 500] on div "Start Time 00 : 01 : 21 . 383 Start Time End Time 00 : 01 : 23 . 248 End Time C…" at bounding box center [1222, 494] width 349 height 141
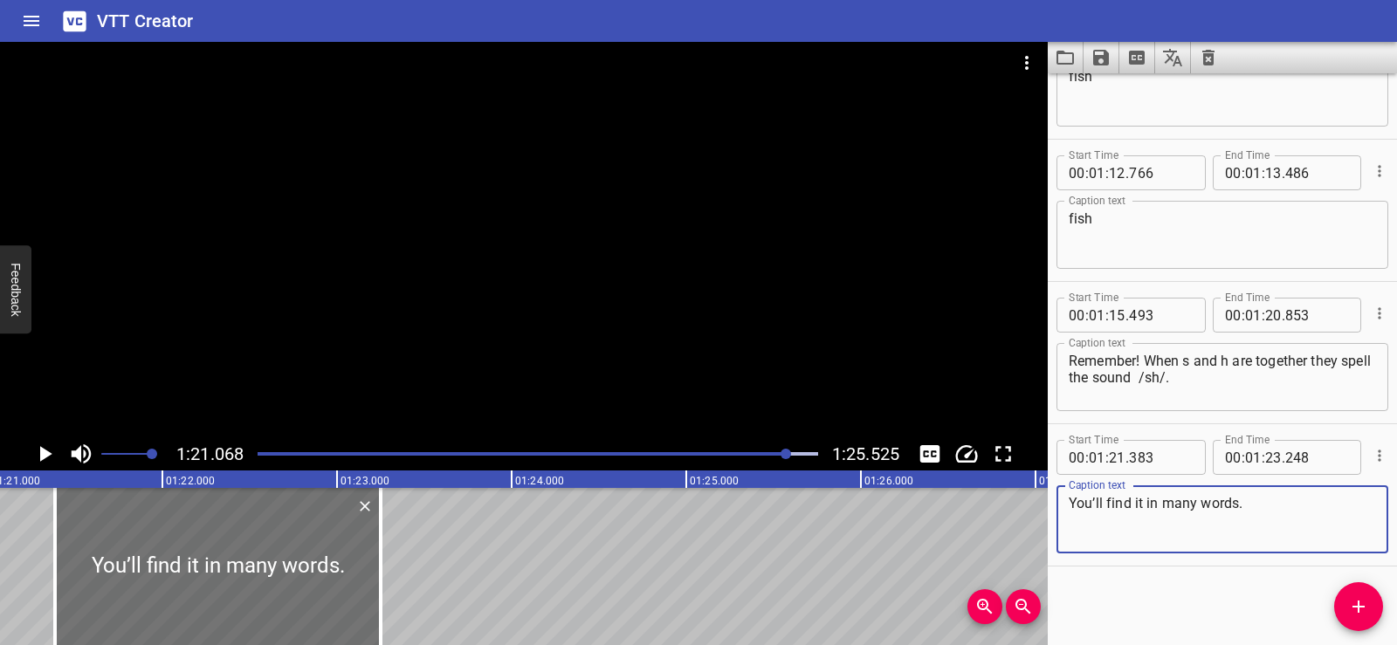
drag, startPoint x: 1256, startPoint y: 501, endPoint x: 1278, endPoint y: 506, distance: 22.3
click at [1278, 506] on textarea "You’ll find it in many words." at bounding box center [1222, 520] width 307 height 50
drag, startPoint x: 1242, startPoint y: 503, endPoint x: 1266, endPoint y: 499, distance: 24.8
click at [1266, 499] on textarea "You’ll find it in many words." at bounding box center [1222, 520] width 307 height 50
type textarea "You’ll find it in many words."
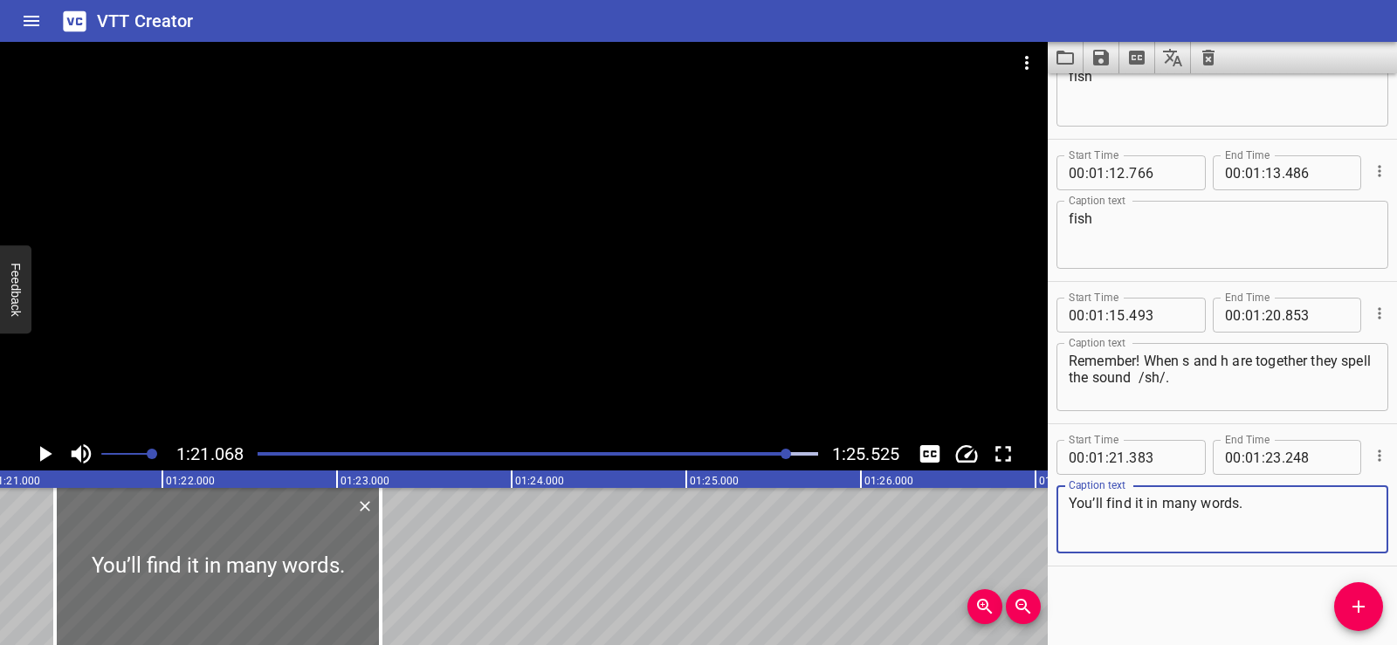
click at [1205, 632] on div "Start Time 00 : 00 : 01 . 740 Start Time End Time 00 : 00 : 03 . 740 End Time C…" at bounding box center [1222, 359] width 349 height 572
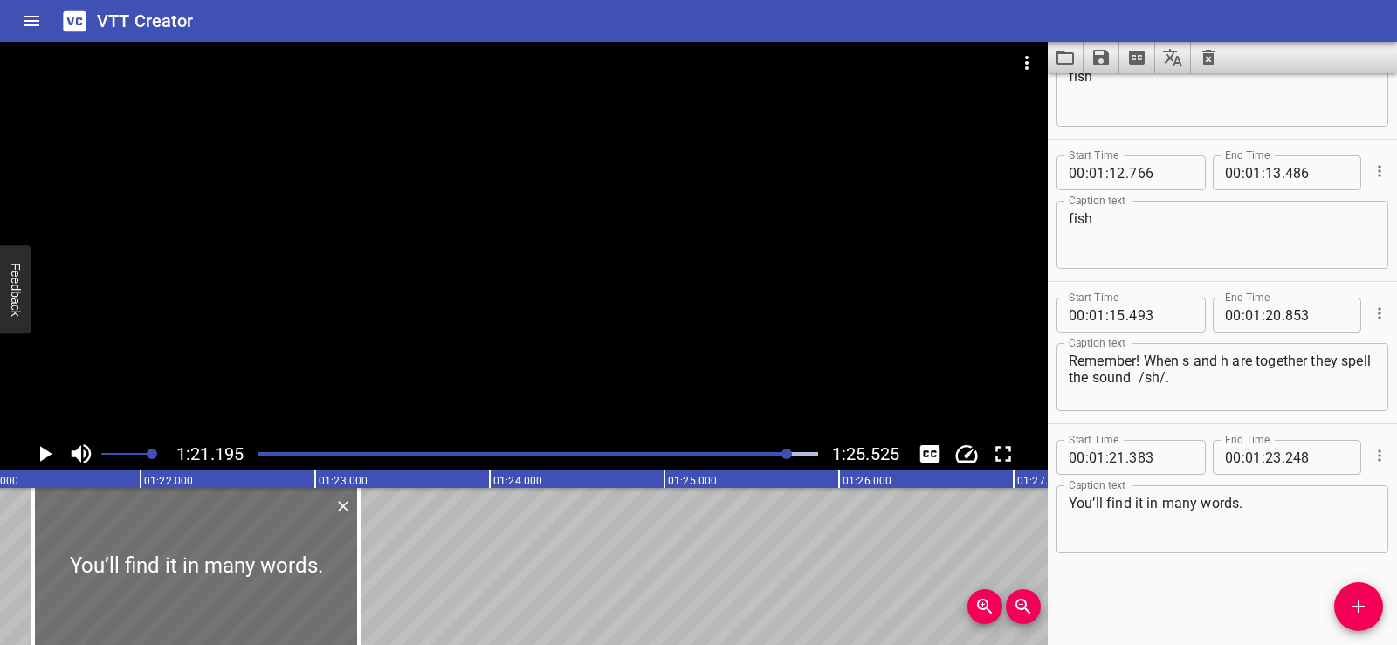
click at [48, 454] on icon "Play/Pause" at bounding box center [46, 454] width 12 height 16
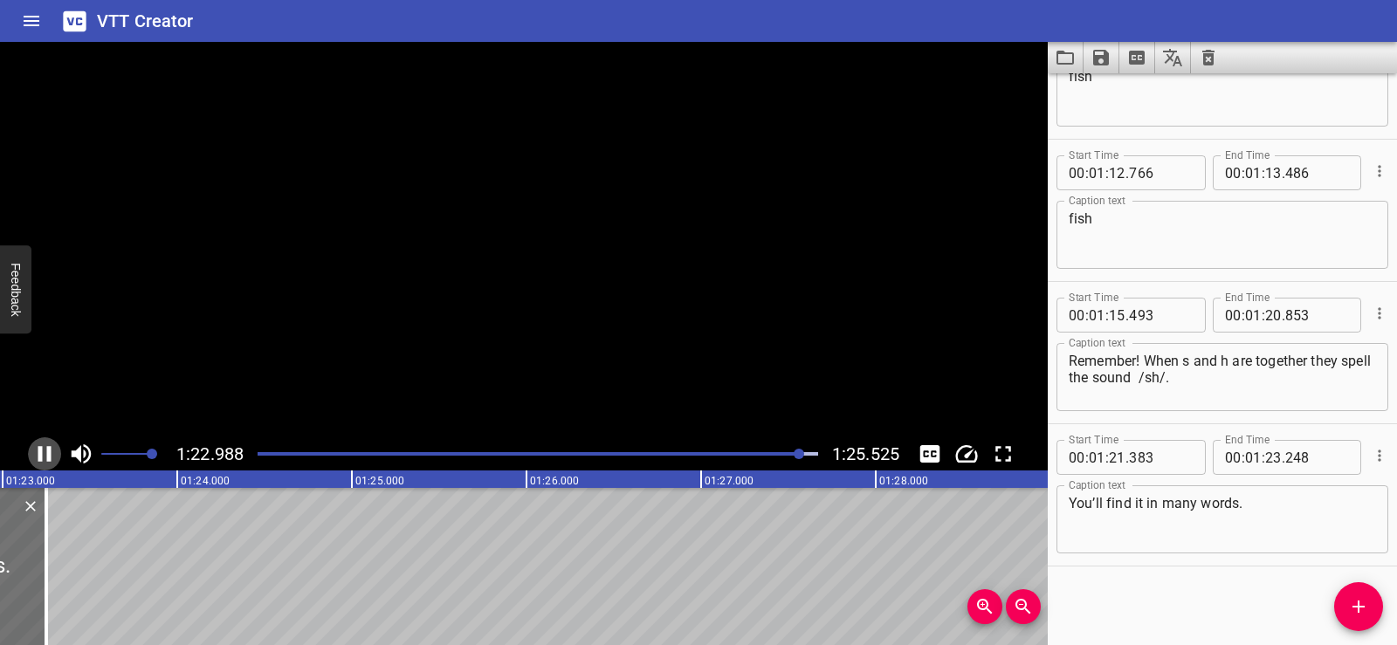
click at [48, 454] on icon "Play/Pause" at bounding box center [44, 454] width 13 height 16
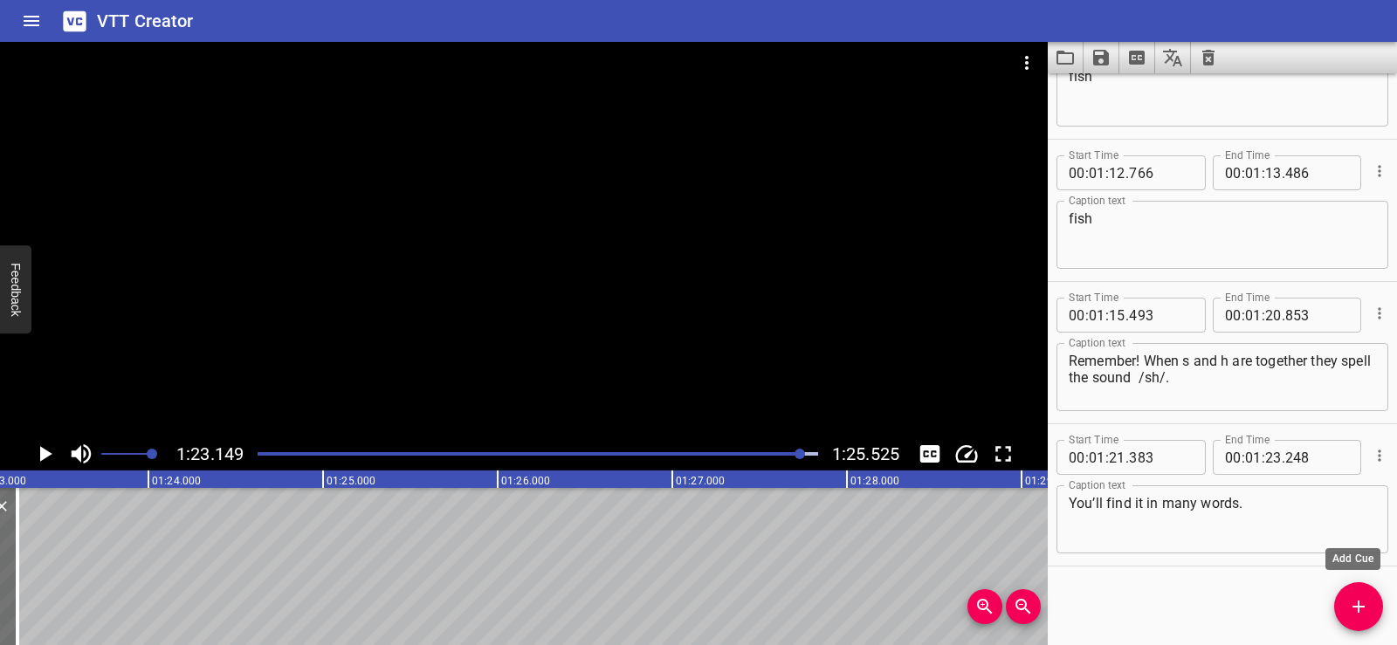
click at [1339, 612] on span "Add Cue" at bounding box center [1359, 607] width 49 height 21
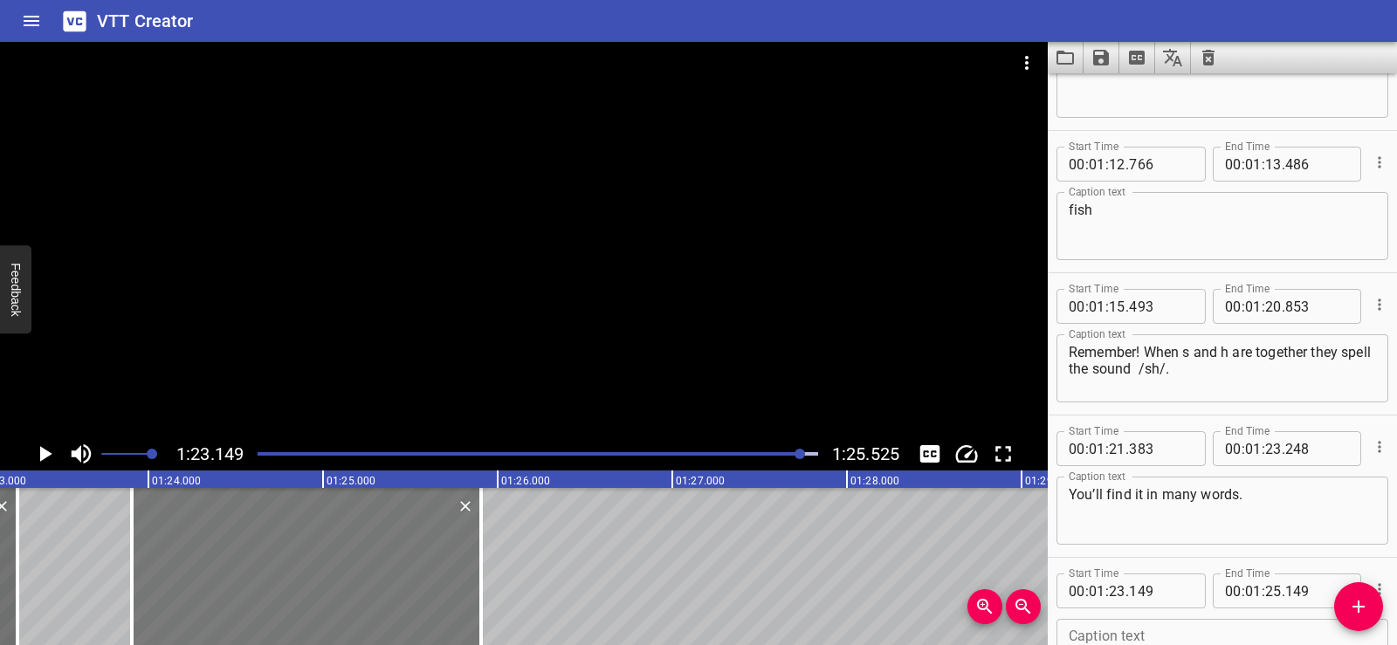
drag, startPoint x: 232, startPoint y: 589, endPoint x: 364, endPoint y: 581, distance: 132.1
click at [364, 581] on div at bounding box center [306, 566] width 349 height 157
type input "904"
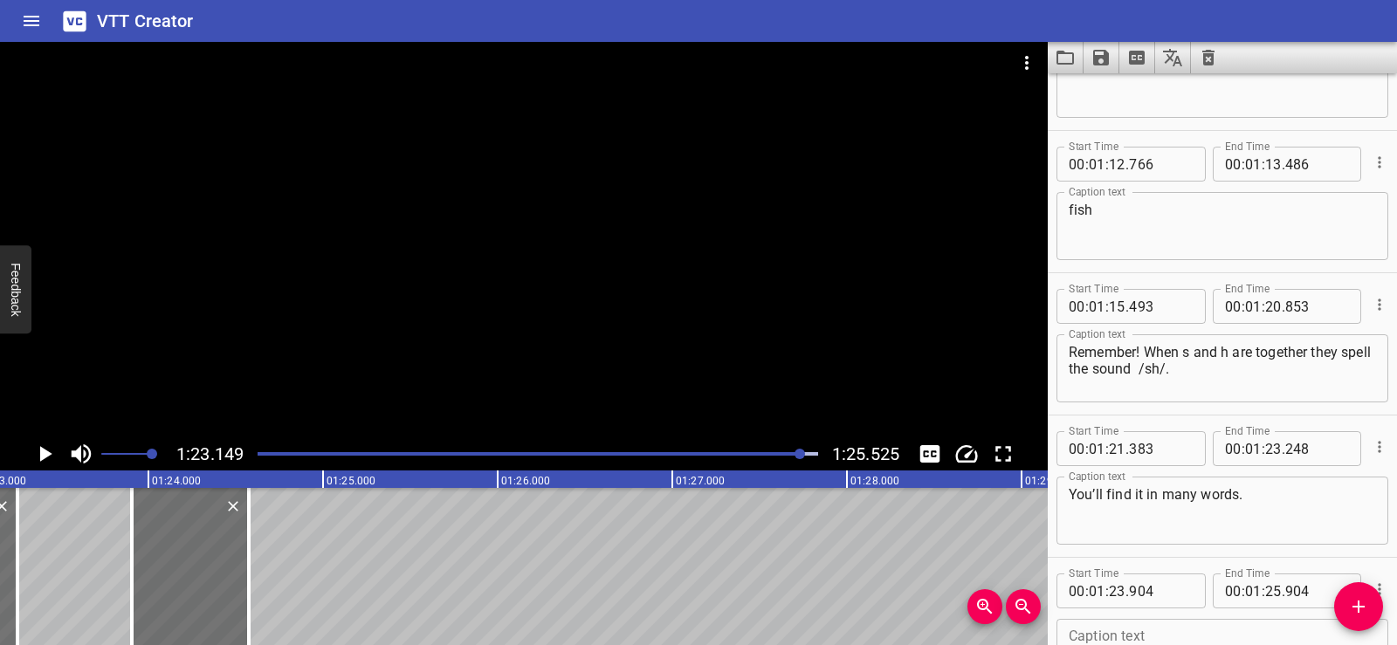
drag, startPoint x: 477, startPoint y: 584, endPoint x: 558, endPoint y: 602, distance: 83.1
click at [244, 589] on div at bounding box center [248, 566] width 17 height 157
type input "24"
type input "569"
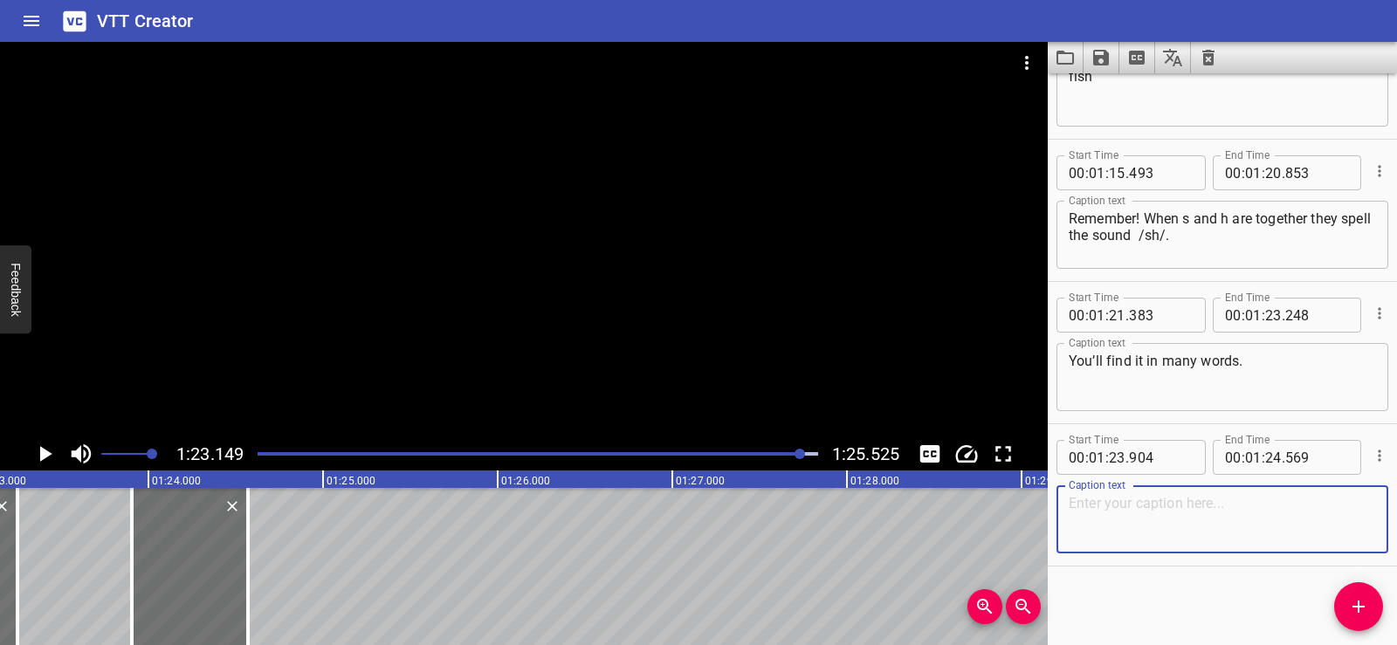
click at [1103, 506] on textarea at bounding box center [1222, 520] width 307 height 50
paste textarea "Shush!"
type textarea "Shush!"
click at [1178, 591] on div "Start Time 00 : 00 : 01 . 740 Start Time End Time 00 : 00 : 03 . 740 End Time C…" at bounding box center [1222, 359] width 349 height 572
click at [515, 262] on div at bounding box center [524, 240] width 1048 height 396
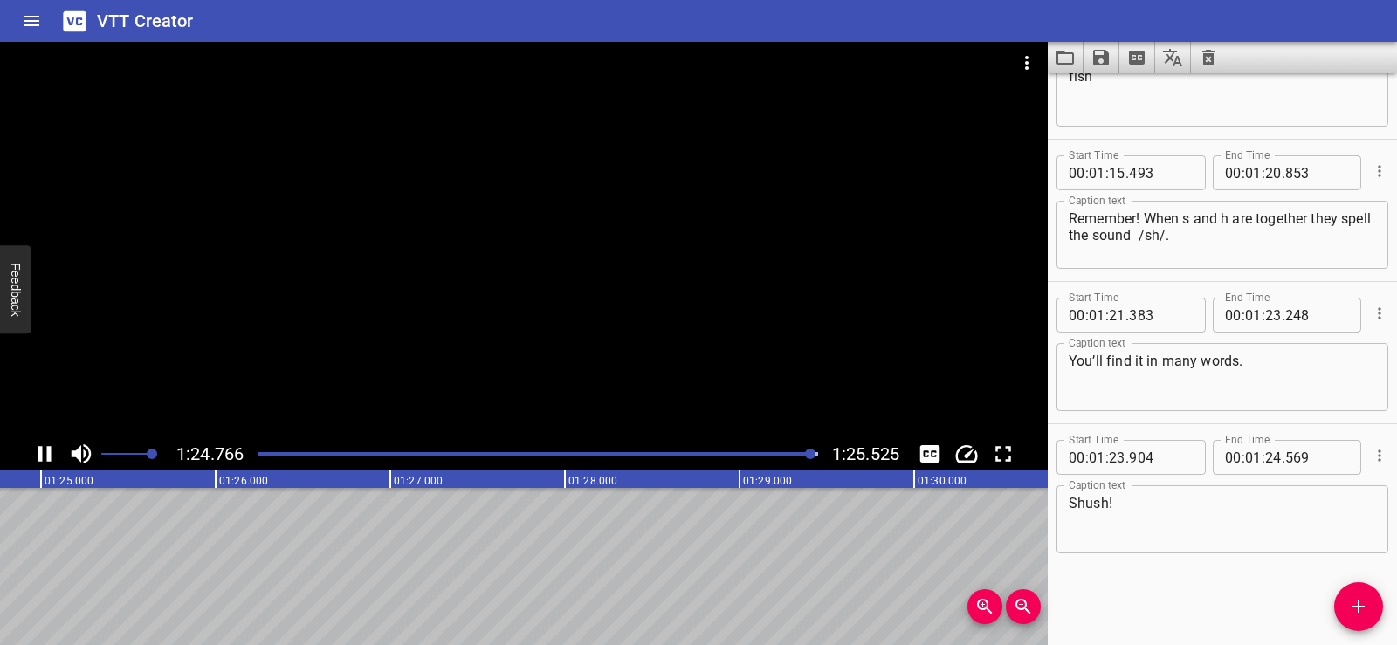
click at [598, 255] on div at bounding box center [524, 240] width 1048 height 396
click at [1095, 56] on icon "Save captions to file" at bounding box center [1101, 58] width 16 height 16
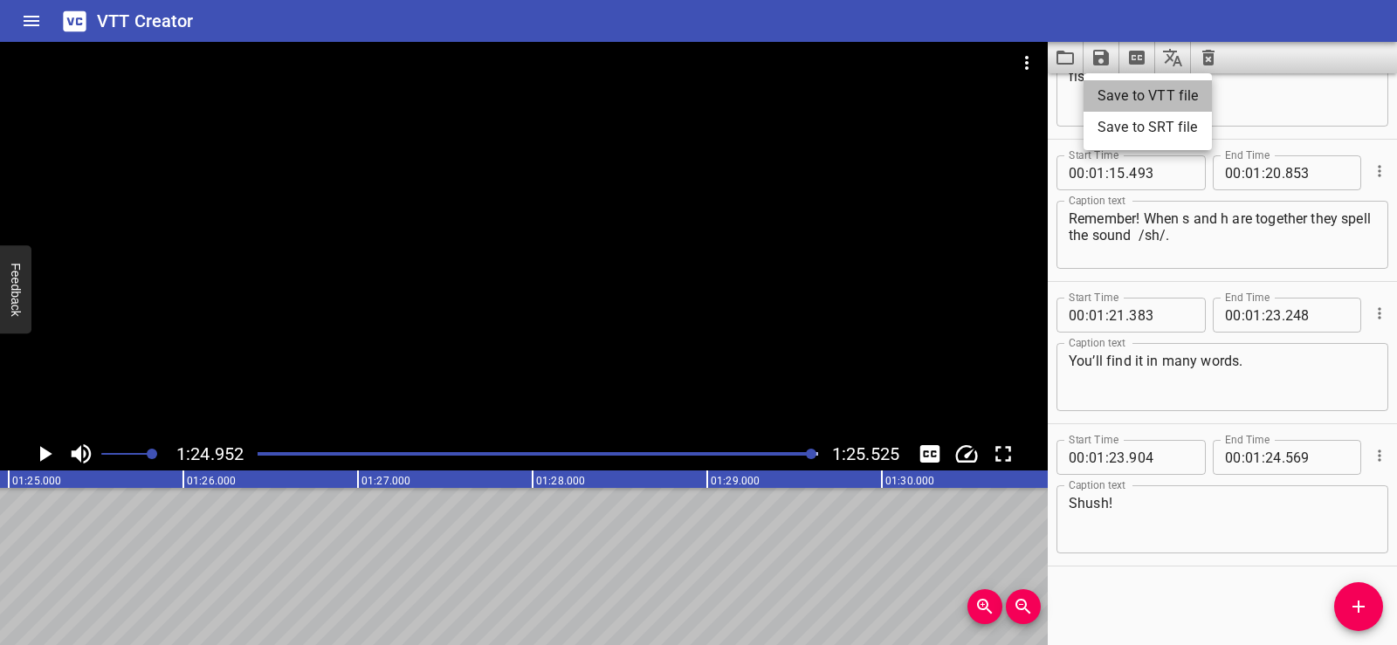
click at [1135, 96] on li "Save to VTT file" at bounding box center [1148, 95] width 128 height 31
